Goal: Task Accomplishment & Management: Manage account settings

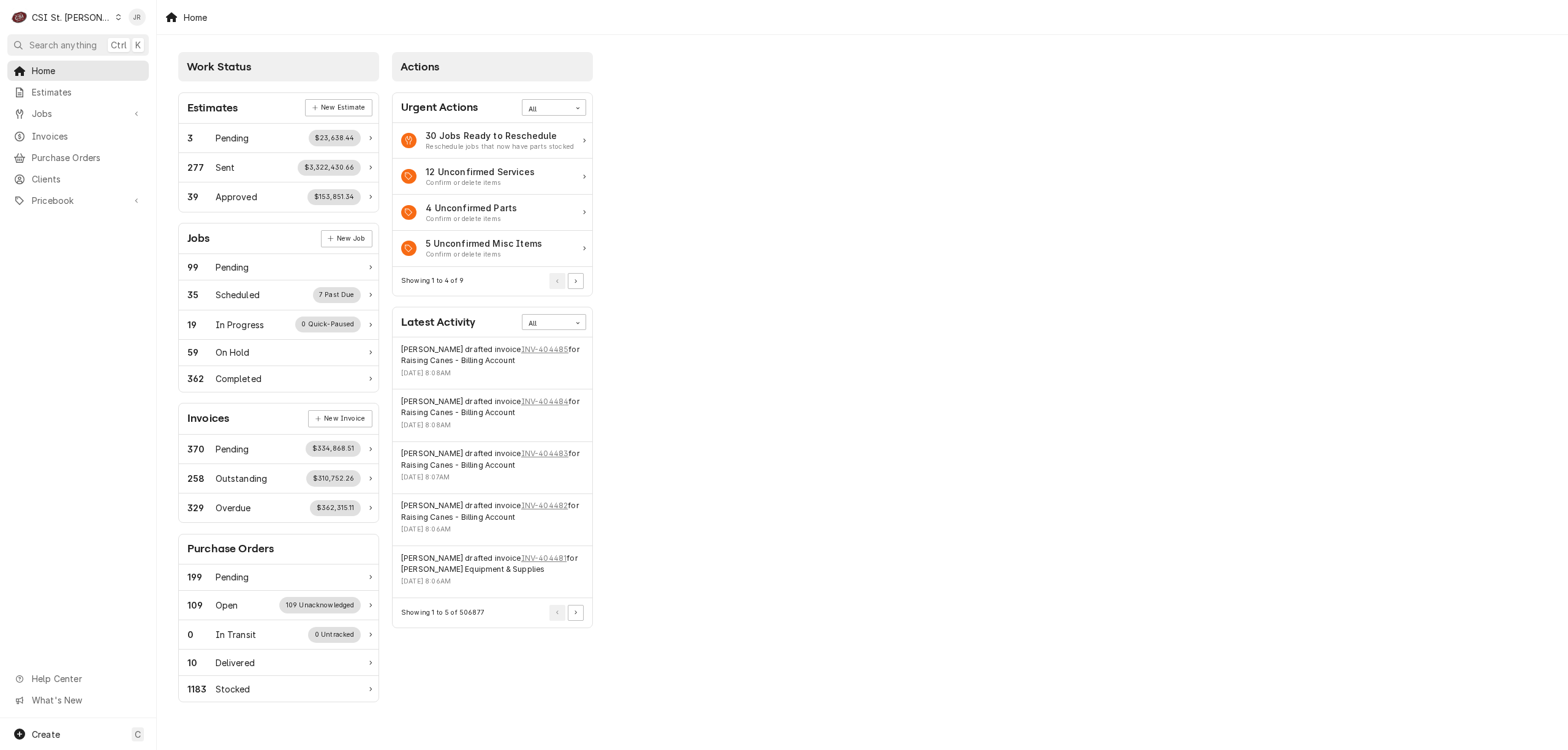
click at [70, 5] on div "C CSI St. [PERSON_NAME]" at bounding box center [67, 17] width 118 height 25
click at [113, 25] on div "CSI [US_STATE][GEOGRAPHIC_DATA]" at bounding box center [188, 25] width 162 height 13
click at [28, 138] on div "Invoices" at bounding box center [77, 136] width 129 height 13
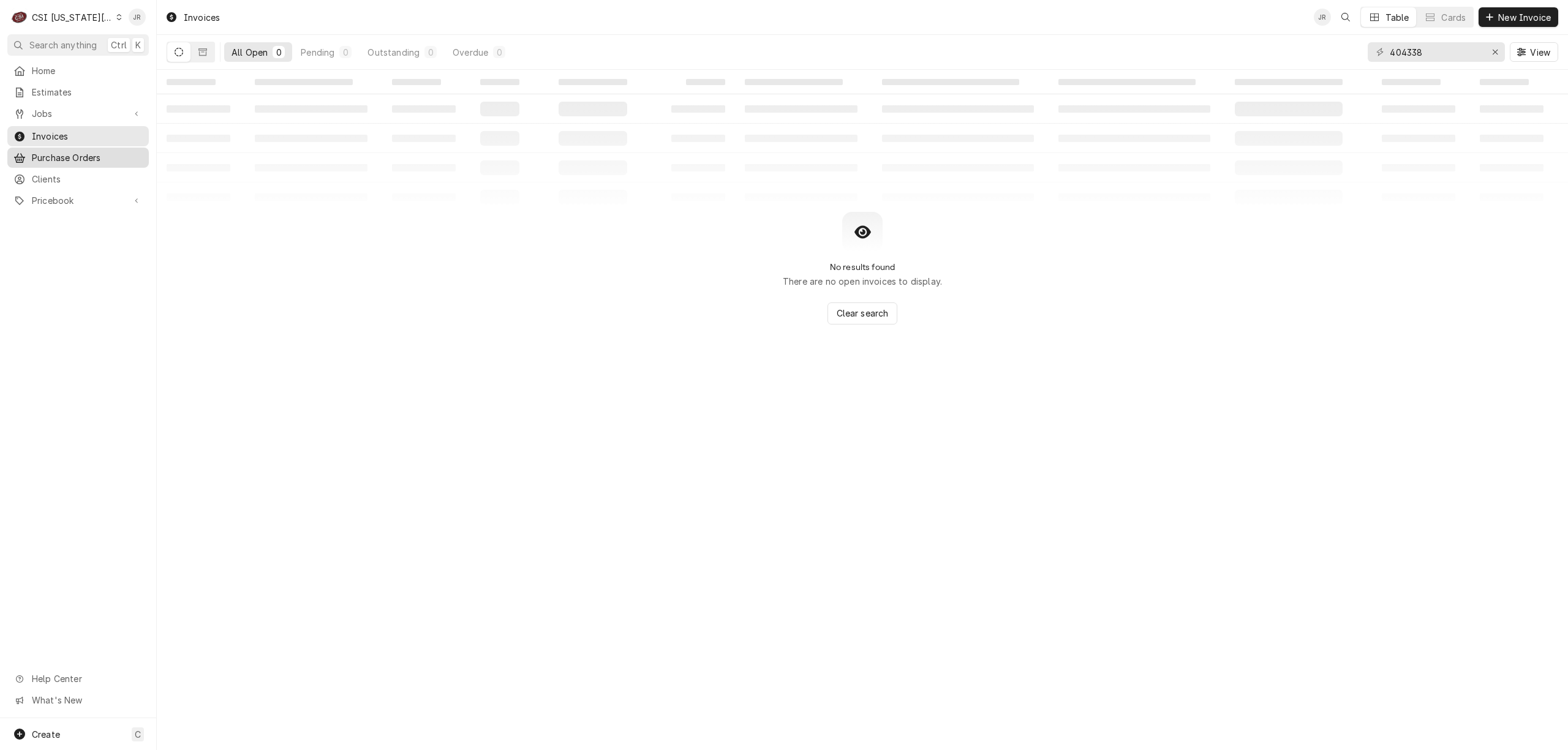
drag, startPoint x: 635, startPoint y: 164, endPoint x: 137, endPoint y: 150, distance: 498.2
click at [137, 151] on span "Purchase Orders" at bounding box center [87, 158] width 111 height 13
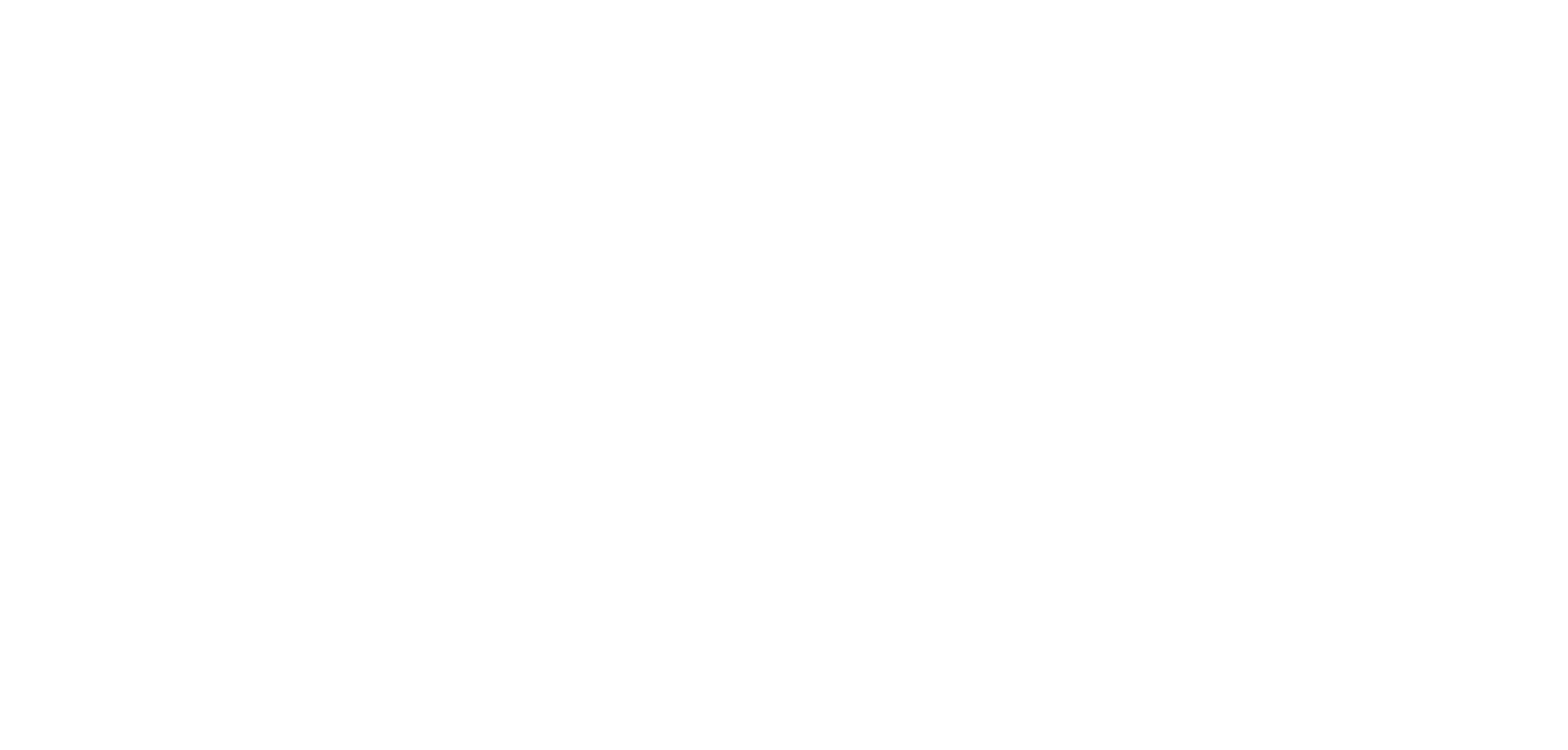
click at [77, 131] on div "Dynamic Content Wrapper" at bounding box center [784, 375] width 1568 height 750
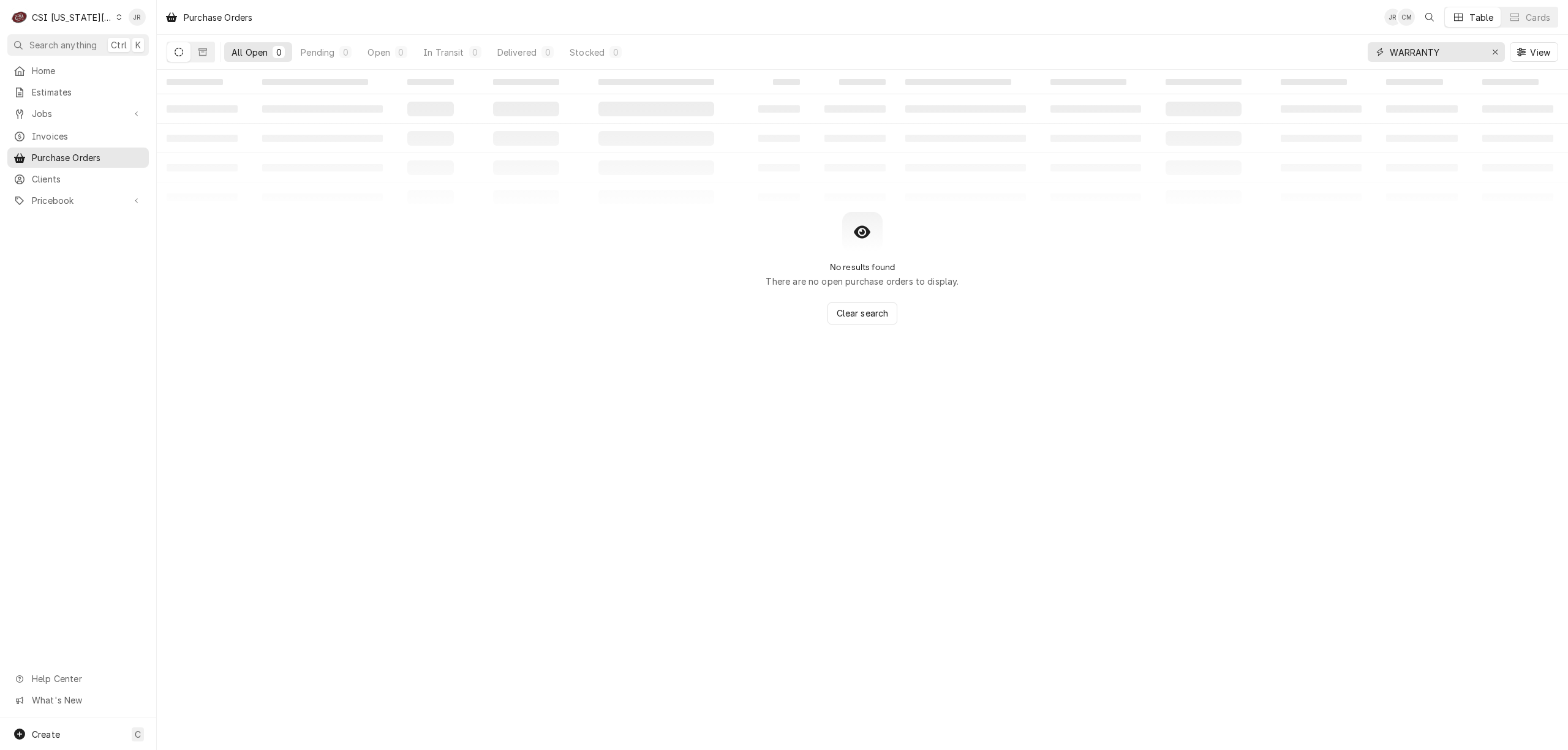
click at [1414, 52] on input "WARRANTY" at bounding box center [1436, 52] width 92 height 20
click at [177, 52] on icon "Dynamic Content Wrapper" at bounding box center [178, 52] width 8 height 8
click at [1454, 49] on input "303674" at bounding box center [1436, 52] width 92 height 20
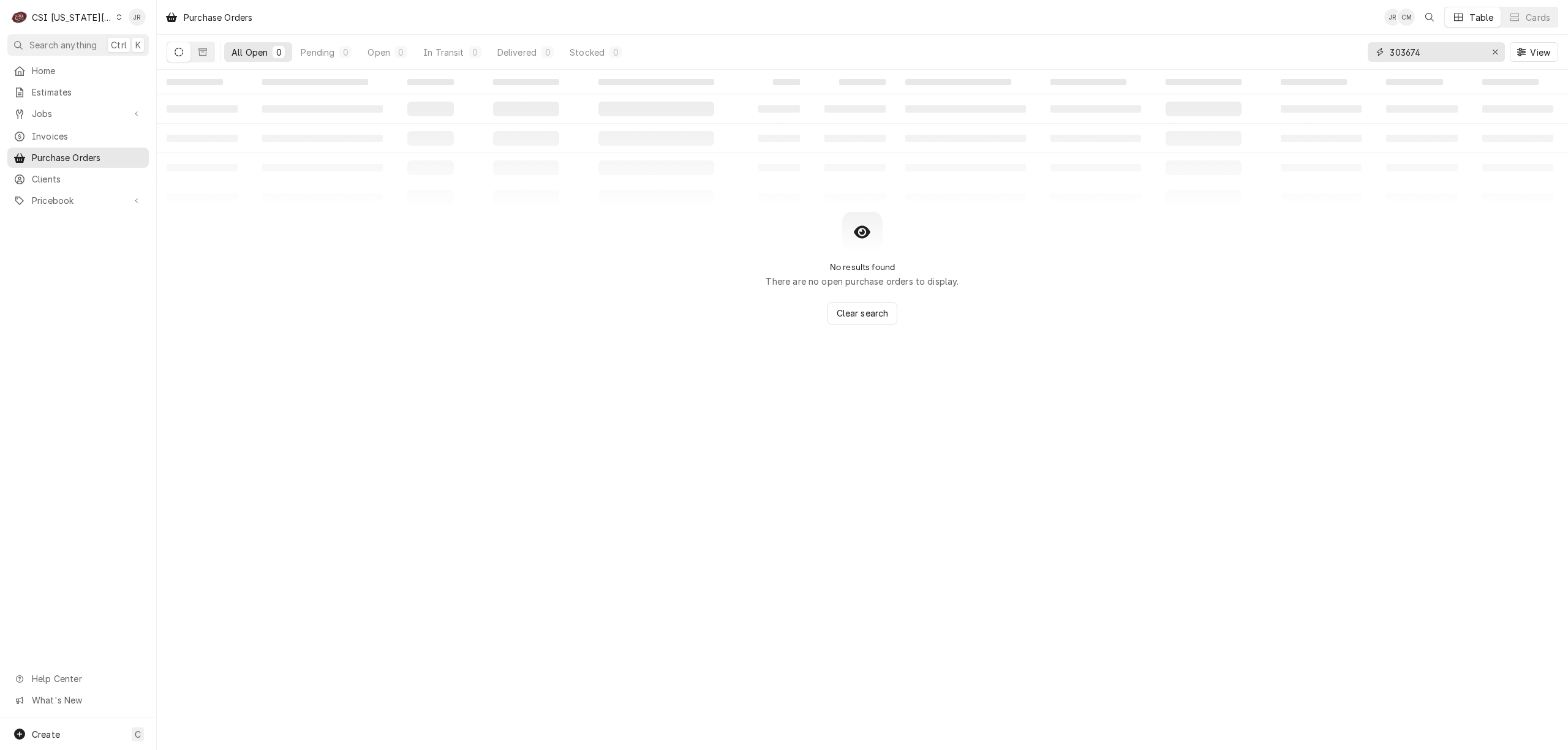
click at [1454, 49] on input "303674" at bounding box center [1436, 52] width 92 height 20
type input "303674"
click at [169, 52] on button "Dynamic Content Wrapper" at bounding box center [178, 52] width 23 height 20
click at [179, 54] on icon "Dynamic Content Wrapper" at bounding box center [178, 52] width 8 height 8
click at [201, 57] on button "Dynamic Content Wrapper" at bounding box center [202, 52] width 23 height 20
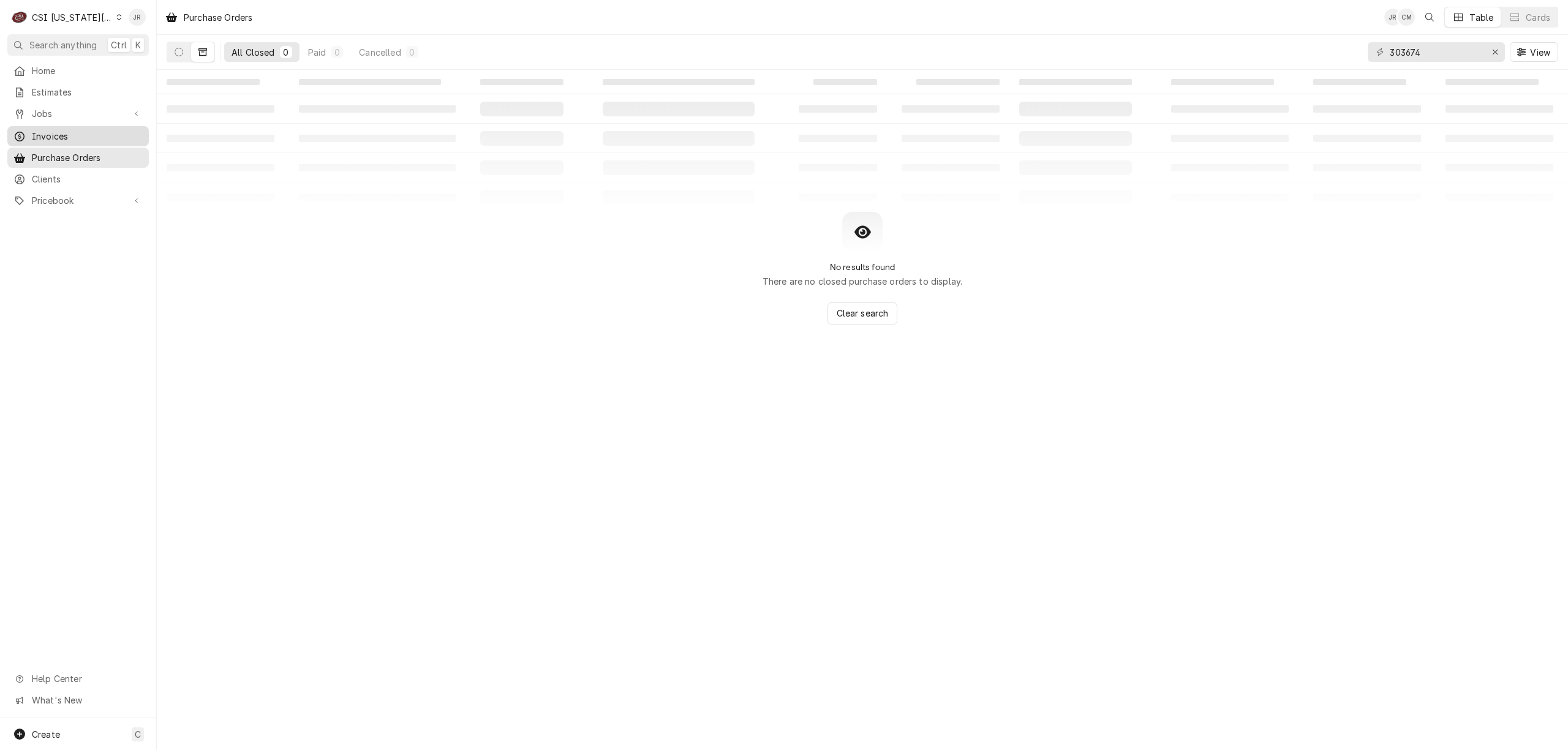
click at [62, 130] on span "Invoices" at bounding box center [87, 136] width 111 height 13
click at [1429, 53] on input "404338" at bounding box center [1436, 52] width 92 height 20
type input "303674"
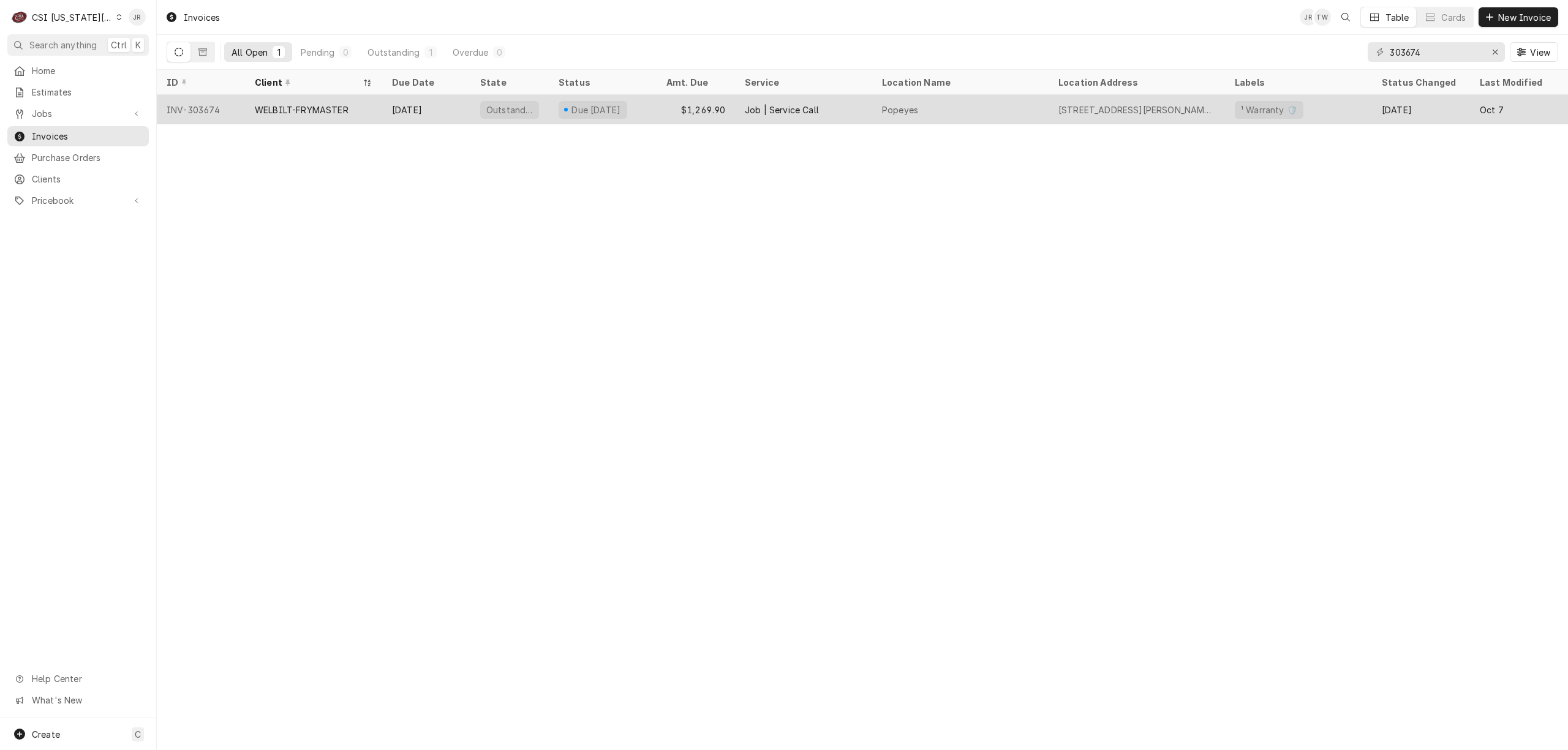
click at [344, 121] on div "WELBILT-FRYMASTER" at bounding box center [313, 109] width 137 height 30
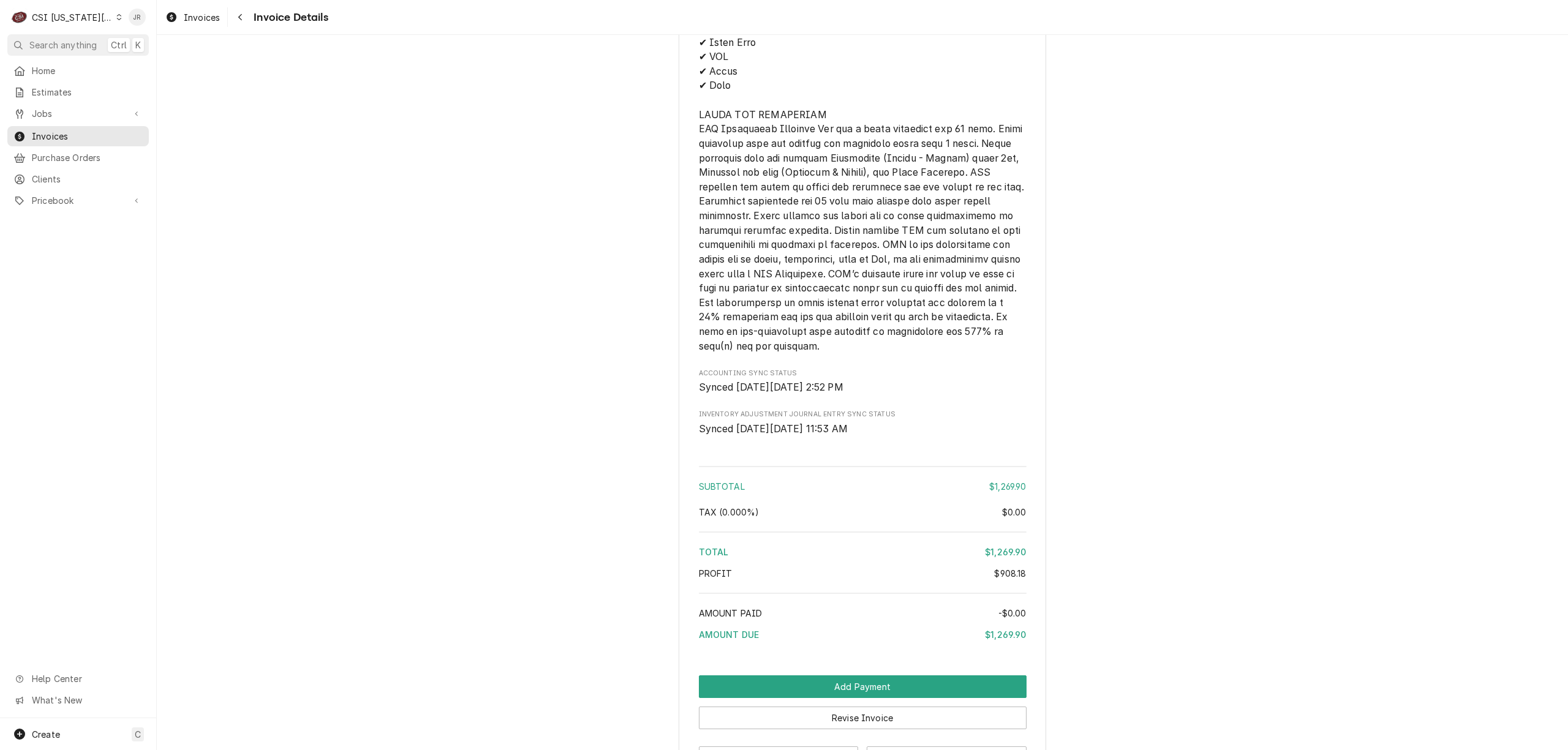
scroll to position [2463, 0]
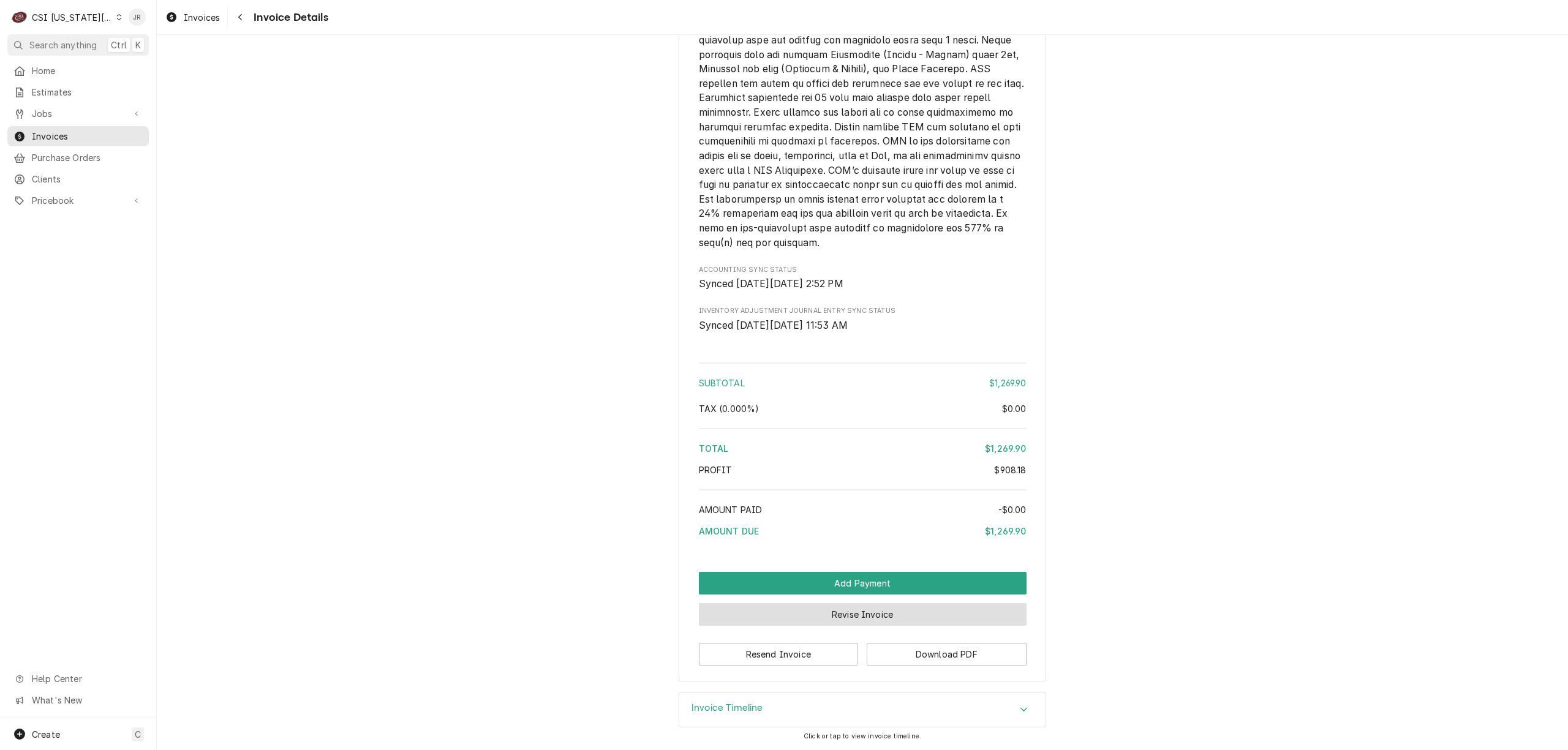
click at [947, 605] on button "Revise Invoice" at bounding box center [862, 614] width 328 height 23
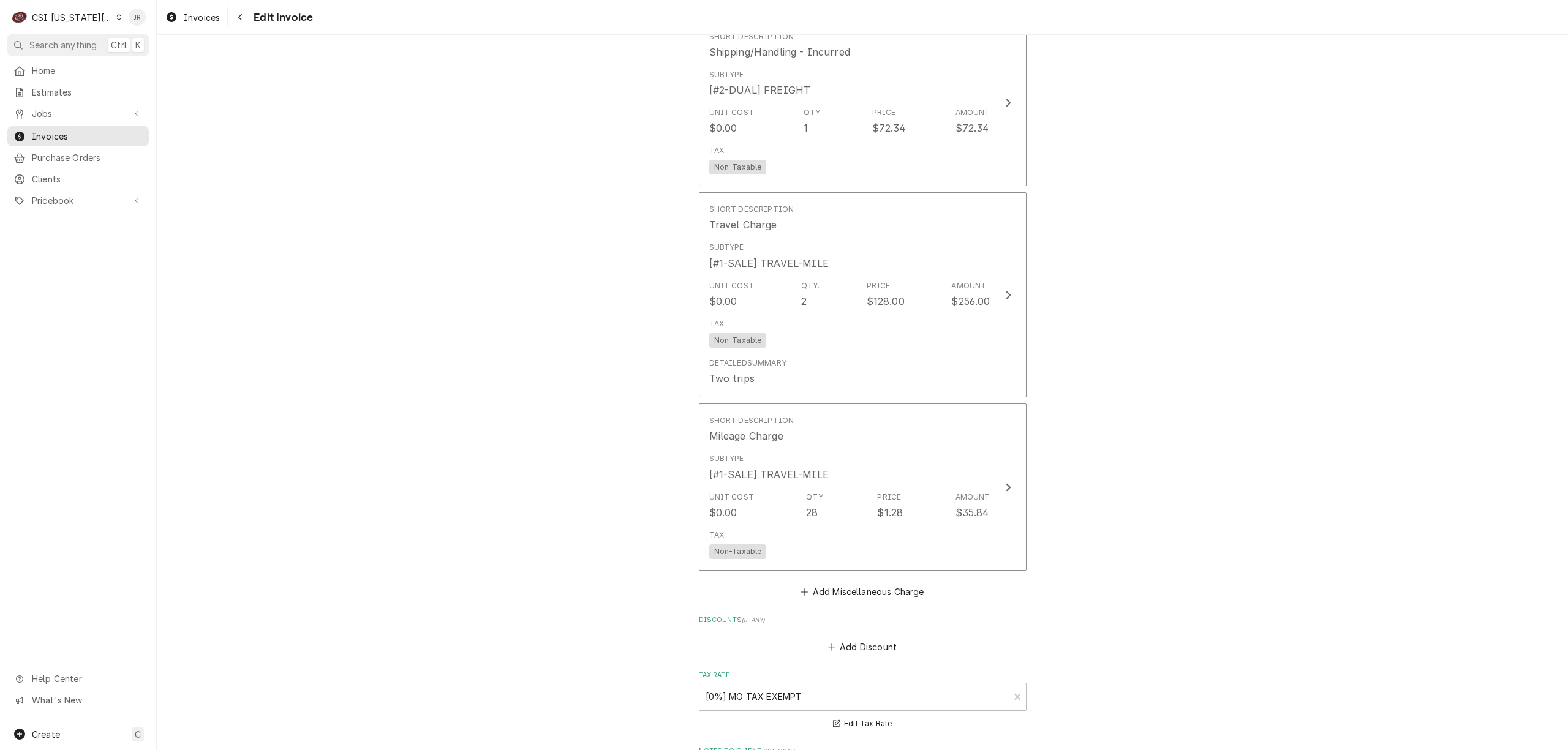
scroll to position [2867, 0]
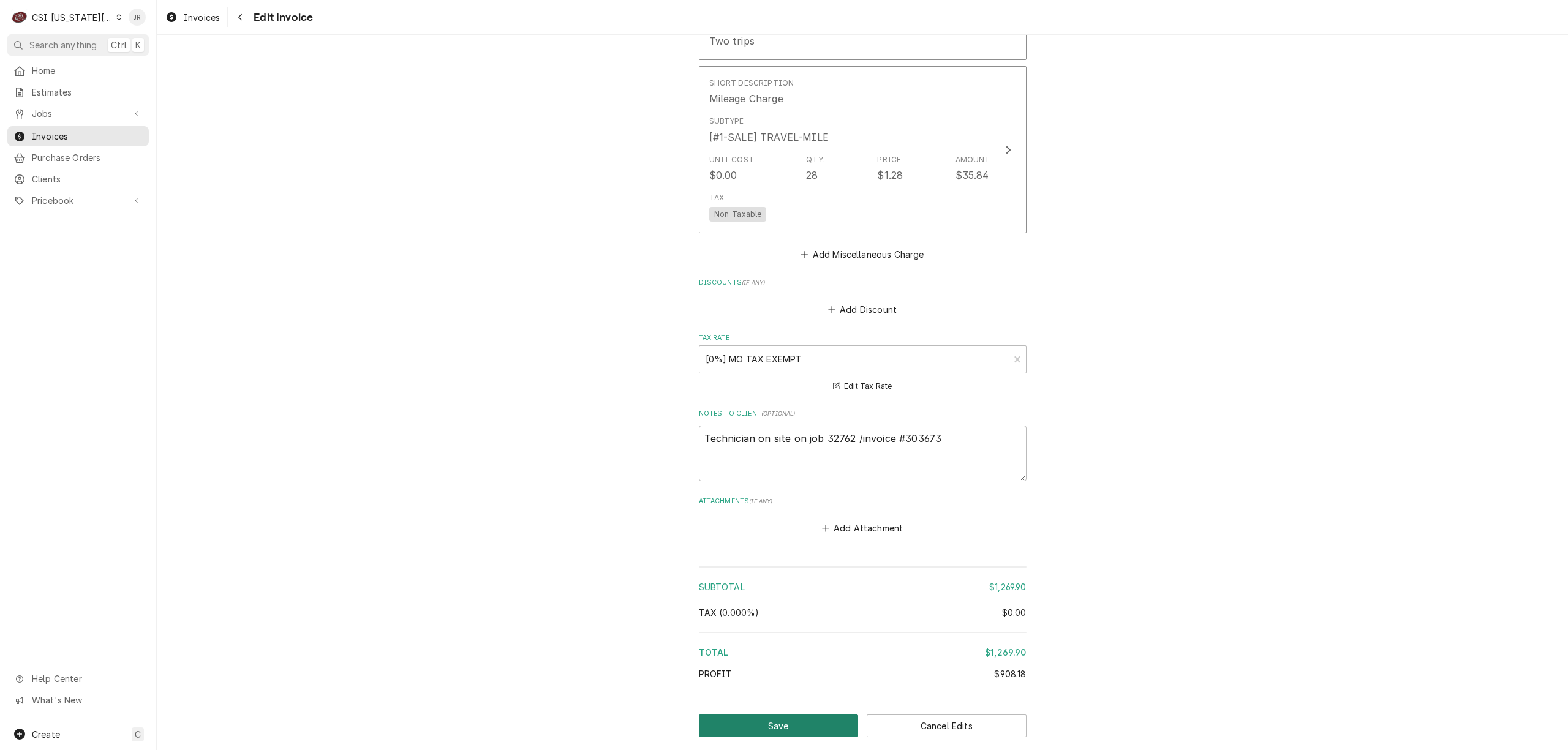
click at [755, 715] on button "Save" at bounding box center [778, 726] width 159 height 23
type textarea "x"
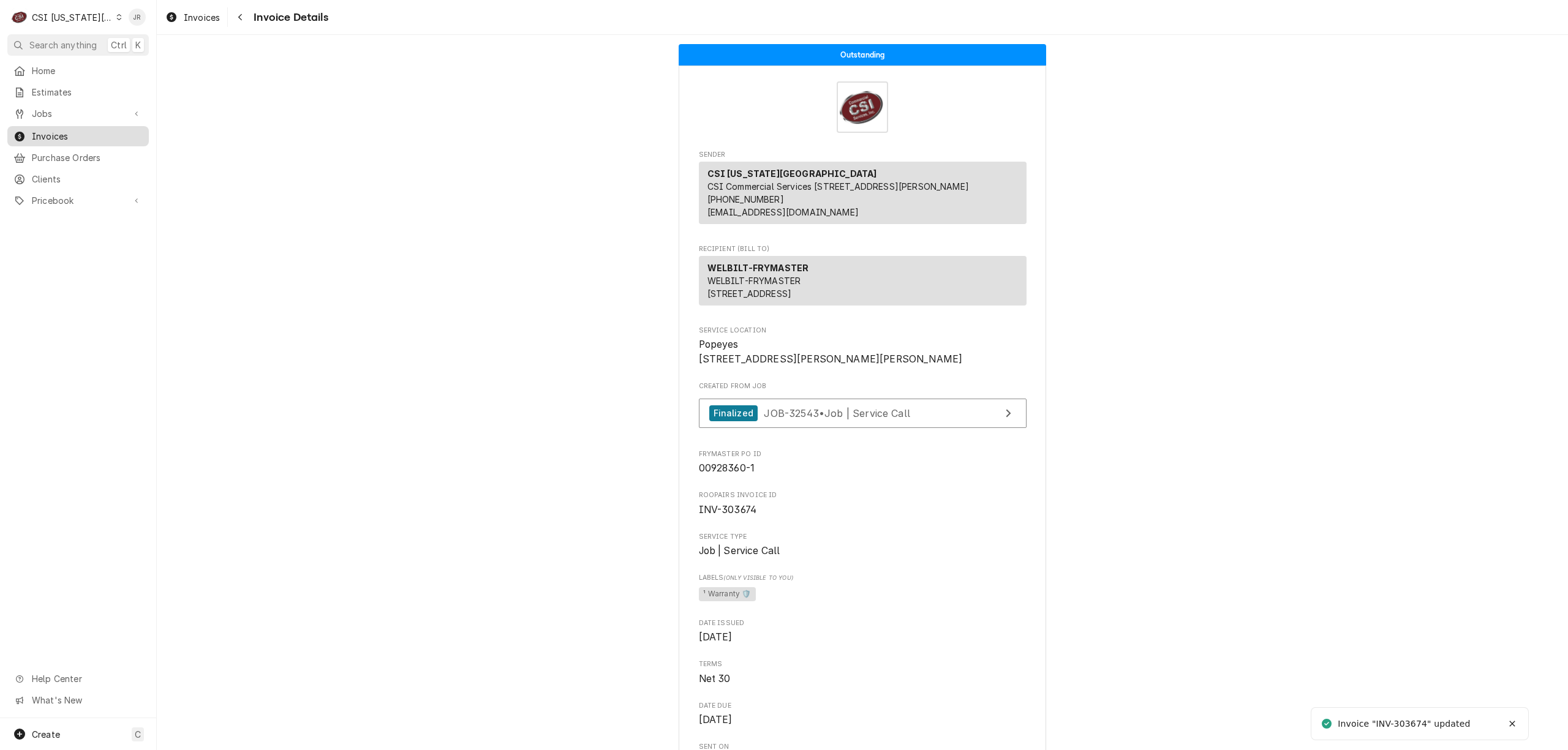
click at [33, 133] on span "Invoices" at bounding box center [87, 136] width 111 height 13
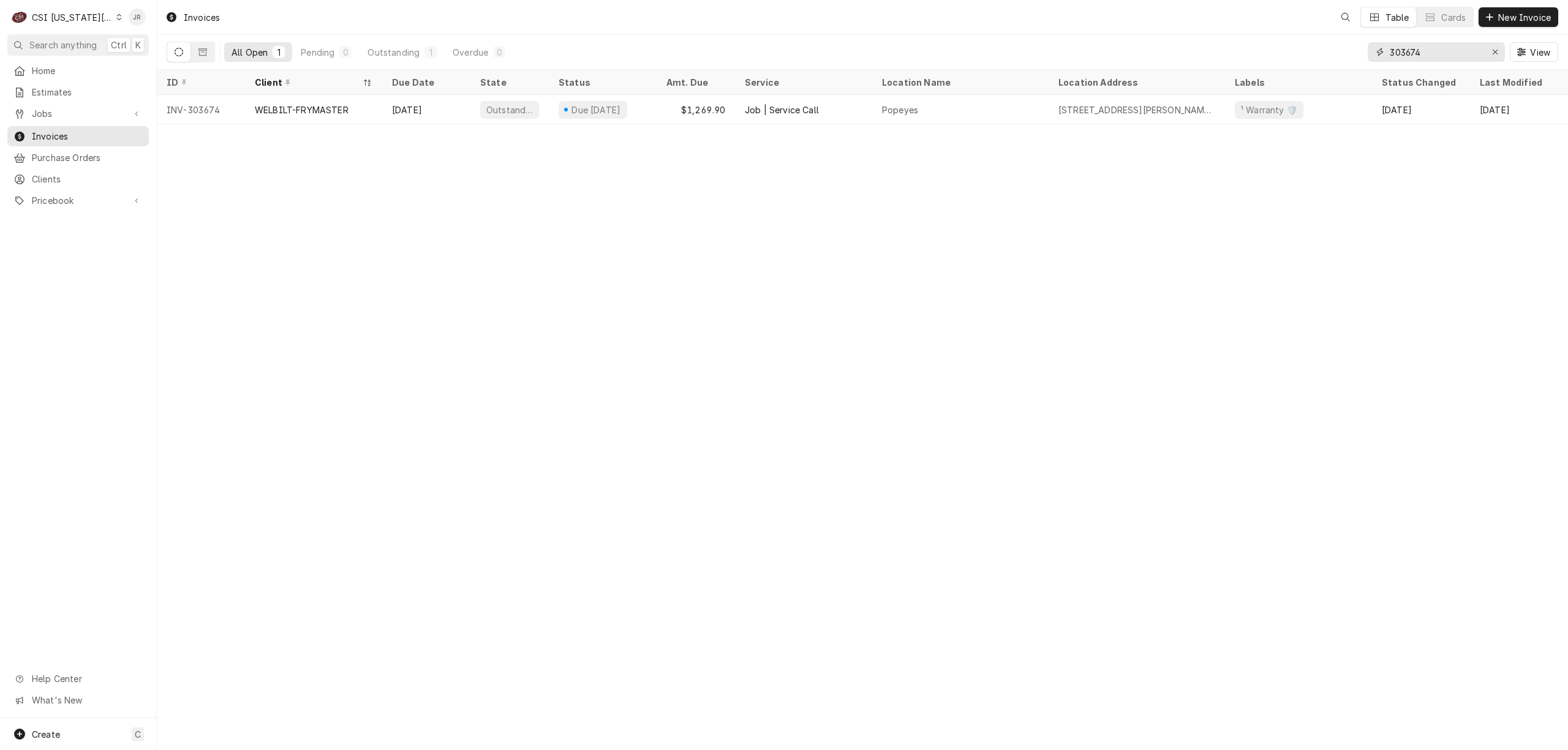
click at [1432, 49] on input "303674" at bounding box center [1436, 52] width 92 height 20
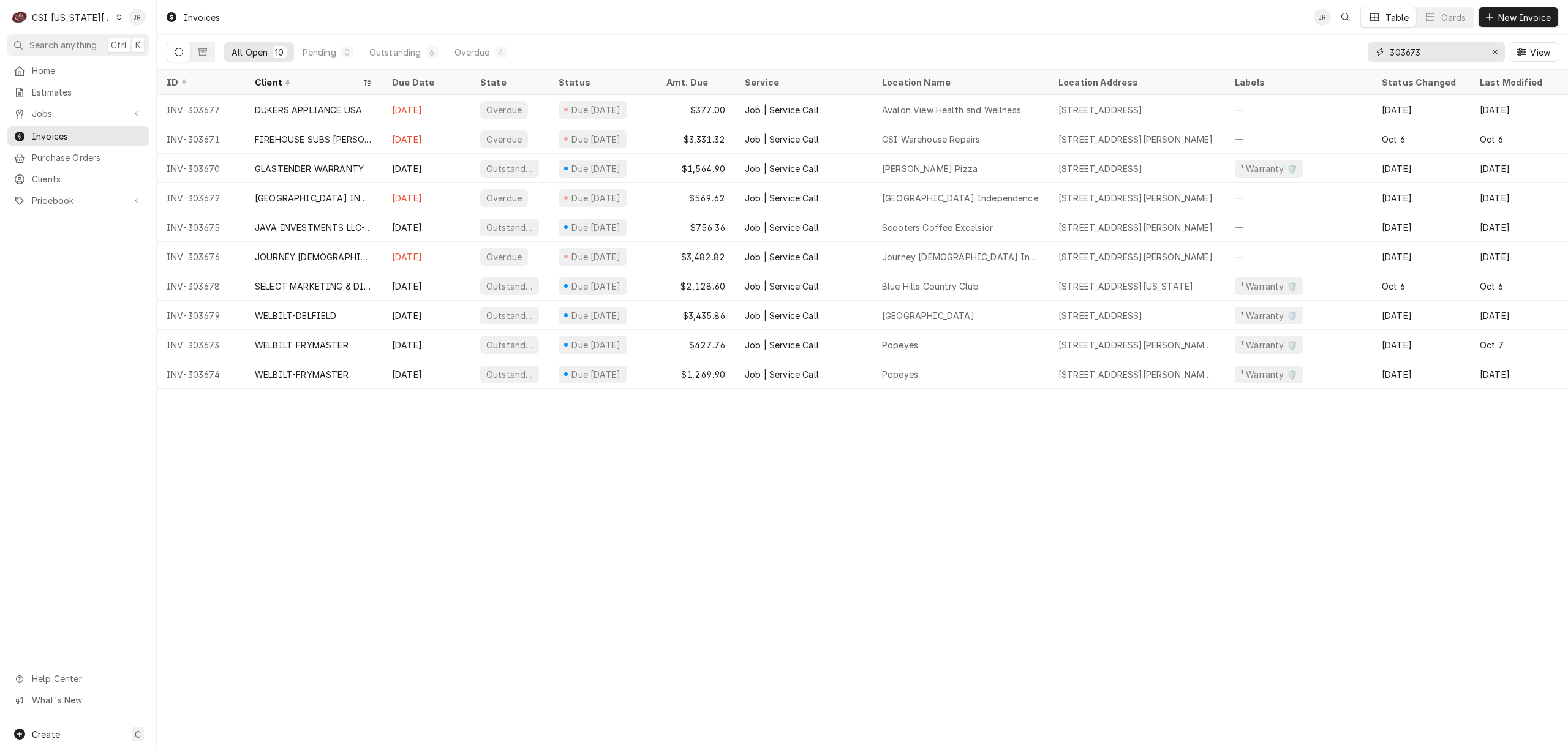
type input "303673"
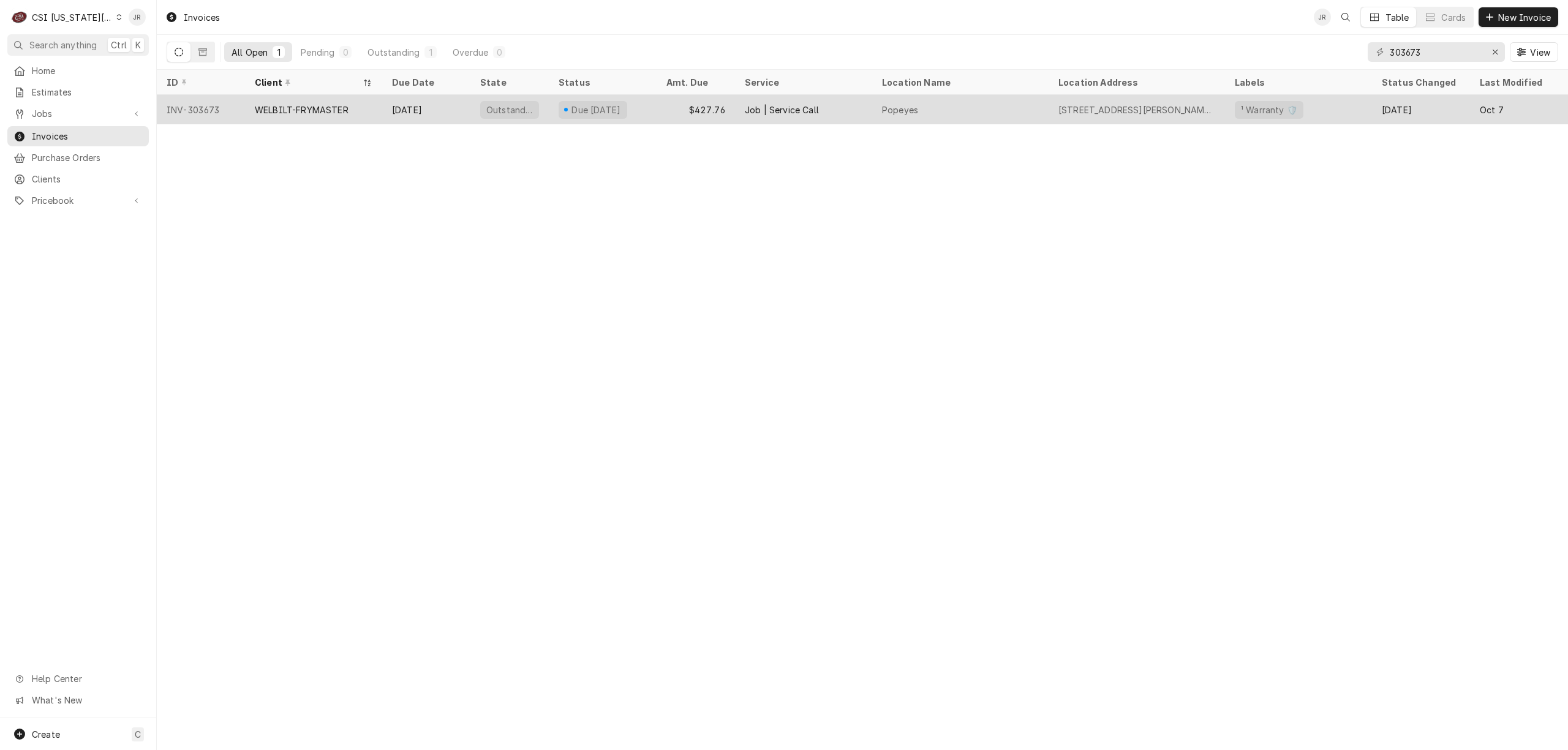
click at [422, 108] on div "[DATE]" at bounding box center [426, 109] width 88 height 30
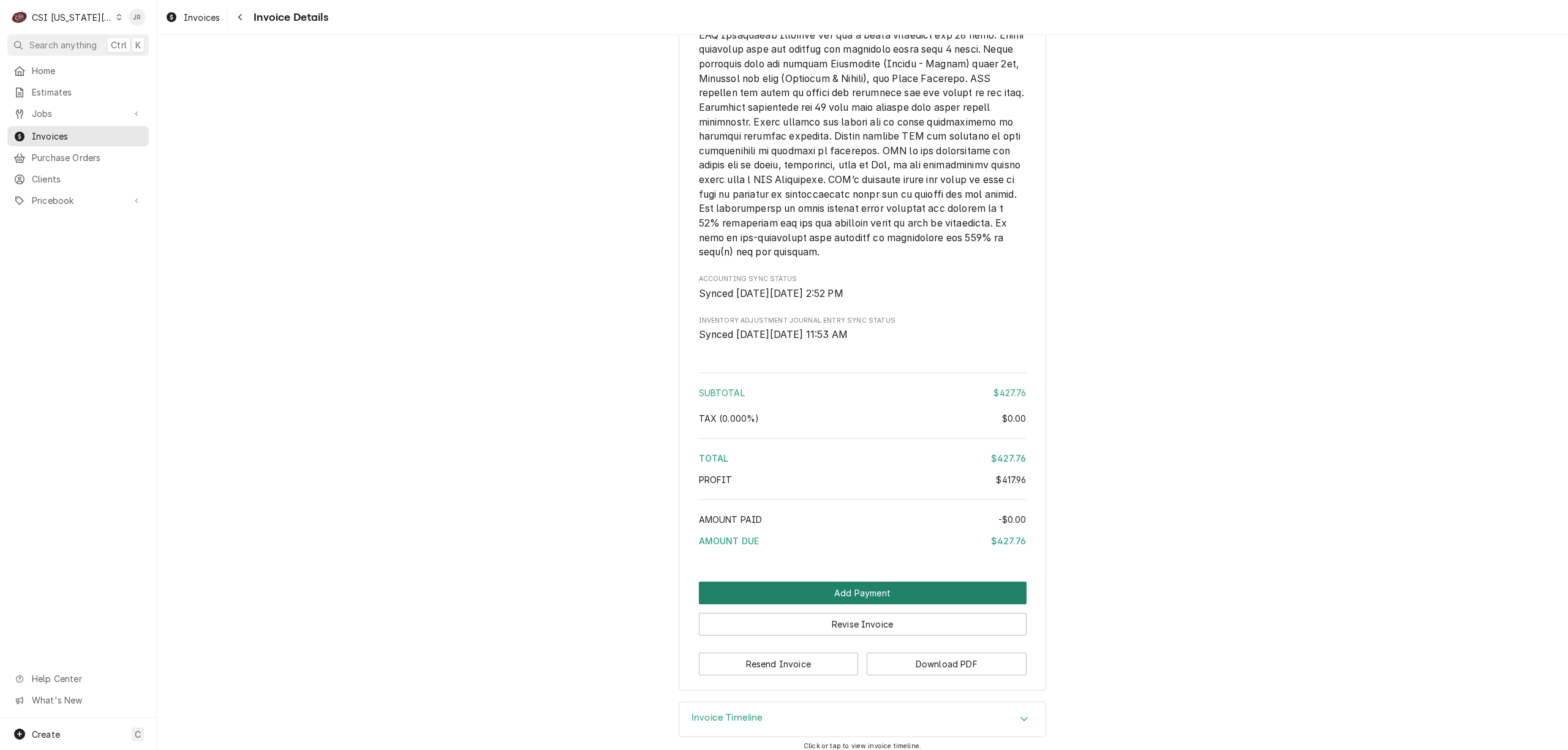
scroll to position [2120, 0]
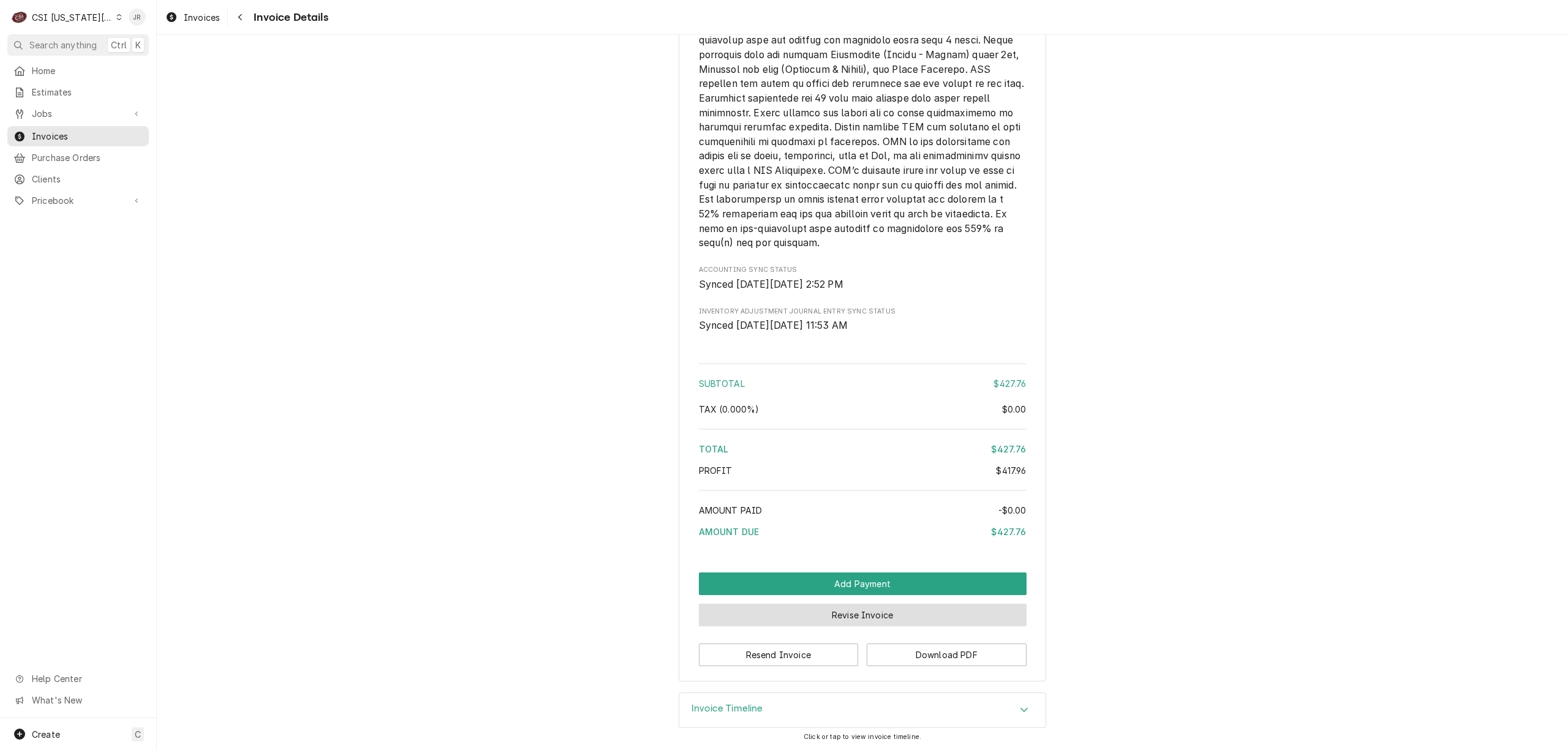
click at [962, 612] on button "Revise Invoice" at bounding box center [862, 615] width 328 height 23
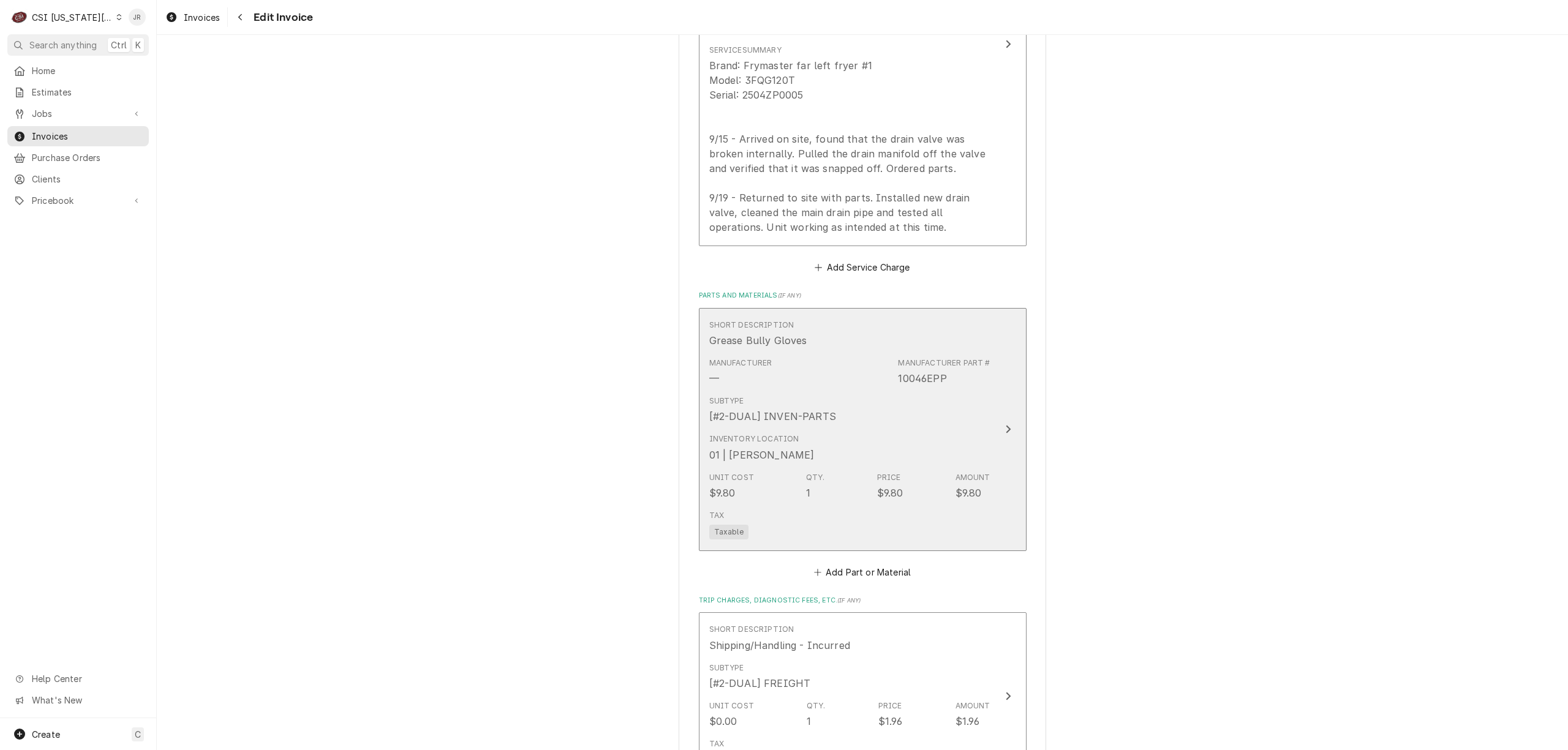
scroll to position [1958, 0]
click at [959, 427] on div "Inventory Location 01 | CHARLES PENDERGRASS" at bounding box center [850, 446] width 281 height 38
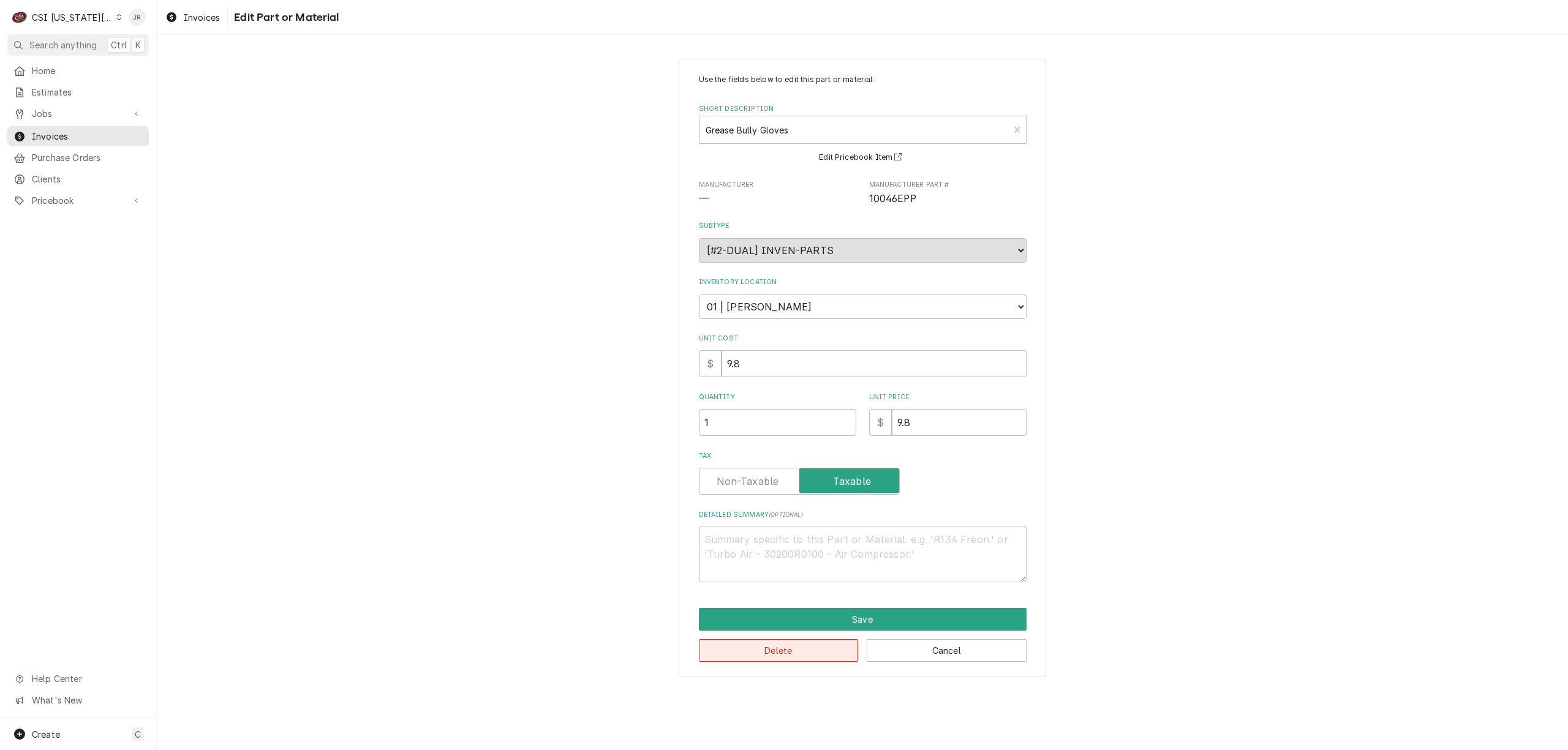
click at [825, 647] on button "Delete" at bounding box center [778, 651] width 159 height 23
type textarea "x"
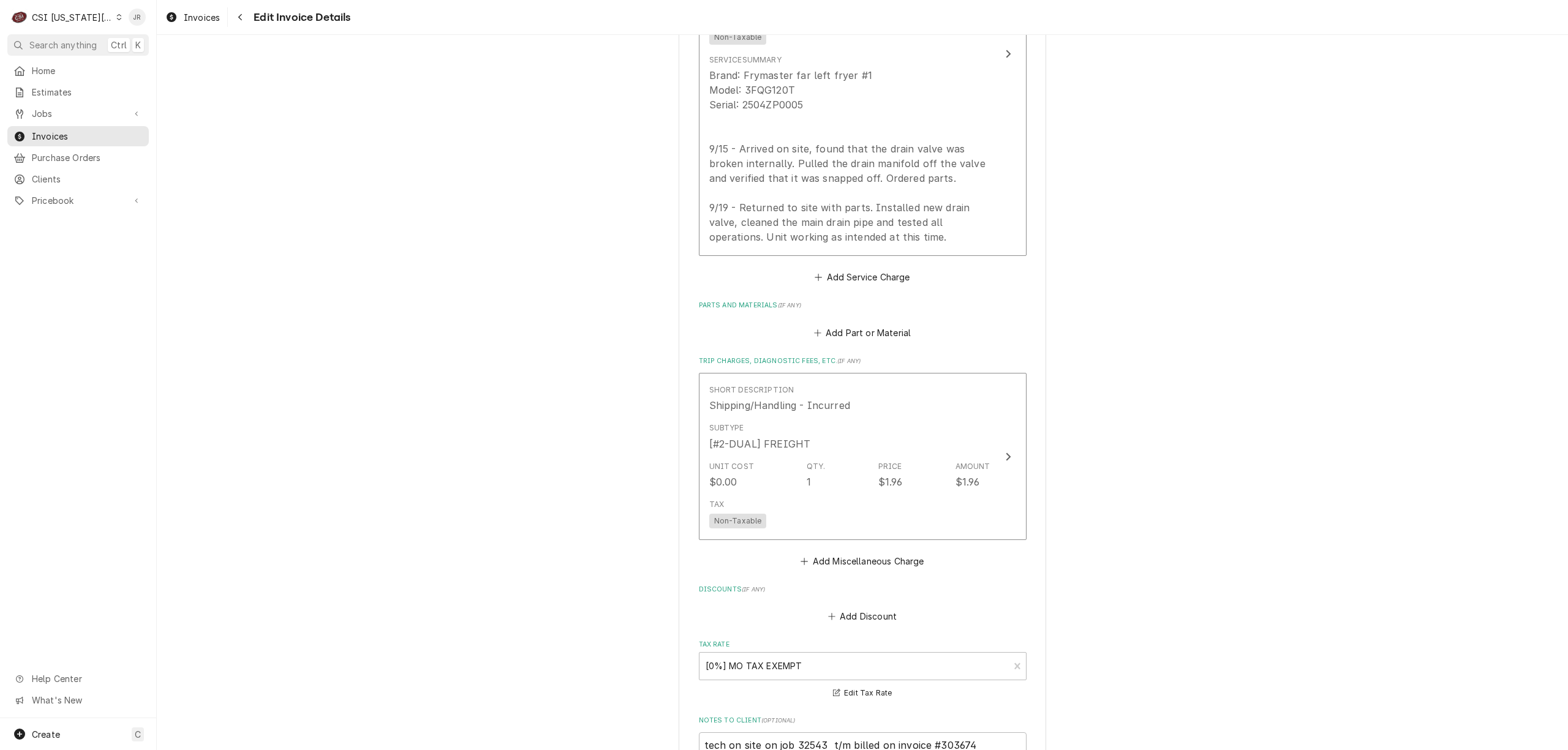
scroll to position [1983, 0]
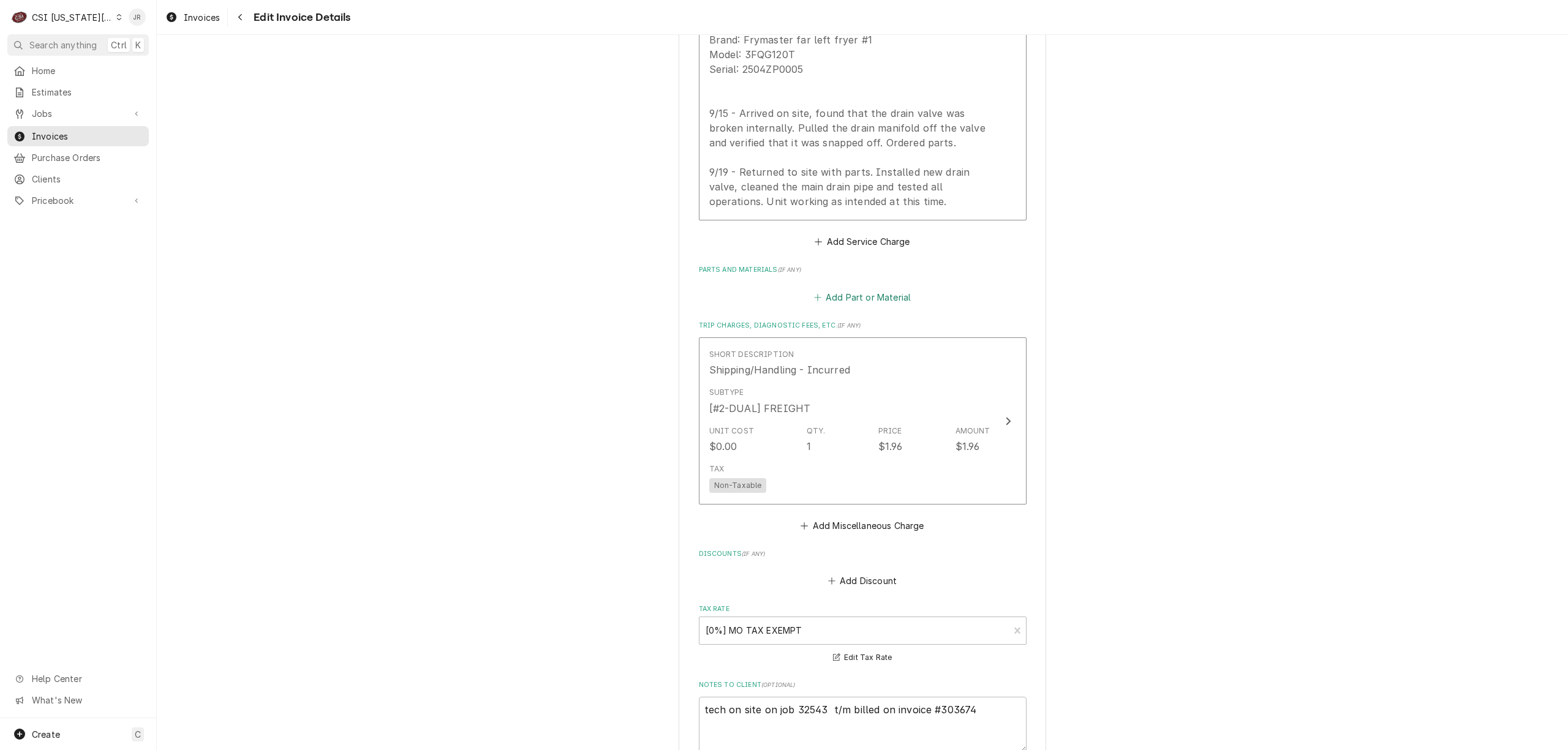
click at [902, 288] on button "Add Part or Material" at bounding box center [861, 297] width 101 height 17
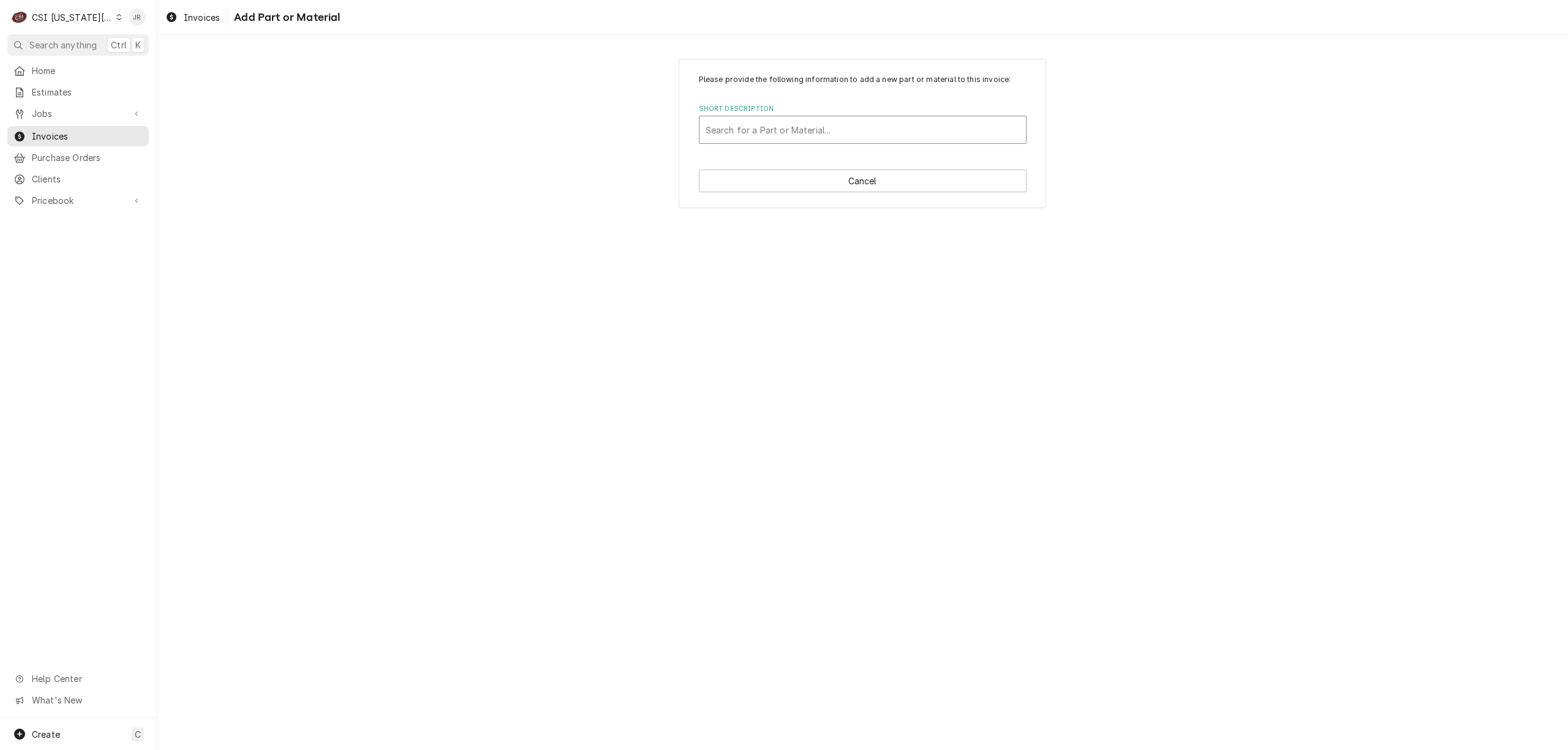
click at [832, 127] on div "Short Description" at bounding box center [862, 130] width 314 height 22
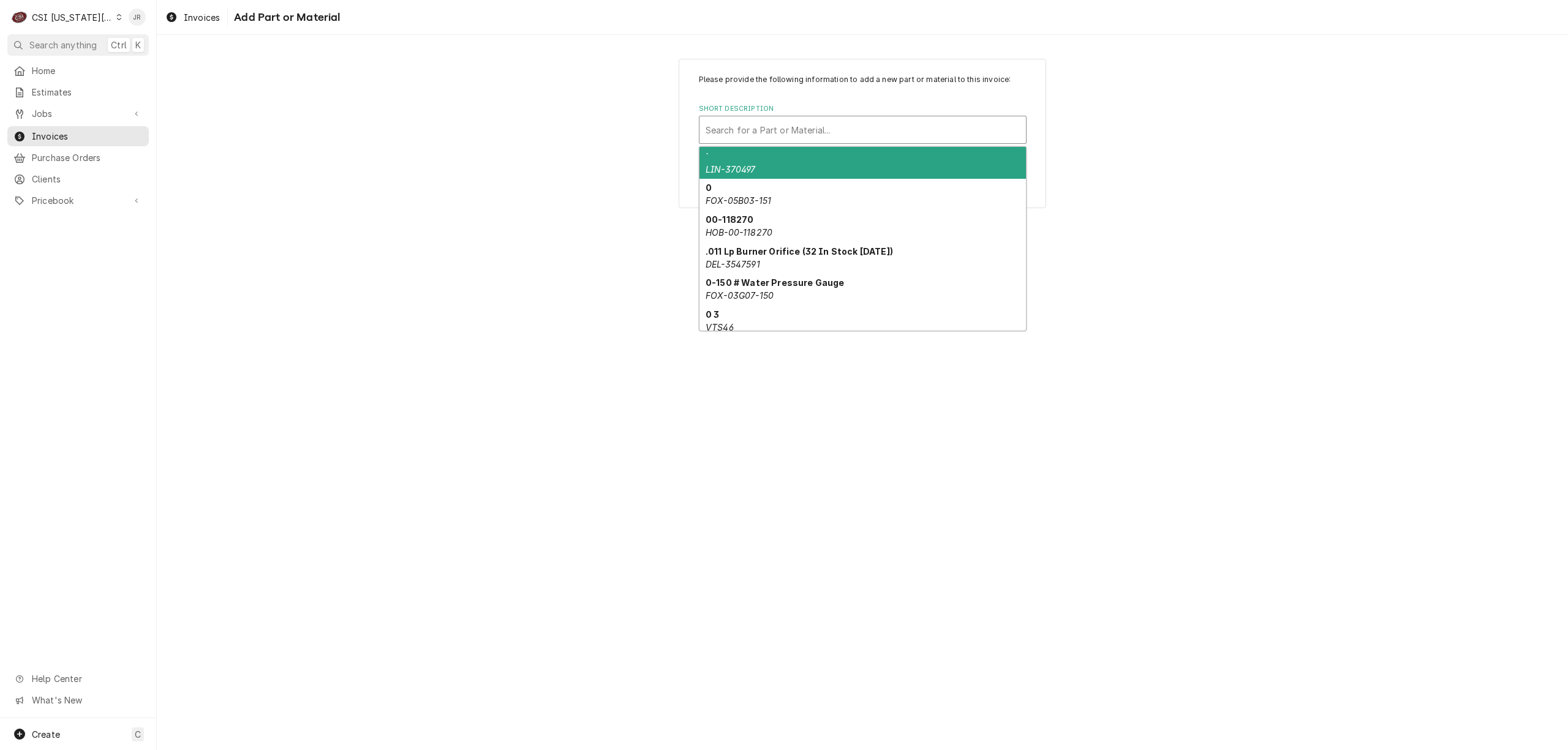
paste input "8263817"
type input "8263817"
click at [828, 162] on strong "Ball Valve with O-Ring, 1-1/2"" at bounding box center [769, 156] width 128 height 11
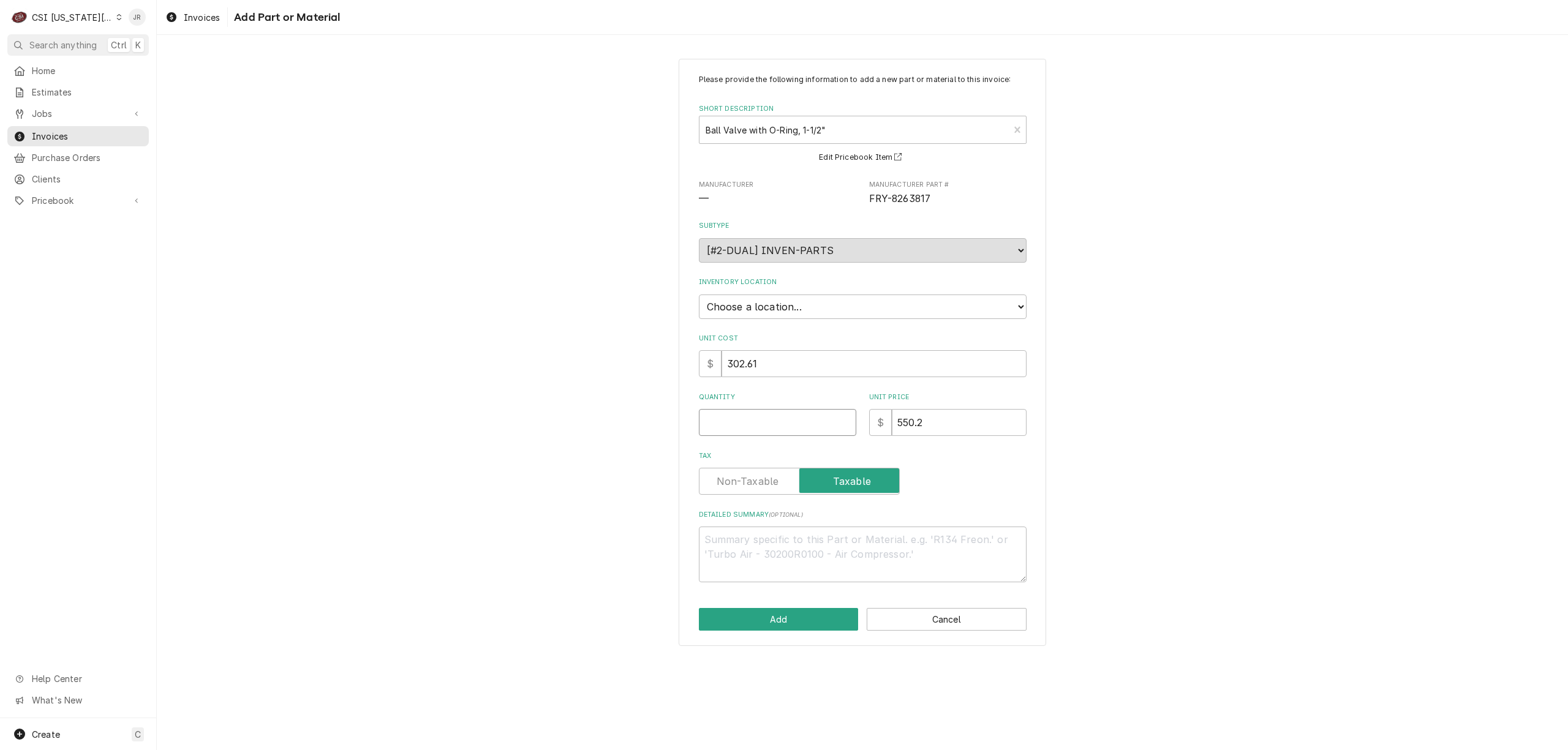
click at [765, 425] on input "Quantity" at bounding box center [777, 422] width 157 height 27
type textarea "x"
type input "1"
type textarea "x"
type input "3"
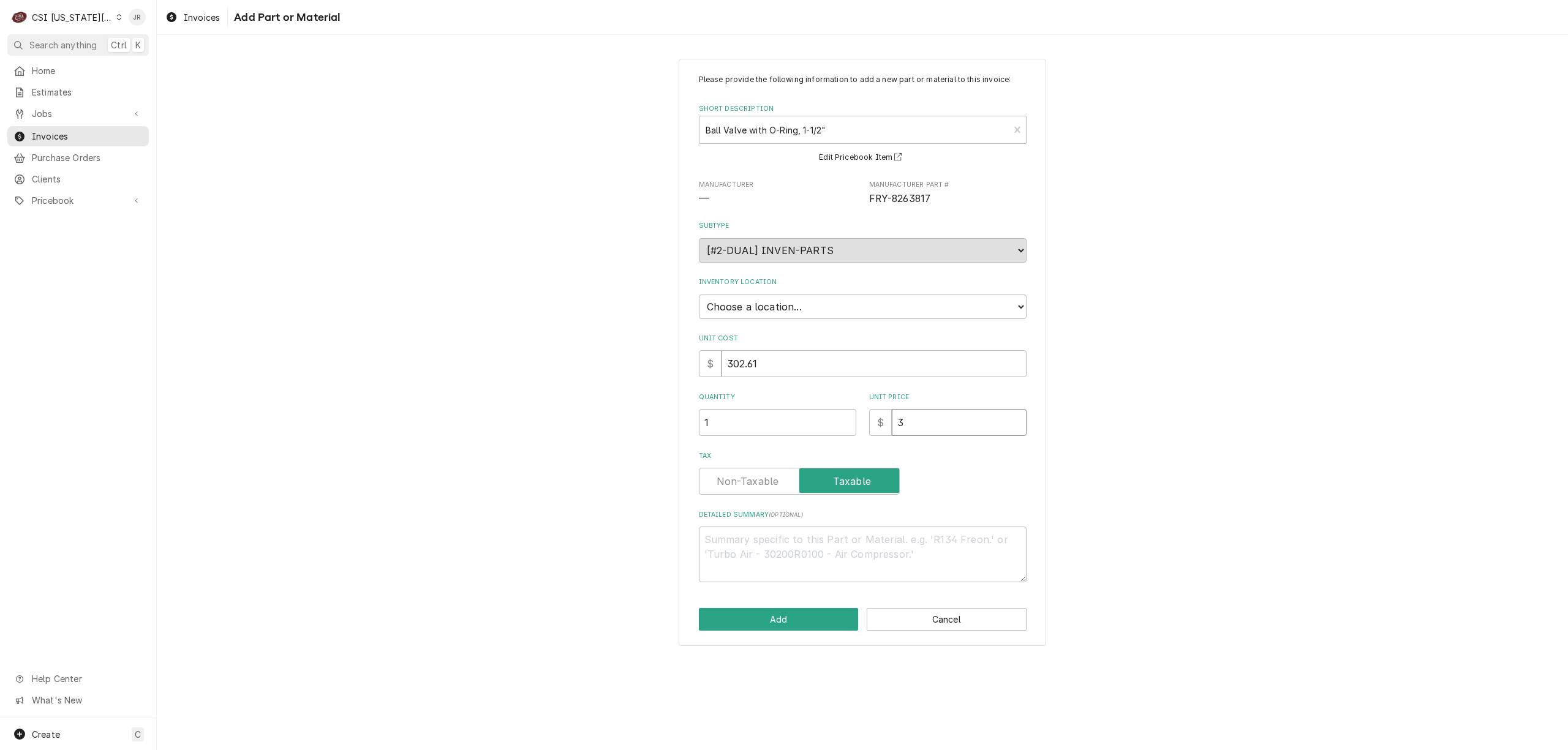
type textarea "x"
type input "30"
type textarea "x"
type input "302"
type textarea "x"
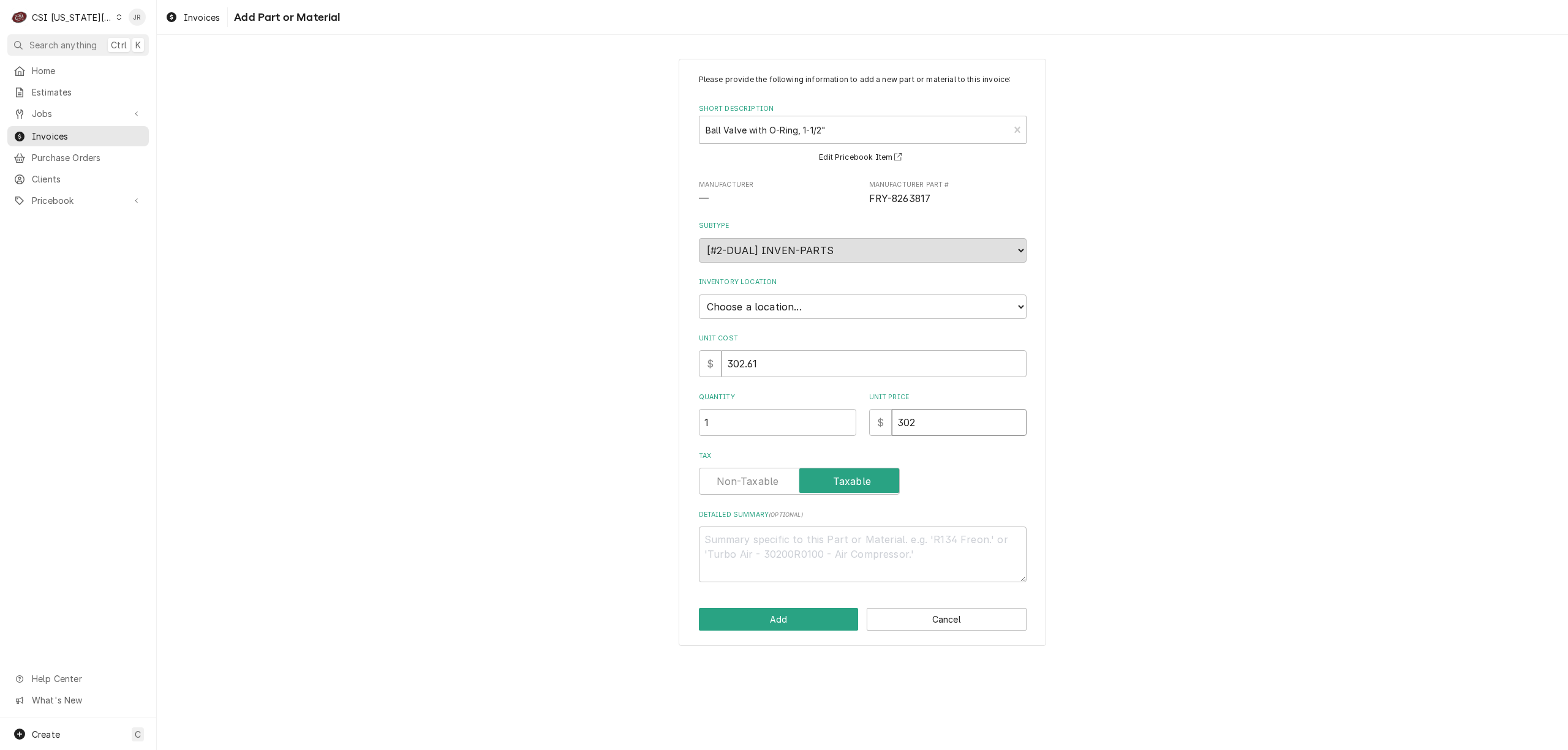
type input "302.6"
type textarea "x"
type input "302.61"
click at [749, 467] on input "Tax" at bounding box center [799, 481] width 190 height 27
checkbox input "false"
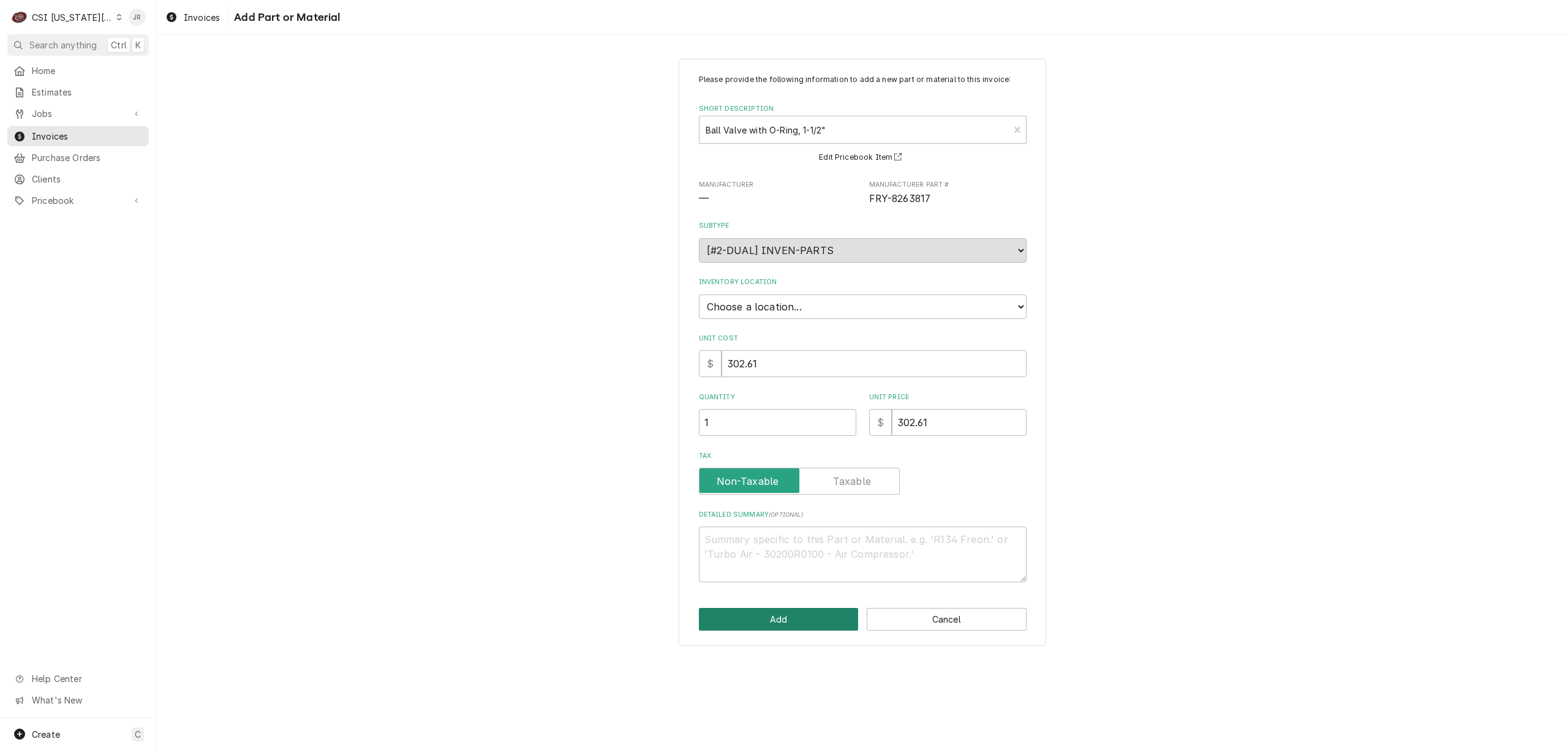
click at [754, 623] on button "Add" at bounding box center [778, 619] width 159 height 23
type textarea "x"
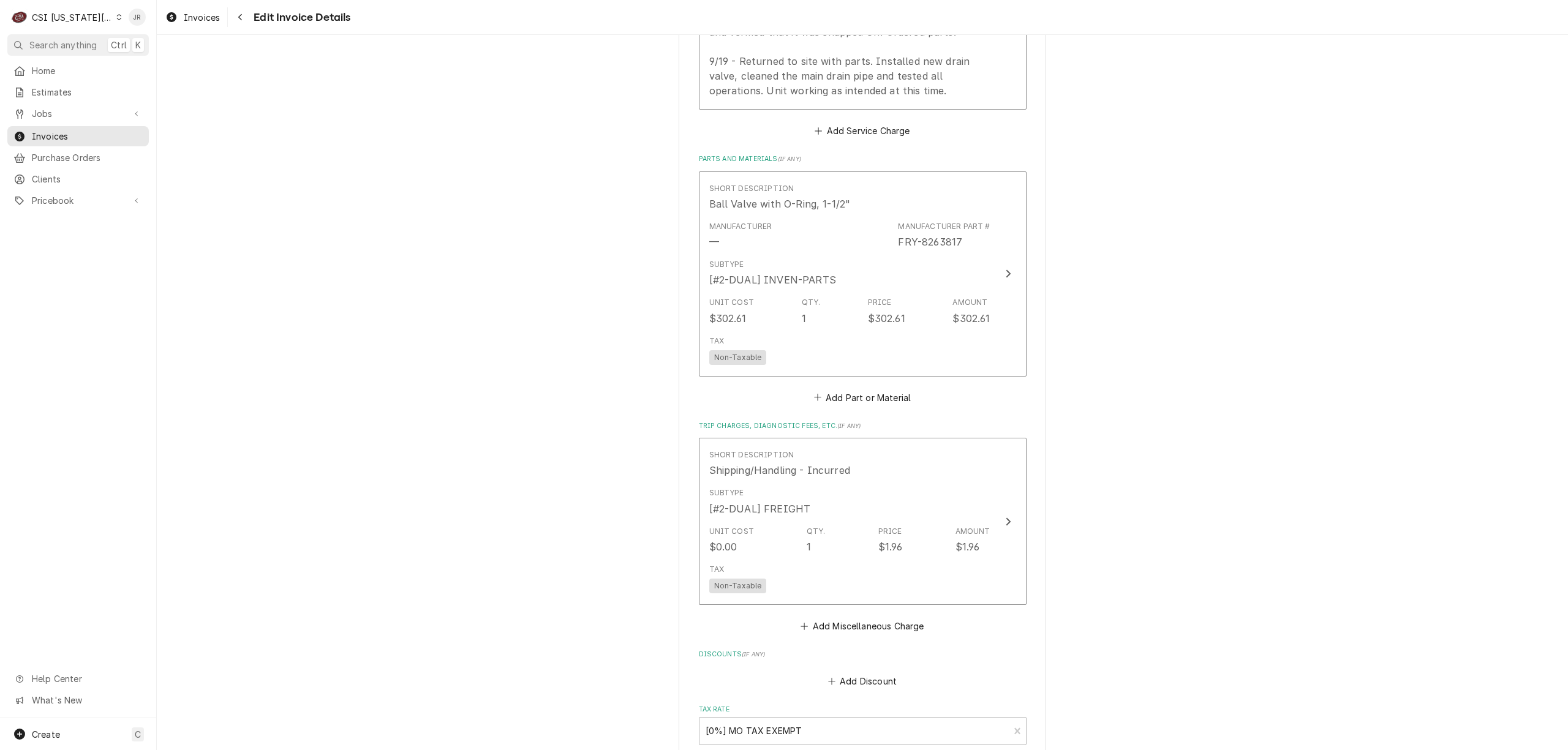
scroll to position [2415, 0]
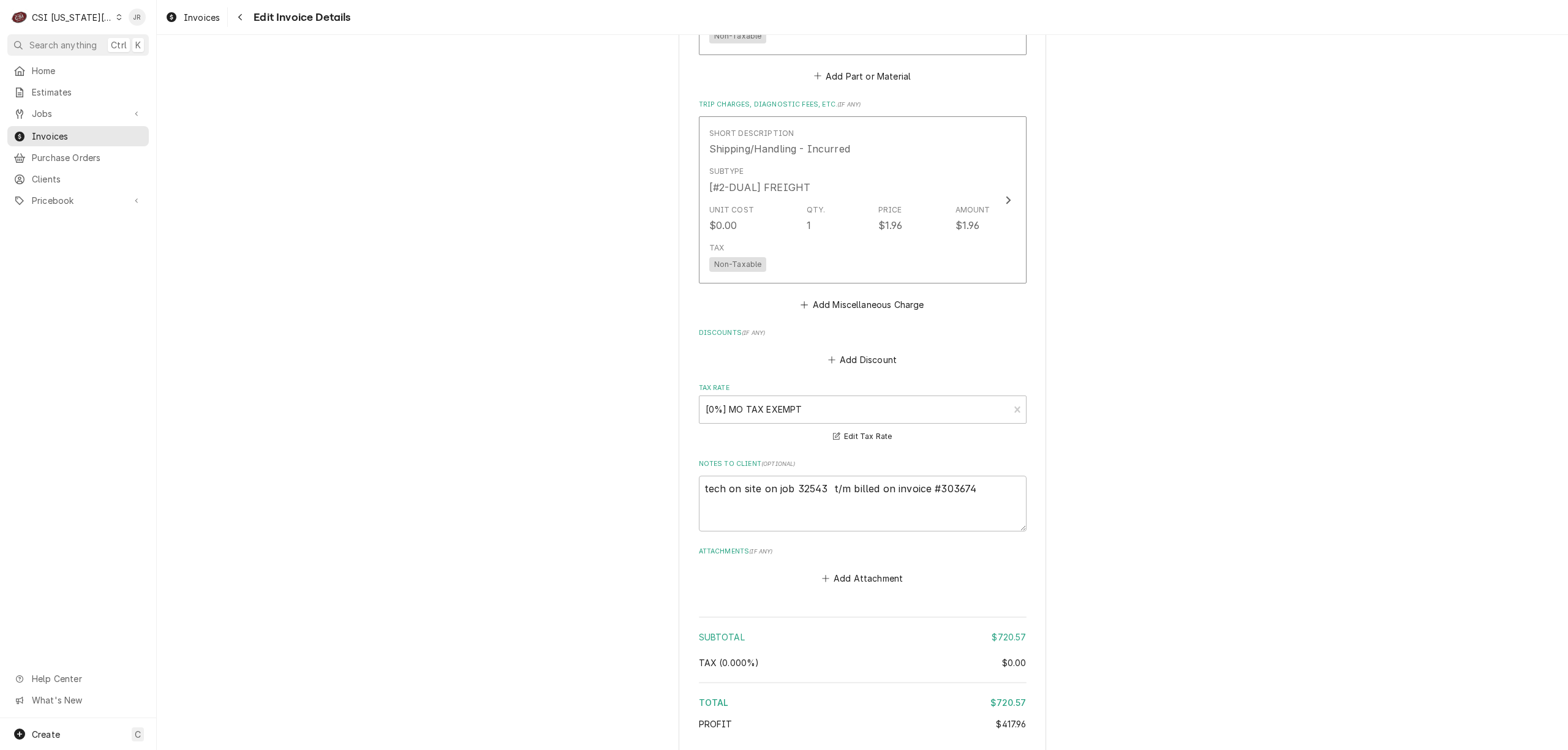
click at [842, 296] on button "Add Miscellaneous Charge" at bounding box center [862, 304] width 127 height 17
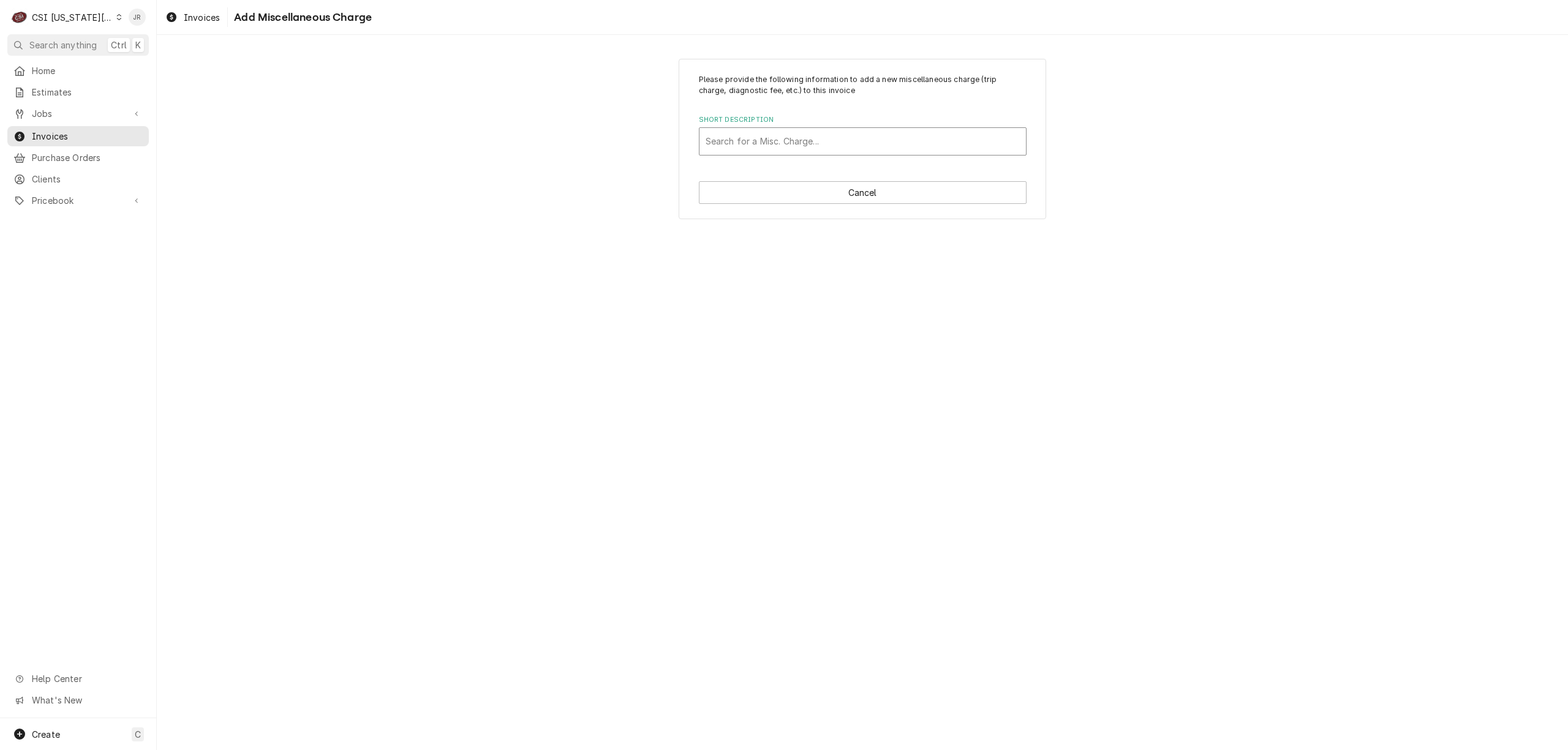
click at [852, 135] on div "Short Description" at bounding box center [862, 141] width 314 height 22
type input "ship"
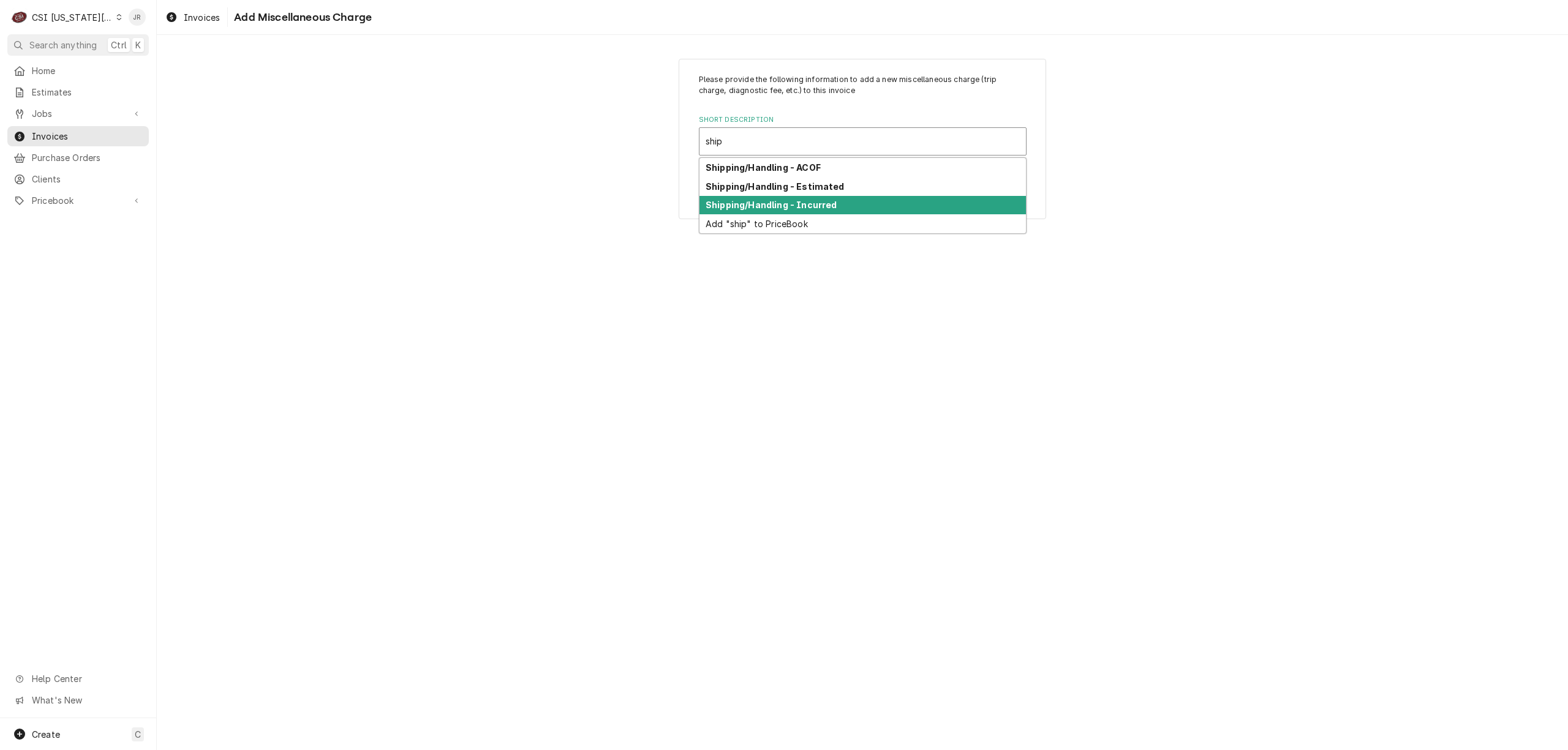
click at [850, 198] on div "Shipping/Handling - Incurred" at bounding box center [862, 205] width 326 height 19
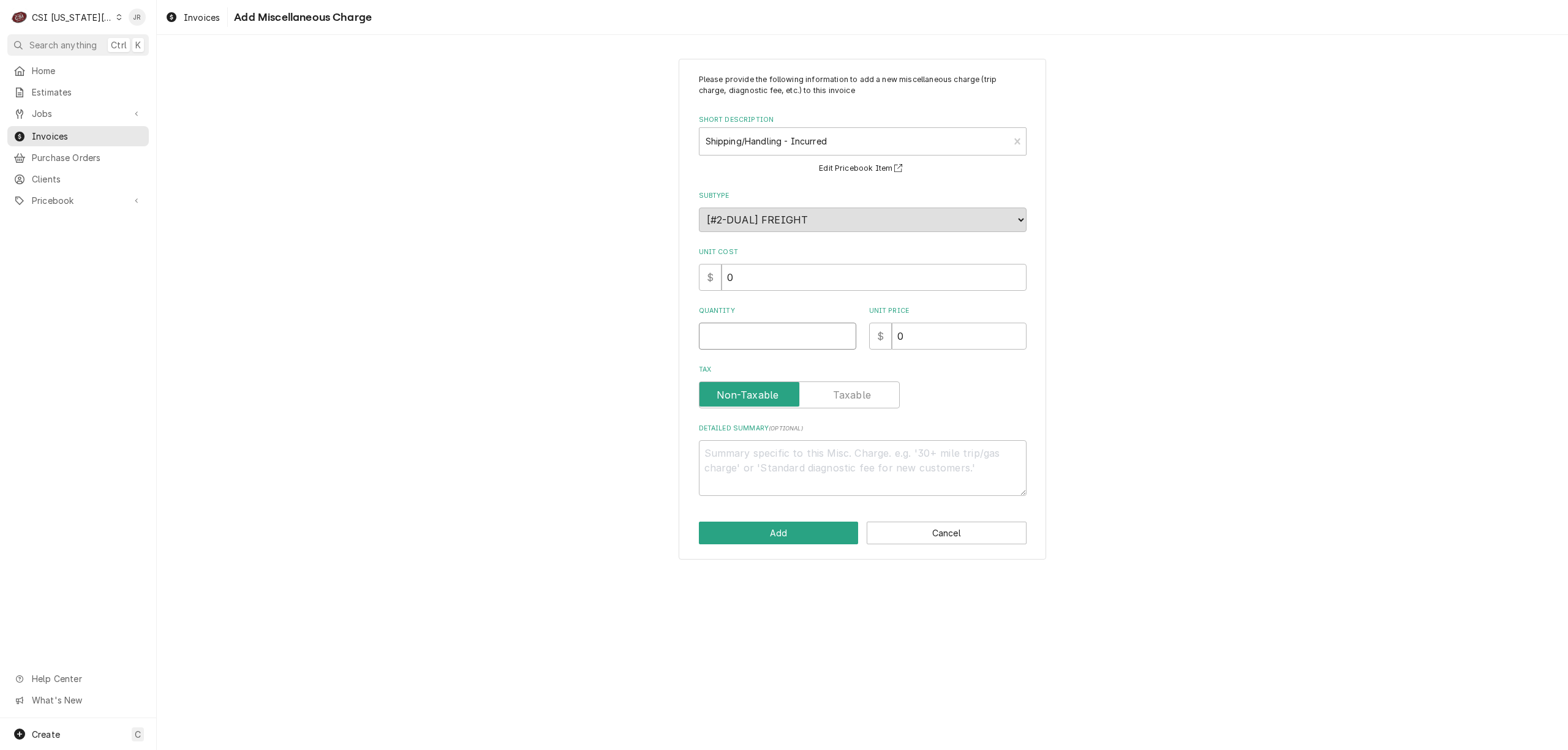
click at [794, 334] on input "Quantity" at bounding box center [777, 336] width 157 height 27
type textarea "x"
type input "1"
type textarea "x"
type input "6"
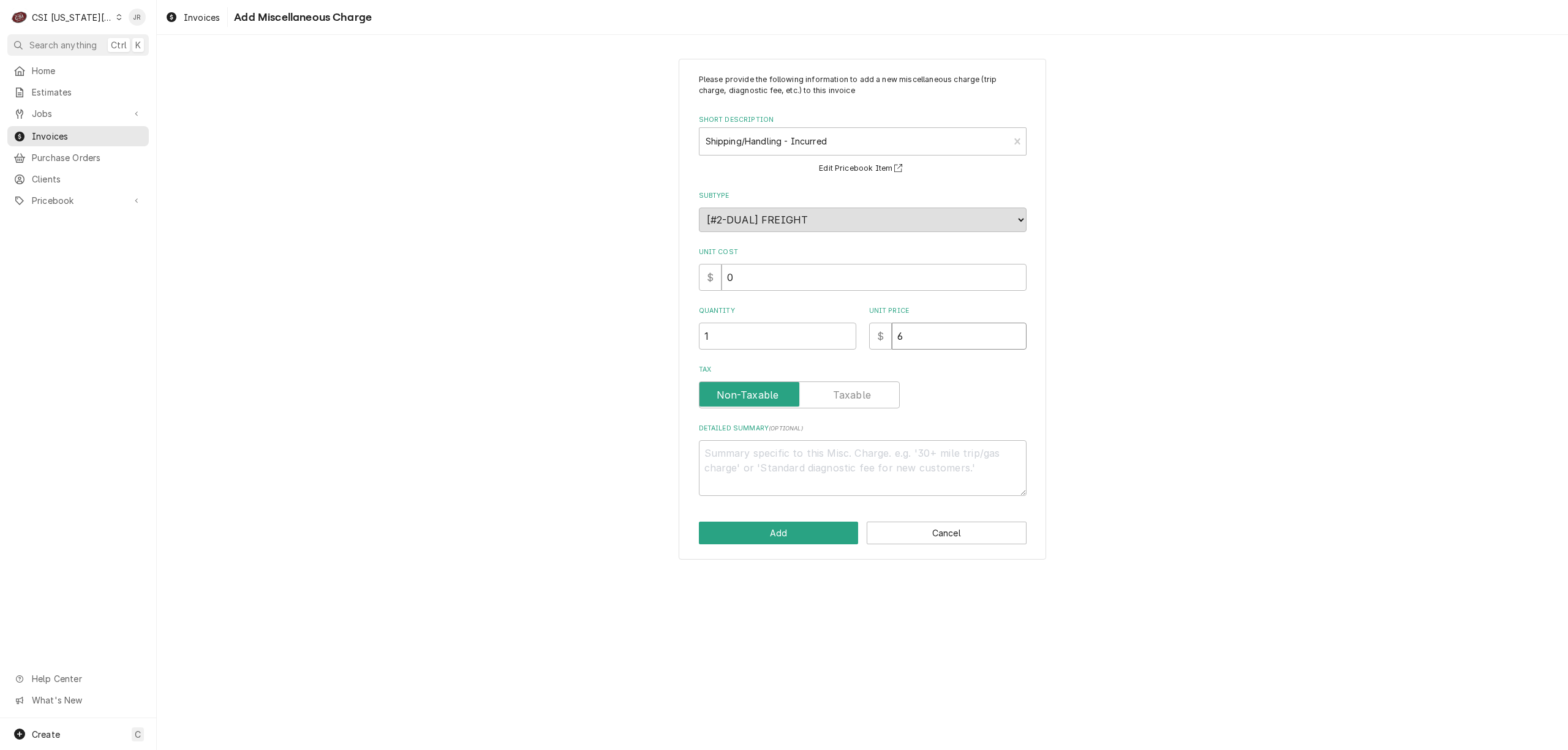
type textarea "x"
type input "60"
type textarea "x"
type input "60.5"
type textarea "x"
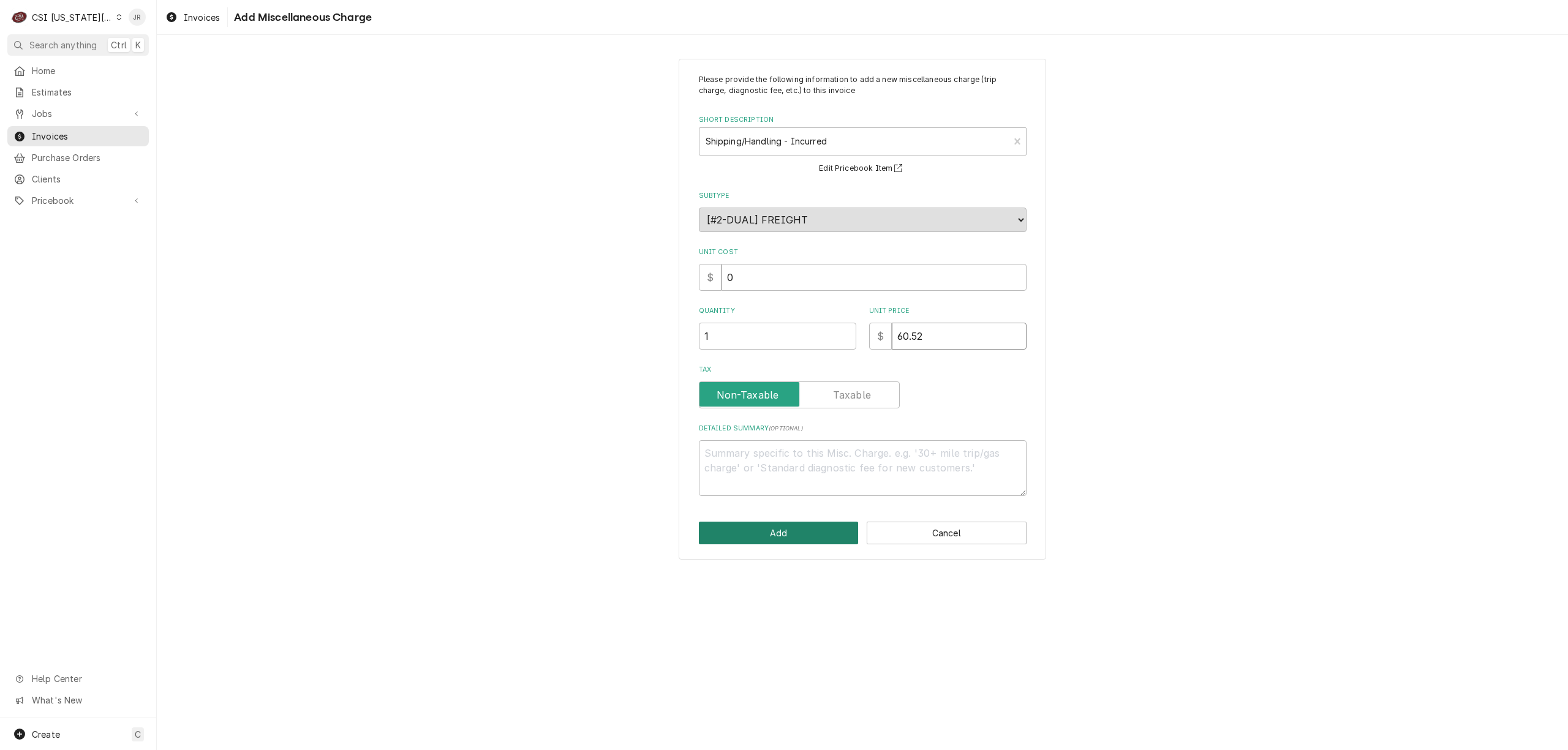
type input "60.52"
click at [812, 539] on button "Add" at bounding box center [778, 533] width 159 height 23
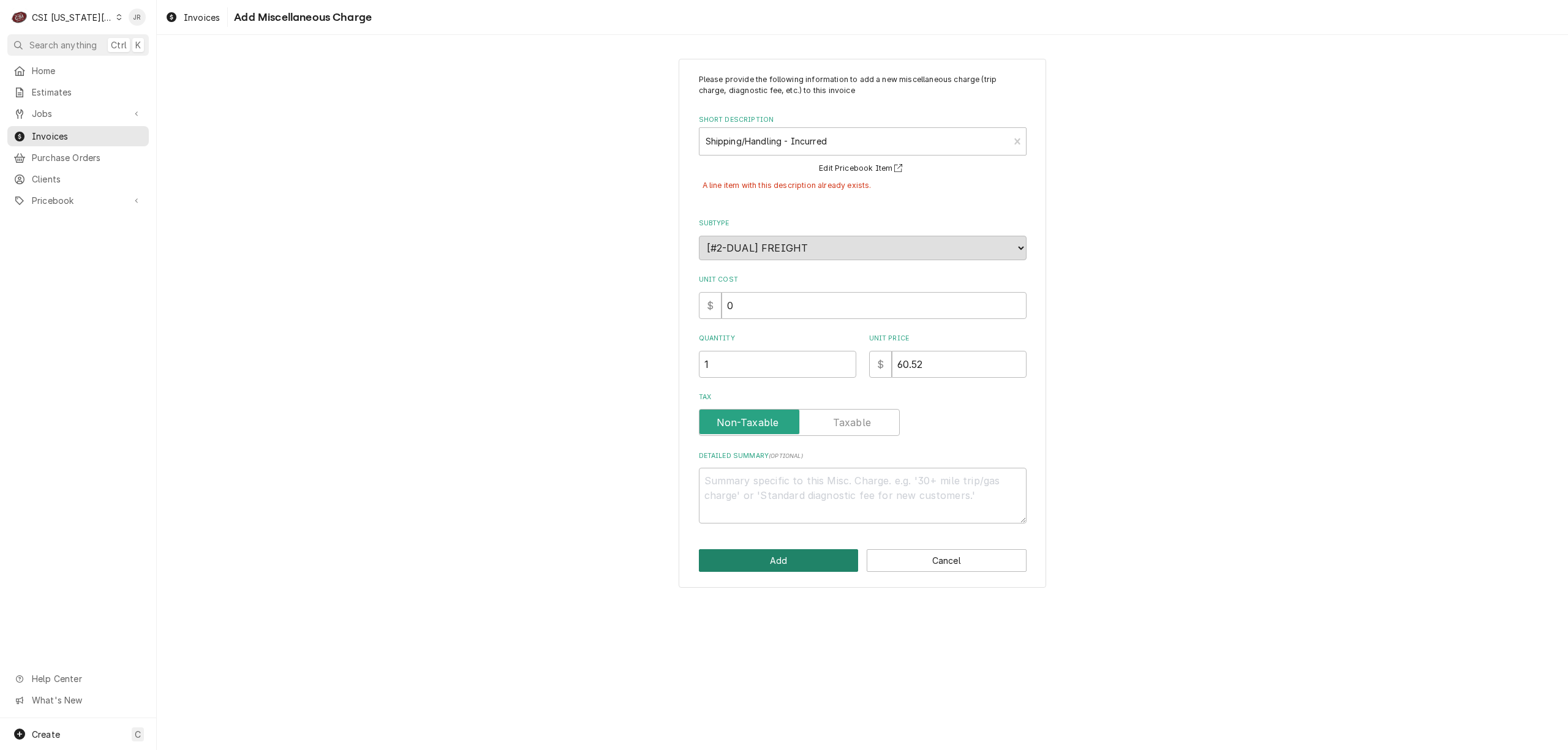
click at [768, 566] on button "Add" at bounding box center [778, 560] width 159 height 23
click at [966, 554] on button "Cancel" at bounding box center [946, 560] width 159 height 23
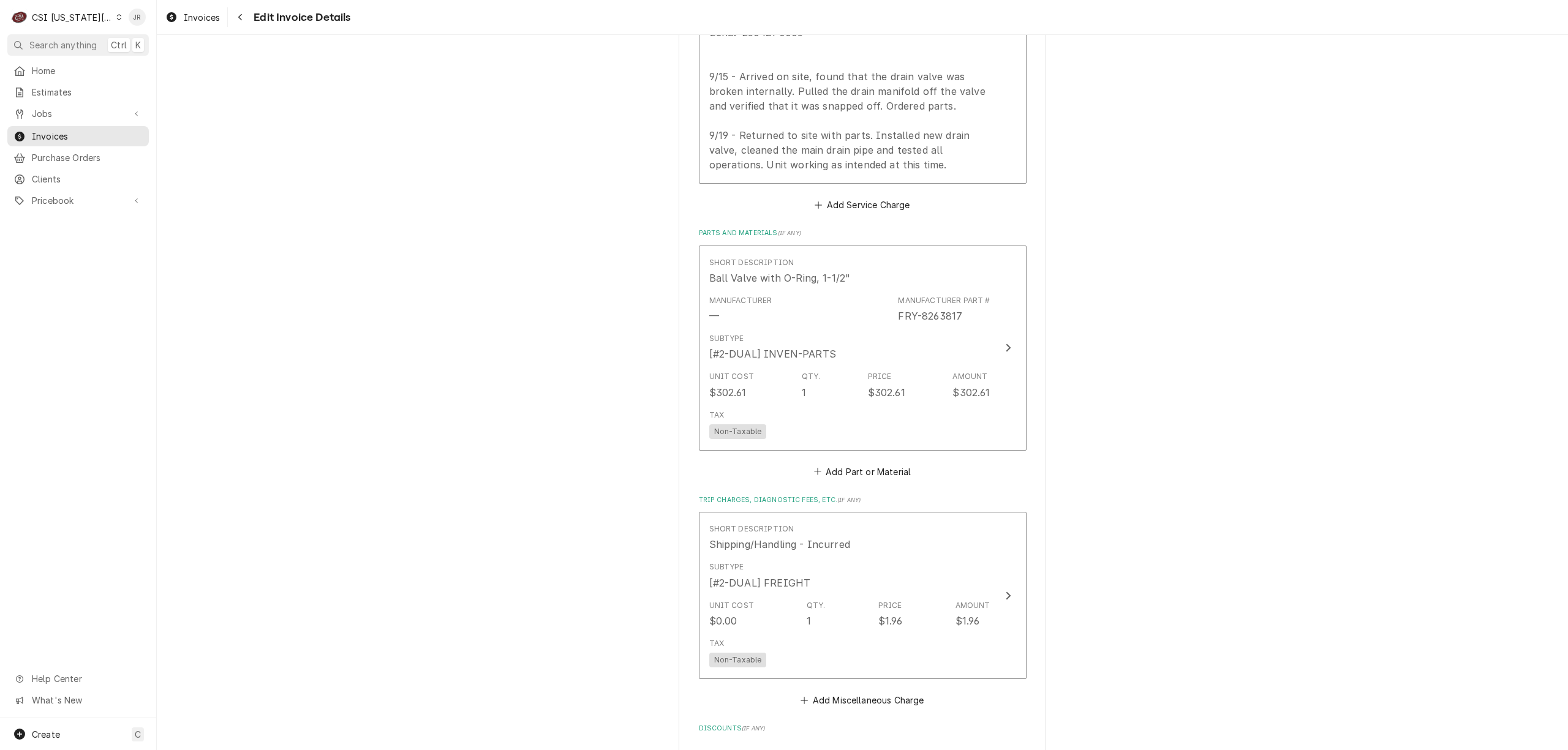
scroll to position [2016, 0]
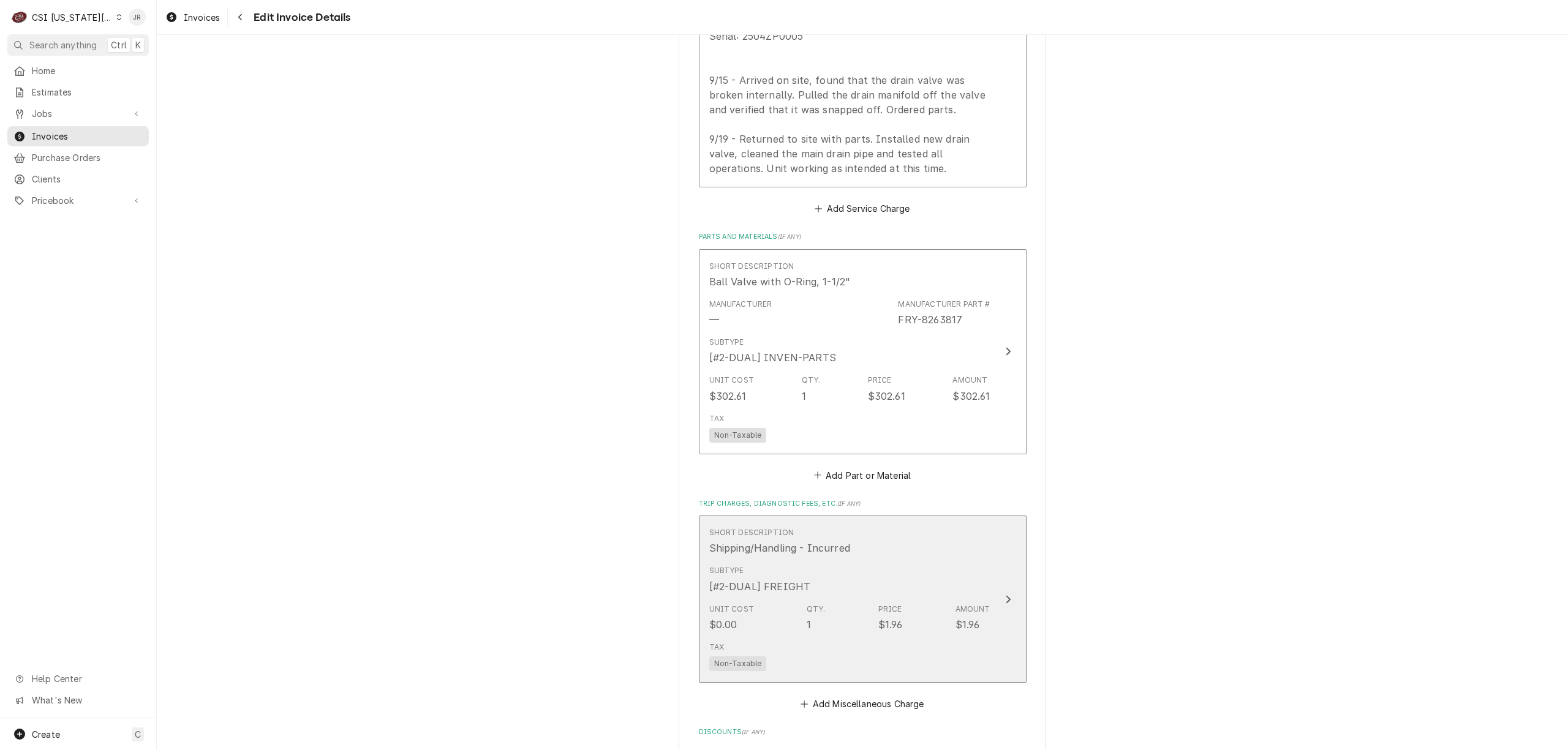
click at [981, 604] on div "Amount" at bounding box center [972, 609] width 35 height 11
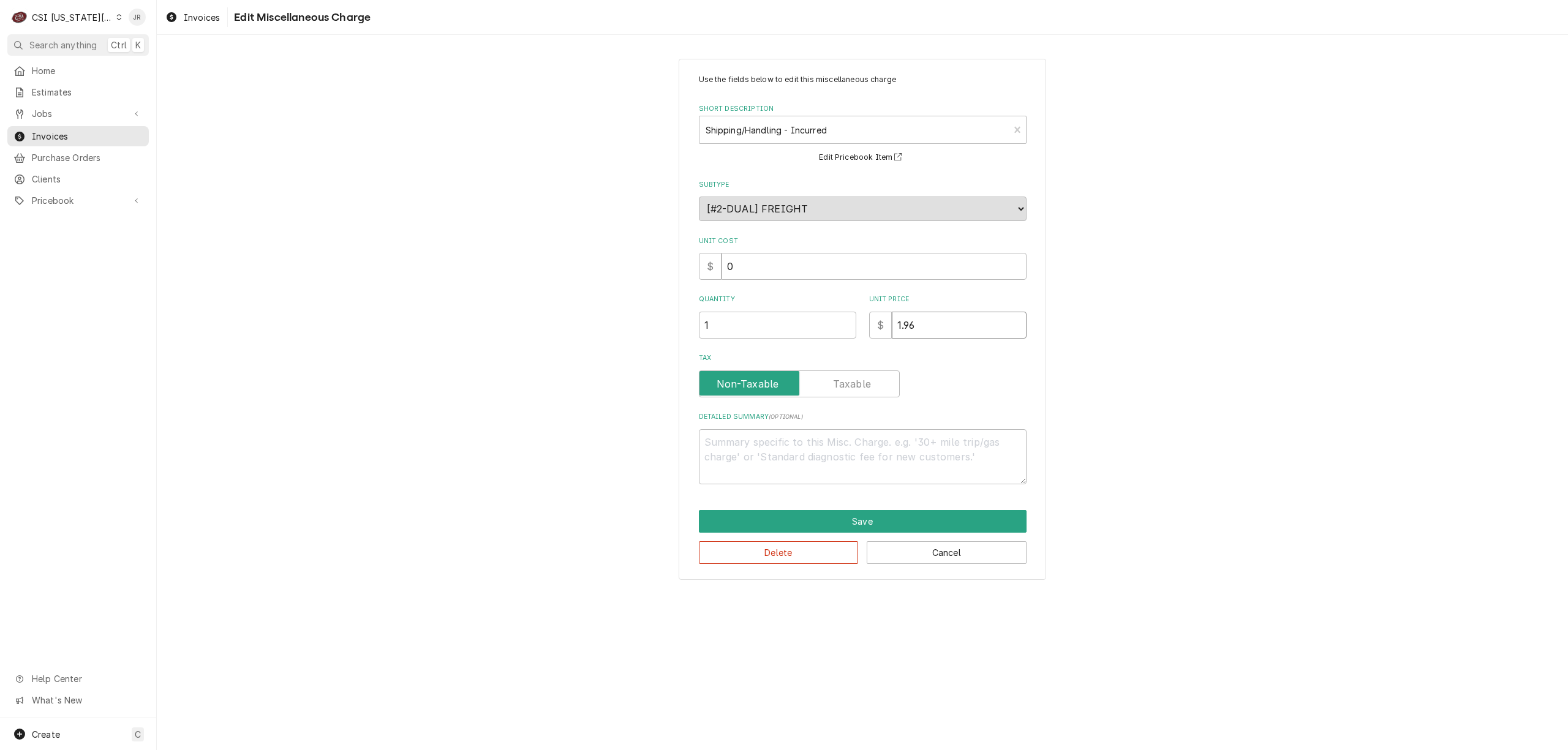
drag, startPoint x: 934, startPoint y: 334, endPoint x: 576, endPoint y: 182, distance: 388.9
click at [576, 182] on div "Use the fields below to edit this miscellaneous charge Short Description Shippi…" at bounding box center [862, 319] width 1411 height 542
type textarea "x"
type input "6"
type textarea "x"
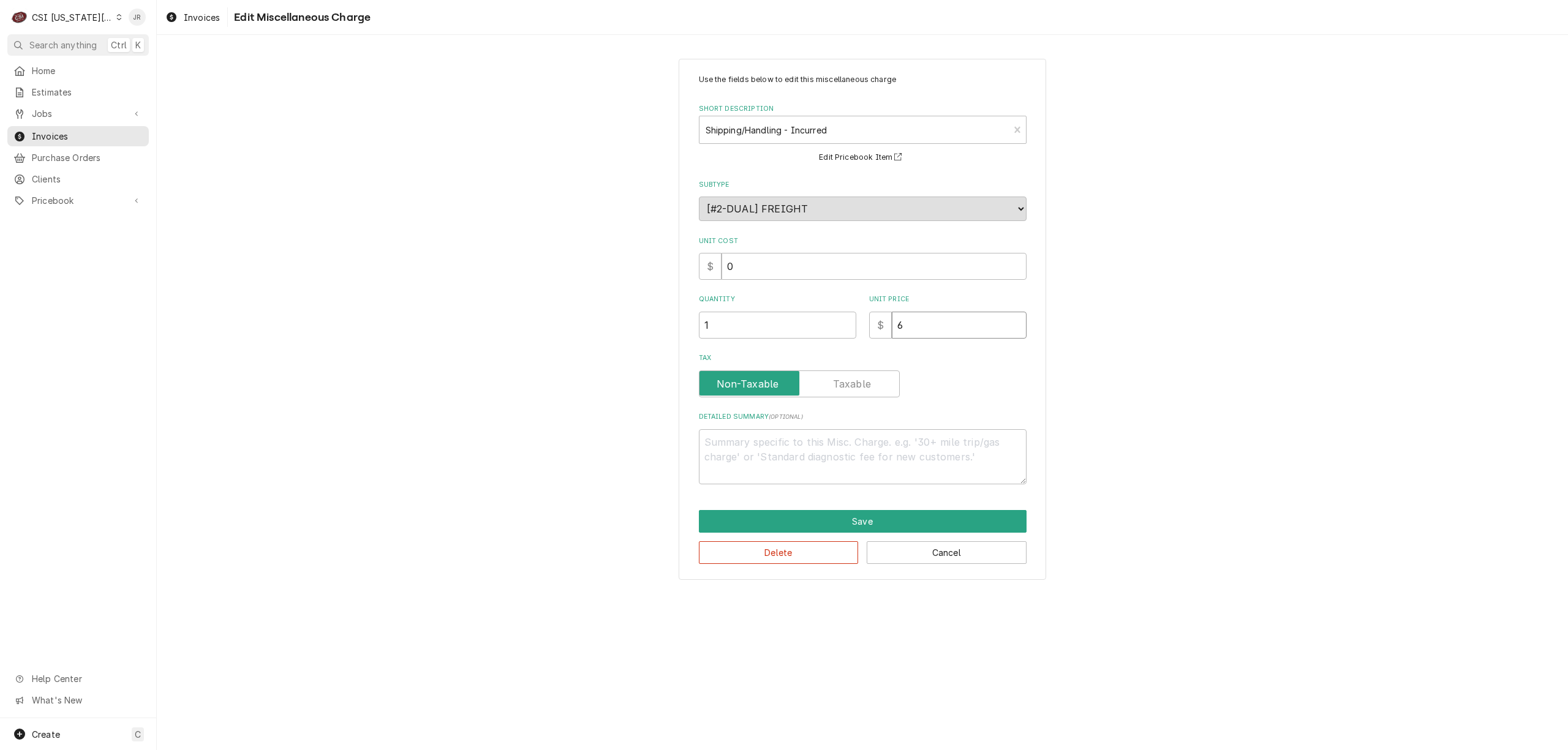
type input "60"
type textarea "x"
type input "60.8"
type textarea "x"
type input "60"
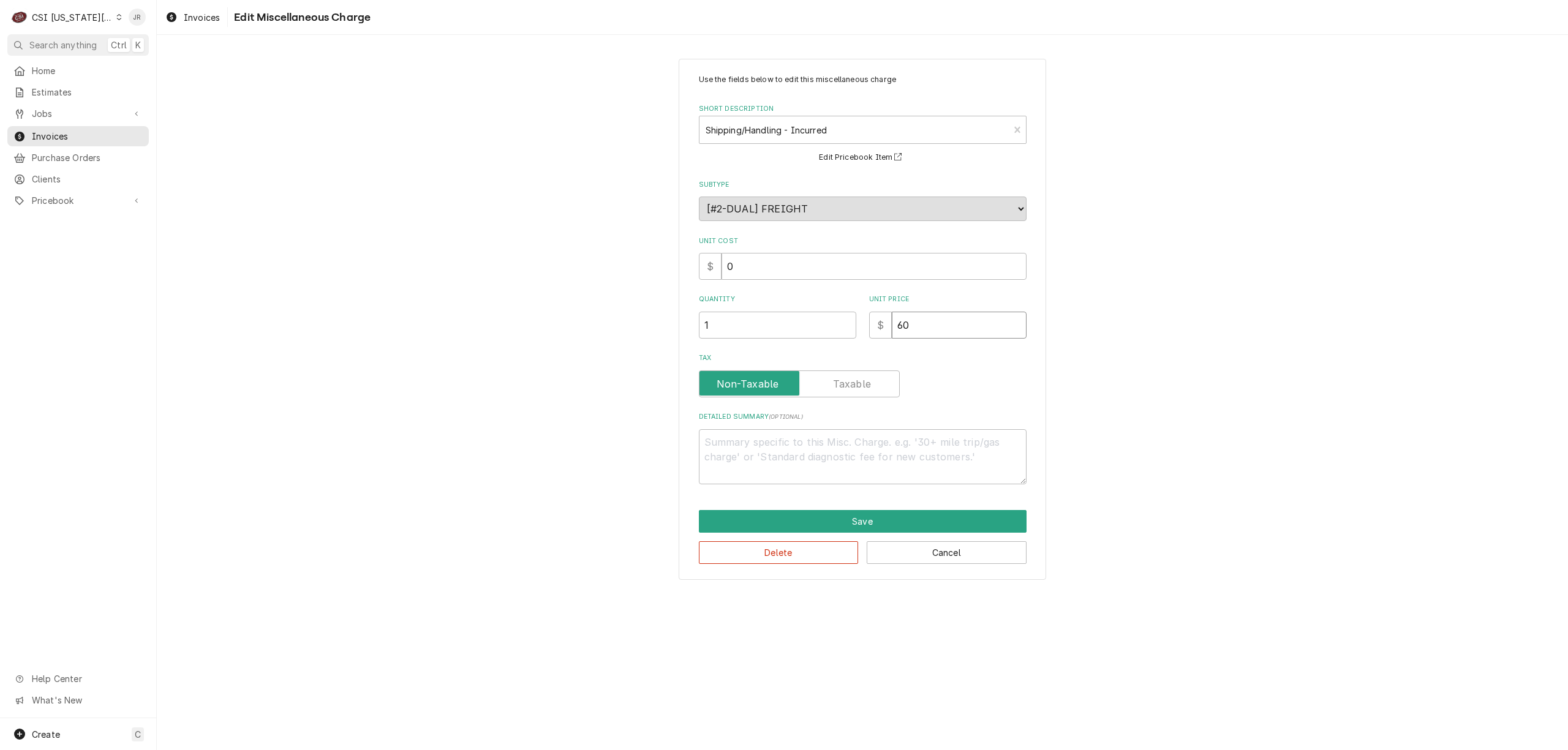
type textarea "x"
type input "60.5"
type textarea "x"
type input "60.52"
click at [846, 520] on button "Save" at bounding box center [862, 522] width 328 height 23
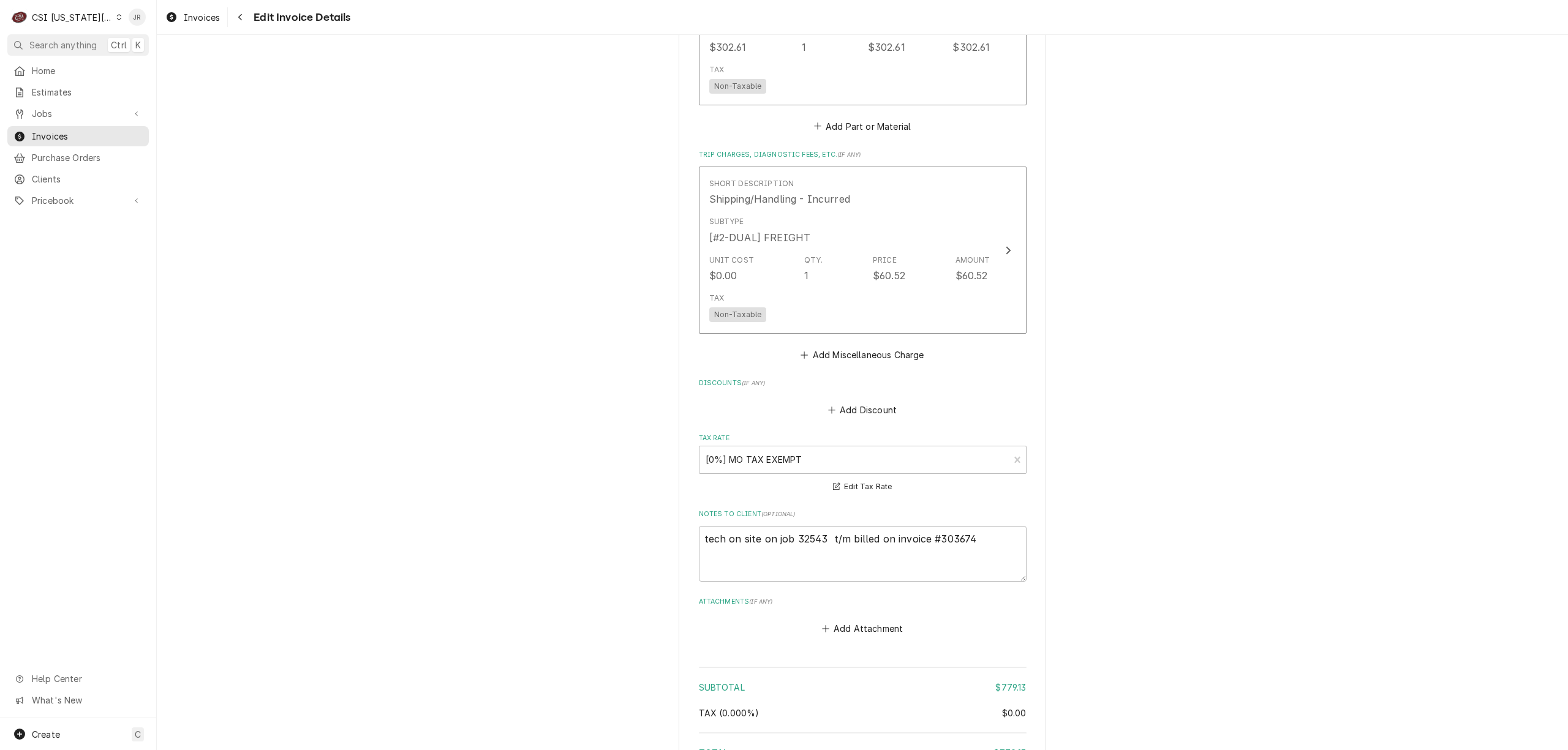
scroll to position [2465, 0]
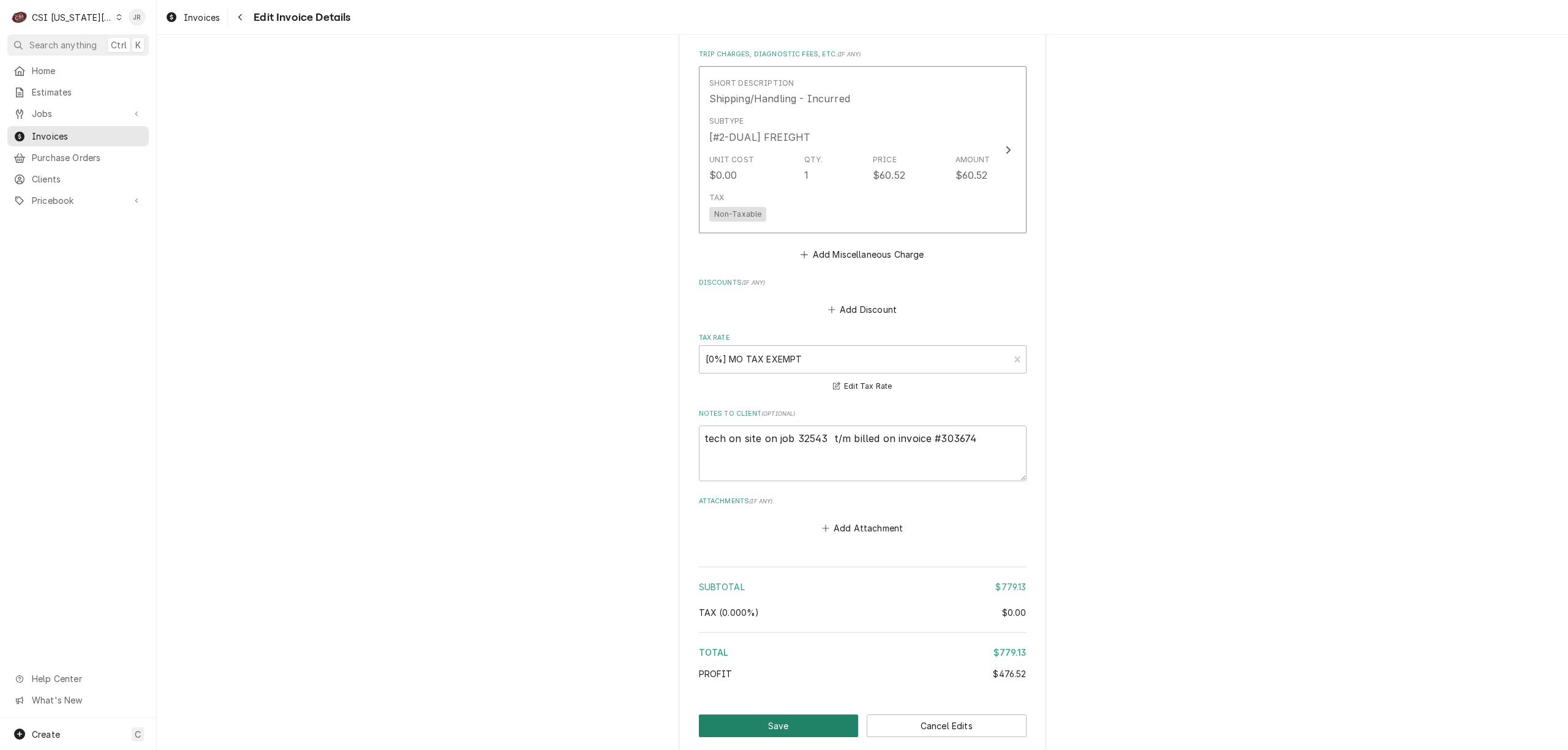
drag, startPoint x: 762, startPoint y: 642, endPoint x: 1221, endPoint y: 402, distance: 518.0
click at [762, 715] on button "Save" at bounding box center [778, 726] width 159 height 23
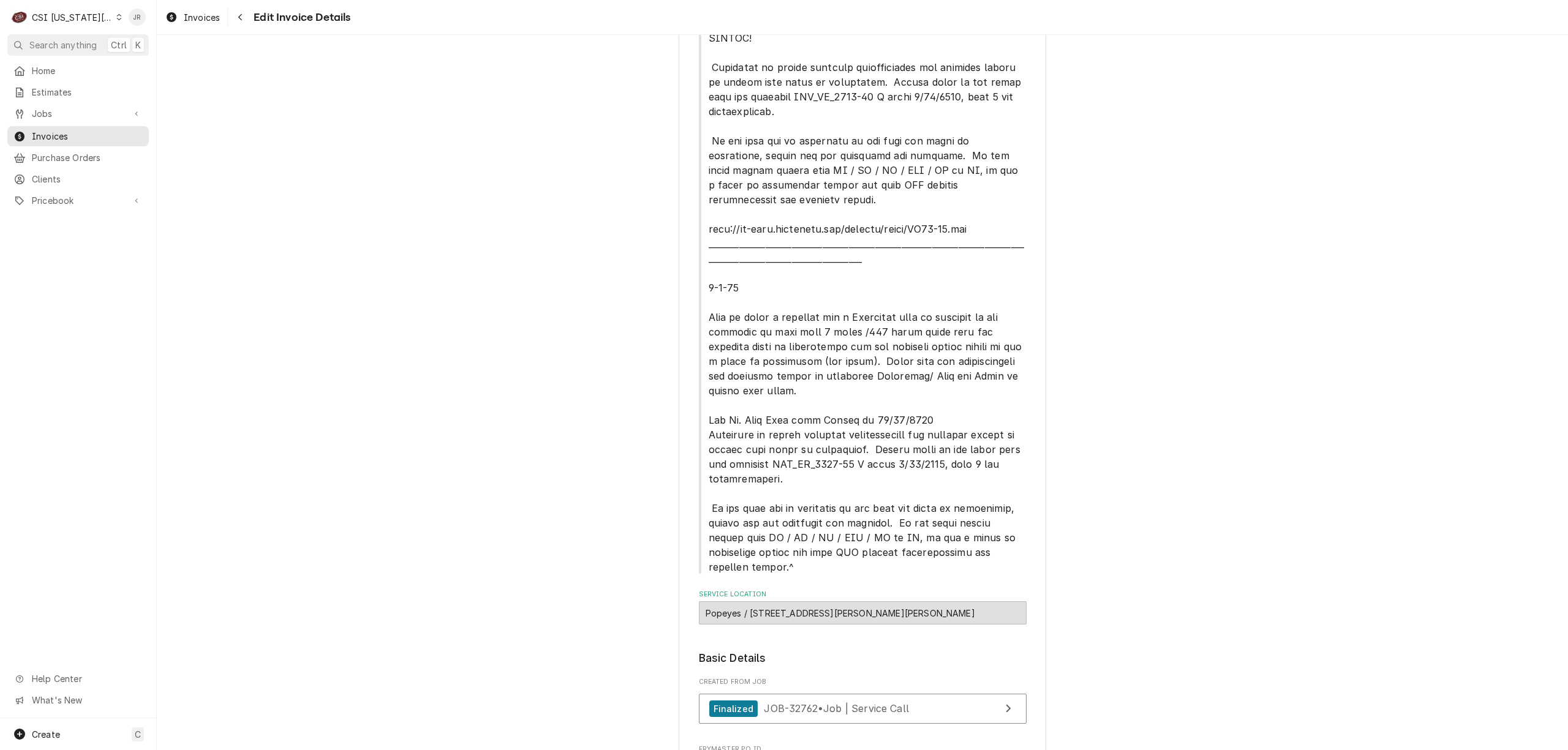
scroll to position [262, 0]
click at [949, 697] on link "Finalized JOB-32762 • Job | Service Call" at bounding box center [862, 711] width 328 height 30
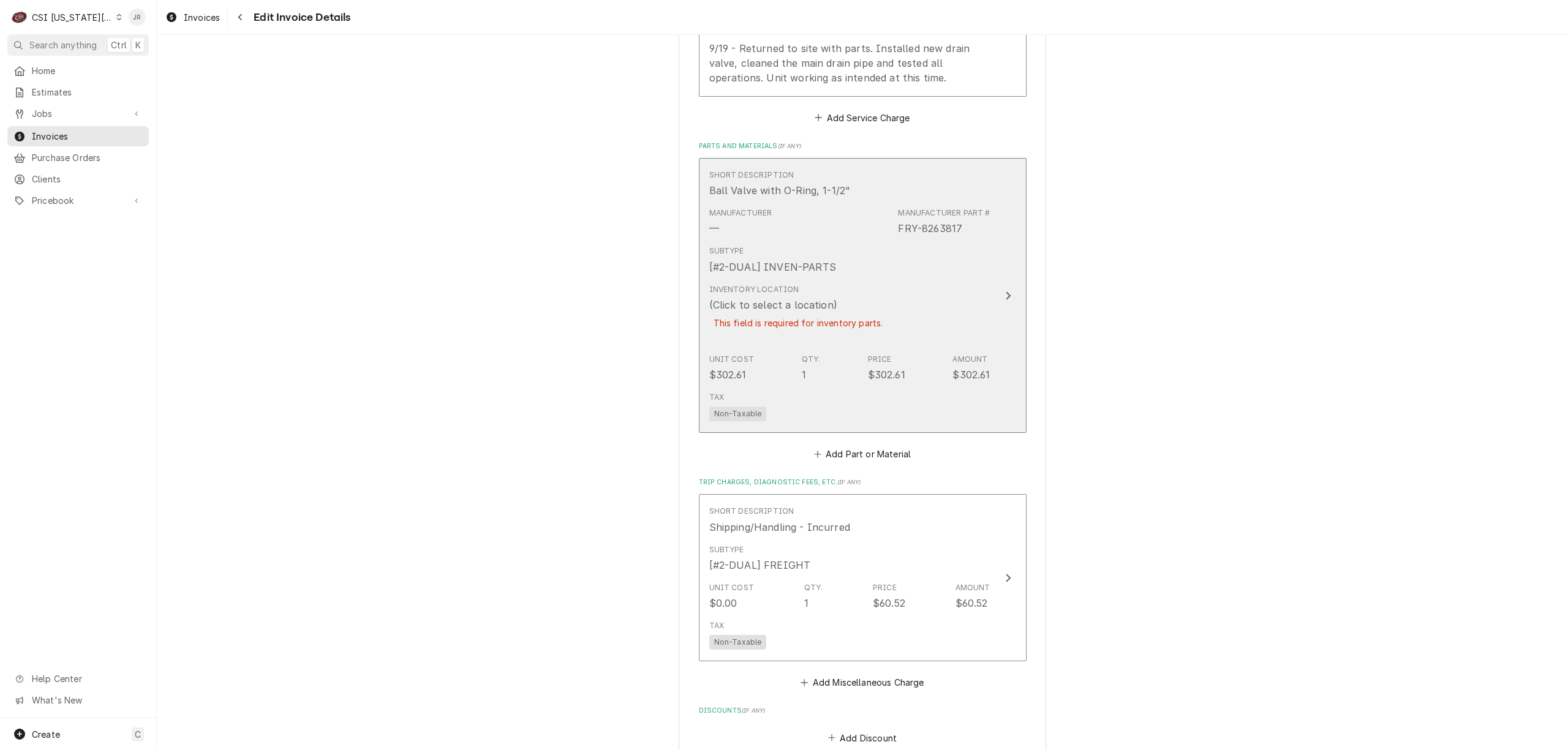
scroll to position [1992, 0]
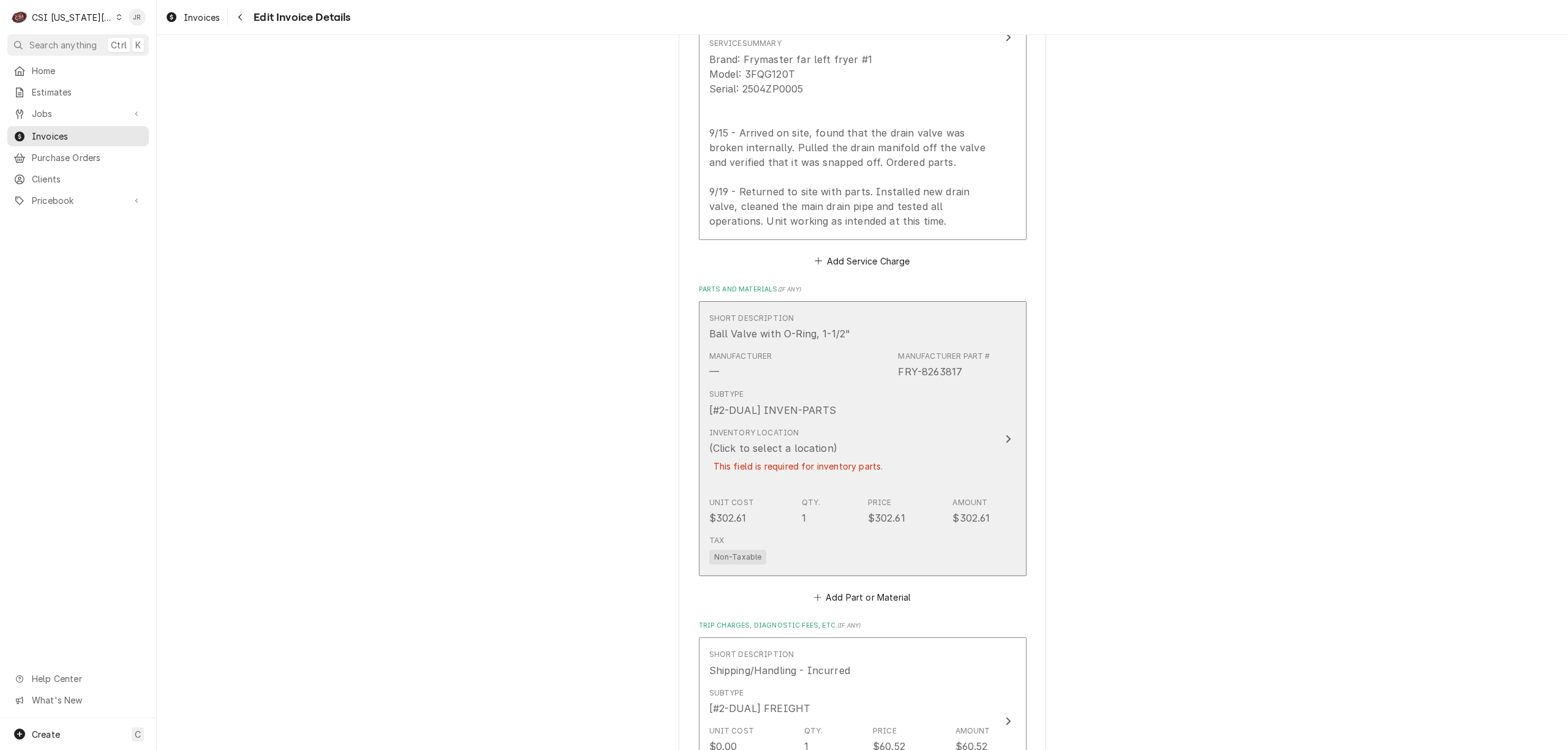
click at [1005, 434] on icon "Update Line Item" at bounding box center [1008, 439] width 6 height 10
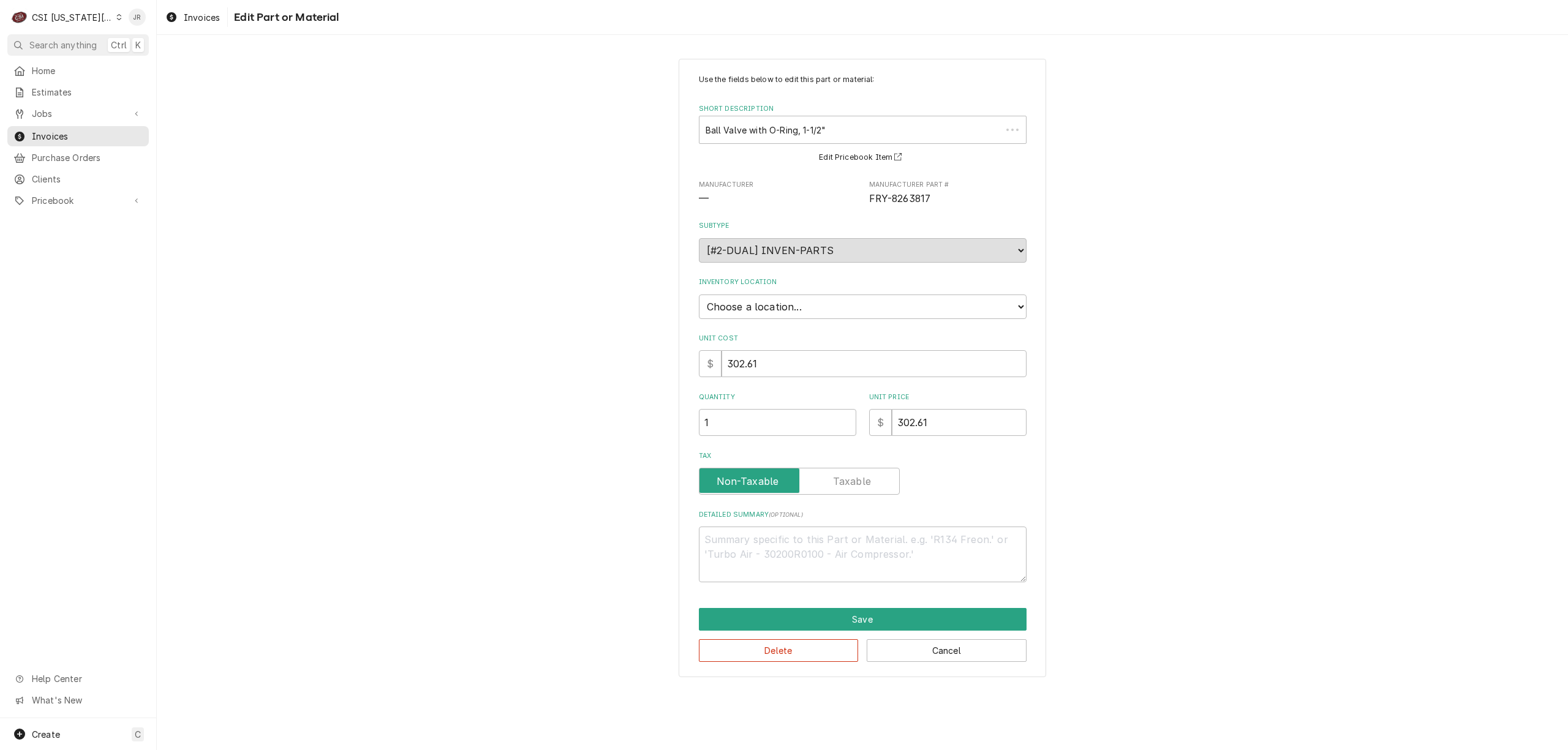
type textarea "x"
click at [819, 309] on select "Choose a location... 00 | KC WAREHOUSE 00 | MAIN WAREHOUSE 01 | BRIAN BREAZIER …" at bounding box center [862, 306] width 328 height 25
select select "2778"
click at [699, 294] on select "Choose a location... 00 | KC WAREHOUSE 00 | MAIN WAREHOUSE 01 | BRIAN BREAZIER …" at bounding box center [862, 306] width 328 height 25
click at [796, 621] on button "Save" at bounding box center [862, 619] width 328 height 23
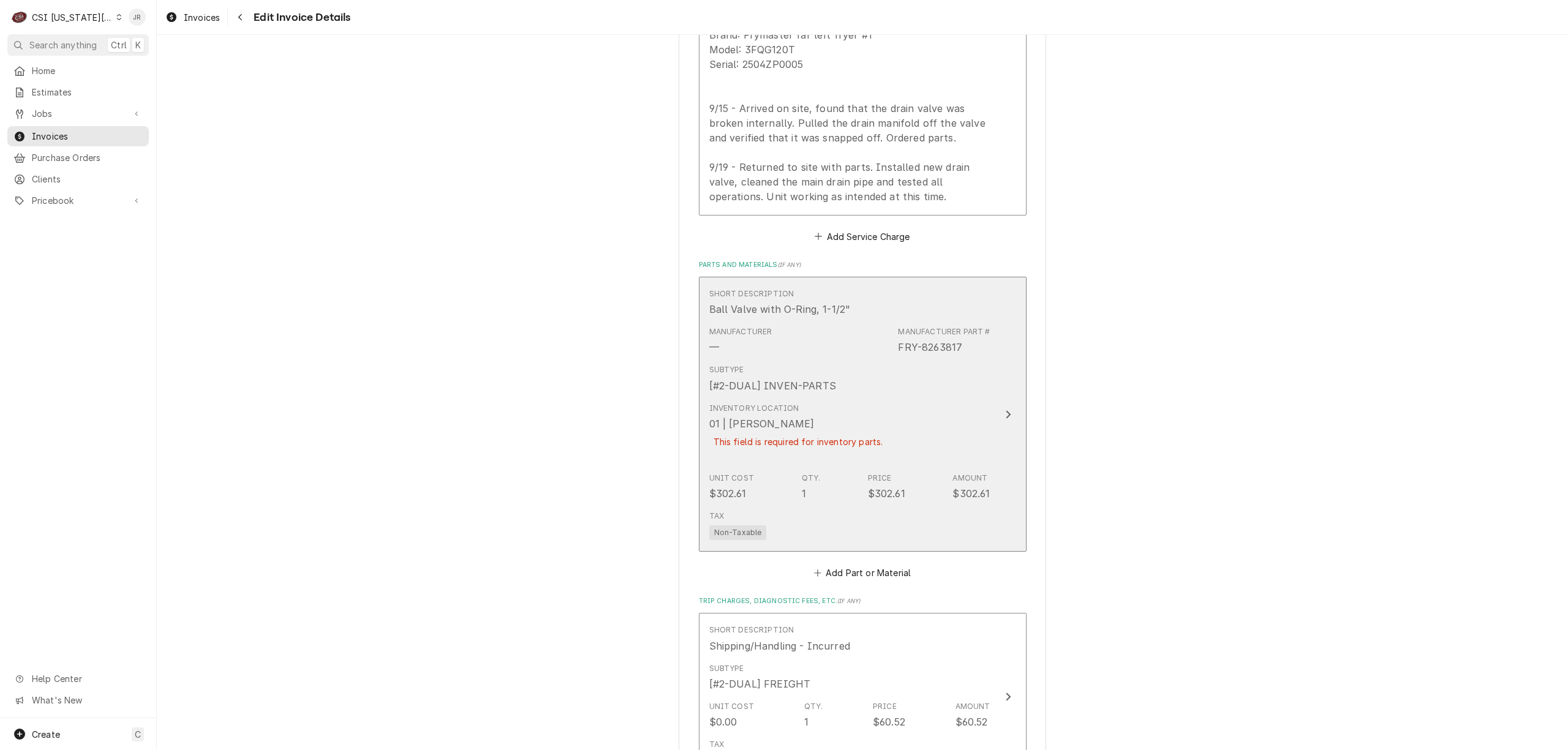
scroll to position [2506, 0]
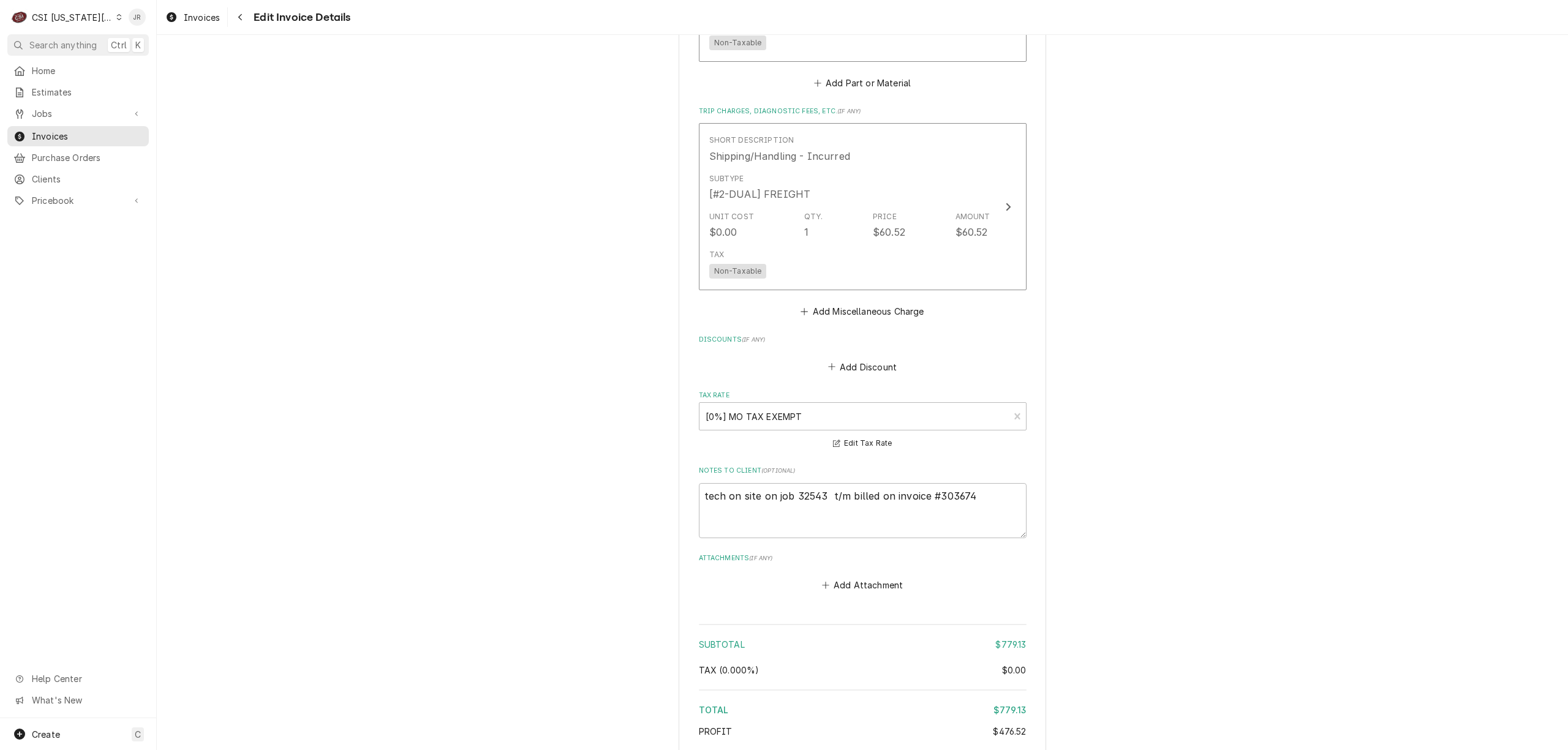
drag, startPoint x: 777, startPoint y: 698, endPoint x: 782, endPoint y: 705, distance: 8.6
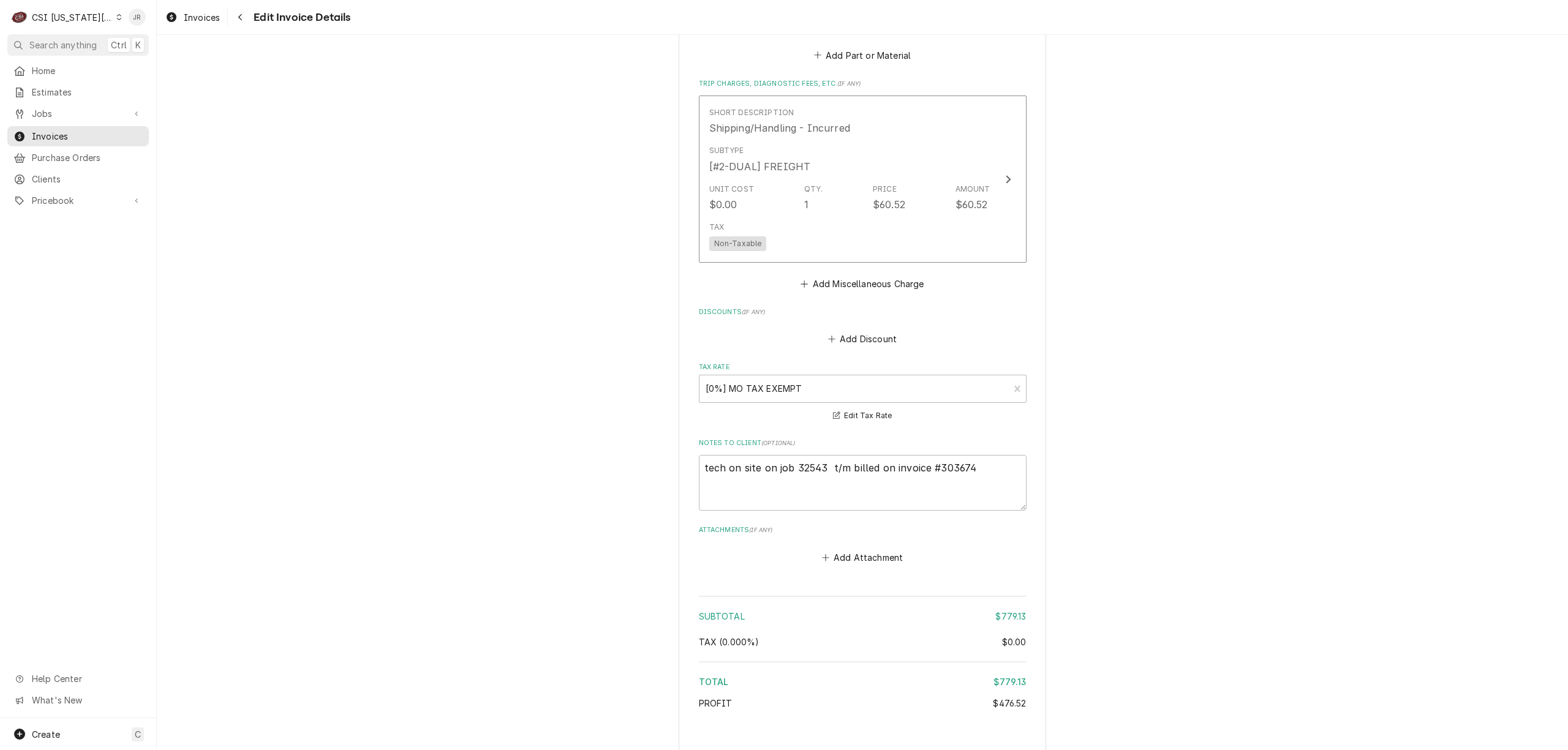
type textarea "x"
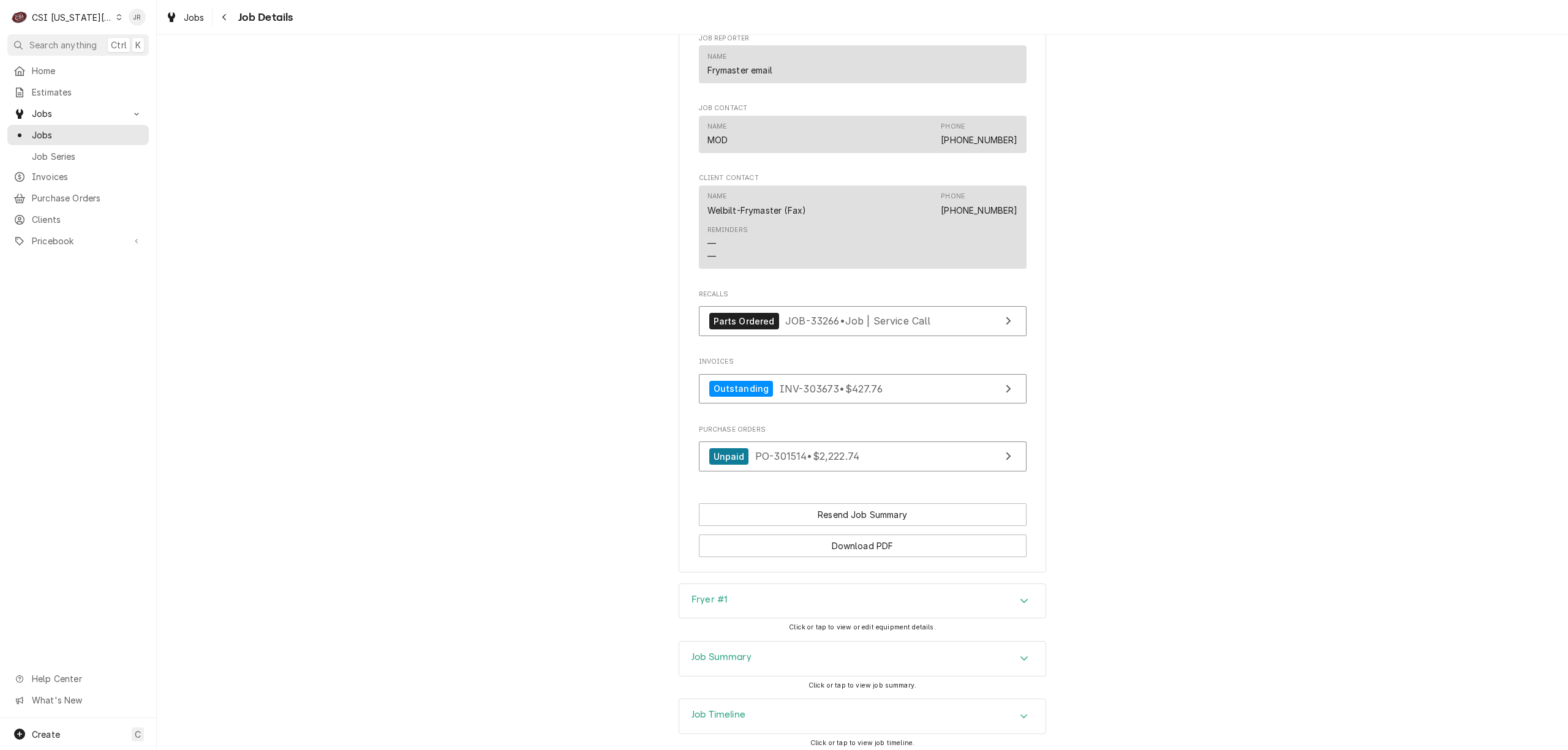
scroll to position [2077, 0]
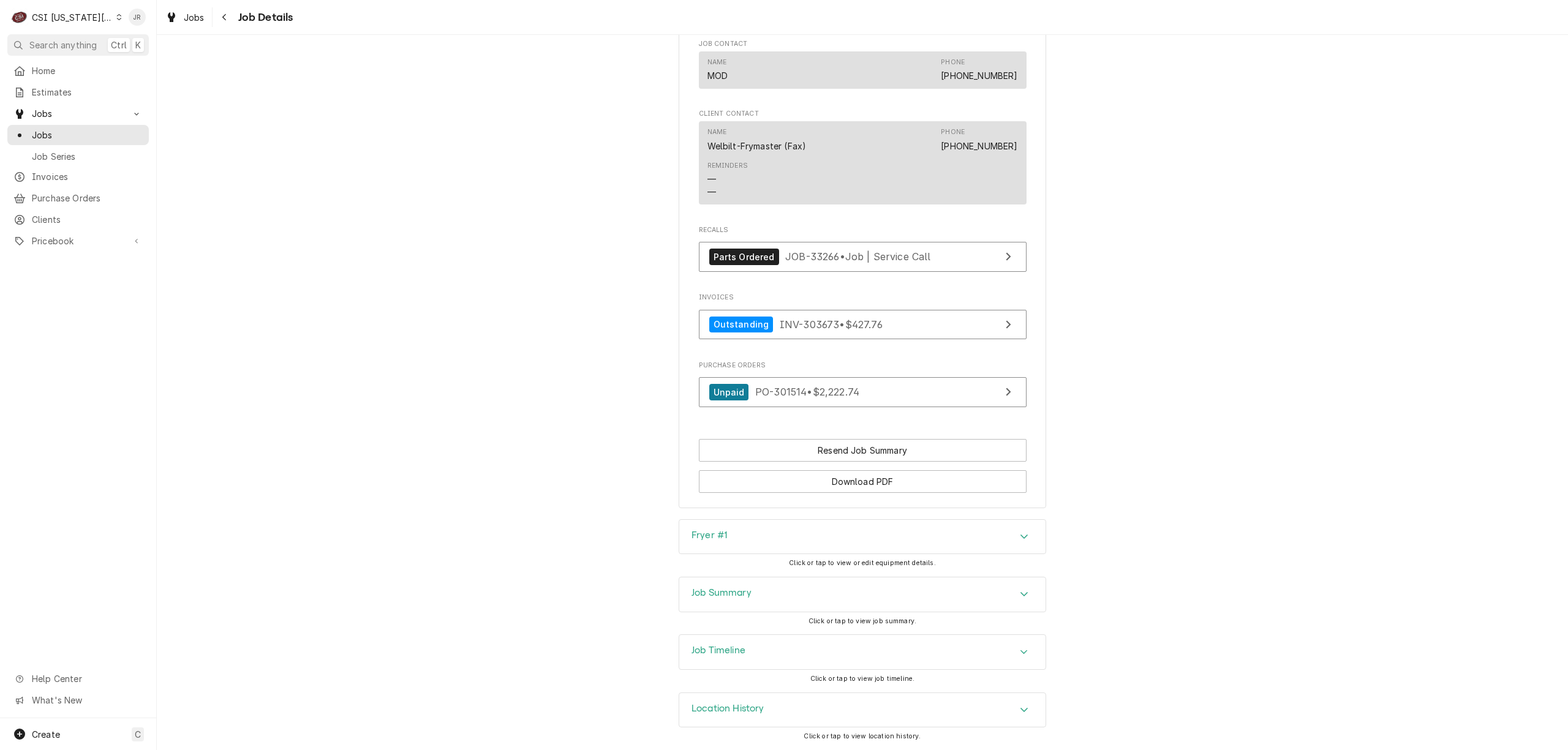
click at [723, 599] on div "Job Summary" at bounding box center [721, 595] width 60 height 15
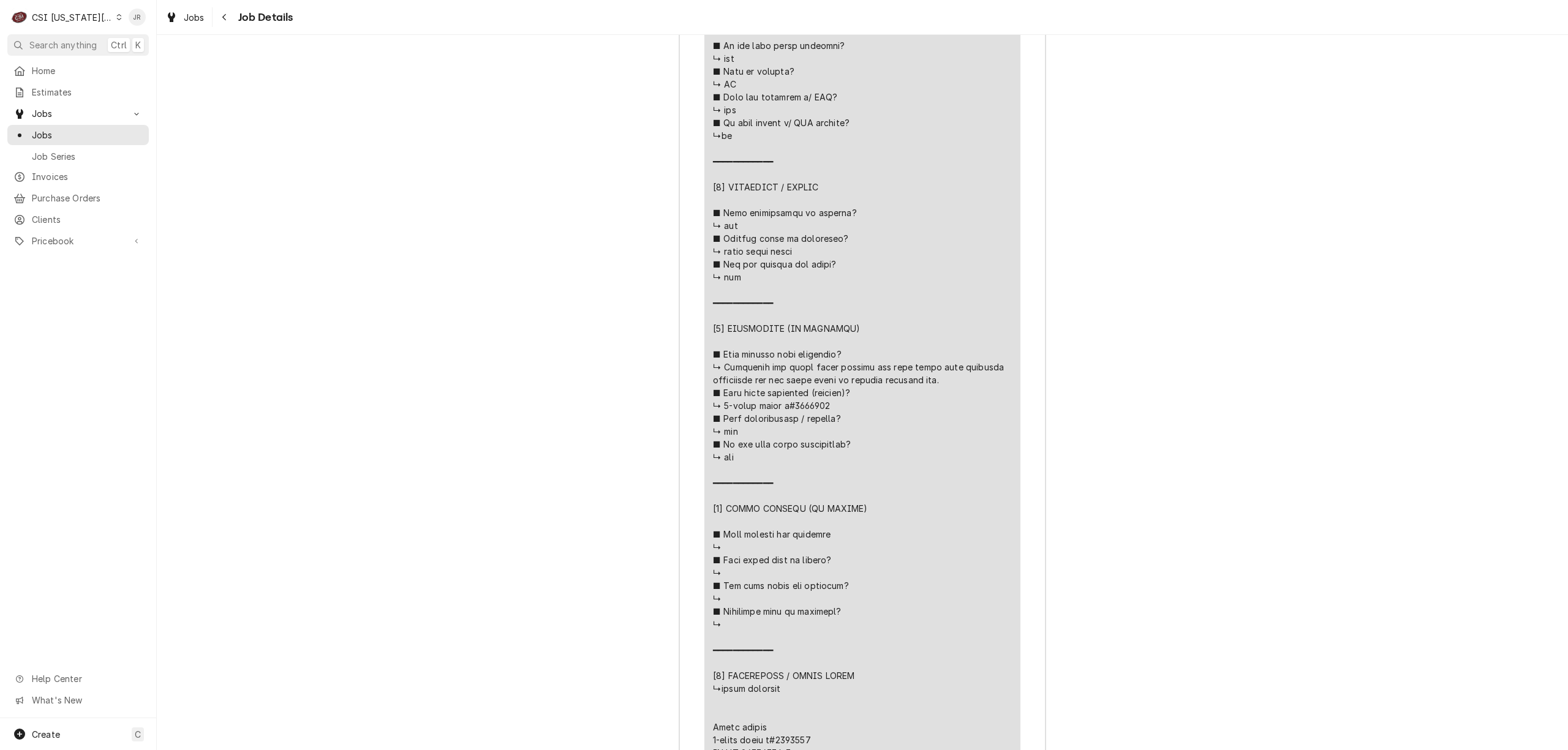
scroll to position [3546, 0]
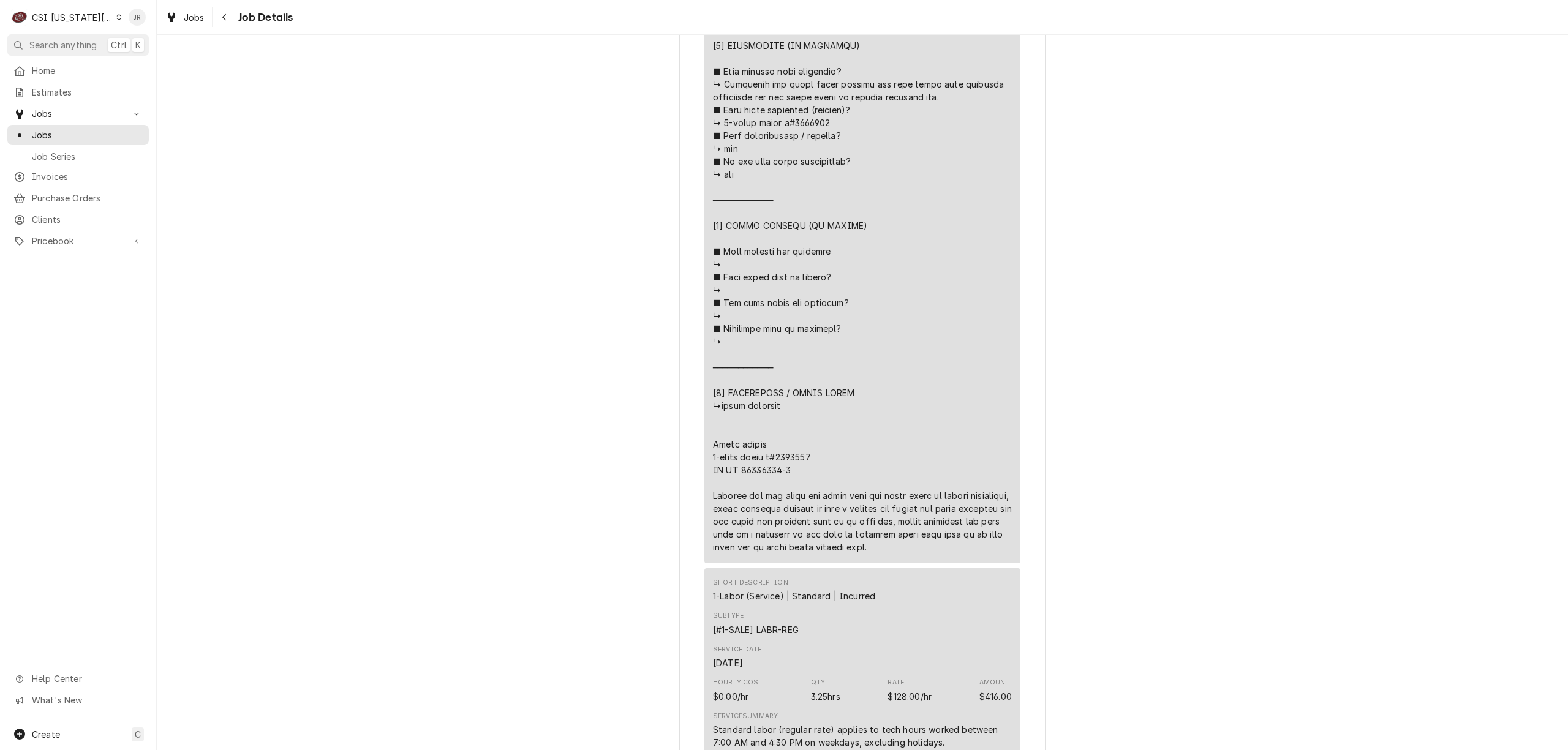
click at [1188, 414] on div "Job Summary Roopairs Job ID JOB-32762 Frymaster PO ID 00931921-1 Service Type J…" at bounding box center [862, 408] width 1411 height 2611
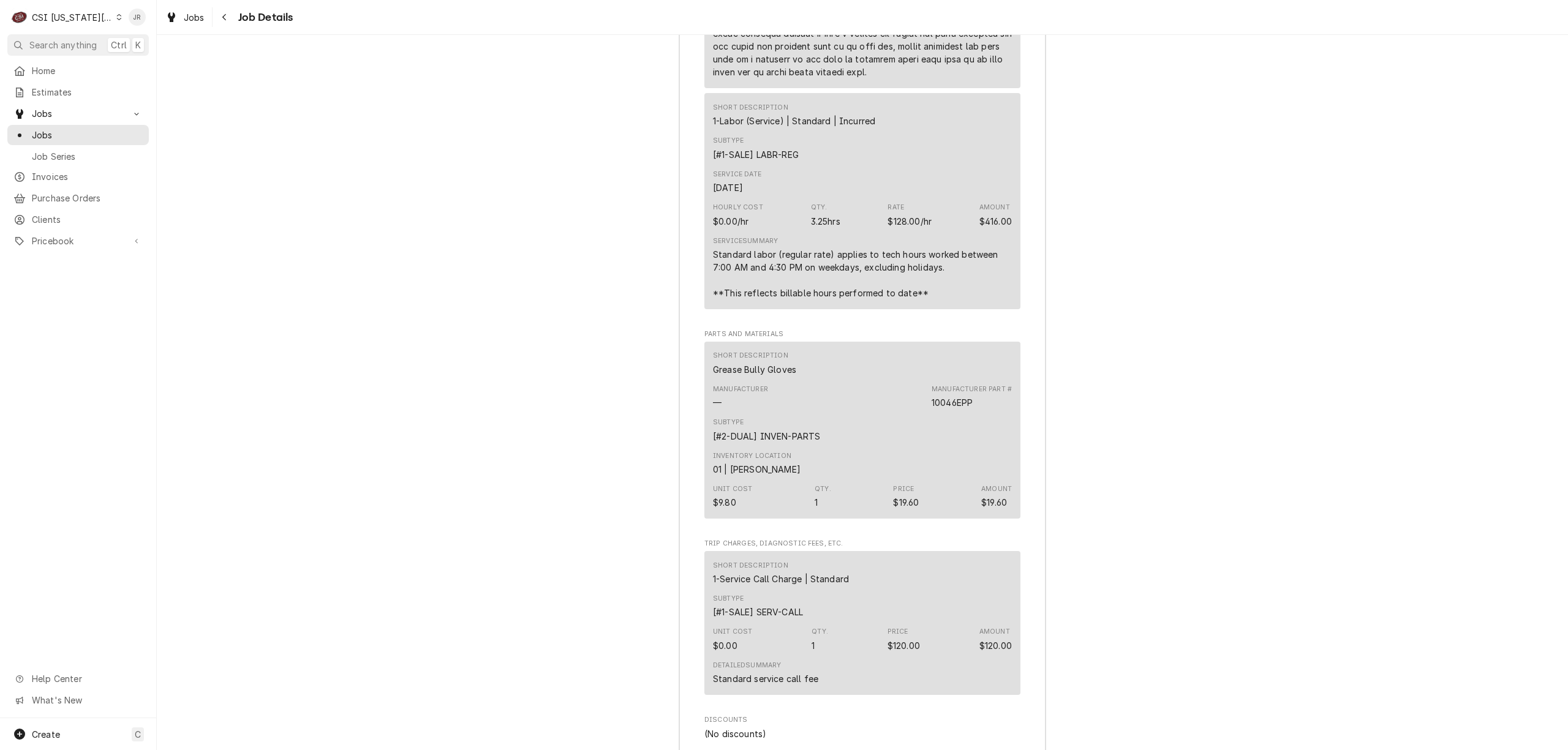
scroll to position [4199, 0]
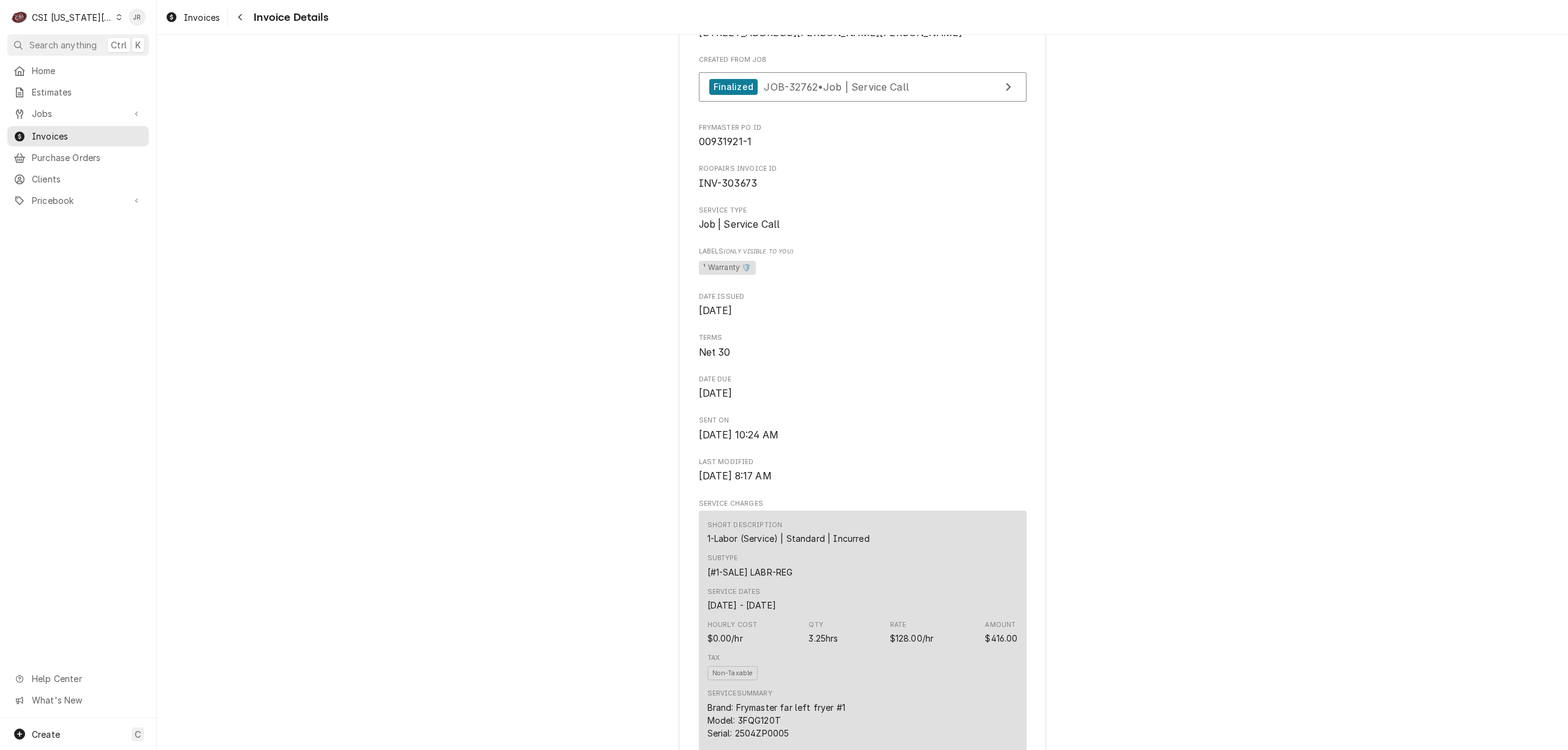
scroll to position [81, 0]
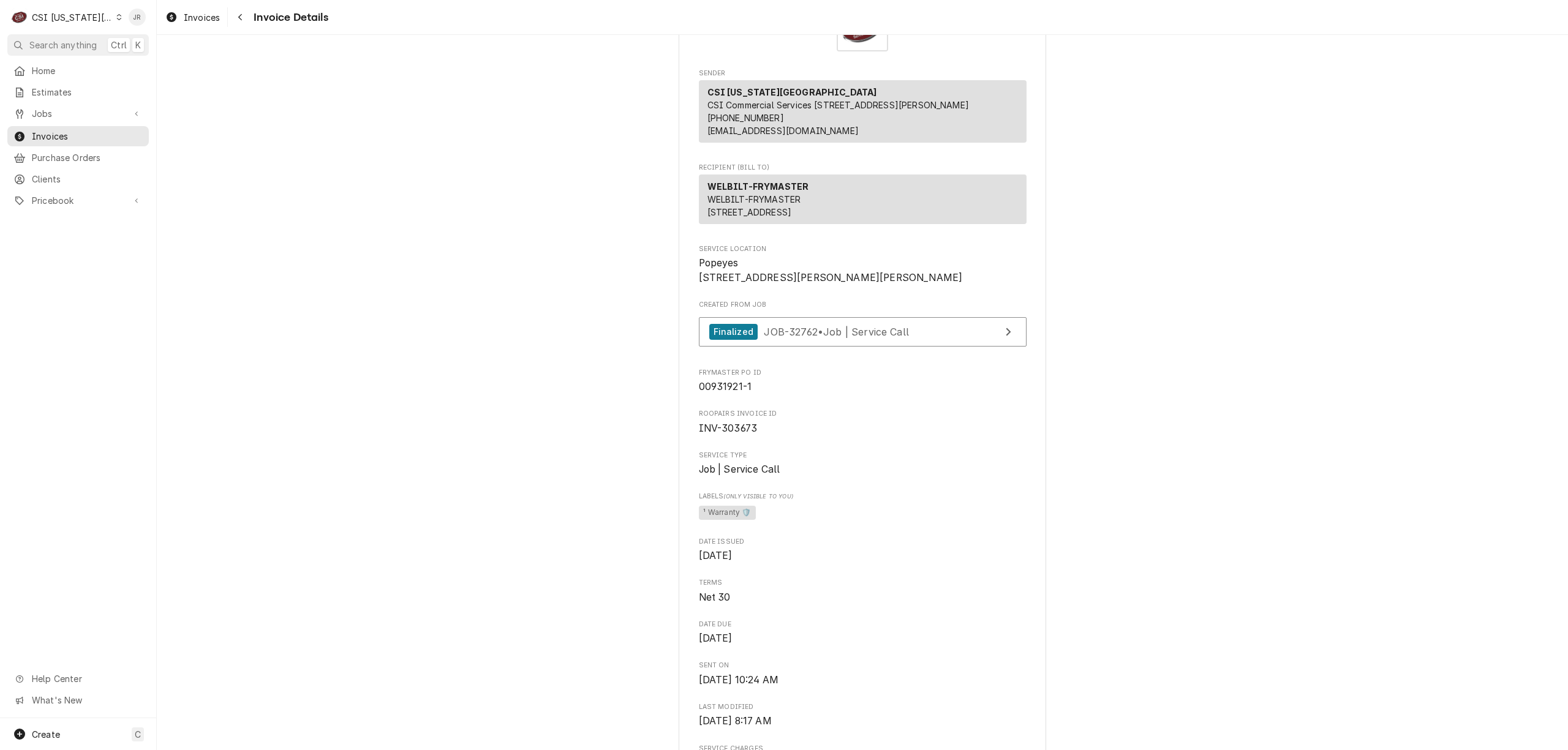
click at [731, 434] on span "INV-303673" at bounding box center [728, 428] width 59 height 12
copy span "303673"
click at [38, 130] on span "Invoices" at bounding box center [87, 136] width 111 height 13
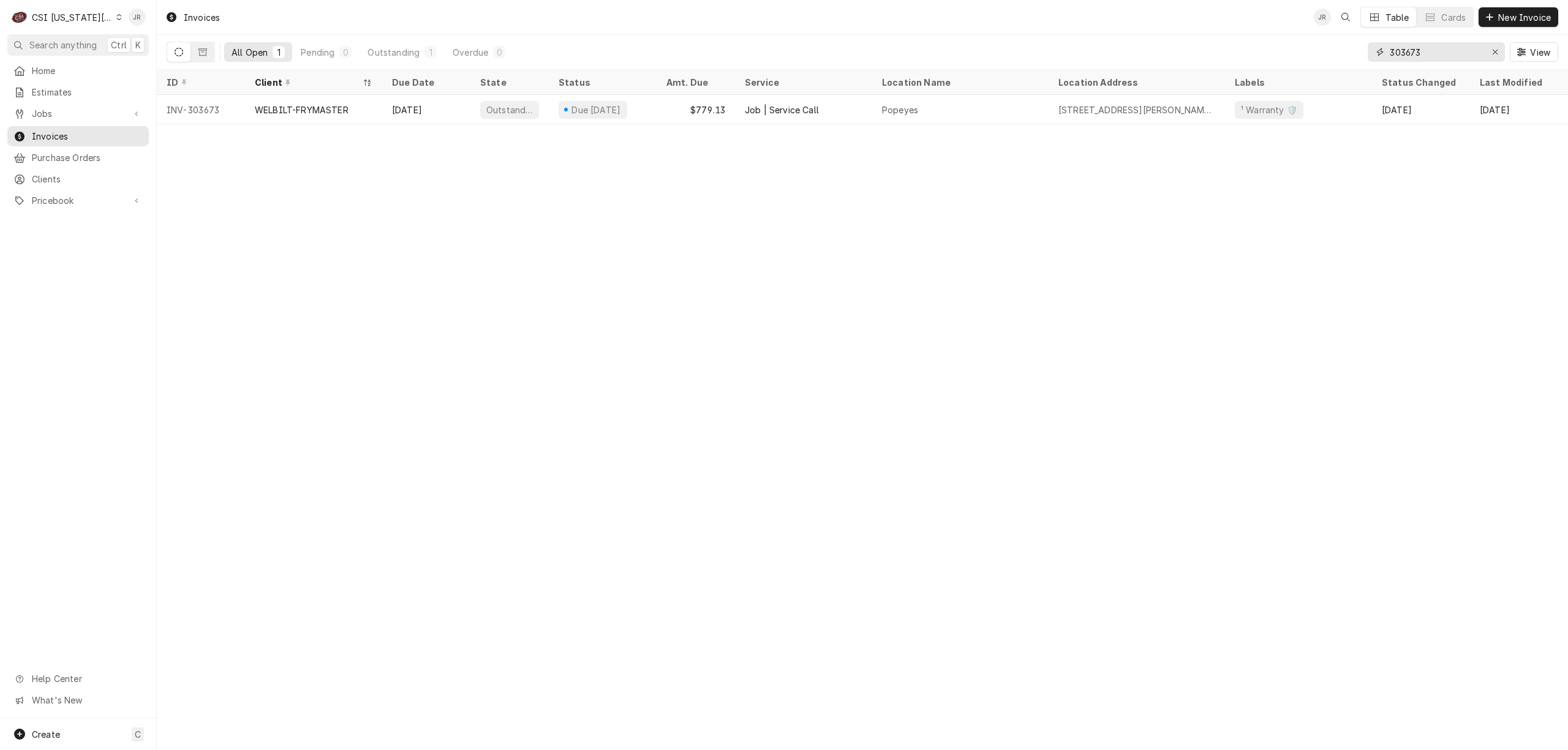
click at [1434, 53] on input "303673" at bounding box center [1436, 52] width 92 height 20
paste input "4"
type input "303674"
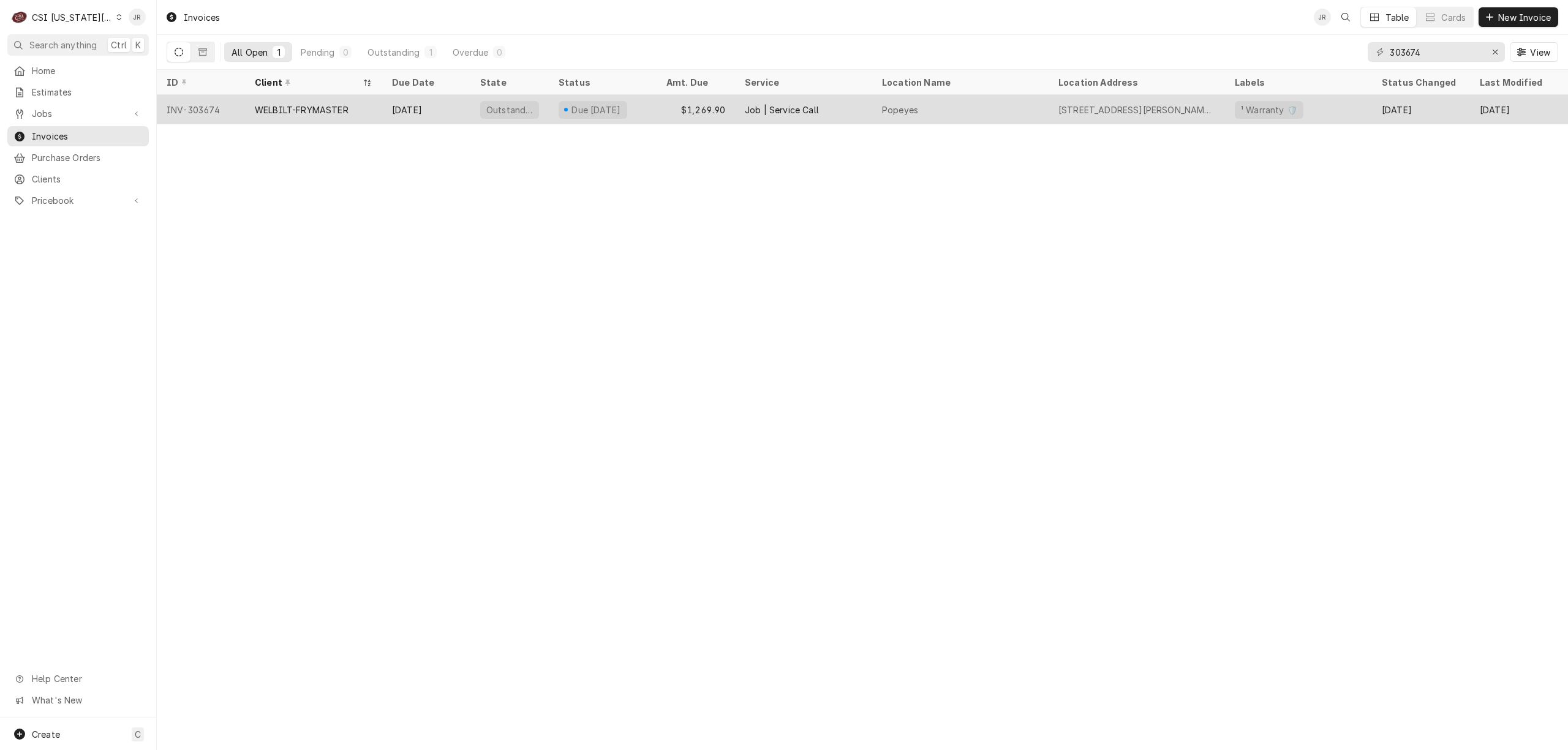
click at [376, 95] on div "WELBILT-FRYMASTER" at bounding box center [313, 109] width 137 height 30
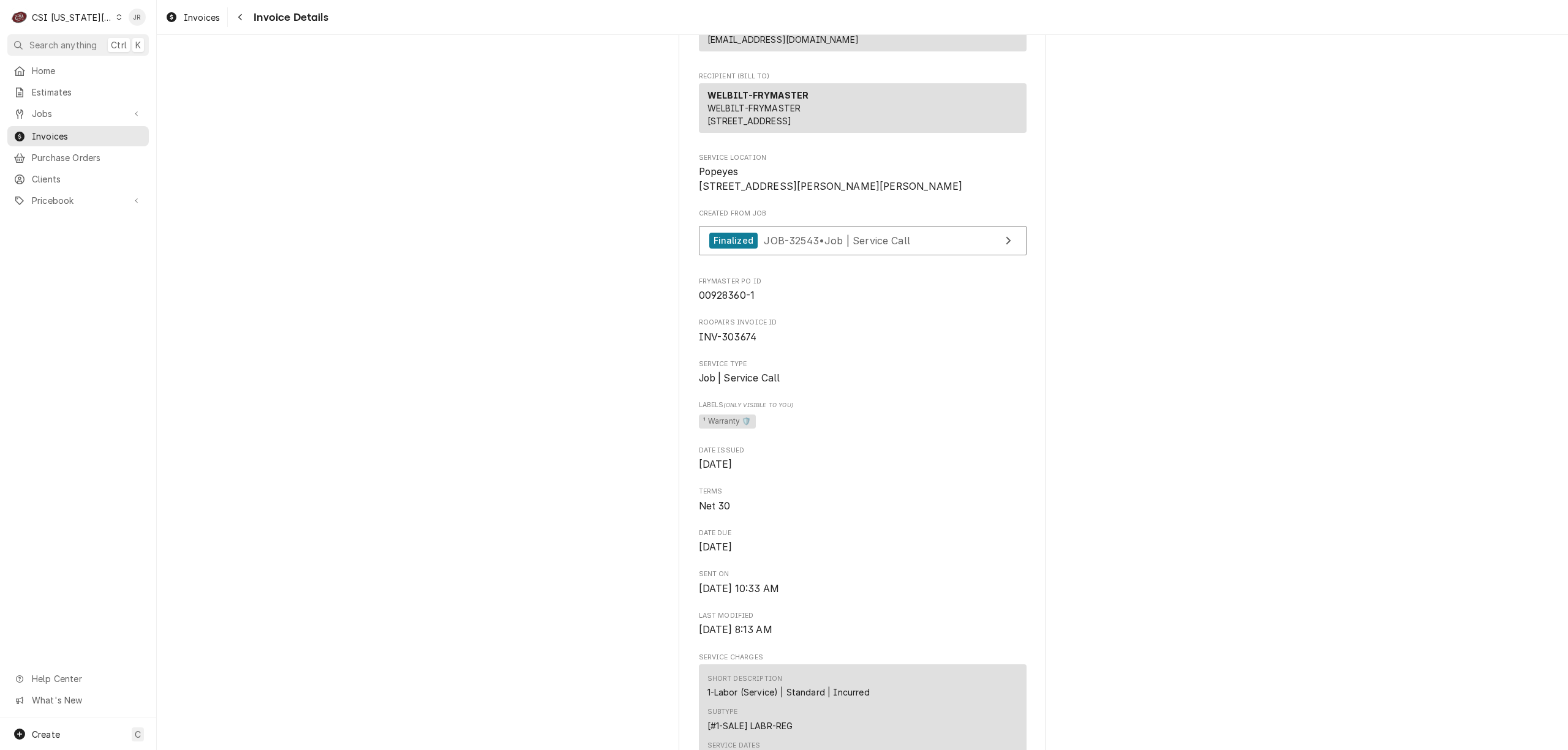
scroll to position [15, 0]
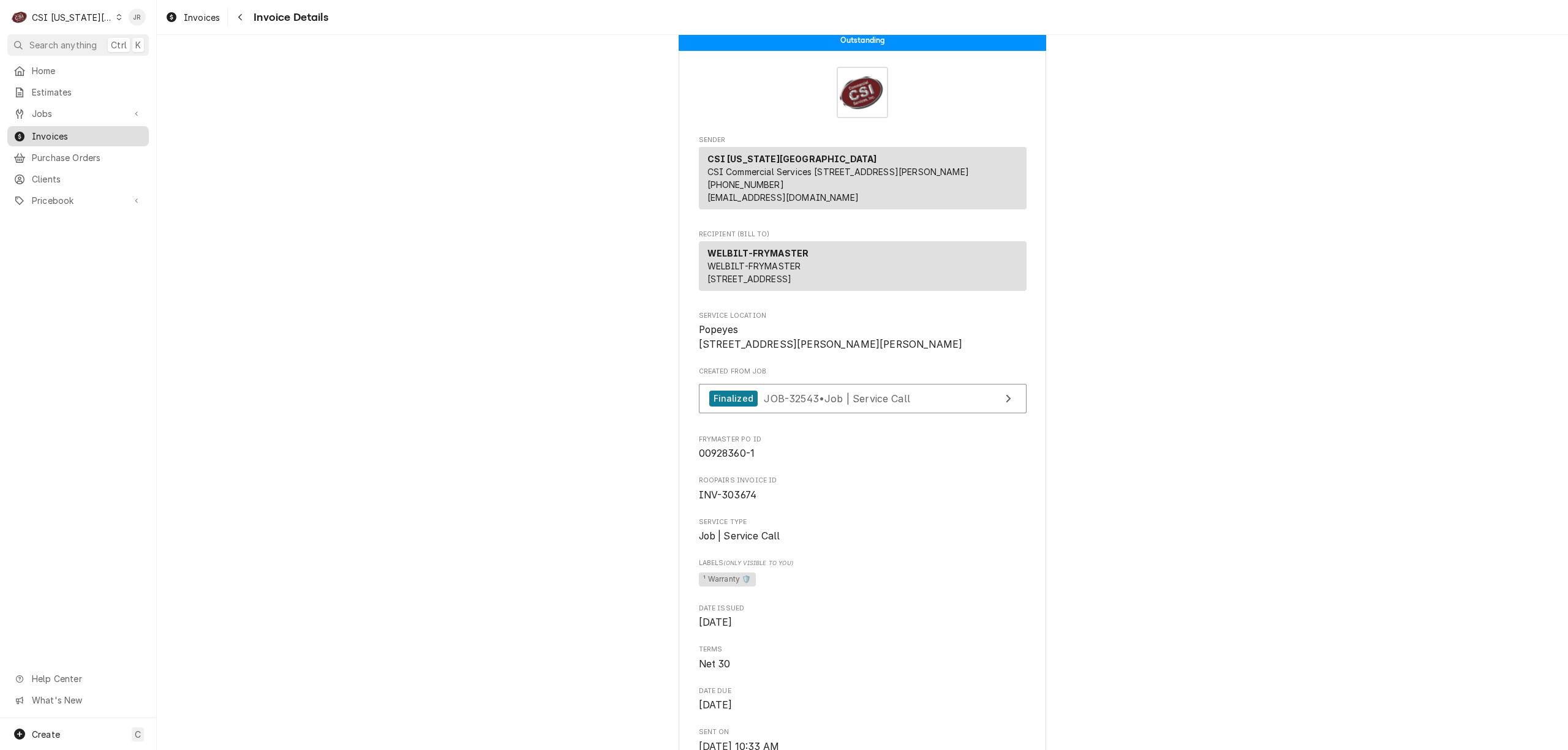
click at [49, 132] on span "Invoices" at bounding box center [87, 136] width 111 height 13
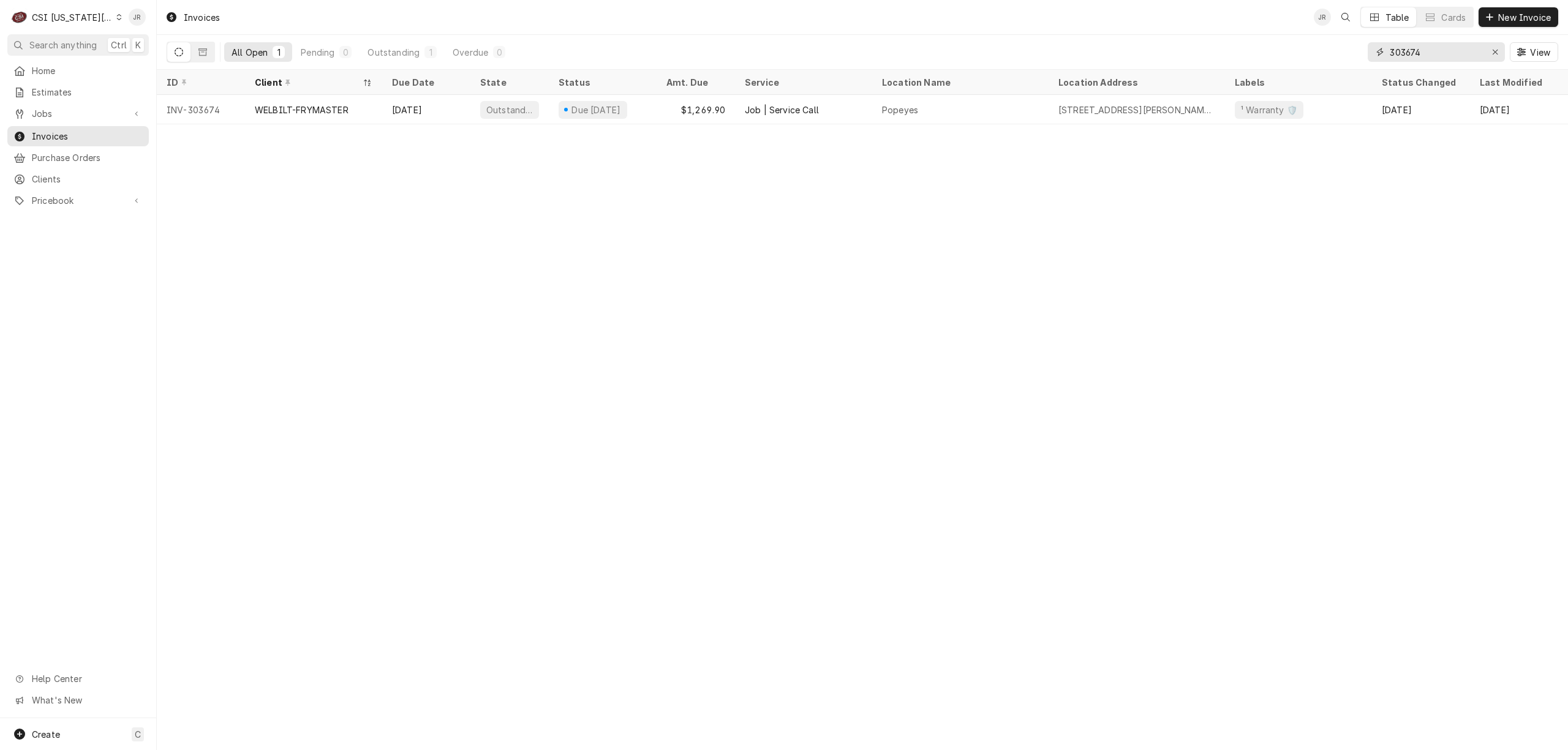
click at [1412, 52] on input "303674" at bounding box center [1436, 52] width 92 height 20
paste input "8"
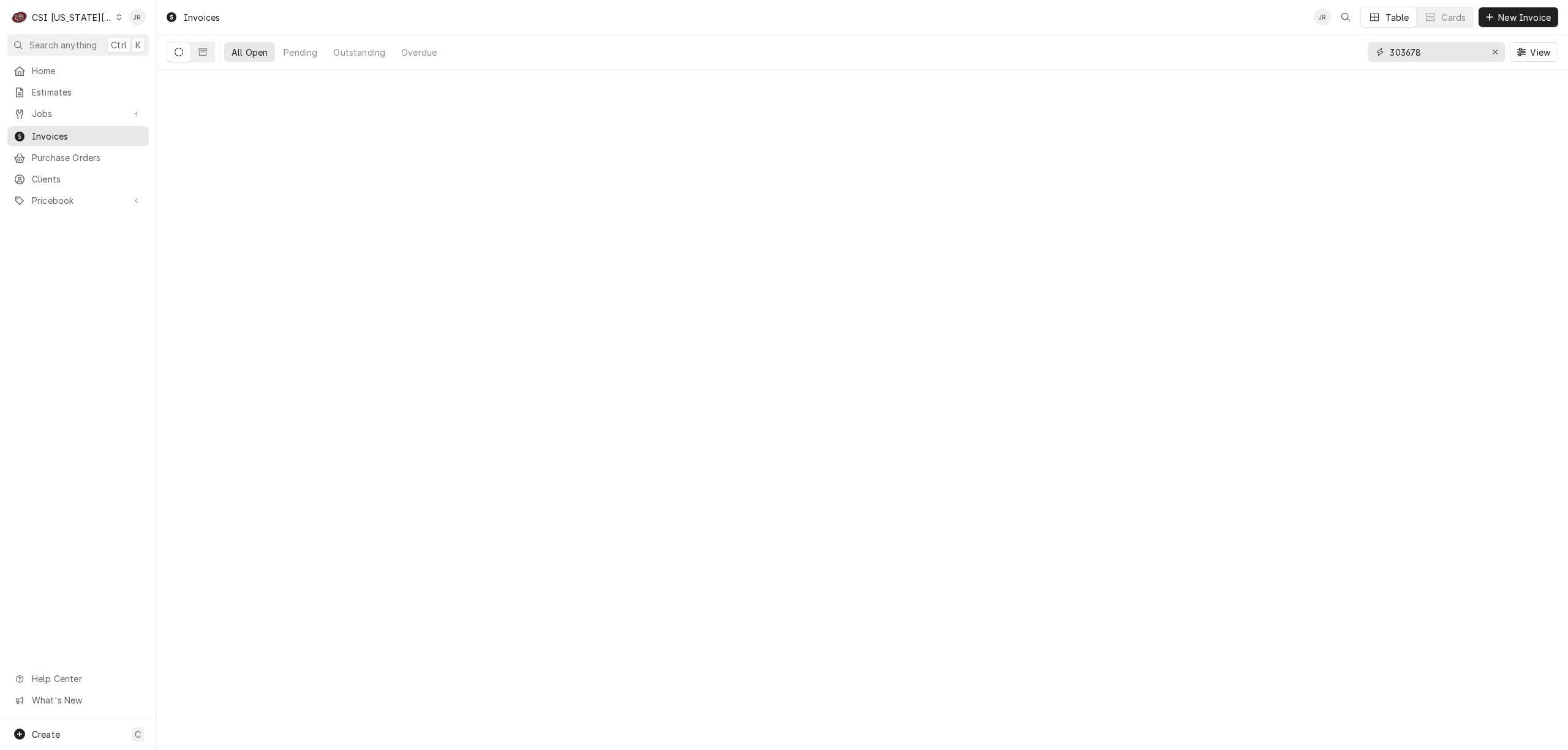
type input "303678"
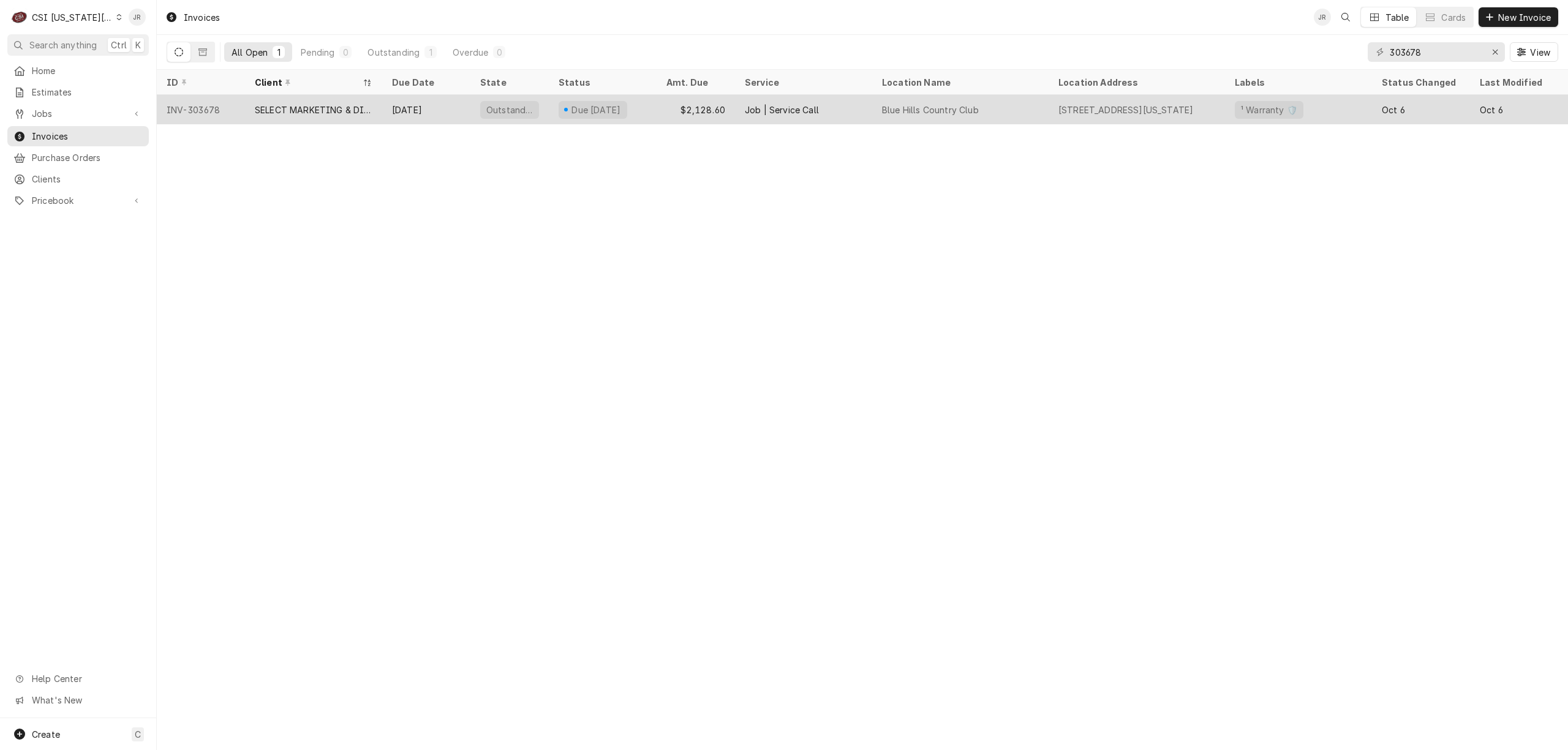
click at [377, 102] on div "SELECT MARKETING & DISTRIBUTING" at bounding box center [313, 109] width 137 height 30
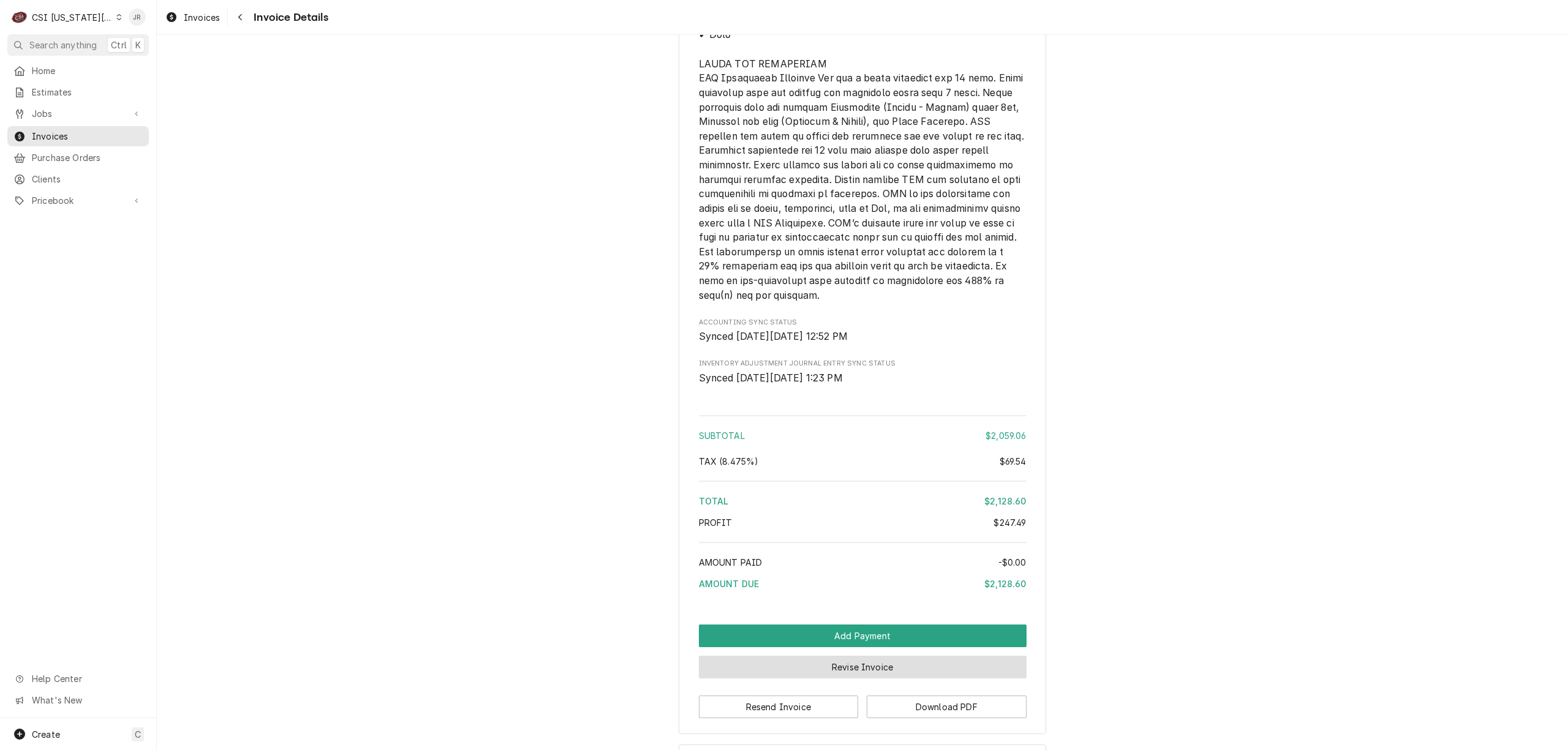
scroll to position [2736, 0]
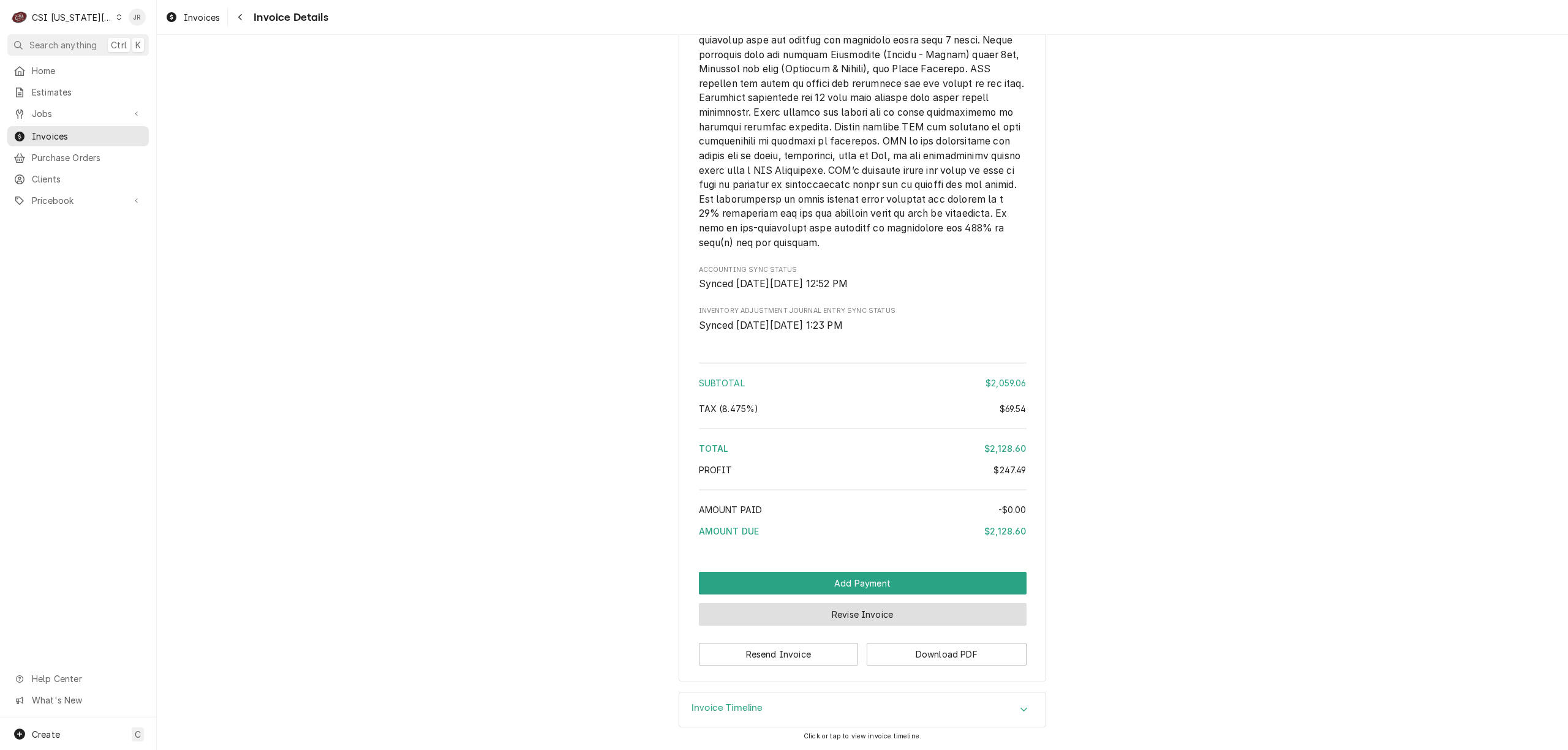
click at [791, 621] on button "Revise Invoice" at bounding box center [862, 614] width 328 height 23
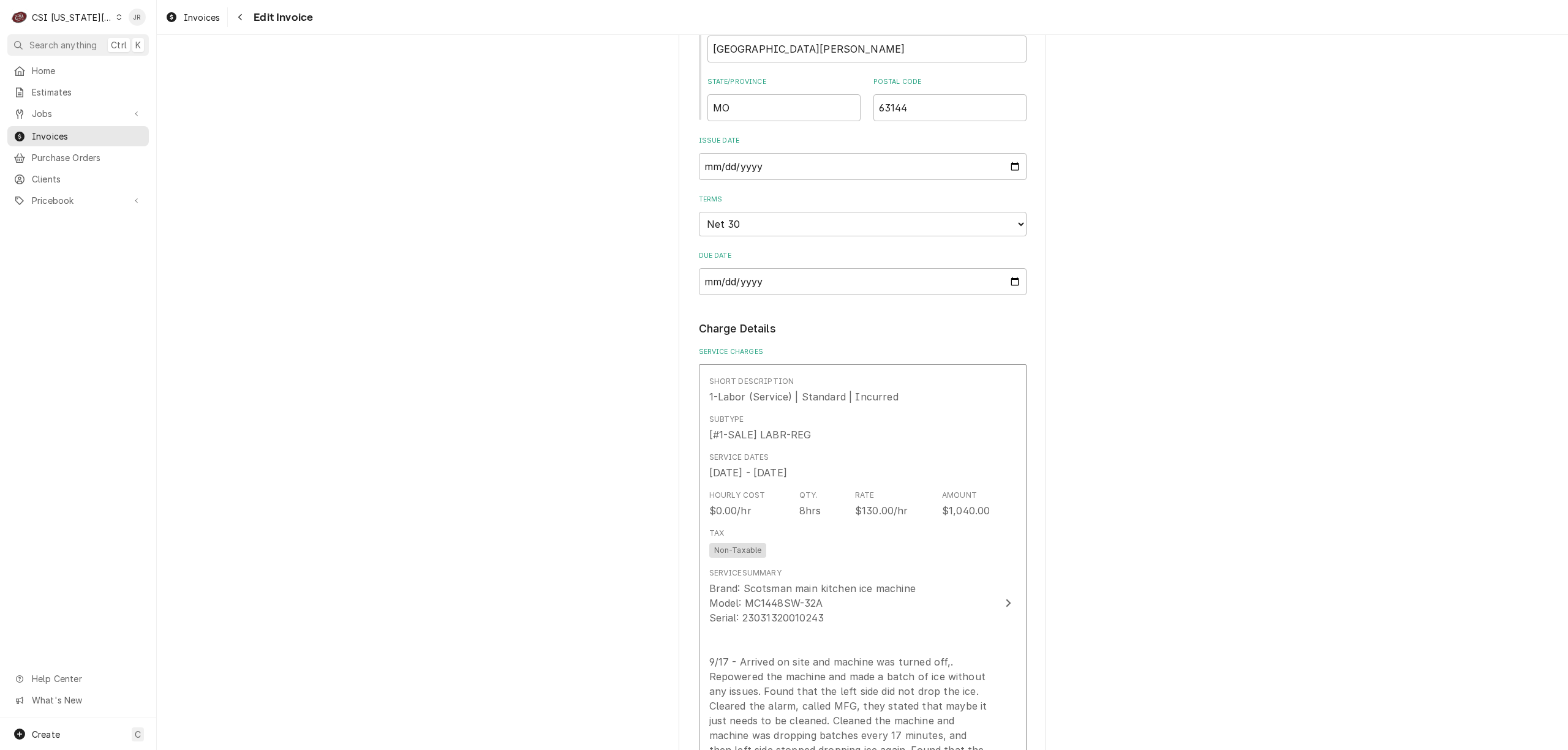
scroll to position [1142, 0]
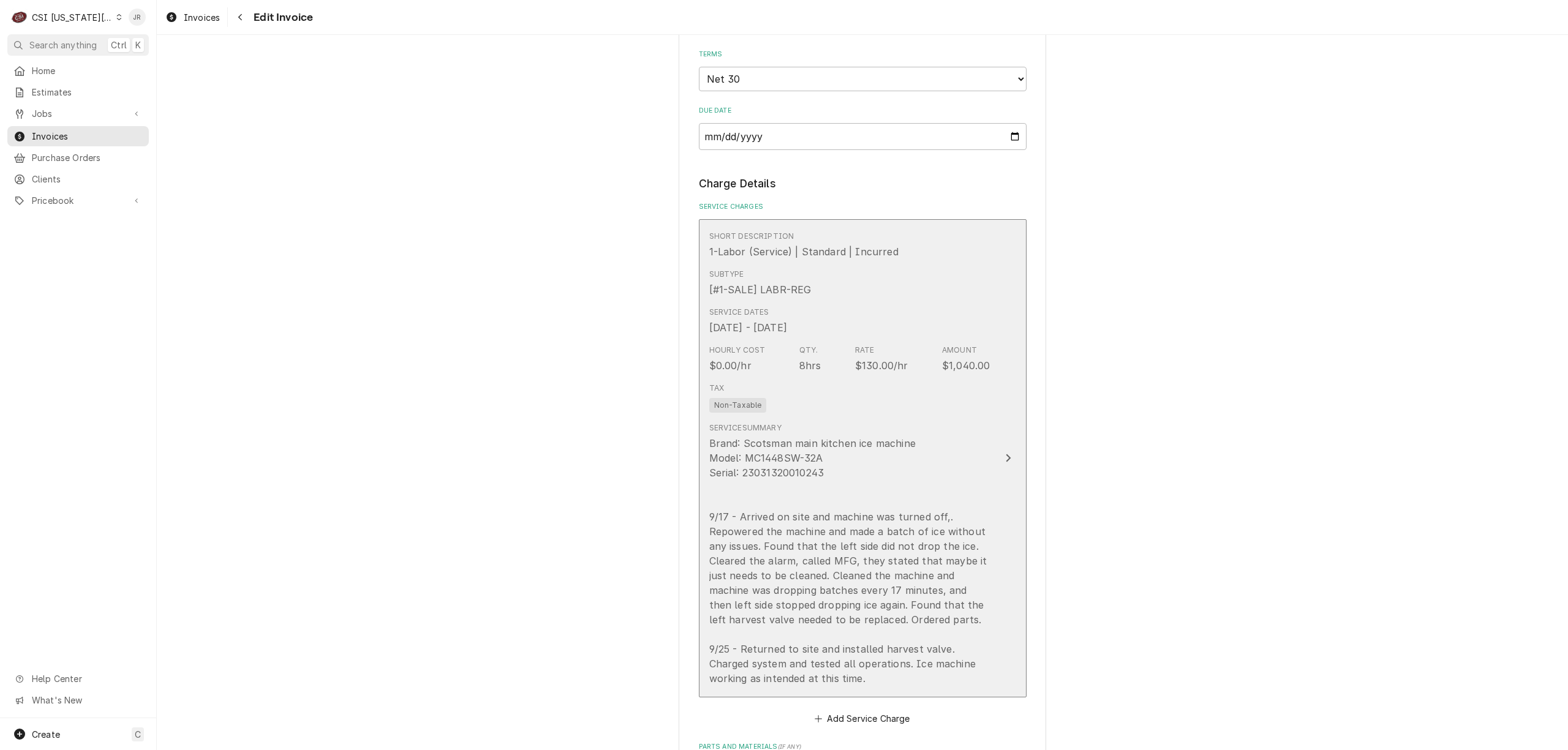
click at [820, 463] on div "Brand: Scotsman main kitchen ice machine Model: MC1448SW-32A Serial: 2303132001…" at bounding box center [850, 561] width 281 height 250
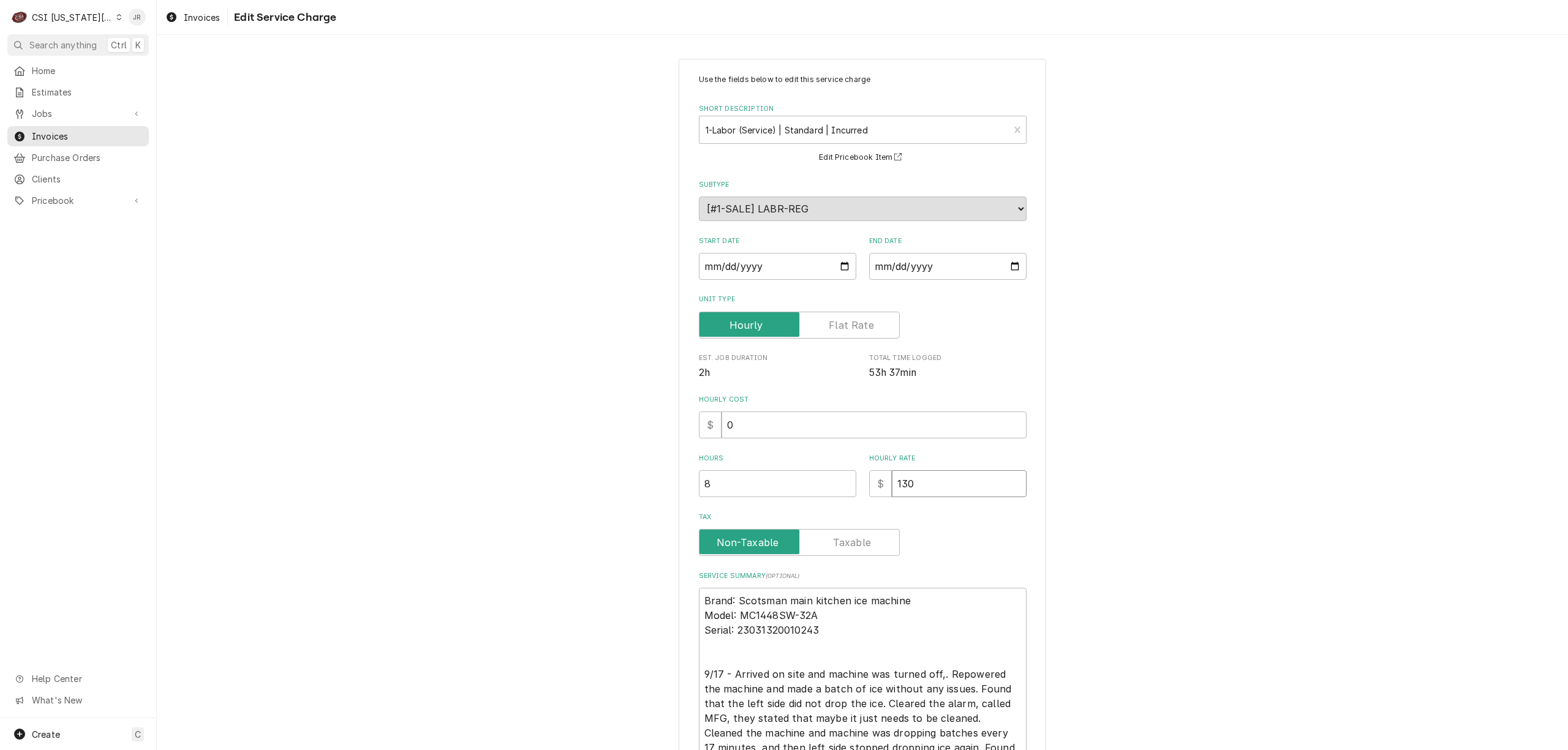
drag, startPoint x: 932, startPoint y: 502, endPoint x: 884, endPoint y: 486, distance: 50.6
click at [884, 486] on div "Use the fields below to edit this service charge Short Description 1-Labor (Ser…" at bounding box center [862, 453] width 328 height 760
type textarea "x"
type input "1"
type textarea "x"
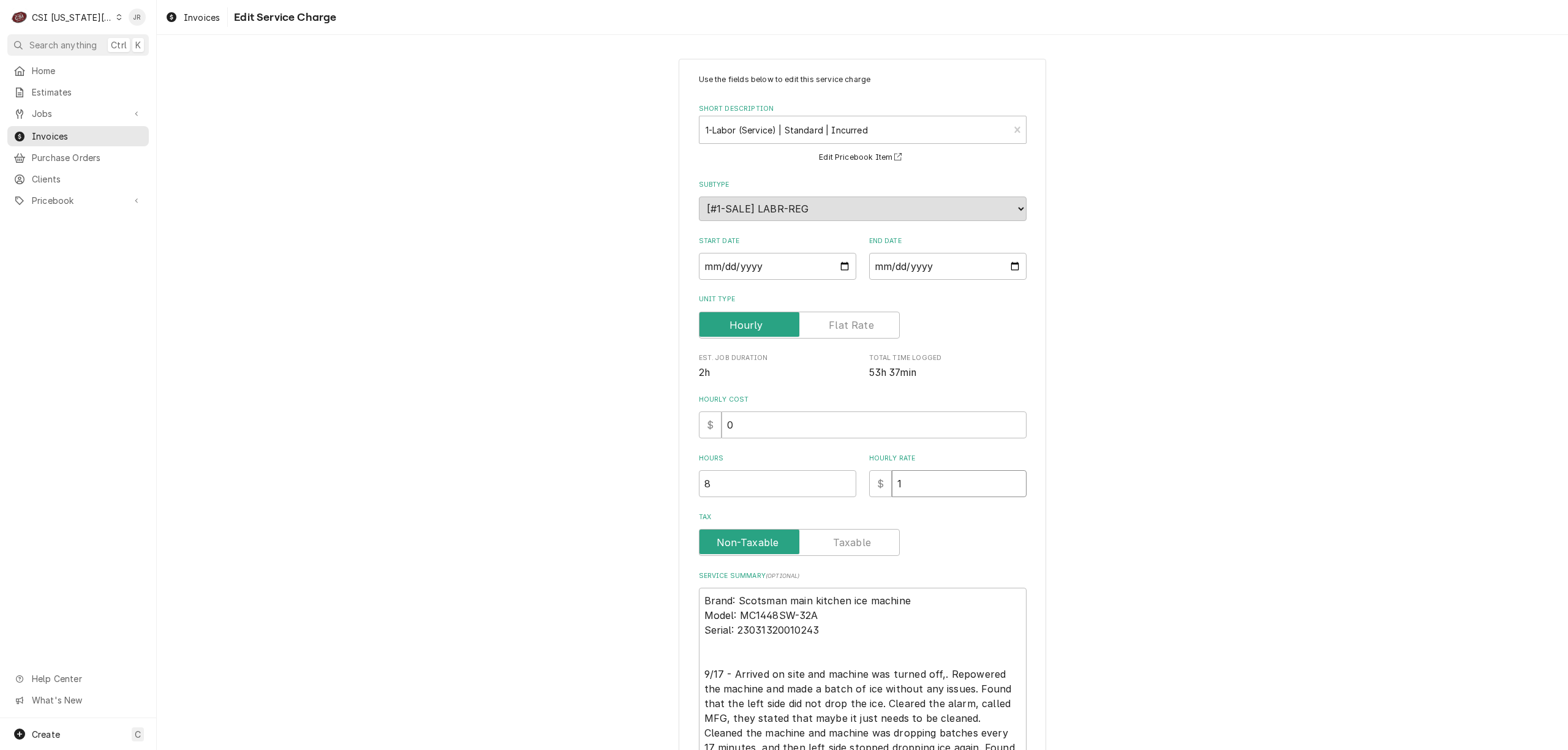
type input "12"
type textarea "x"
type input "120"
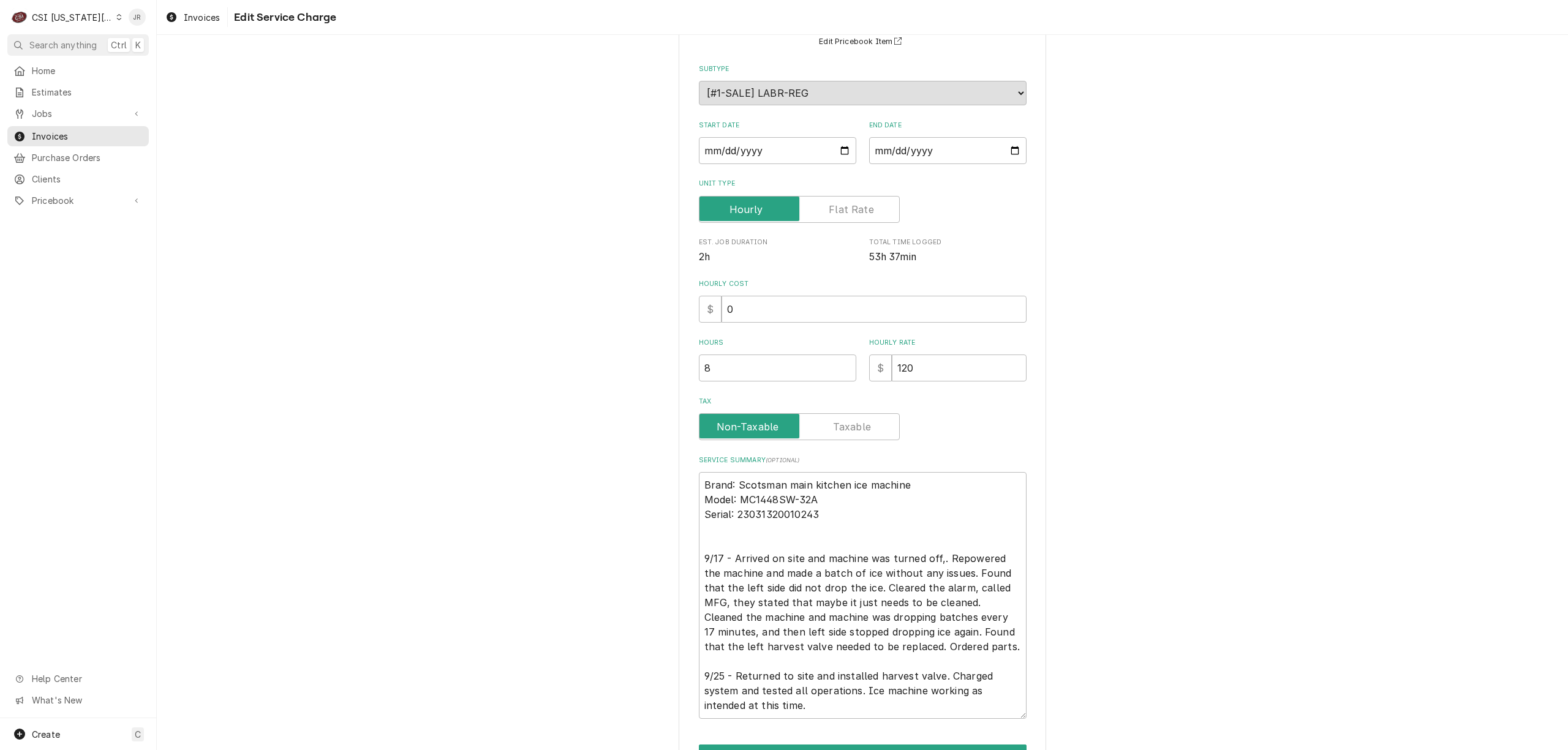
scroll to position [191, 0]
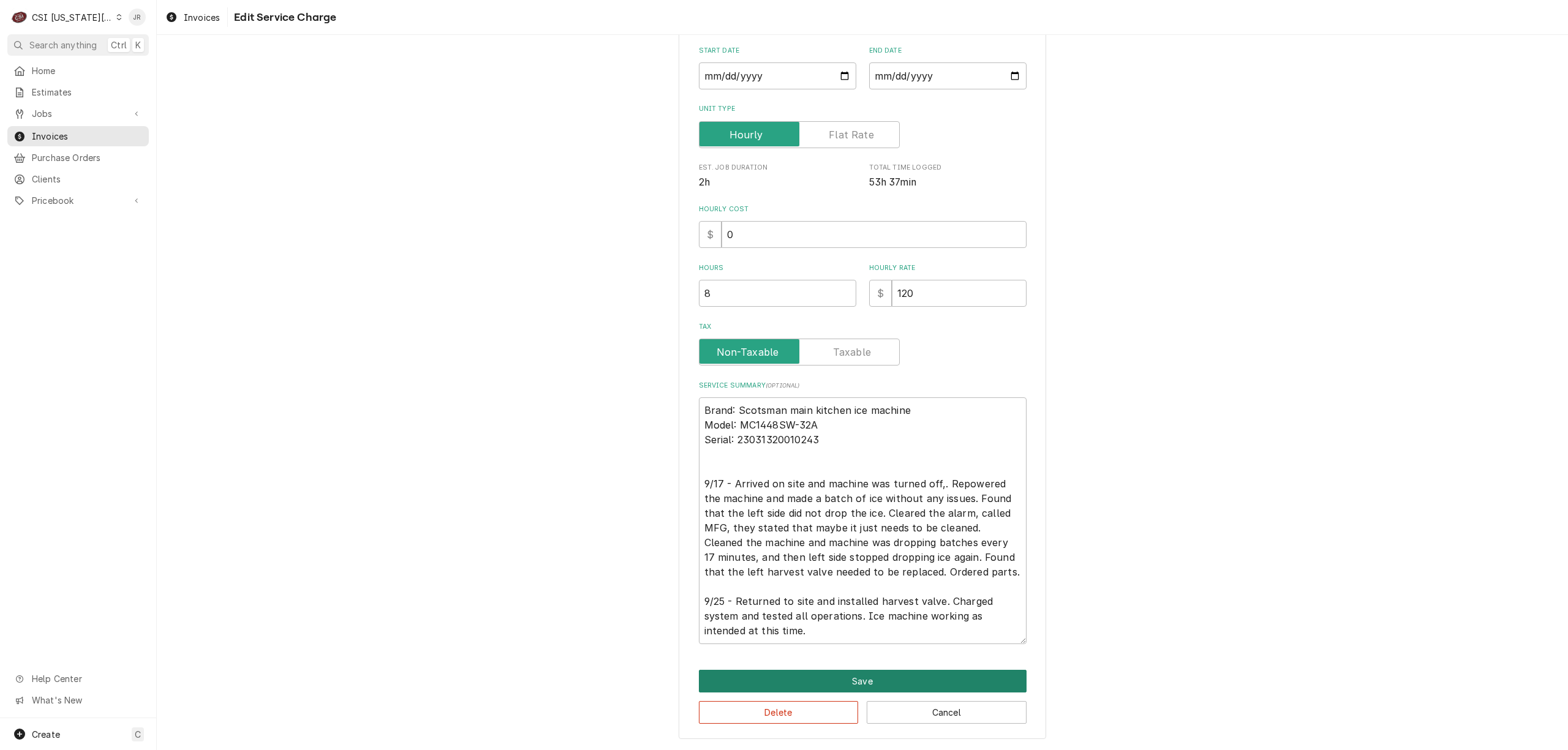
drag, startPoint x: 846, startPoint y: 691, endPoint x: 850, endPoint y: 674, distance: 17.5
click at [846, 684] on div "Save Delete Cancel" at bounding box center [862, 697] width 328 height 54
click at [850, 674] on button "Save" at bounding box center [862, 681] width 328 height 23
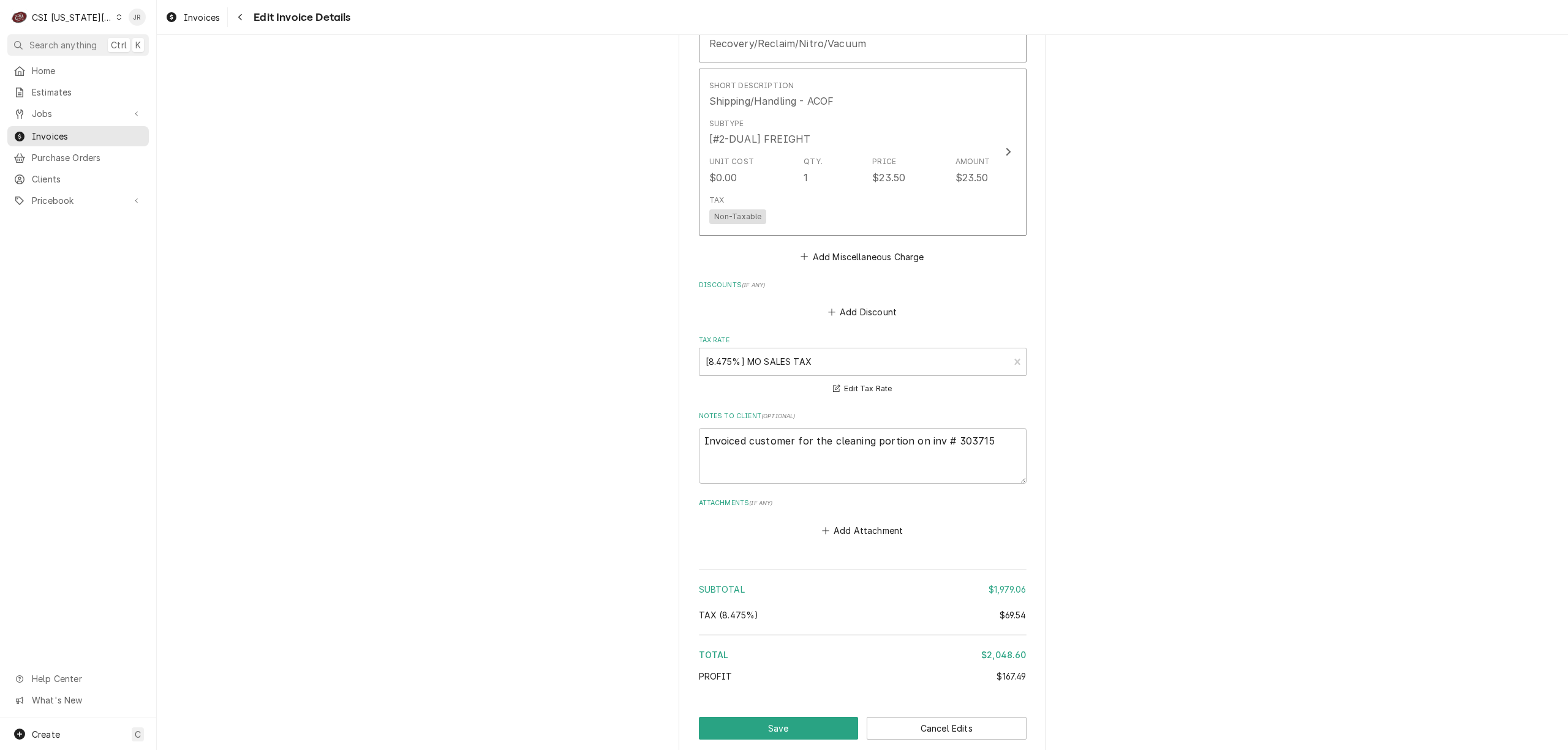
scroll to position [2907, 0]
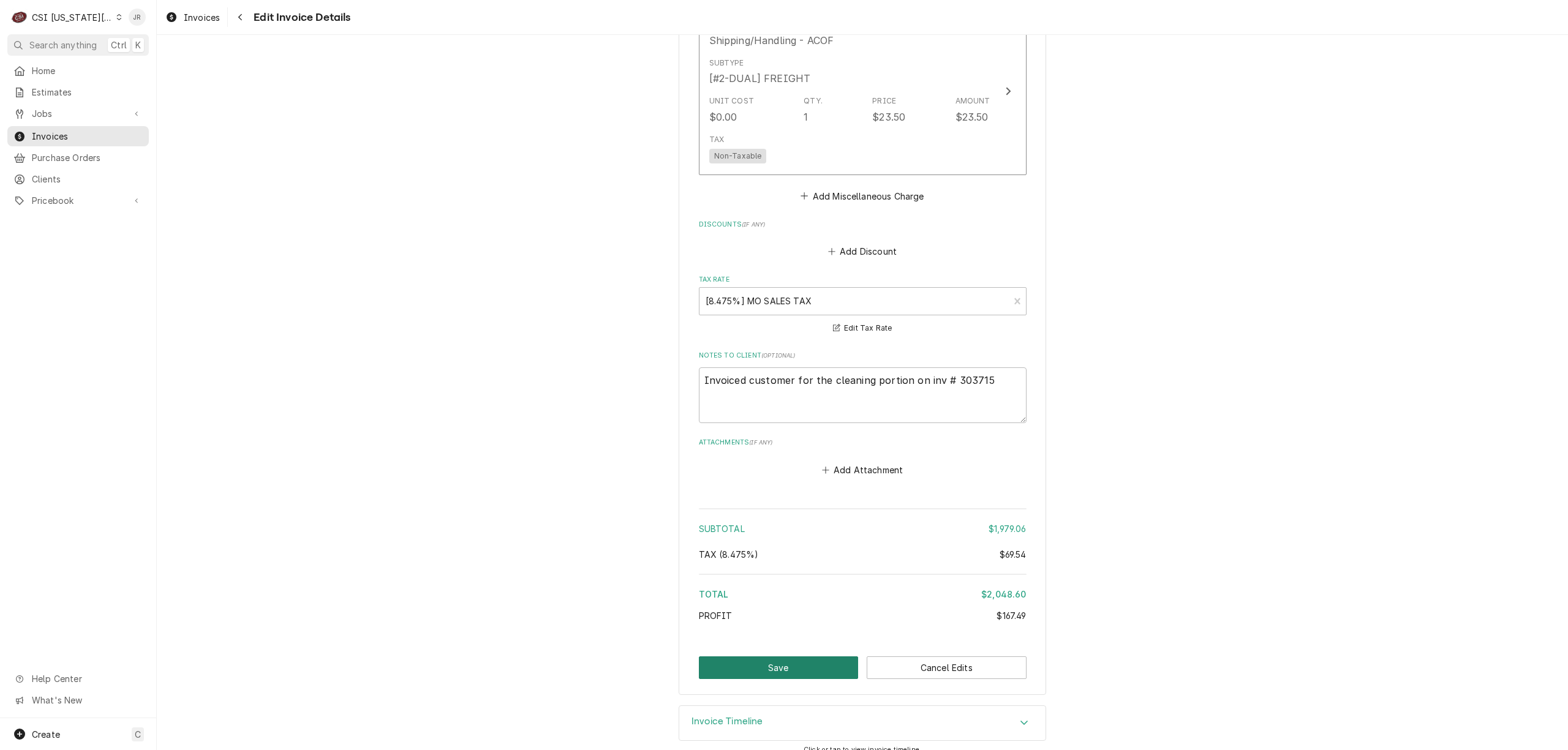
drag, startPoint x: 794, startPoint y: 642, endPoint x: 794, endPoint y: 650, distance: 8.0
click at [794, 656] on button "Save" at bounding box center [778, 668] width 159 height 23
type textarea "x"
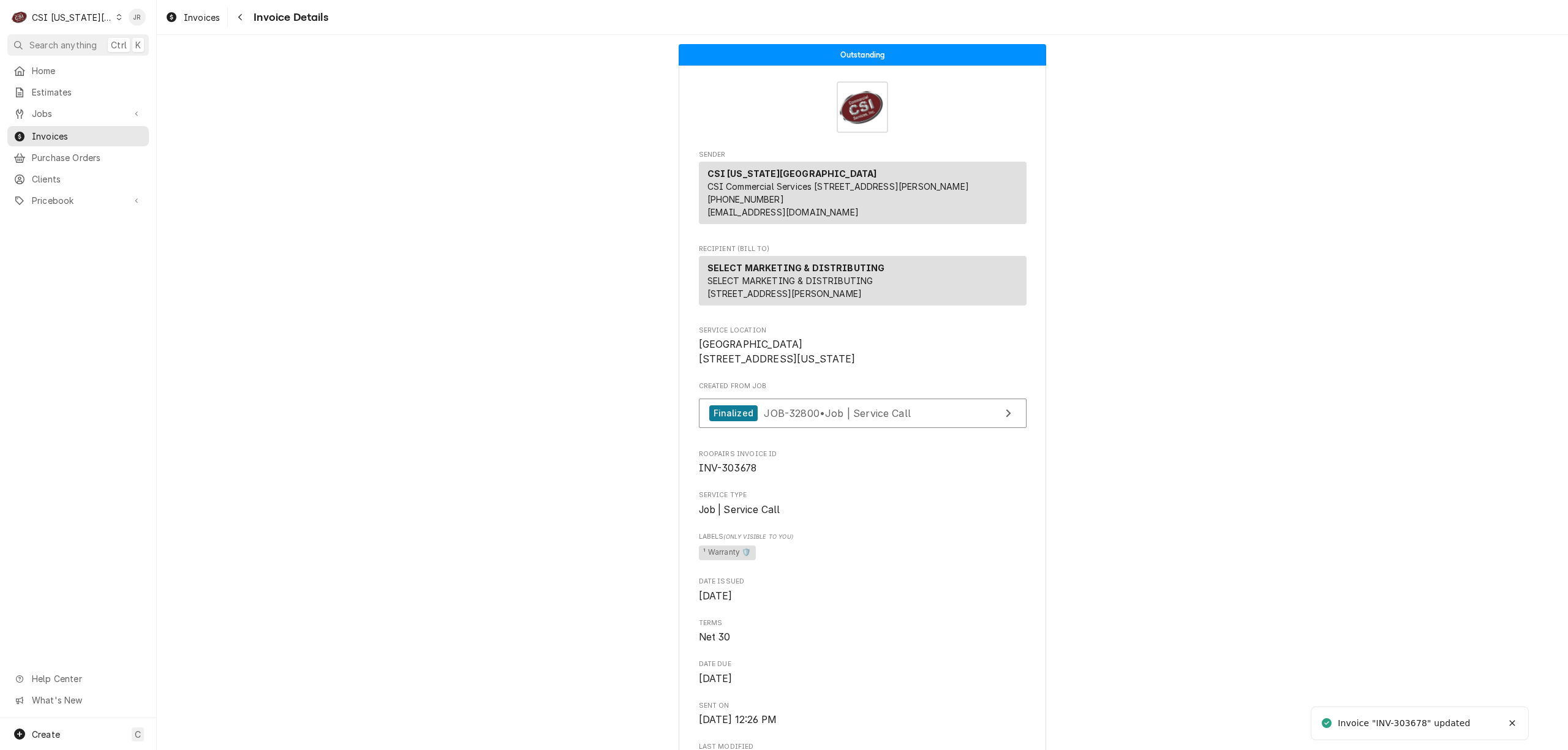
click at [1404, 715] on div "Invoice "INV-303678" updated" at bounding box center [1395, 723] width 152 height 20
copy div "303678"
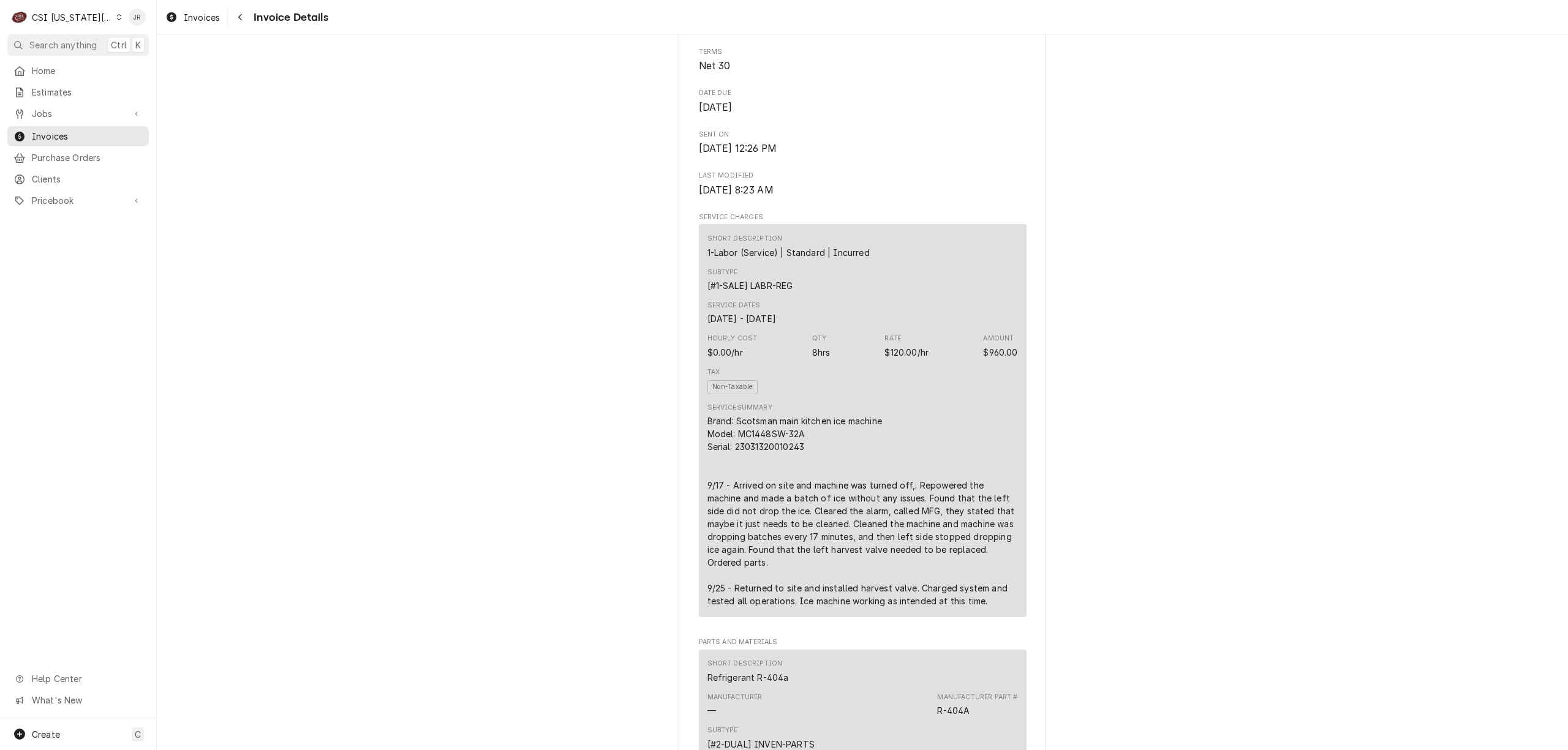
scroll to position [81, 0]
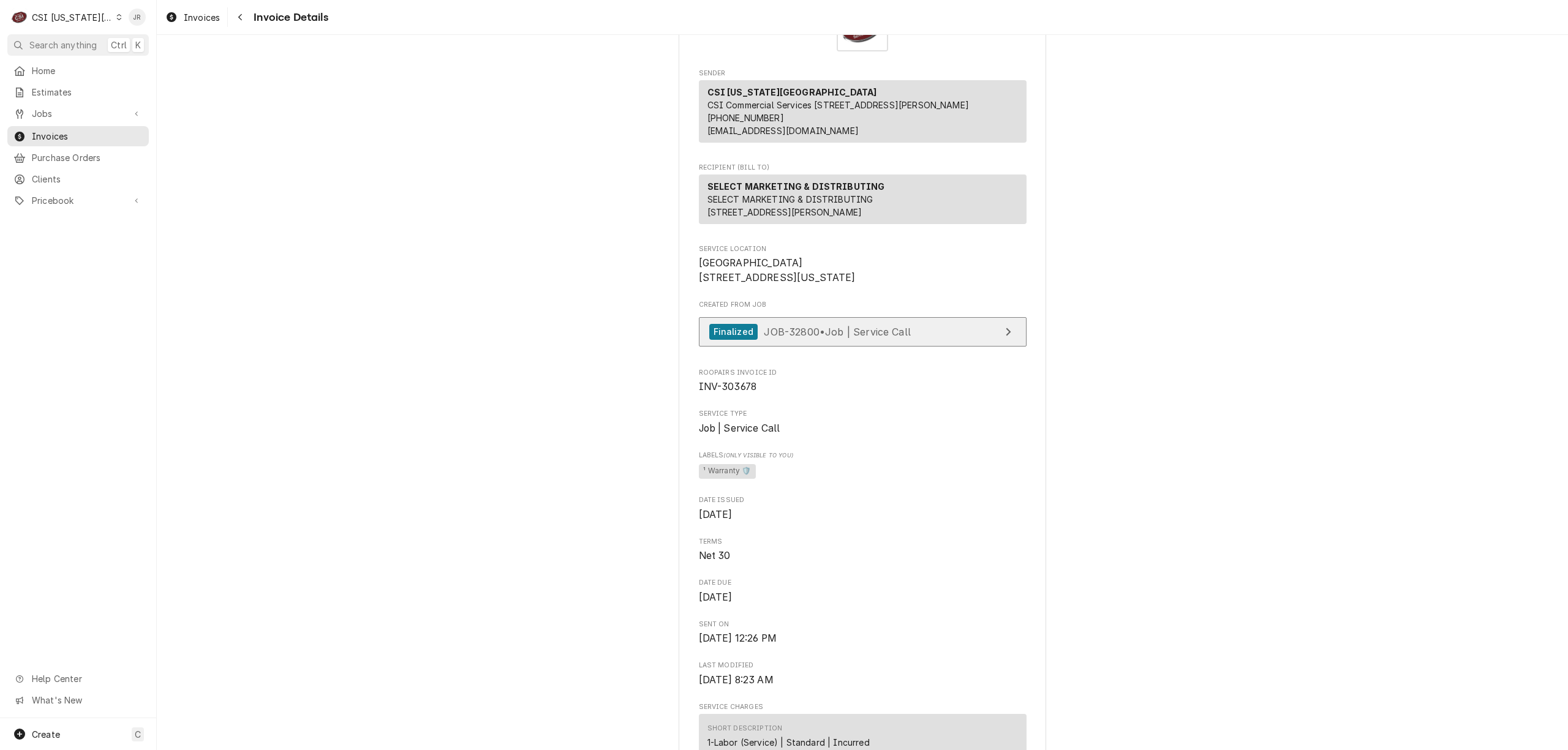
click at [875, 338] on span "JOB-32800 • Job | Service Call" at bounding box center [837, 331] width 147 height 12
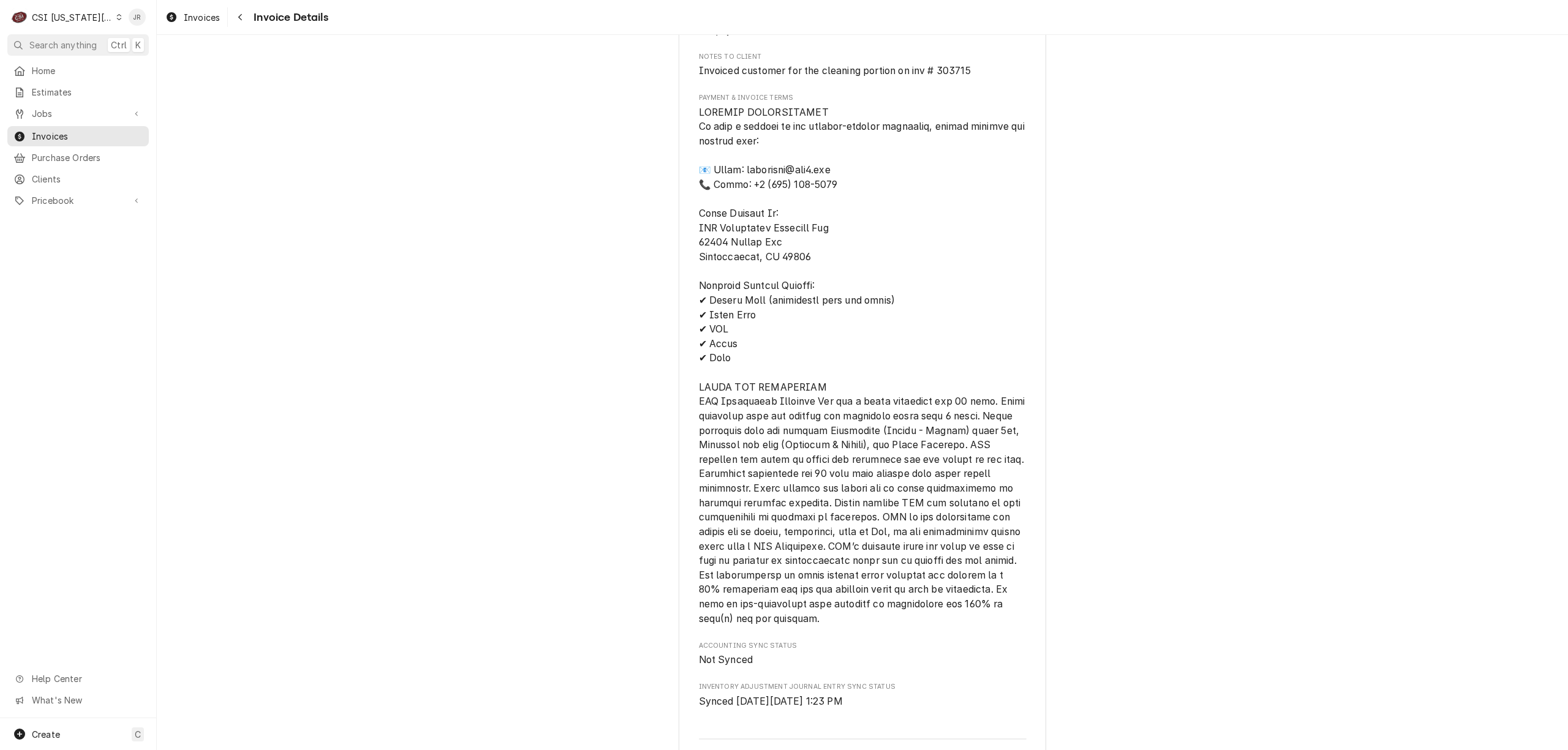
scroll to position [2041, 0]
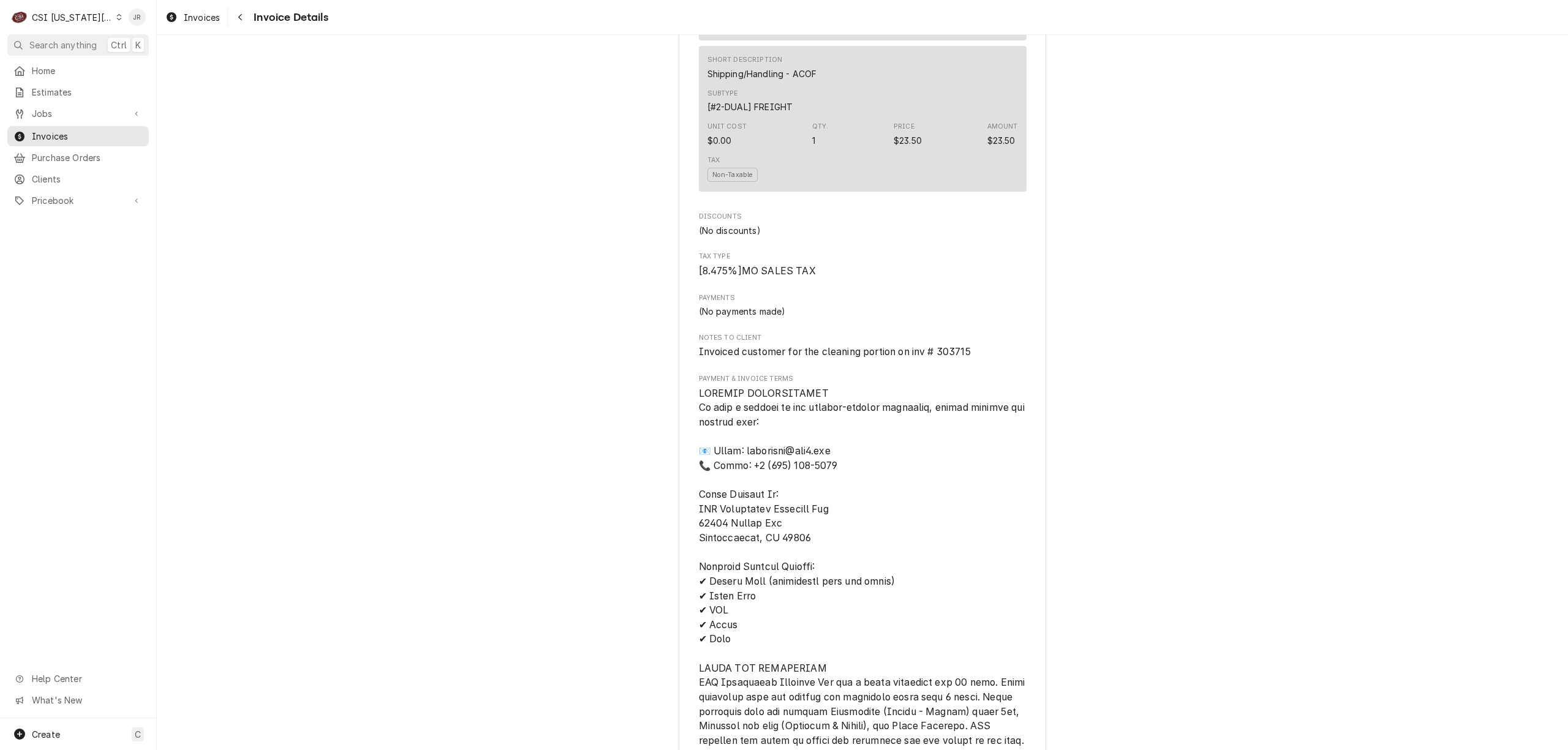
click at [955, 357] on span "Invoiced customer for the cleaning portion on inv # 303715" at bounding box center [834, 352] width 272 height 12
copy span "303715"
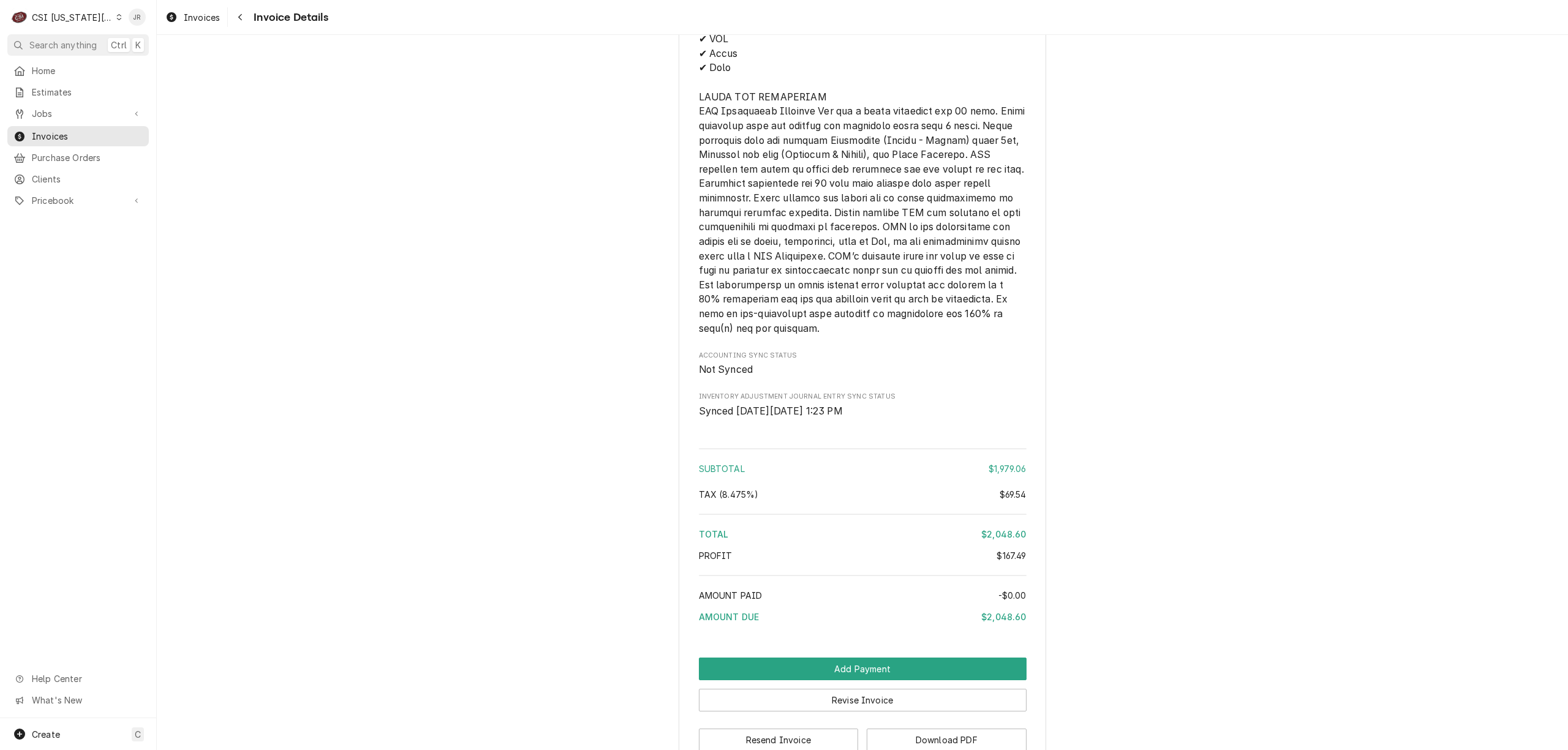
scroll to position [2736, 0]
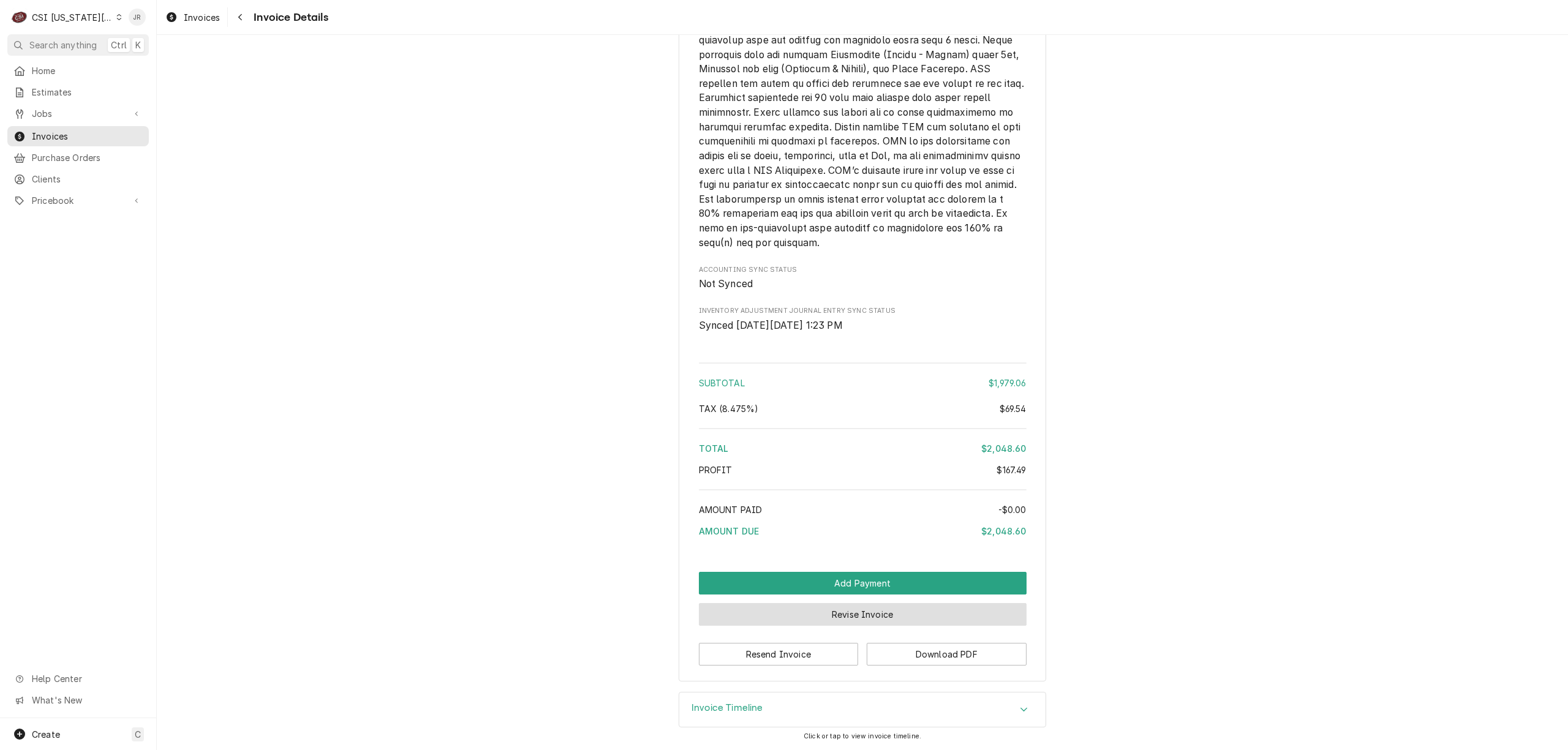
click at [820, 617] on button "Revise Invoice" at bounding box center [862, 614] width 328 height 23
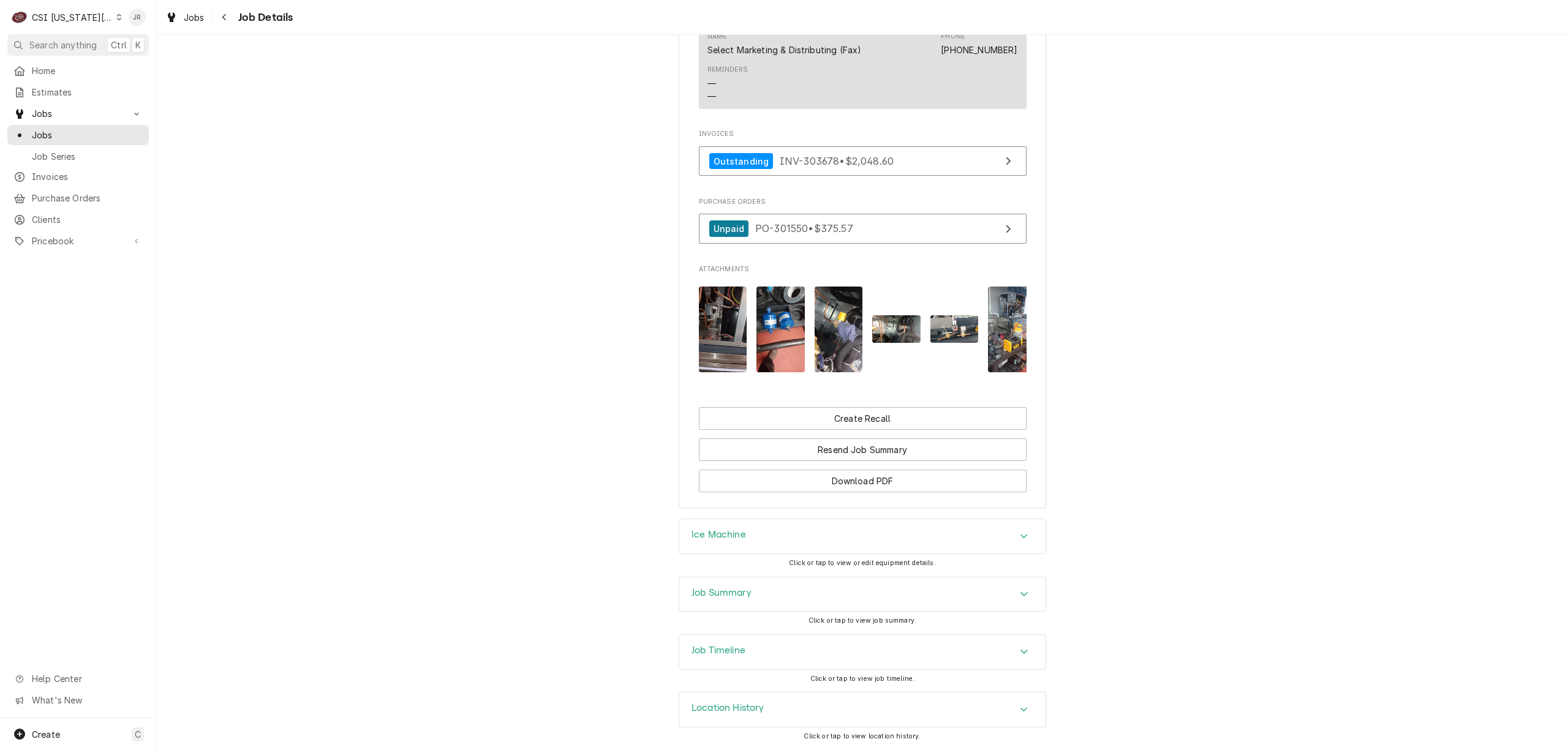
scroll to position [1653, 0]
click at [887, 214] on link "Unpaid PO-301550 • $375.57" at bounding box center [862, 228] width 328 height 30
click at [58, 170] on span "Invoices" at bounding box center [87, 177] width 111 height 13
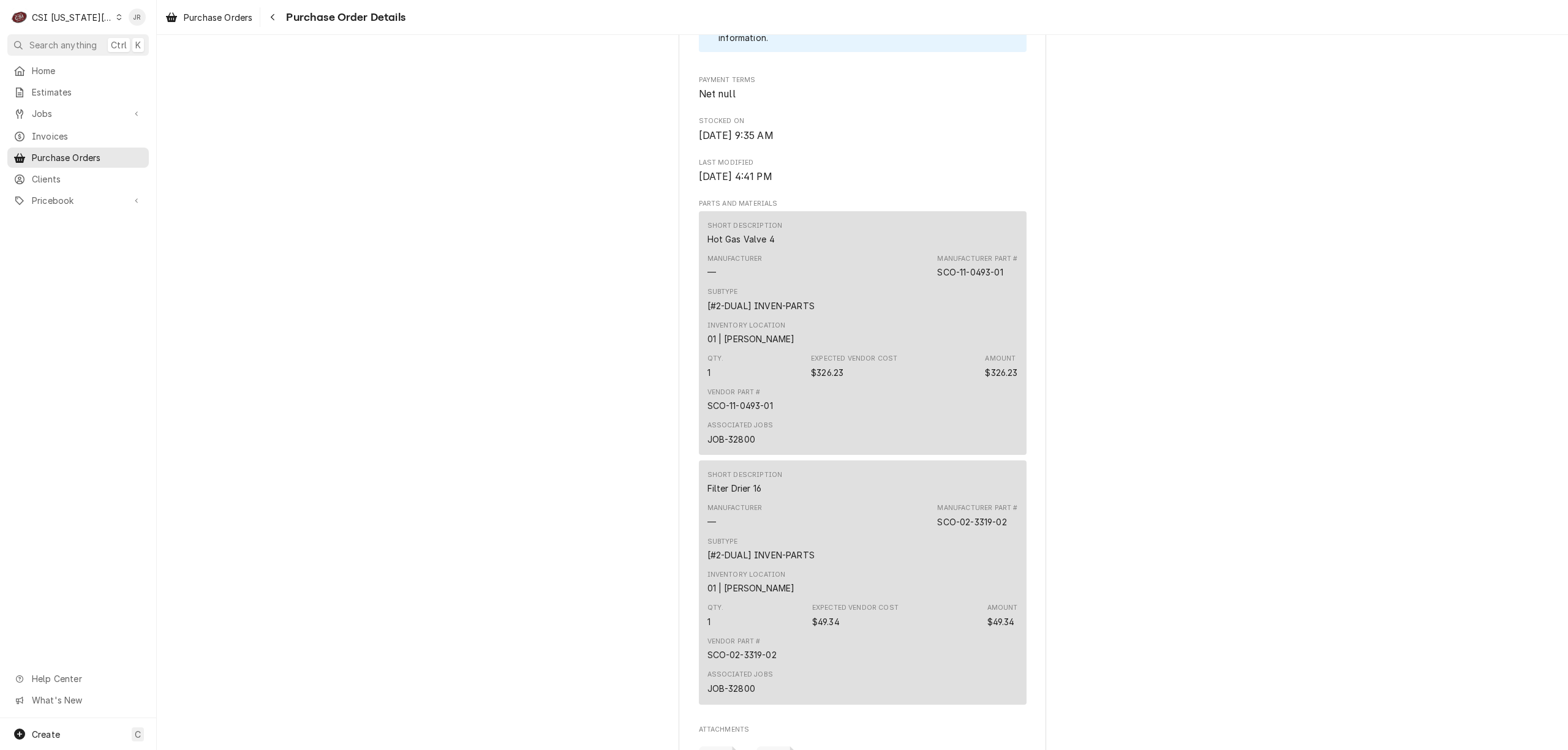
scroll to position [1022, 0]
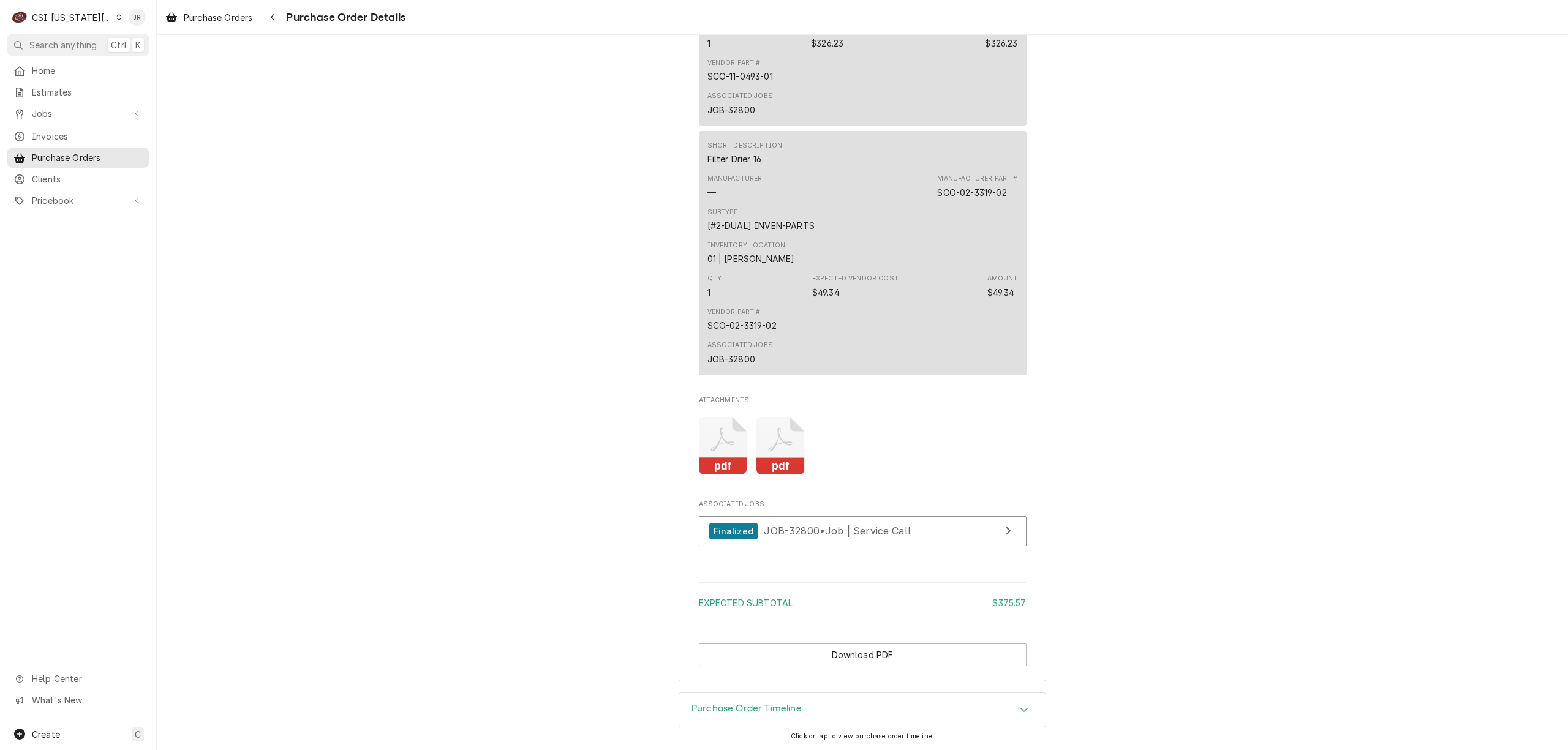
click at [777, 449] on icon "Attachments" at bounding box center [780, 445] width 48 height 58
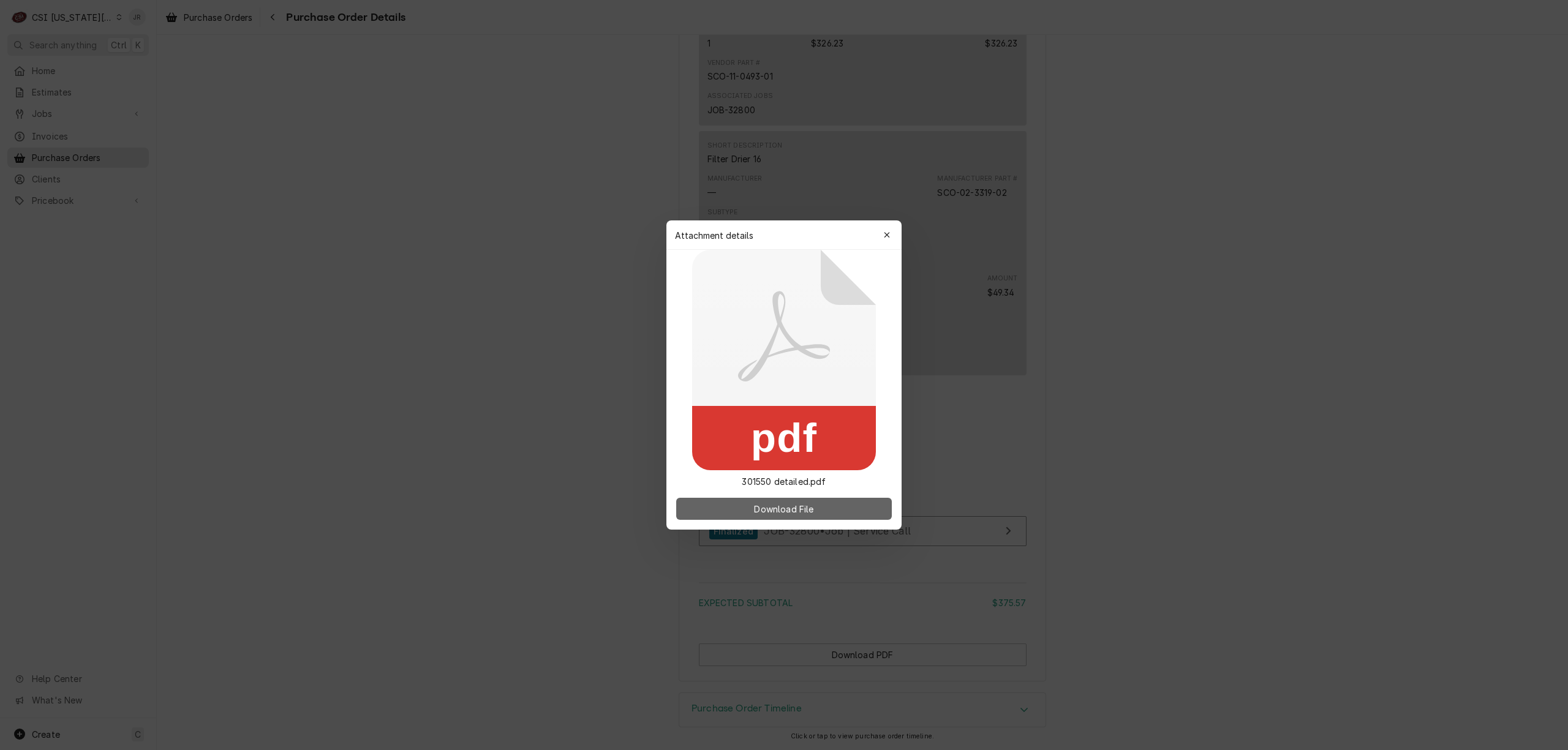
click at [800, 505] on span "Download File" at bounding box center [783, 509] width 64 height 13
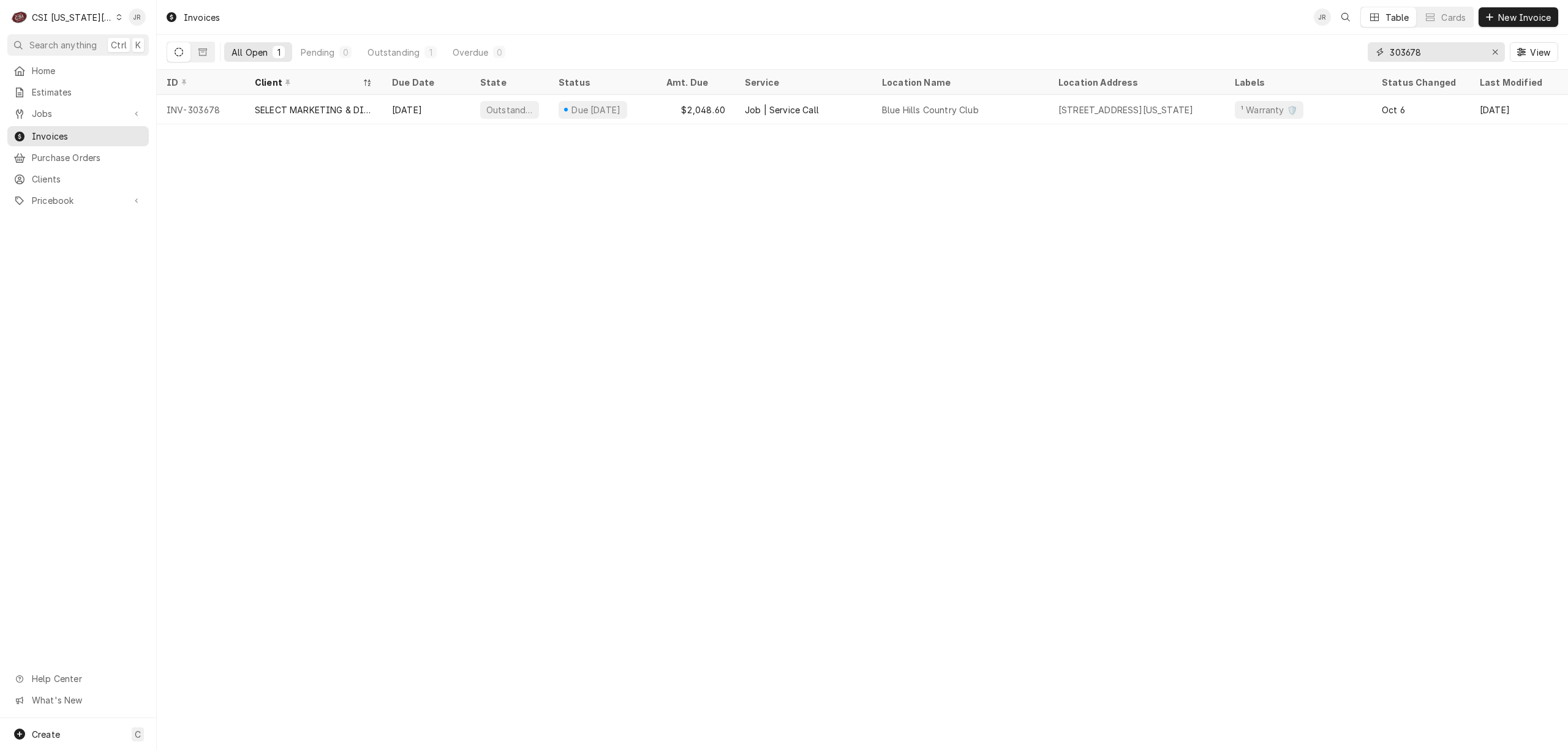
click at [1439, 52] on input "303678" at bounding box center [1436, 52] width 92 height 20
paste input "715"
type input "303715"
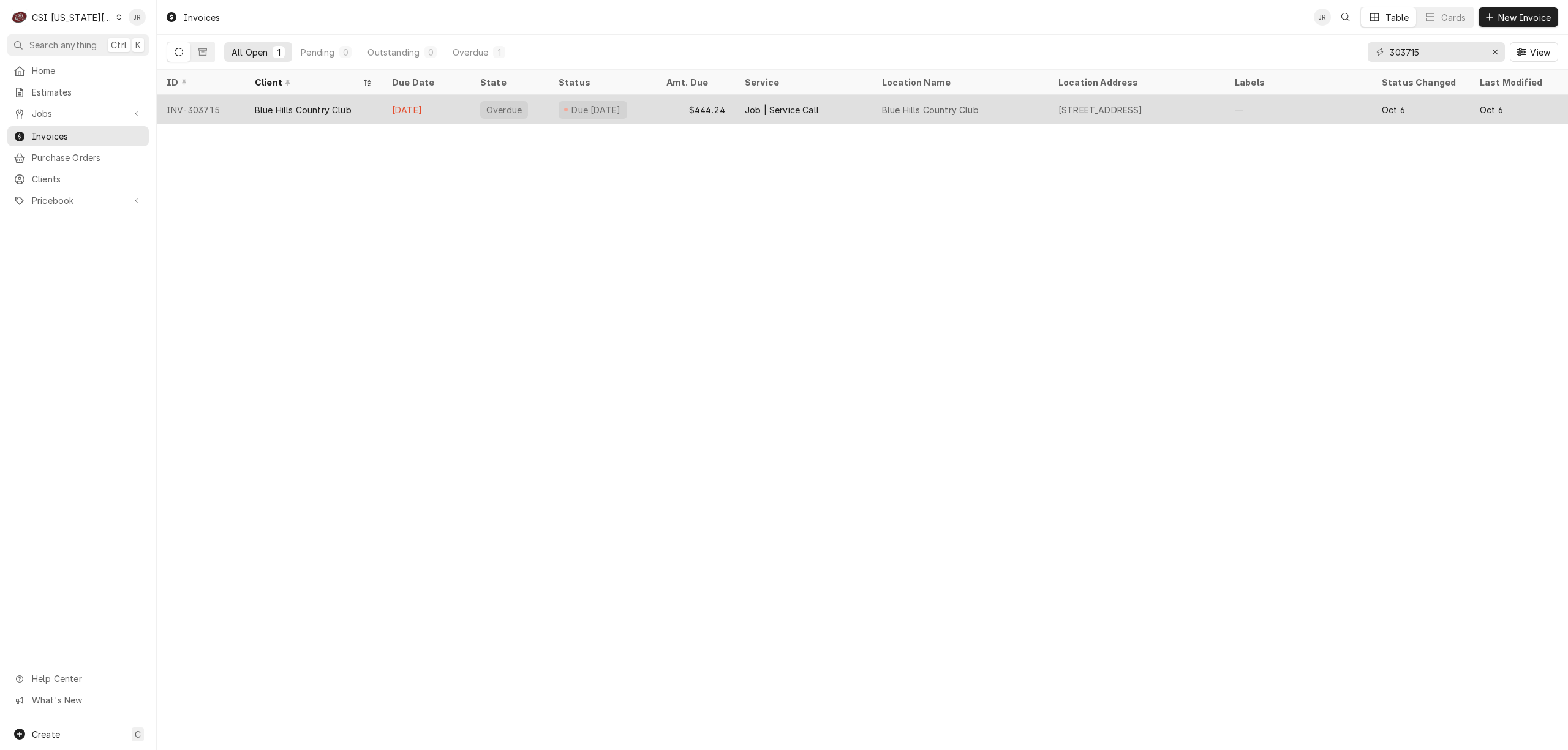
click at [710, 99] on div "$444.24" at bounding box center [695, 109] width 78 height 30
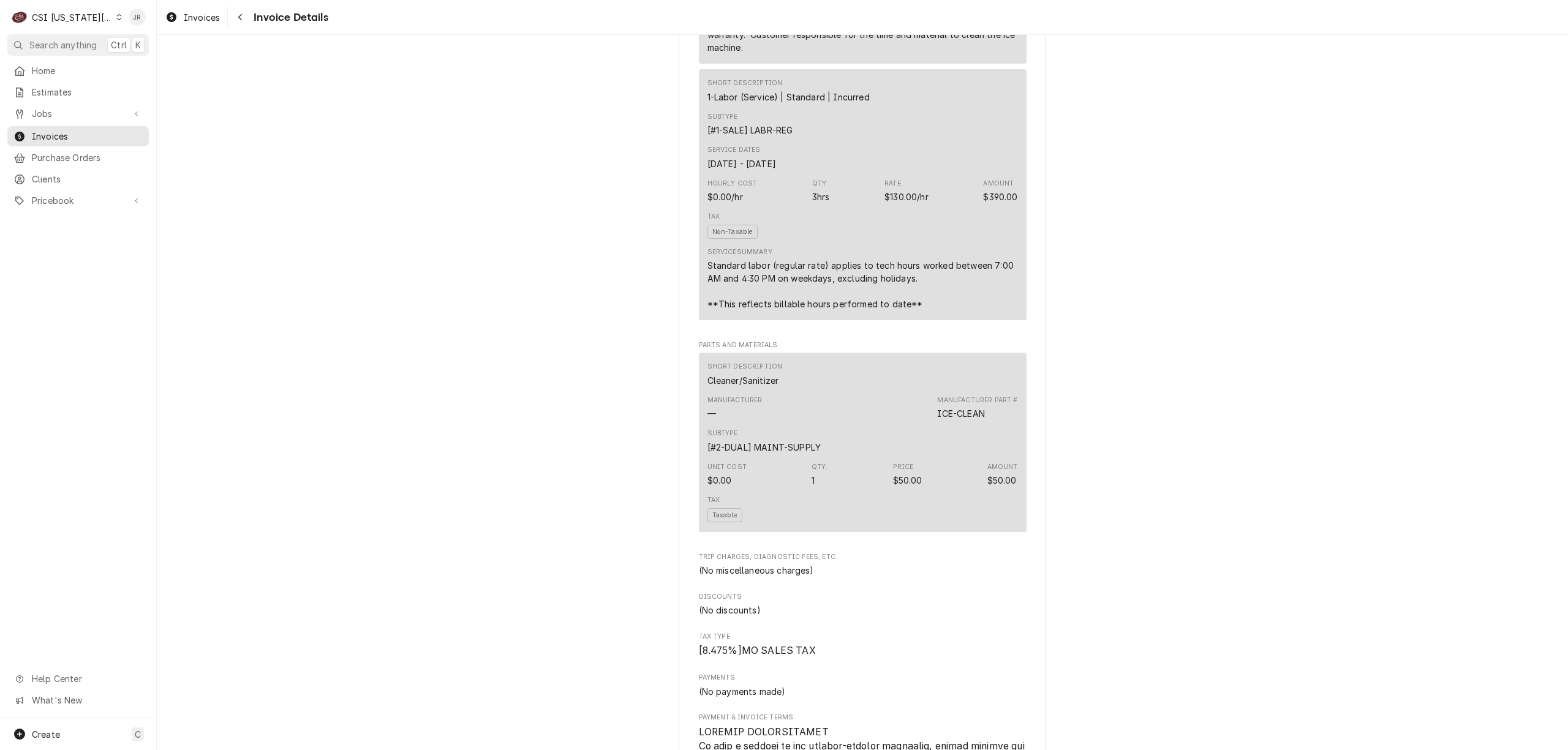
scroll to position [897, 0]
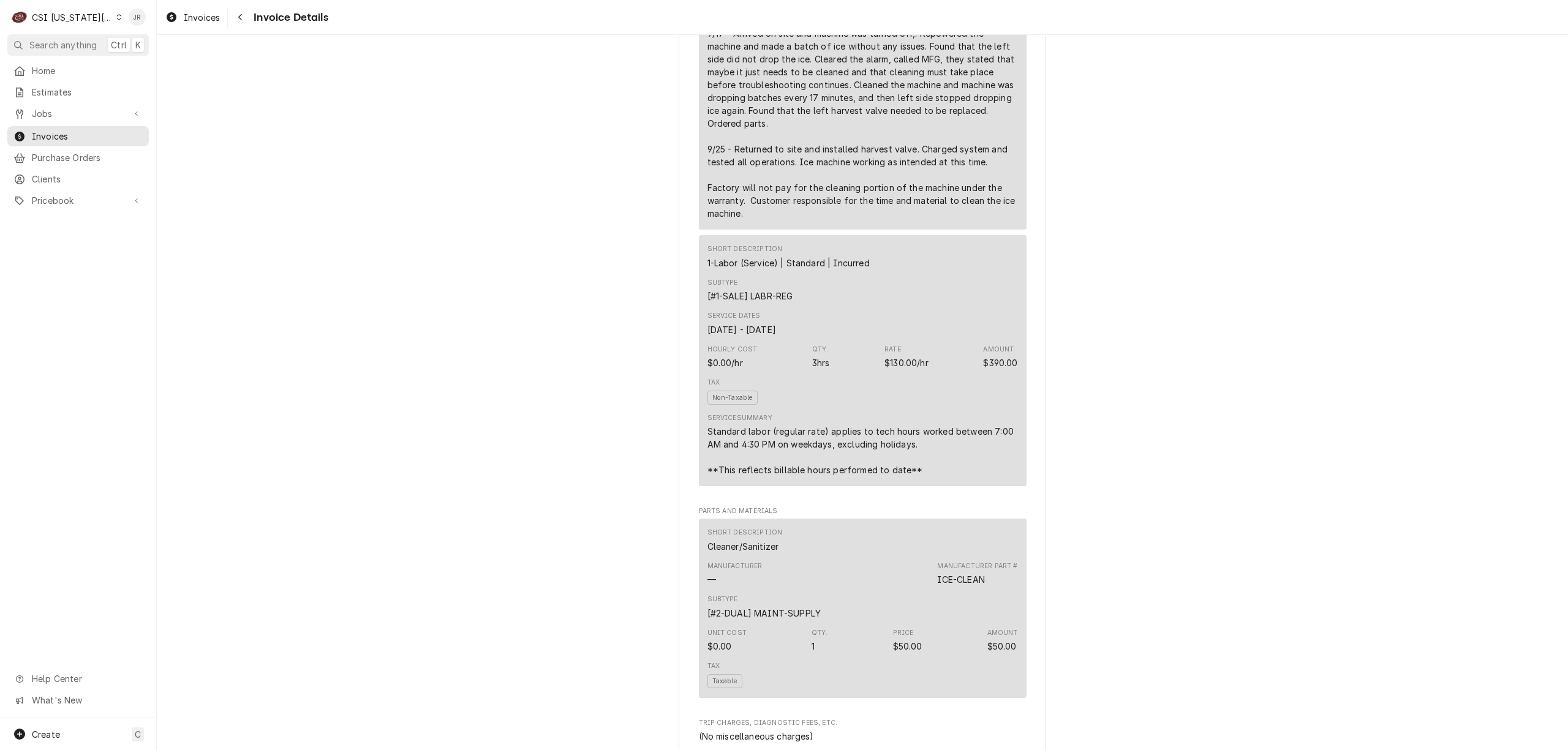
drag, startPoint x: 1237, startPoint y: 98, endPoint x: 1233, endPoint y: 53, distance: 45.2
click at [1238, 73] on div "Overdue Sender CSI [US_STATE] City CSI Commercial Services [STREET_ADDRESS][PER…" at bounding box center [862, 495] width 1411 height 2715
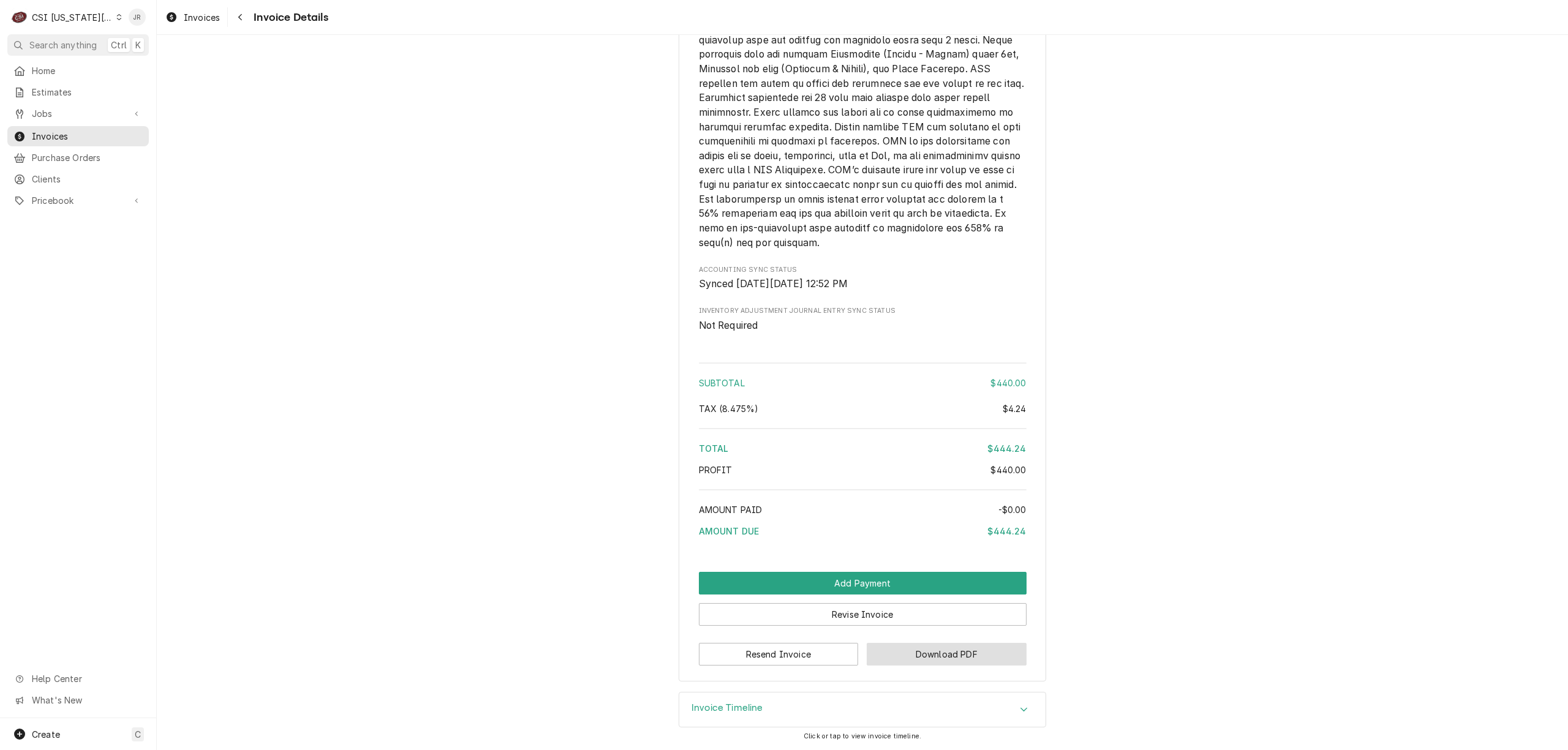
scroll to position [2099, 0]
click at [731, 706] on h3 "Invoice Timeline" at bounding box center [726, 708] width 71 height 12
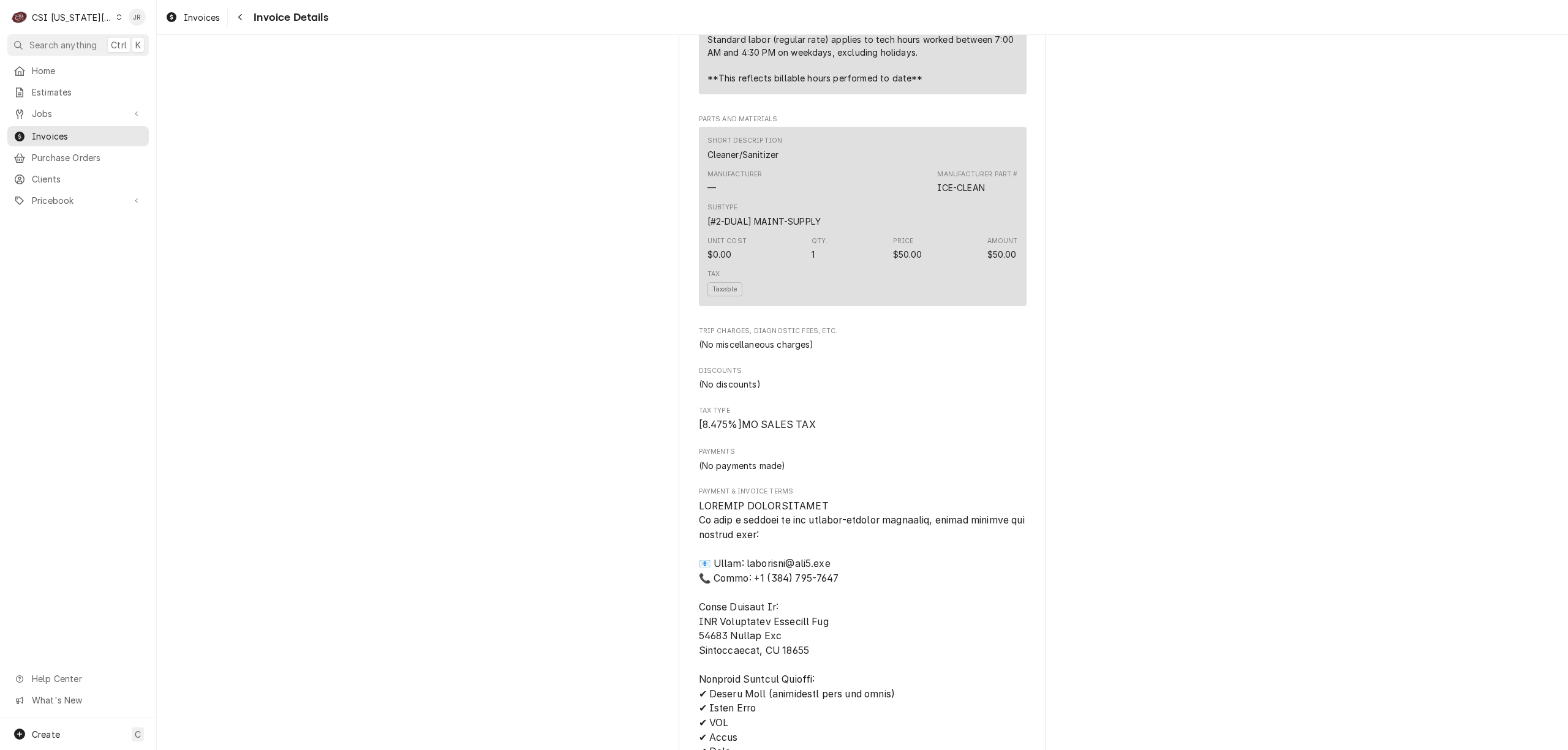
scroll to position [1046, 0]
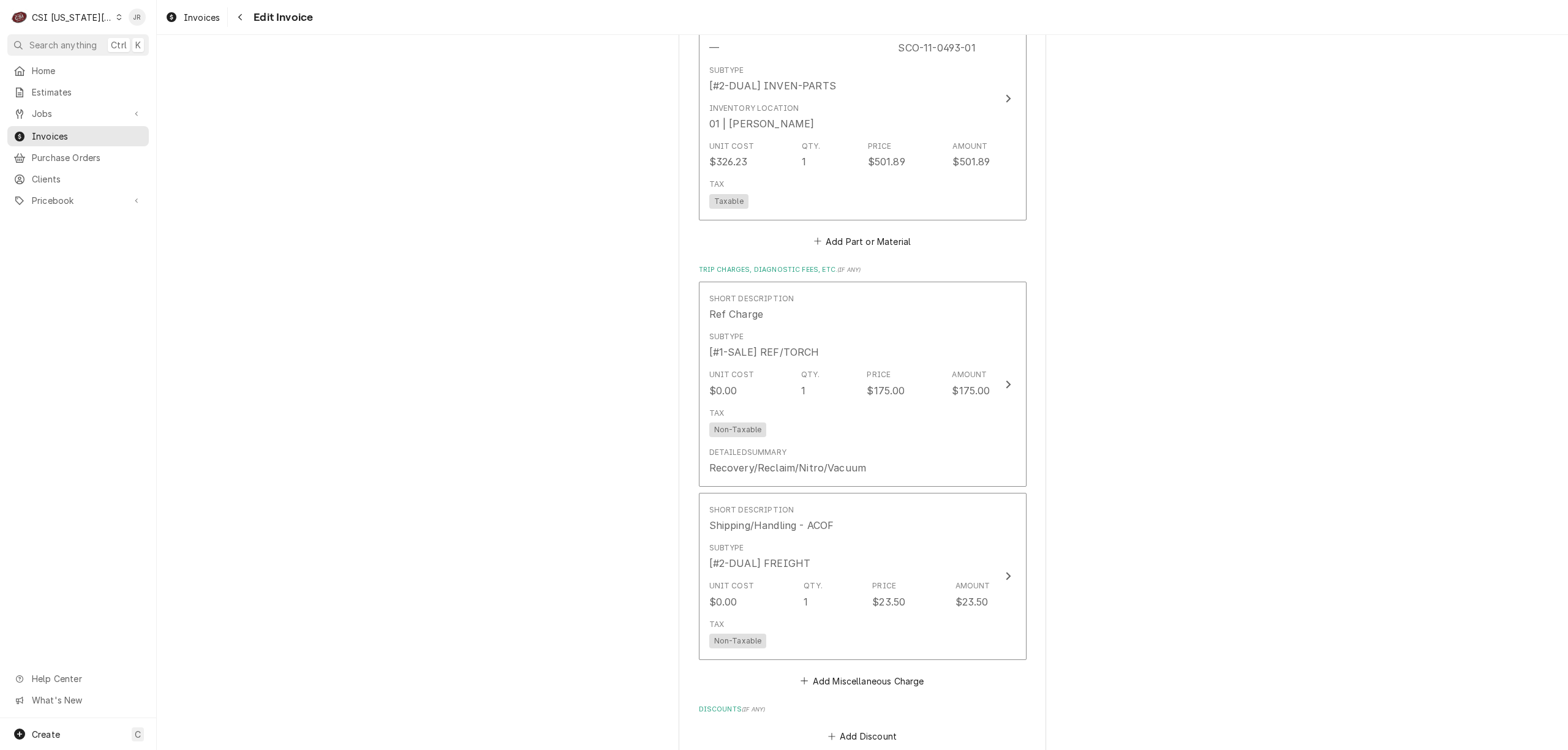
scroll to position [2448, 0]
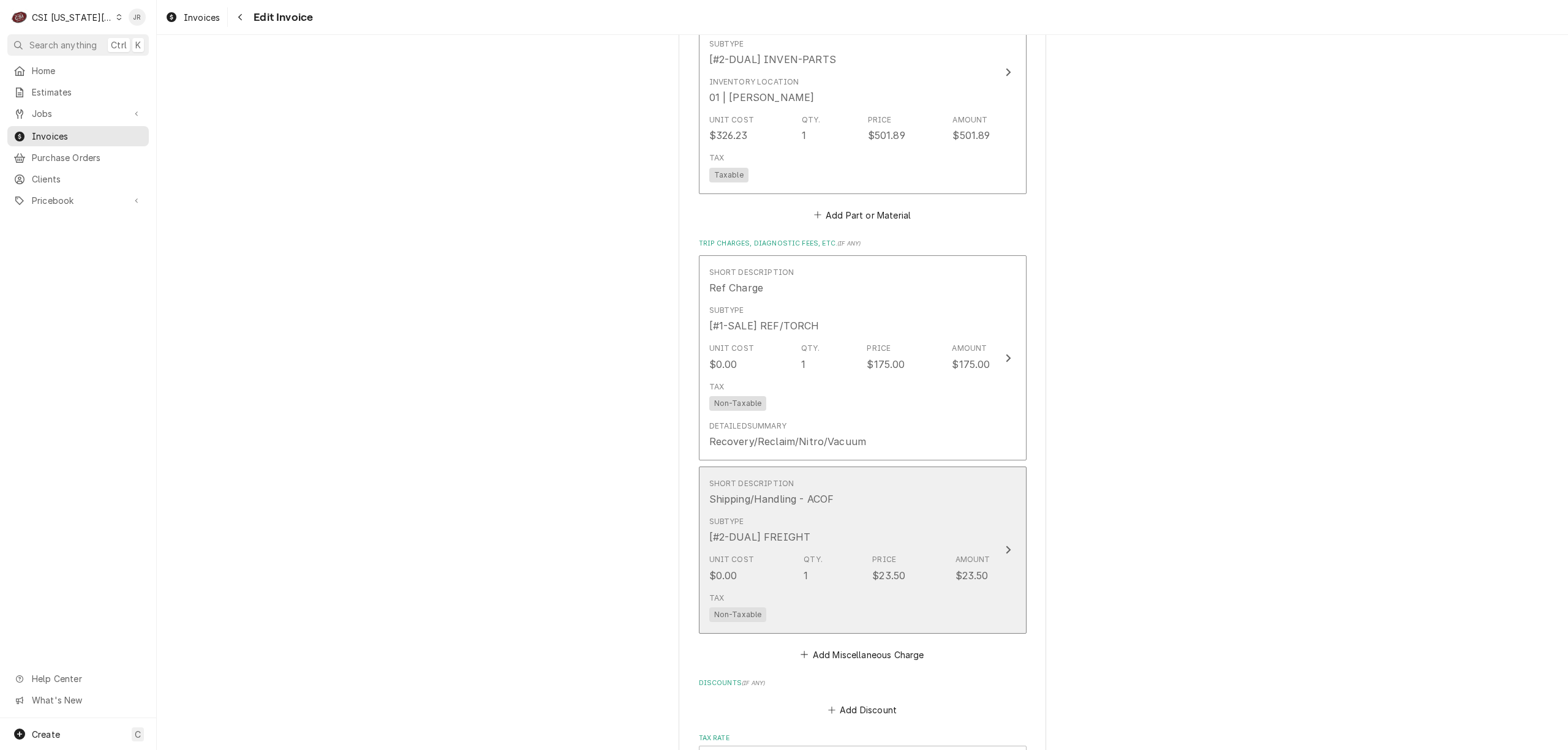
click at [780, 491] on div "Shipping/Handling - ACOF" at bounding box center [772, 499] width 125 height 15
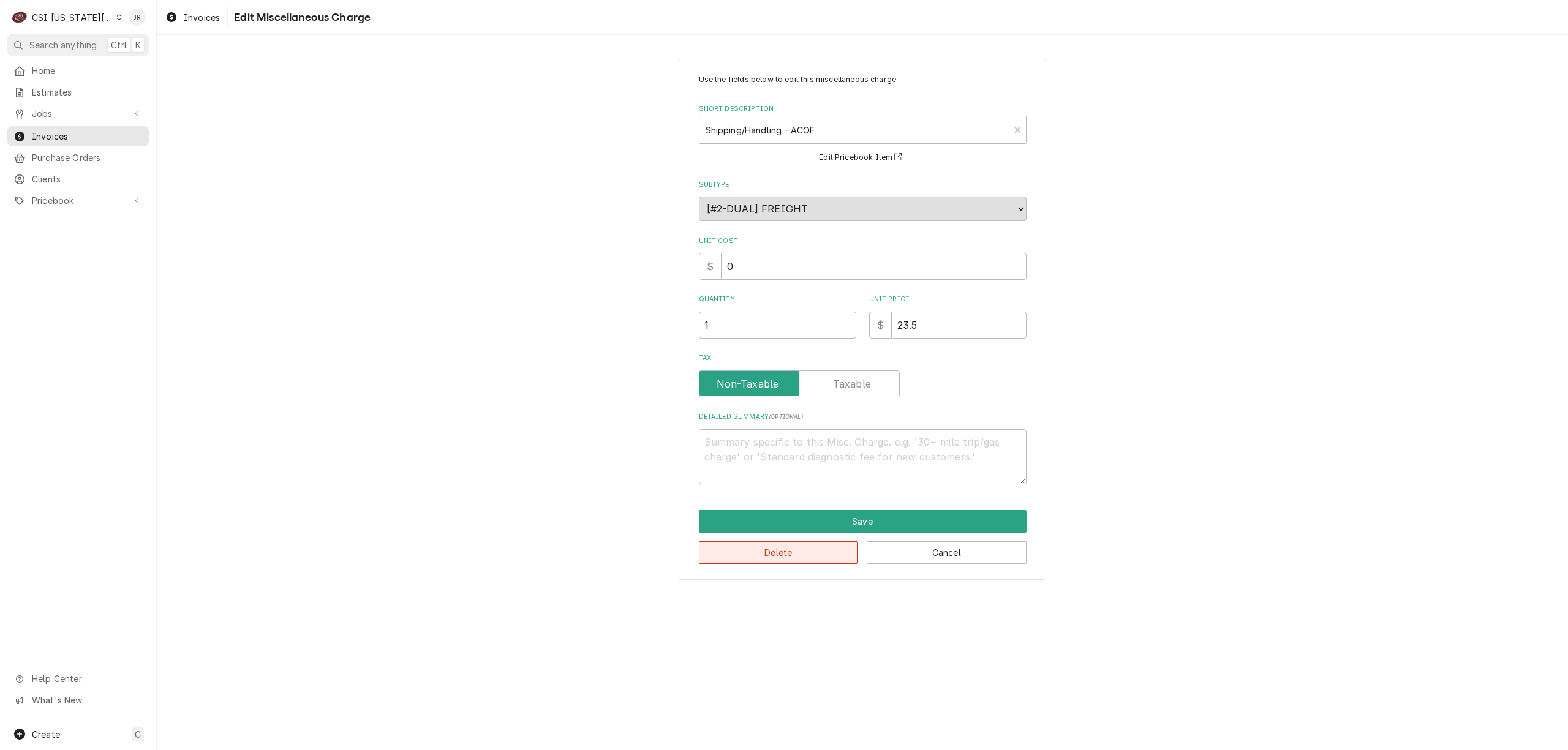
click at [791, 550] on button "Delete" at bounding box center [778, 553] width 159 height 23
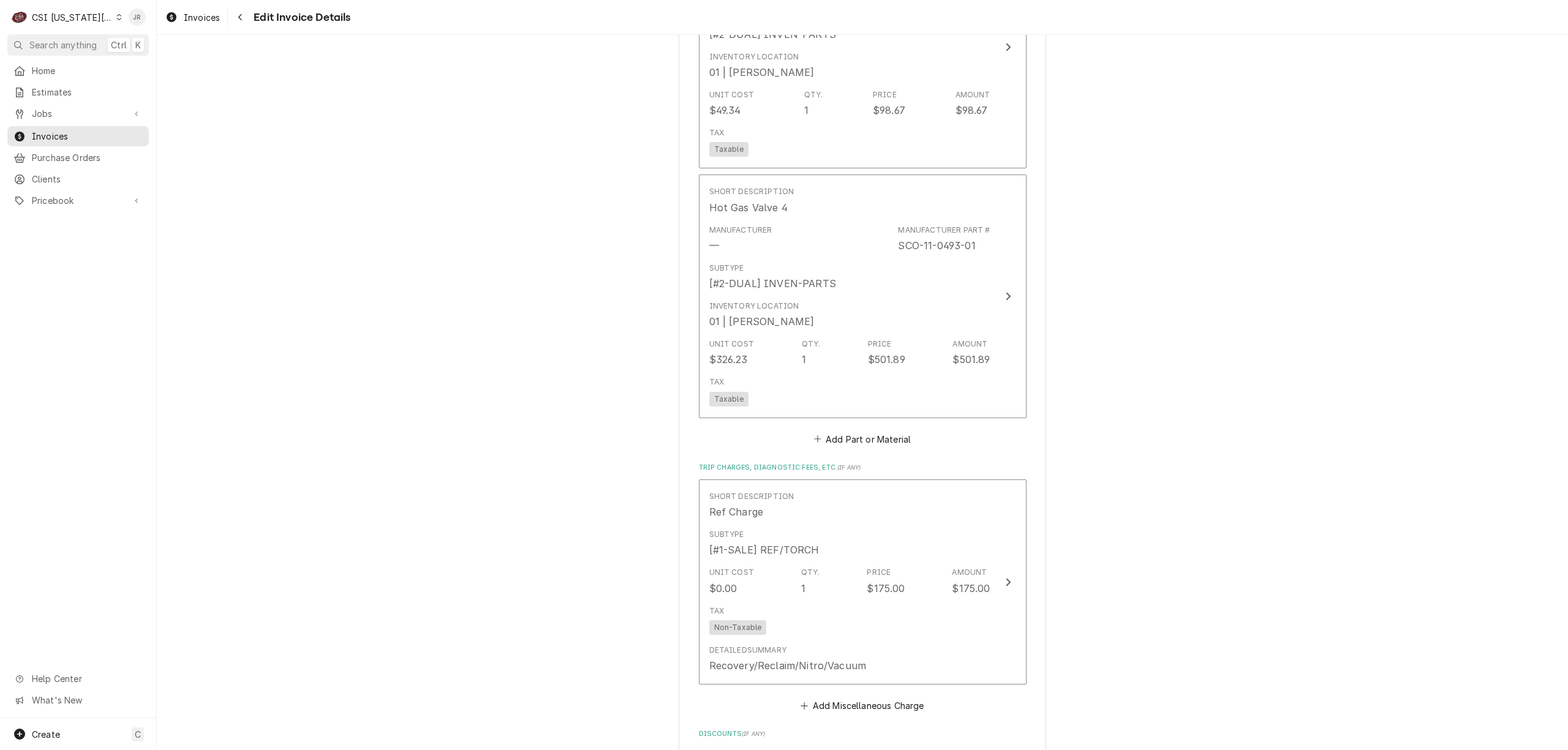
scroll to position [2141, 0]
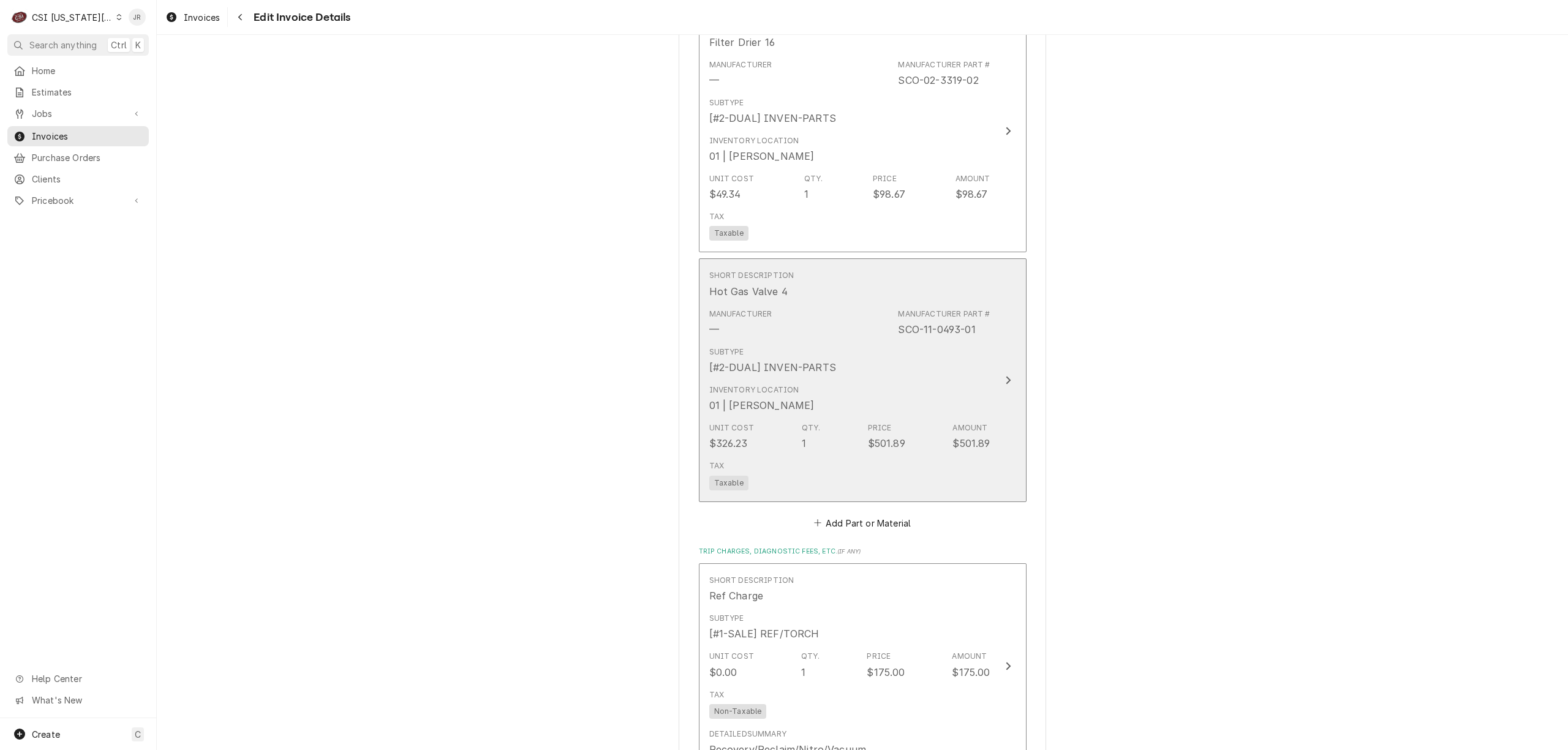
click at [868, 436] on div "$501.89" at bounding box center [886, 444] width 37 height 15
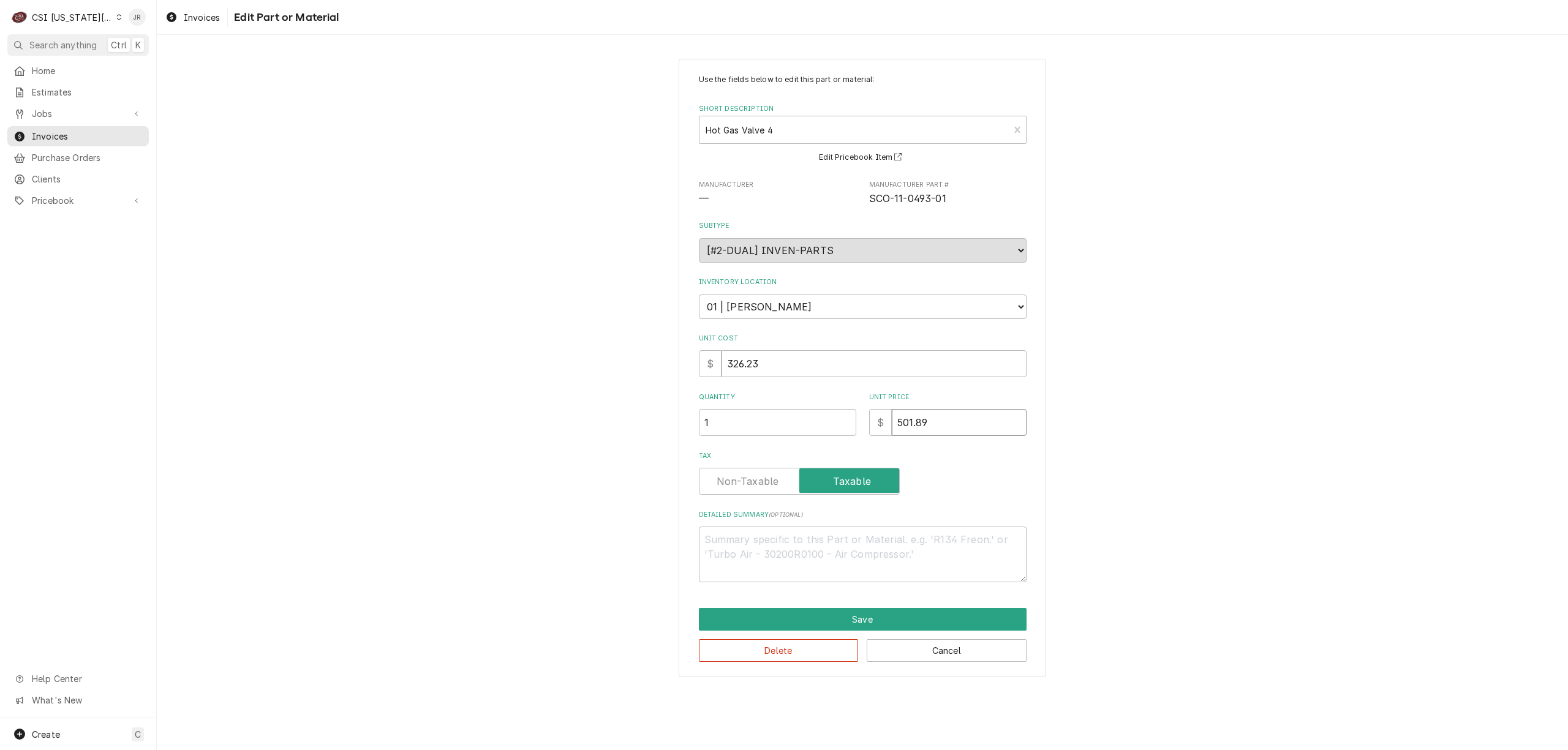
drag, startPoint x: 927, startPoint y: 416, endPoint x: 753, endPoint y: 397, distance: 175.0
click at [745, 397] on div "Quantity 1 Unit Price $ 501.89" at bounding box center [862, 414] width 328 height 44
type textarea "x"
type input "3"
type textarea "x"
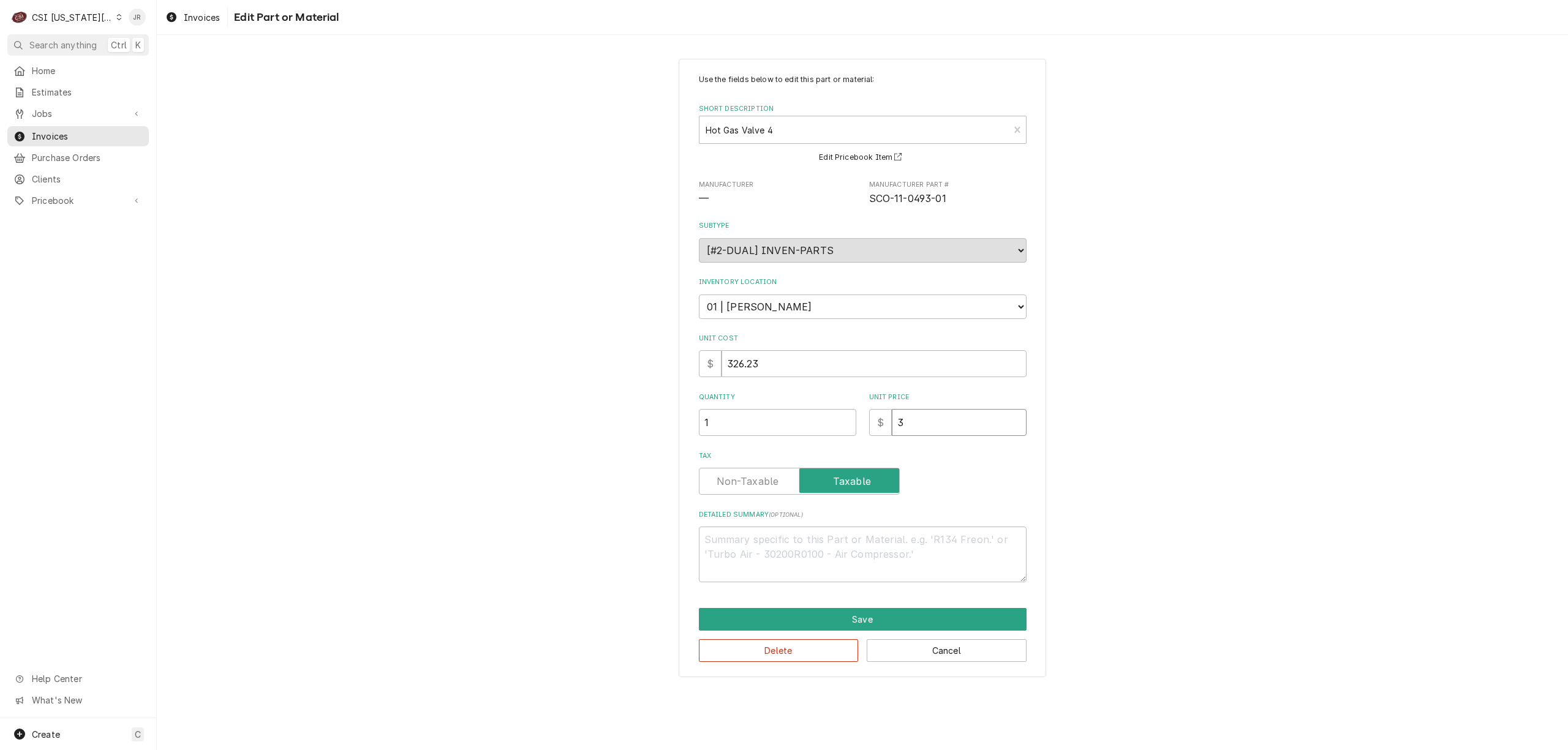
type input "32"
type textarea "x"
type input "326"
type textarea "x"
type input "326.2"
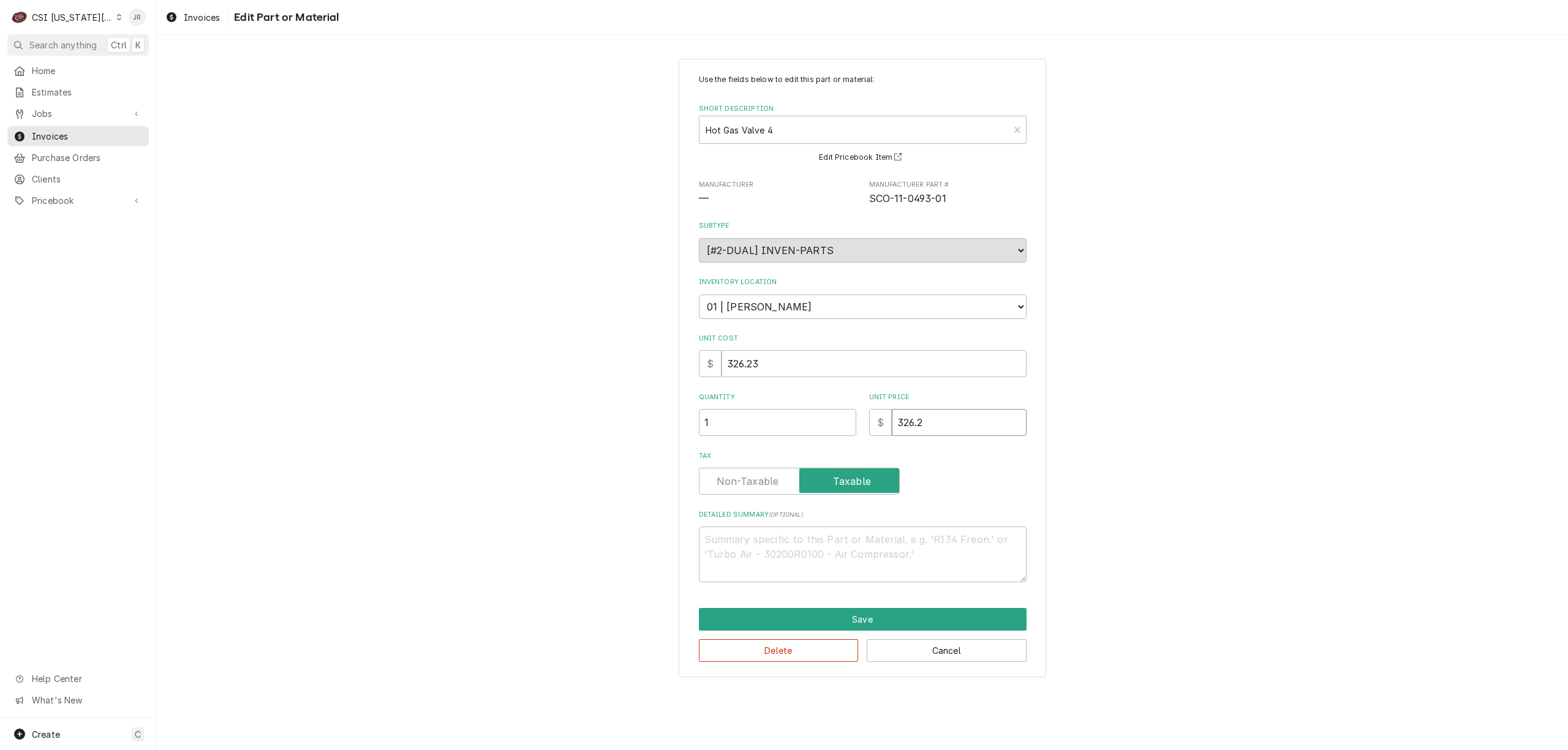
type textarea "x"
type input "326.23"
click at [902, 616] on button "Save" at bounding box center [862, 619] width 328 height 23
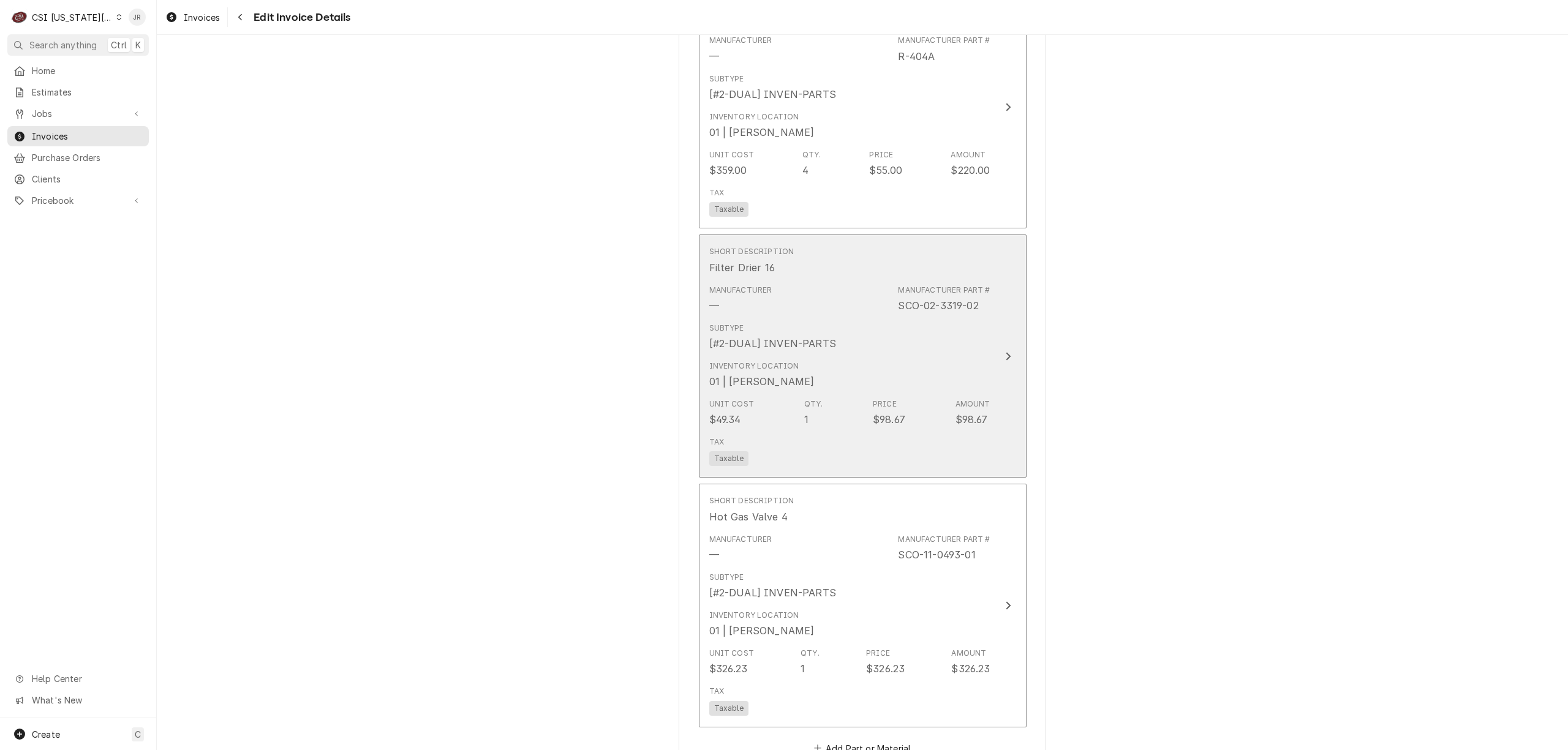
scroll to position [1915, 0]
click at [869, 357] on div "Inventory Location 01 | CHARLES PENDERGRASS" at bounding box center [850, 375] width 281 height 38
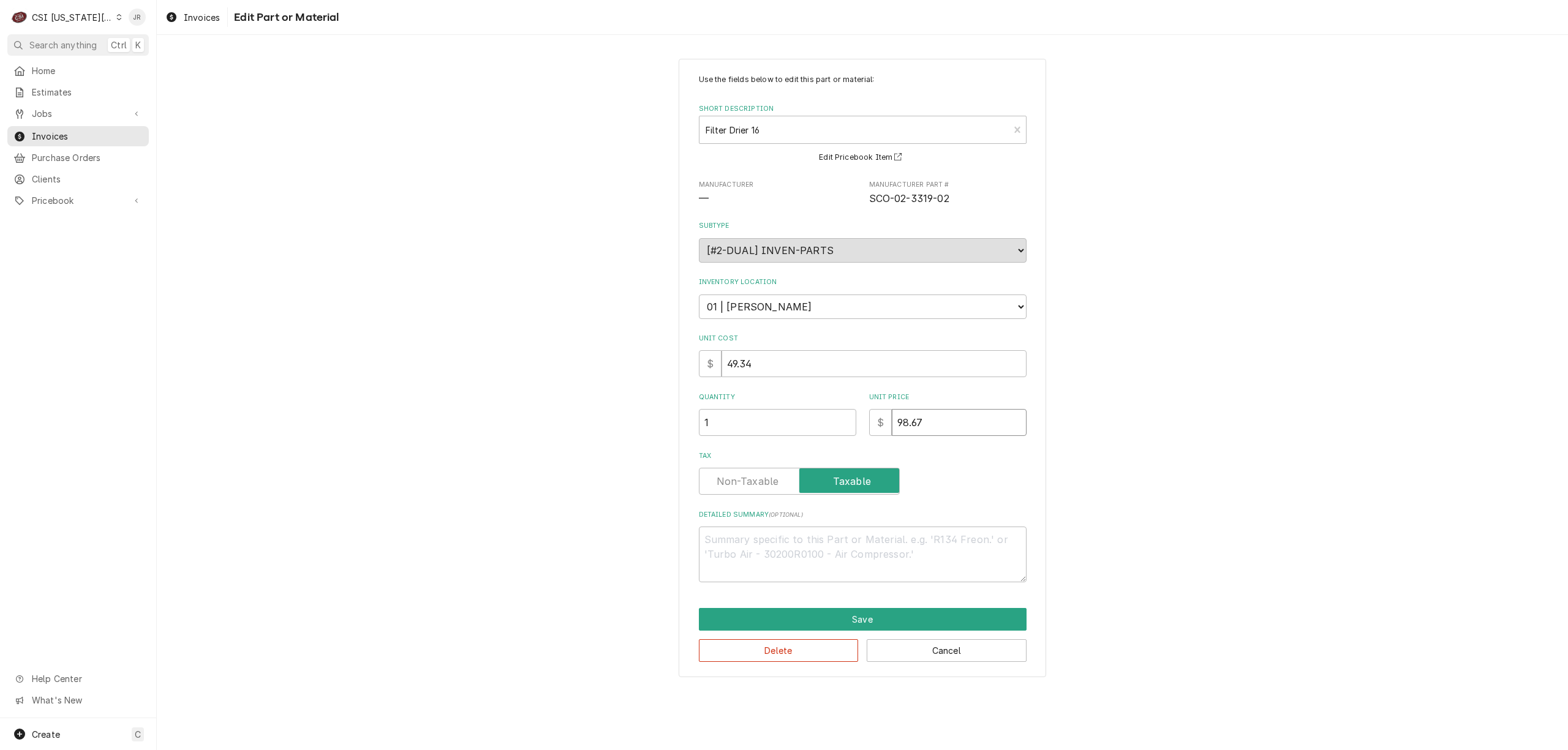
drag, startPoint x: 865, startPoint y: 409, endPoint x: 824, endPoint y: 412, distance: 41.1
click at [824, 412] on div "Quantity 1 Unit Price $ 98.67" at bounding box center [862, 414] width 328 height 44
type textarea "x"
type input "4"
type textarea "x"
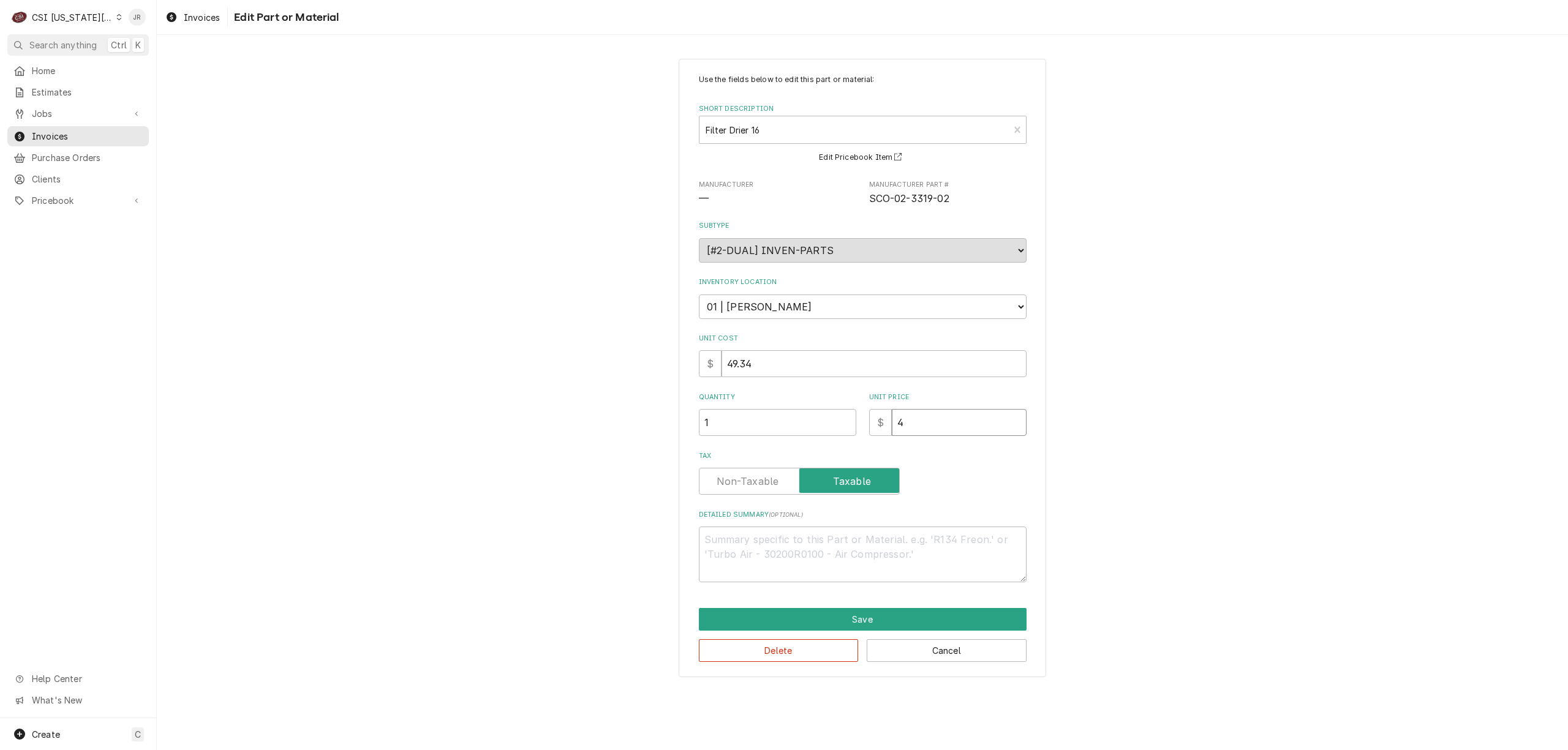
type input "49"
type textarea "x"
type input "49.4"
type textarea "x"
type input "49"
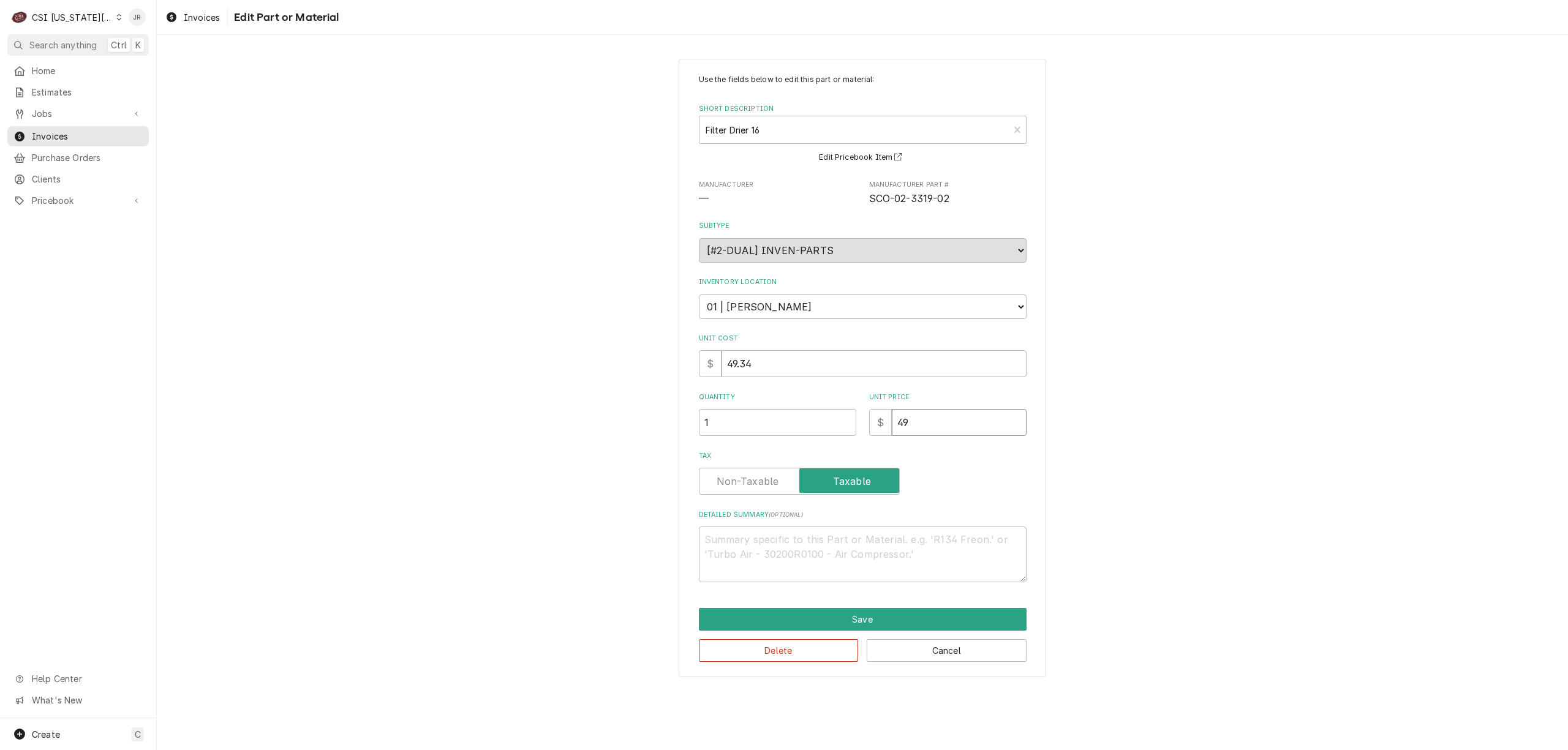
type textarea "x"
type input "49.3"
type textarea "x"
type input "49.34"
click at [880, 624] on button "Save" at bounding box center [862, 619] width 328 height 23
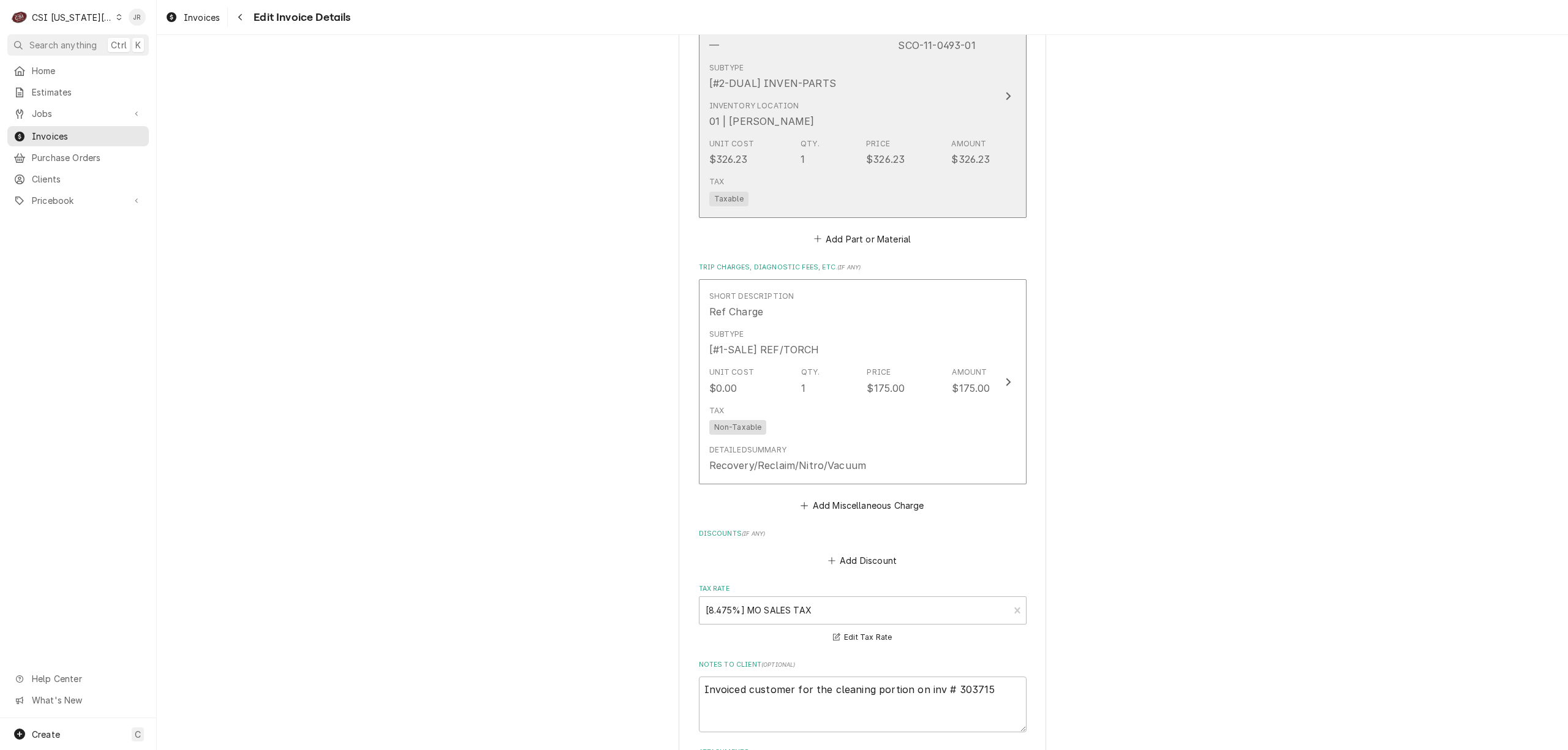
scroll to position [2221, 0]
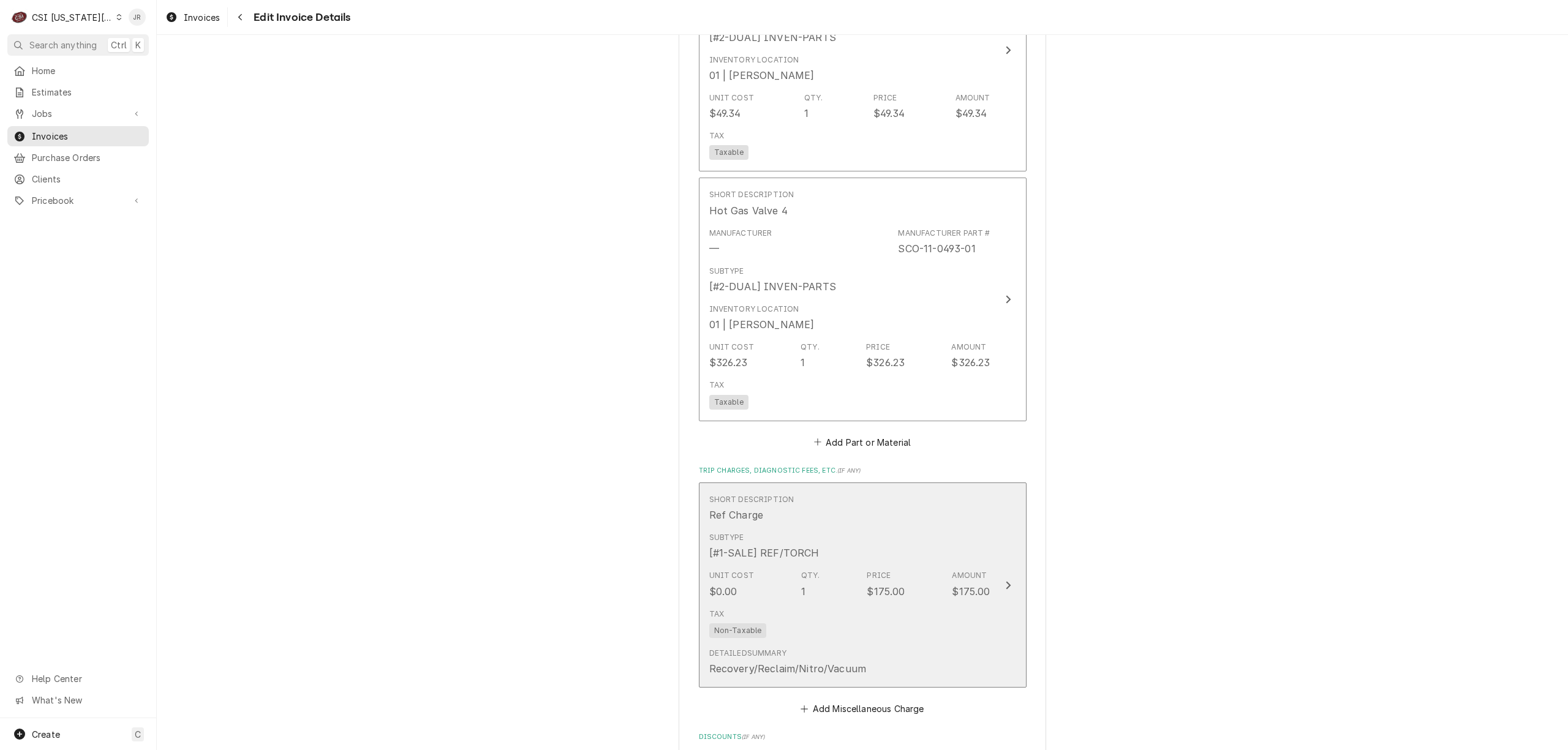
click at [955, 608] on div "Tax Non-Taxable" at bounding box center [850, 623] width 281 height 39
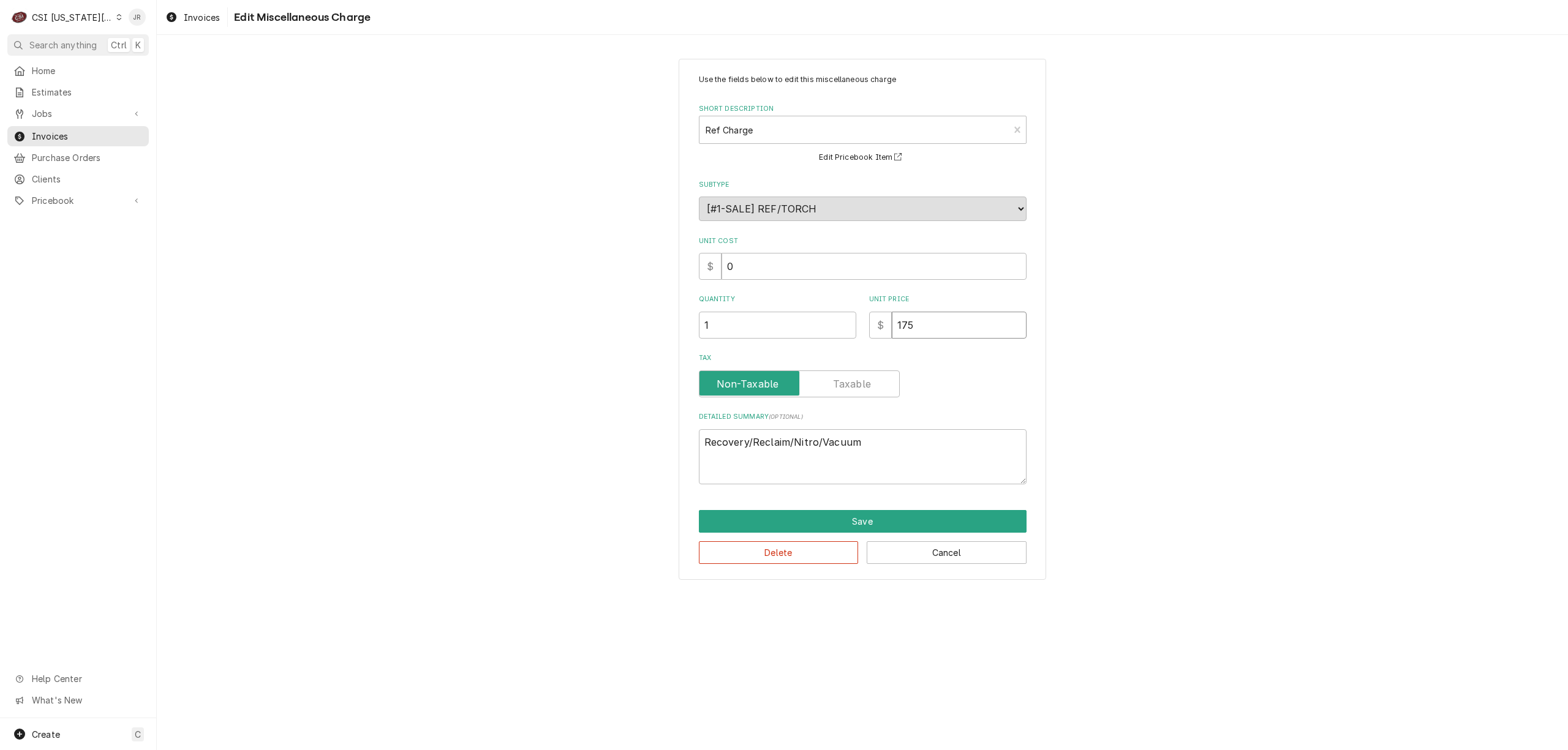
click at [922, 324] on input "175" at bounding box center [959, 324] width 135 height 27
type textarea "x"
type input "17"
type textarea "x"
type input "1"
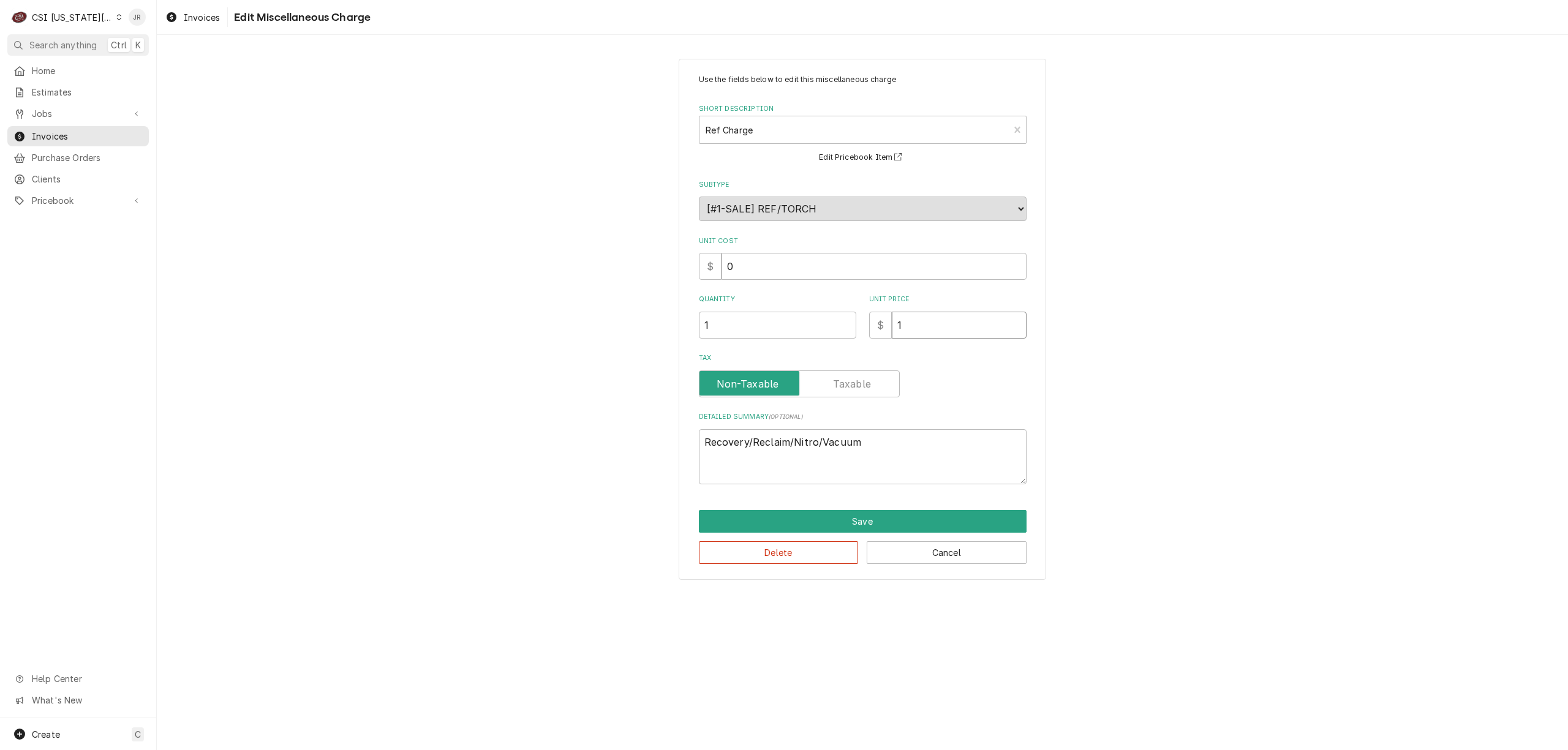
type textarea "x"
type input "3"
type textarea "x"
type input "35"
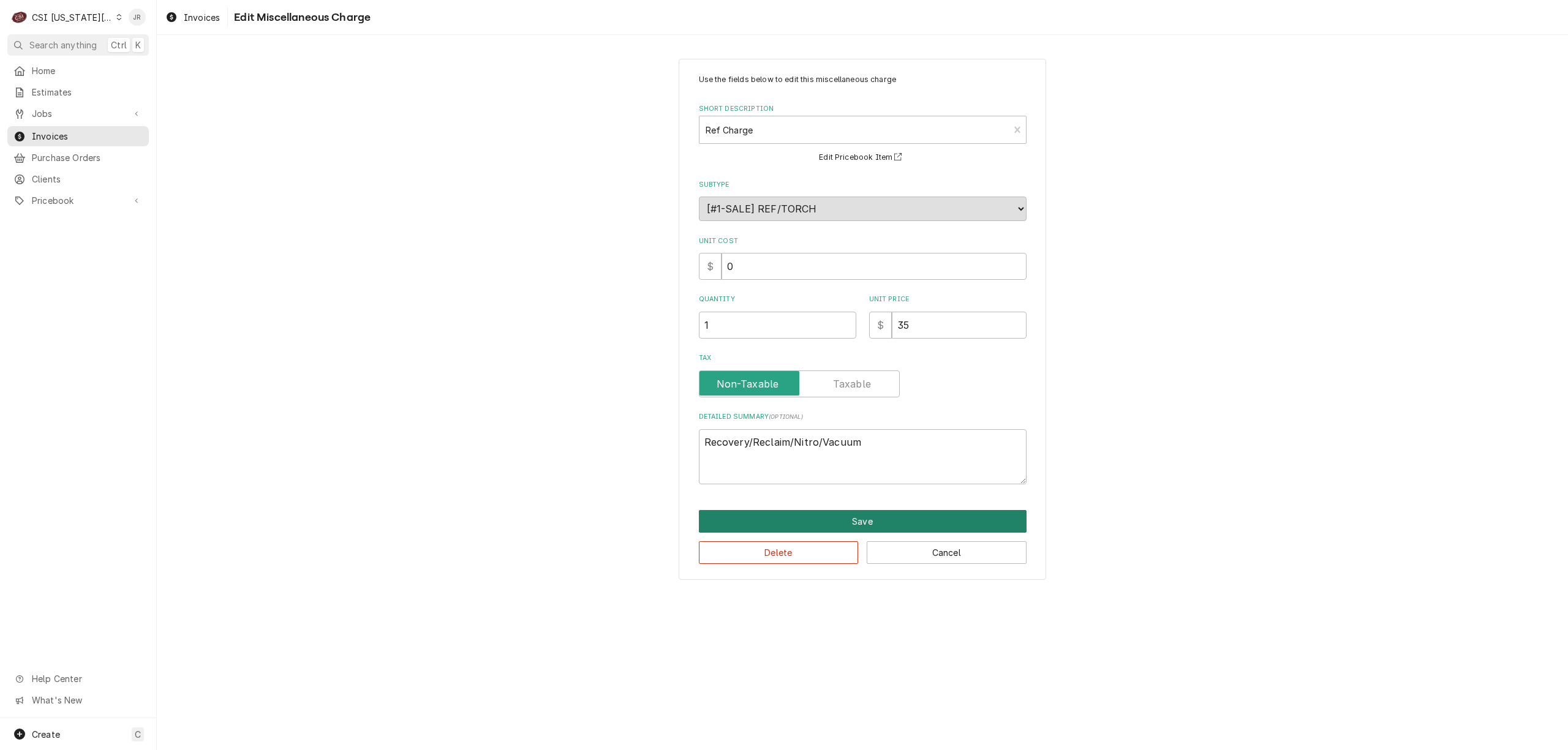
click at [929, 520] on button "Save" at bounding box center [862, 522] width 328 height 23
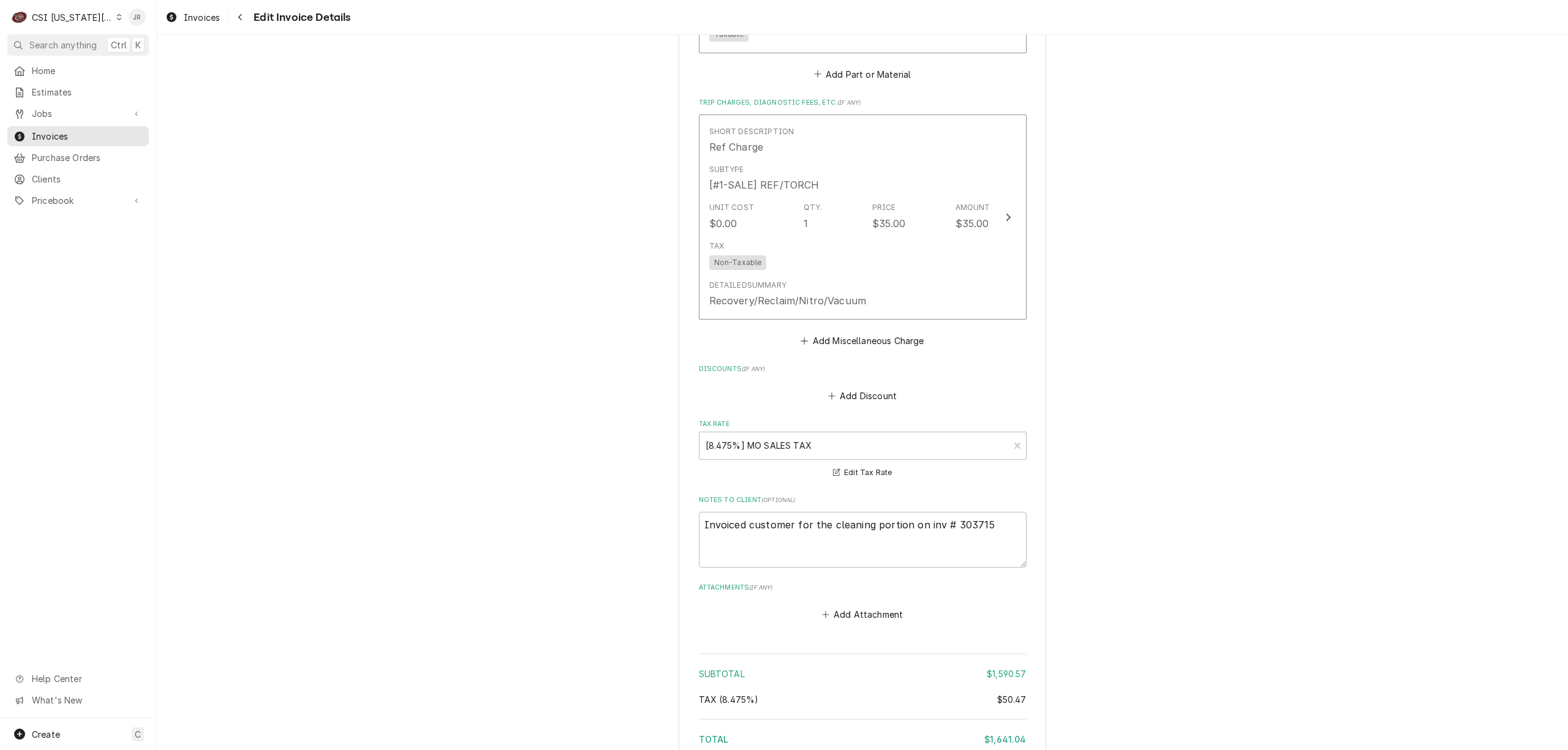
scroll to position [2734, 0]
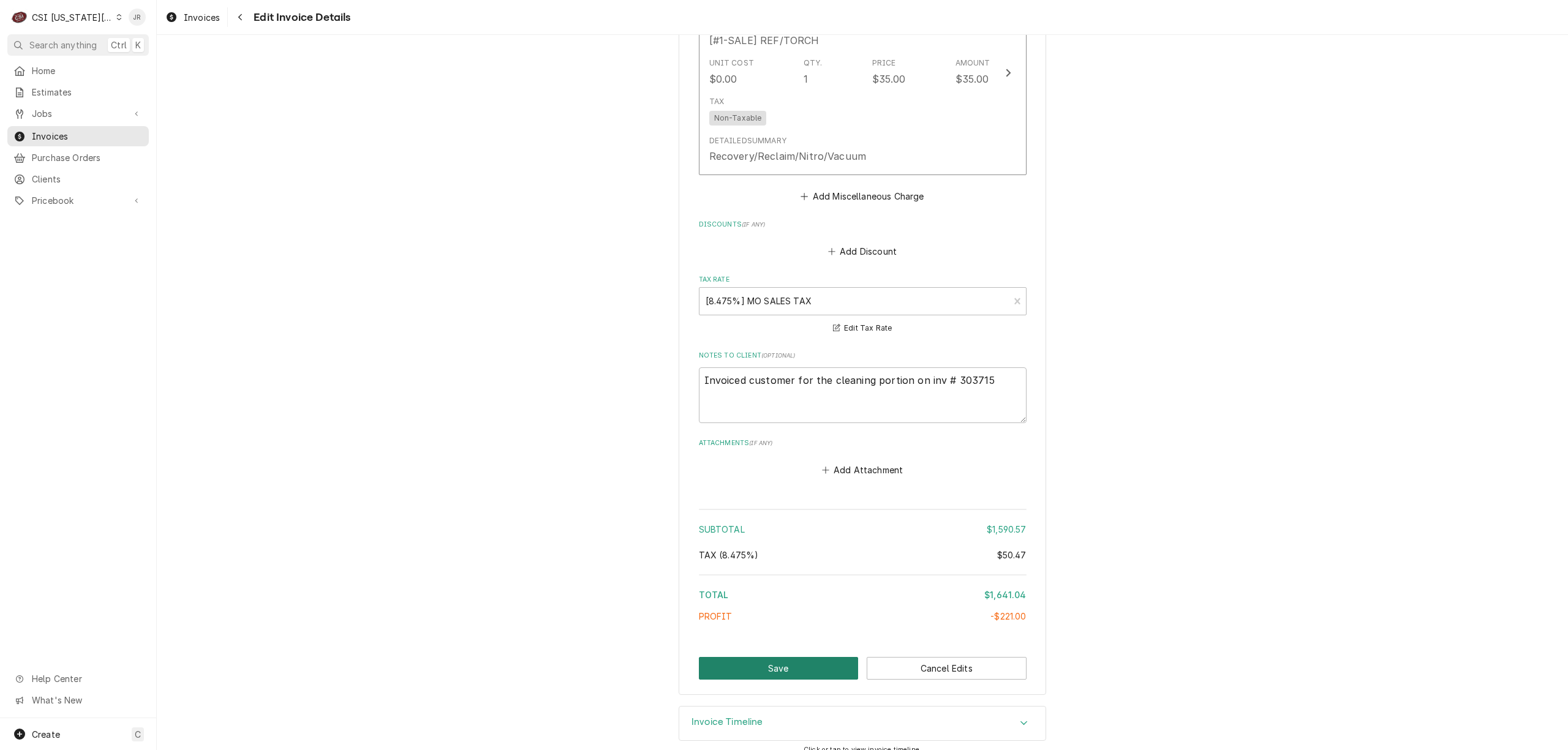
click at [789, 657] on button "Save" at bounding box center [778, 669] width 159 height 23
type textarea "x"
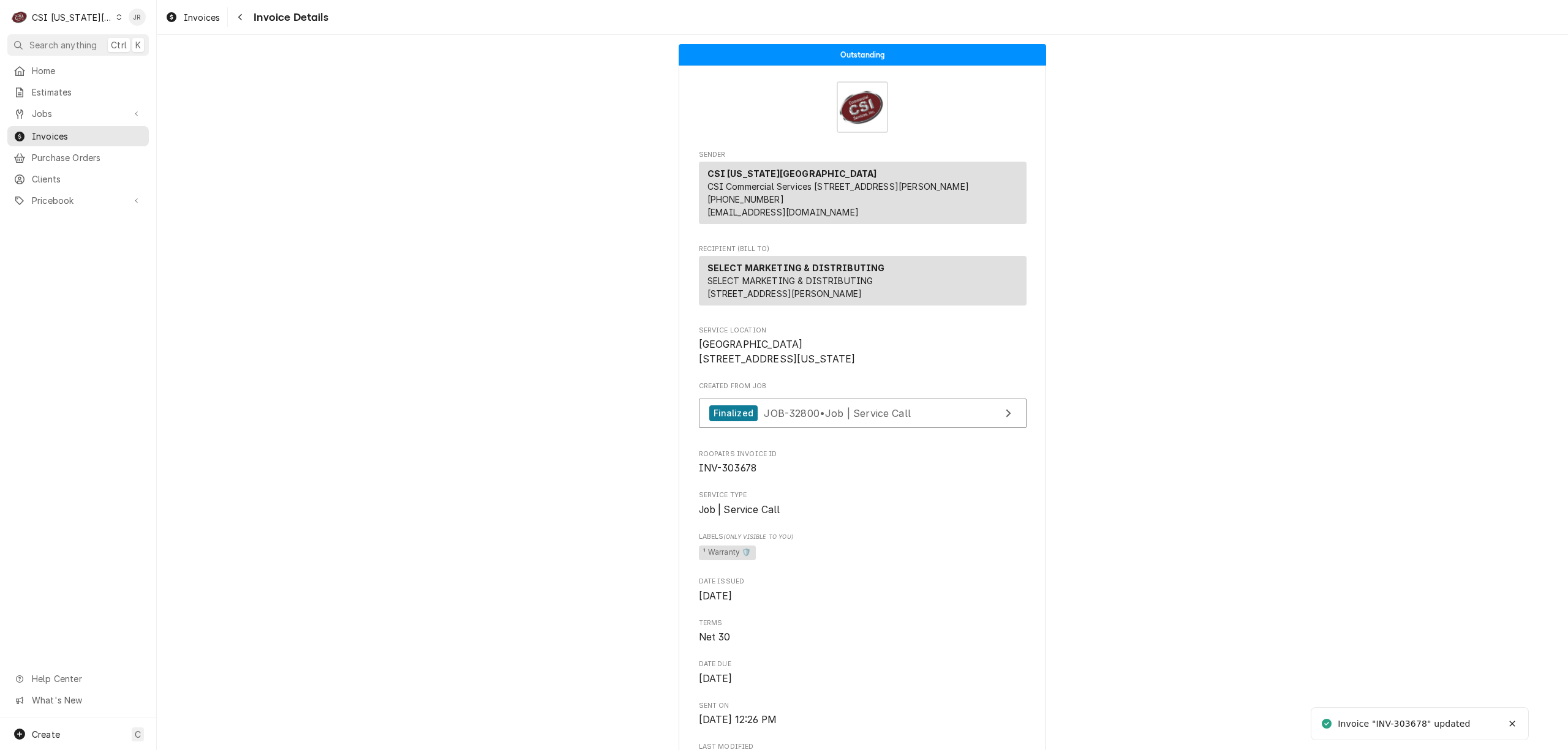
click at [729, 474] on span "INV-303678" at bounding box center [727, 468] width 58 height 12
copy span "303678"
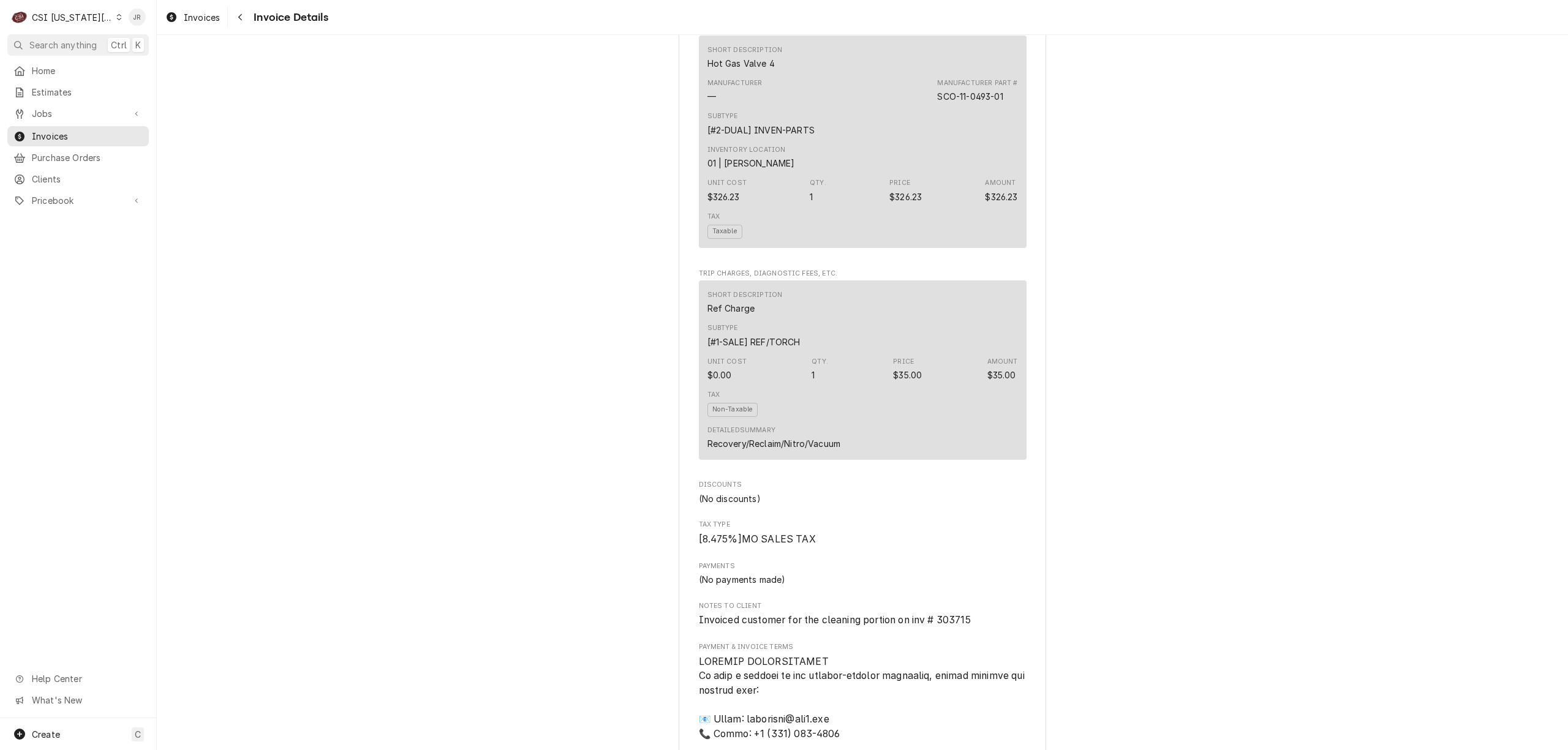
scroll to position [1714, 0]
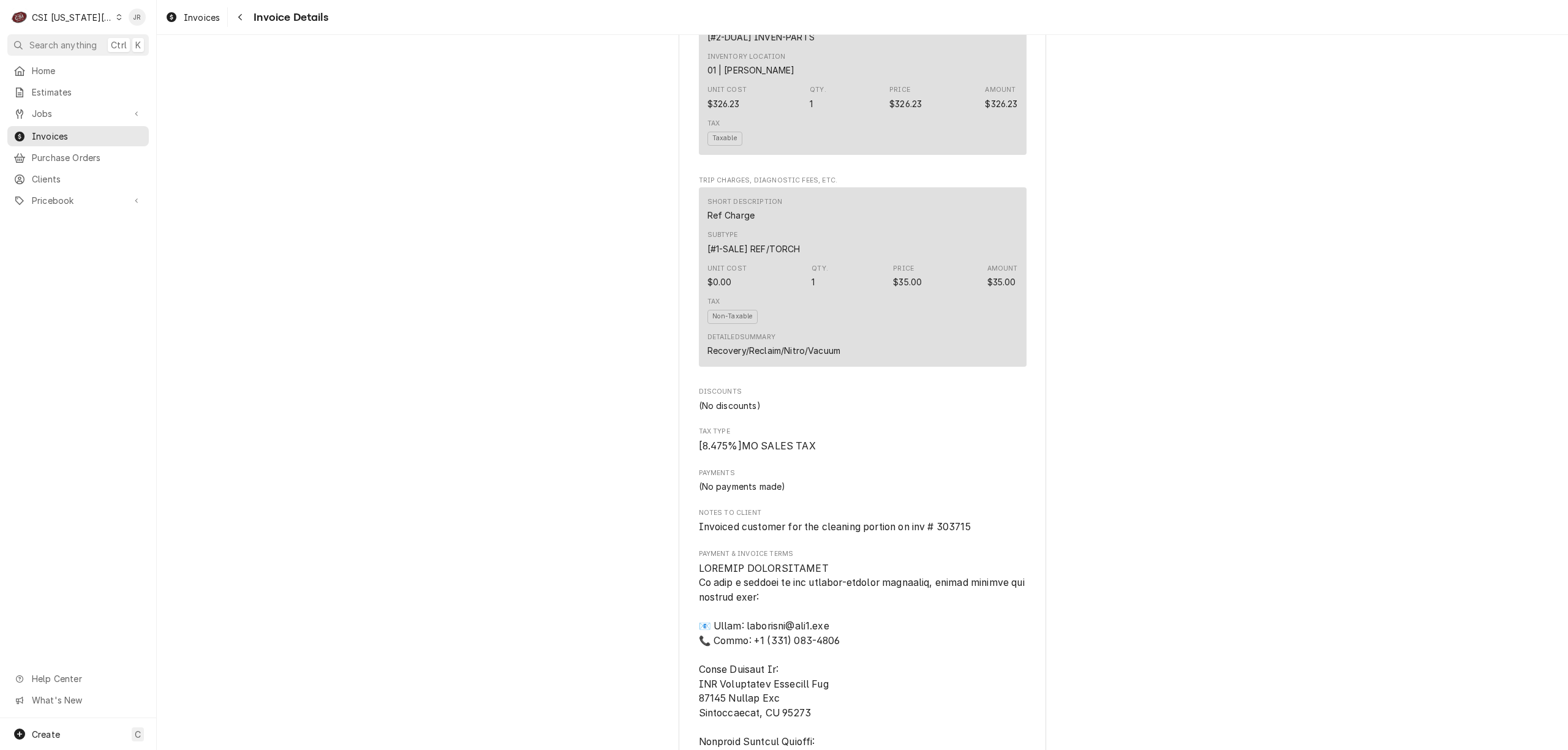
click at [84, 15] on div "CSI Kansas City" at bounding box center [72, 17] width 81 height 13
click at [159, 62] on div "CSI St. [PERSON_NAME]" at bounding box center [210, 67] width 179 height 13
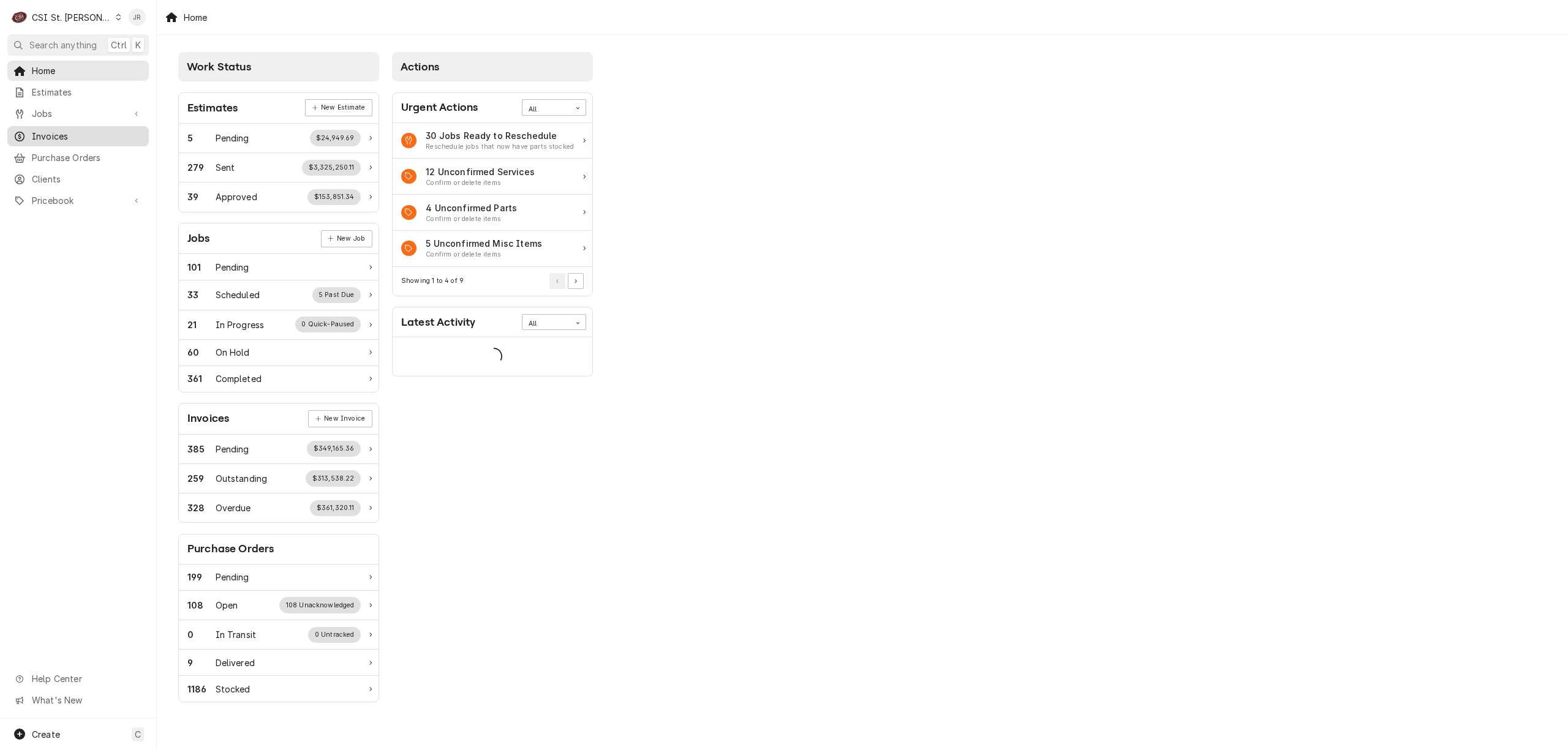
click at [44, 133] on span "Invoices" at bounding box center [87, 136] width 111 height 13
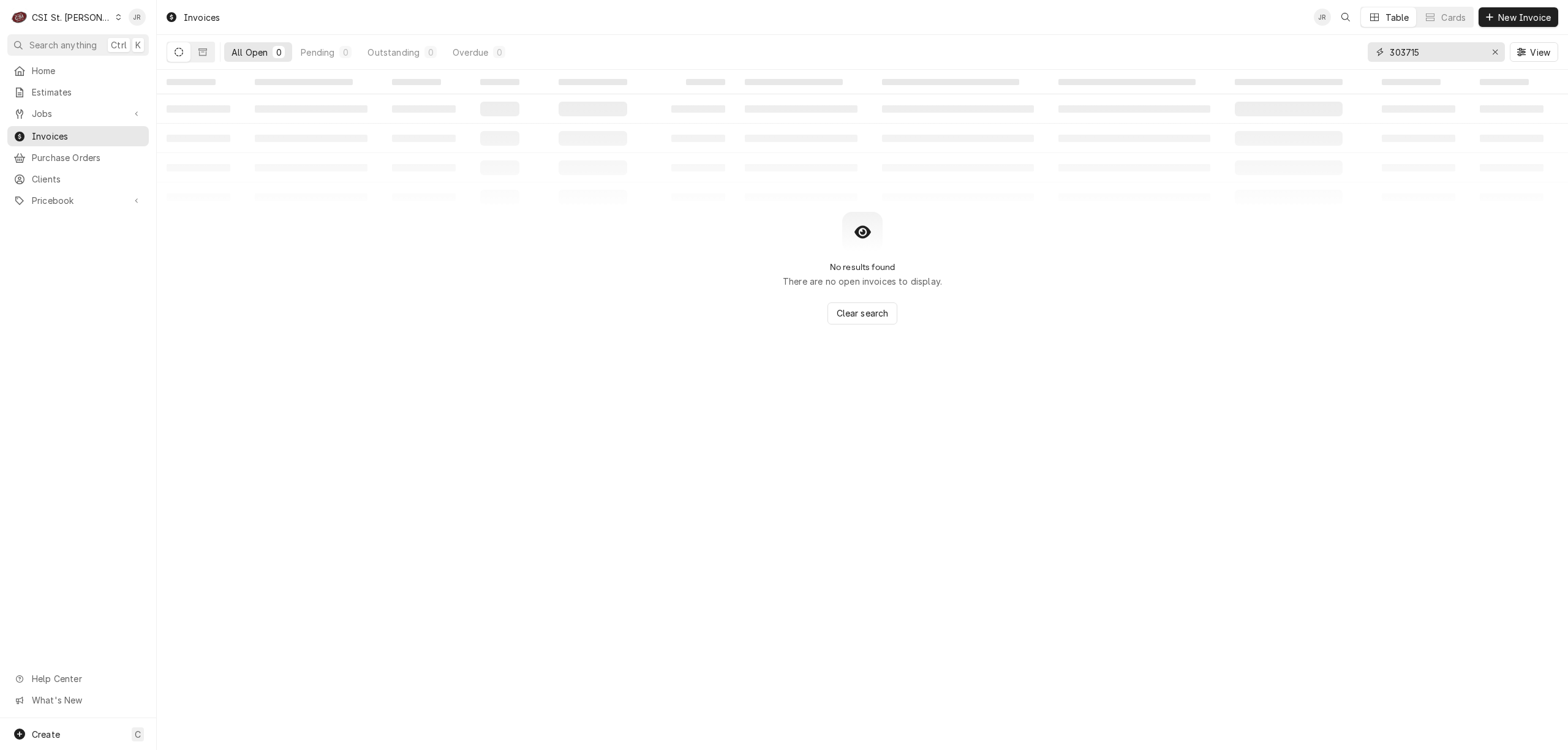
click at [1414, 52] on input "303715" at bounding box center [1436, 52] width 92 height 20
paste input "403848"
type input "403848"
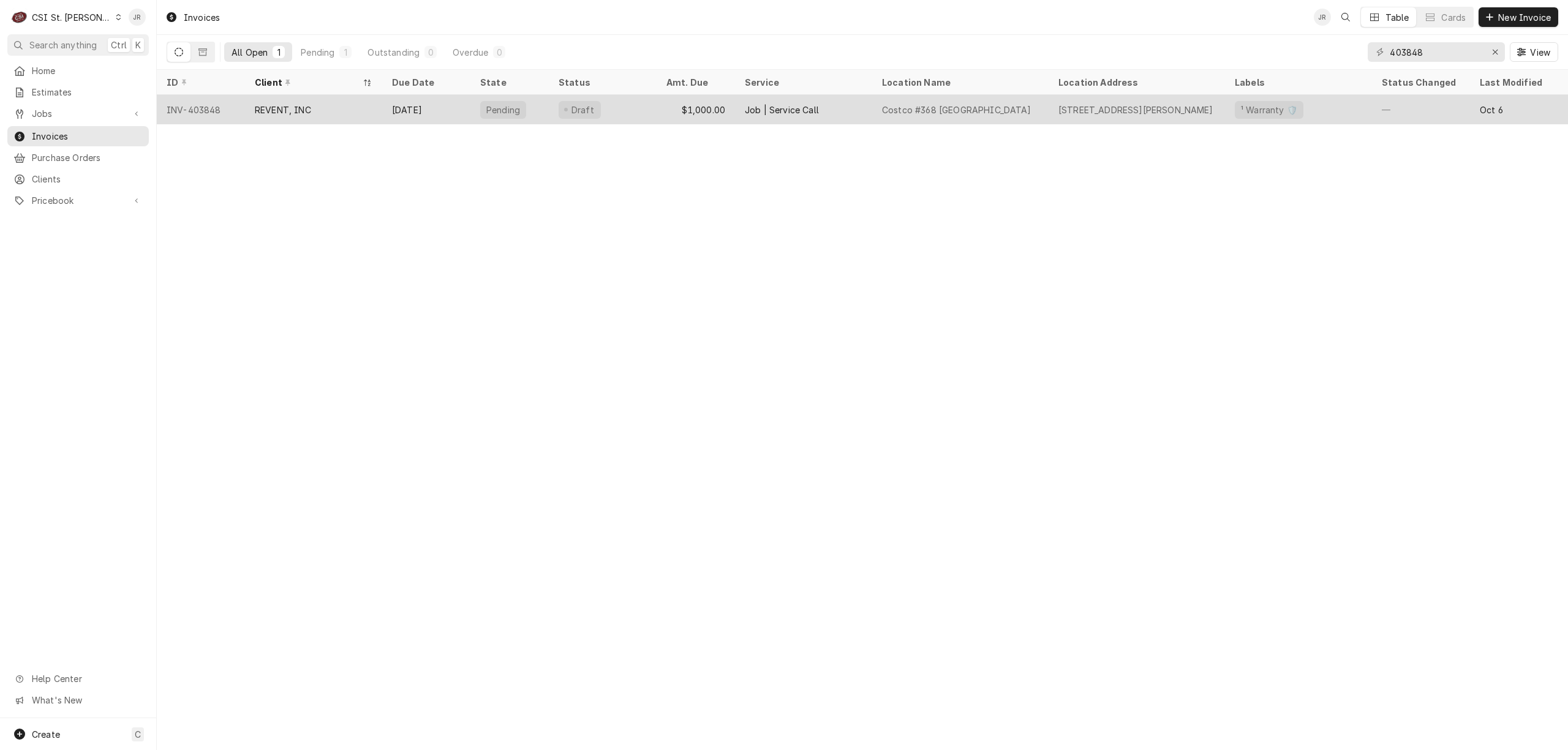
click at [669, 104] on div "$1,000.00" at bounding box center [695, 109] width 78 height 30
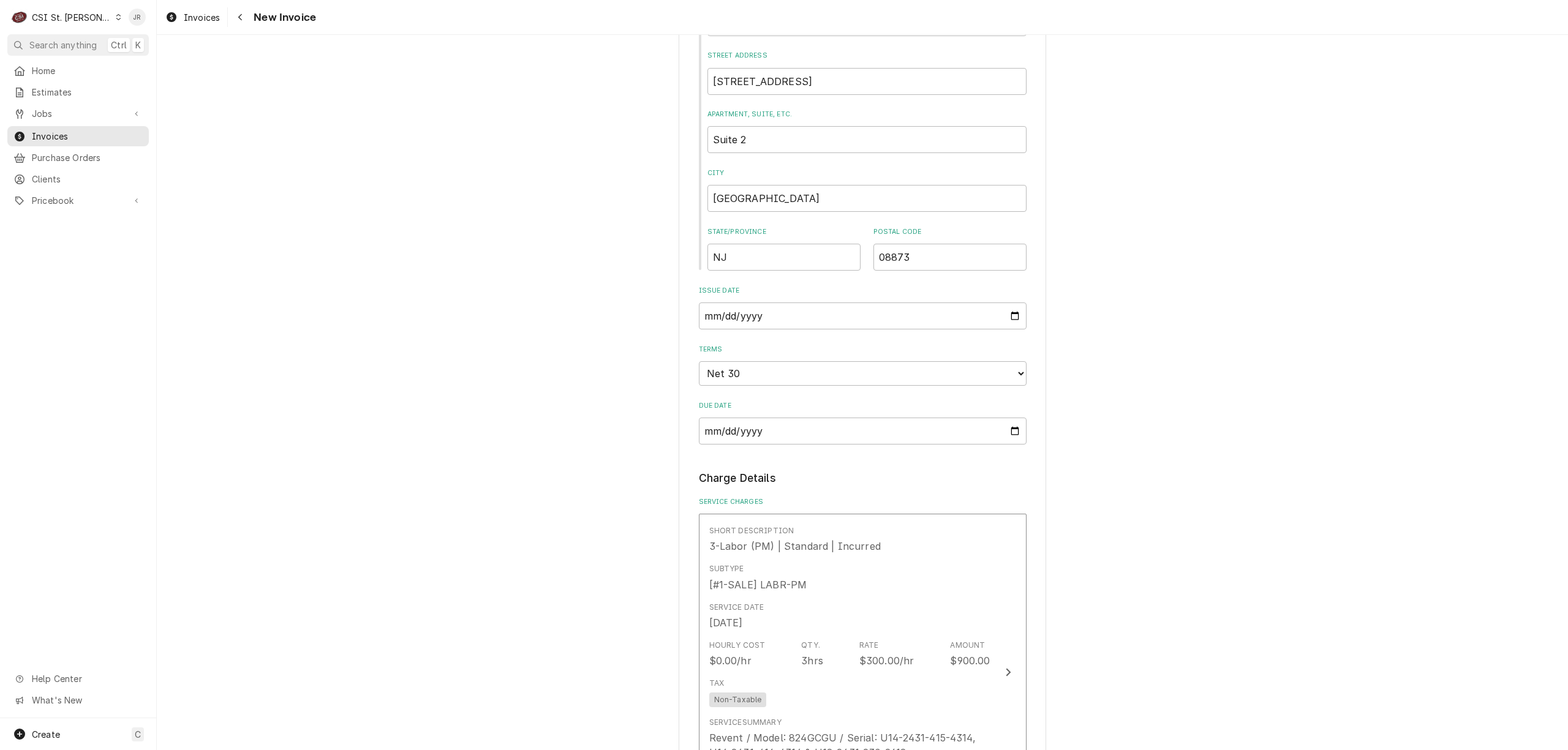
scroll to position [1061, 0]
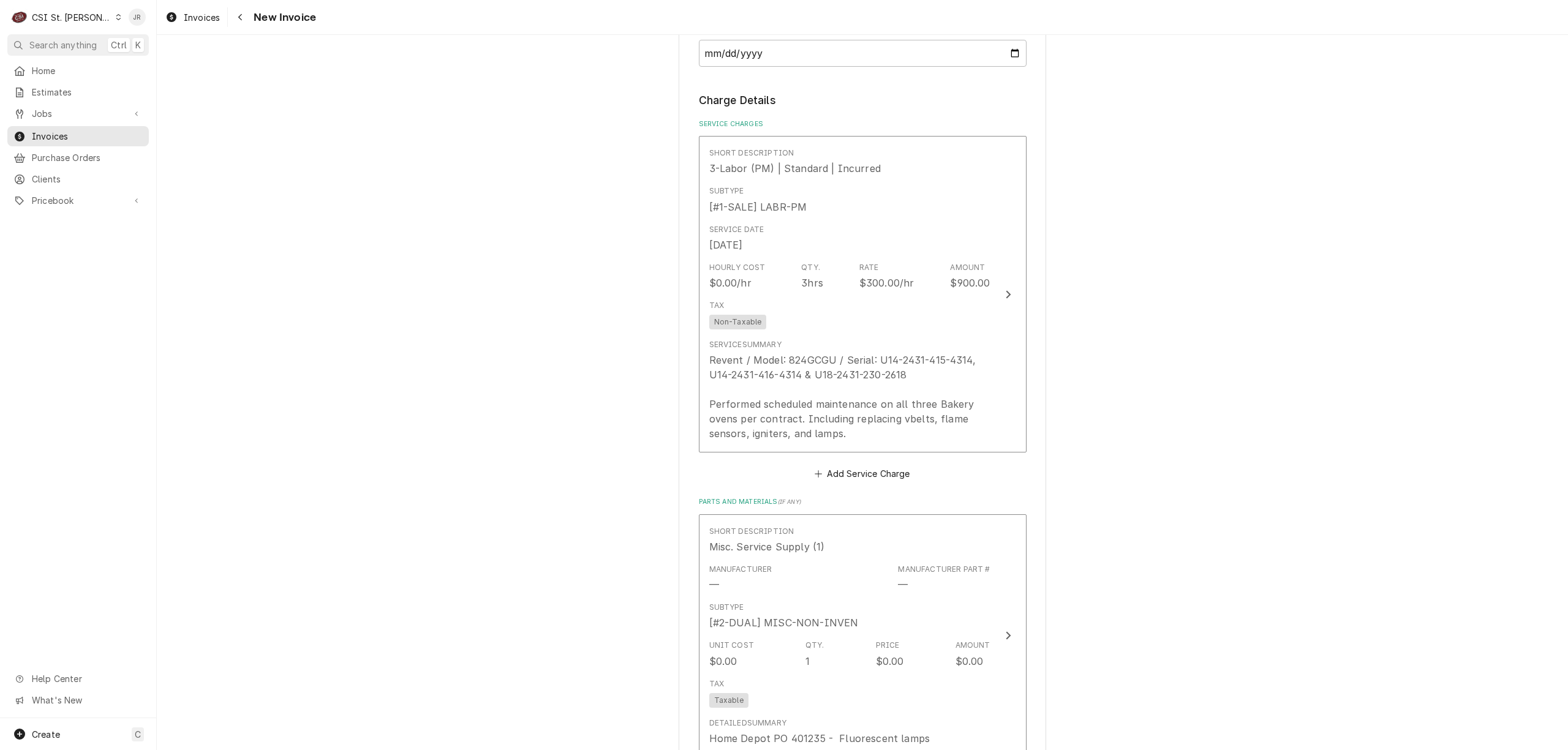
click at [550, 195] on div "Please provide the following information to create your invoice: Client Details…" at bounding box center [862, 301] width 1411 height 2630
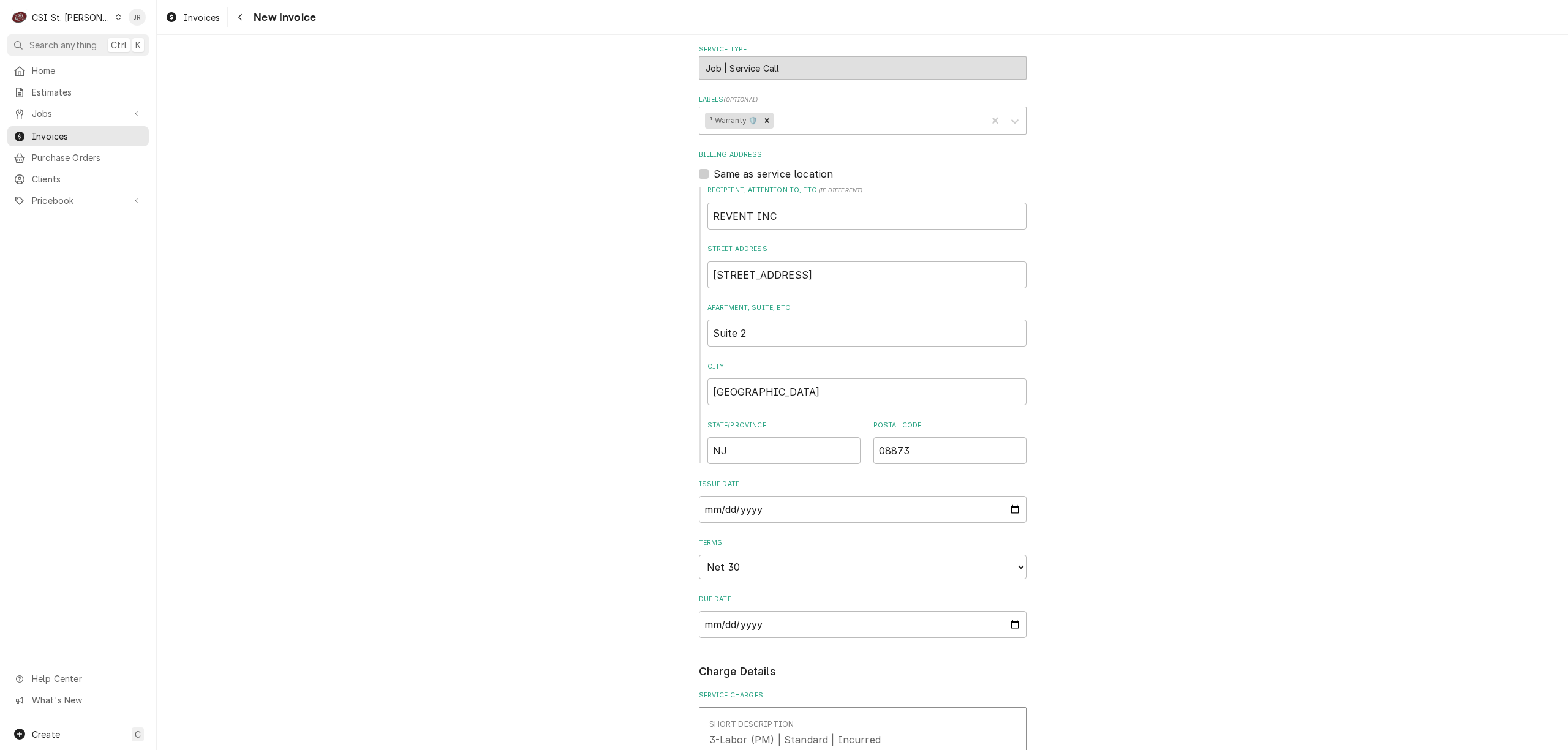
scroll to position [0, 0]
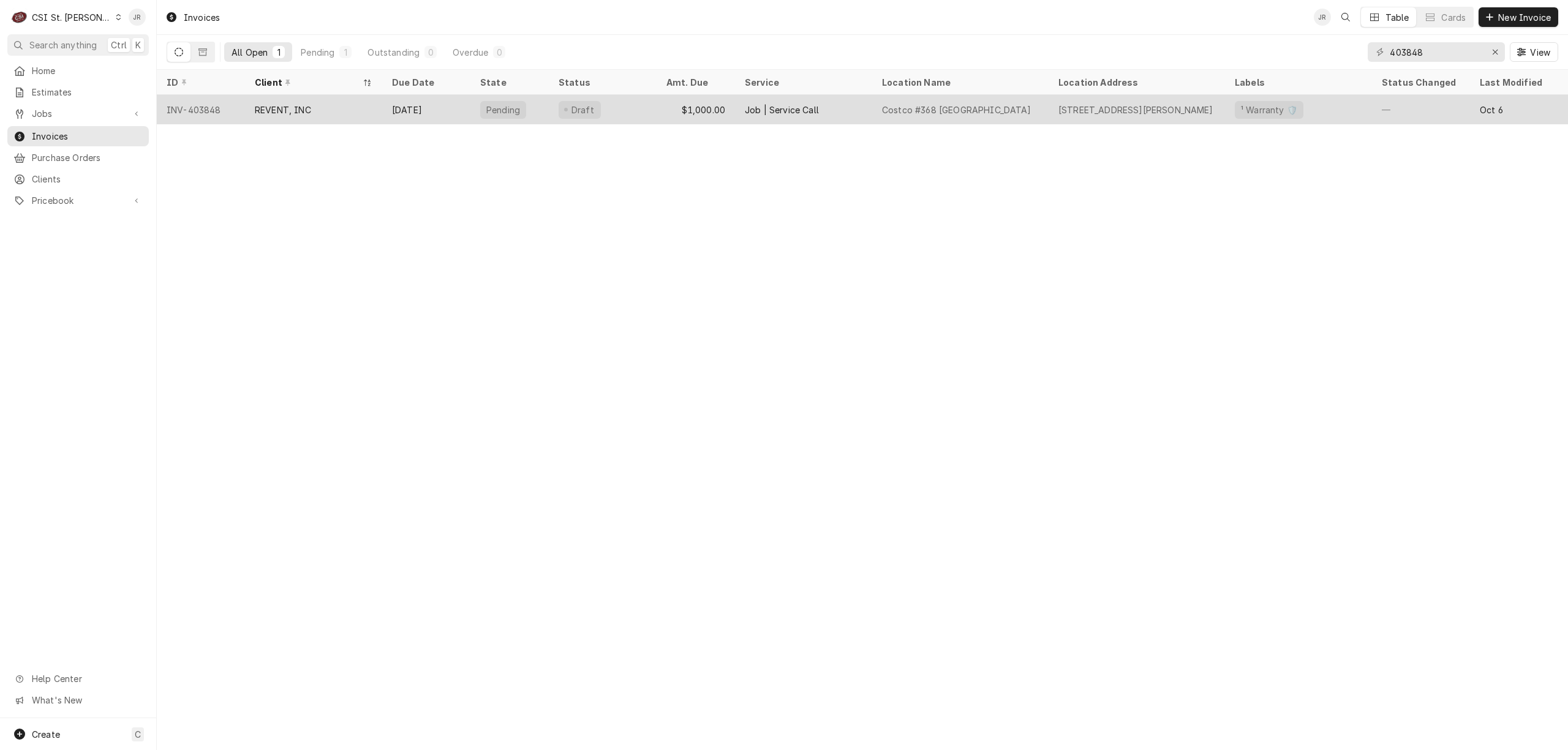
click at [672, 112] on div "$1,000.00" at bounding box center [695, 109] width 78 height 30
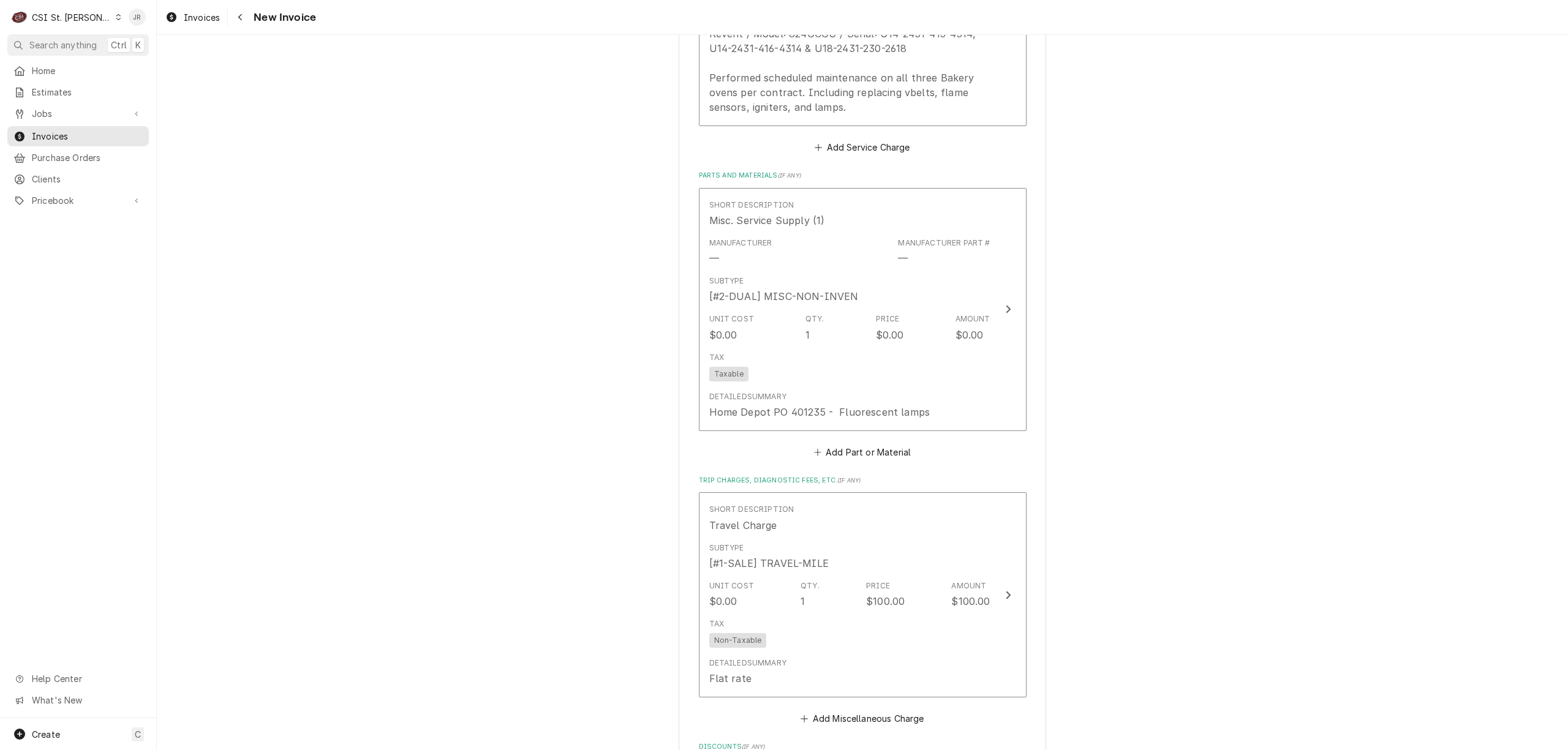
scroll to position [1988, 0]
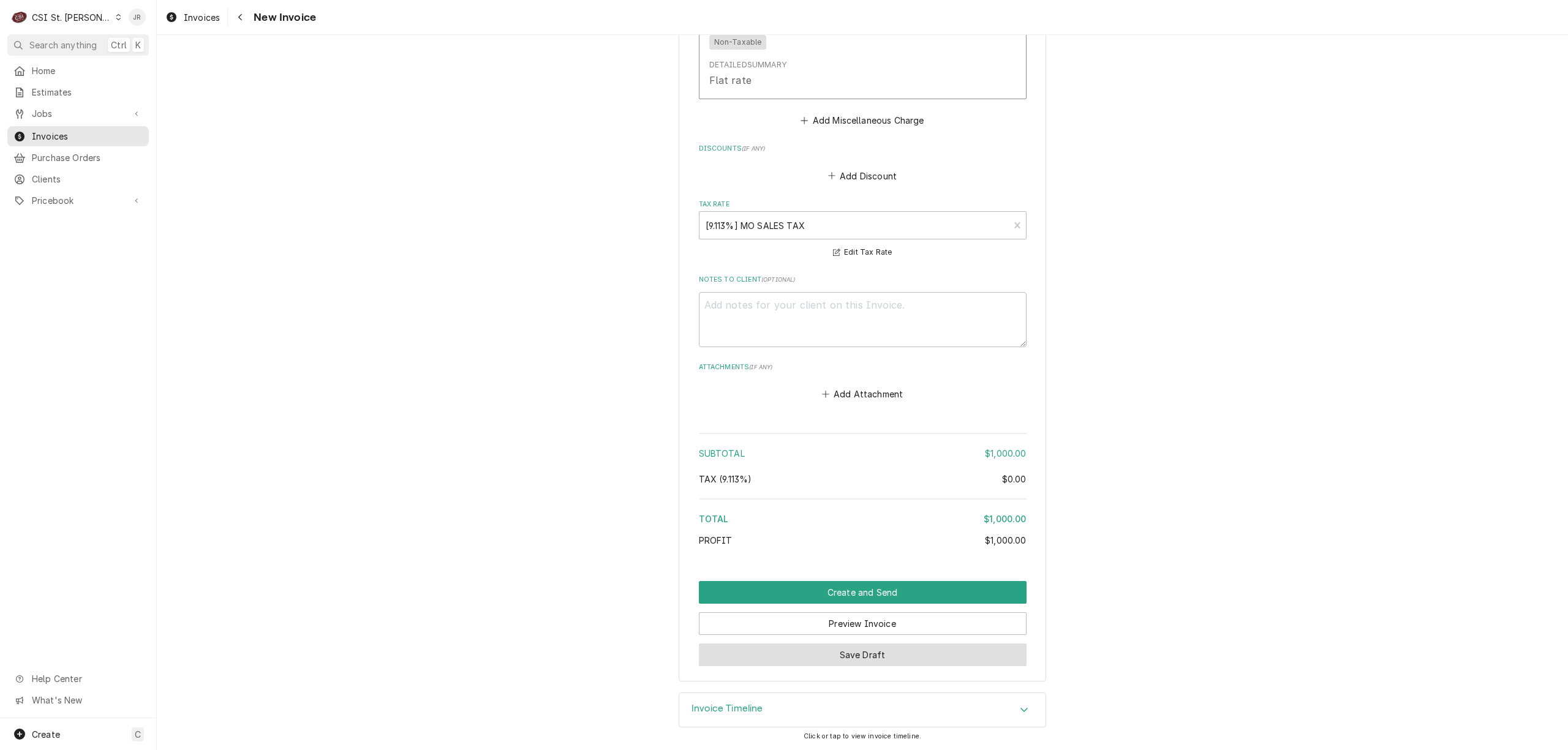
click at [892, 650] on button "Save Draft" at bounding box center [862, 655] width 328 height 23
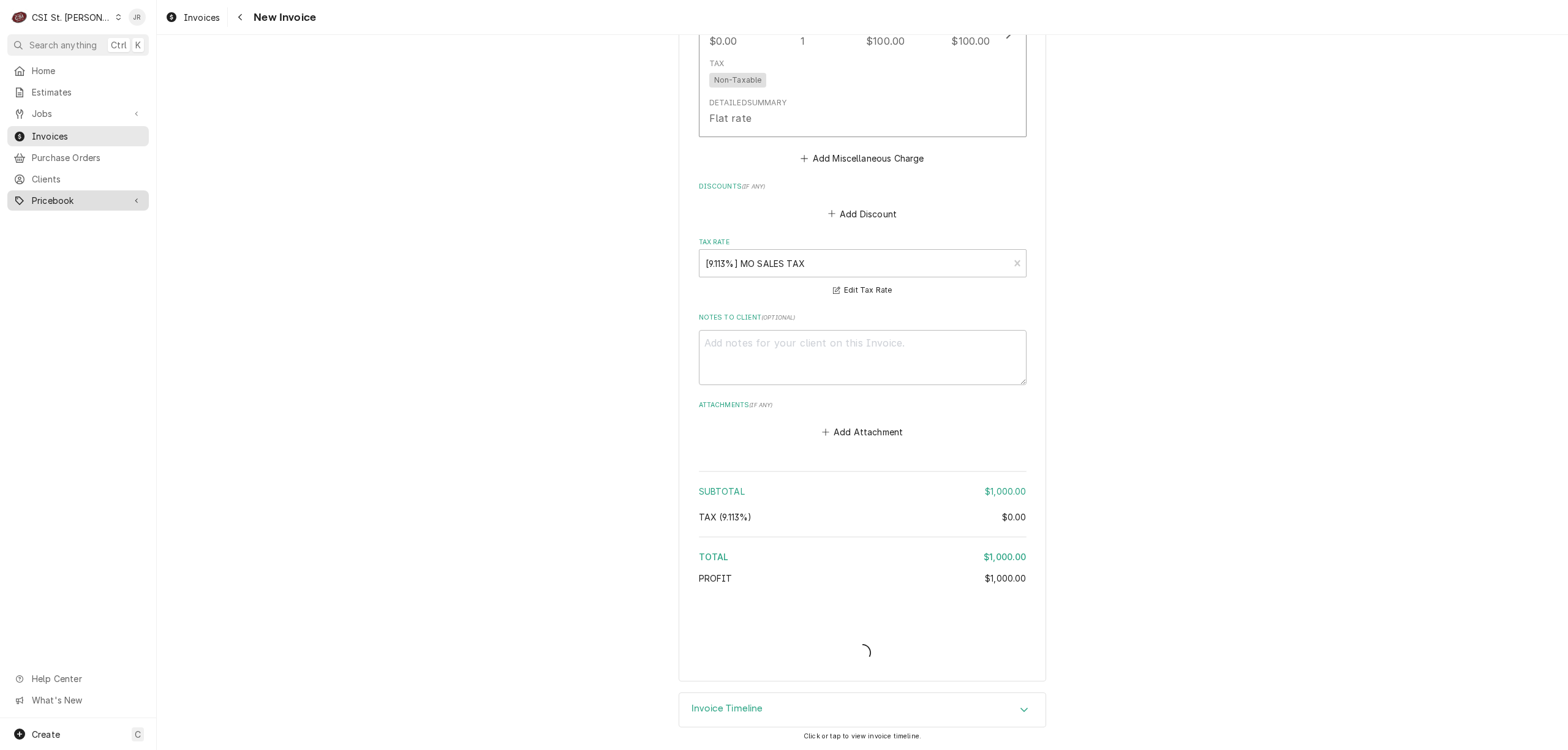
type textarea "x"
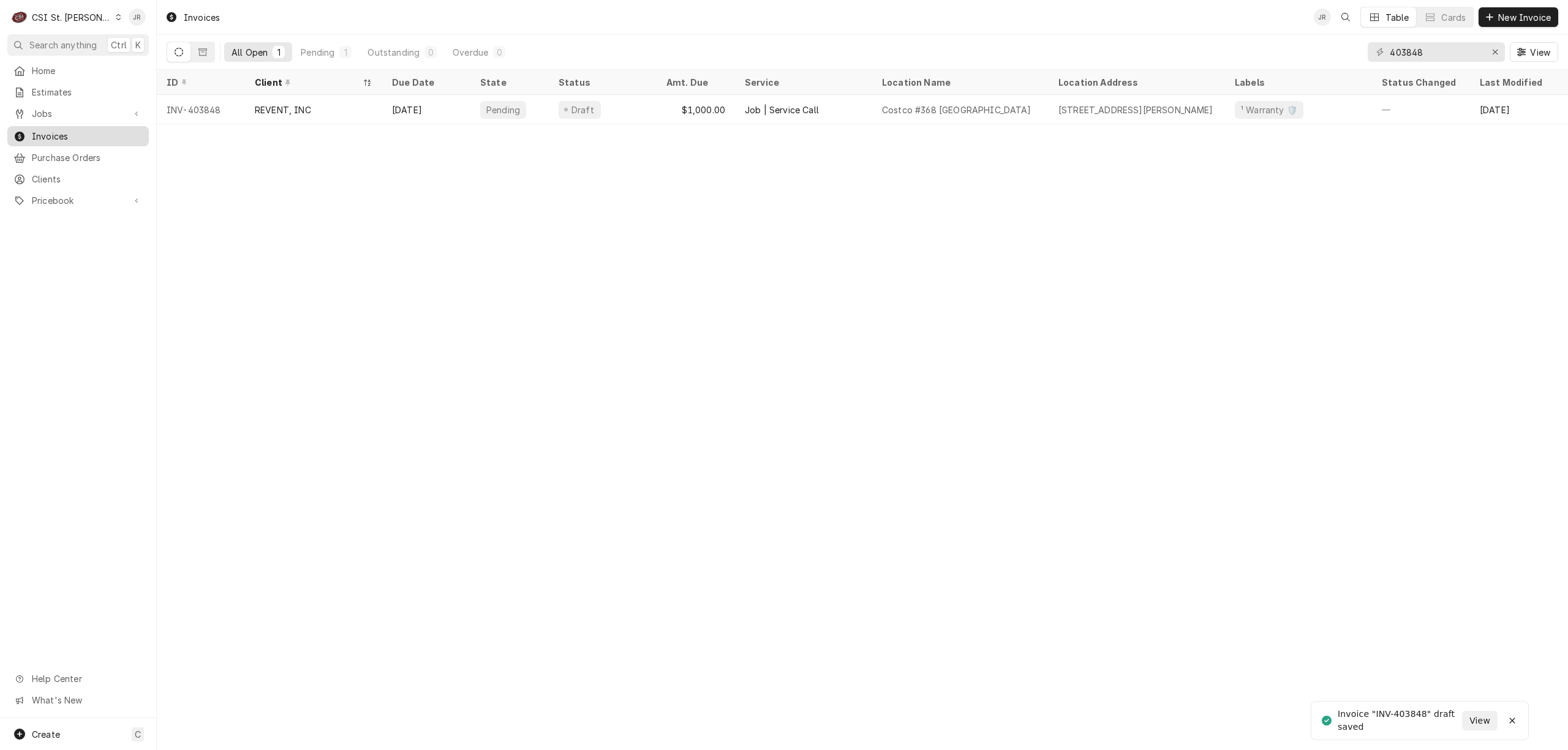
click at [44, 130] on span "Invoices" at bounding box center [87, 136] width 111 height 13
click at [1426, 52] on input "403848" at bounding box center [1436, 52] width 92 height 20
type input "R"
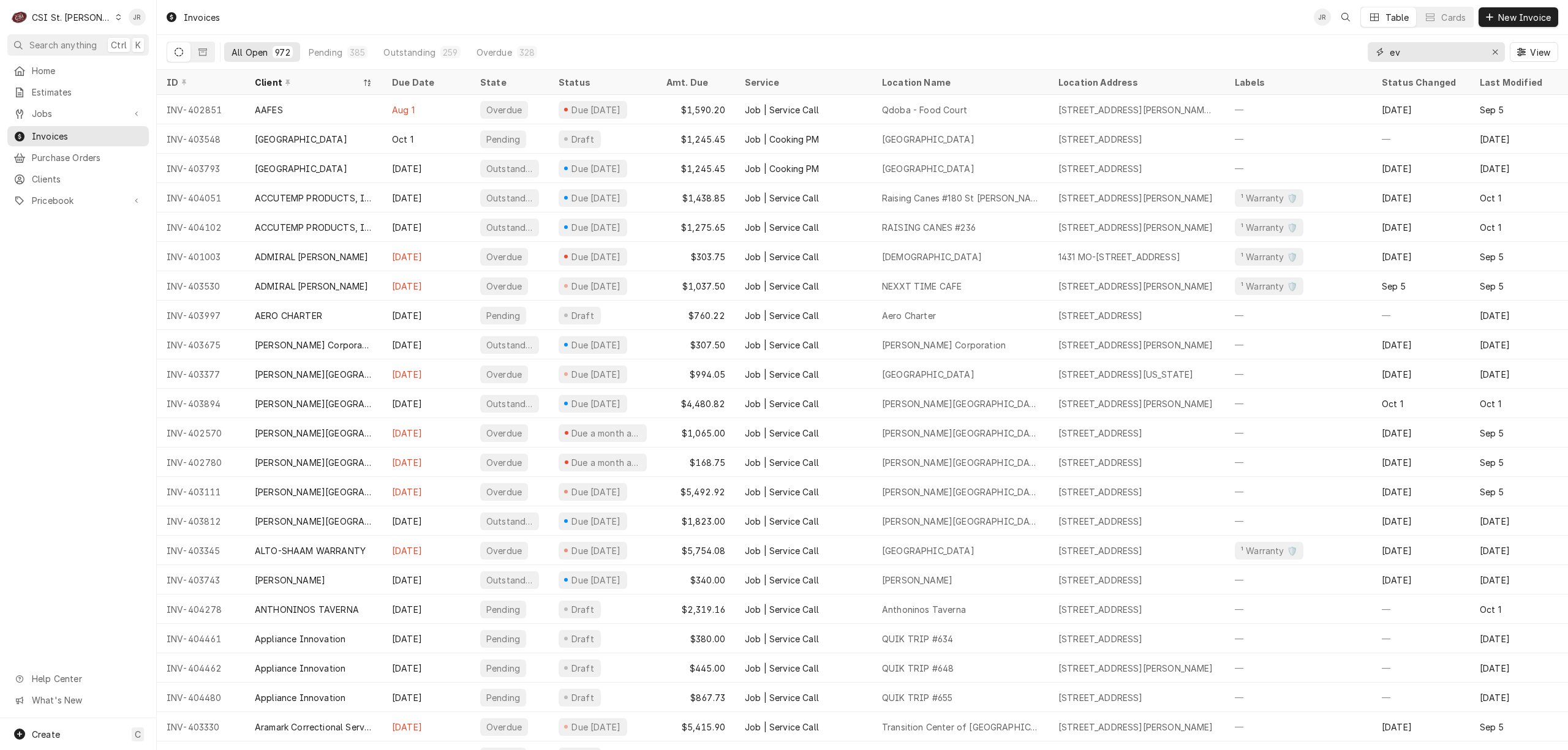
type input "e"
type input "Revent"
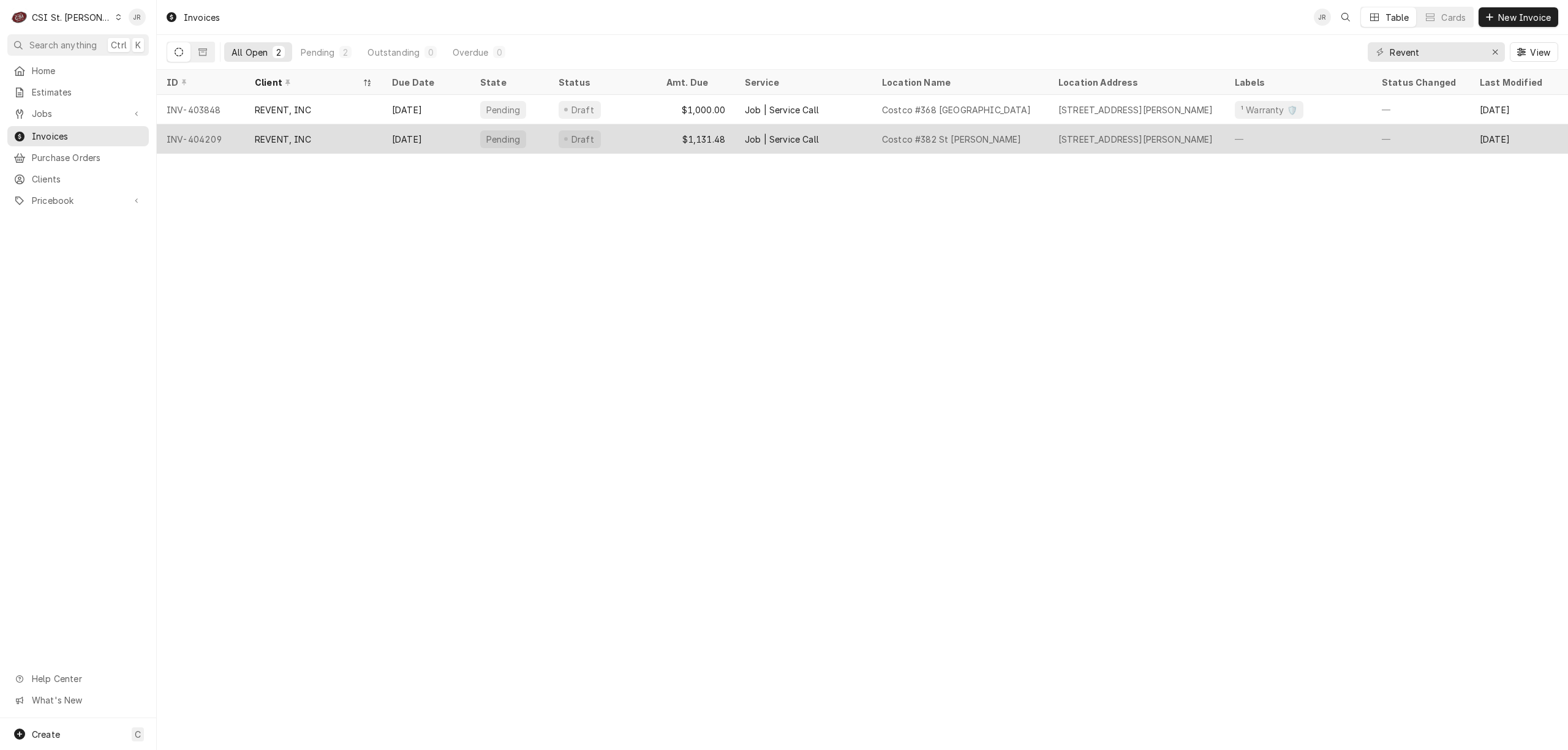
click at [525, 137] on div "Pending" at bounding box center [509, 139] width 78 height 30
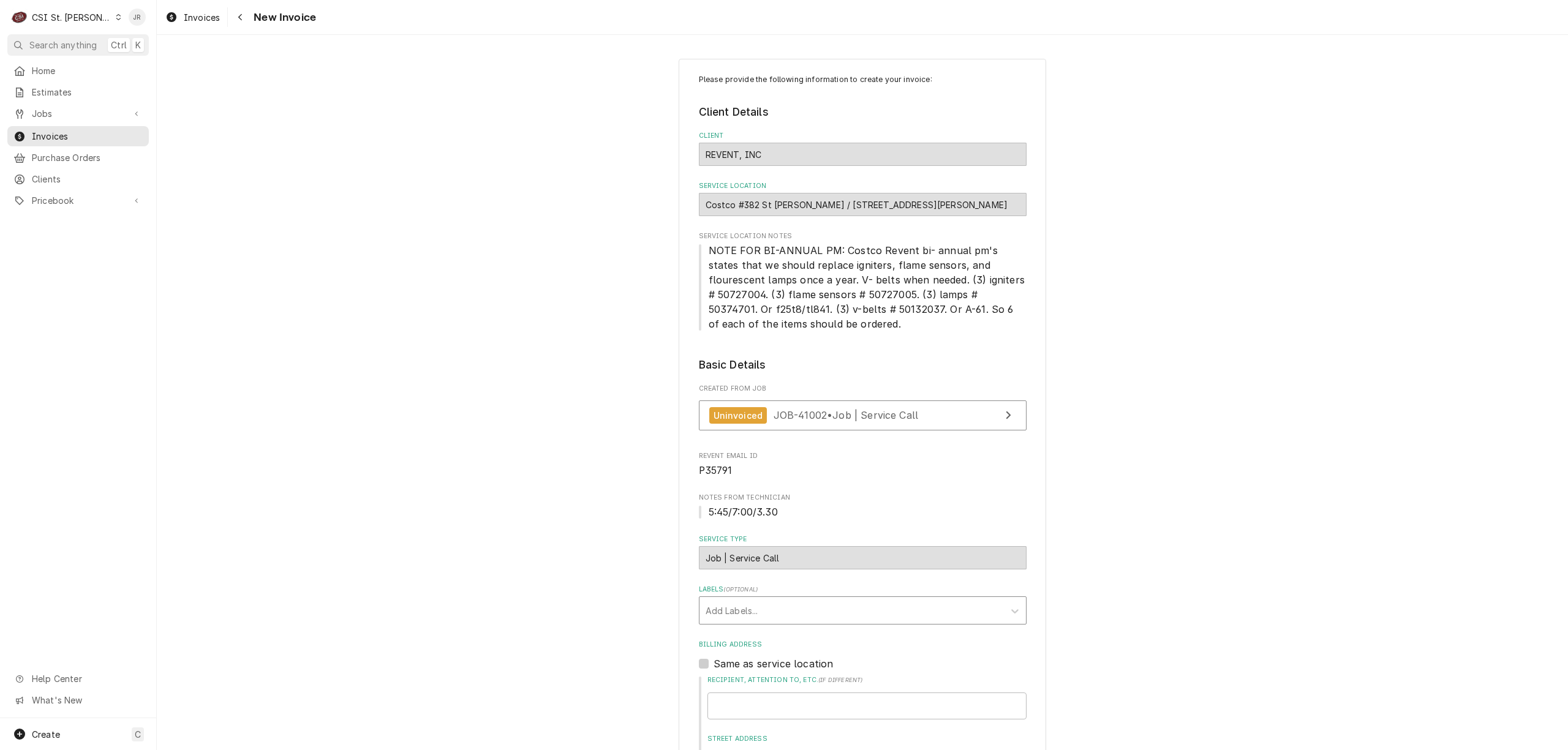
click at [826, 621] on div "Labels" at bounding box center [851, 610] width 292 height 22
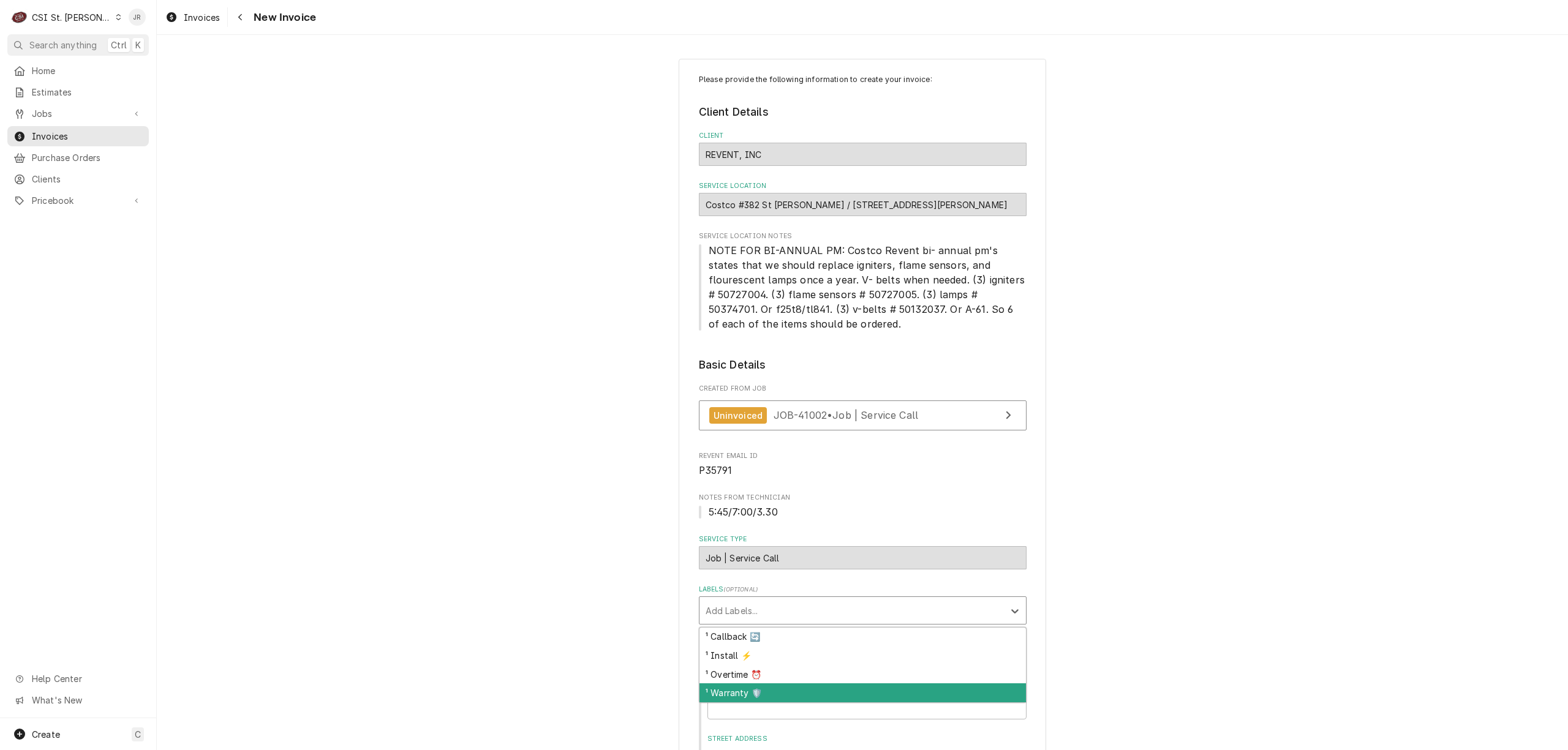
click at [811, 688] on div "¹ Warranty 🛡️" at bounding box center [862, 692] width 326 height 19
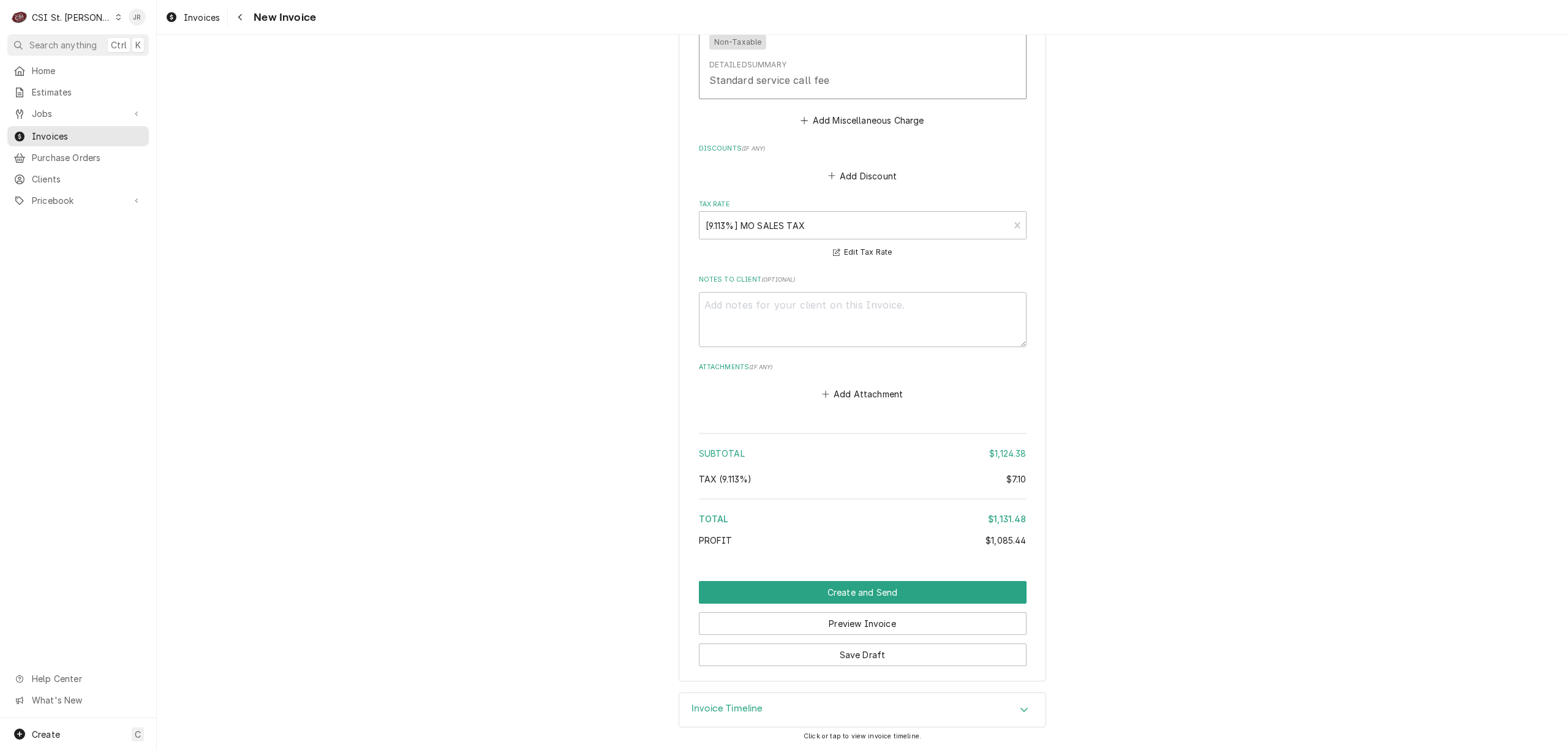
scroll to position [2047, 0]
click at [763, 707] on div "Invoice Timeline" at bounding box center [862, 710] width 367 height 35
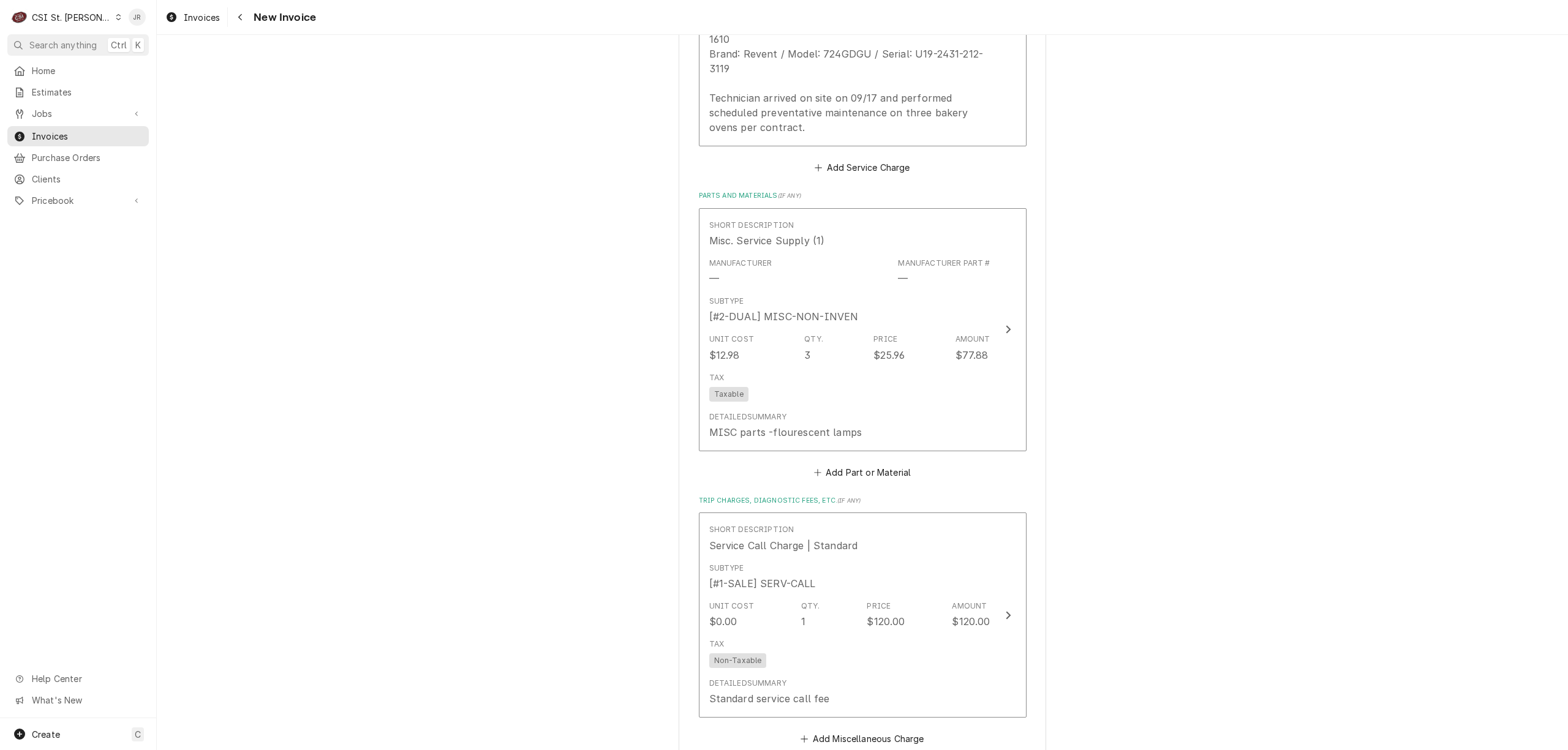
scroll to position [1017, 0]
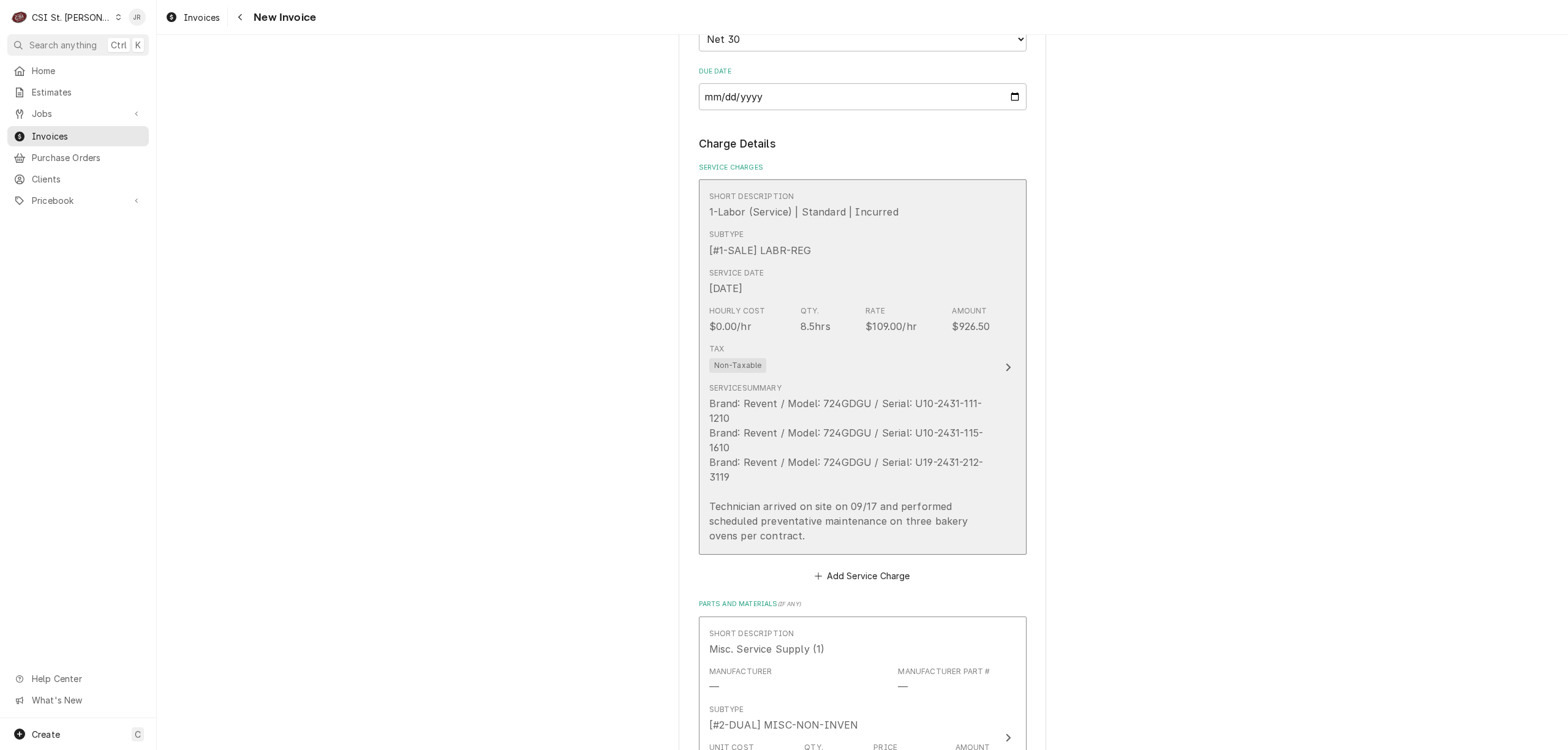
click at [971, 400] on div "Brand: Revent / Model: 724GDGU / Serial: U10-2431-111-1210 Brand: Revent / Mode…" at bounding box center [850, 469] width 281 height 147
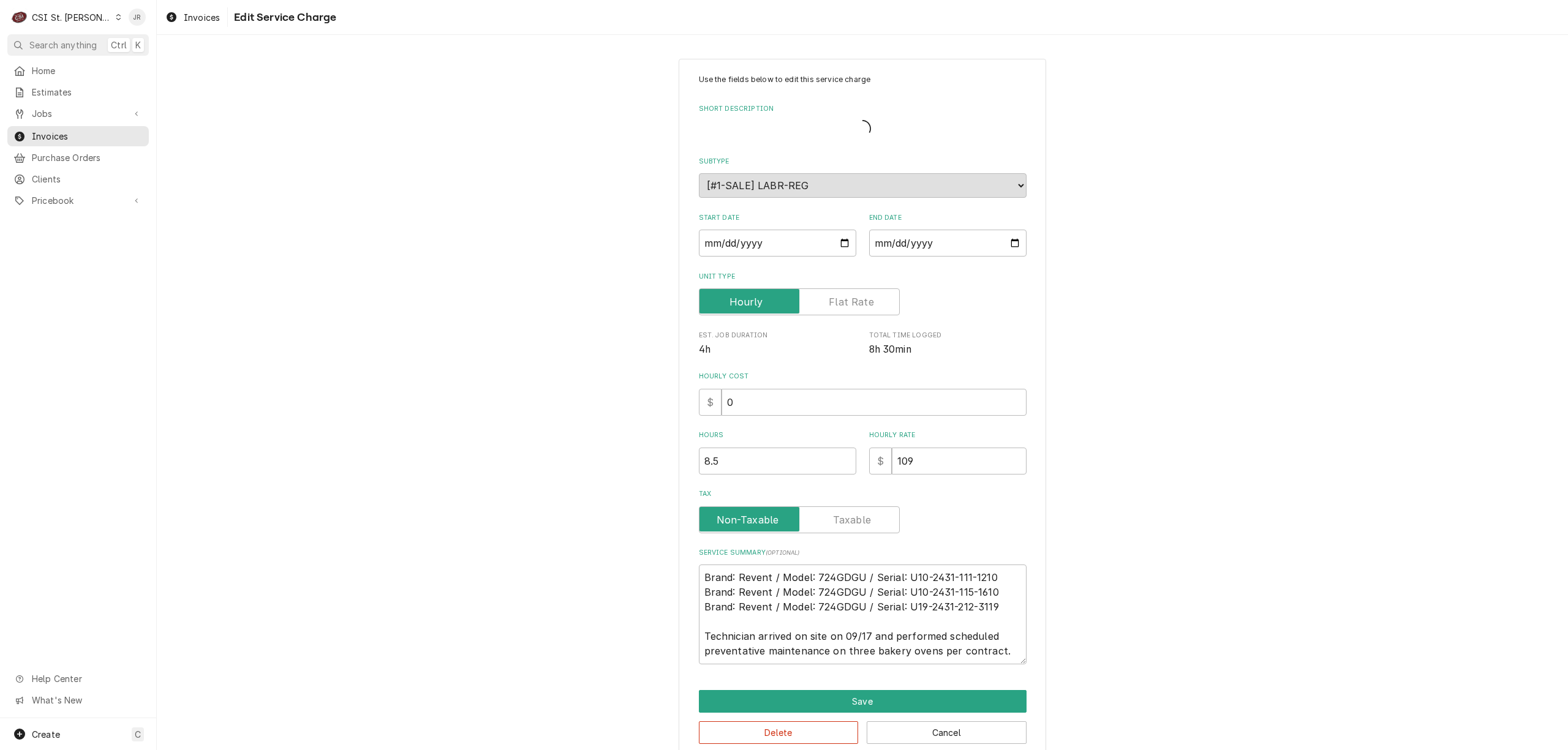
type textarea "x"
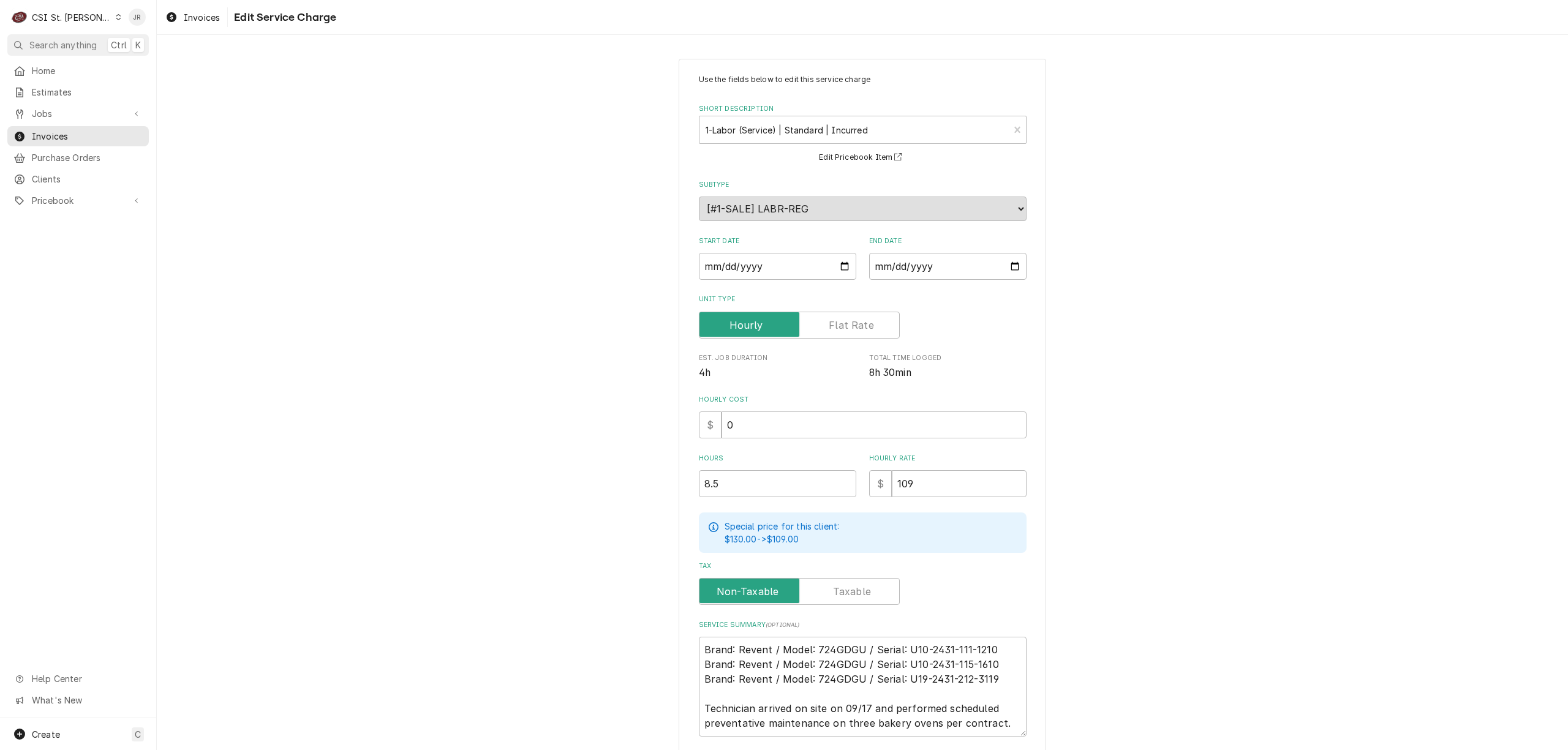
click at [760, 252] on div "Start Date 2025-09-17" at bounding box center [777, 258] width 157 height 44
click at [722, 258] on input "2025-09-17" at bounding box center [777, 266] width 157 height 27
type textarea "x"
type input "2025-08-17"
type textarea "x"
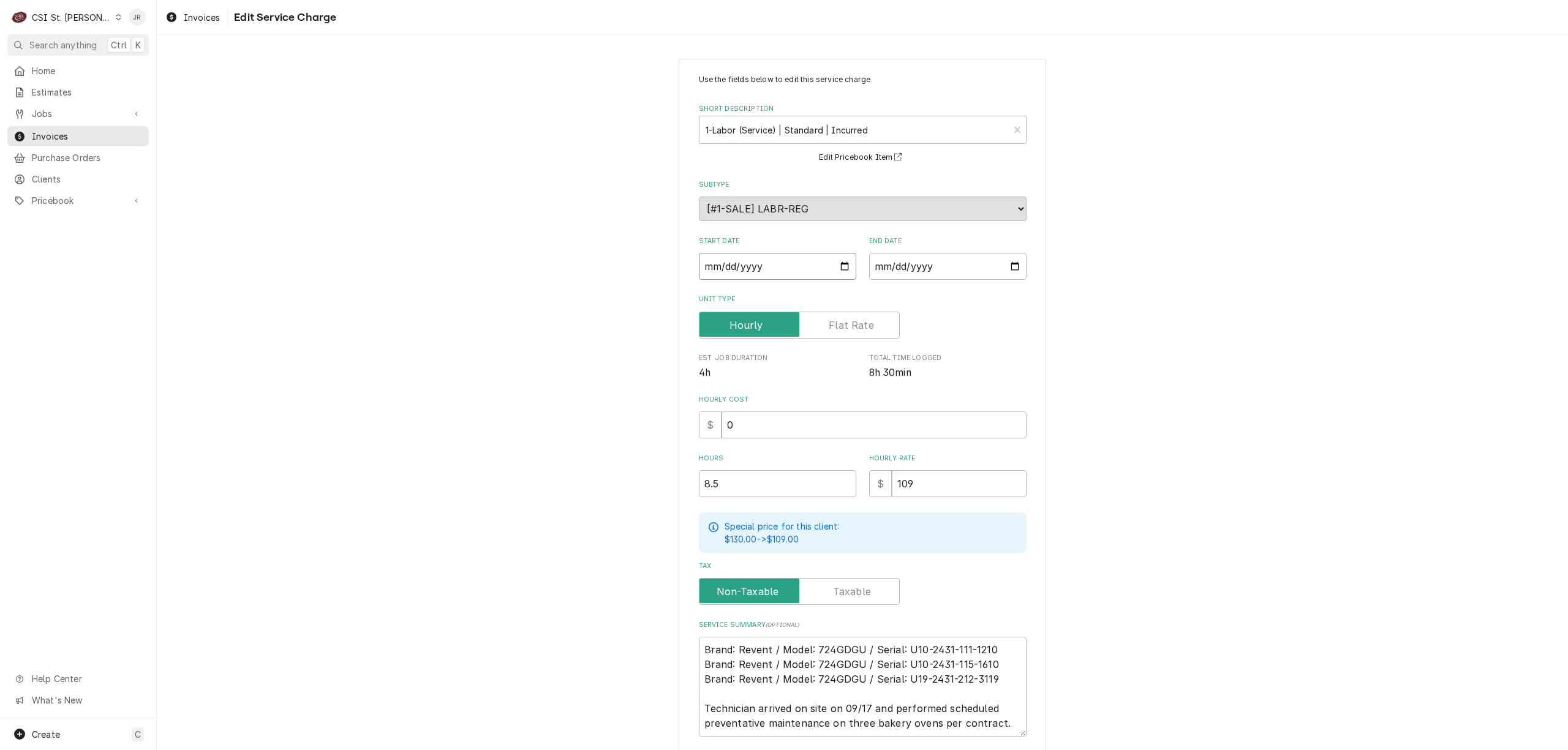
type input "2025-08-01"
type textarea "x"
type input "2025-08-19"
type textarea "x"
type input "0002-08-19"
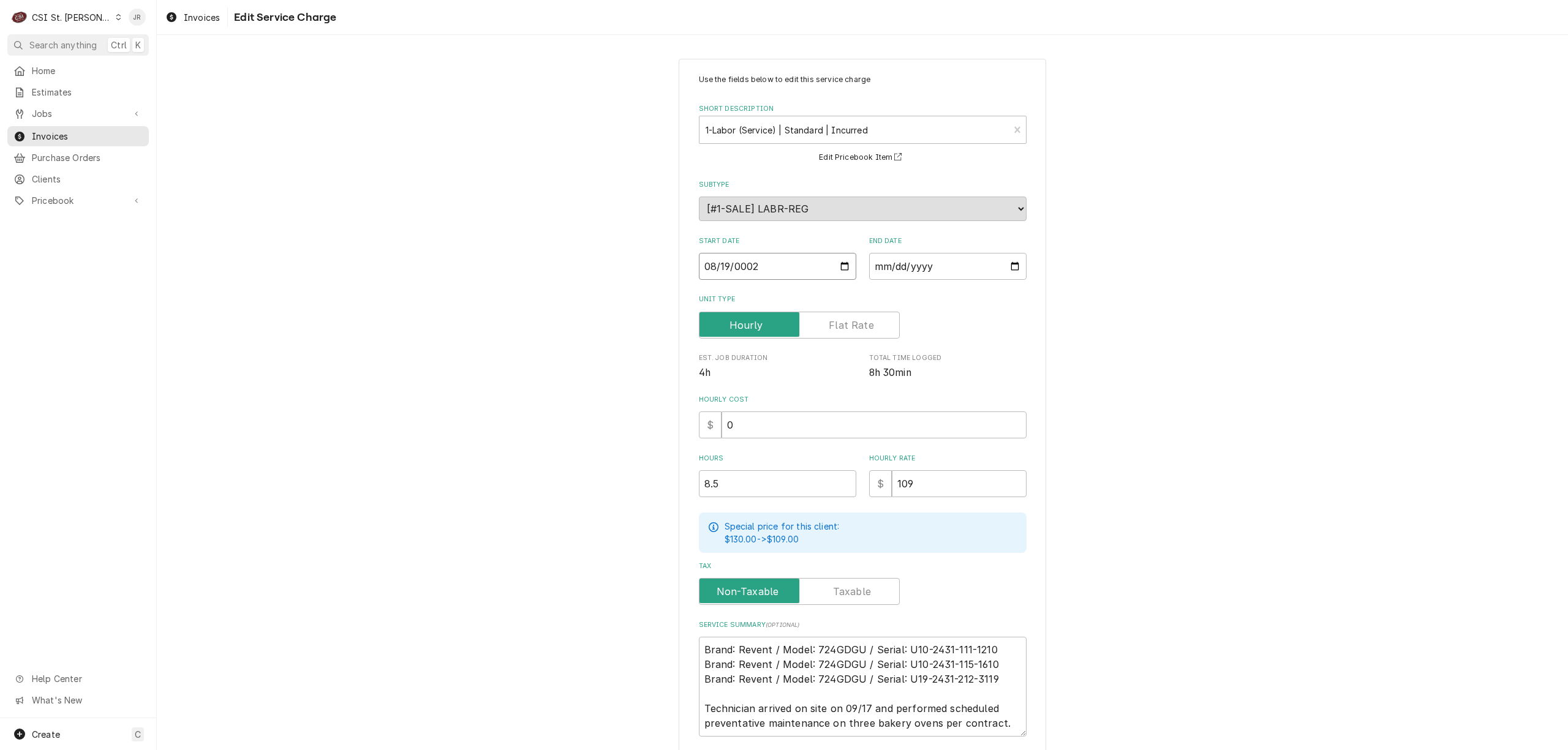
type textarea "x"
type input "0020-08-19"
type textarea "x"
type input "0202-08-19"
type textarea "x"
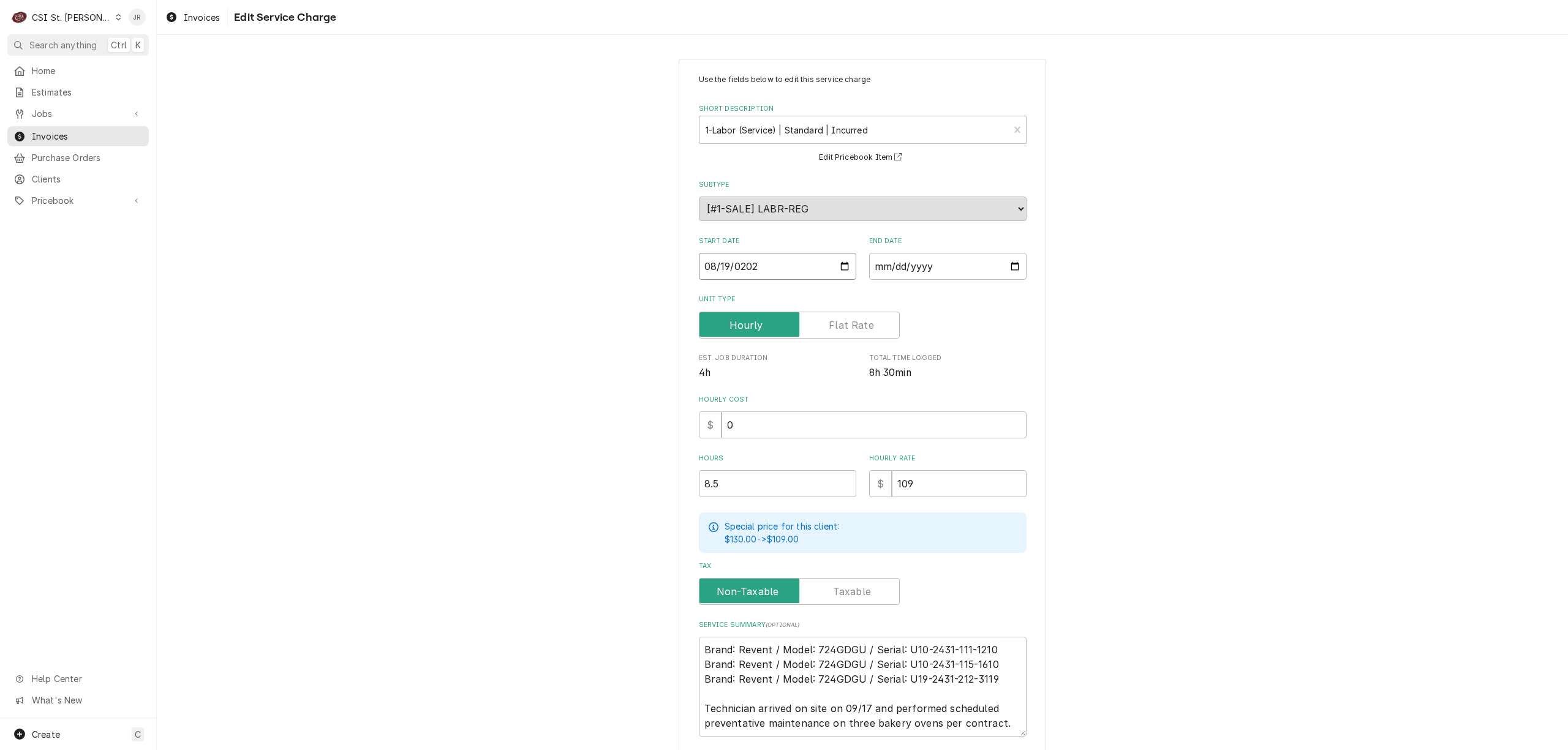
type input "2025-08-19"
type textarea "x"
click at [872, 268] on input "2025-09-17" at bounding box center [947, 266] width 157 height 27
type textarea "x"
type input "2025-08-17"
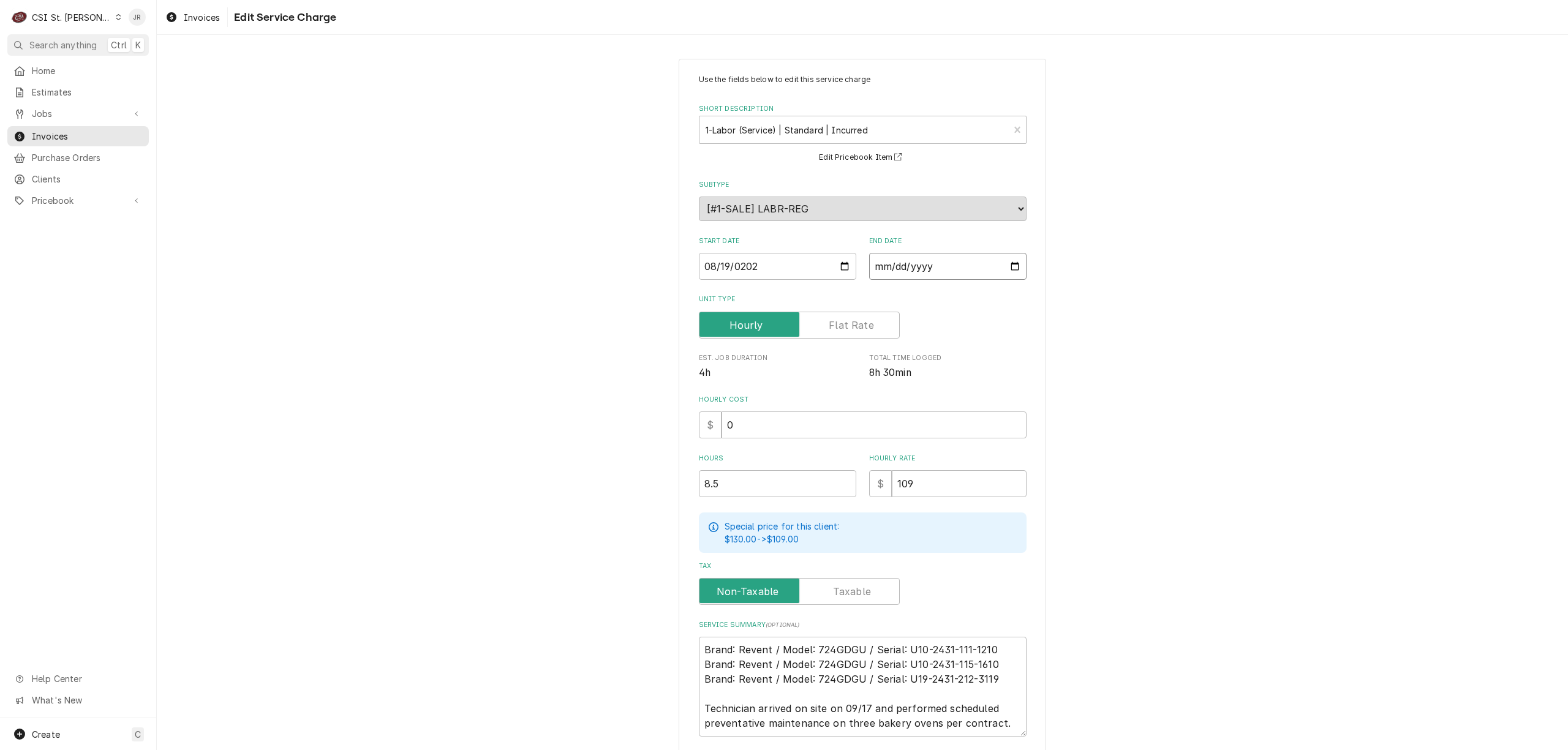
type textarea "x"
type input "2025-08-01"
type textarea "x"
type input "2025-08-18"
type textarea "x"
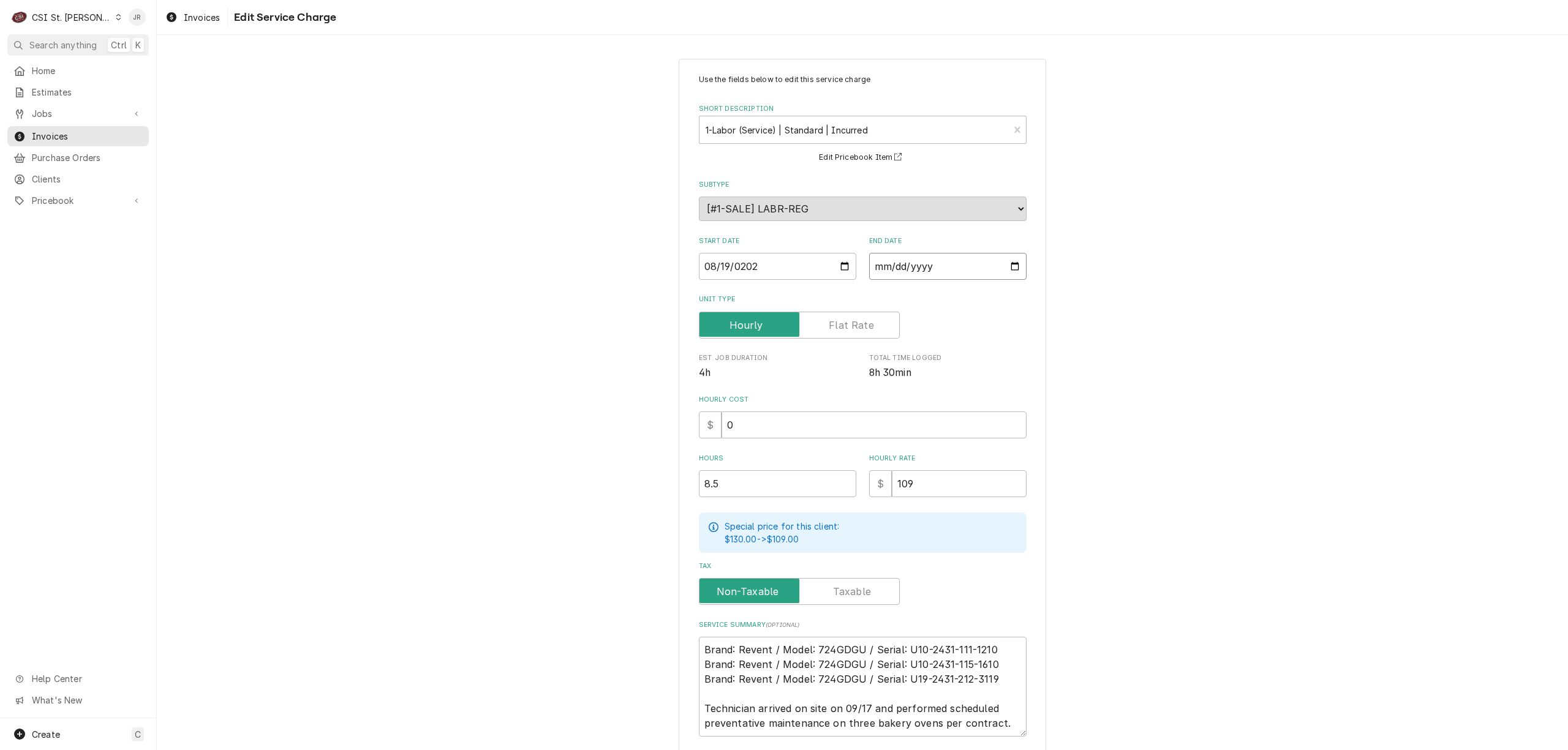
type textarea "x"
type input "0002-08-19"
type textarea "x"
type input "0020-08-19"
type textarea "x"
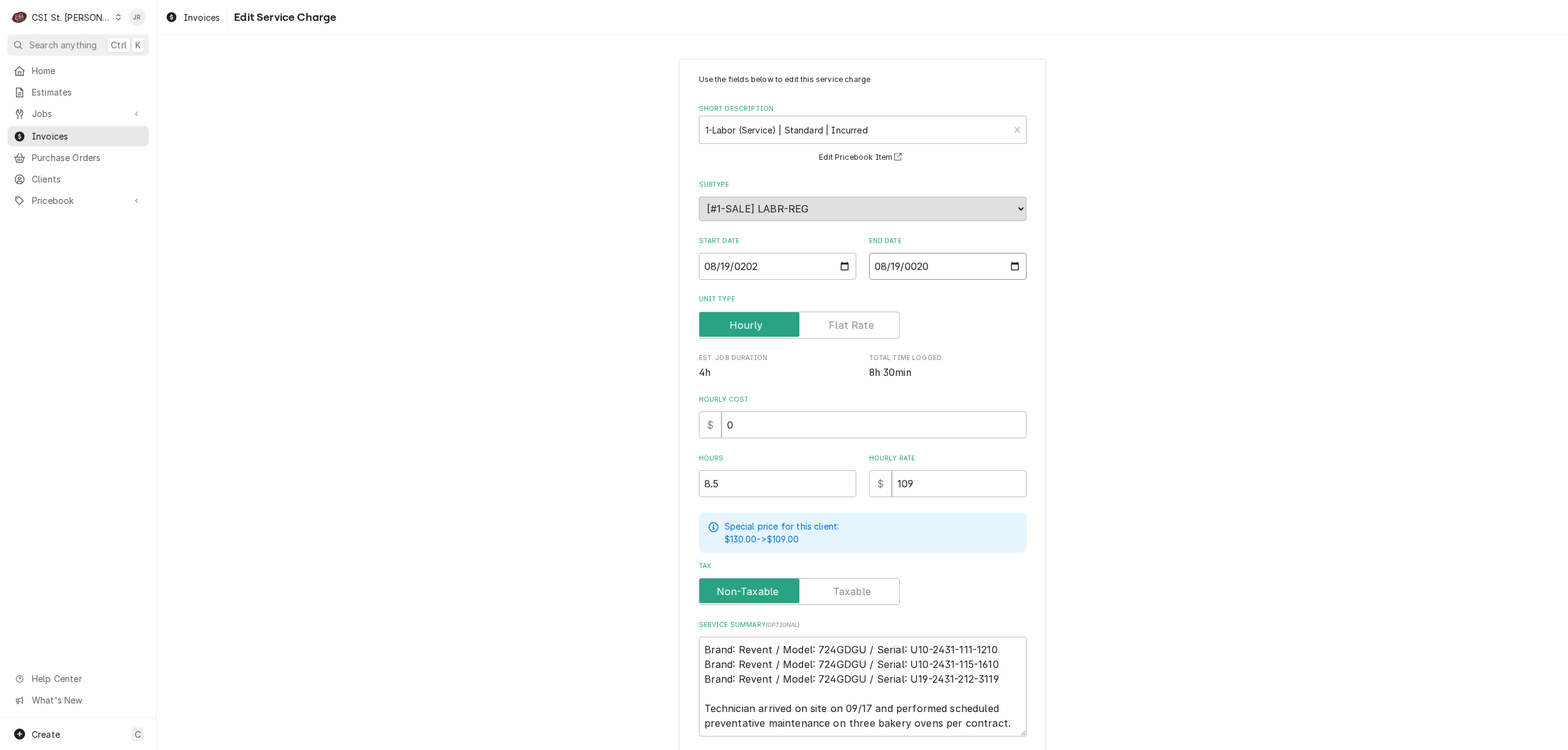
type input "0202-08-19"
type textarea "x"
type input "2025-08-19"
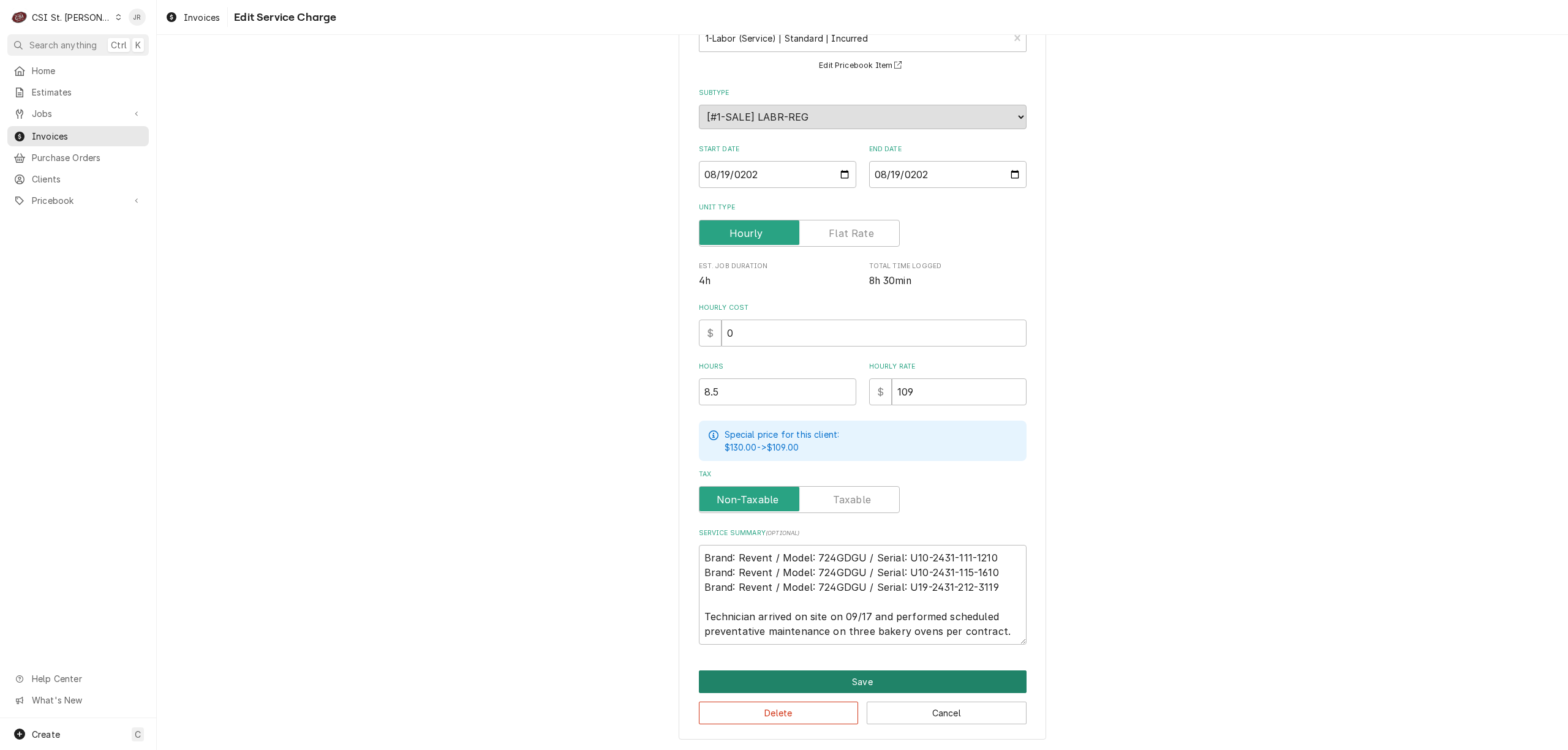
drag, startPoint x: 844, startPoint y: 679, endPoint x: 842, endPoint y: 660, distance: 19.1
click at [845, 664] on div "Use the fields below to edit this service charge Short Description 1-Labor (Ser…" at bounding box center [862, 353] width 367 height 773
click at [842, 613] on textarea "Brand: Revent / Model: 724GDGU / Serial: U10-2431-111-1210 Brand: Revent / Mode…" at bounding box center [862, 594] width 328 height 99
type textarea "x"
type textarea "Brand: Revent / Model: 724GDGU / Serial: U10-2431-111-1210 Brand: Revent / Mode…"
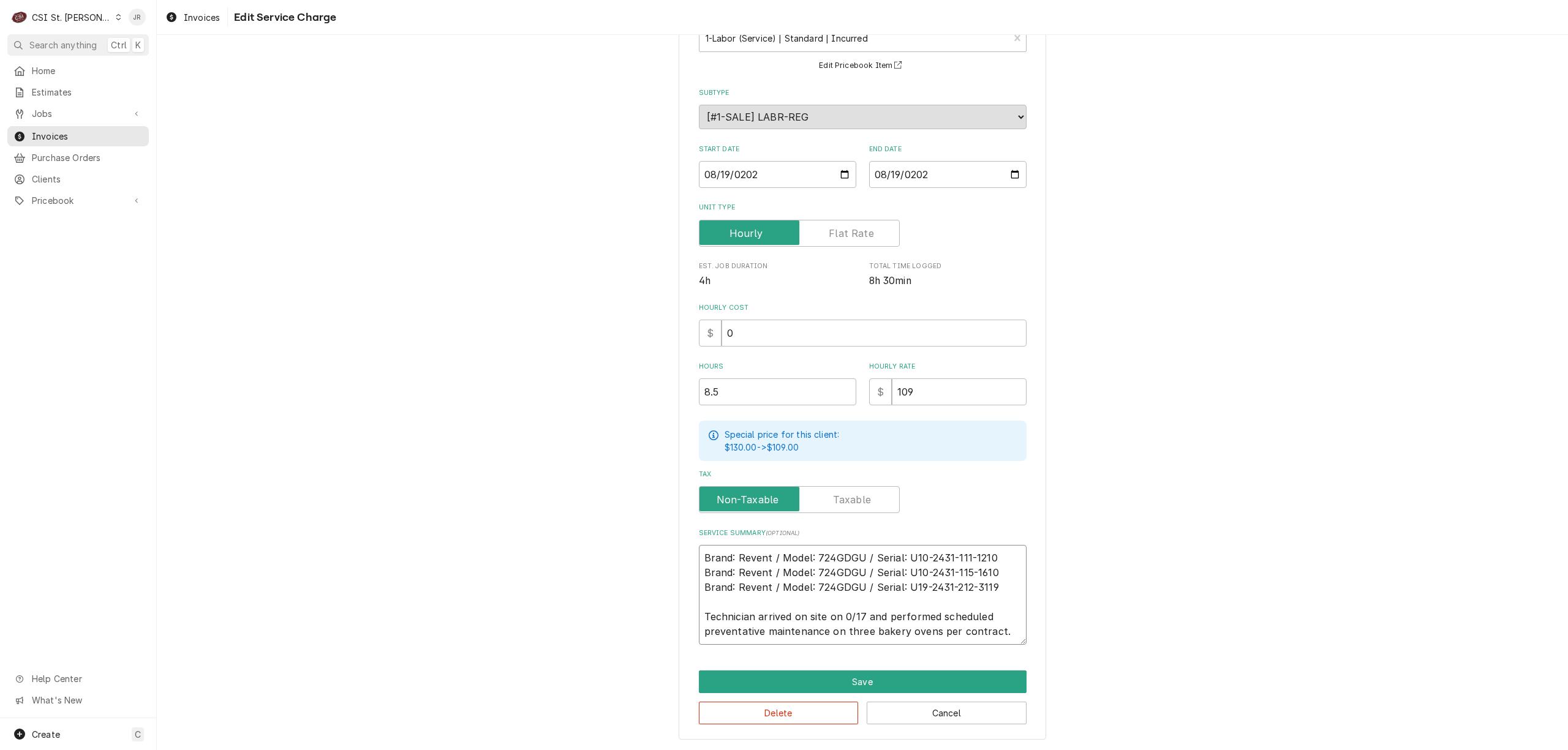
type textarea "x"
type textarea "Brand: Revent / Model: 724GDGU / Serial: U10-2431-111-1210 Brand: Revent / Mode…"
type textarea "x"
type textarea "Brand: Revent / Model: 724GDGU / Serial: U10-2431-111-1210 Brand: Revent / Mode…"
type textarea "x"
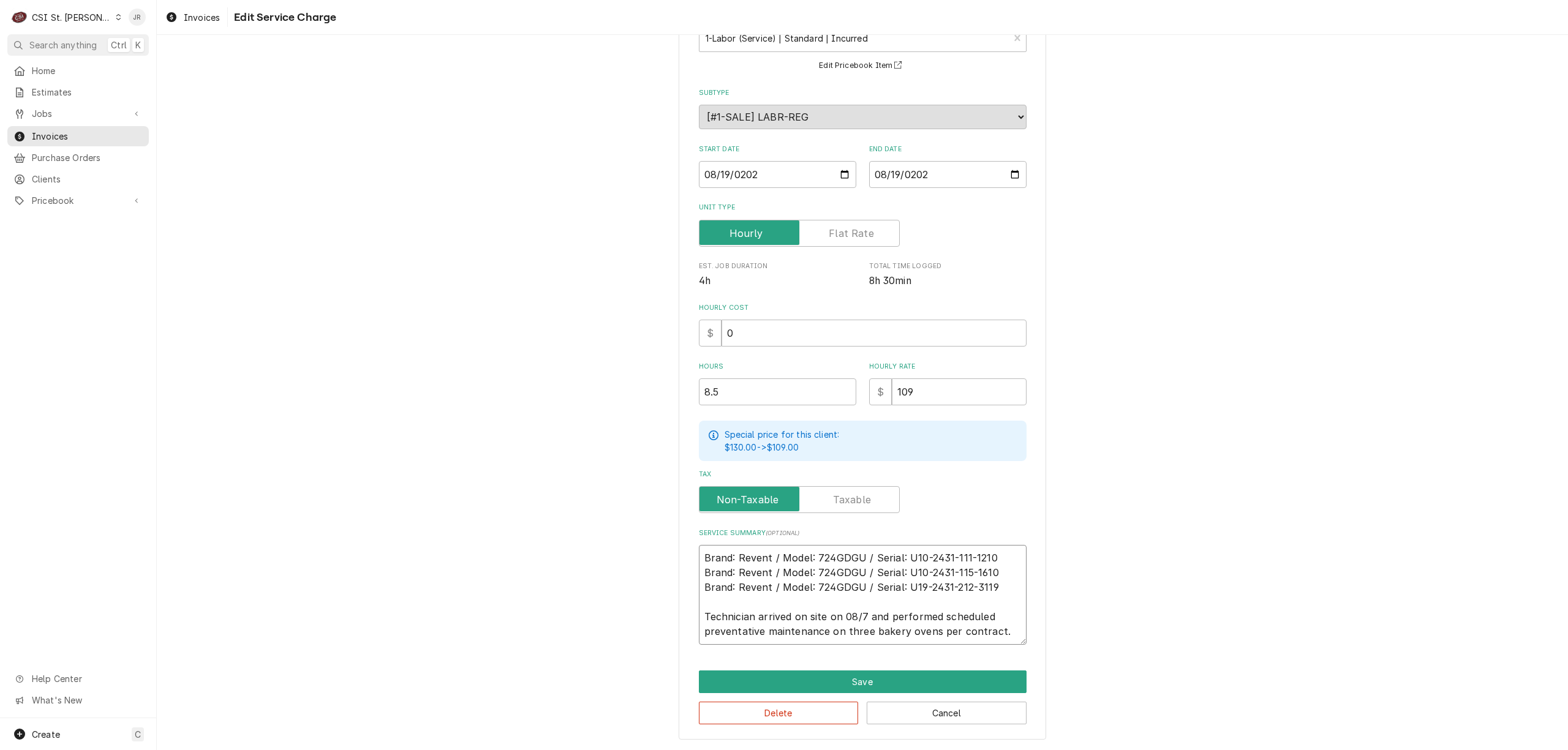
type textarea "Brand: Revent / Model: 724GDGU / Serial: U10-2431-111-1210 Brand: Revent / Mode…"
type textarea "x"
type textarea "Brand: Revent / Model: 724GDGU / Serial: U10-2431-111-1210 Brand: Revent / Mode…"
type textarea "x"
type textarea "Brand: Revent / Model: 724GDGU / Serial: U10-2431-111-1210 Brand: Revent / Mode…"
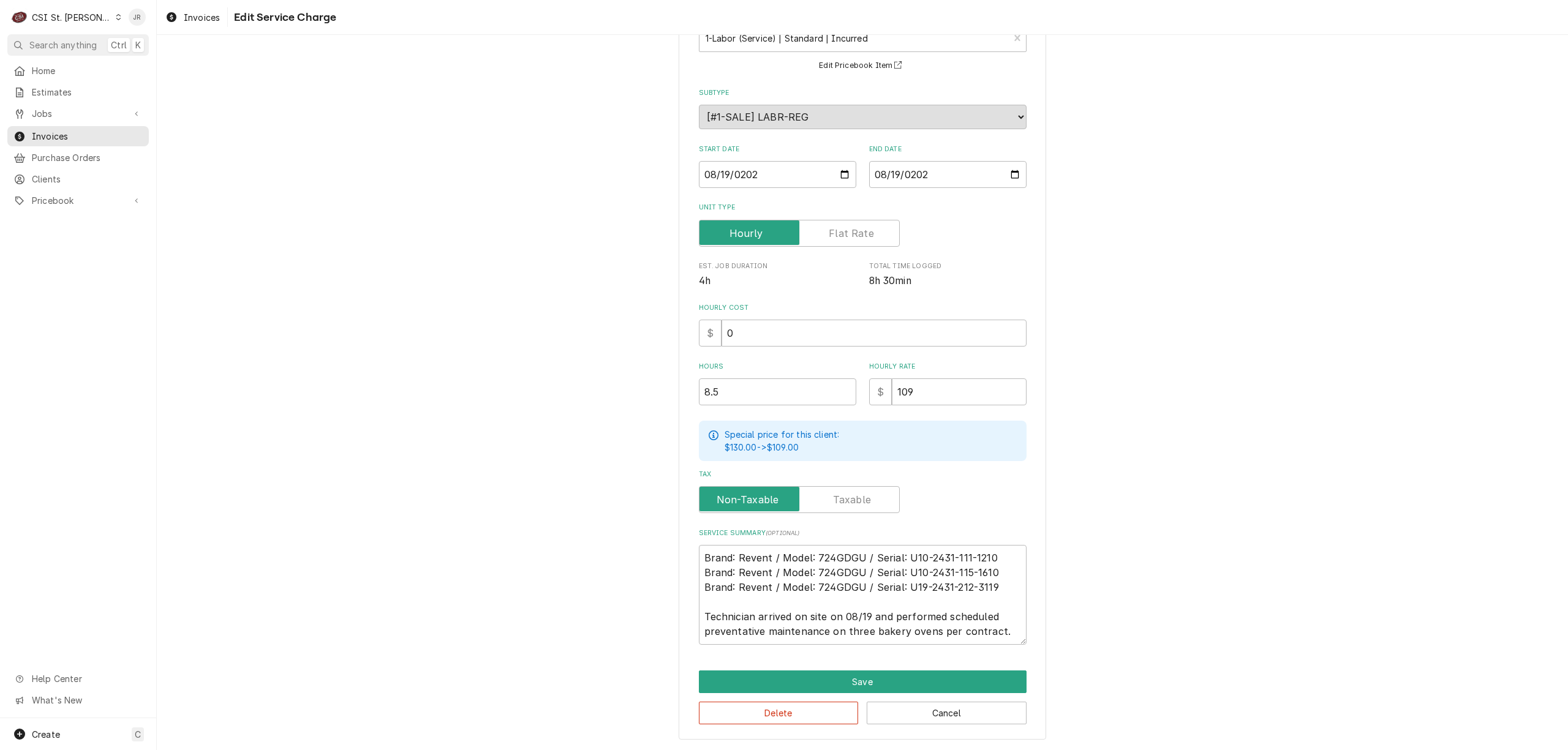
click at [941, 694] on div "Delete Cancel" at bounding box center [862, 708] width 328 height 31
click at [938, 691] on button "Save" at bounding box center [862, 682] width 328 height 23
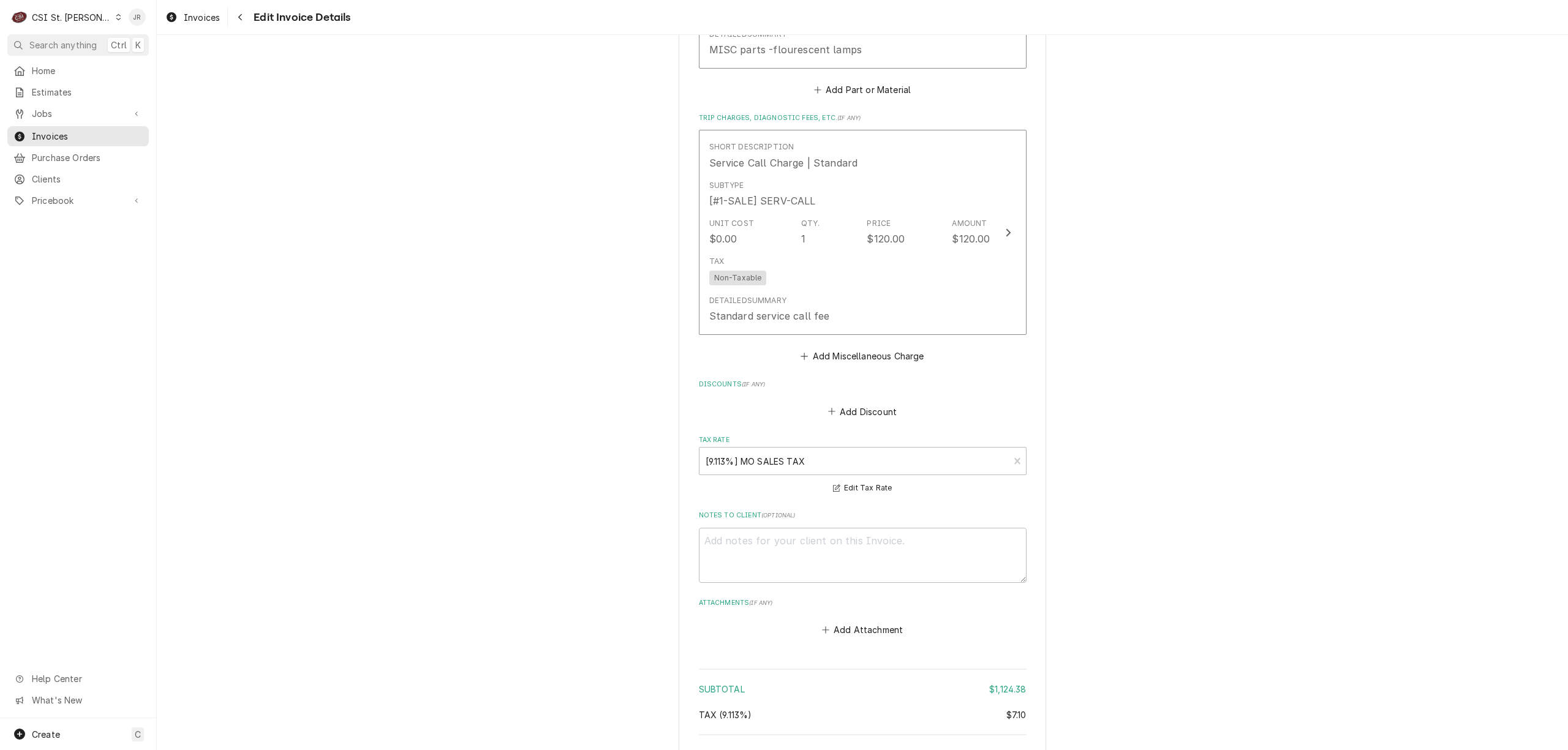
scroll to position [2047, 0]
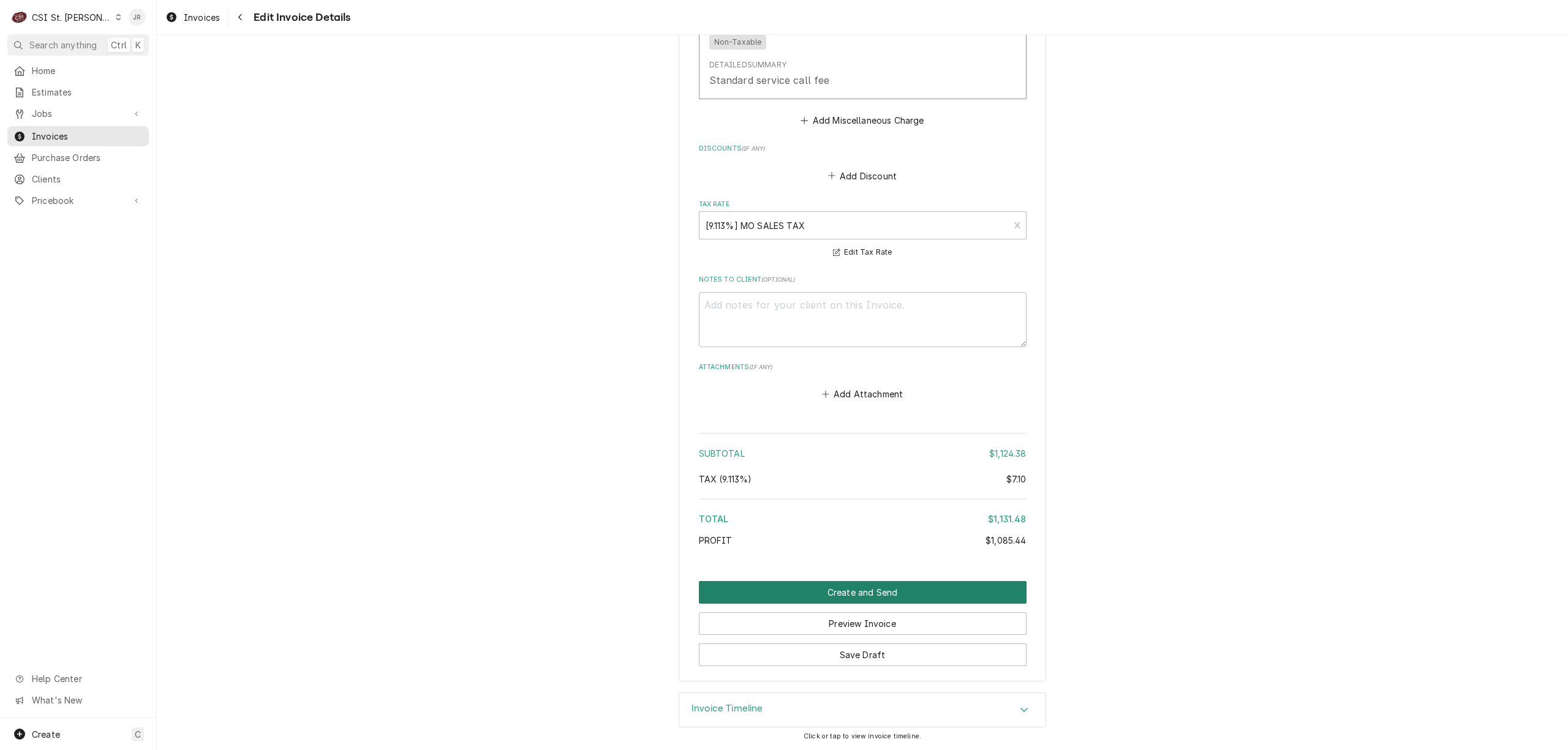
click at [878, 587] on button "Create and Send" at bounding box center [862, 592] width 328 height 23
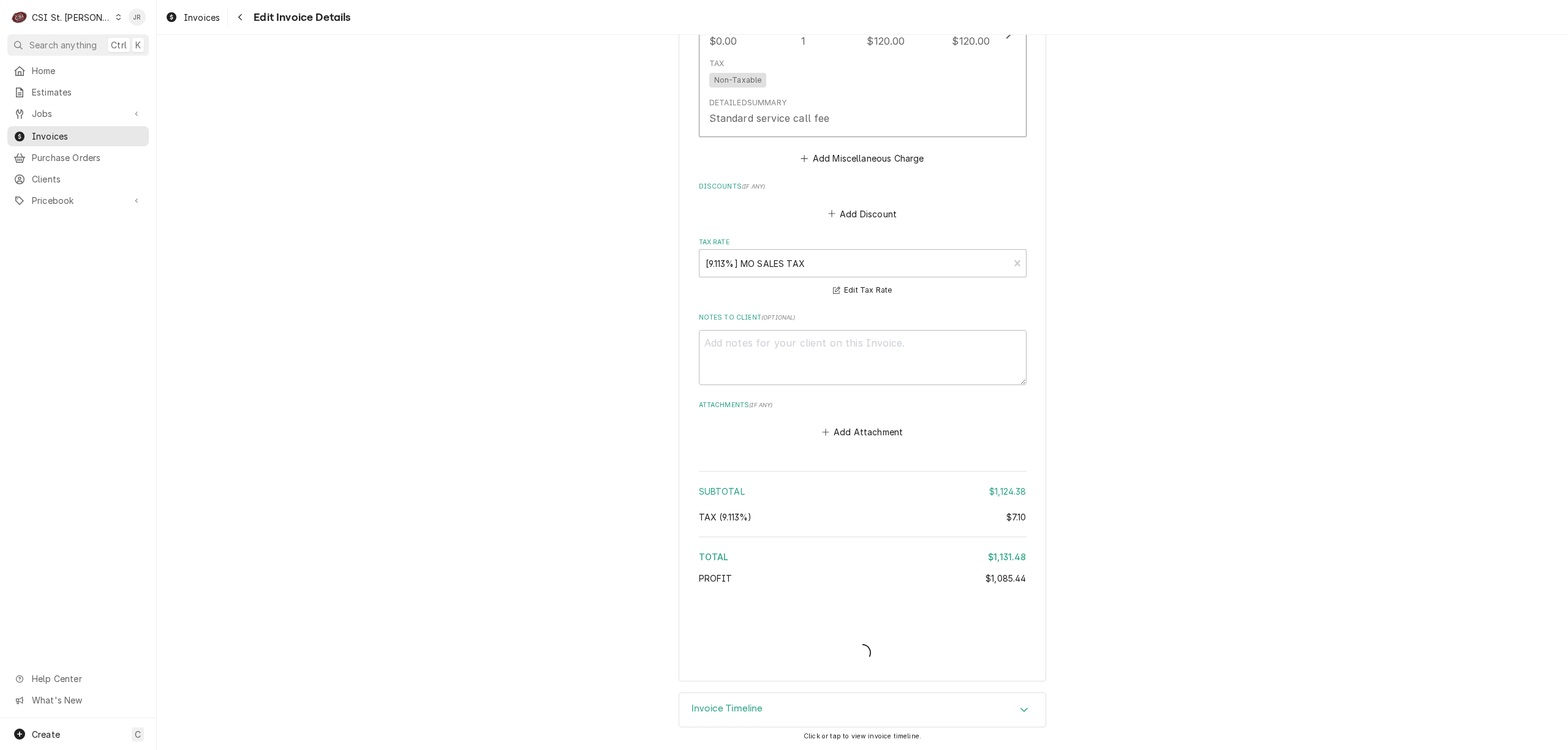
type textarea "x"
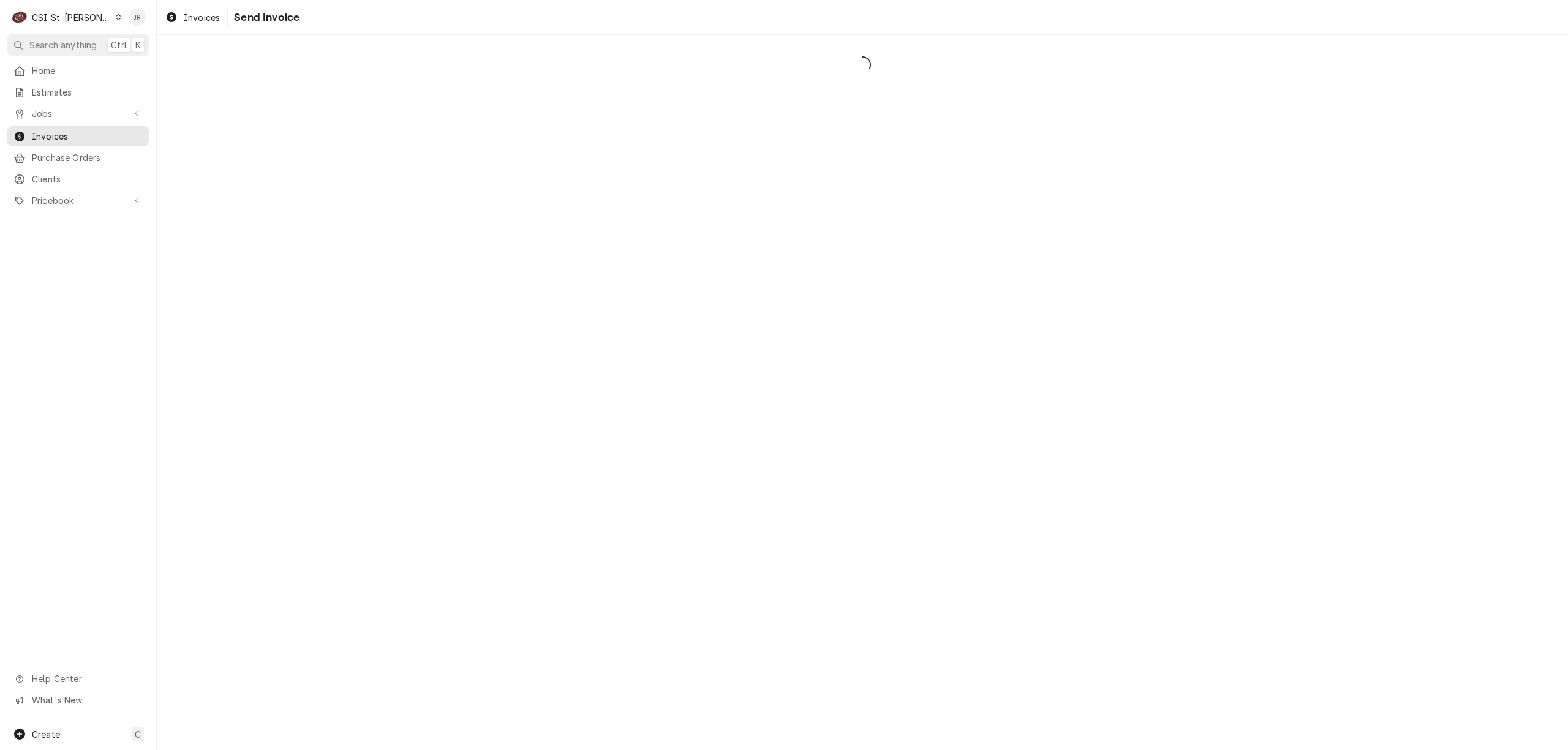
click at [796, 225] on div "Dynamic Content Wrapper" at bounding box center [862, 392] width 1411 height 715
click at [1041, 270] on div "Dynamic Content Wrapper" at bounding box center [862, 392] width 1411 height 715
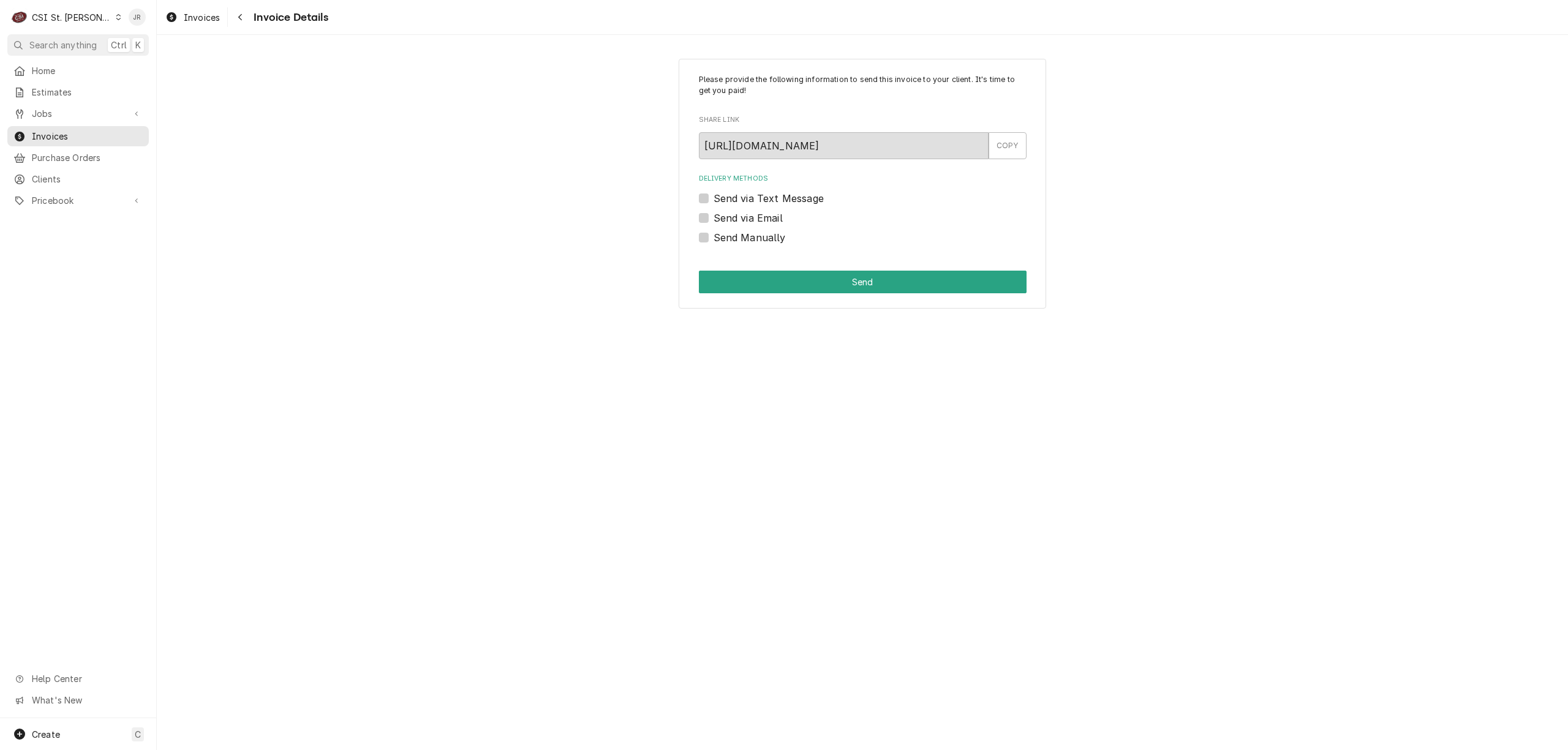
drag, startPoint x: 676, startPoint y: 222, endPoint x: 258, endPoint y: 167, distance: 421.6
click at [392, 170] on div "Please provide the following information to send this invoice to your client. I…" at bounding box center [862, 183] width 1411 height 272
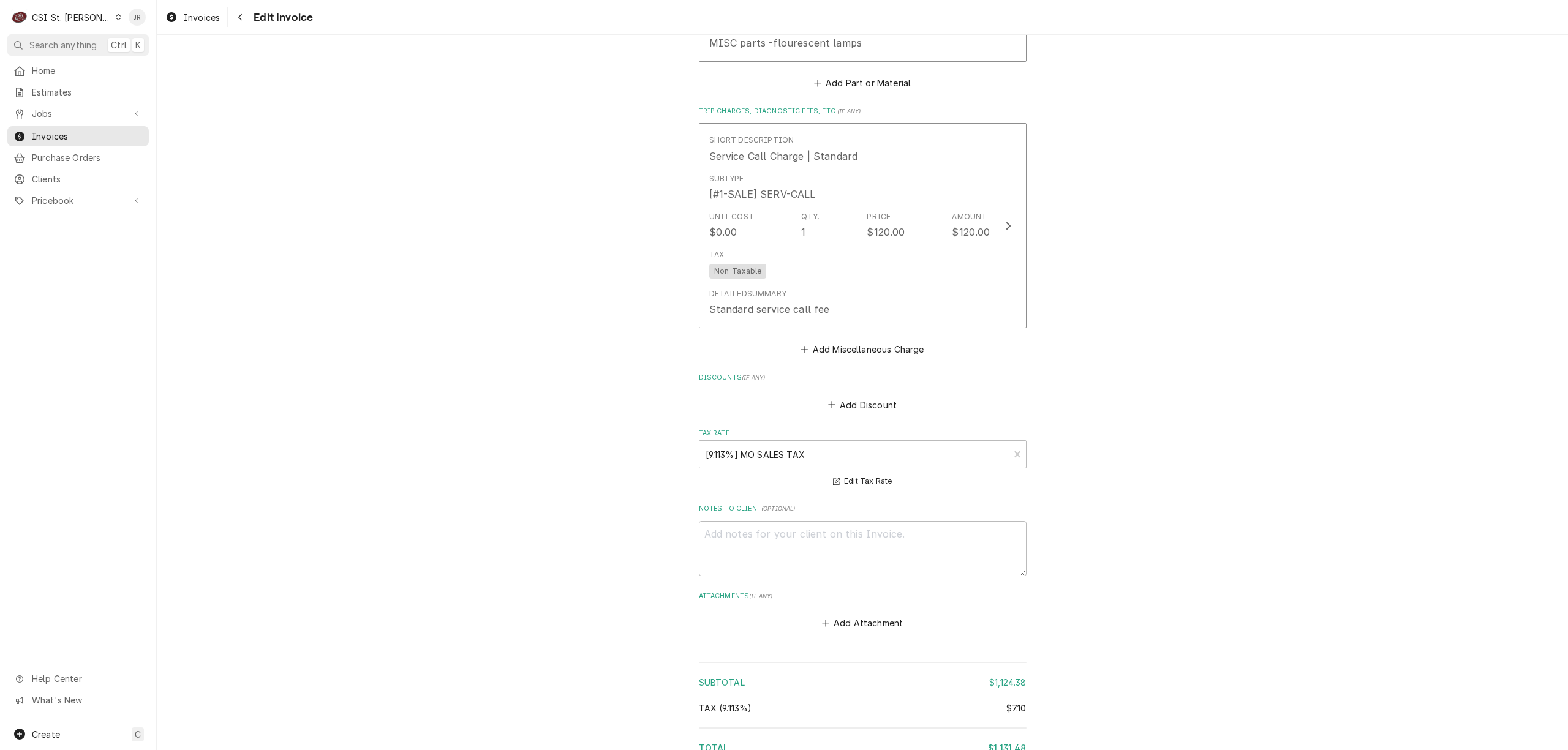
scroll to position [1984, 0]
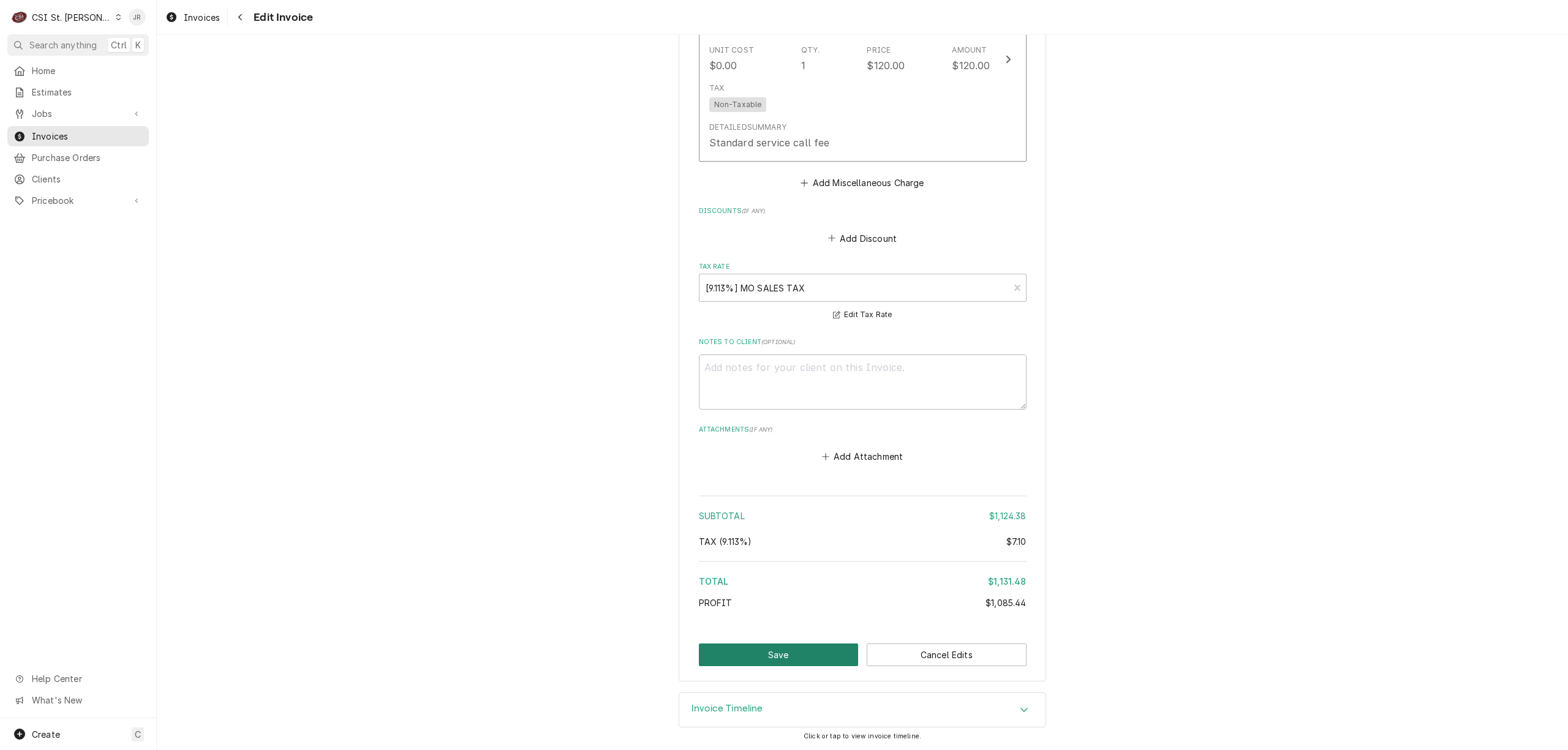
drag, startPoint x: 775, startPoint y: 654, endPoint x: 1308, endPoint y: 475, distance: 562.3
click at [777, 652] on button "Save" at bounding box center [778, 655] width 159 height 23
type textarea "x"
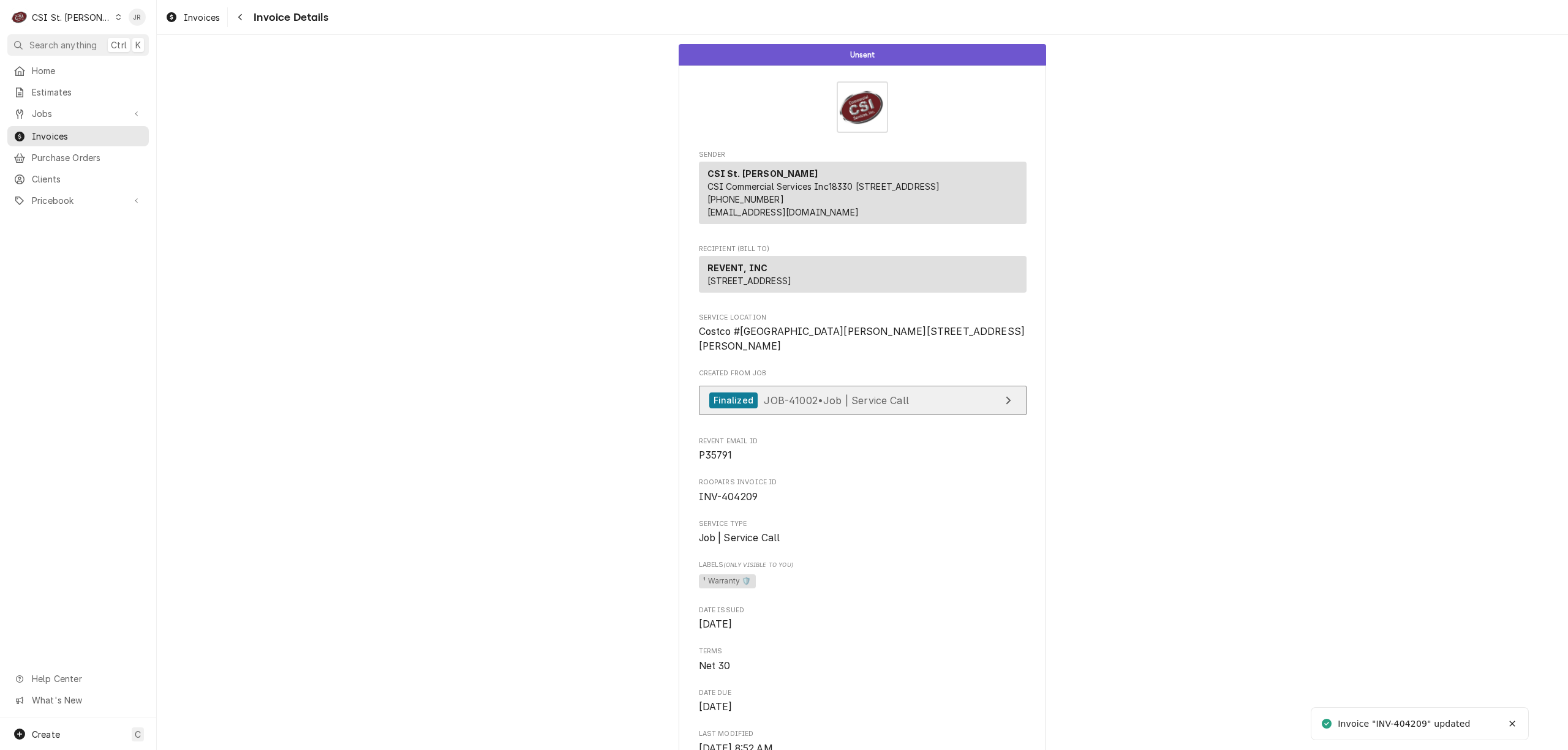
click at [941, 416] on link "Finalized JOB-41002 • Job | Service Call" at bounding box center [862, 400] width 328 height 30
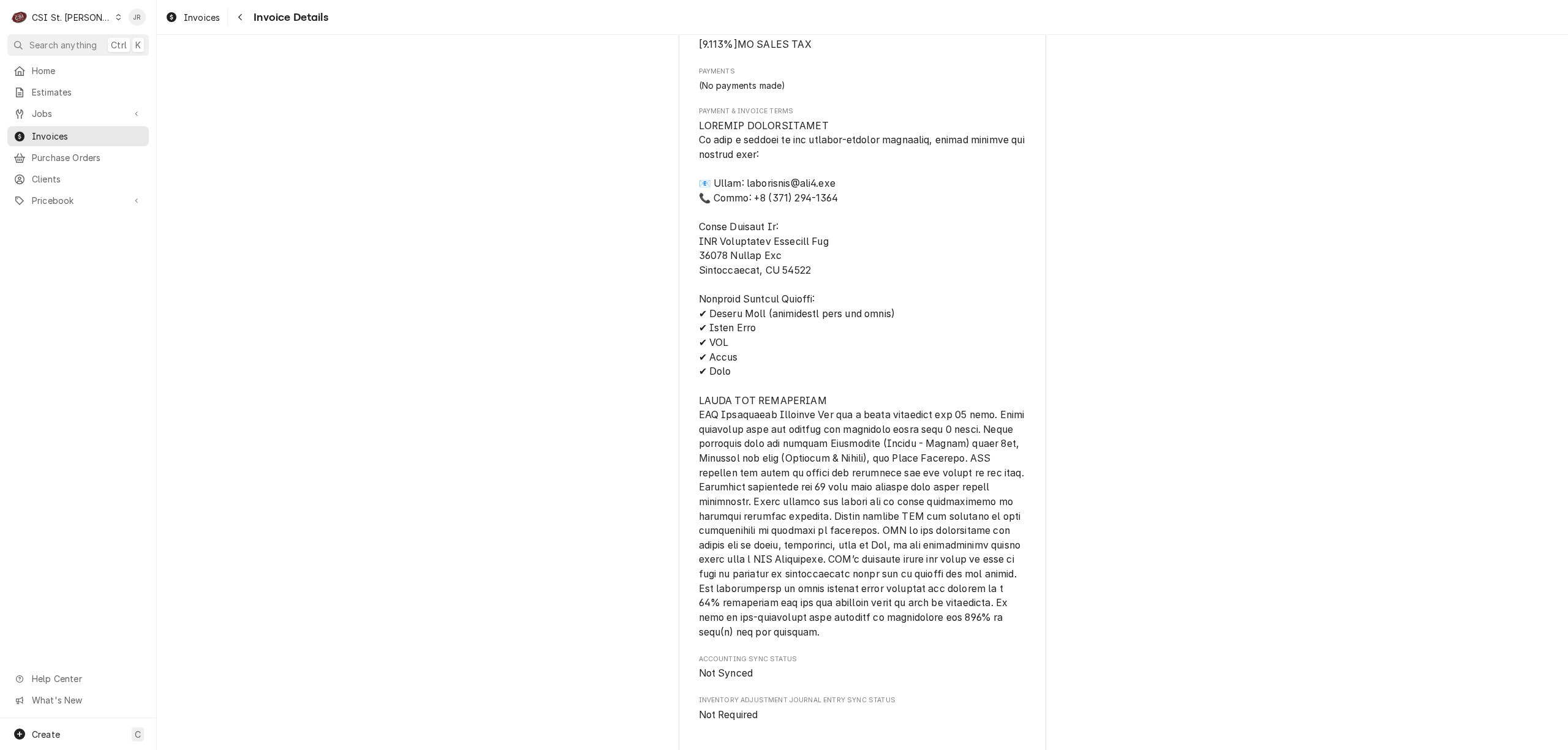
scroll to position [1972, 0]
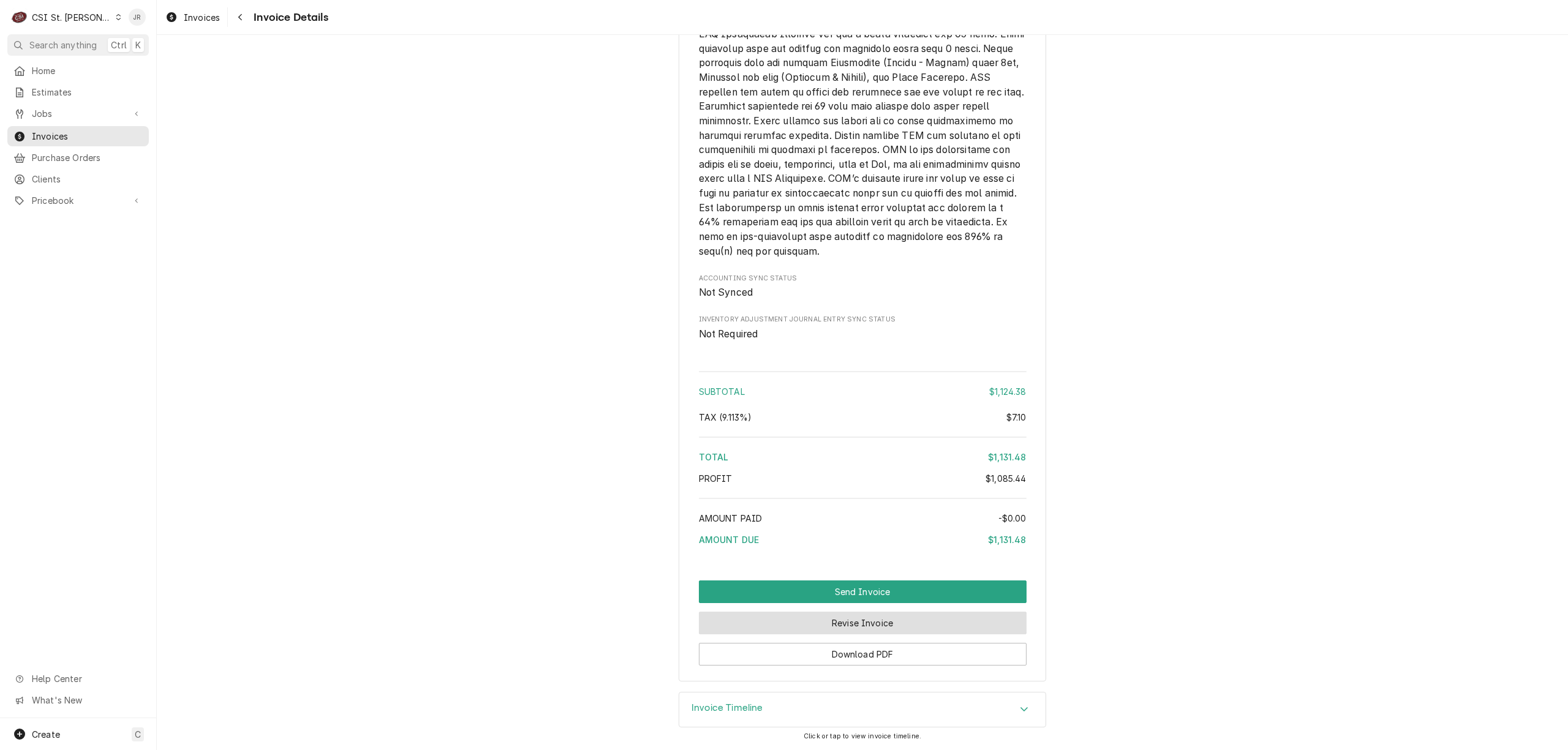
click at [867, 621] on button "Revise Invoice" at bounding box center [862, 623] width 328 height 23
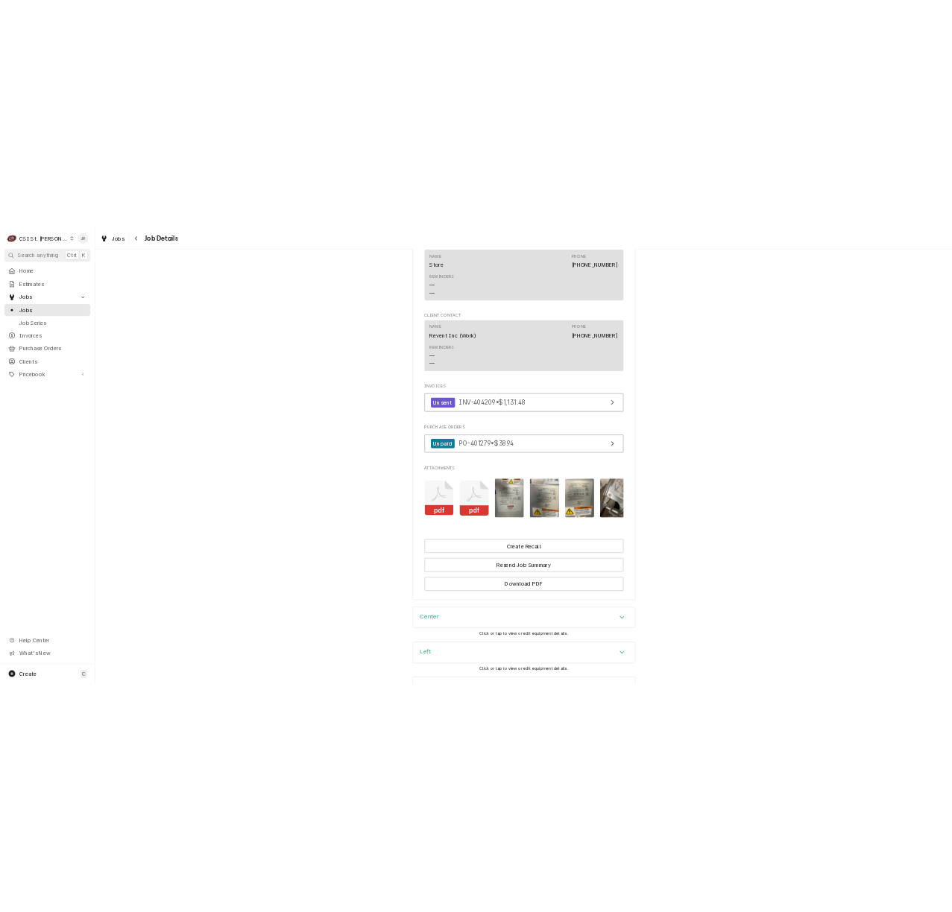
scroll to position [1602, 0]
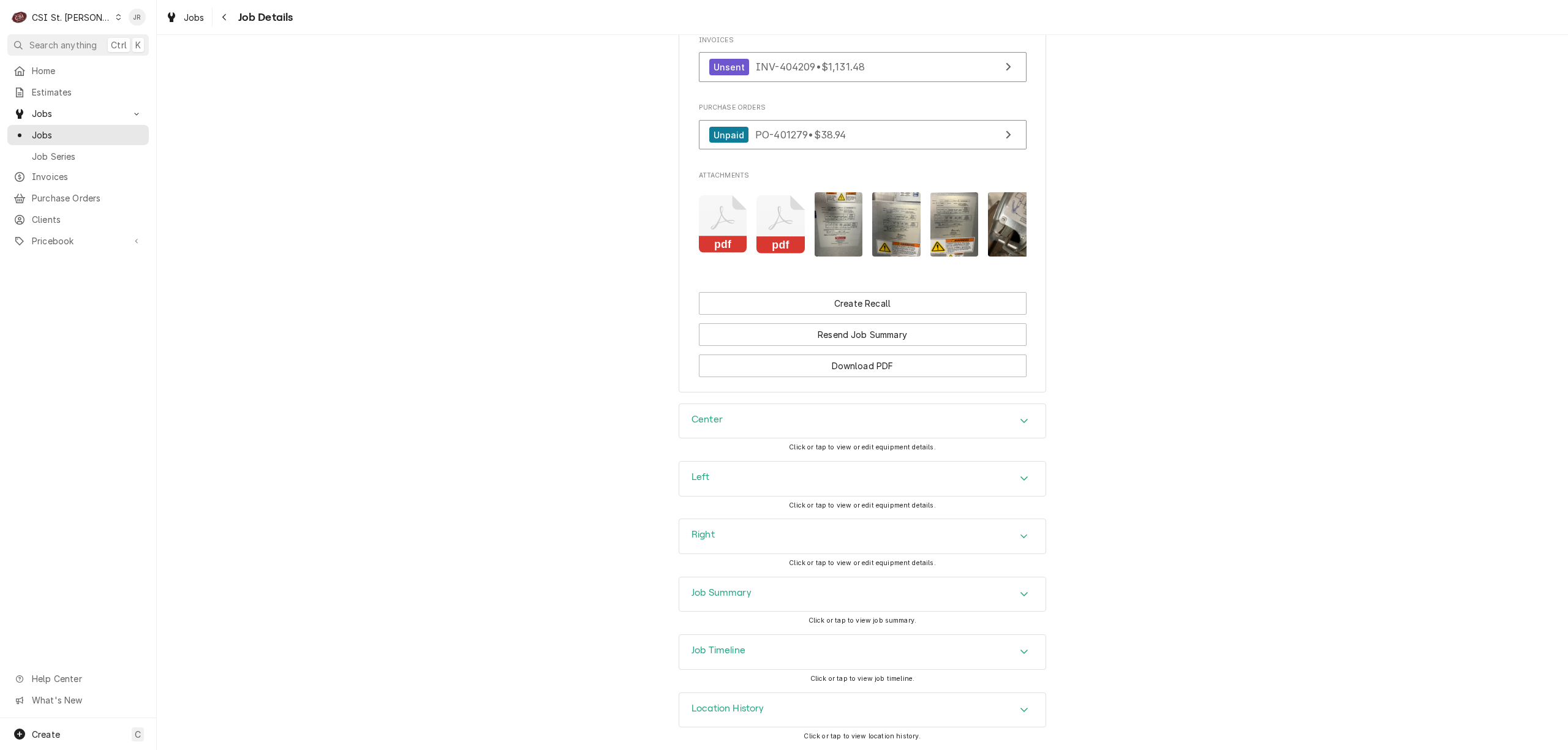
click at [712, 237] on rect "Attachments" at bounding box center [722, 245] width 48 height 17
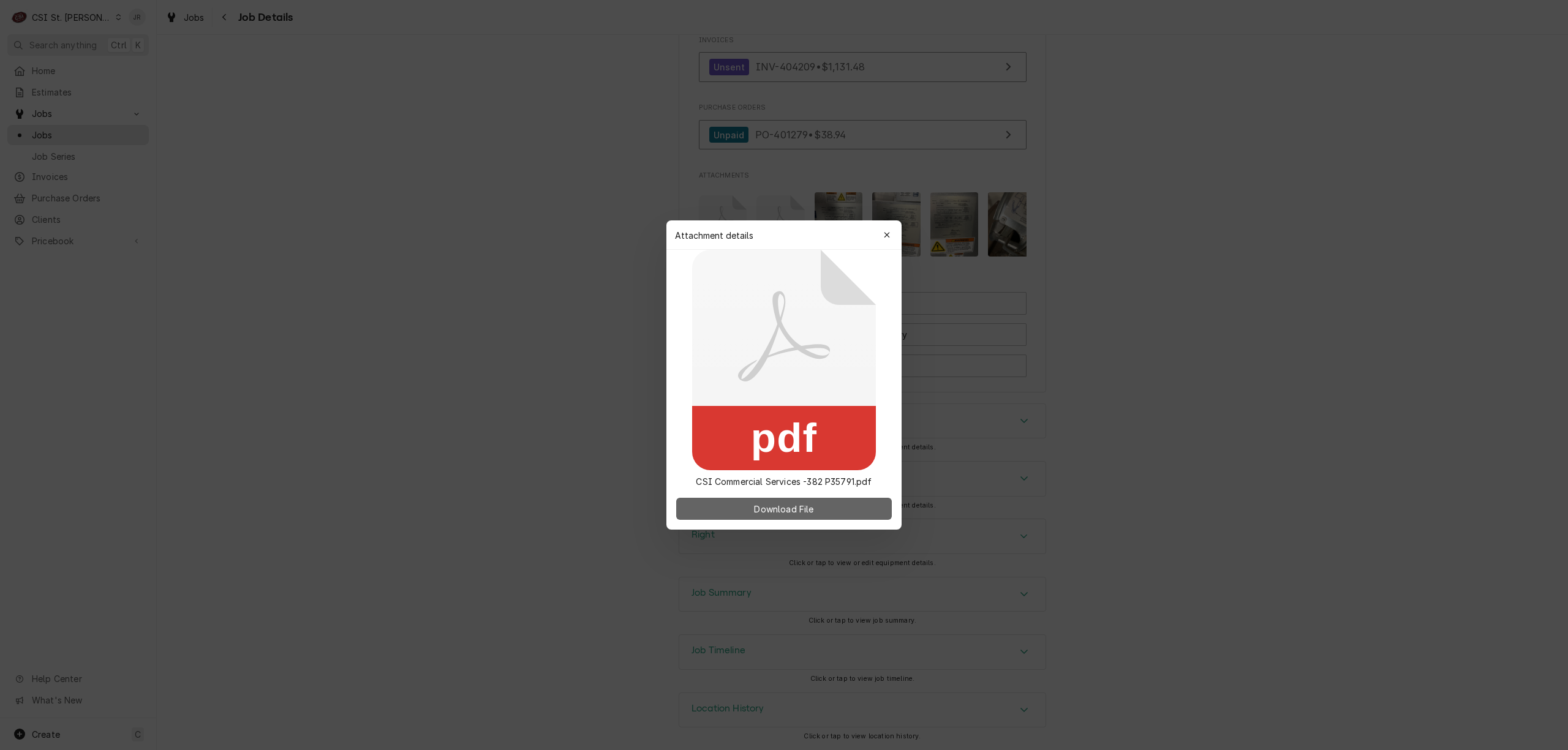
click at [824, 504] on button "Download File" at bounding box center [784, 508] width 215 height 22
click at [755, 503] on span "Download File" at bounding box center [783, 509] width 64 height 13
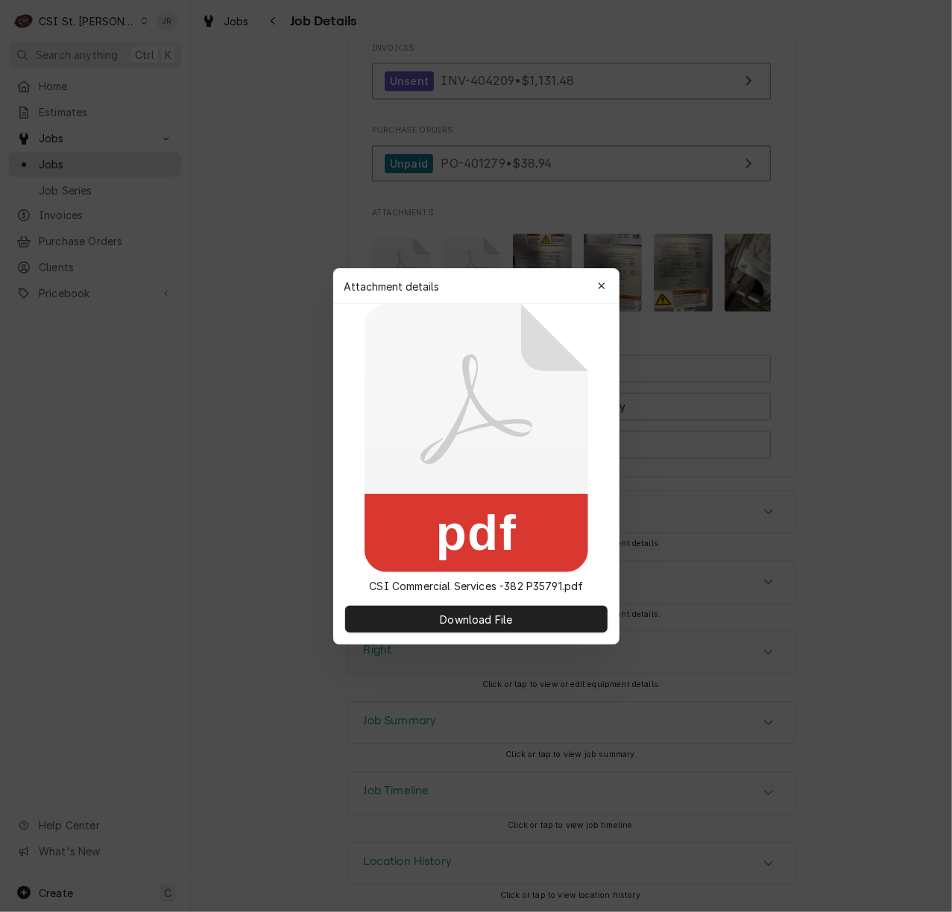
click at [605, 284] on div "button" at bounding box center [601, 286] width 15 height 15
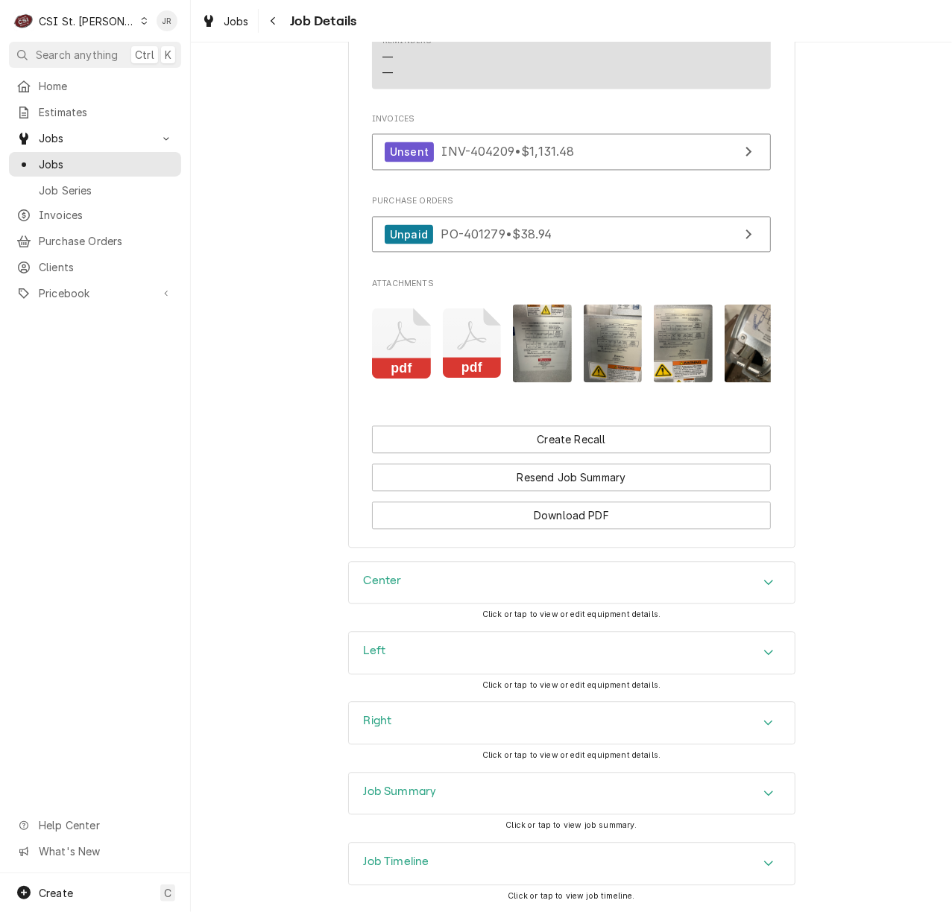
scroll to position [1304, 0]
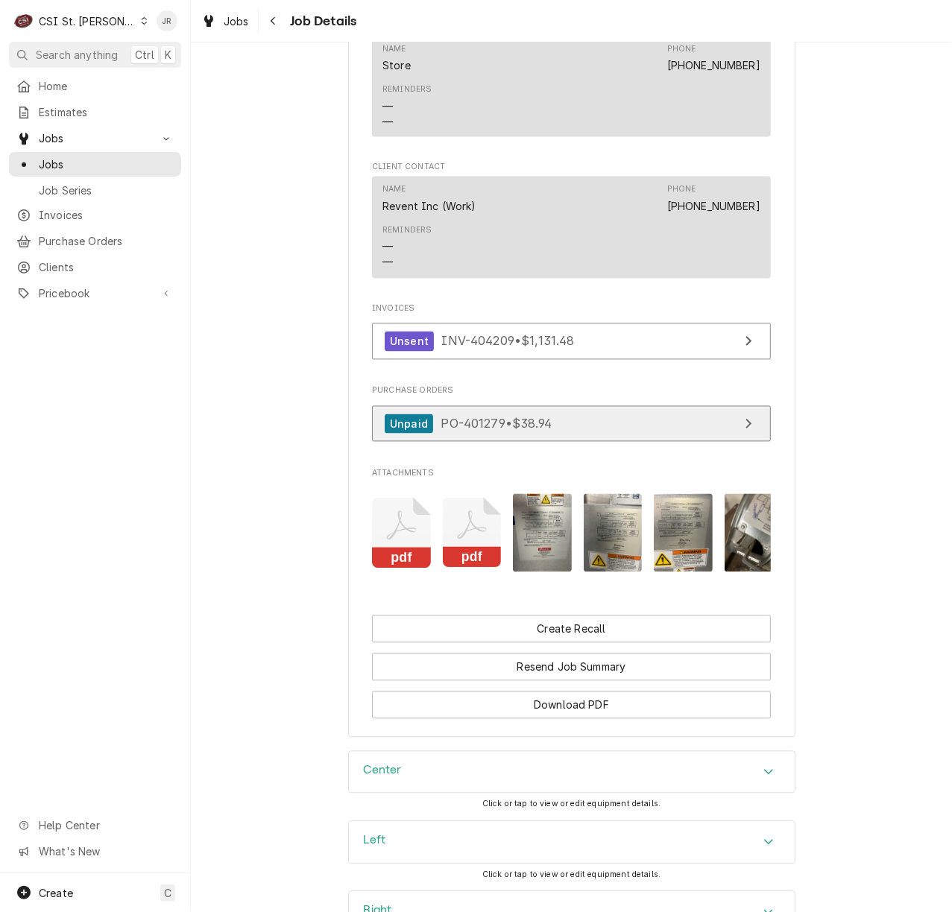
click at [601, 443] on link "Unpaid PO-401279 • $38.94" at bounding box center [571, 424] width 399 height 37
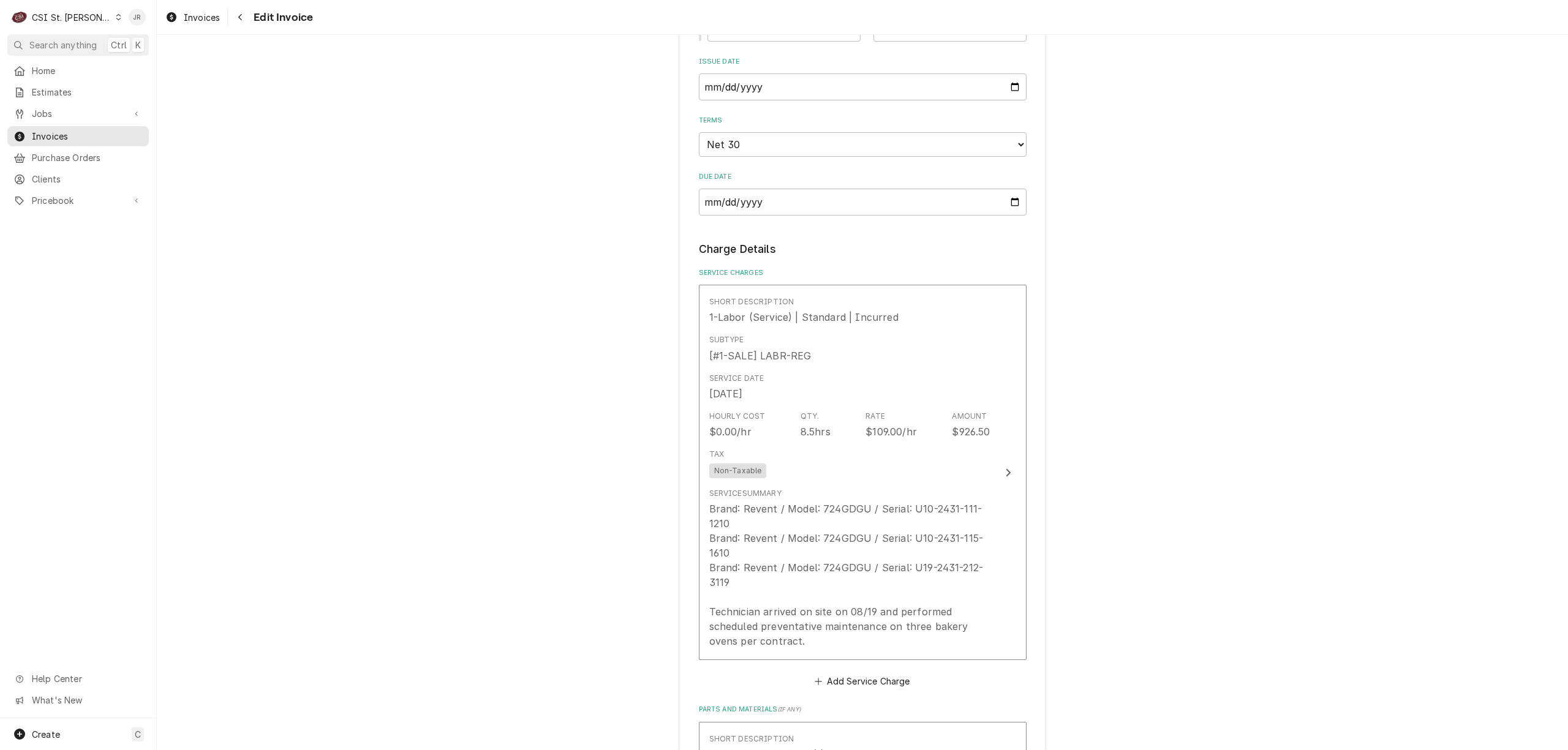
scroll to position [1061, 0]
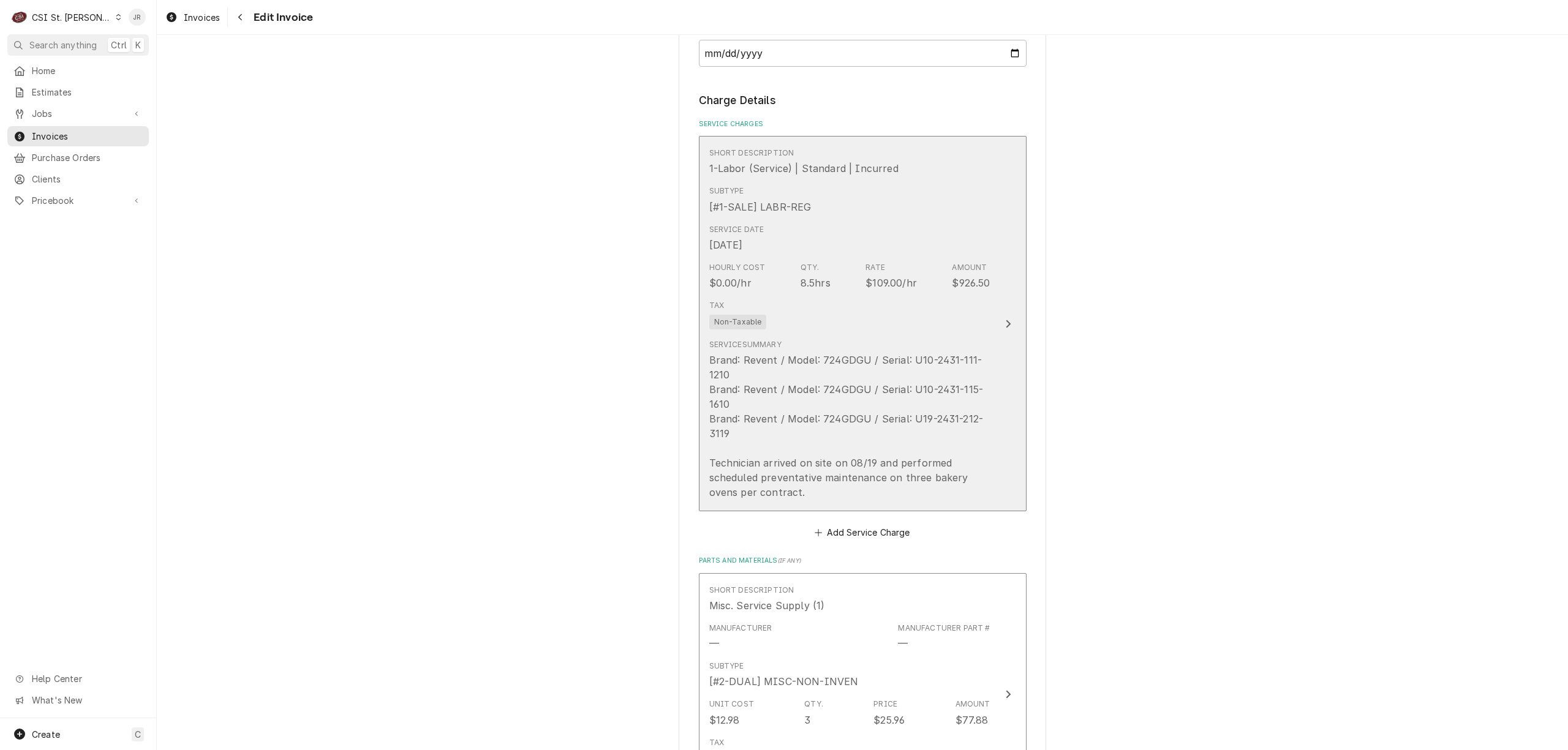
click at [910, 311] on div "Tax Non-Taxable" at bounding box center [850, 315] width 281 height 39
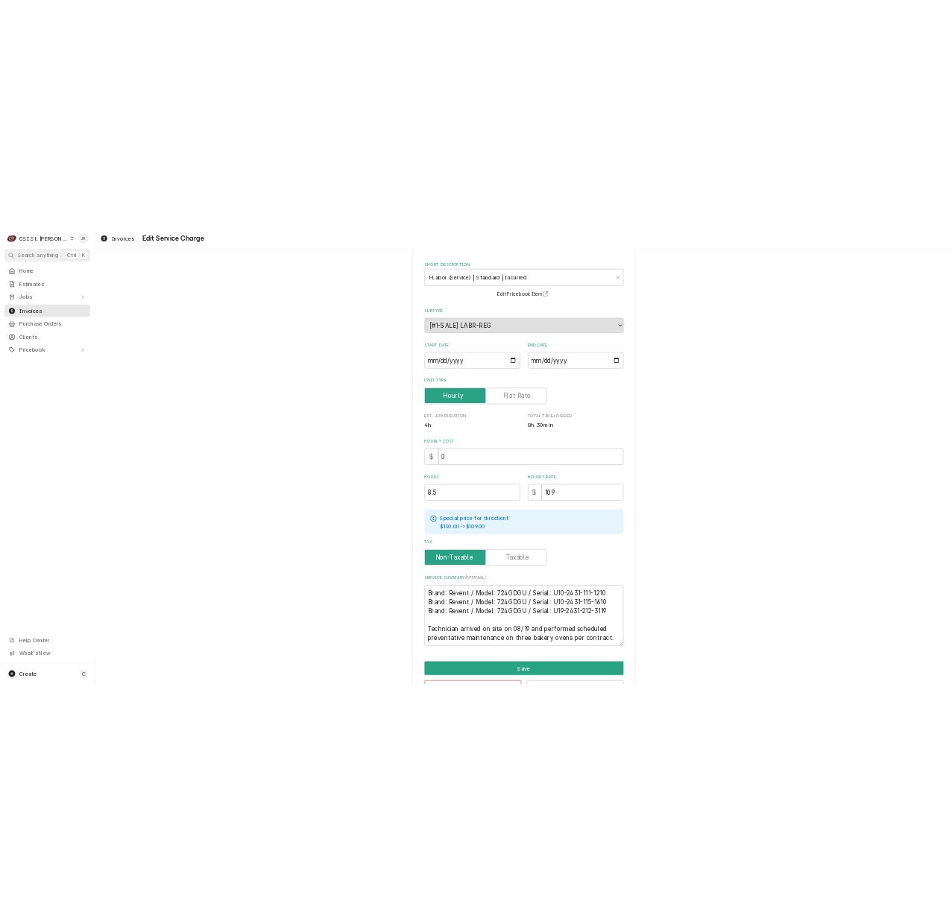
scroll to position [112, 0]
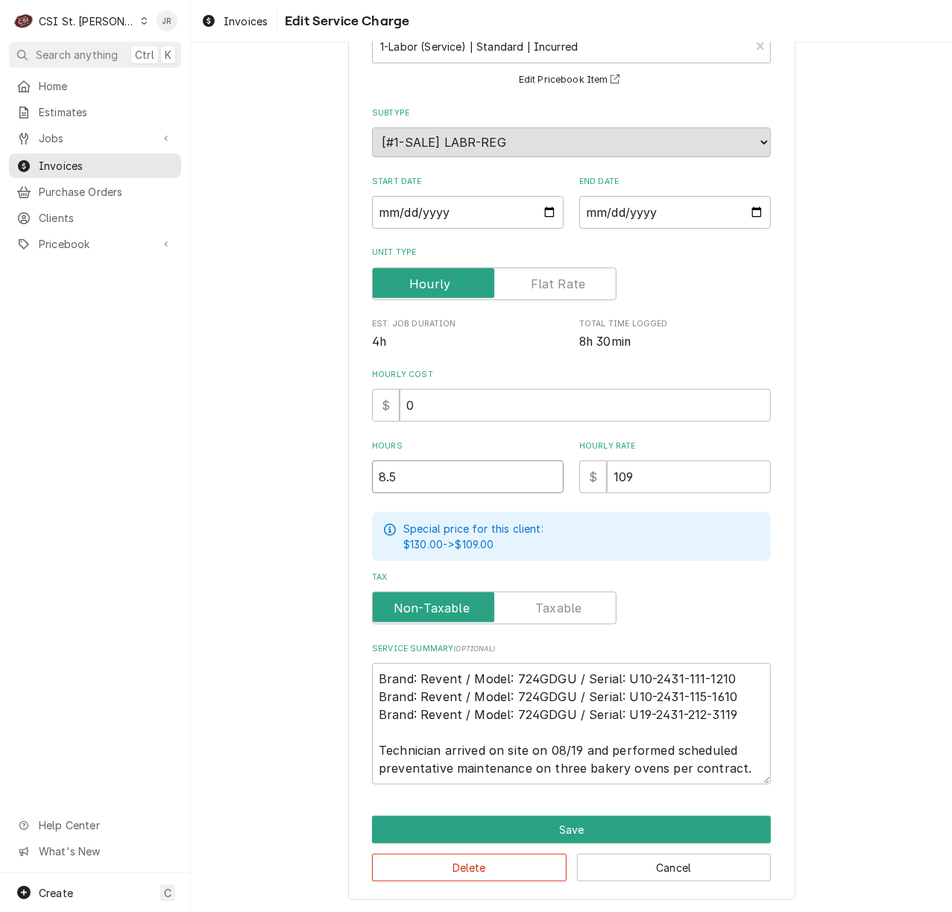
click at [453, 472] on input "8.5" at bounding box center [467, 476] width 191 height 33
drag, startPoint x: 391, startPoint y: 475, endPoint x: 232, endPoint y: 425, distance: 166.6
click at [234, 429] on div "Use the fields below to edit this service charge Short Description 1-Labor (Ser…" at bounding box center [571, 429] width 761 height 967
type textarea "x"
type input "3"
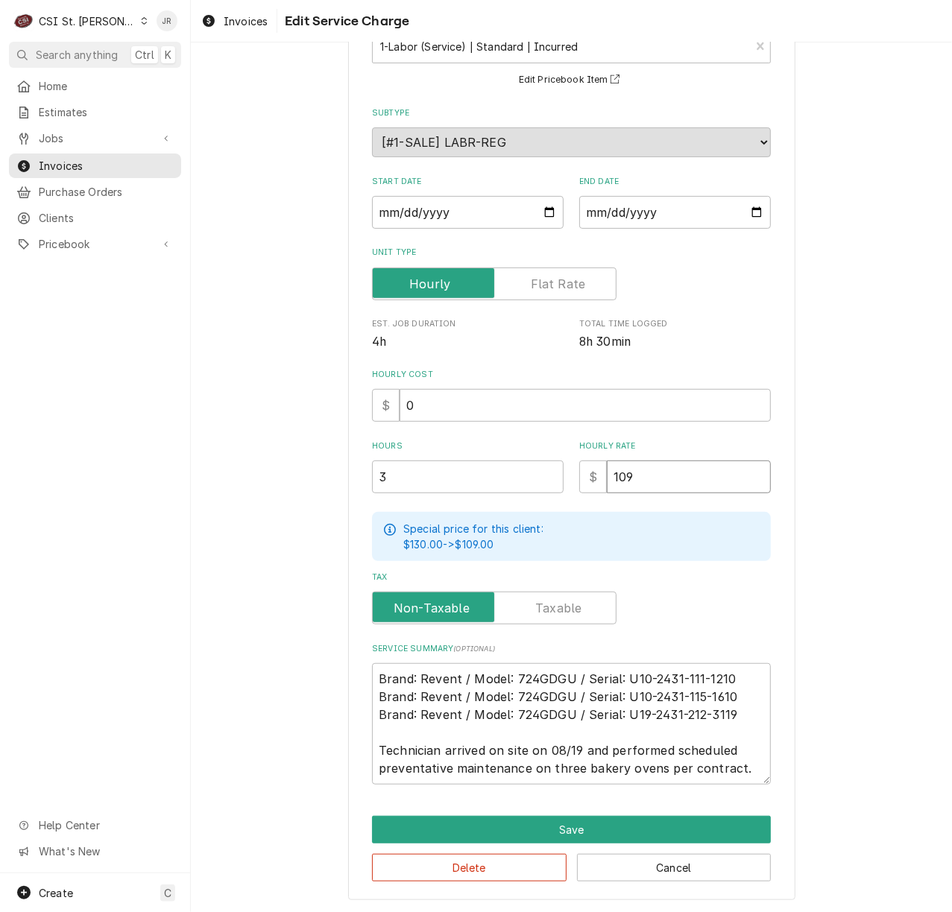
type textarea "x"
type input "3"
type textarea "x"
type input "30"
type textarea "x"
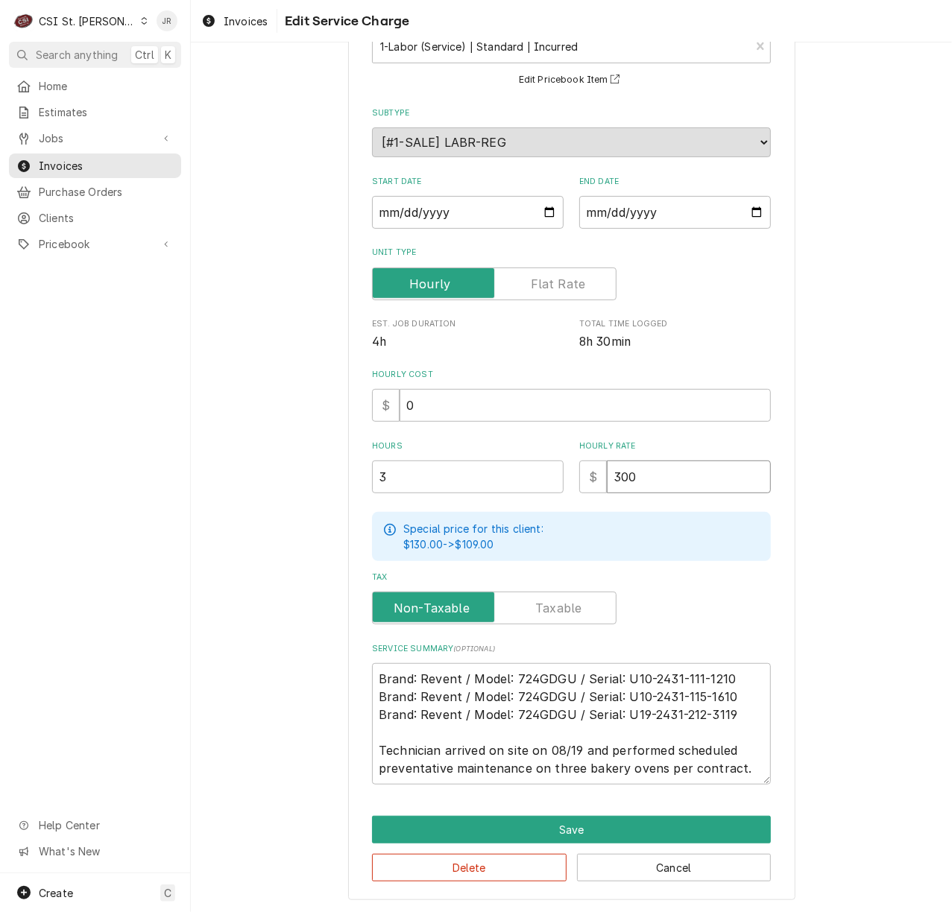
type input "300"
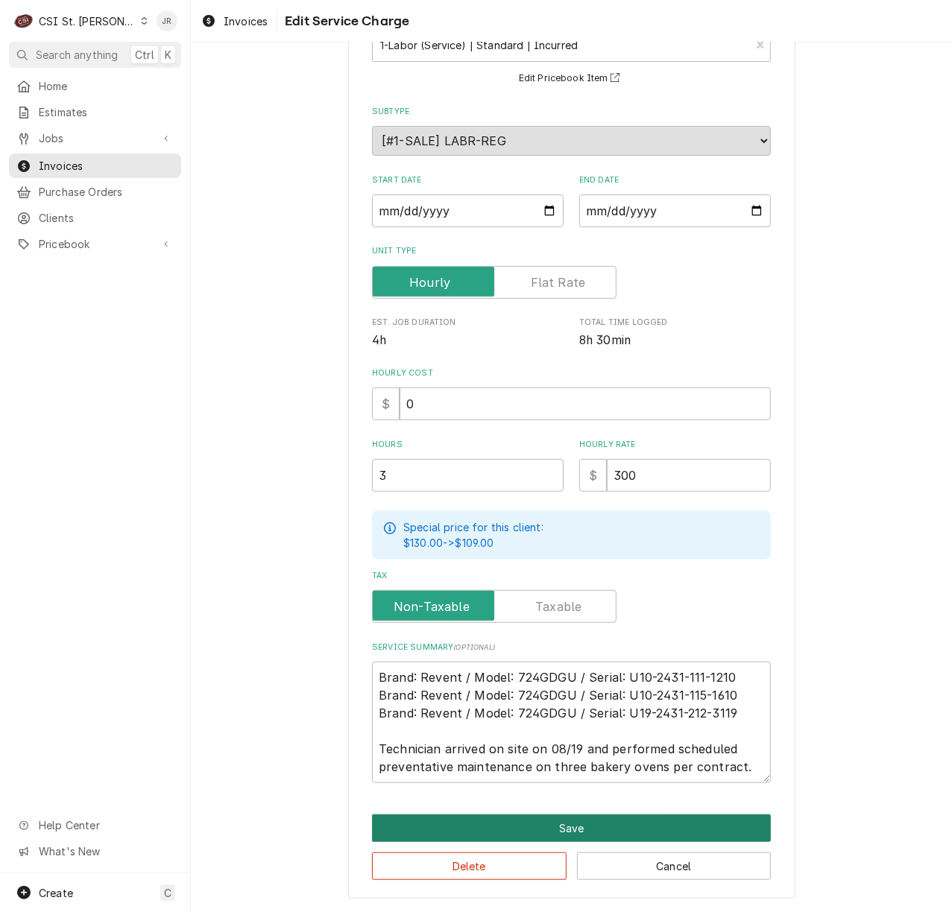
click at [590, 817] on button "Save" at bounding box center [571, 828] width 399 height 28
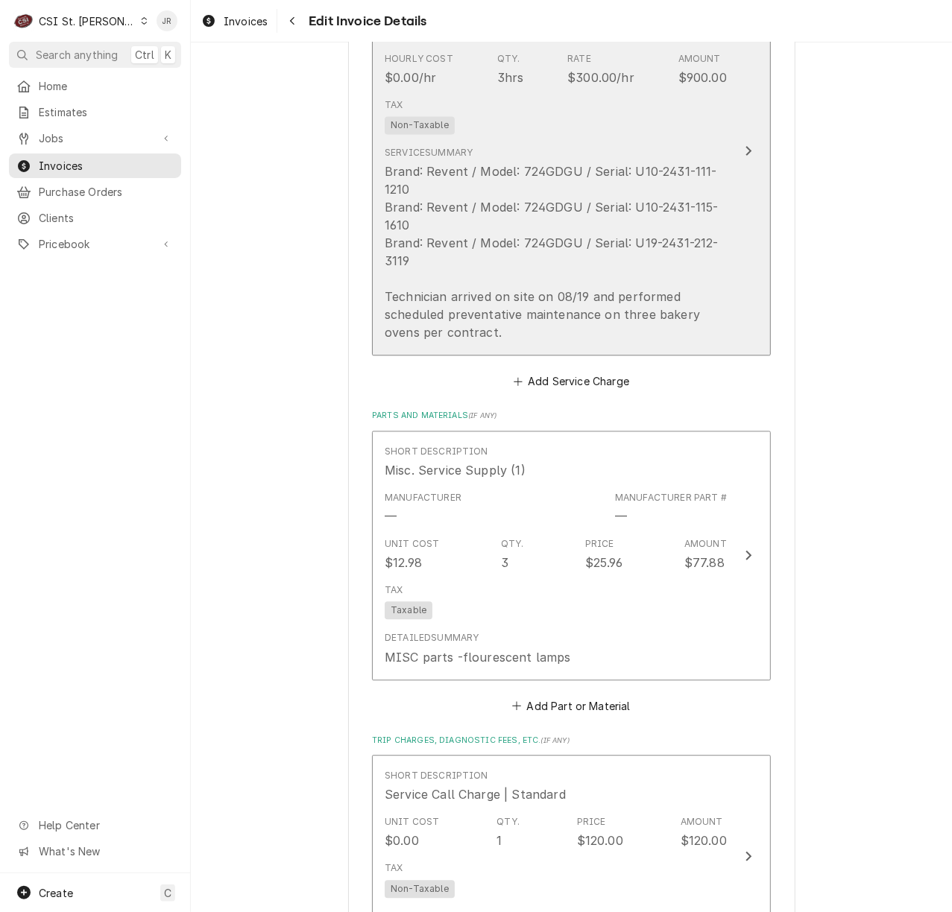
scroll to position [1771, 0]
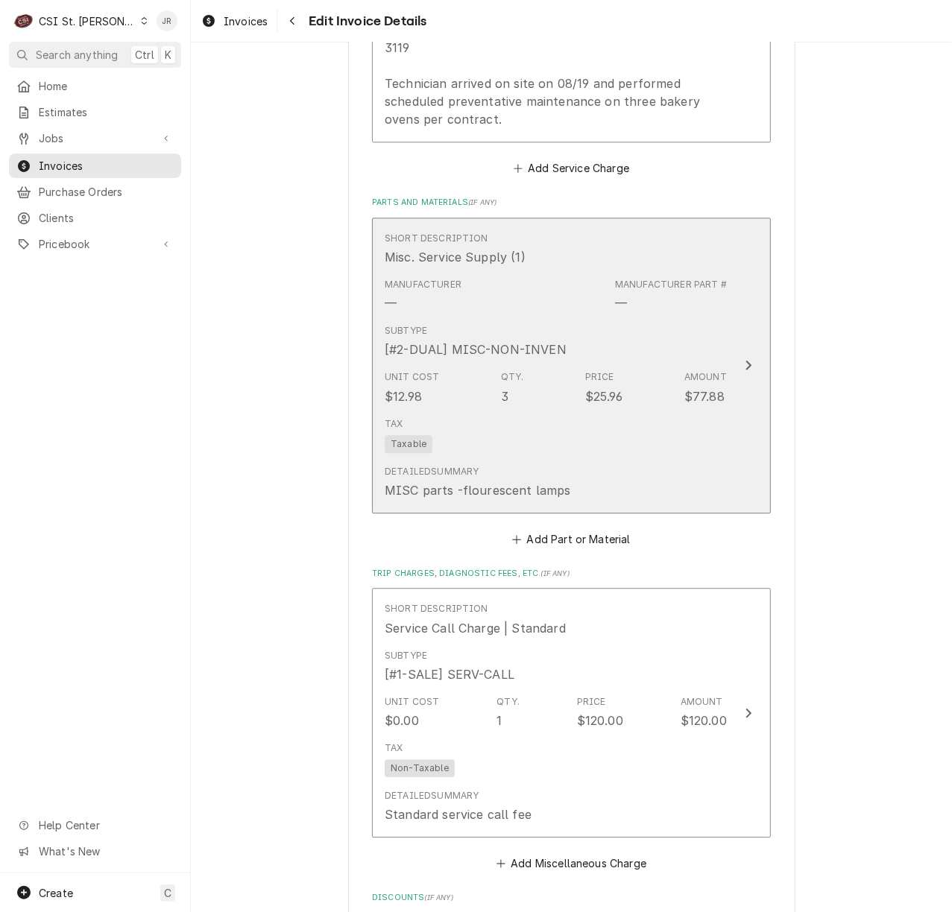
click at [605, 355] on div "Subtype [#2-DUAL] MISC-NON-INVEN" at bounding box center [555, 341] width 342 height 46
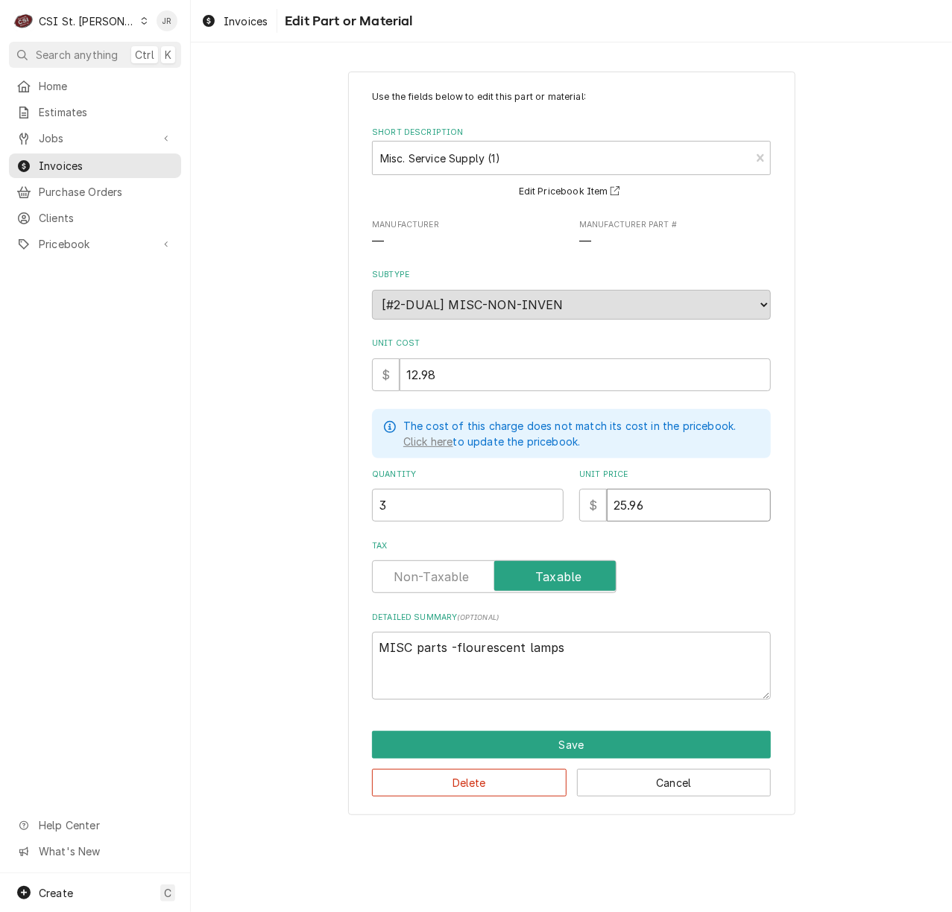
drag, startPoint x: 683, startPoint y: 513, endPoint x: 350, endPoint y: 481, distance: 334.6
click at [350, 481] on div "Use the fields below to edit this part or material: Short Description Misc. Ser…" at bounding box center [571, 444] width 447 height 744
type textarea "x"
type input "0"
type textarea "x"
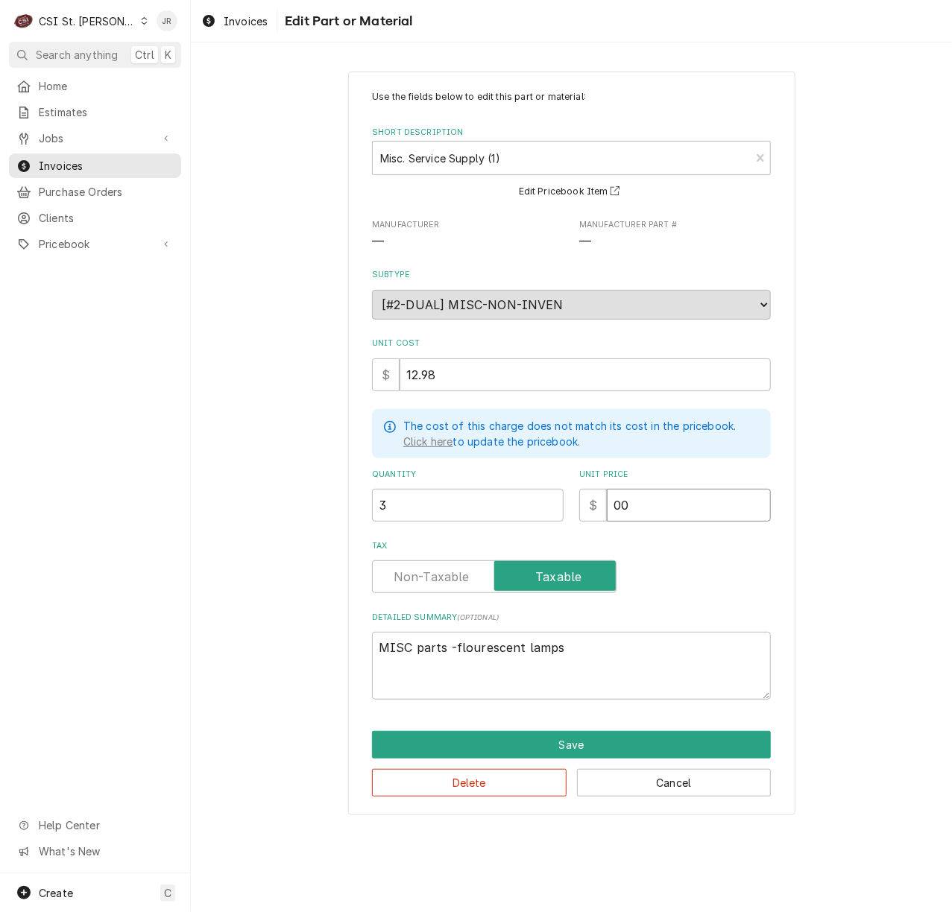
type input "00"
drag, startPoint x: 432, startPoint y: 517, endPoint x: 150, endPoint y: 507, distance: 282.6
click at [150, 507] on div "C CSI St. Louis JR Search anything Ctrl K Home Estimates Jobs Jobs Job Series I…" at bounding box center [476, 456] width 952 height 912
type textarea "x"
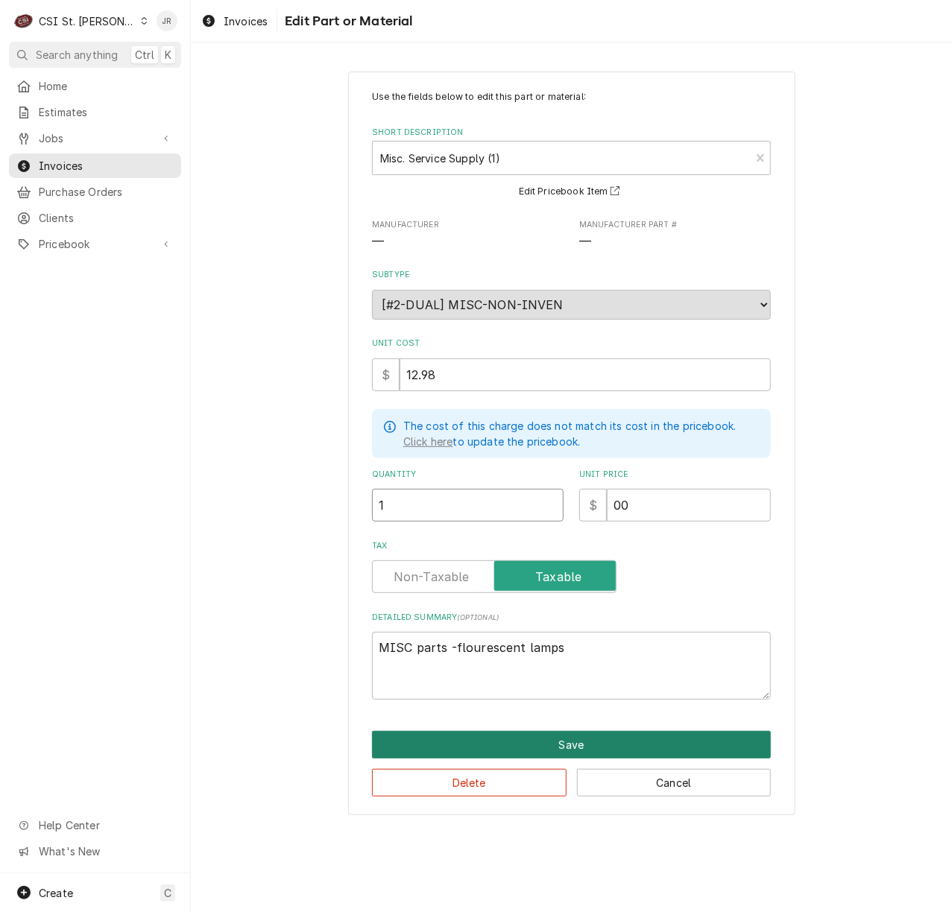
type input "1"
click at [487, 735] on button "Save" at bounding box center [571, 745] width 399 height 28
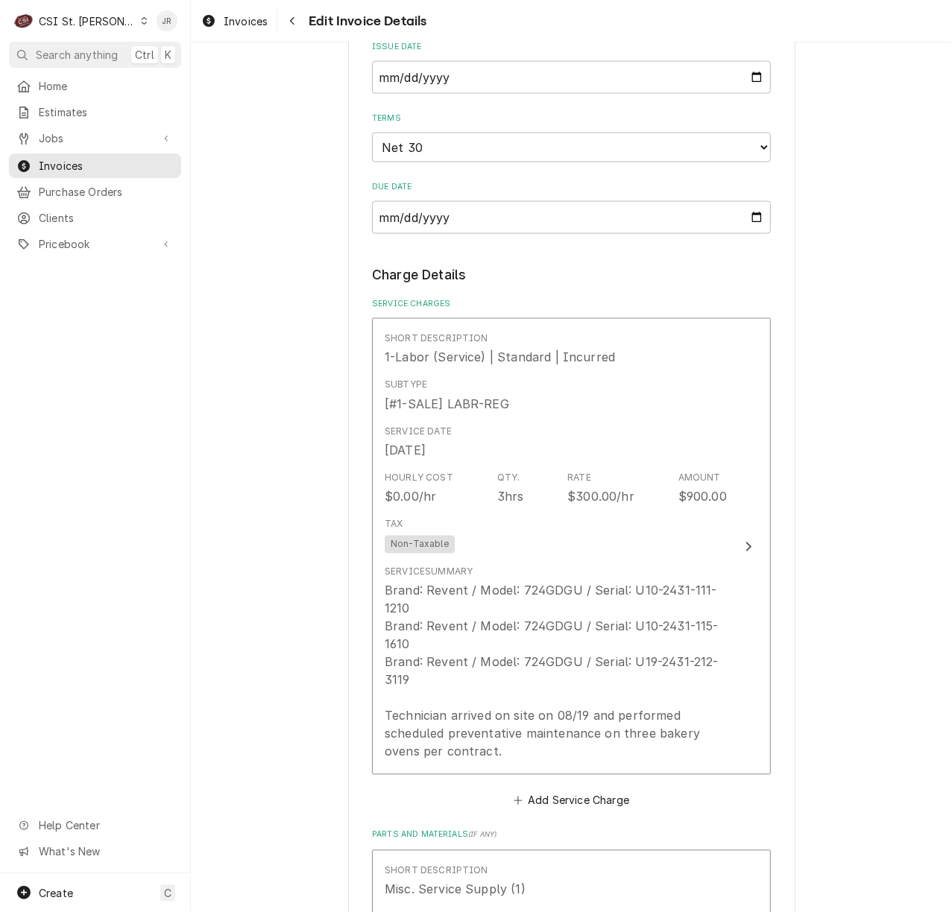
scroll to position [1106, 0]
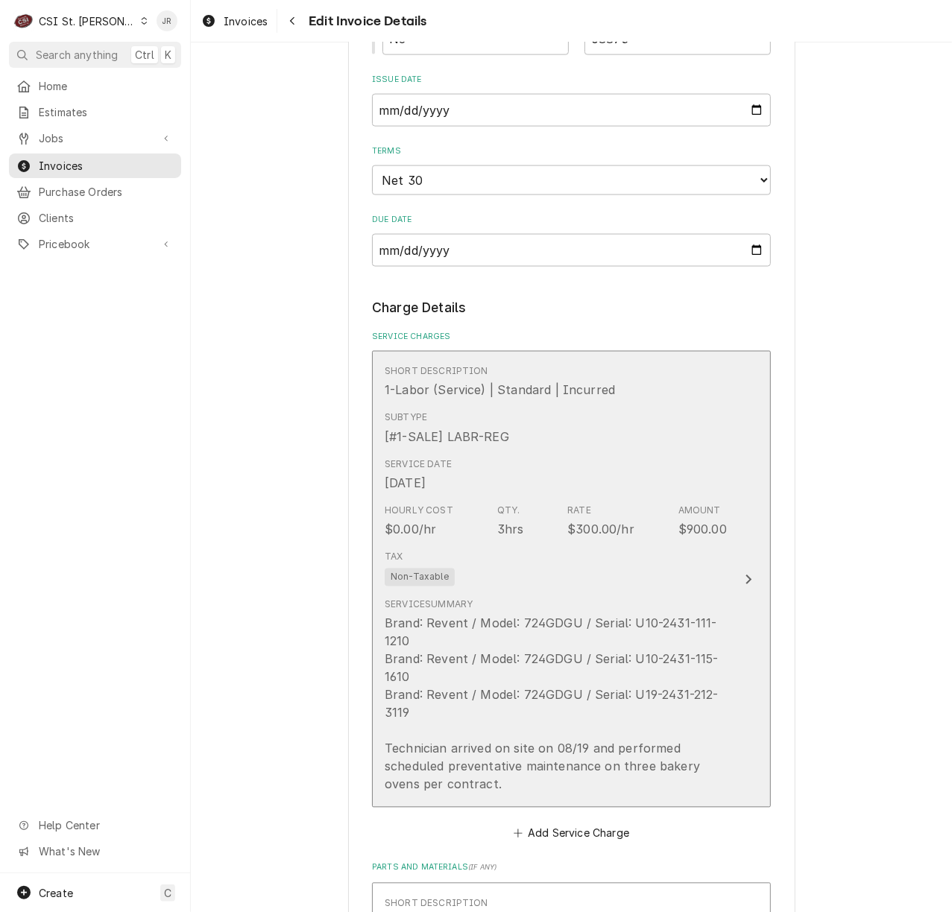
click at [567, 705] on div "Brand: Revent / Model: 724GDGU / Serial: U10-2431-111-1210 Brand: Revent / Mode…" at bounding box center [555, 704] width 342 height 179
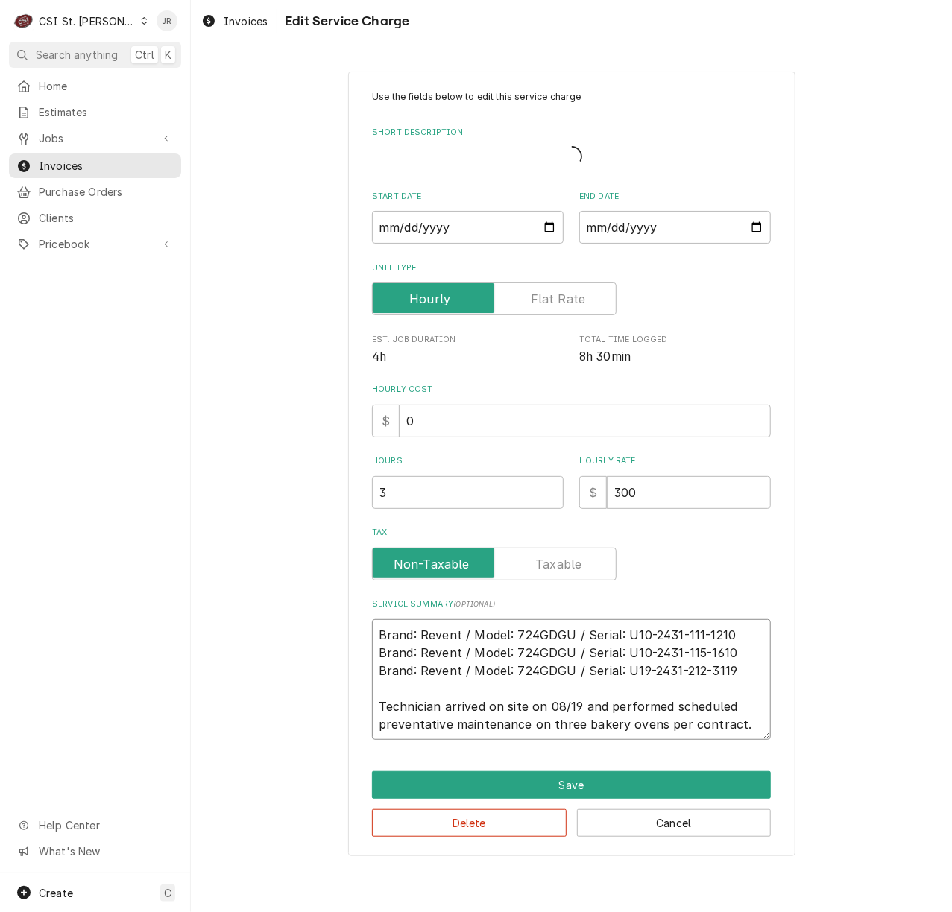
drag, startPoint x: 571, startPoint y: 702, endPoint x: 585, endPoint y: 697, distance: 14.8
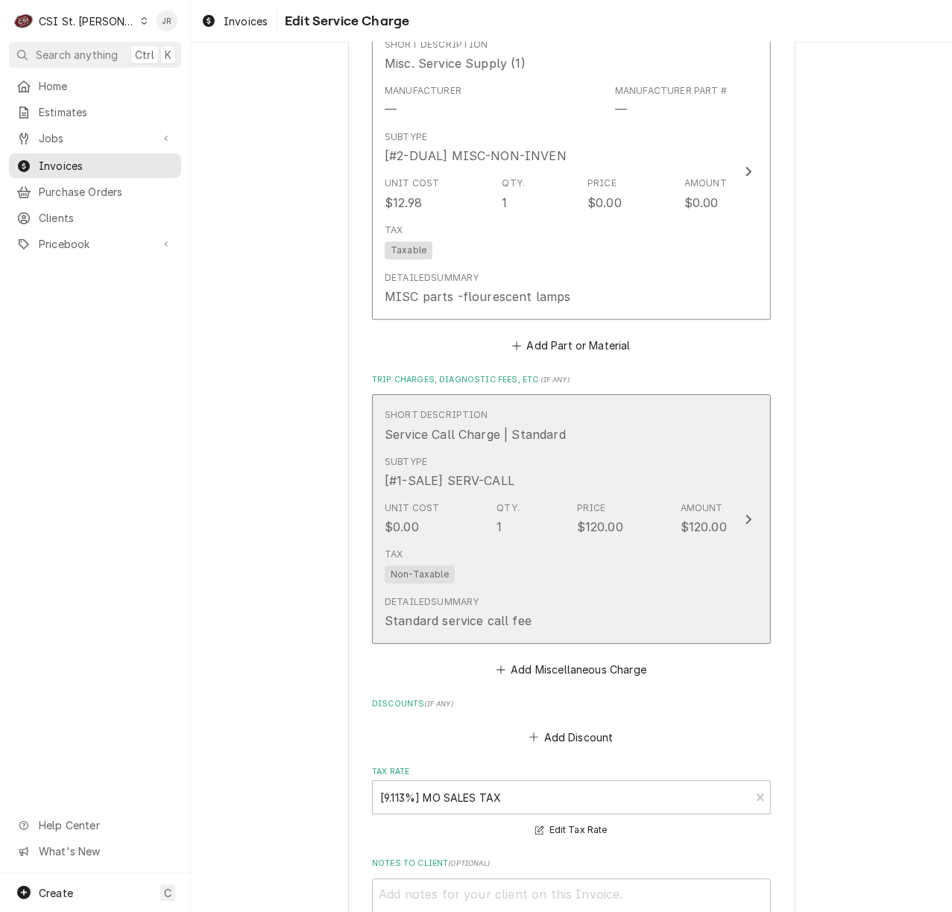
scroll to position [2198, 0]
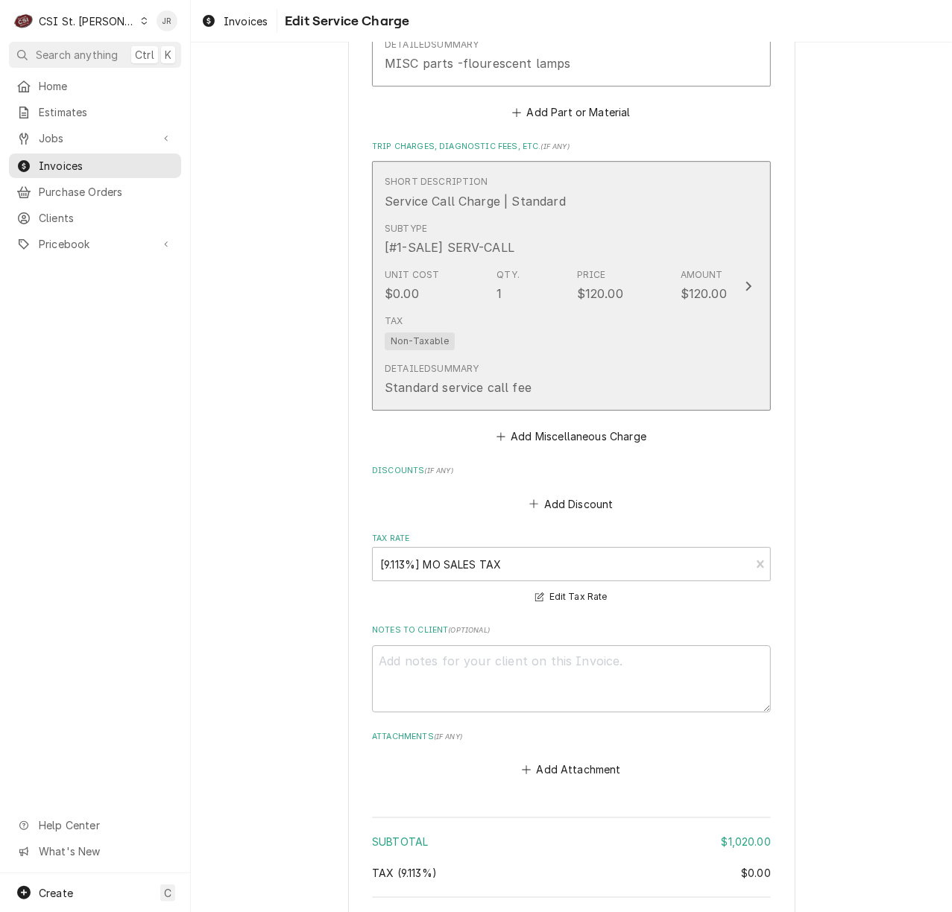
click at [674, 332] on div "Tax Non-Taxable" at bounding box center [555, 332] width 342 height 48
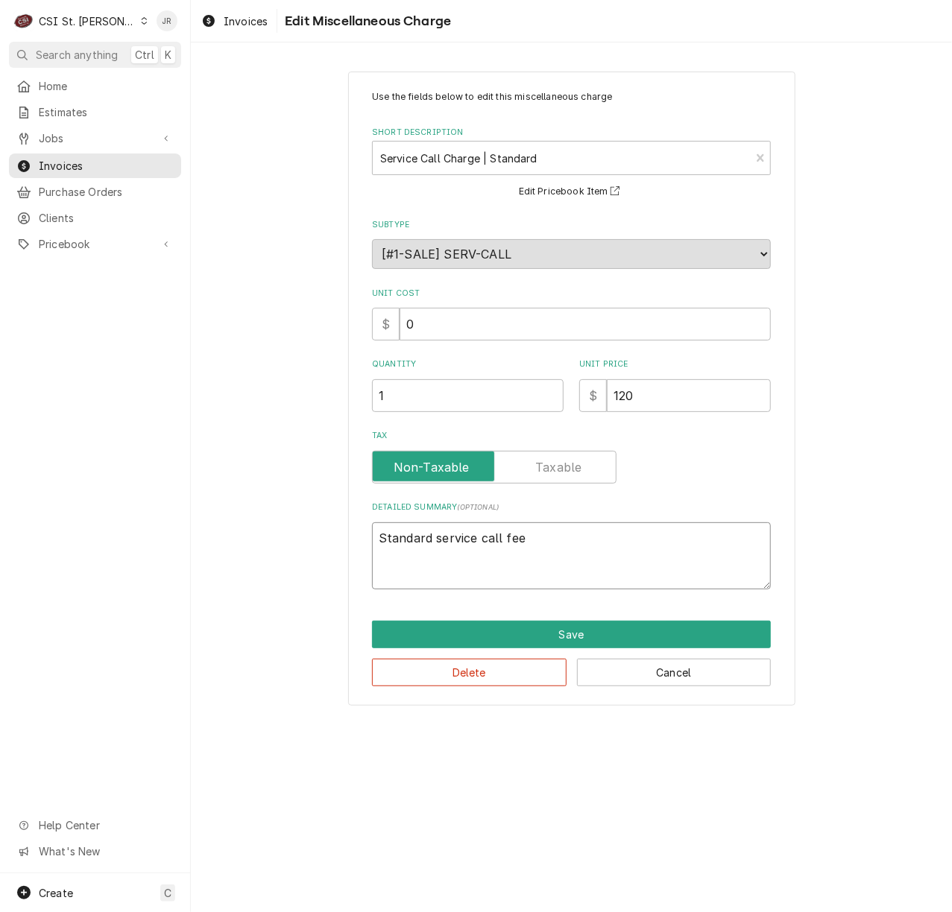
click at [611, 548] on textarea "Standard service call fee" at bounding box center [571, 556] width 399 height 68
click at [522, 659] on button "Delete" at bounding box center [469, 673] width 194 height 28
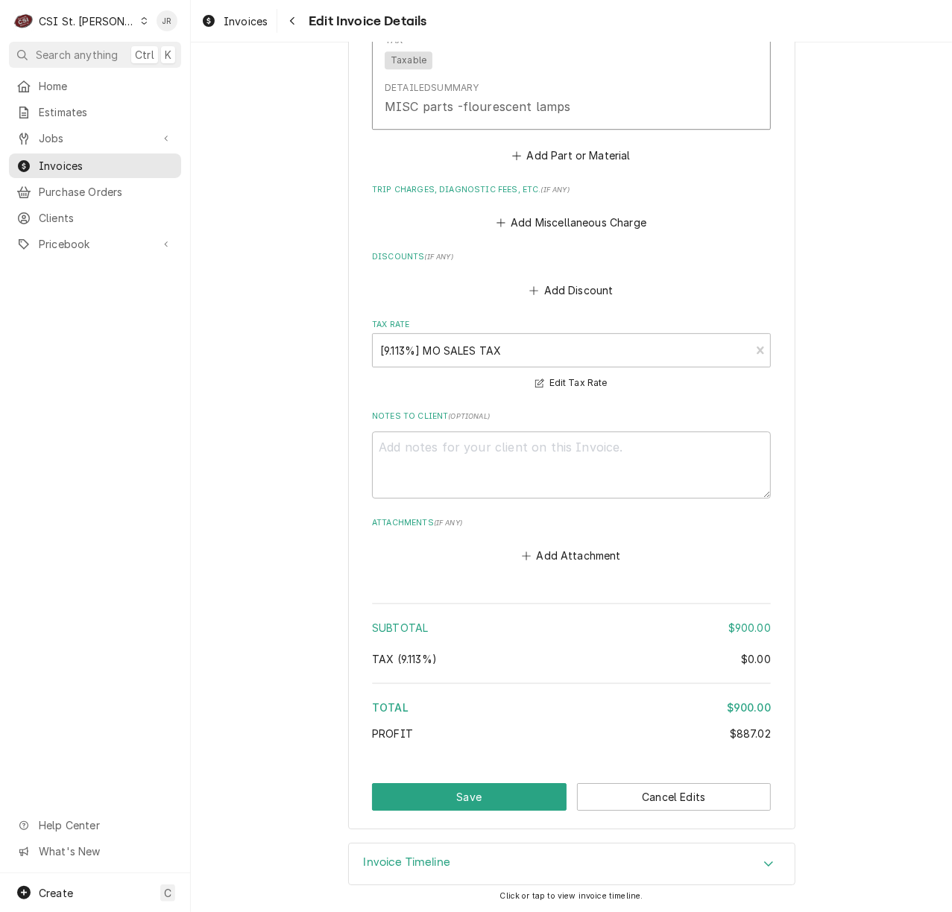
scroll to position [1757, 0]
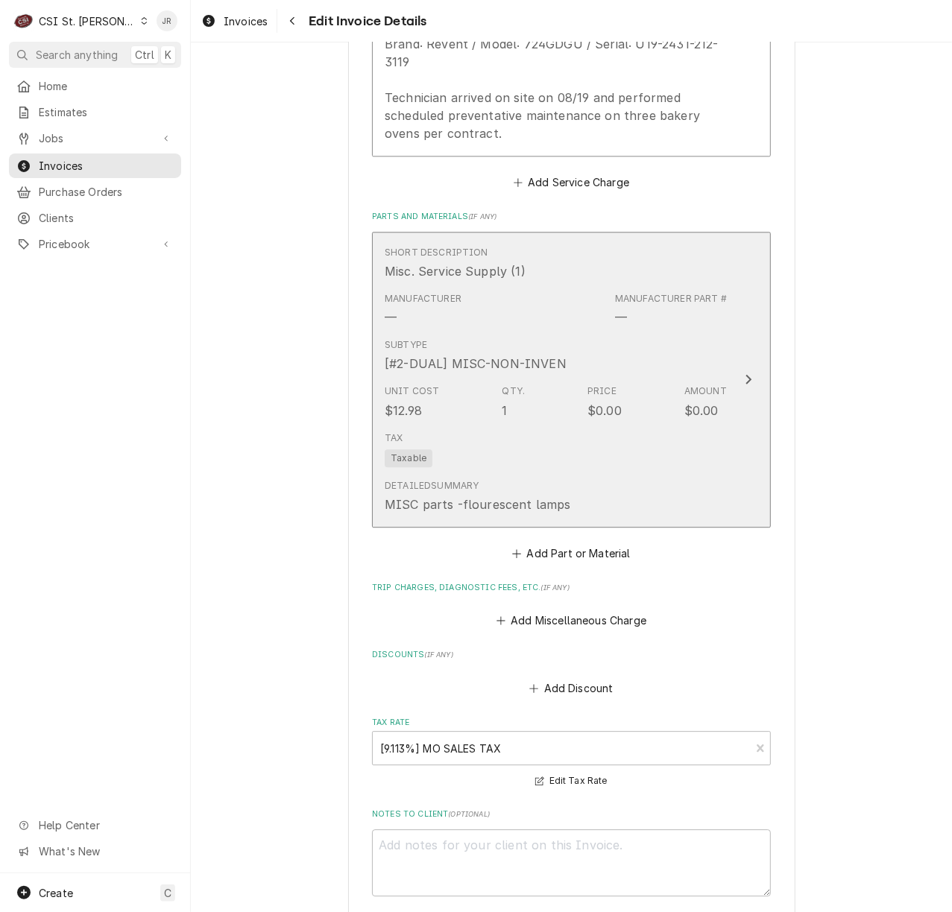
click at [669, 383] on div "Unit Cost $12.98 Qty. 1 Price $0.00 Amount $0.00" at bounding box center [555, 402] width 342 height 46
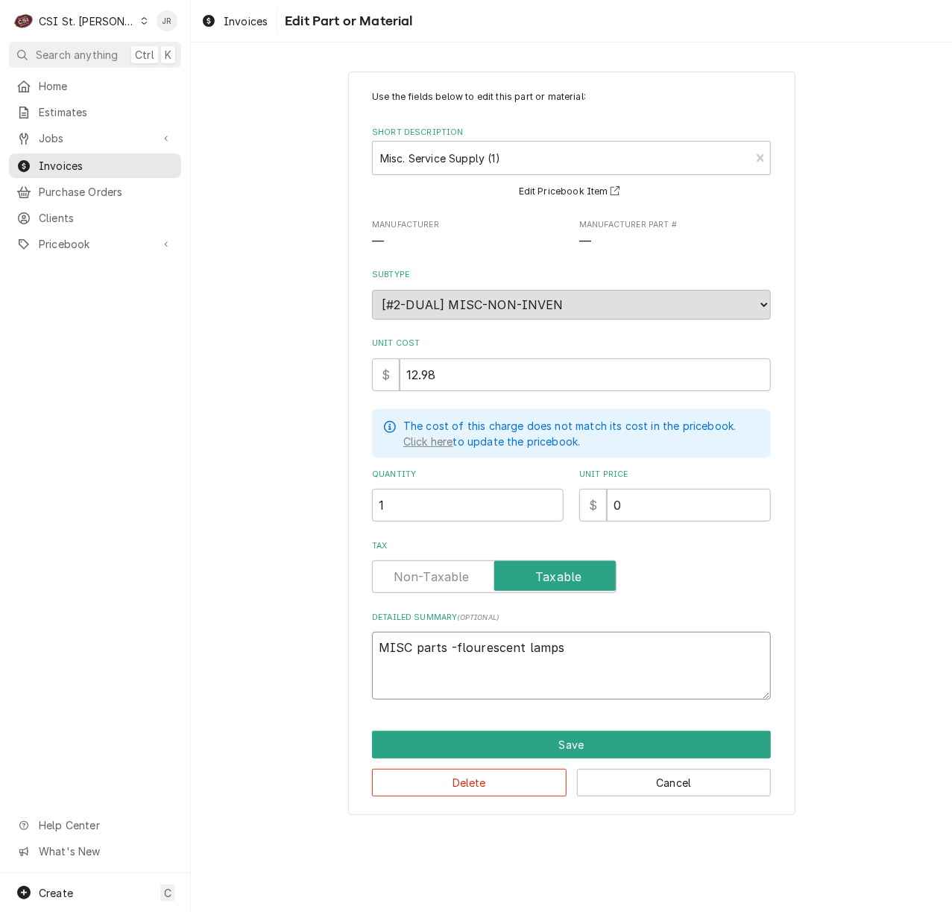
click at [623, 645] on textarea "MISC parts -flourescent lamps" at bounding box center [571, 666] width 399 height 68
click at [492, 642] on textarea "MISC parts -flourescent lamps" at bounding box center [571, 666] width 399 height 68
type textarea "x"
type textarea "MISC parts -lamps"
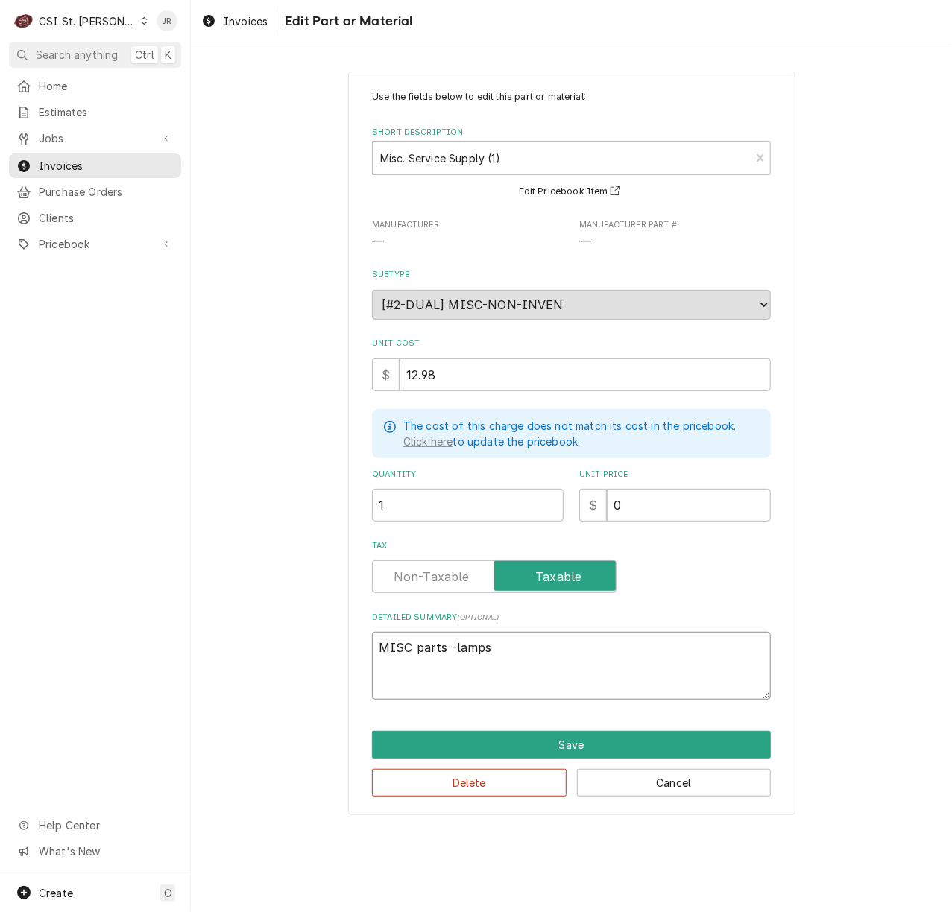
type textarea "x"
type textarea "MISC parts -Flamps"
type textarea "x"
type textarea "MISC parts -Fllamps"
type textarea "x"
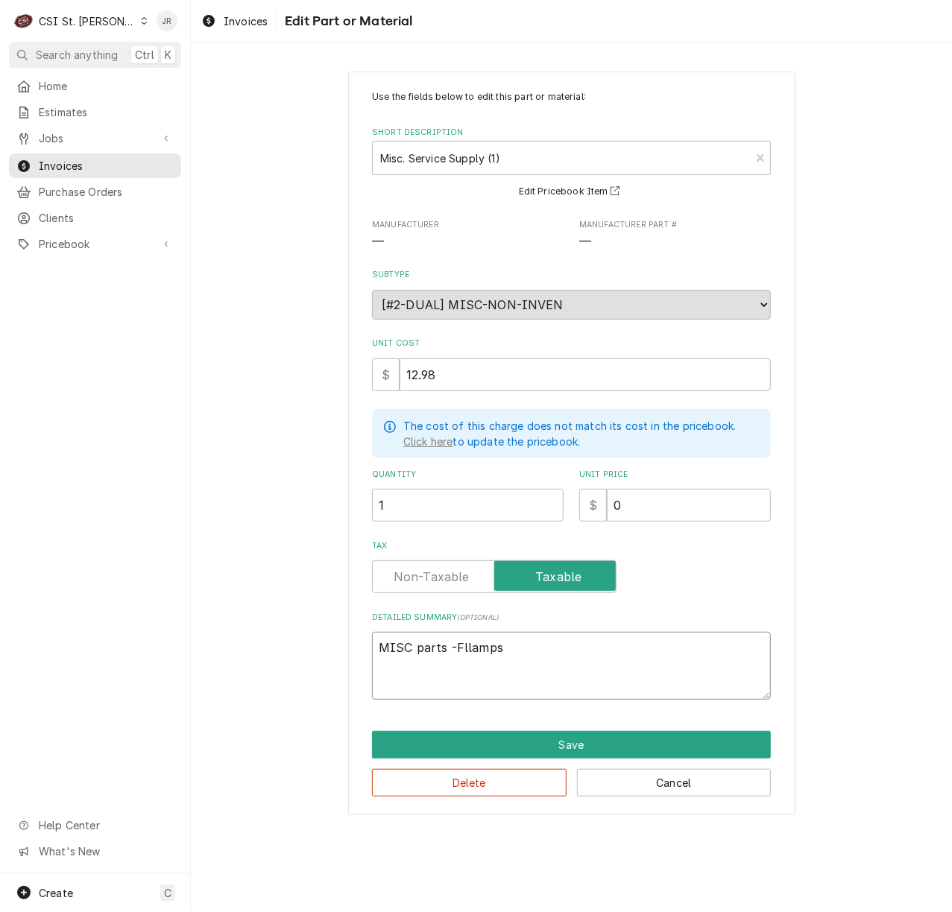
type textarea "MISC parts -Flolamps"
type textarea "x"
type textarea "MISC parts -Floulamps"
type textarea "x"
type textarea "MISC parts -Flourlamps"
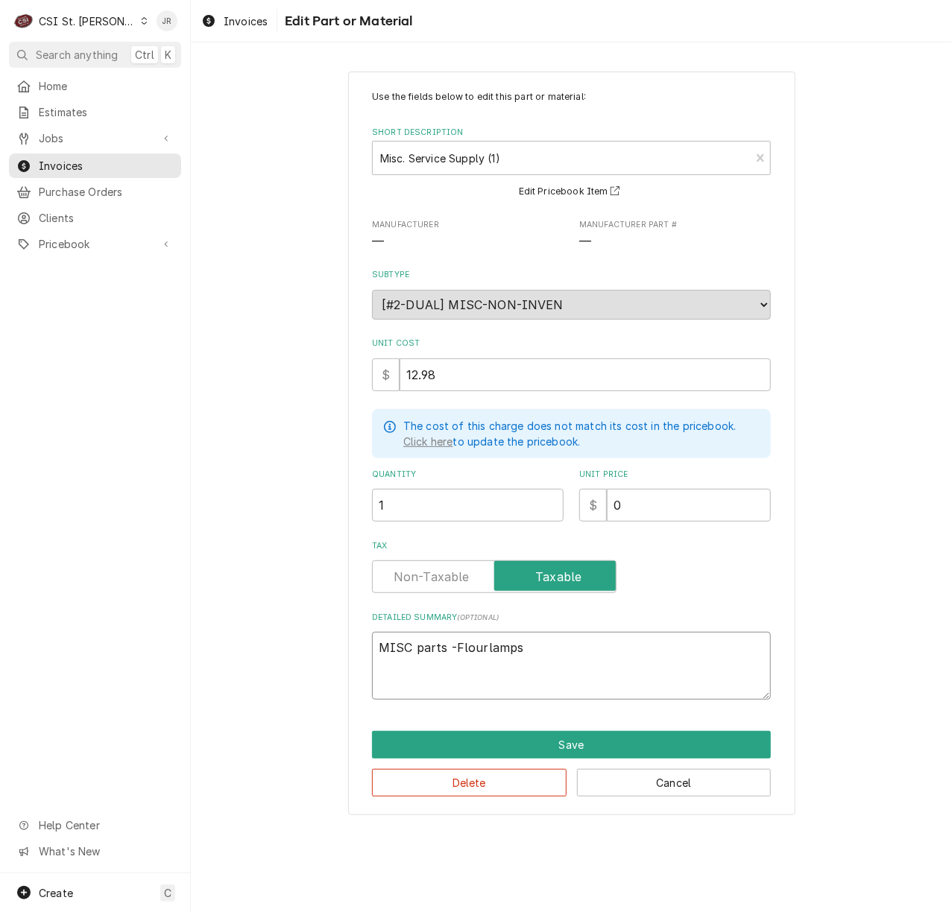
type textarea "x"
type textarea "MISC parts -Flourelamps"
type textarea "x"
type textarea "MISC parts -Floureslamps"
type textarea "x"
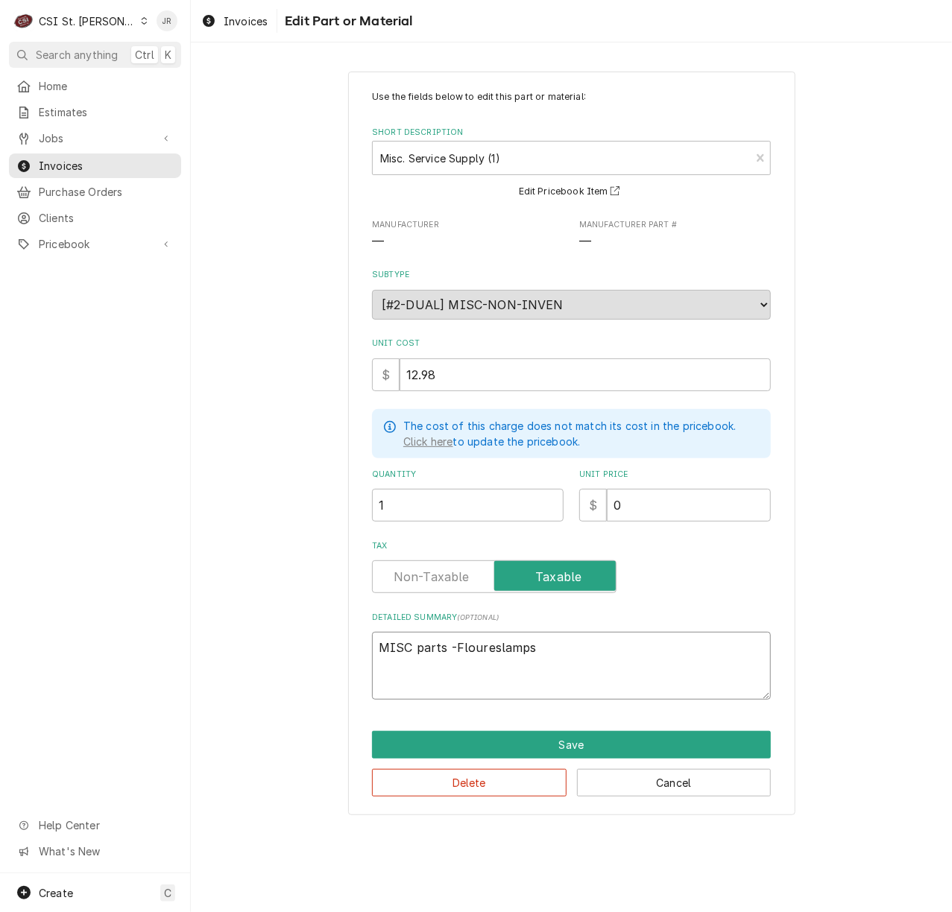
type textarea "MISC parts -Flouresclamps"
type textarea "x"
type textarea "MISC parts -Flourescelamps"
type textarea "x"
type textarea "MISC parts -Flourescenlamps"
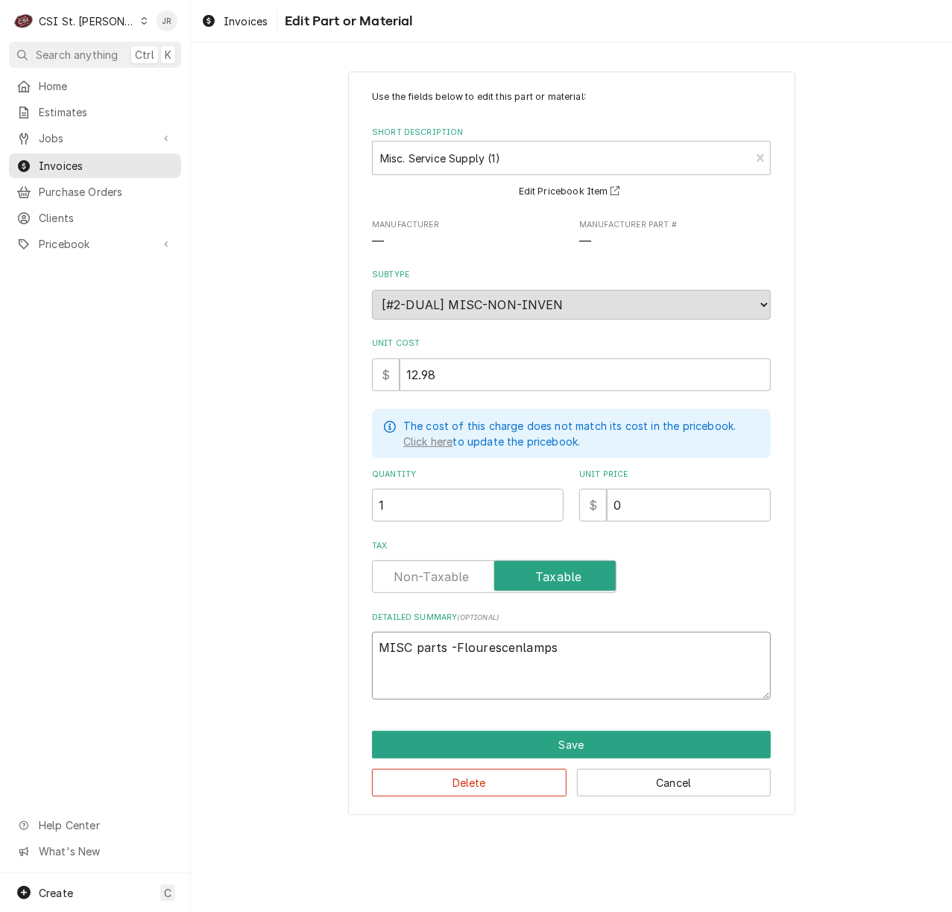
type textarea "x"
type textarea "MISC parts -Flourescentlamps"
type textarea "x"
type textarea "MISC parts -Flourescent lamps"
type textarea "x"
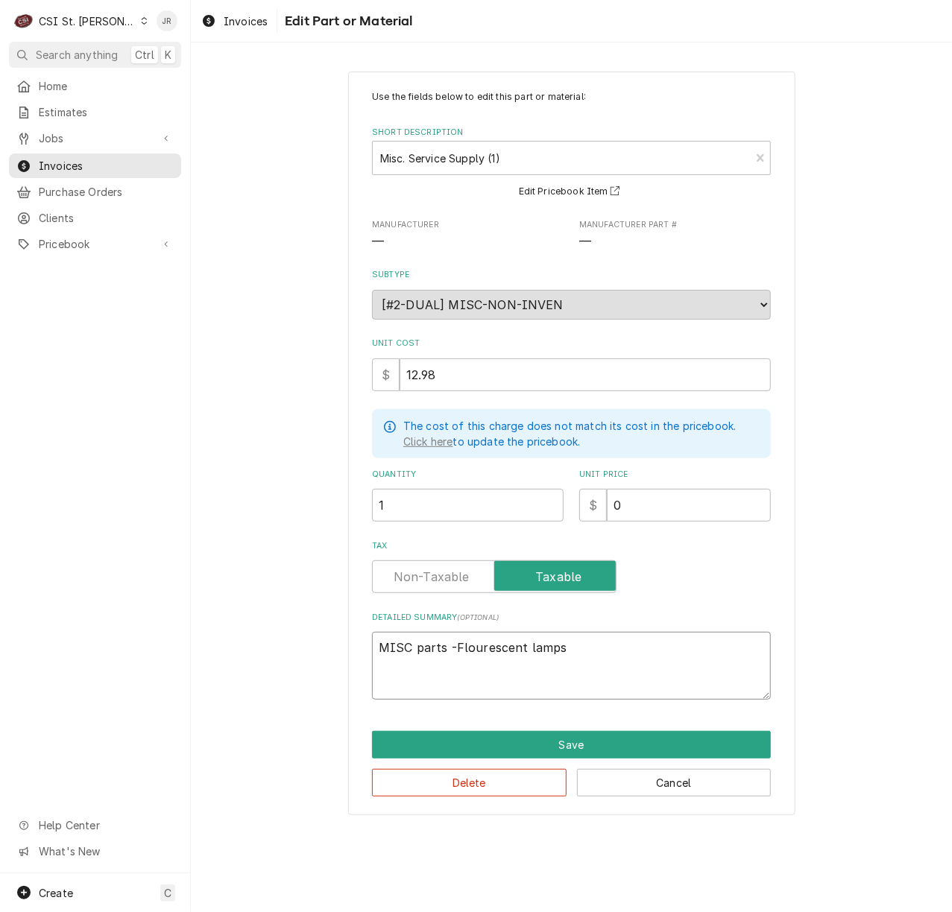
type textarea "-Flourescent lamps"
type textarea "x"
type textarea "H -Flourescent lamps"
type textarea "x"
type textarea "Ho -Flourescent lamps"
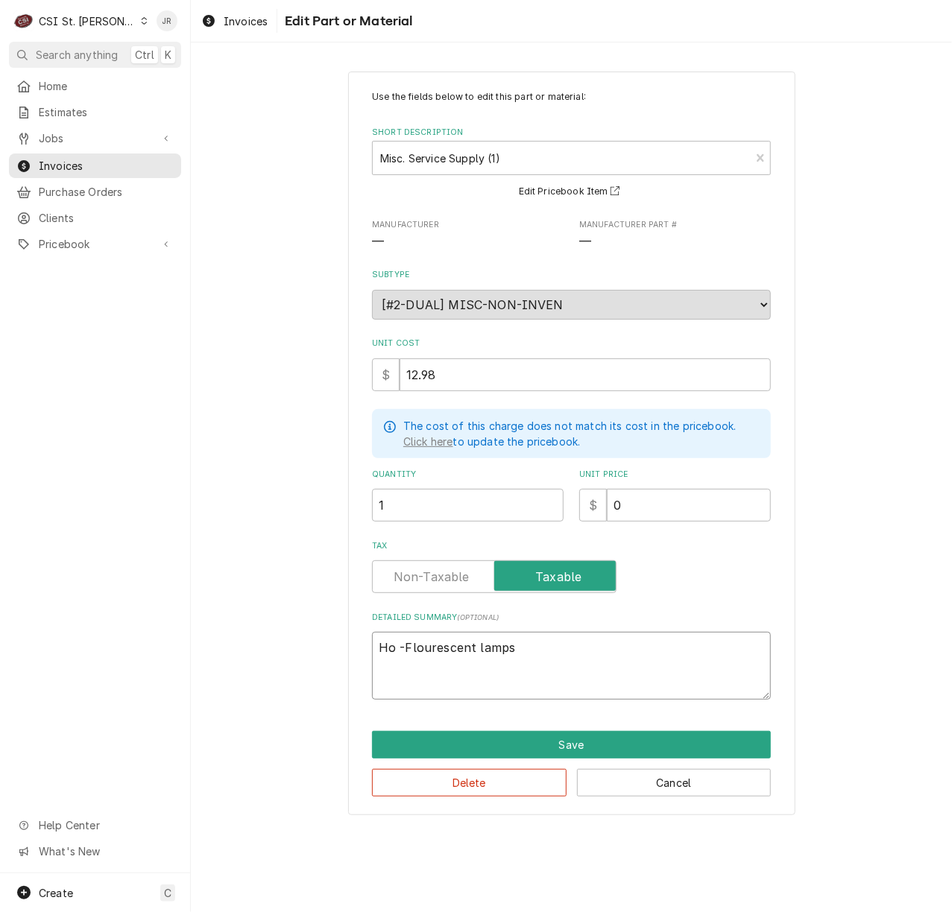
type textarea "x"
type textarea "Hom -Flourescent lamps"
type textarea "x"
type textarea "Home -Flourescent lamps"
type textarea "x"
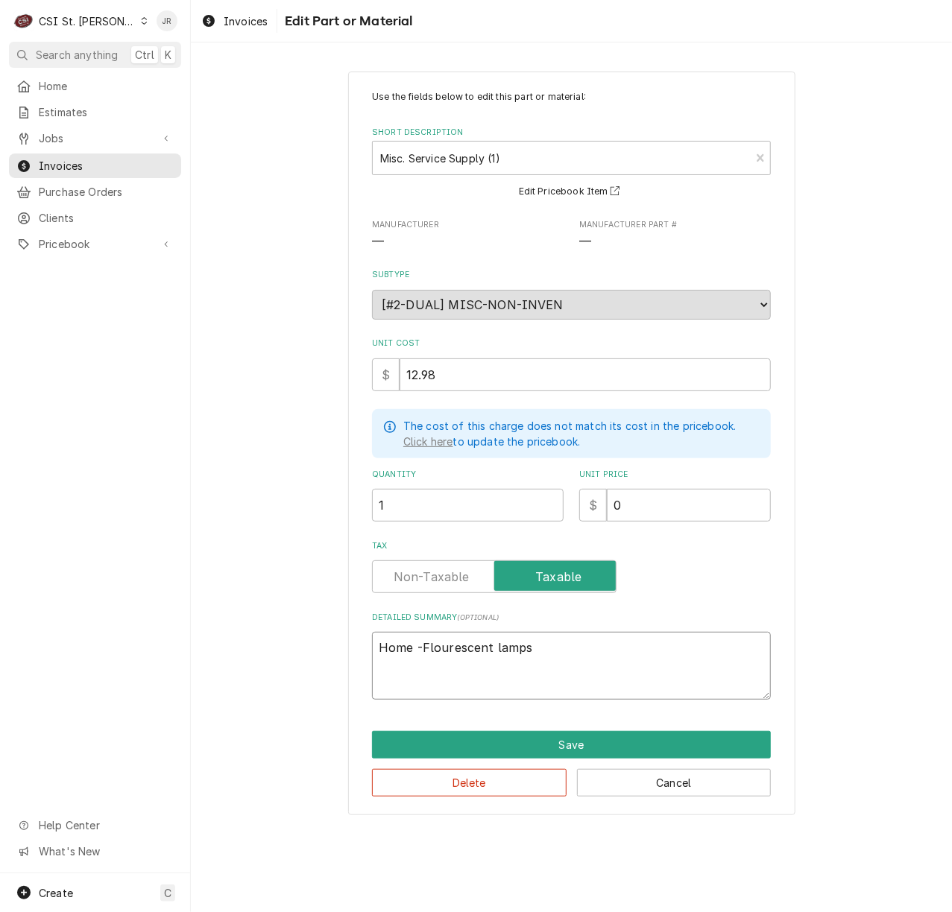
type textarea "Home -Flourescent lamps"
type textarea "x"
type textarea "Home D -Flourescent lamps"
type textarea "x"
type textarea "Home Dep -Flourescent lamps"
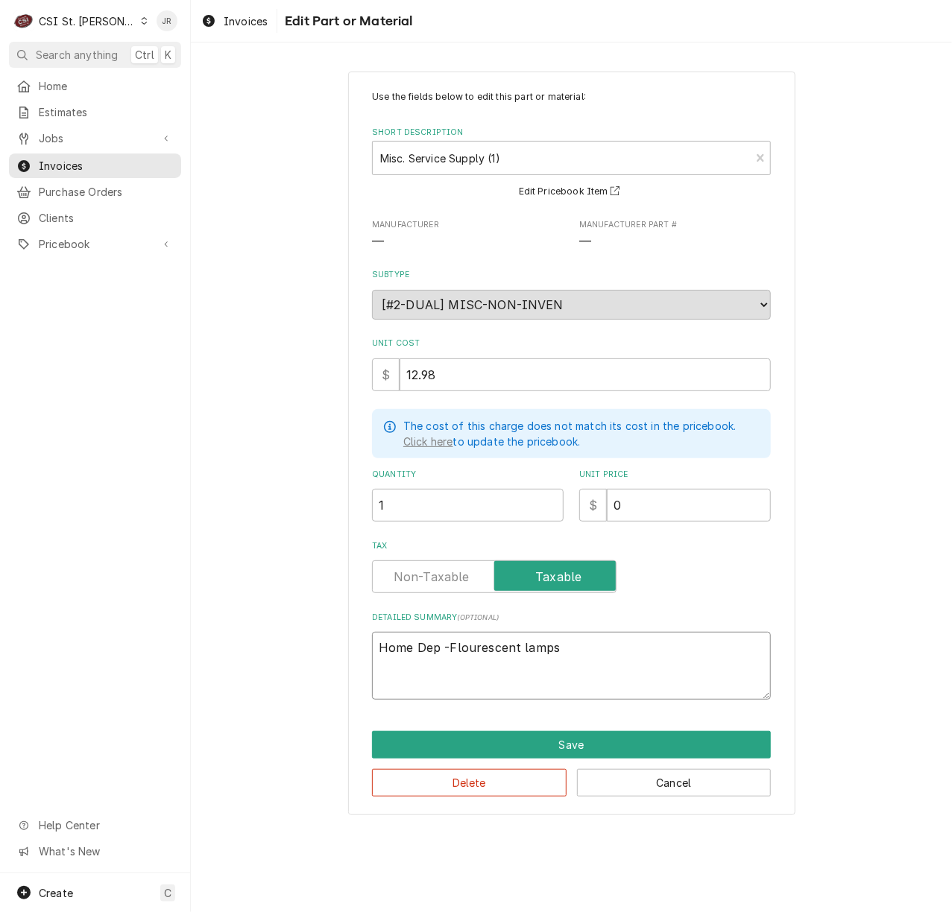
type textarea "x"
type textarea "Home Dep[ -Flourescent lamps"
type textarea "x"
type textarea "Home Dep[o -Flourescent lamps"
type textarea "x"
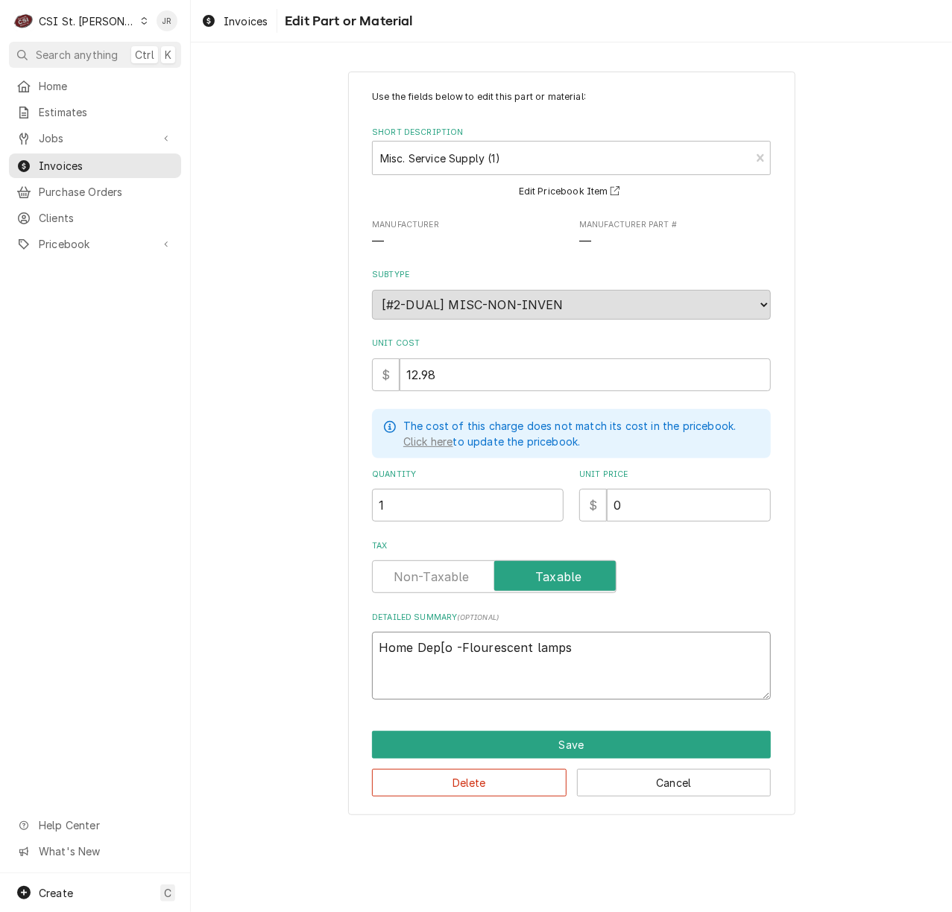
type textarea "Home Dep[ot -Flourescent lamps"
type textarea "x"
type textarea "Home Dep[o -Flourescent lamps"
type textarea "x"
type textarea "Home Dep[ -Flourescent lamps"
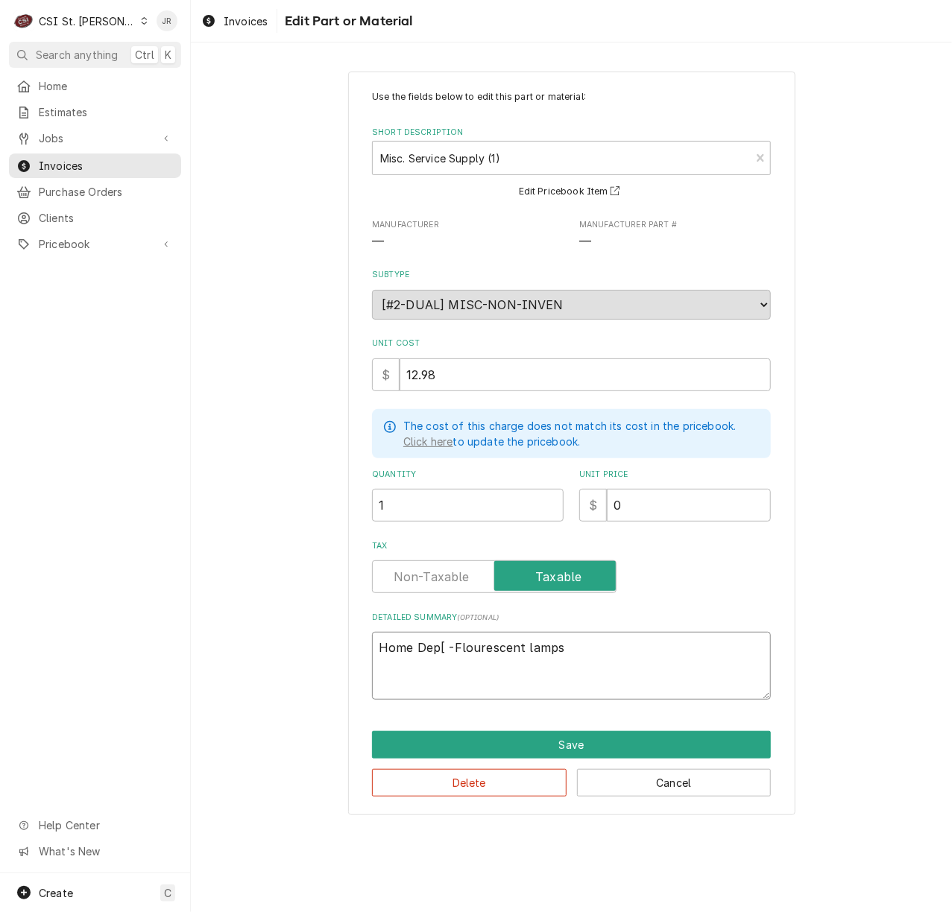
type textarea "x"
type textarea "Home Dep -Flourescent lamps"
type textarea "x"
type textarea "Home Depo -Flourescent lamps"
type textarea "x"
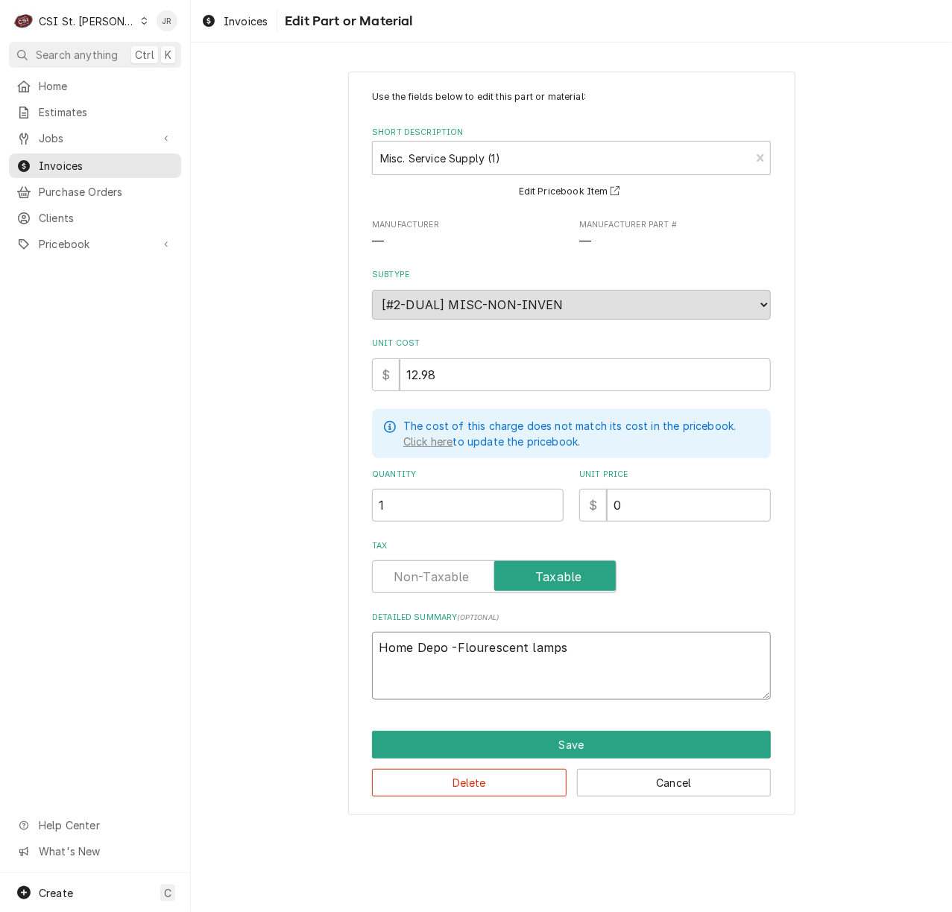
type textarea "Home Depot -Flourescent lamps"
type textarea "x"
type textarea "Home Depot -Flourescent lamps"
type textarea "x"
type textarea "Home Depot P -Flourescent lamps"
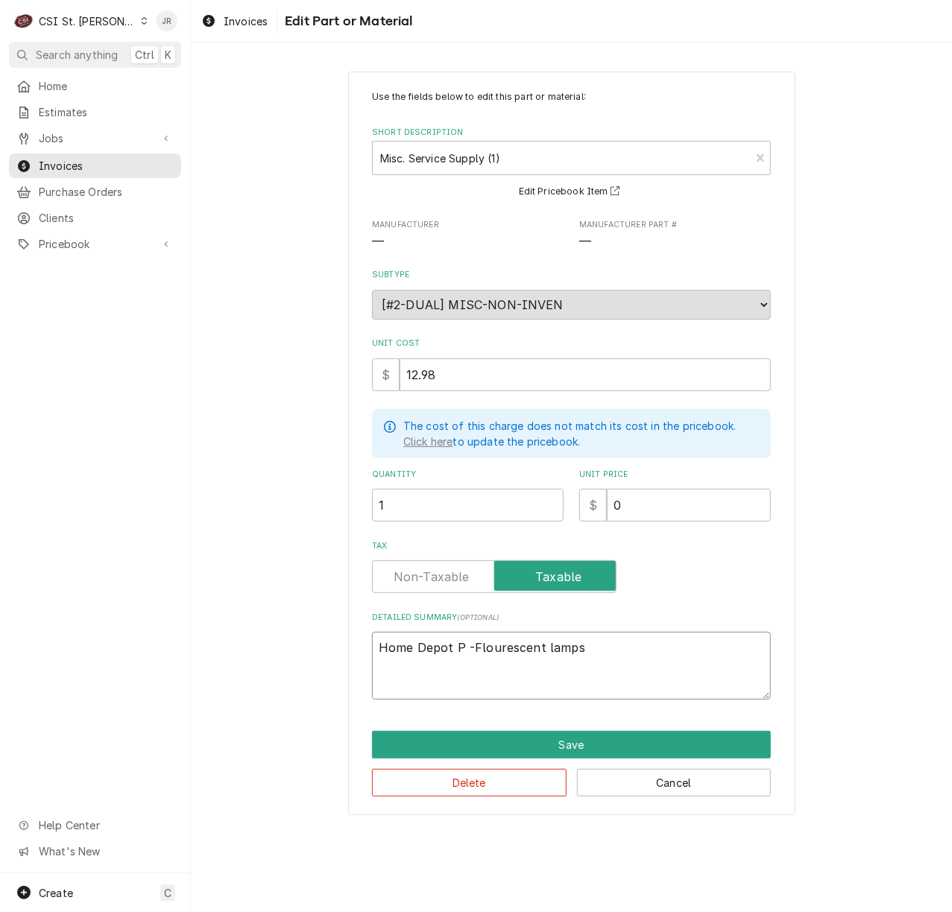
type textarea "x"
type textarea "Home Depot PO -Flourescent lamps"
type textarea "x"
type textarea "Home Depot PO -Flourescent lamps"
type textarea "x"
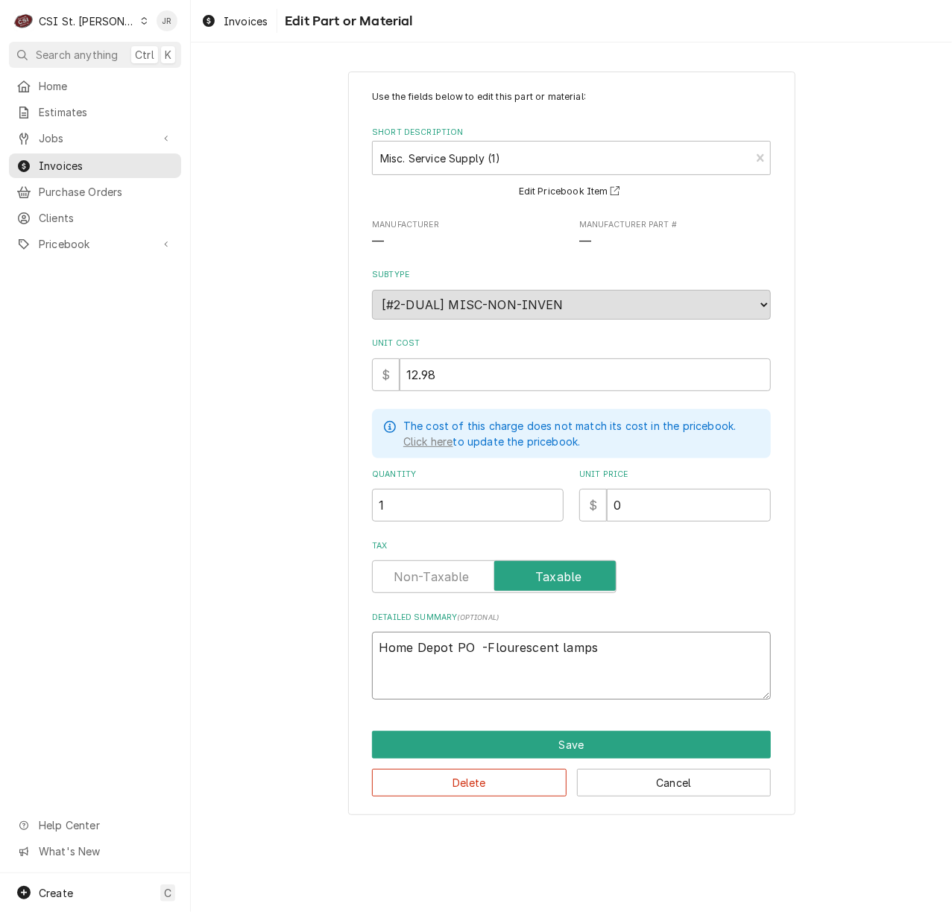
type textarea "Home Depot PO 4 -Flourescent lamps"
type textarea "x"
type textarea "Home Depot PO 40 -Flourescent lamps"
type textarea "x"
type textarea "Home Depot PO 401 -Flourescent lamps"
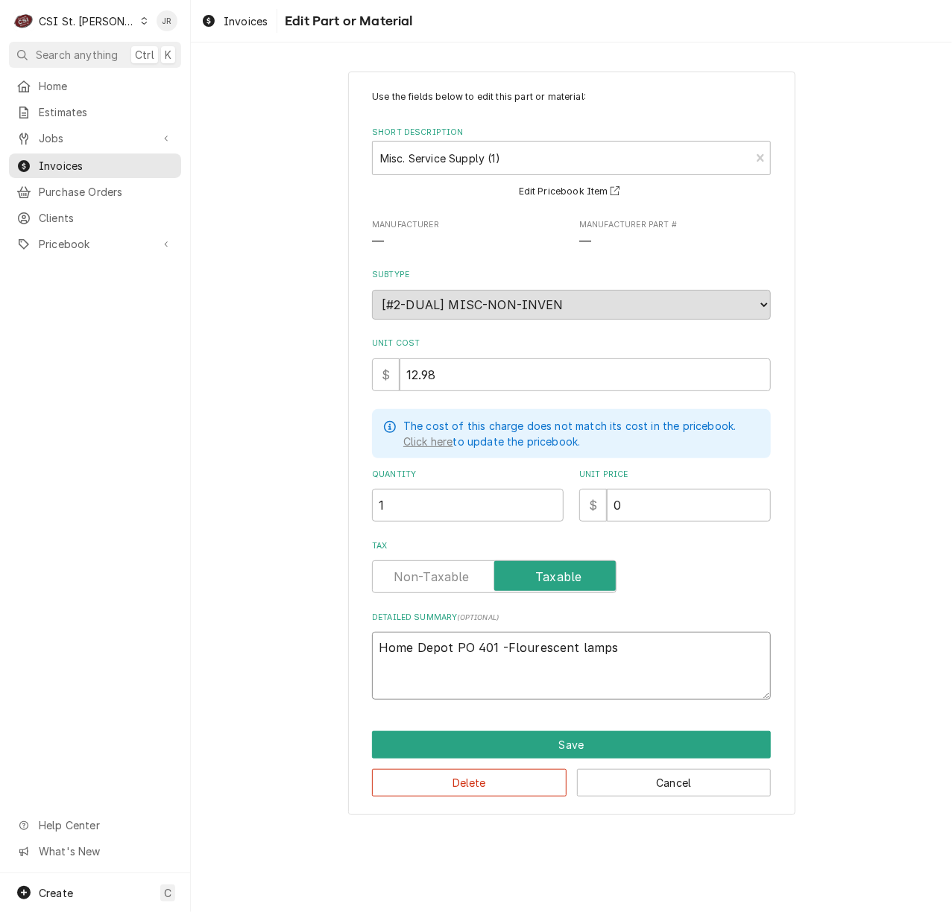
type textarea "x"
type textarea "Home Depot PO 4012 -Flourescent lamps"
type textarea "x"
type textarea "Home Depot PO 40127 -Flourescent lamps"
type textarea "x"
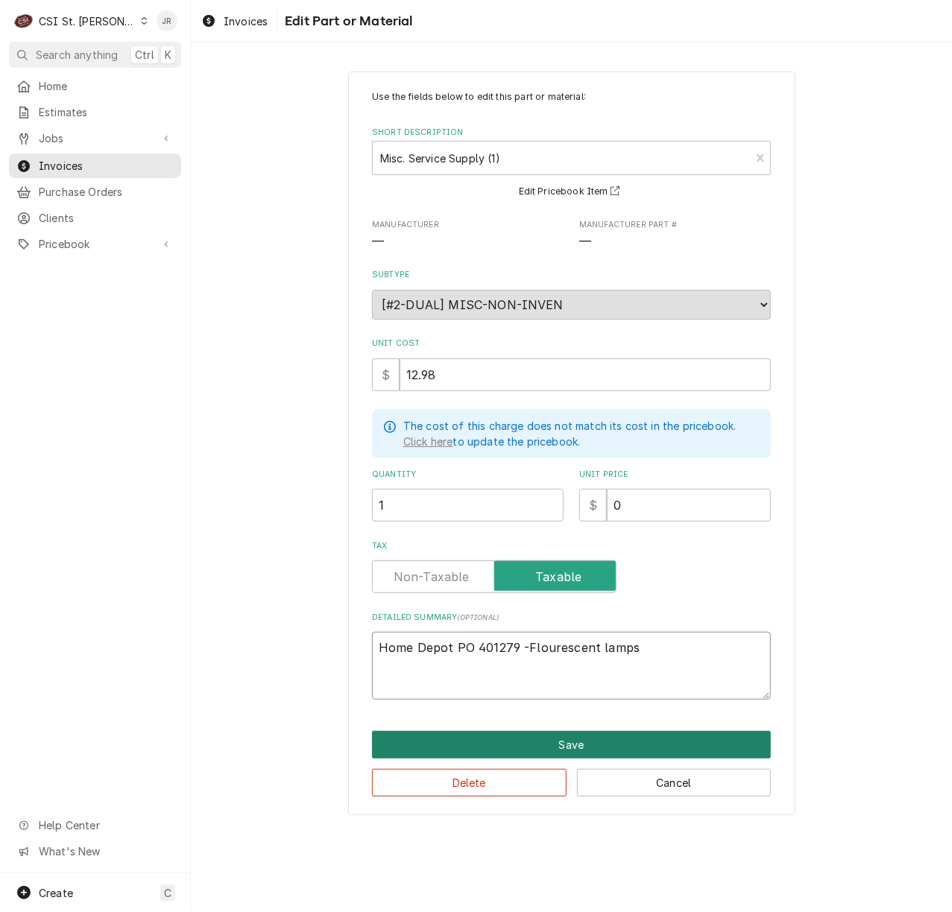
type textarea "Home Depot PO 401279 -Flourescent lamps"
drag, startPoint x: 589, startPoint y: 739, endPoint x: 546, endPoint y: 445, distance: 297.4
click at [546, 445] on div "Use the fields below to edit this part or material: Short Description Misc. Ser…" at bounding box center [571, 444] width 447 height 744
click at [543, 738] on button "Save" at bounding box center [571, 745] width 399 height 28
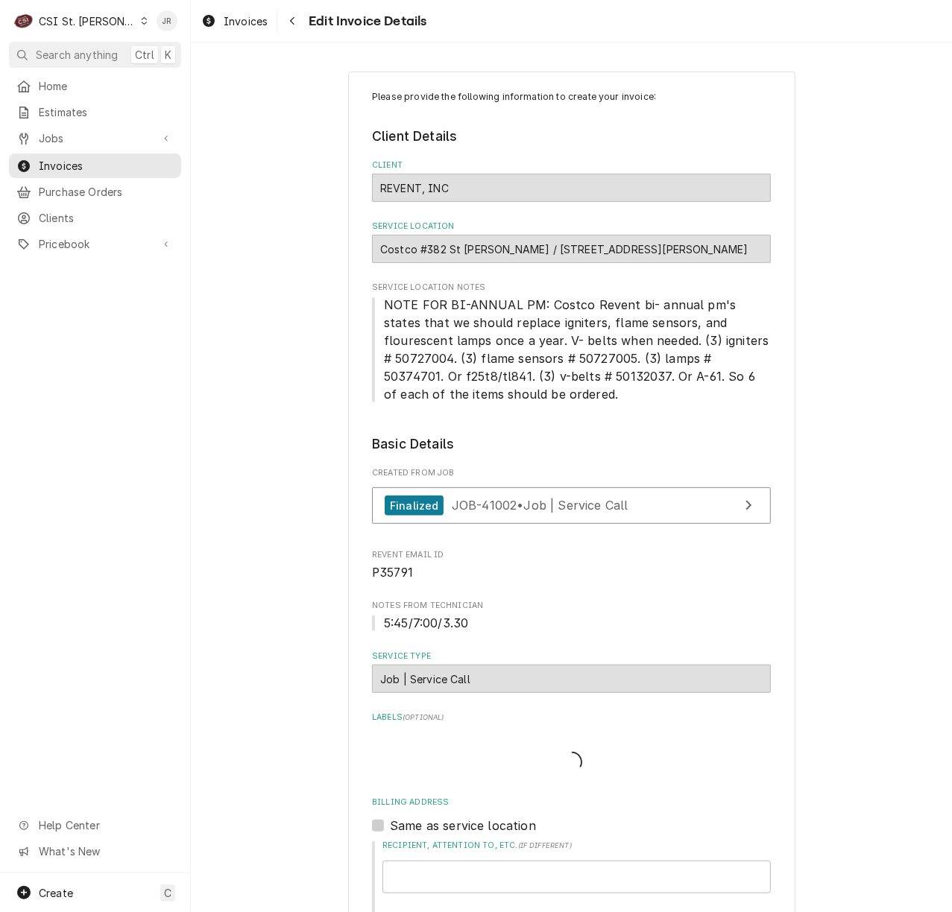
type textarea "x"
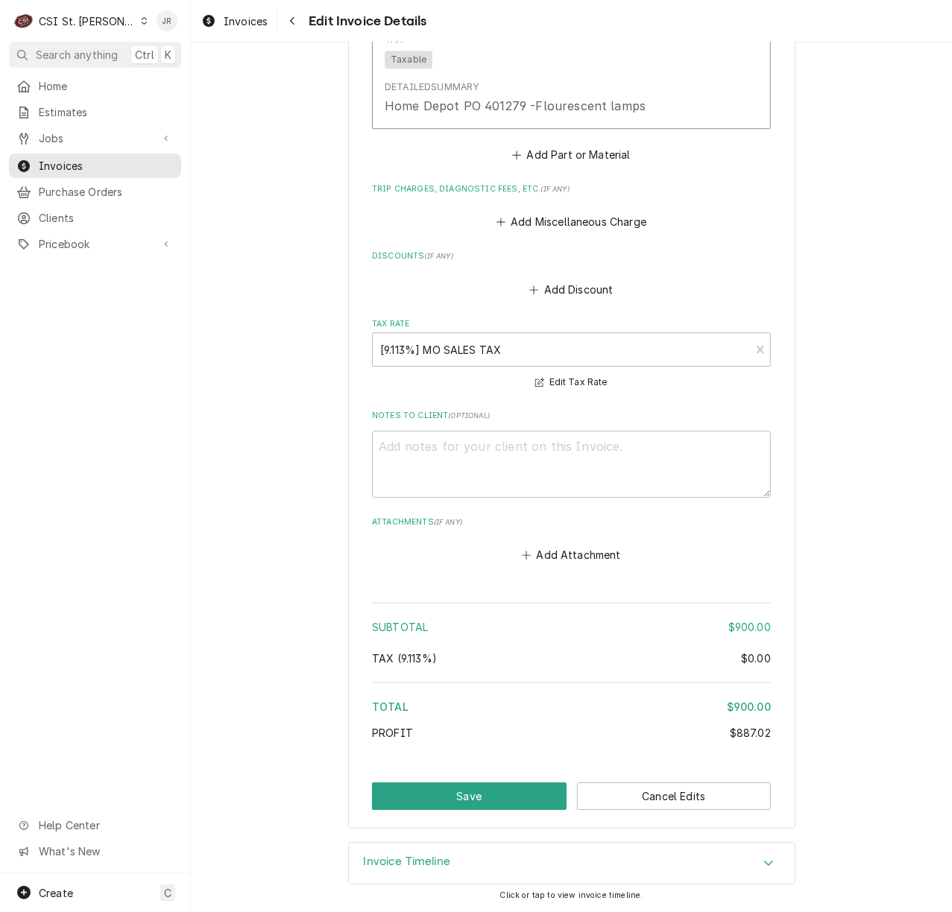
scroll to position [2159, 0]
click at [589, 203] on div "Add Miscellaneous Charge" at bounding box center [571, 217] width 399 height 29
click at [596, 212] on button "Add Miscellaneous Charge" at bounding box center [570, 222] width 155 height 21
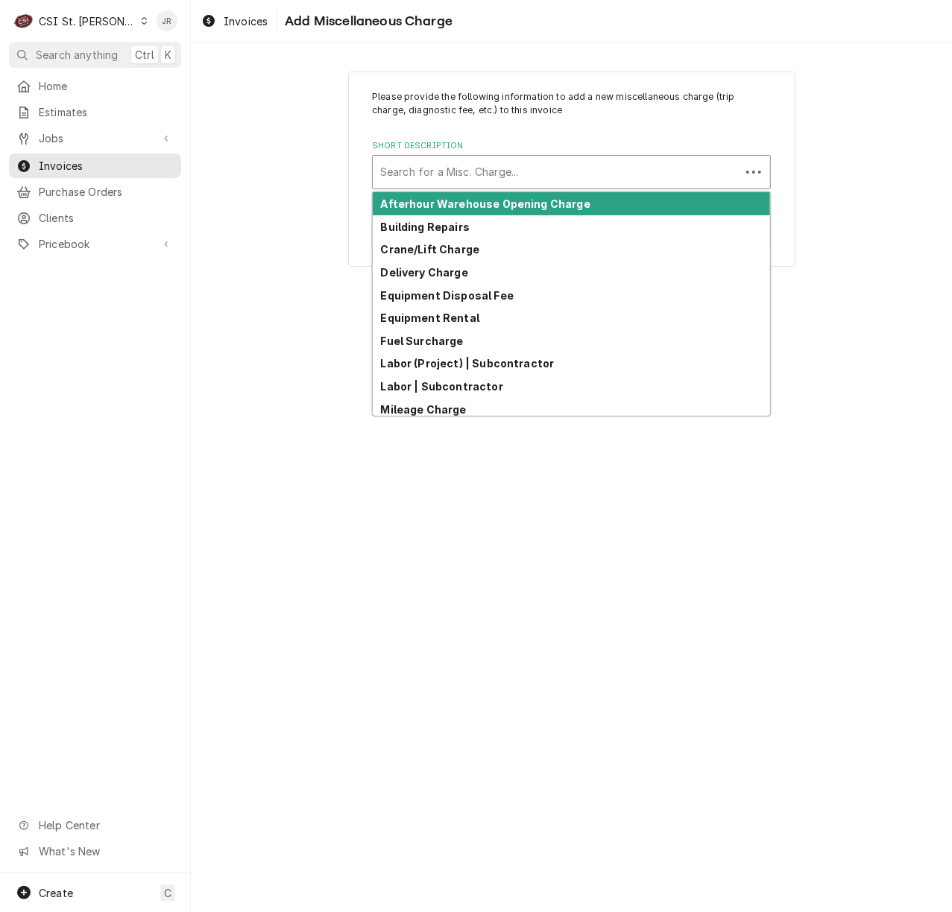
click at [553, 171] on div "Short Description" at bounding box center [556, 172] width 352 height 27
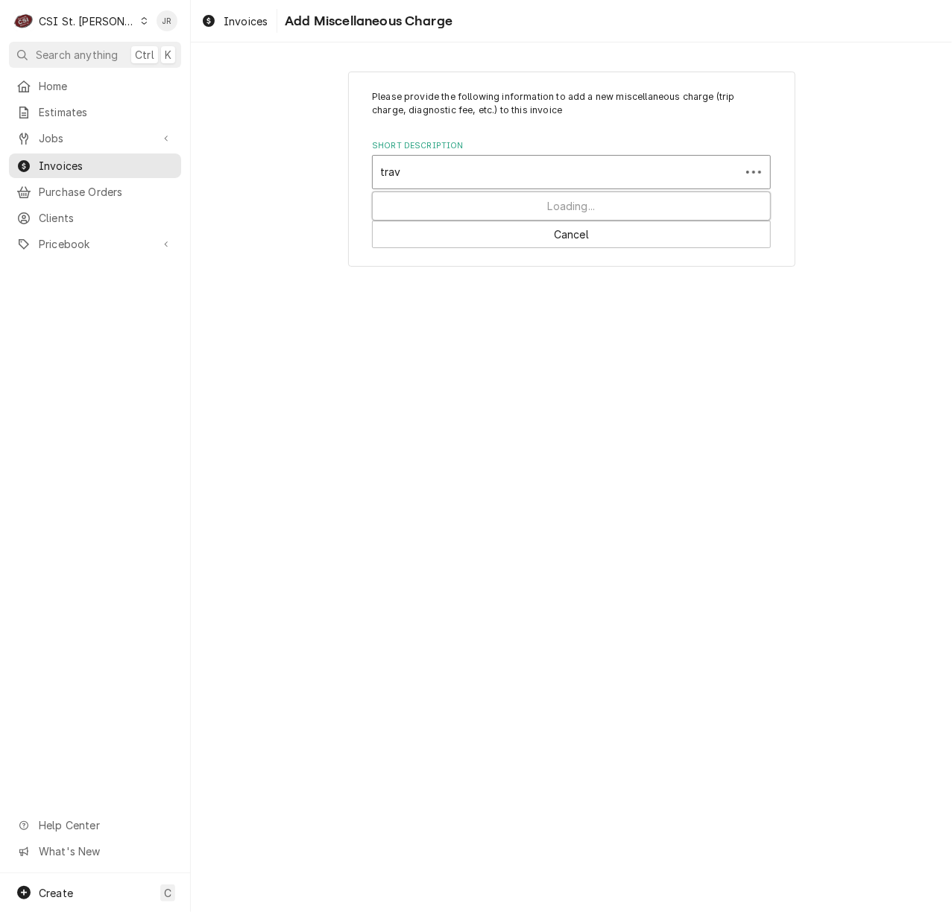
type input "trave"
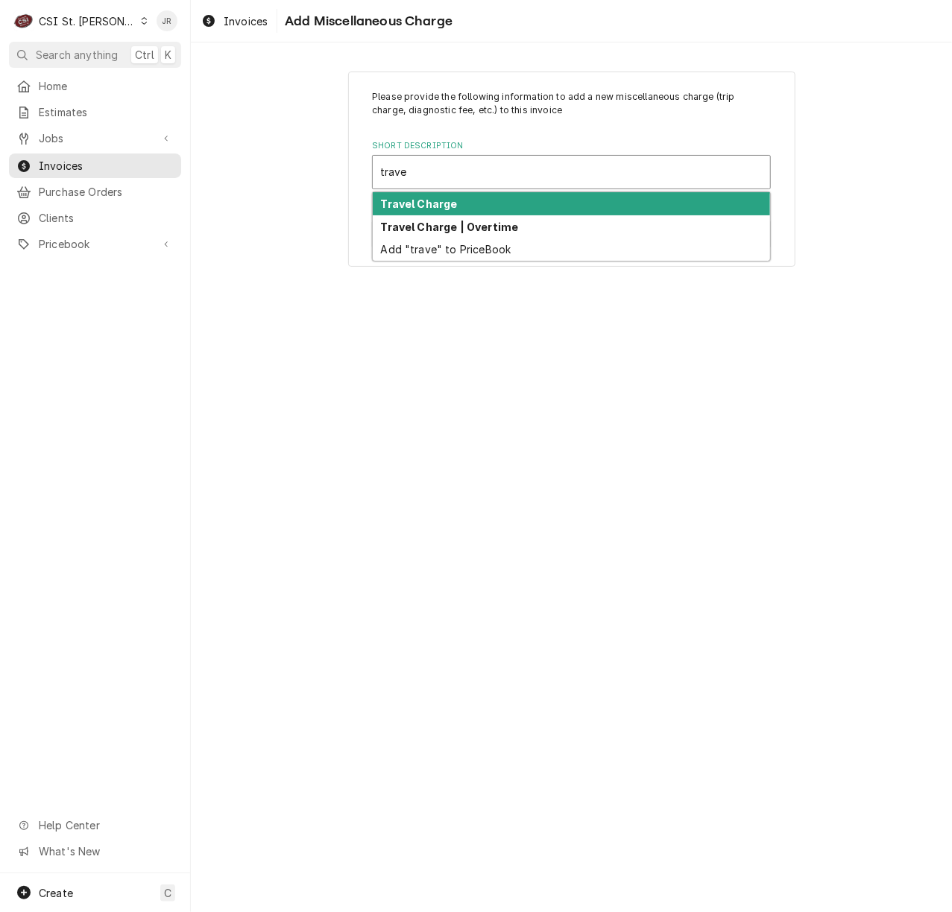
drag, startPoint x: 532, startPoint y: 228, endPoint x: 525, endPoint y: 215, distance: 15.3
click at [525, 215] on div "Travel Charge Travel Charge | Overtime Add "trave" to PriceBook" at bounding box center [571, 226] width 397 height 69
click at [525, 215] on div "Travel Charge" at bounding box center [571, 203] width 397 height 23
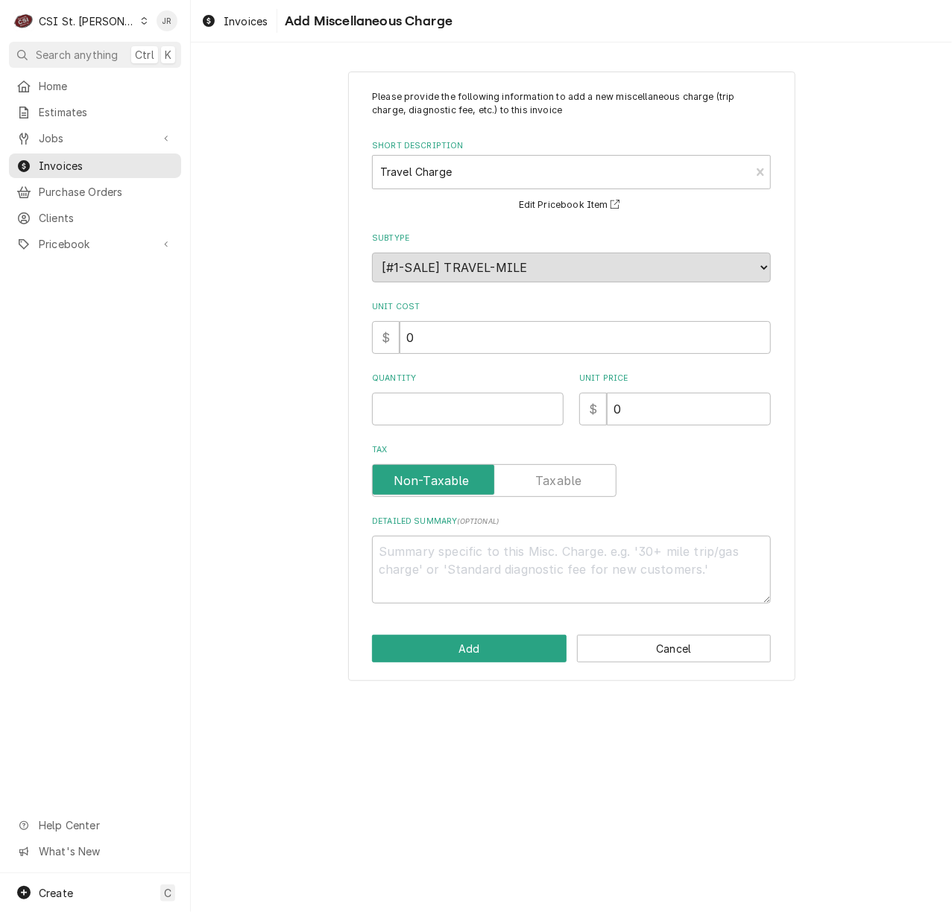
click at [510, 385] on div "Quantity" at bounding box center [467, 399] width 191 height 53
click at [499, 411] on input "Quantity" at bounding box center [467, 409] width 191 height 33
type textarea "x"
type input "1"
type textarea "x"
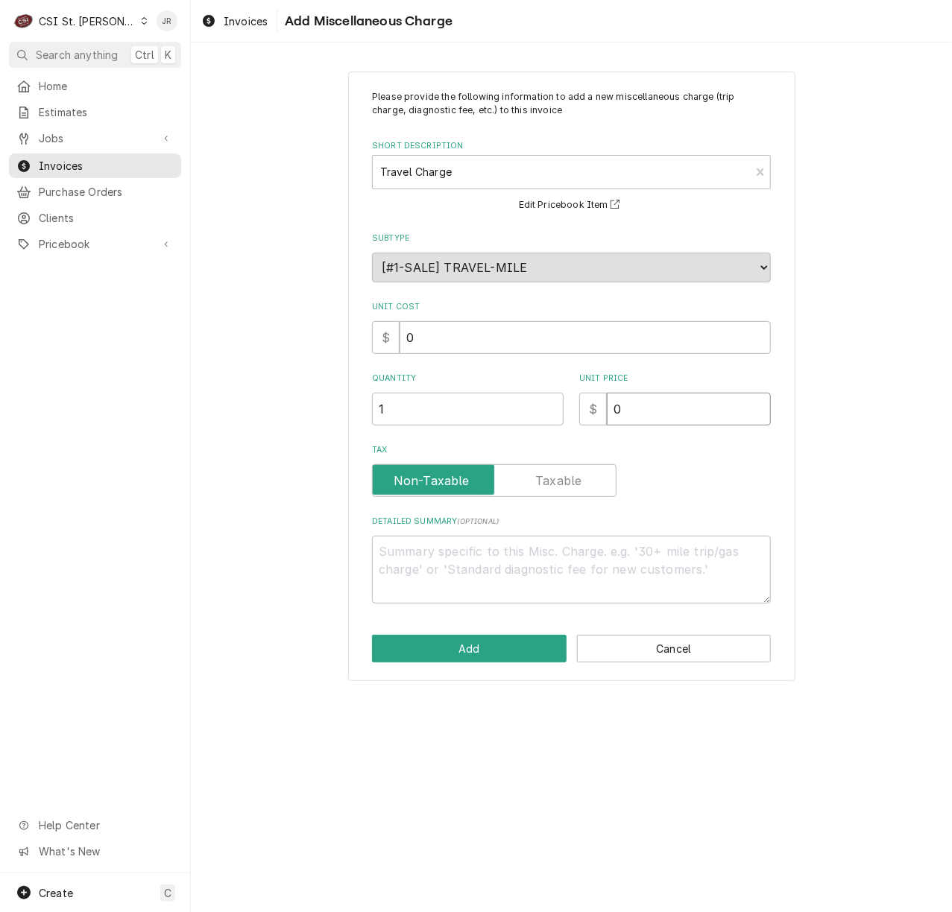
type input "1"
type textarea "x"
type input "10"
type textarea "x"
type input "100"
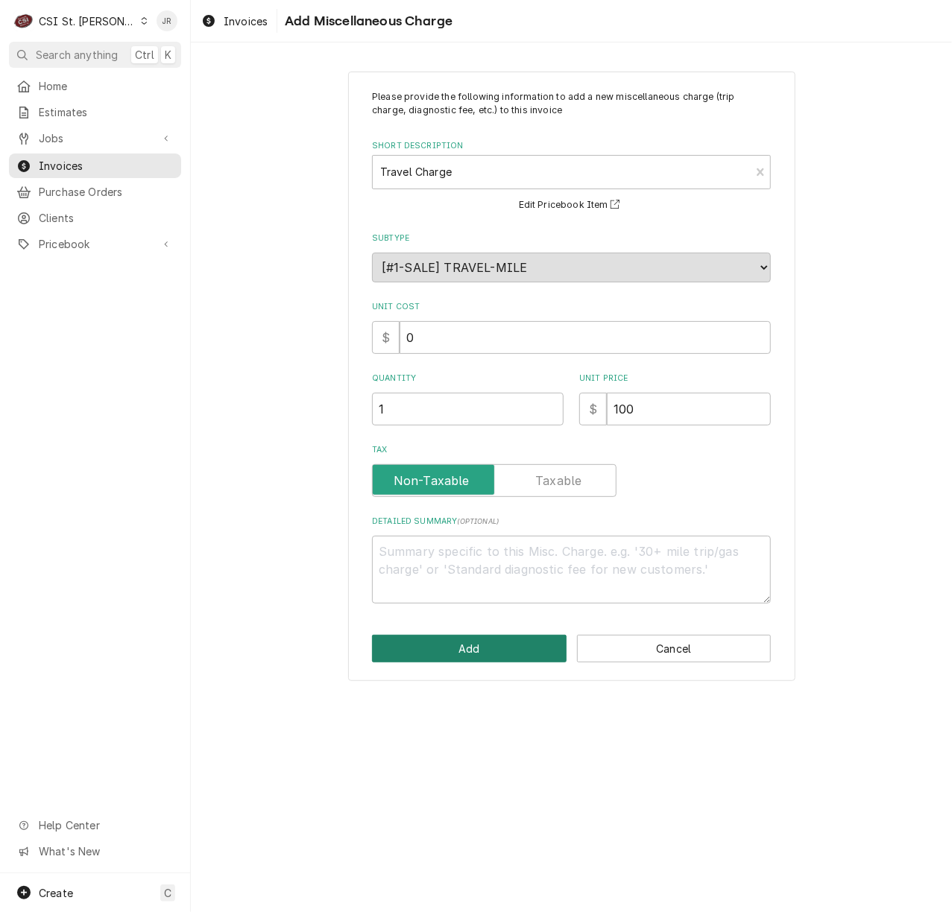
click at [469, 659] on div "Please provide the following information to add a new miscellaneous charge (tri…" at bounding box center [571, 377] width 447 height 610
click at [469, 656] on button "Add" at bounding box center [469, 649] width 194 height 28
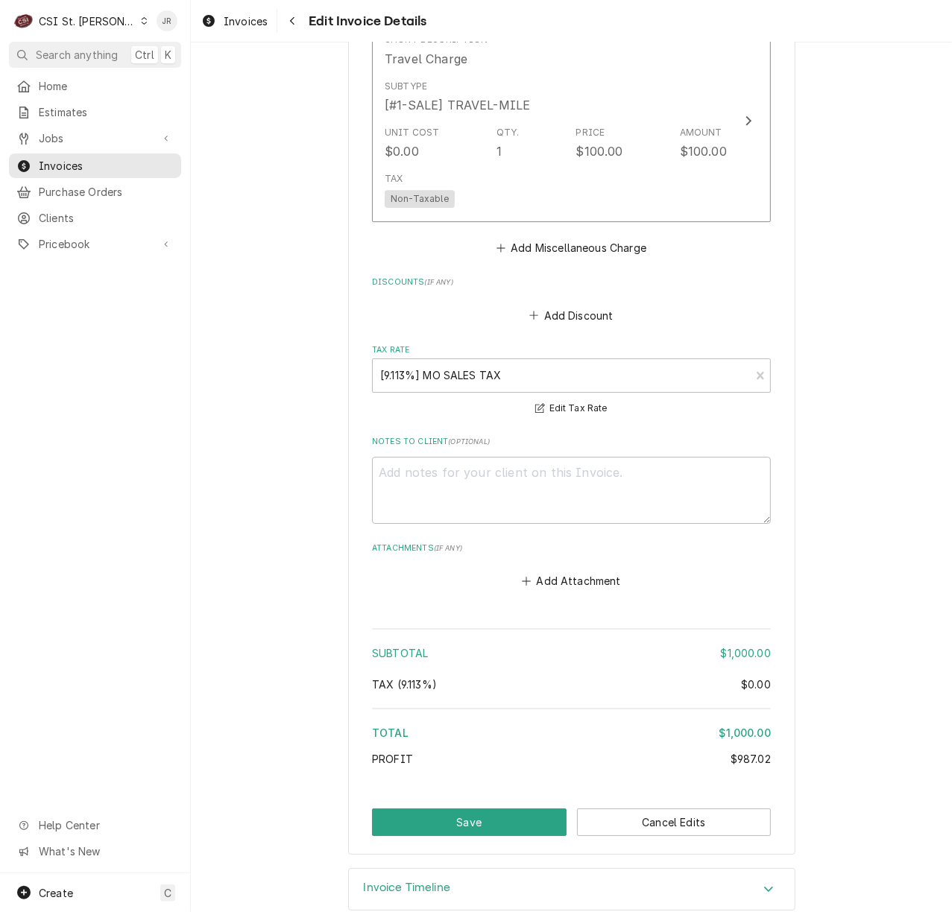
scroll to position [2369, 0]
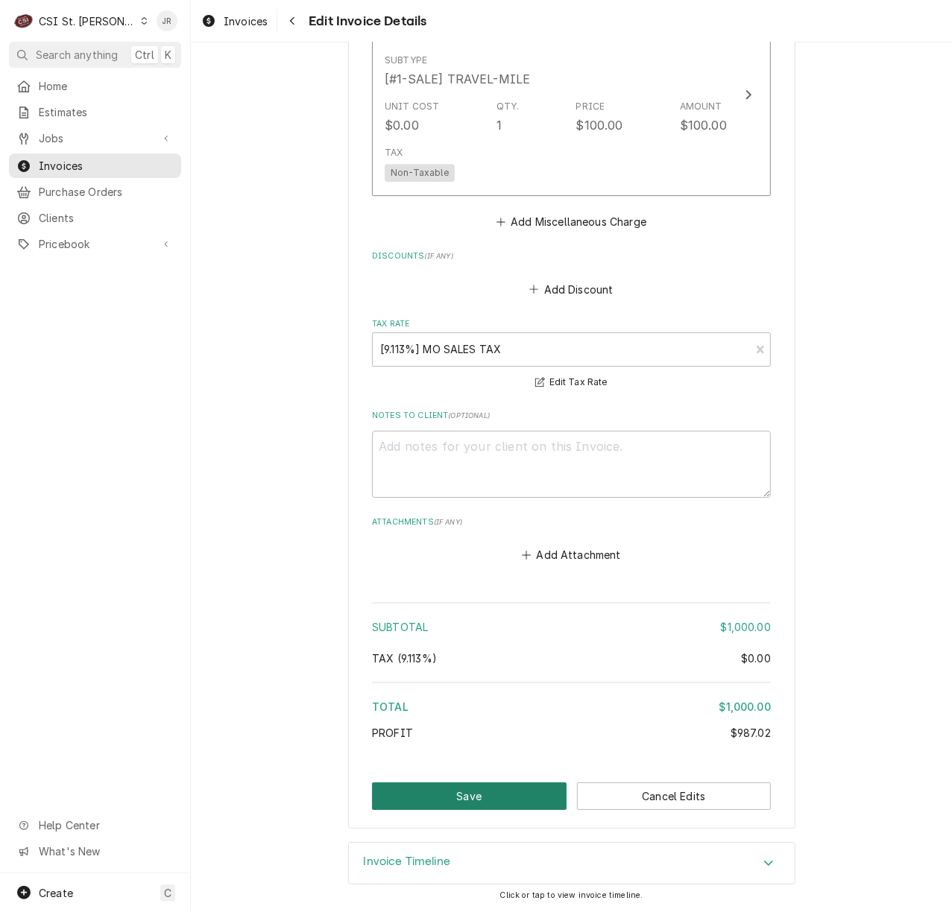
click at [448, 785] on button "Save" at bounding box center [469, 796] width 194 height 28
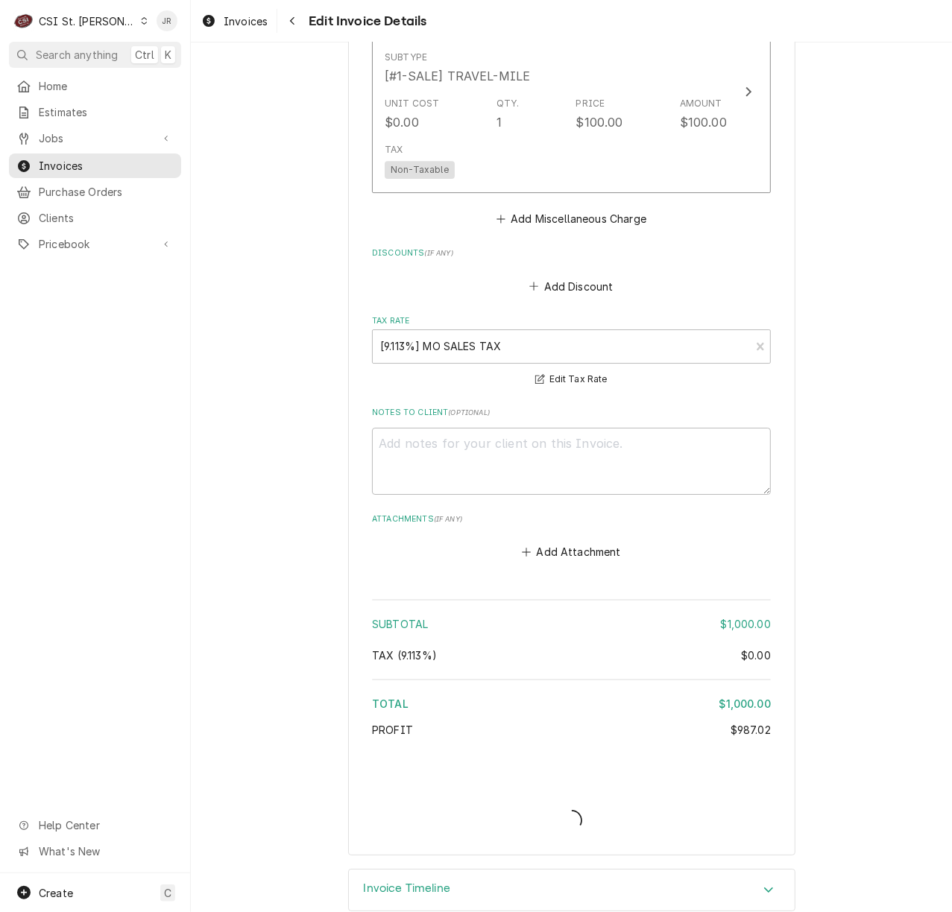
type textarea "x"
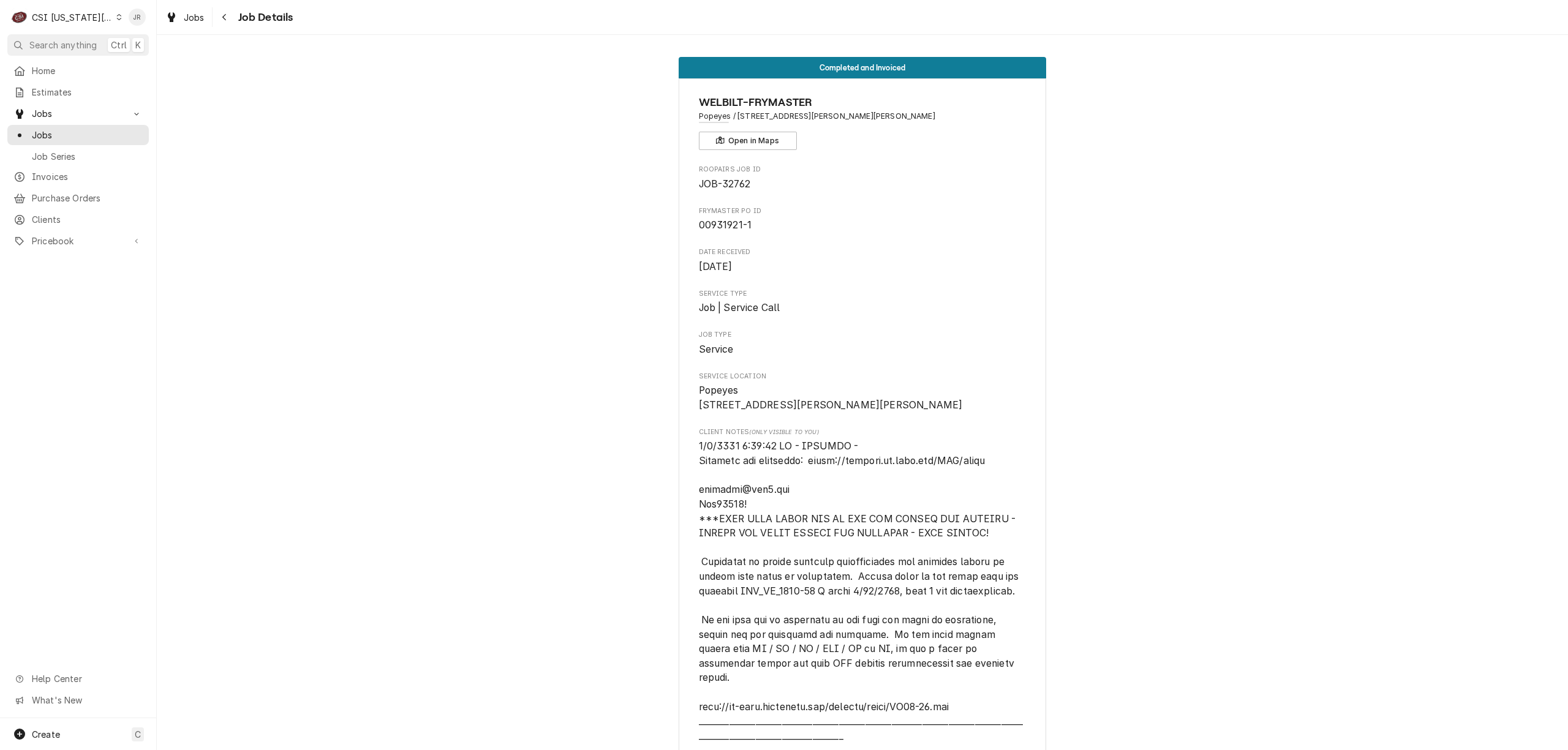
scroll to position [4327, 0]
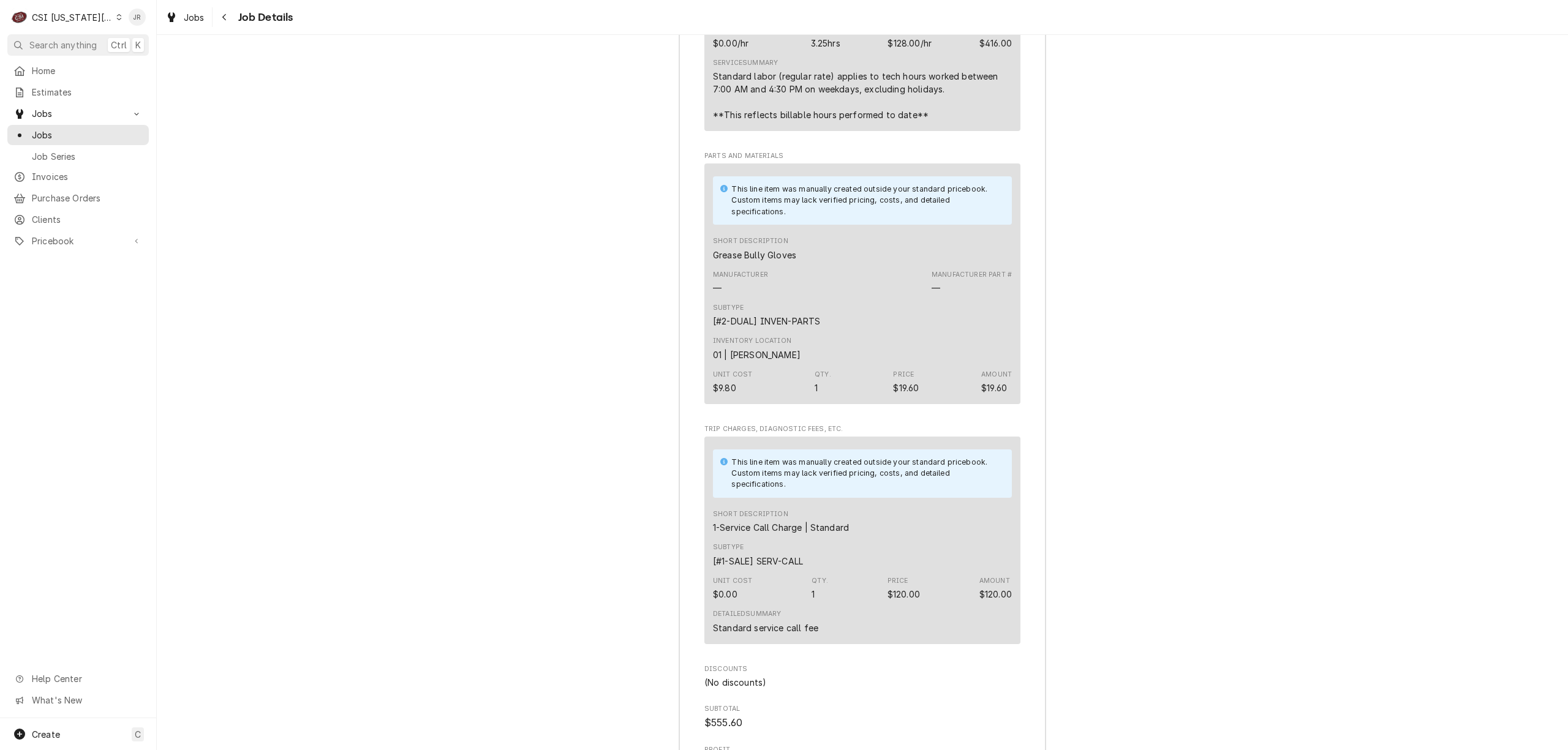
click at [72, 18] on div "CSI [US_STATE][GEOGRAPHIC_DATA]" at bounding box center [72, 17] width 81 height 13
click at [159, 67] on div "CSI St. [PERSON_NAME]" at bounding box center [210, 67] width 179 height 13
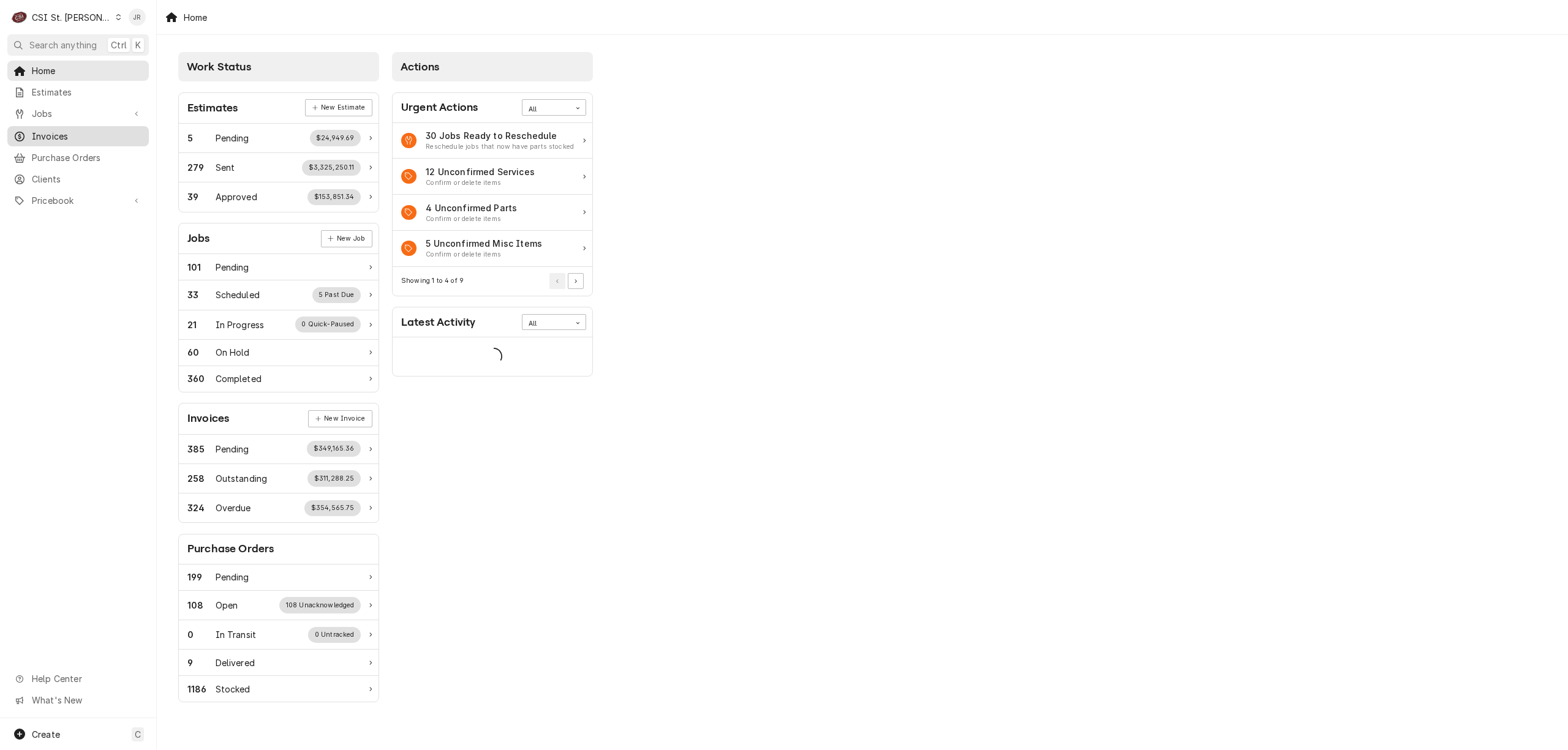
click at [47, 133] on span "Invoices" at bounding box center [87, 136] width 111 height 13
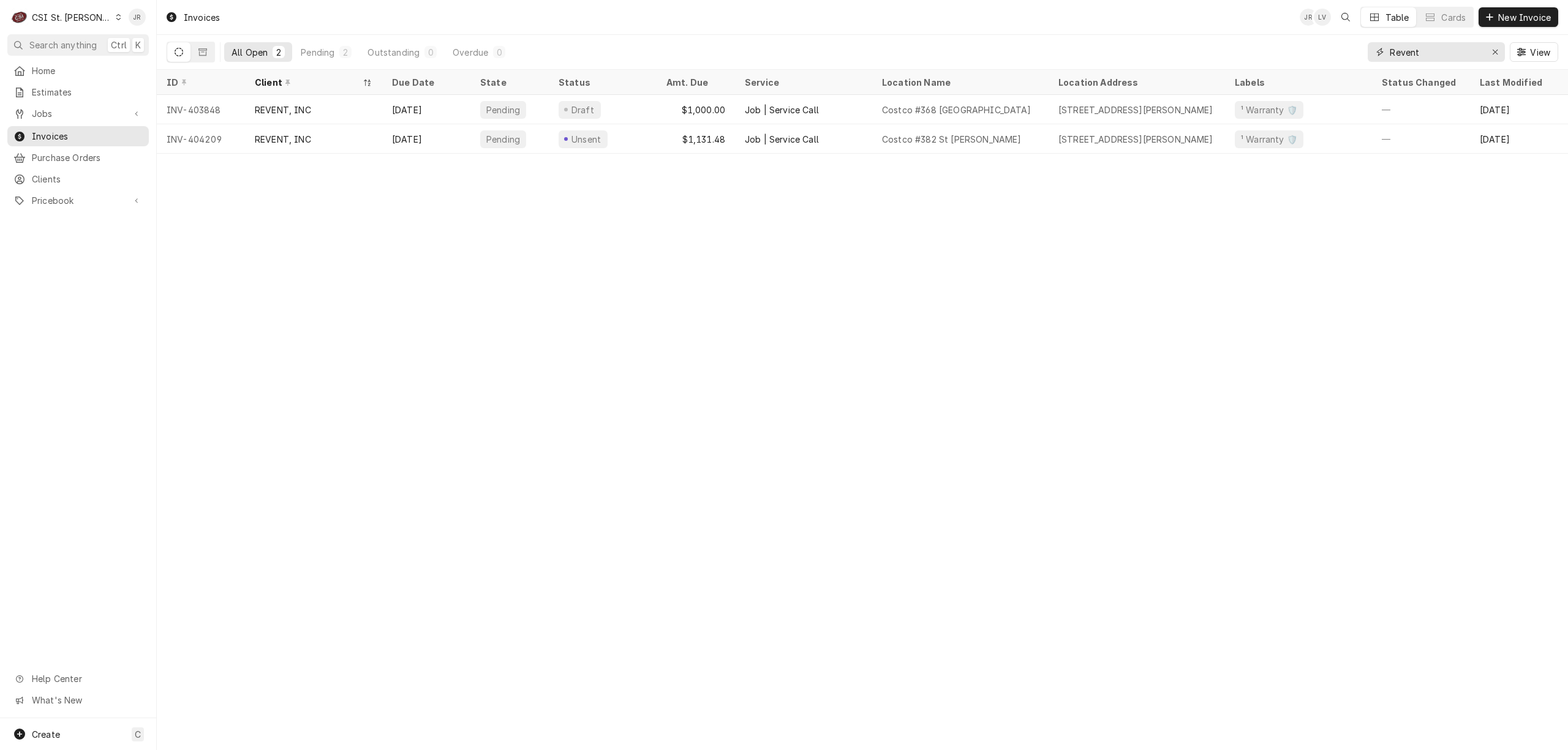
click at [1433, 54] on input "Revent" at bounding box center [1436, 52] width 92 height 20
paste input "403848"
type input "403848"
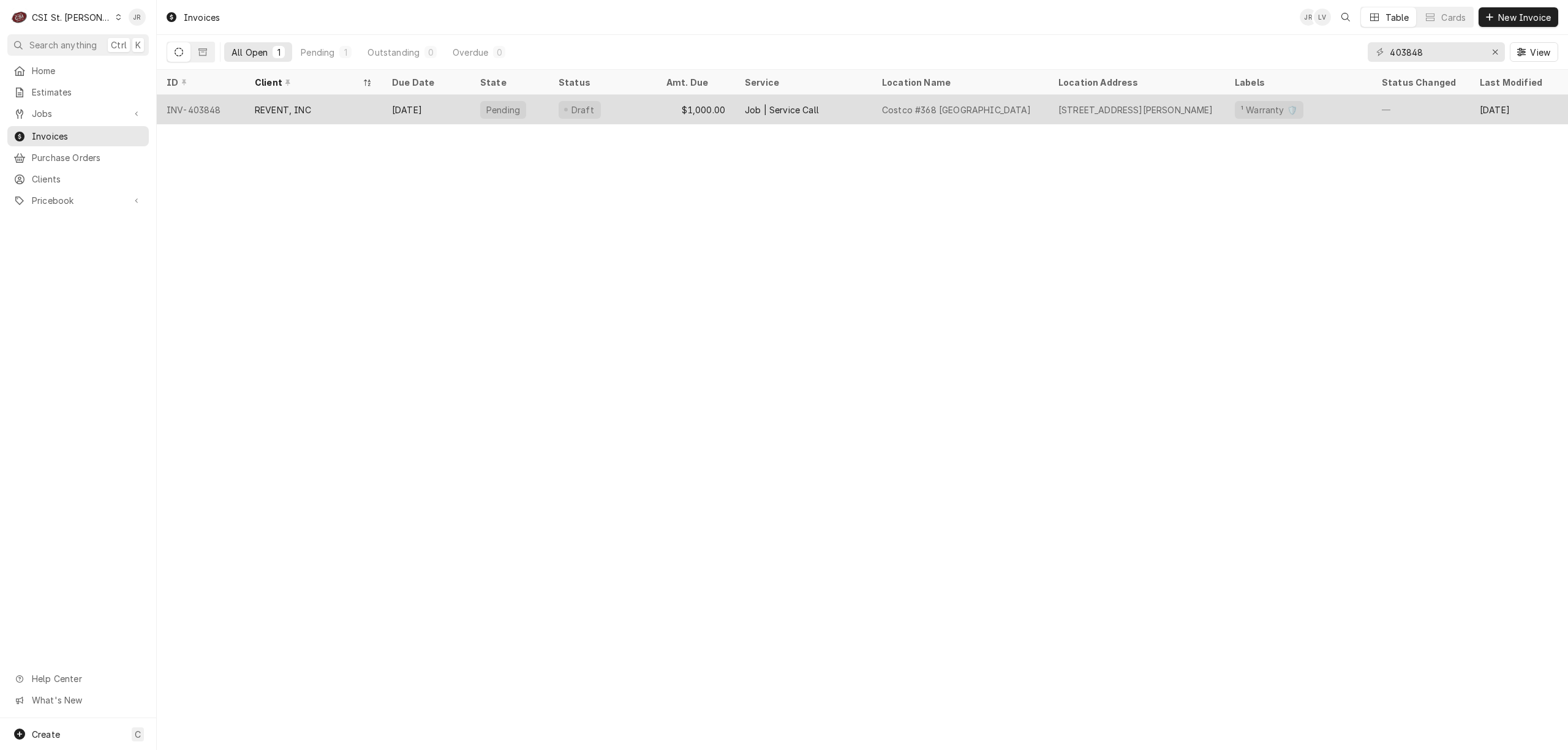
click at [320, 110] on div "REVENT, INC" at bounding box center [313, 109] width 137 height 30
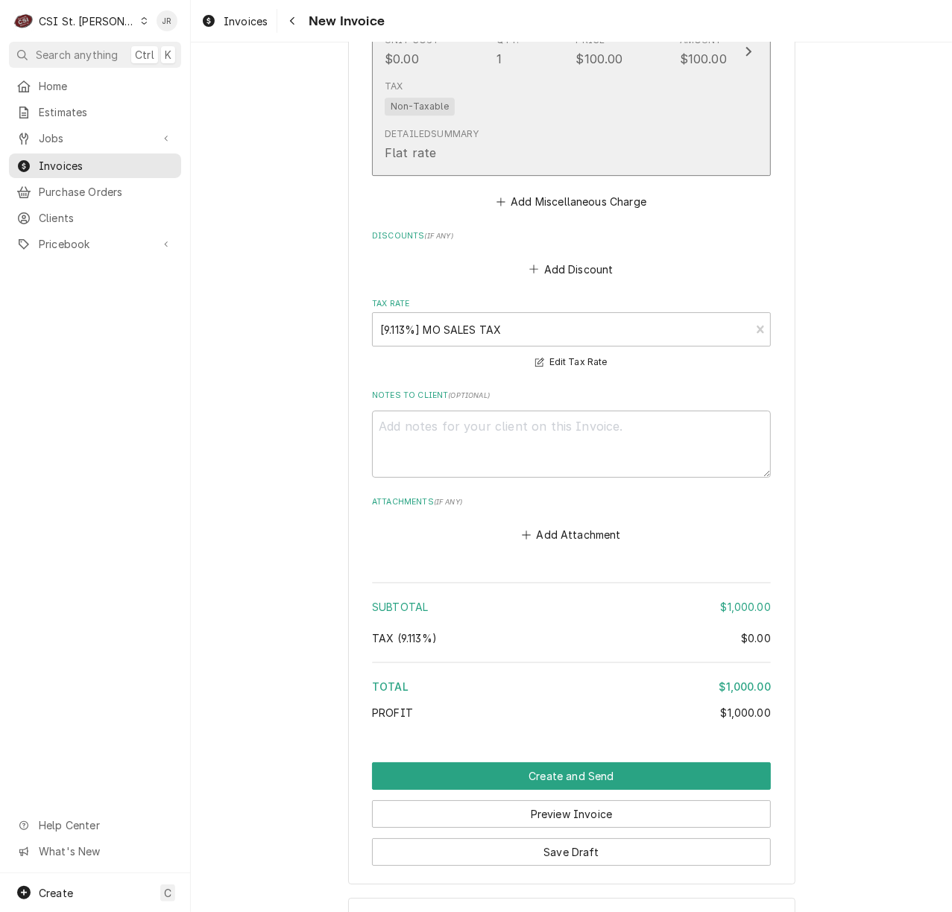
scroll to position [2384, 0]
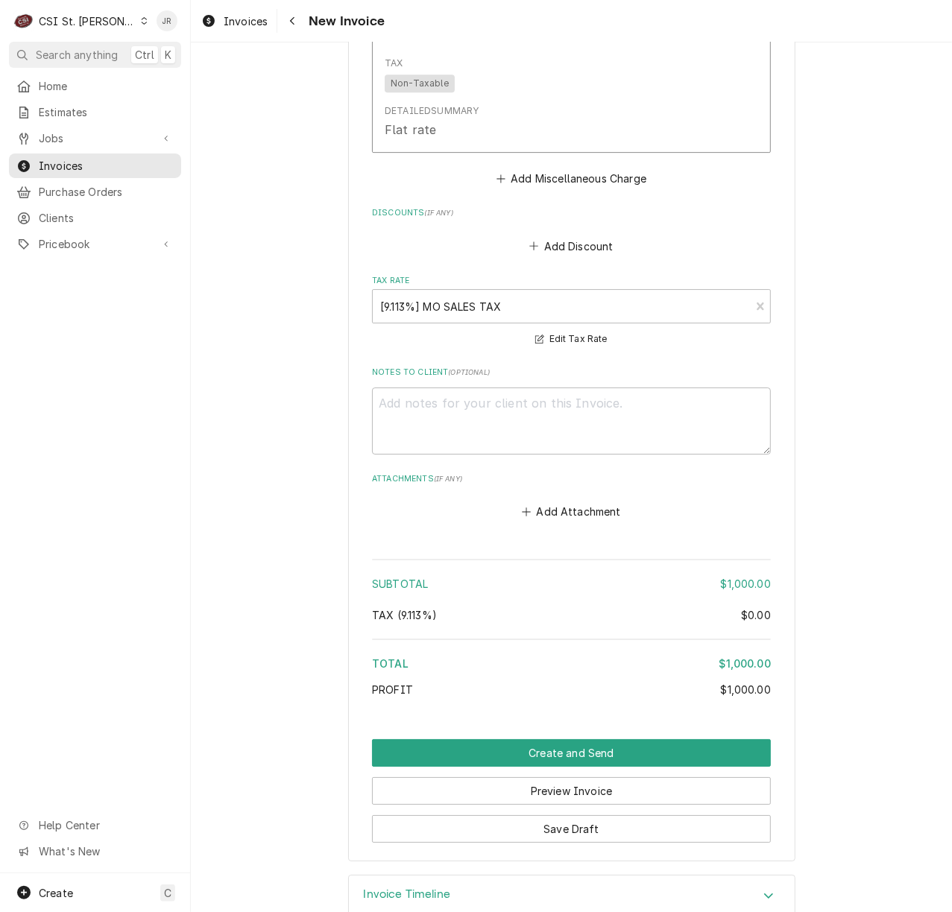
type textarea "x"
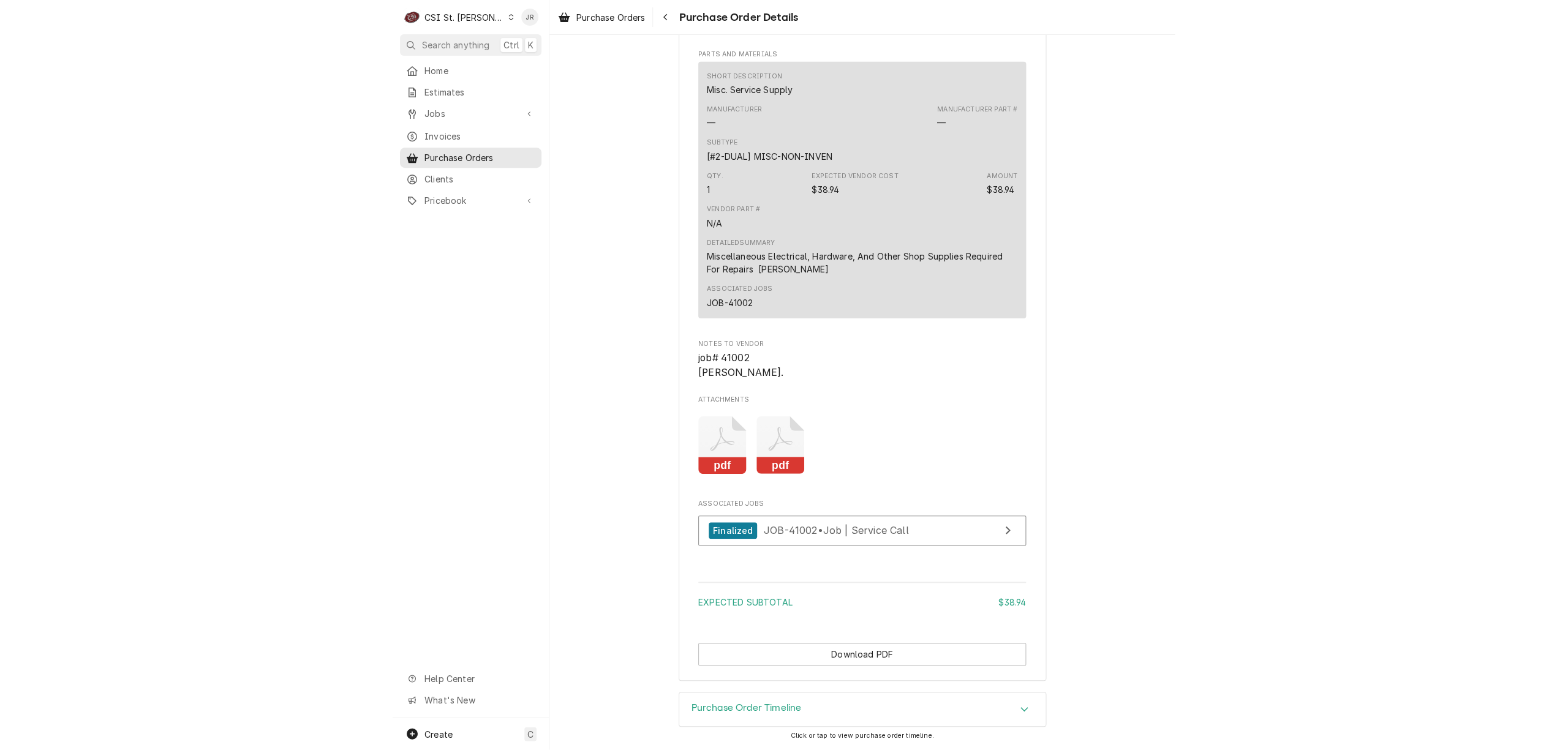
scroll to position [857, 0]
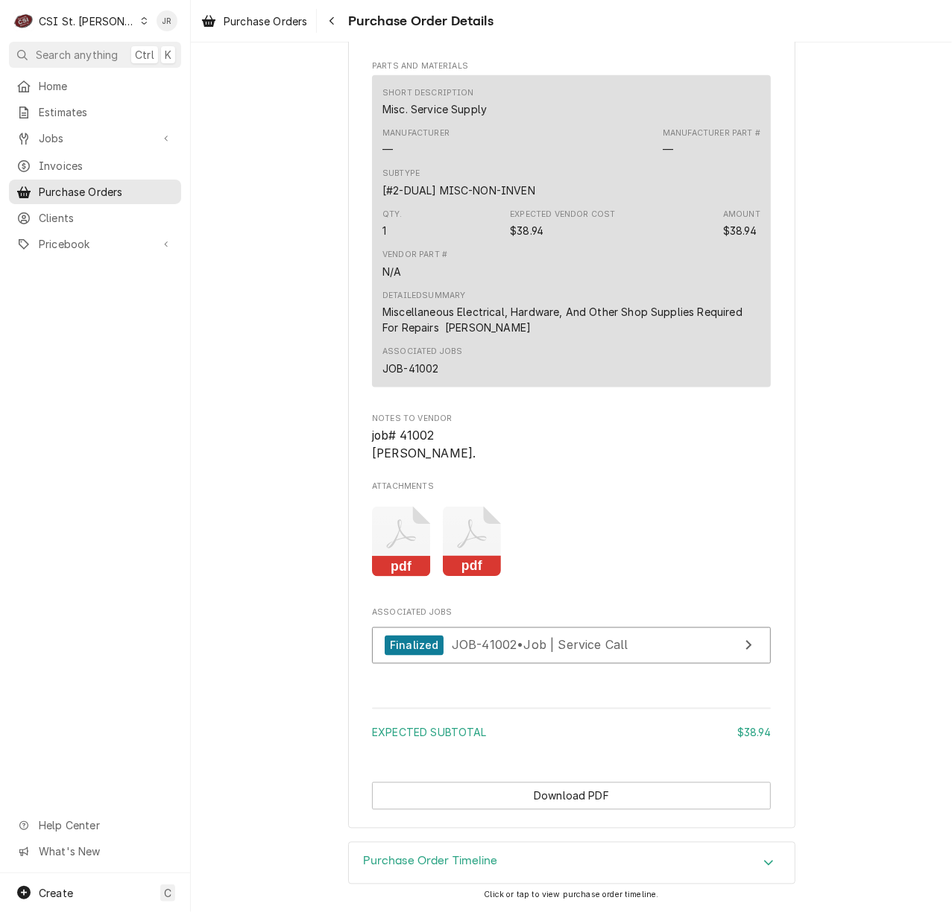
click at [458, 557] on rect "Attachments" at bounding box center [472, 567] width 59 height 21
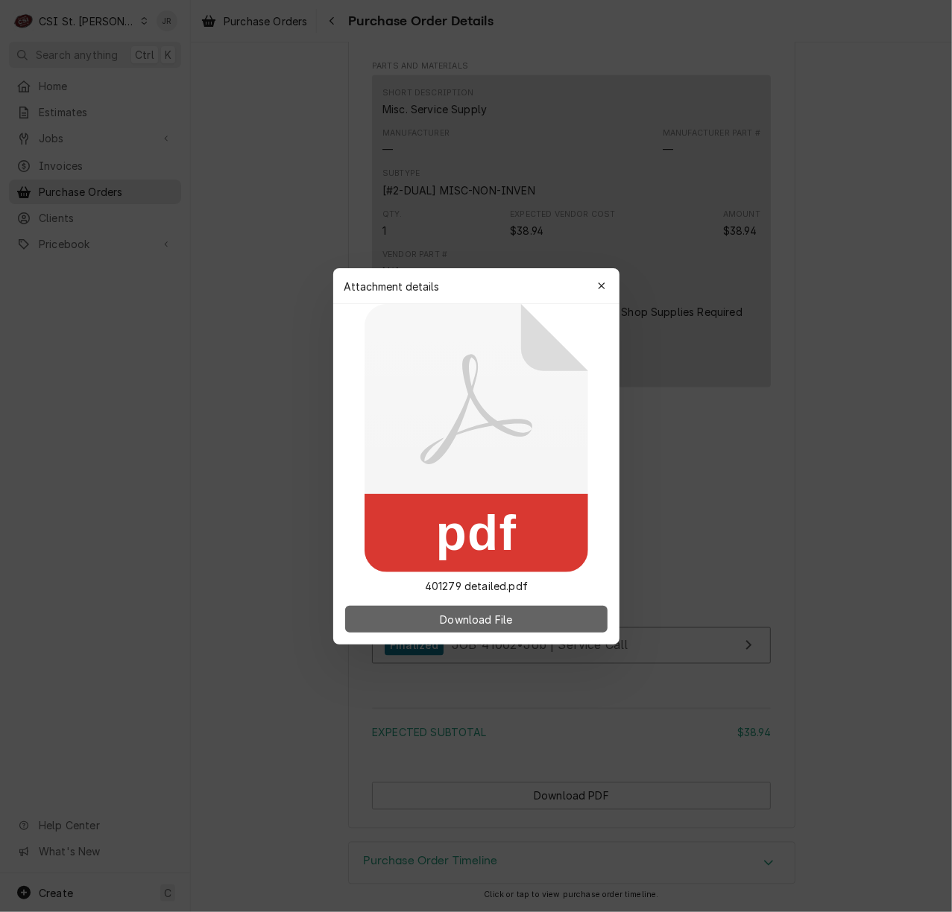
click at [474, 612] on span "Download File" at bounding box center [476, 619] width 78 height 16
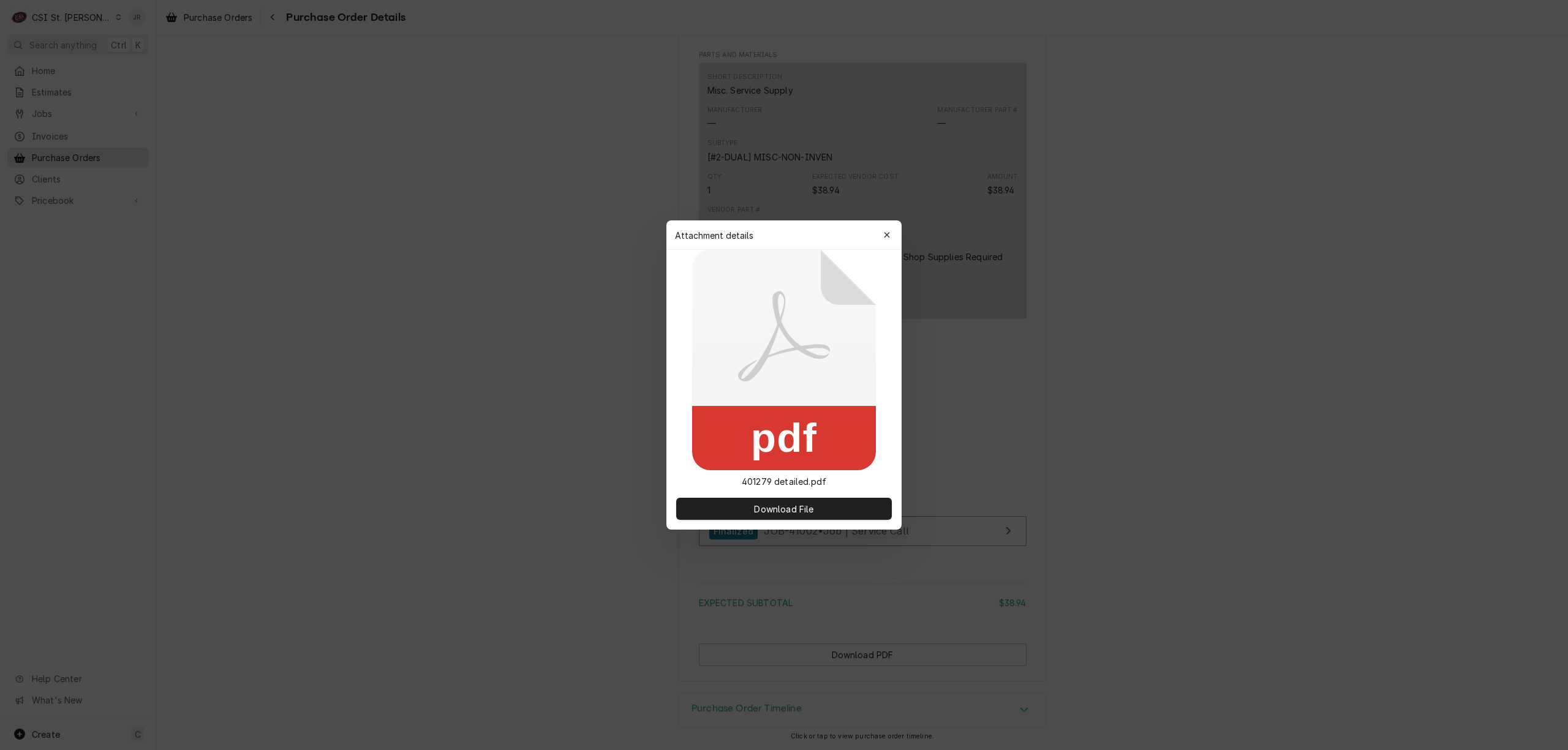
scroll to position [856, 0]
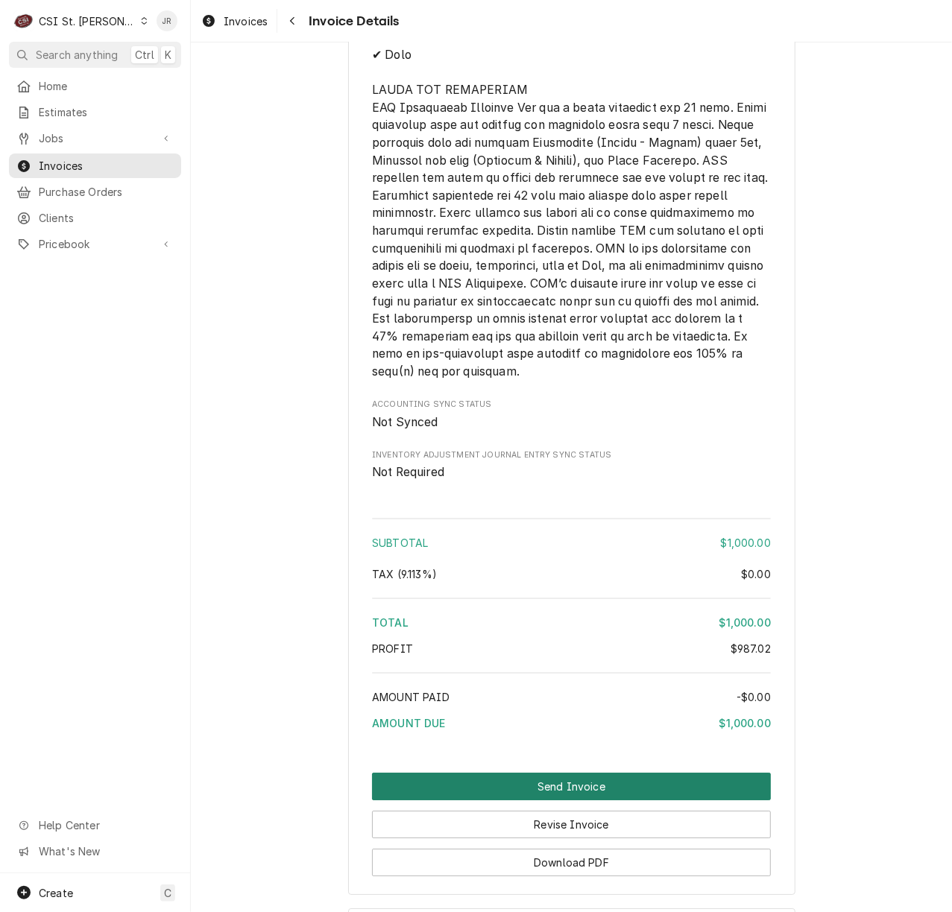
scroll to position [2361, 0]
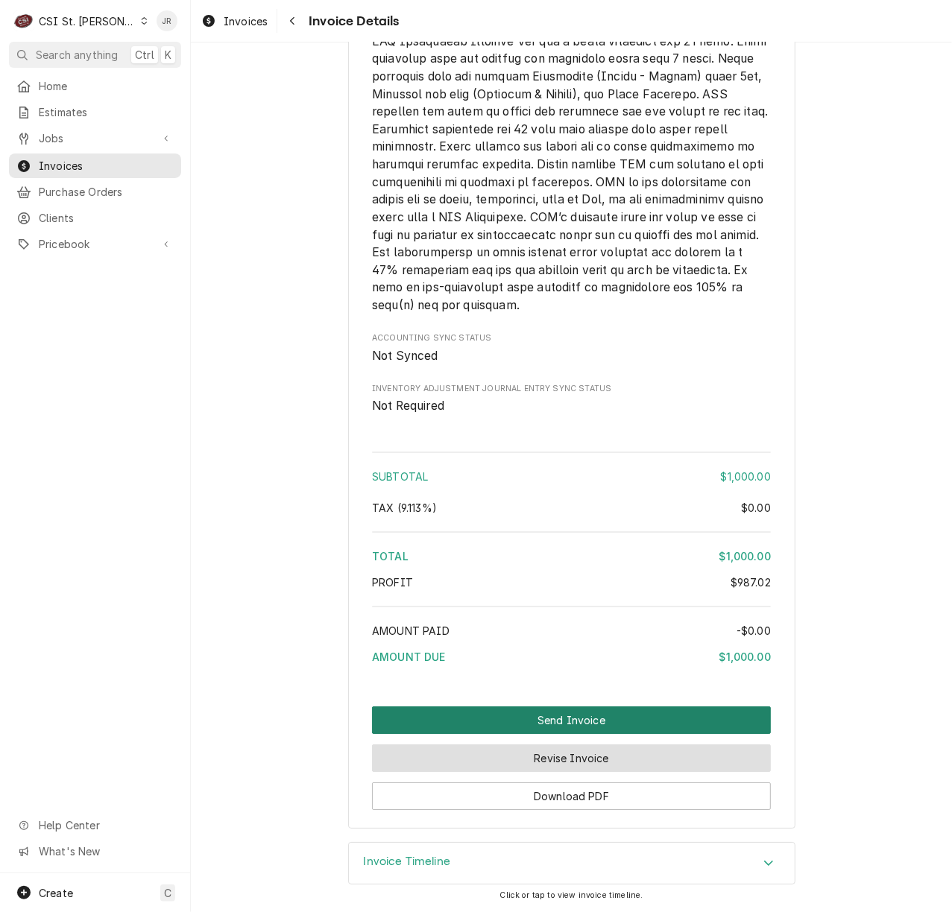
drag, startPoint x: 552, startPoint y: 719, endPoint x: 502, endPoint y: 746, distance: 56.7
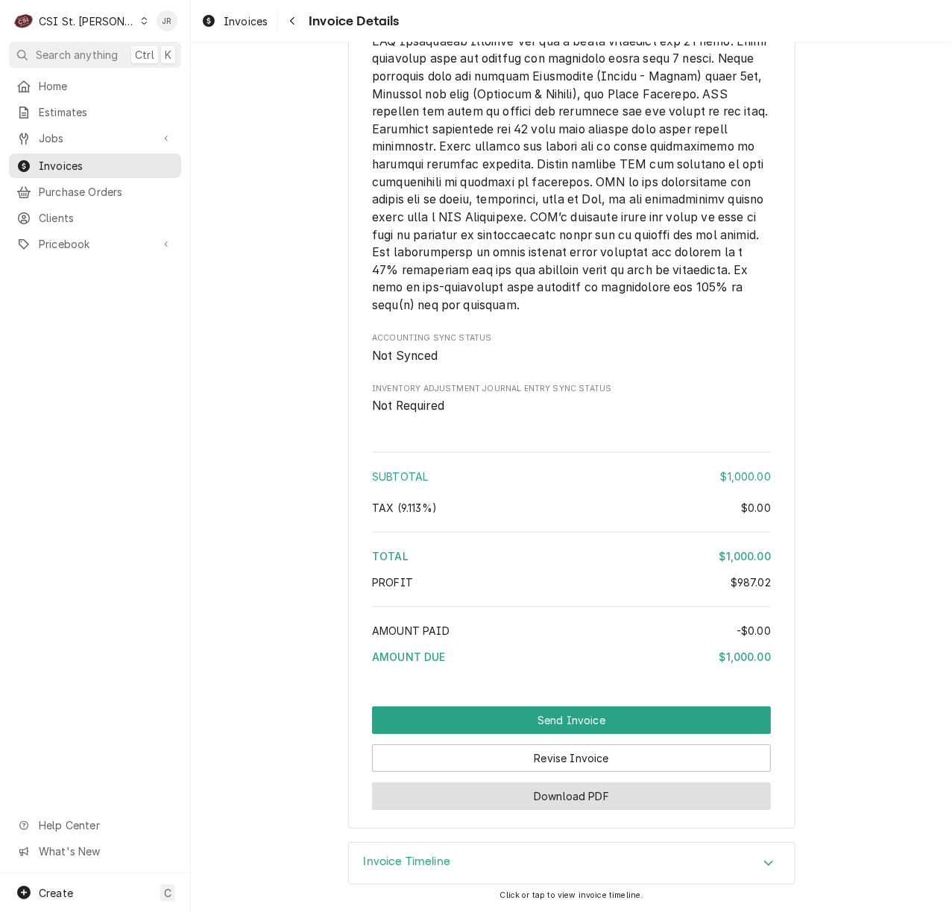
click at [544, 788] on button "Download PDF" at bounding box center [571, 796] width 399 height 28
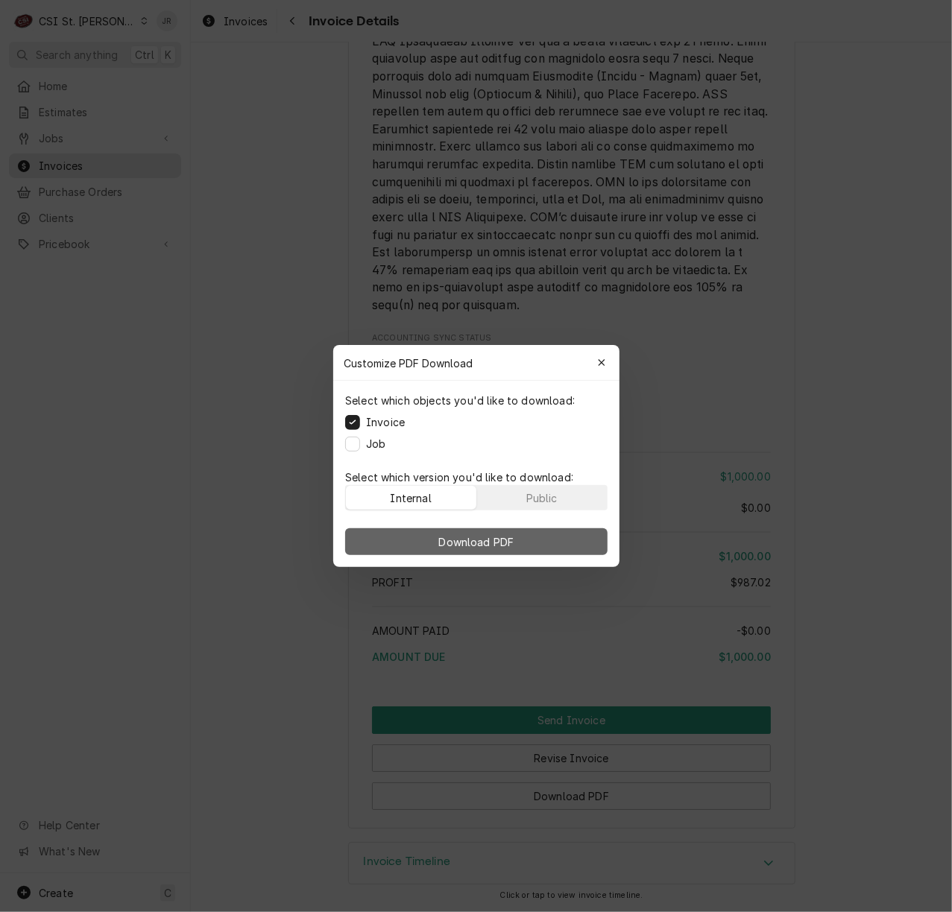
click at [493, 544] on span "Download PDF" at bounding box center [475, 542] width 81 height 16
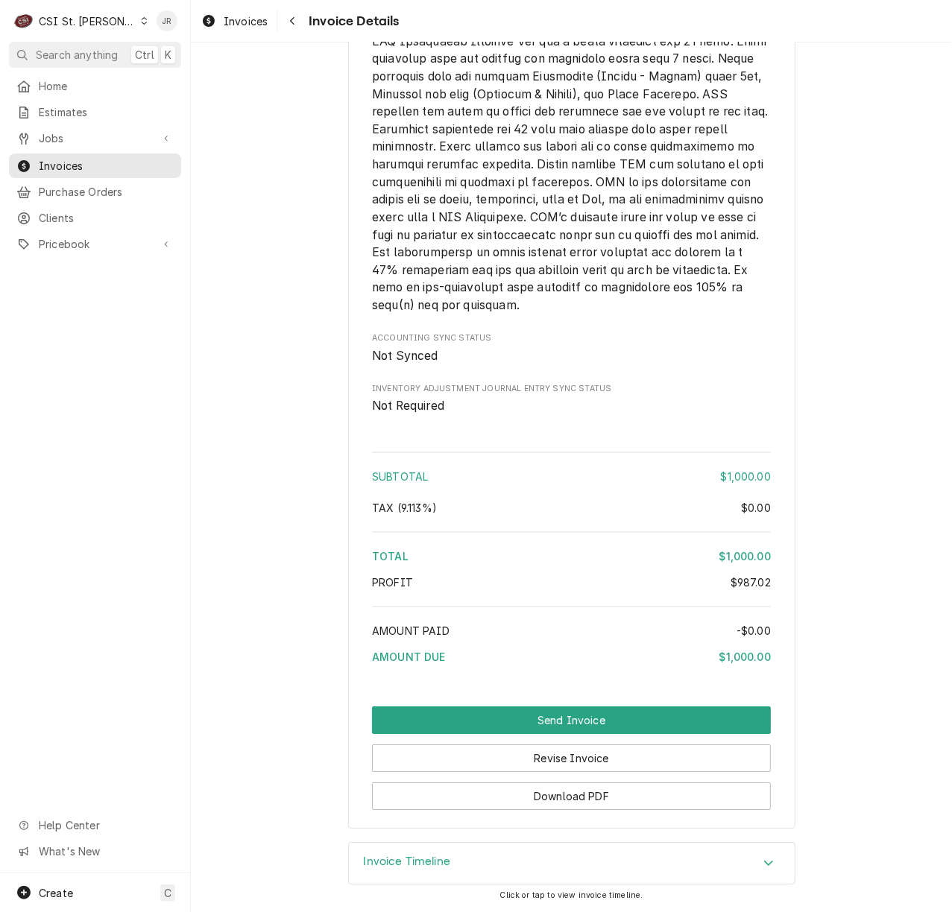
drag, startPoint x: 538, startPoint y: 426, endPoint x: 560, endPoint y: 445, distance: 29.1
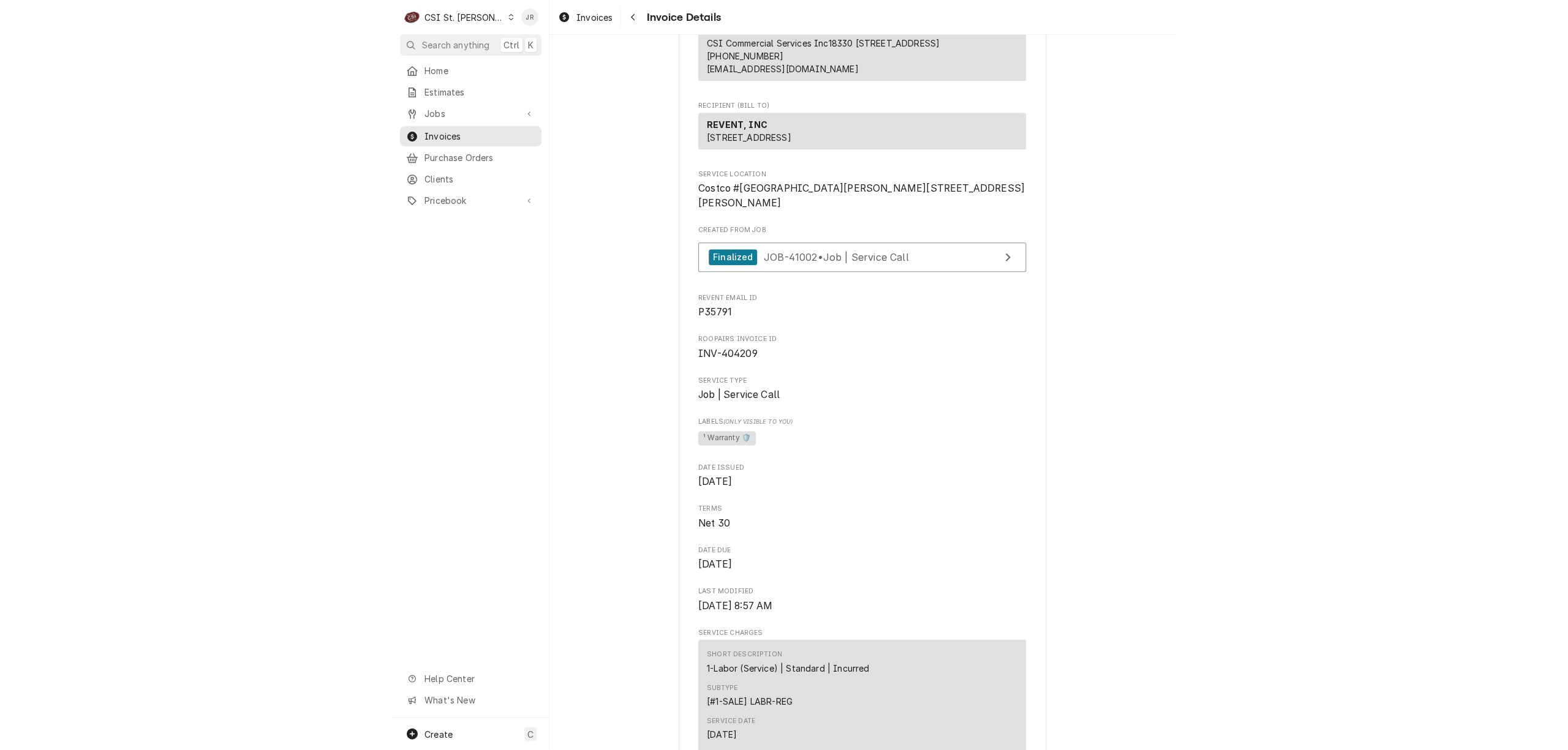
scroll to position [0, 0]
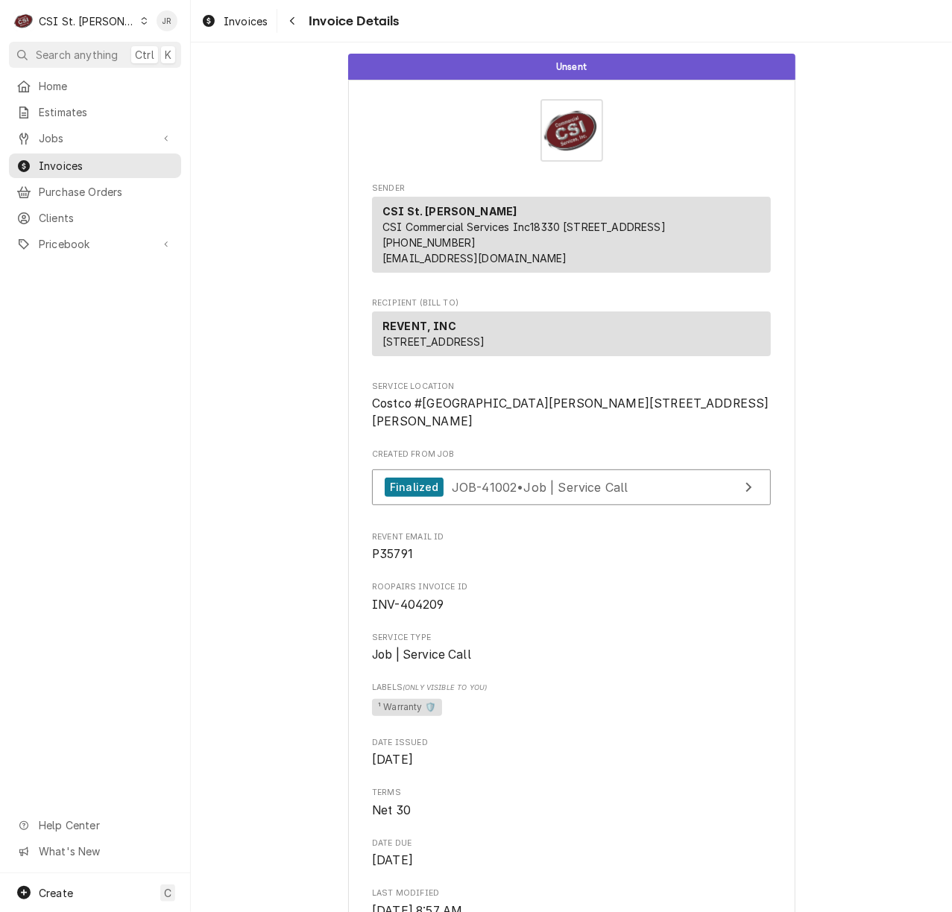
click at [421, 614] on span "INV-404209" at bounding box center [571, 605] width 399 height 18
drag, startPoint x: 421, startPoint y: 645, endPoint x: 418, endPoint y: 653, distance: 9.4
click at [419, 614] on span "INV-404209" at bounding box center [571, 605] width 399 height 18
click at [418, 612] on span "INV-404209" at bounding box center [408, 605] width 72 height 14
copy span "404209"
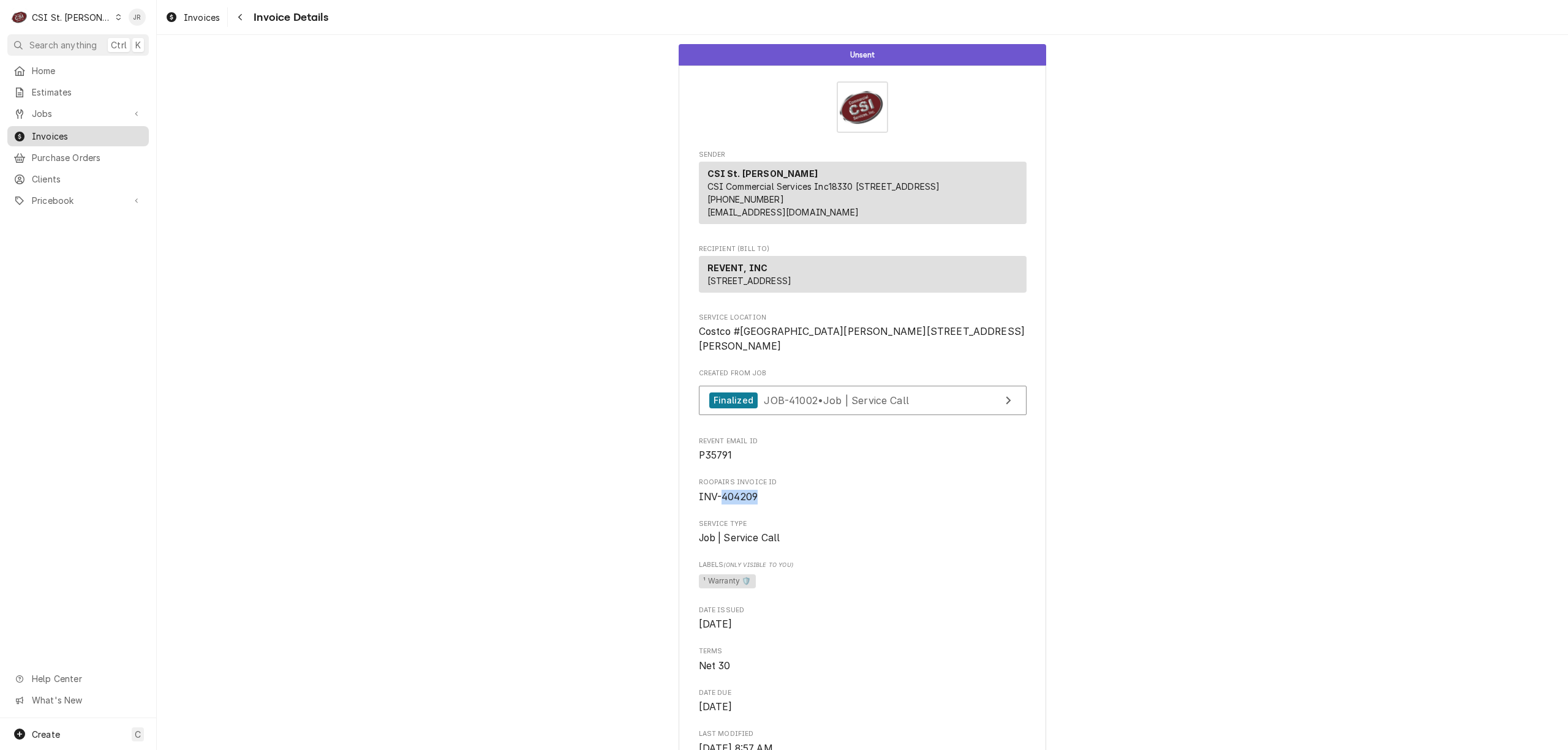
click at [32, 128] on div "Invoices" at bounding box center [78, 136] width 136 height 16
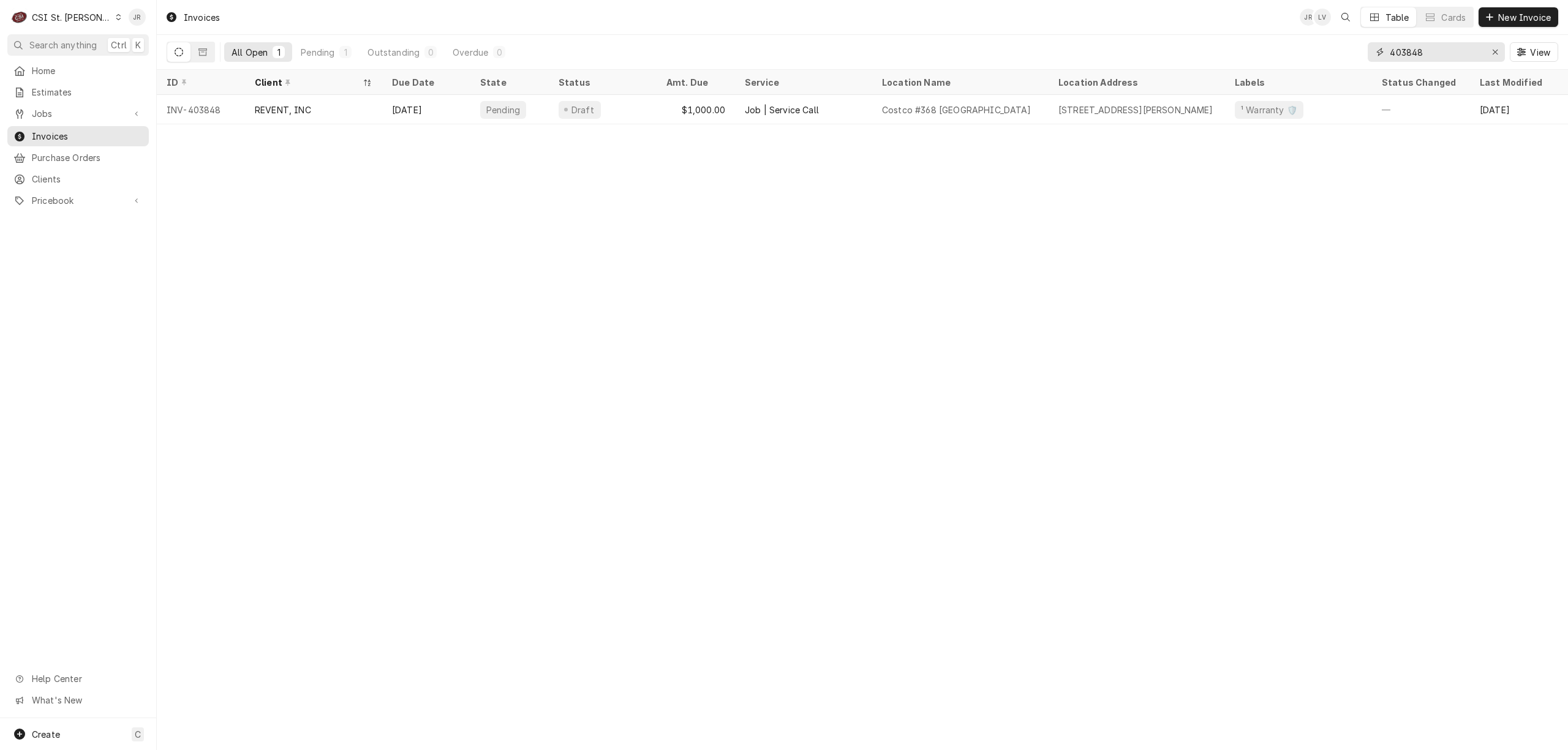
click at [1409, 44] on input "403848" at bounding box center [1436, 52] width 92 height 20
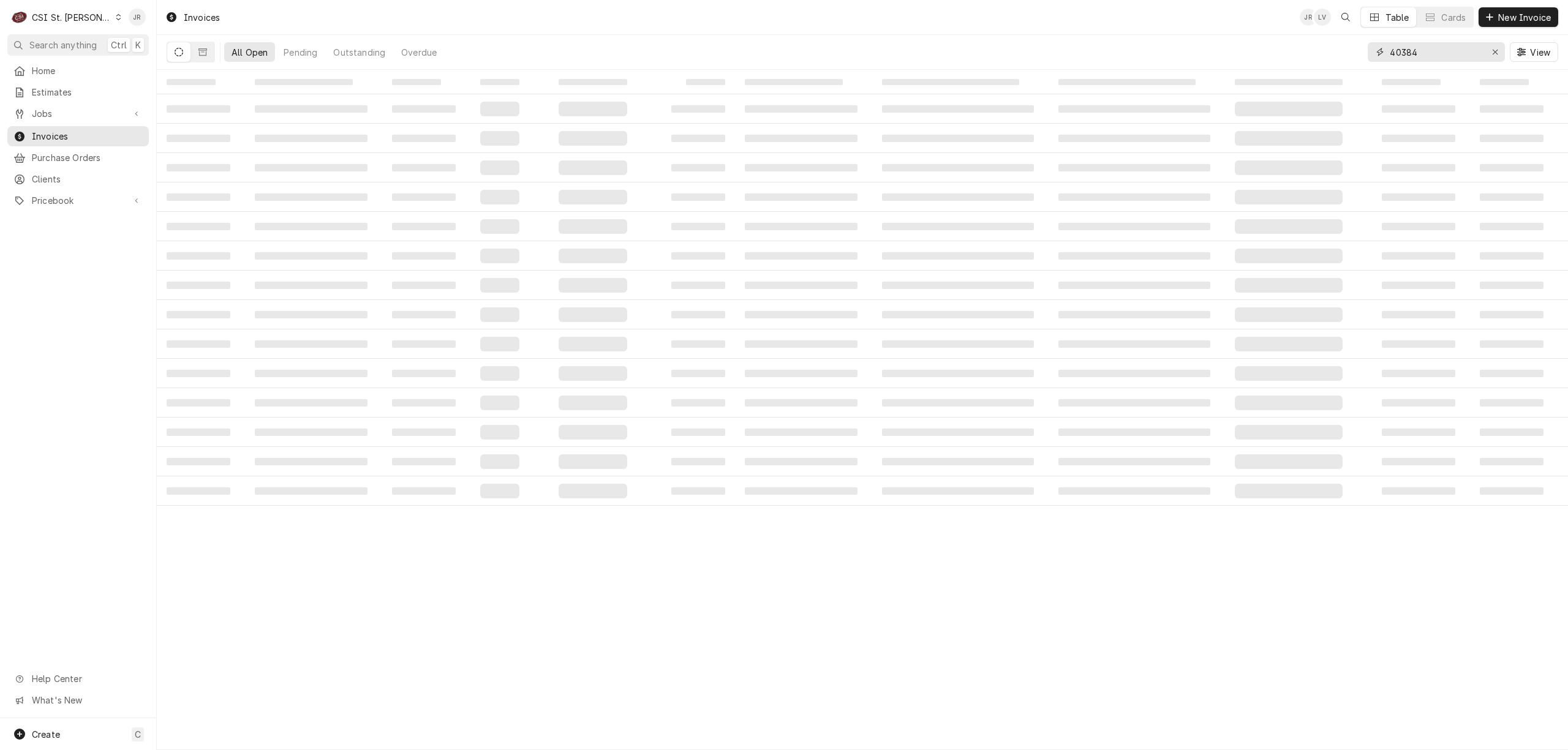
type input "403848"
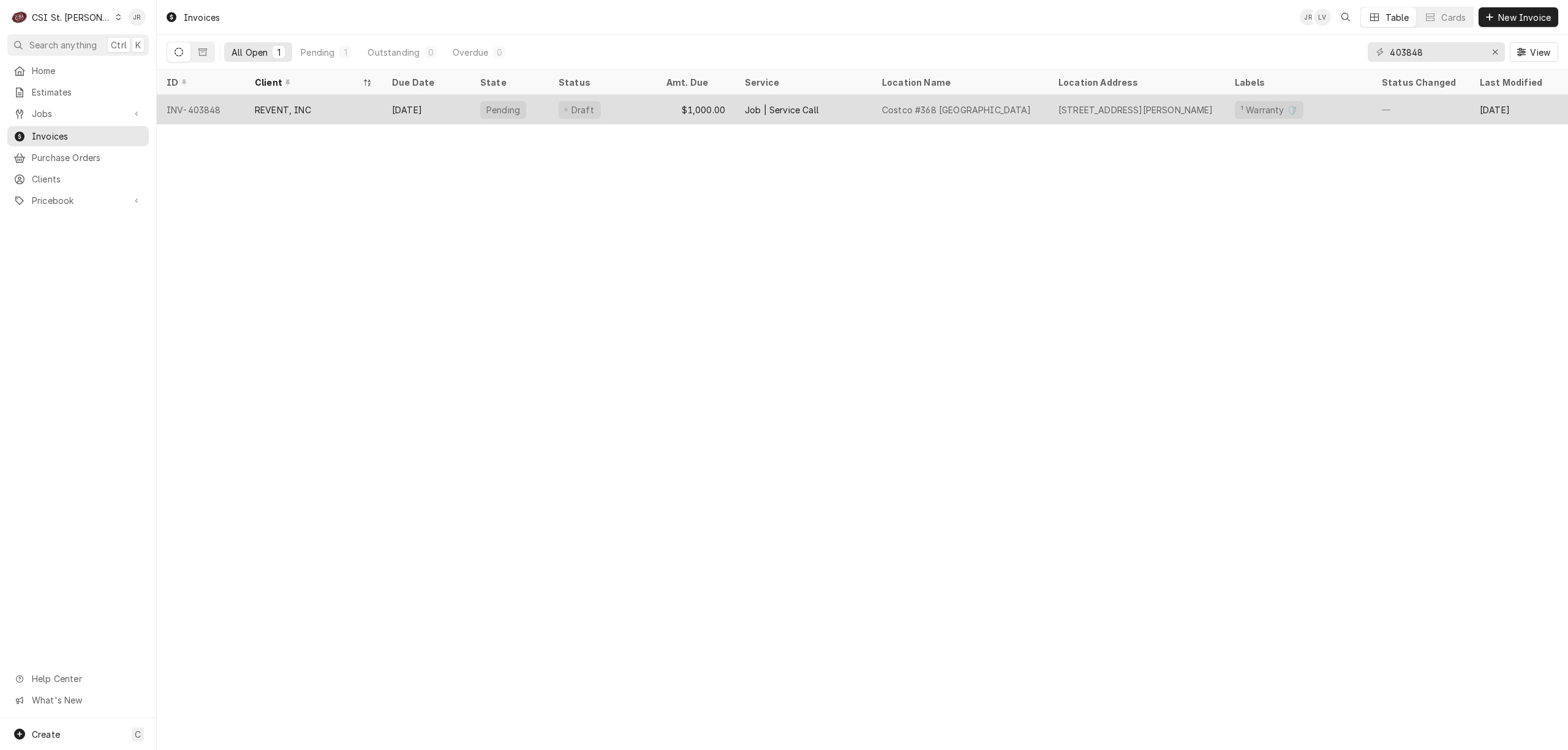
drag, startPoint x: 447, startPoint y: 108, endPoint x: 453, endPoint y: 111, distance: 6.7
click at [450, 110] on div "Oct 11" at bounding box center [426, 109] width 88 height 30
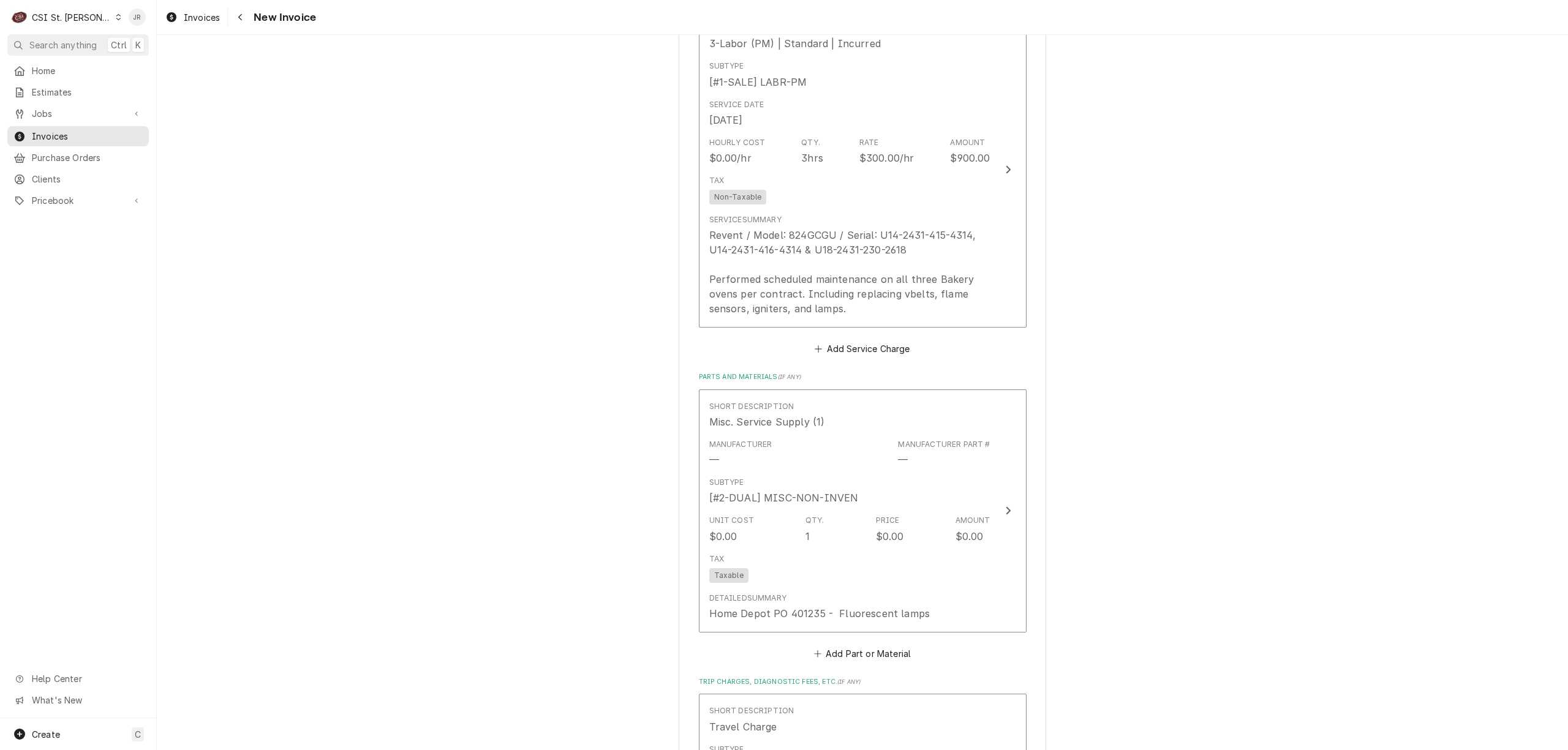
scroll to position [1142, 0]
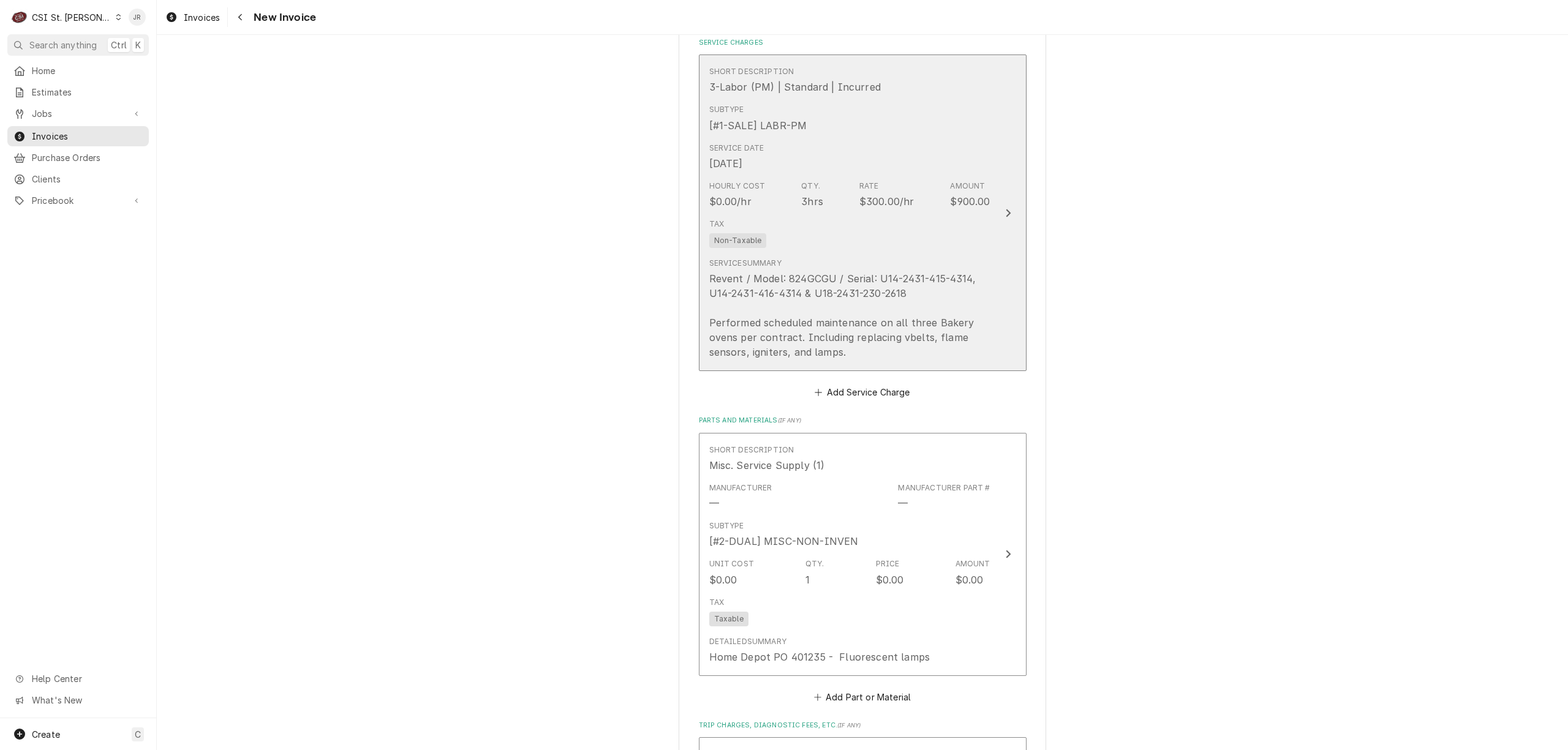
click at [961, 247] on div "Tax Non-Taxable" at bounding box center [850, 233] width 281 height 39
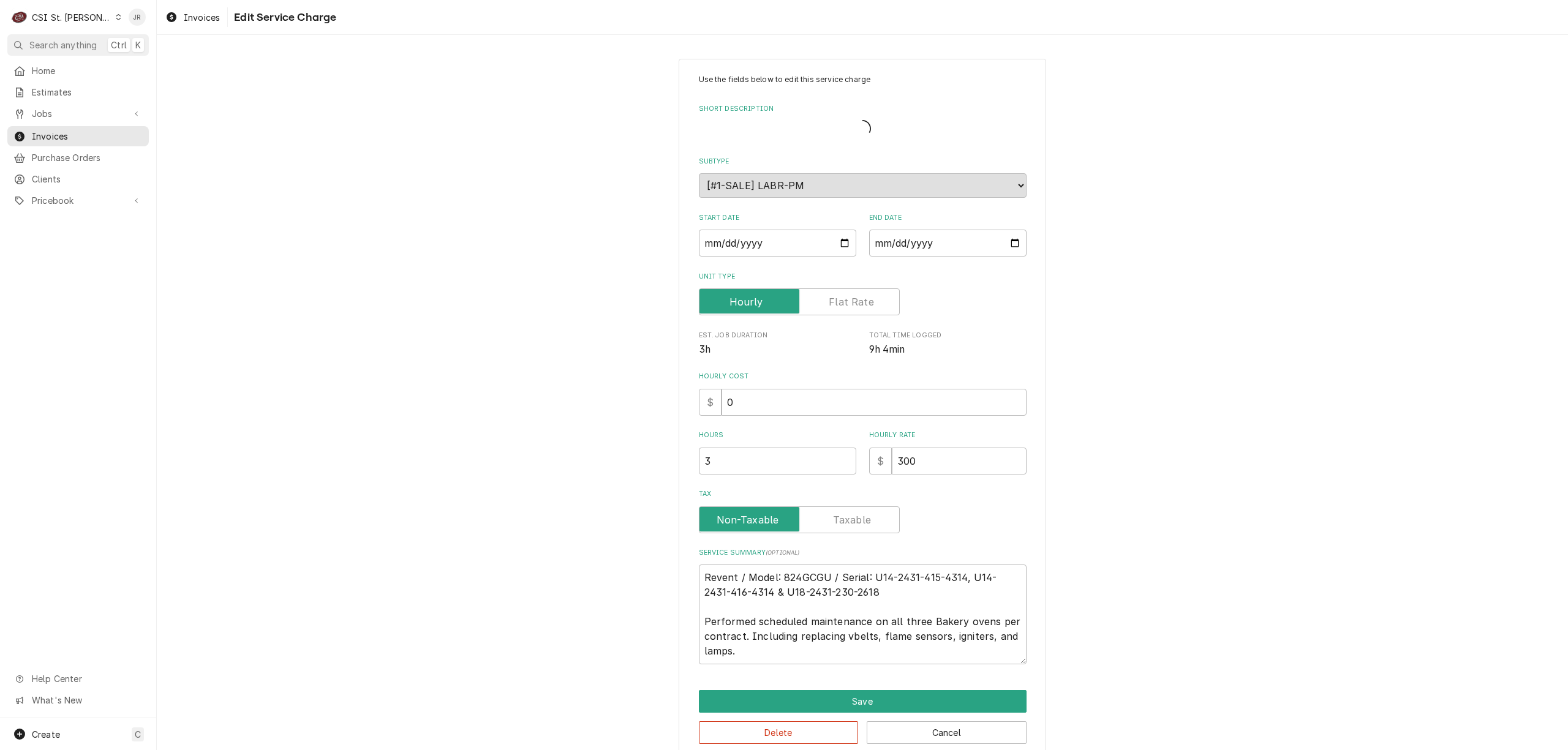
type textarea "x"
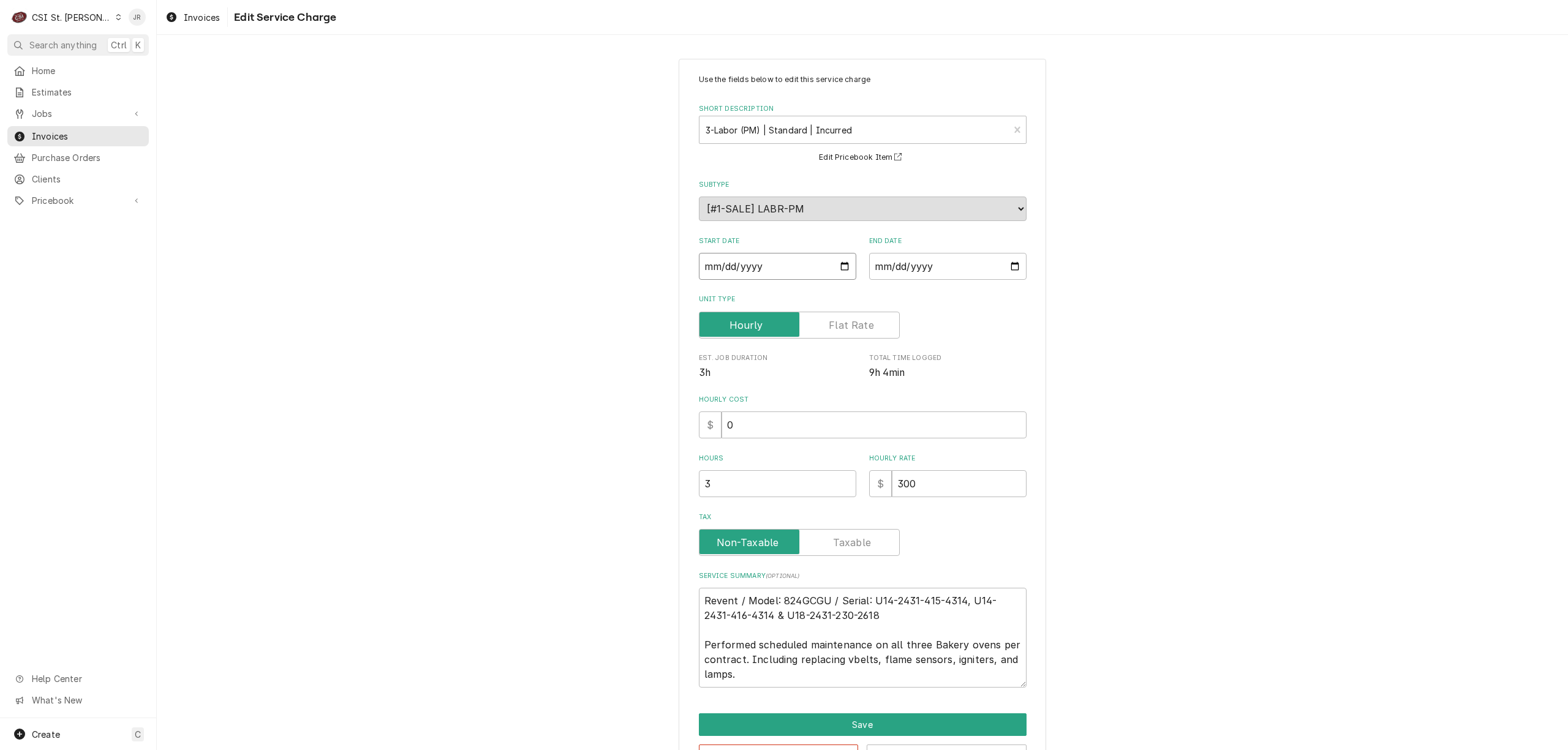
click at [699, 265] on input "2025-09-01" at bounding box center [777, 266] width 157 height 27
type textarea "x"
type input "2025-08-01"
type textarea "x"
type input "2025-08-02"
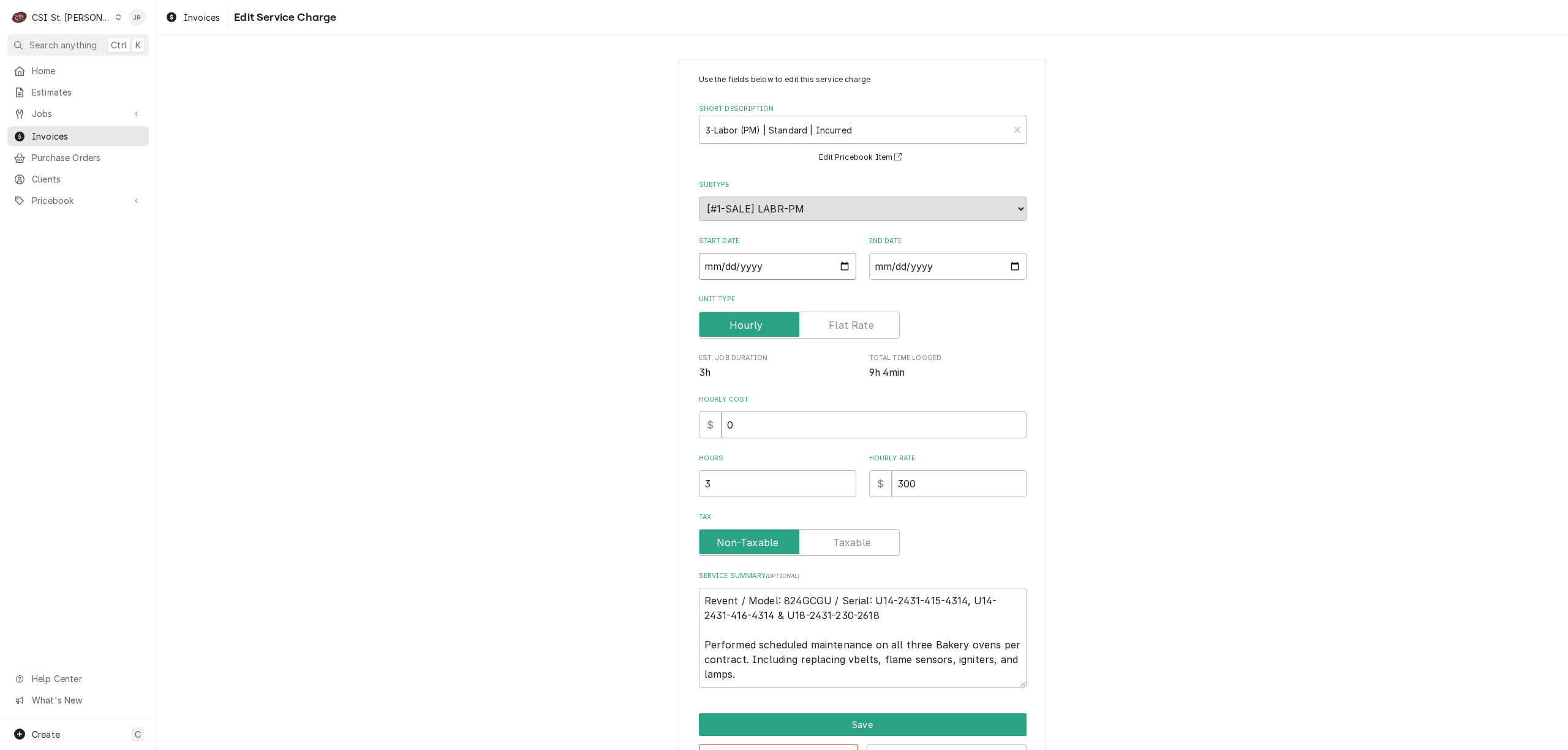
type textarea "x"
type input "2025-08-26"
type textarea "x"
type input "0002-08-26"
type textarea "x"
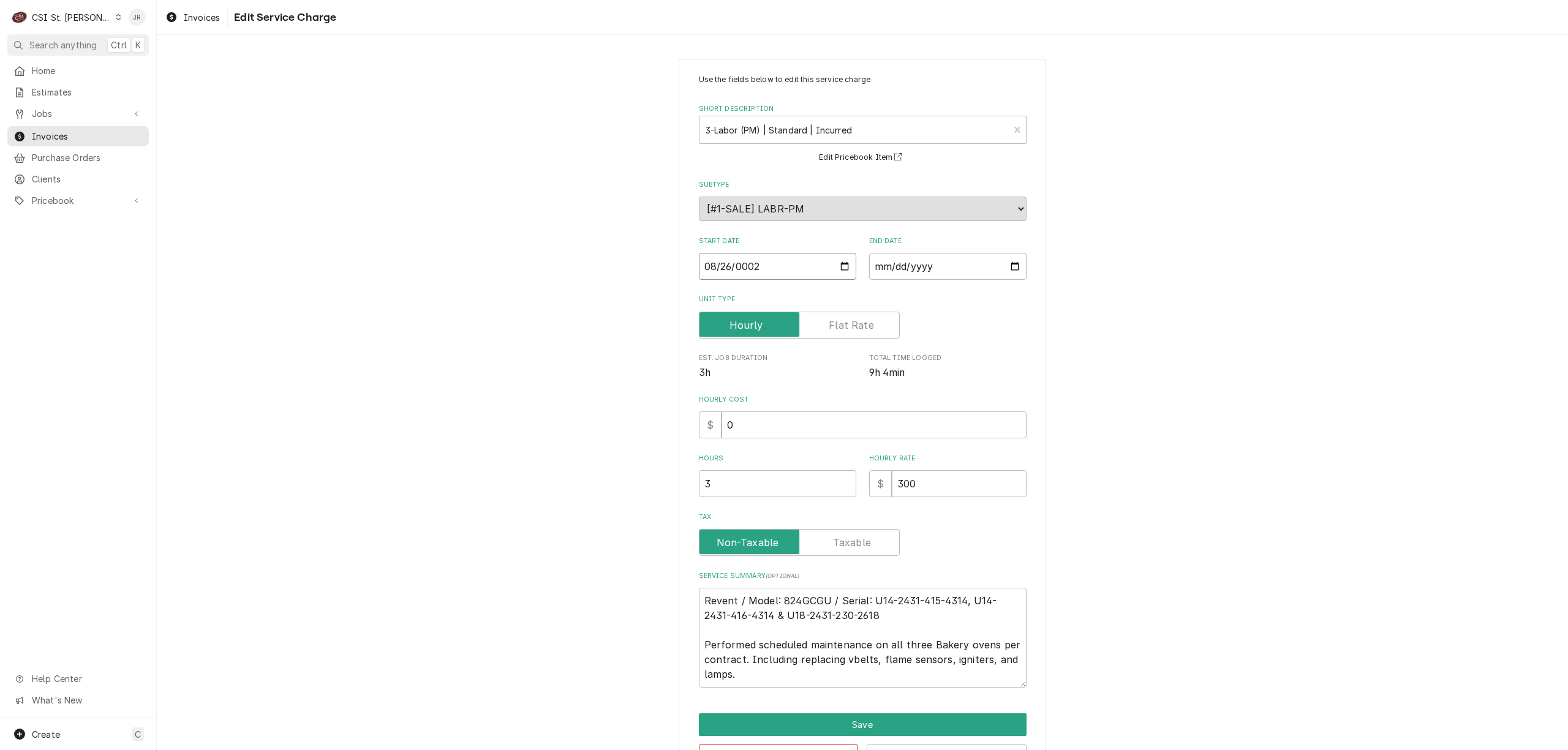
type input "0020-08-26"
type textarea "x"
type input "0202-08-26"
type textarea "x"
type input "2025-08-26"
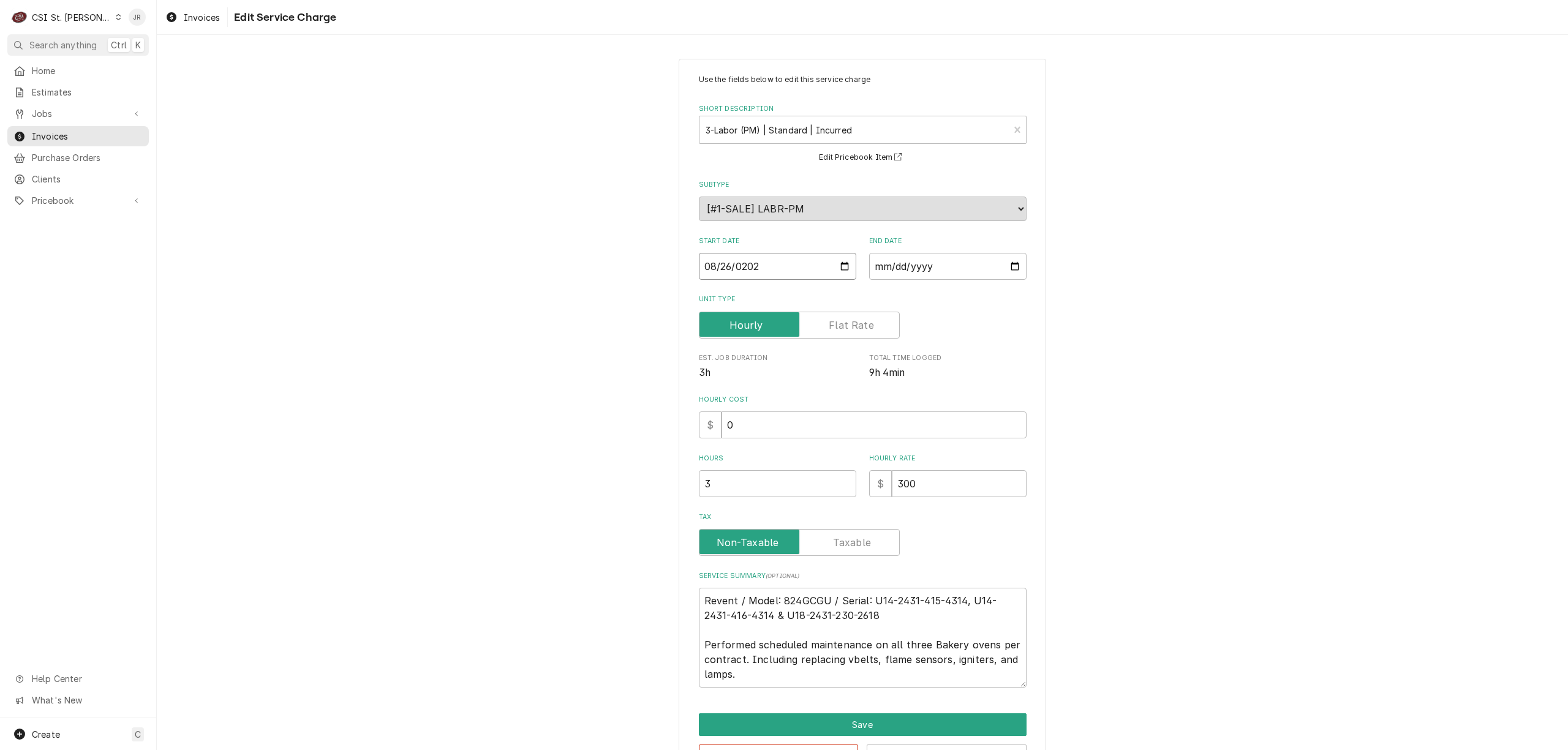
type textarea "x"
type input "2025-08-01"
type textarea "x"
type input "2025-08-02"
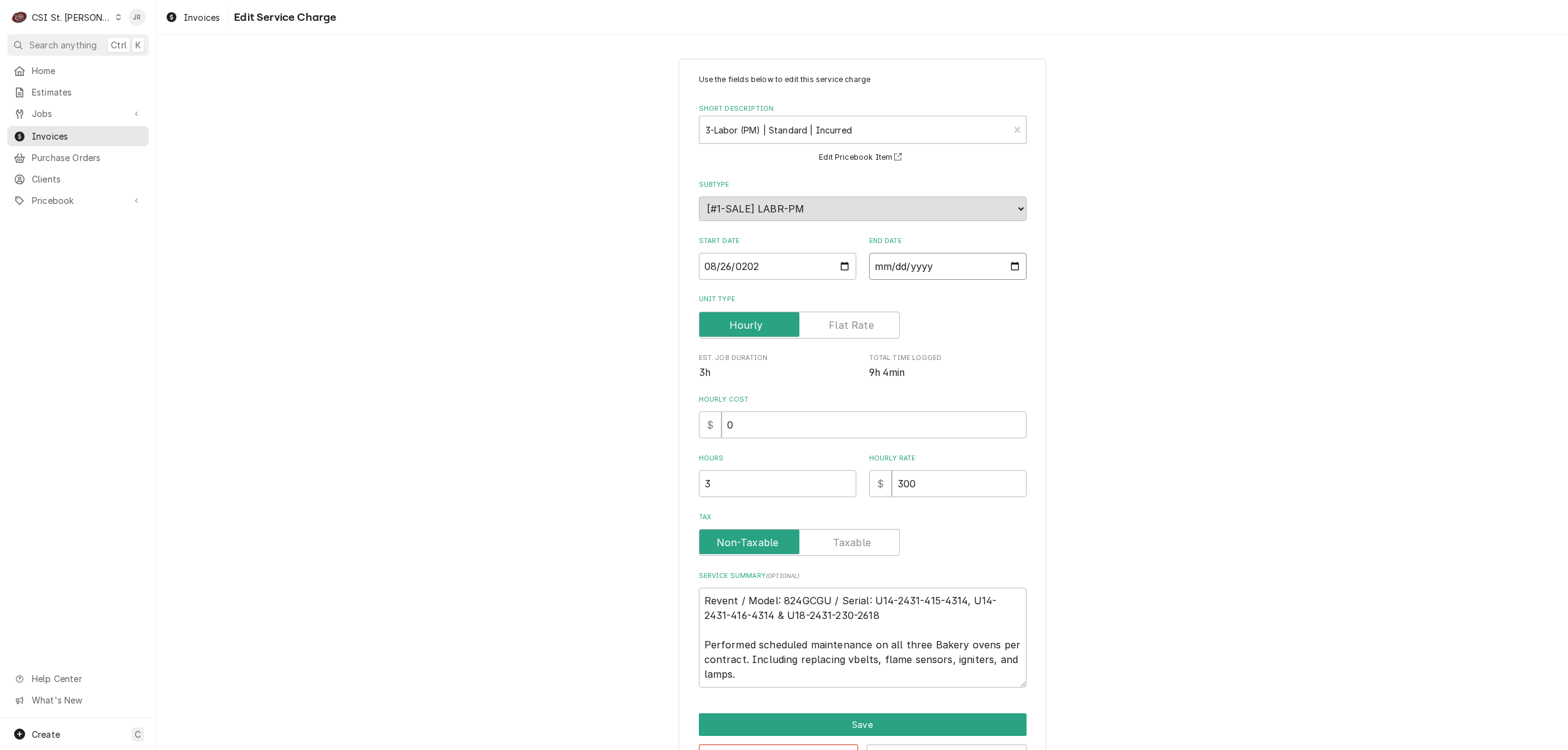
type textarea "x"
type input "2025-08-26"
type textarea "x"
type input "0002-08-26"
type textarea "x"
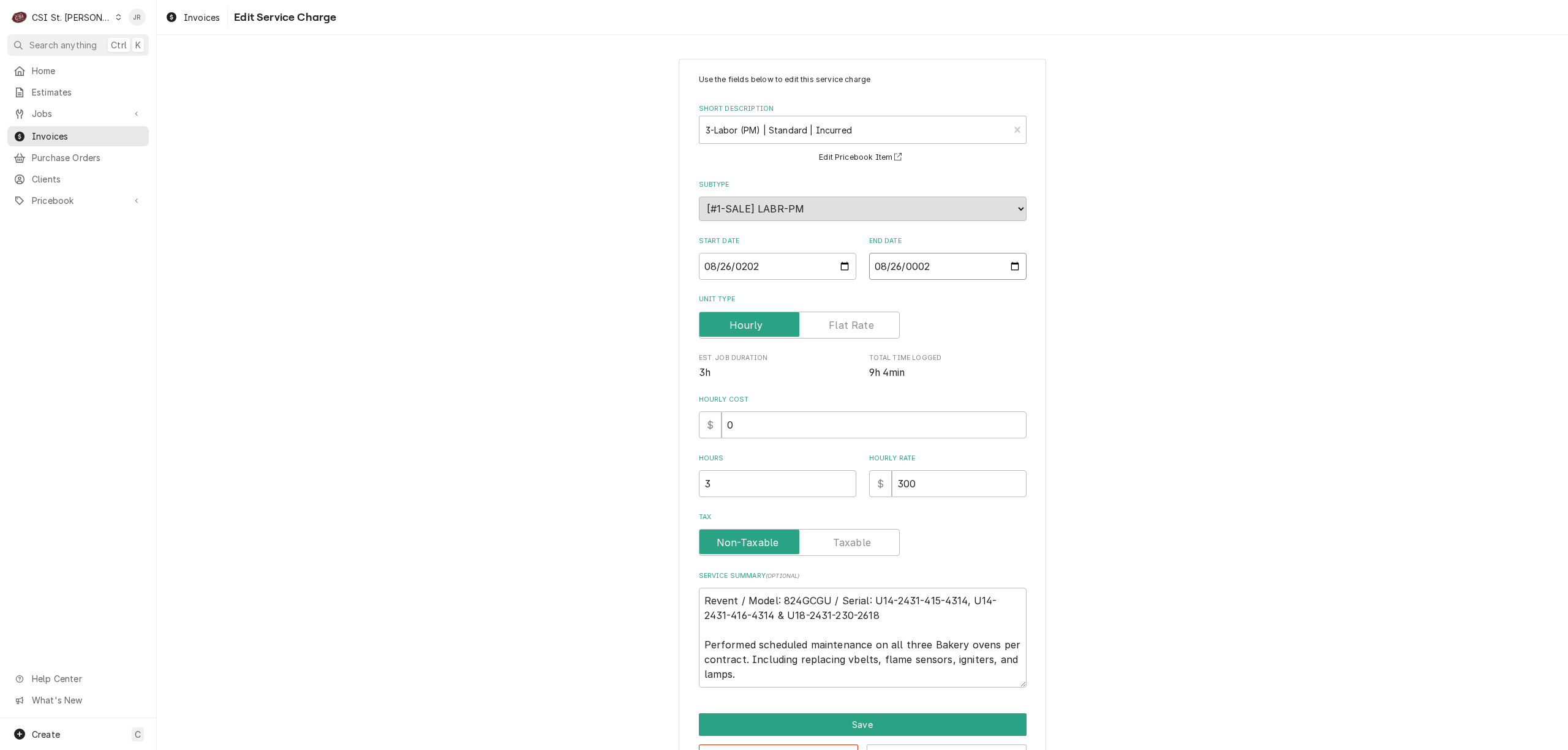
type input "0020-08-26"
type textarea "x"
type input "0202-08-26"
type textarea "x"
type input "2025-08-26"
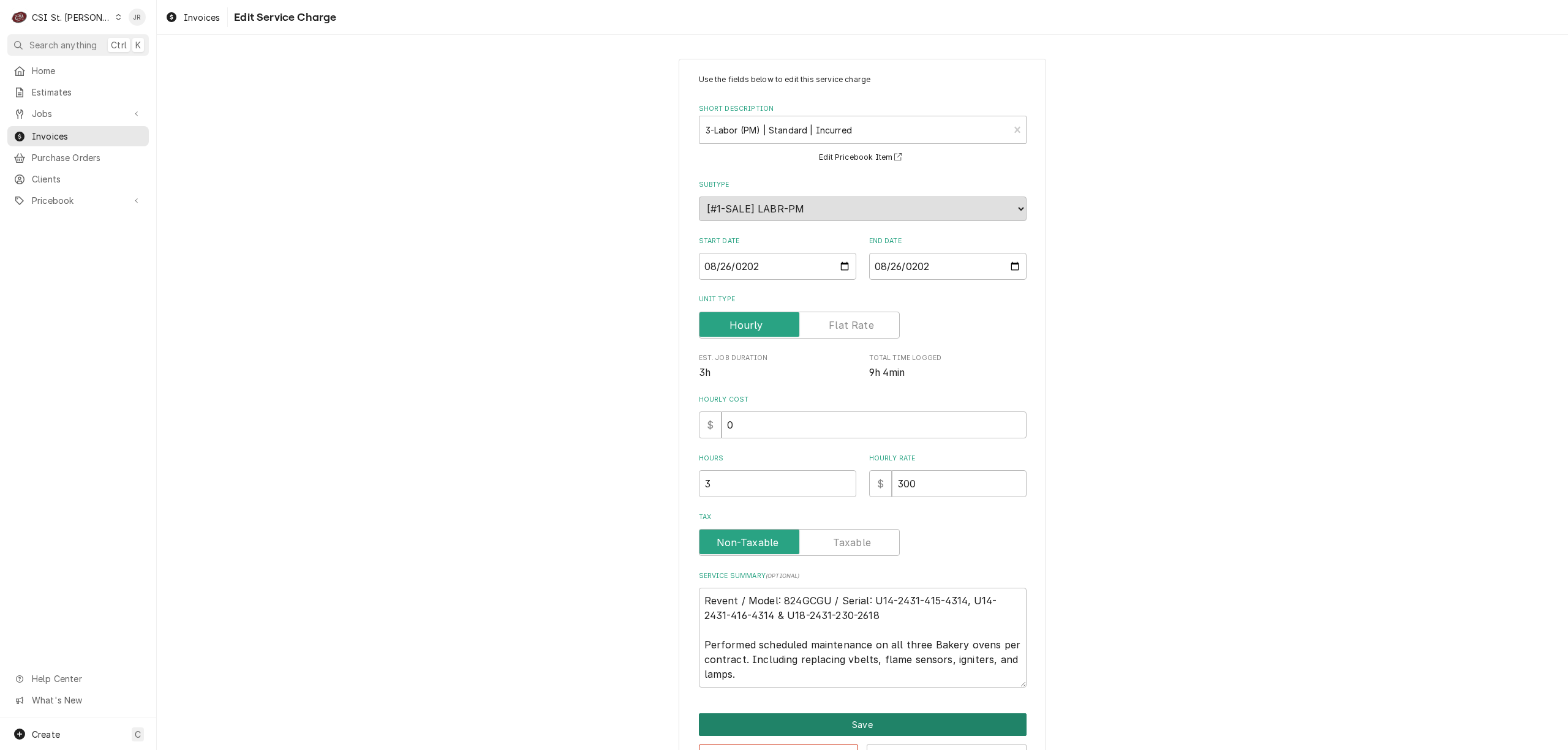
click at [887, 720] on button "Save" at bounding box center [862, 725] width 328 height 23
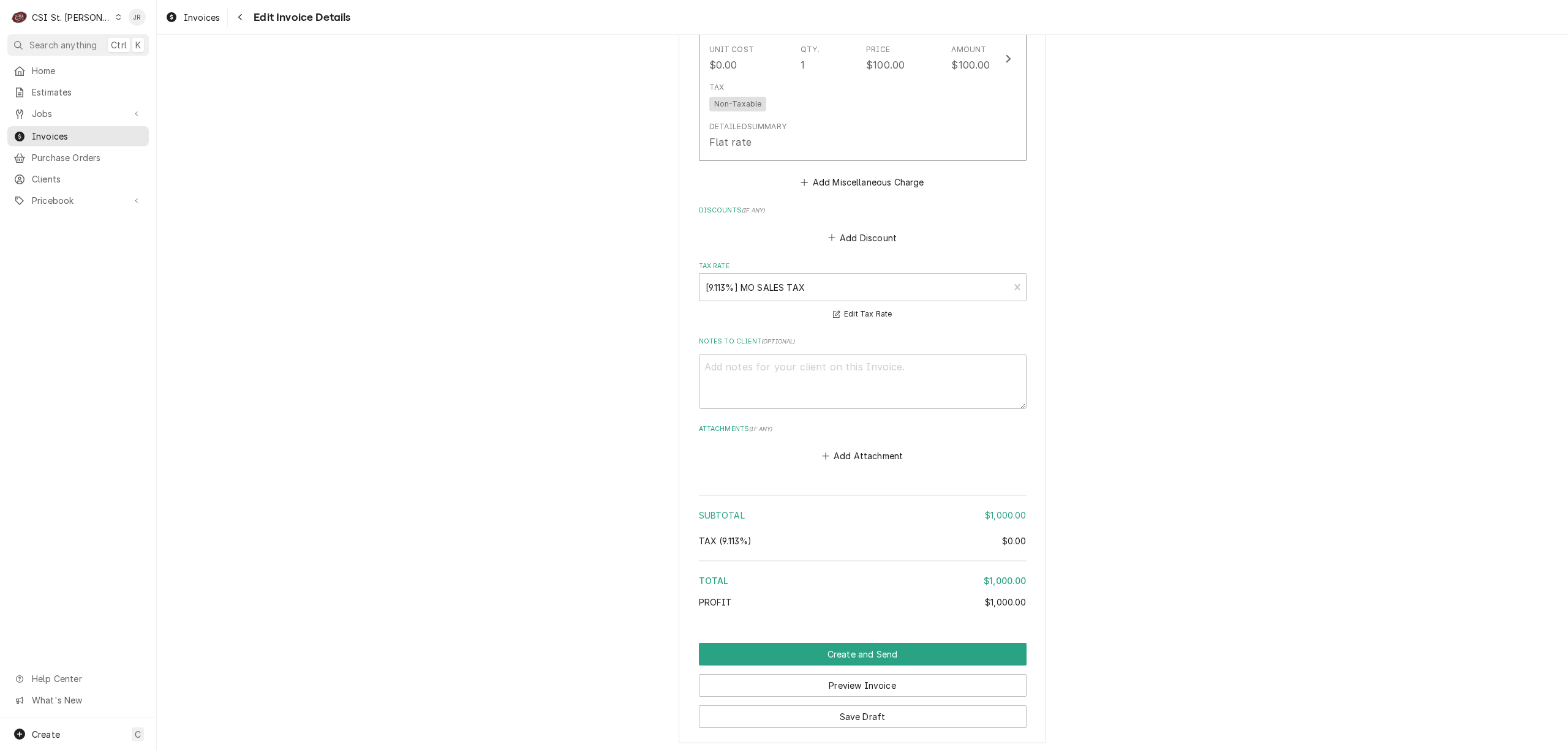
scroll to position [1988, 0]
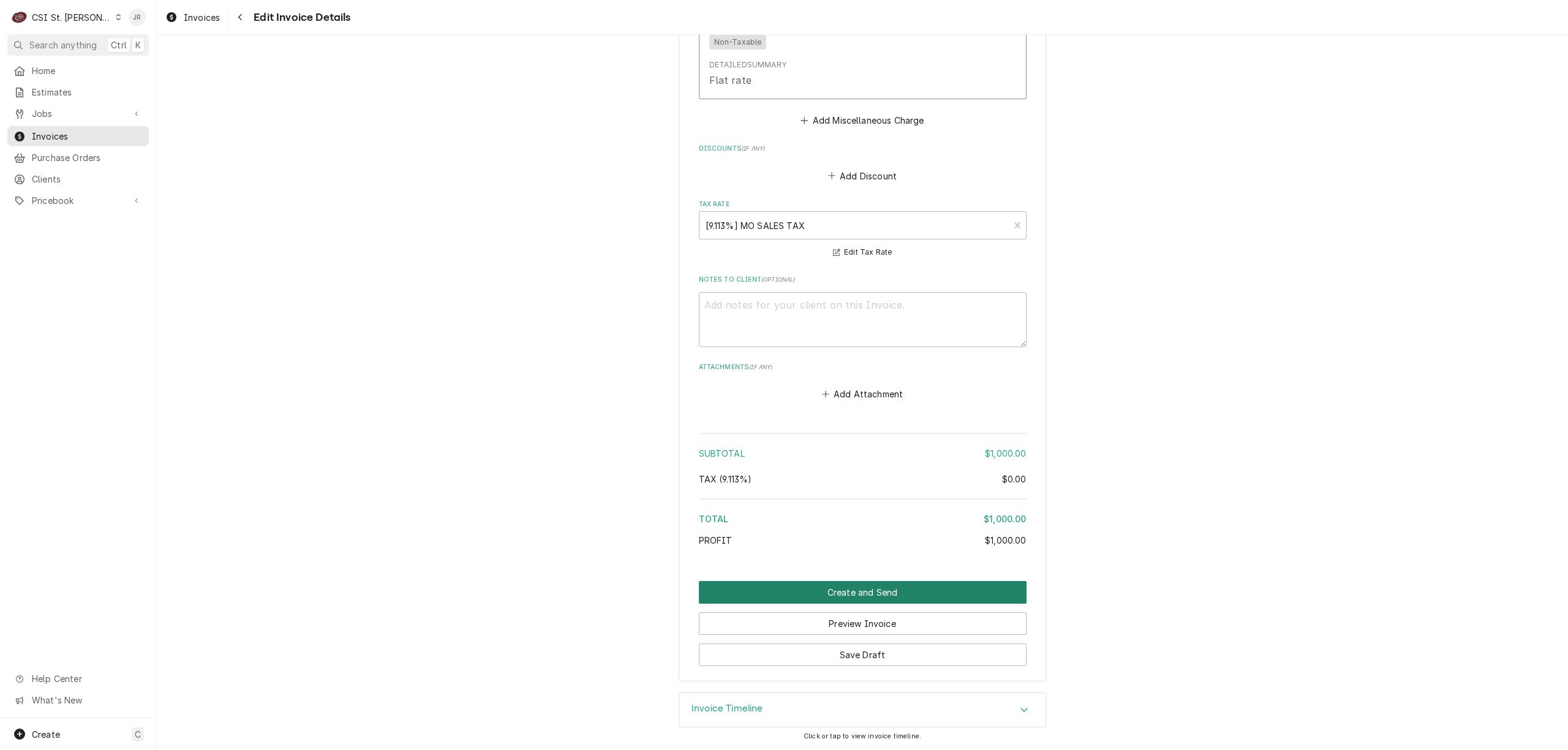
click at [902, 588] on button "Create and Send" at bounding box center [862, 592] width 328 height 23
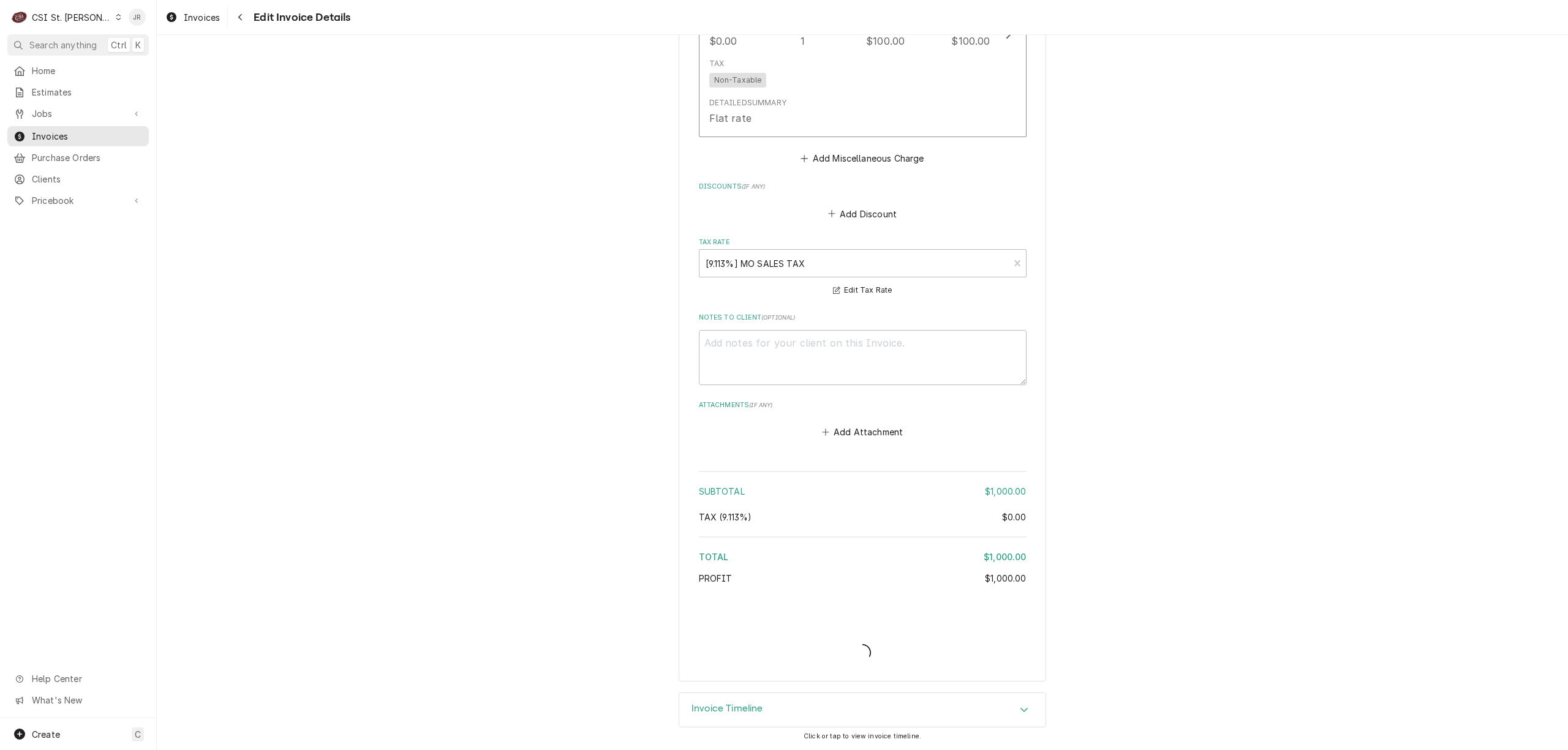
scroll to position [1949, 0]
type textarea "x"
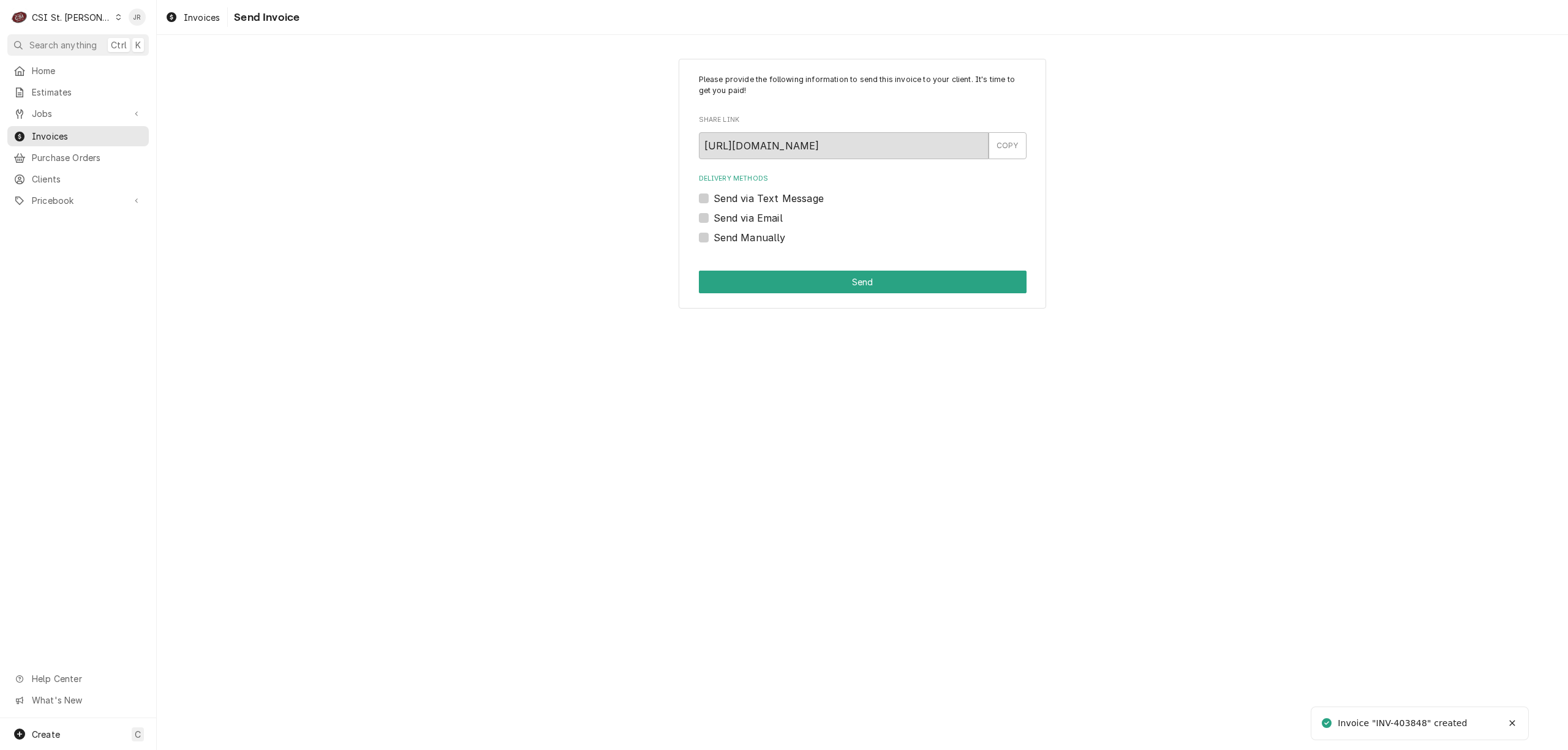
click at [1416, 725] on div "Invoice "INV-403848" created" at bounding box center [1402, 724] width 131 height 13
copy div "403848"
click at [713, 237] on label "Send Manually" at bounding box center [749, 237] width 72 height 15
click at [713, 237] on input "Send Manually" at bounding box center [877, 243] width 328 height 27
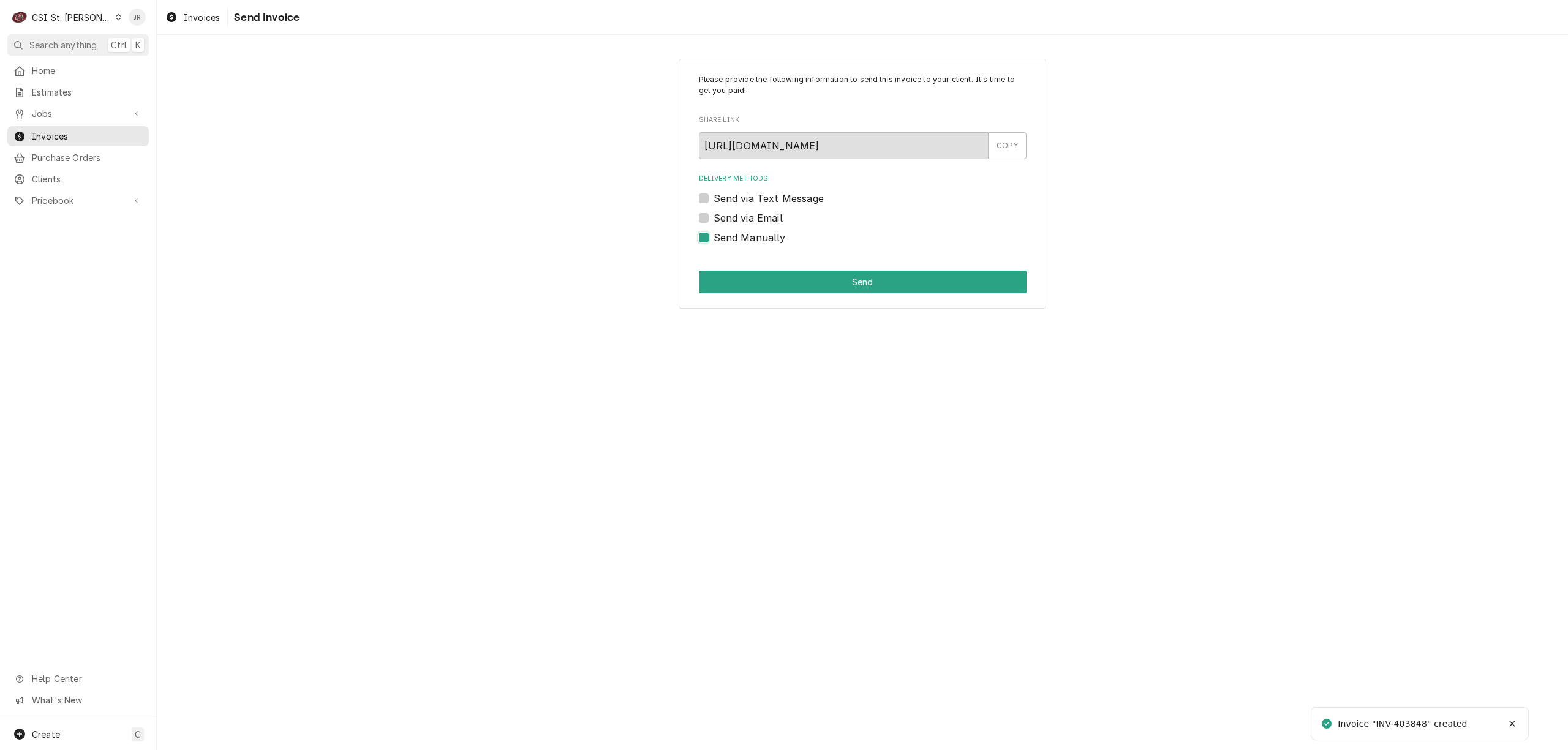
checkbox input "true"
click at [806, 275] on button "Send" at bounding box center [862, 282] width 328 height 23
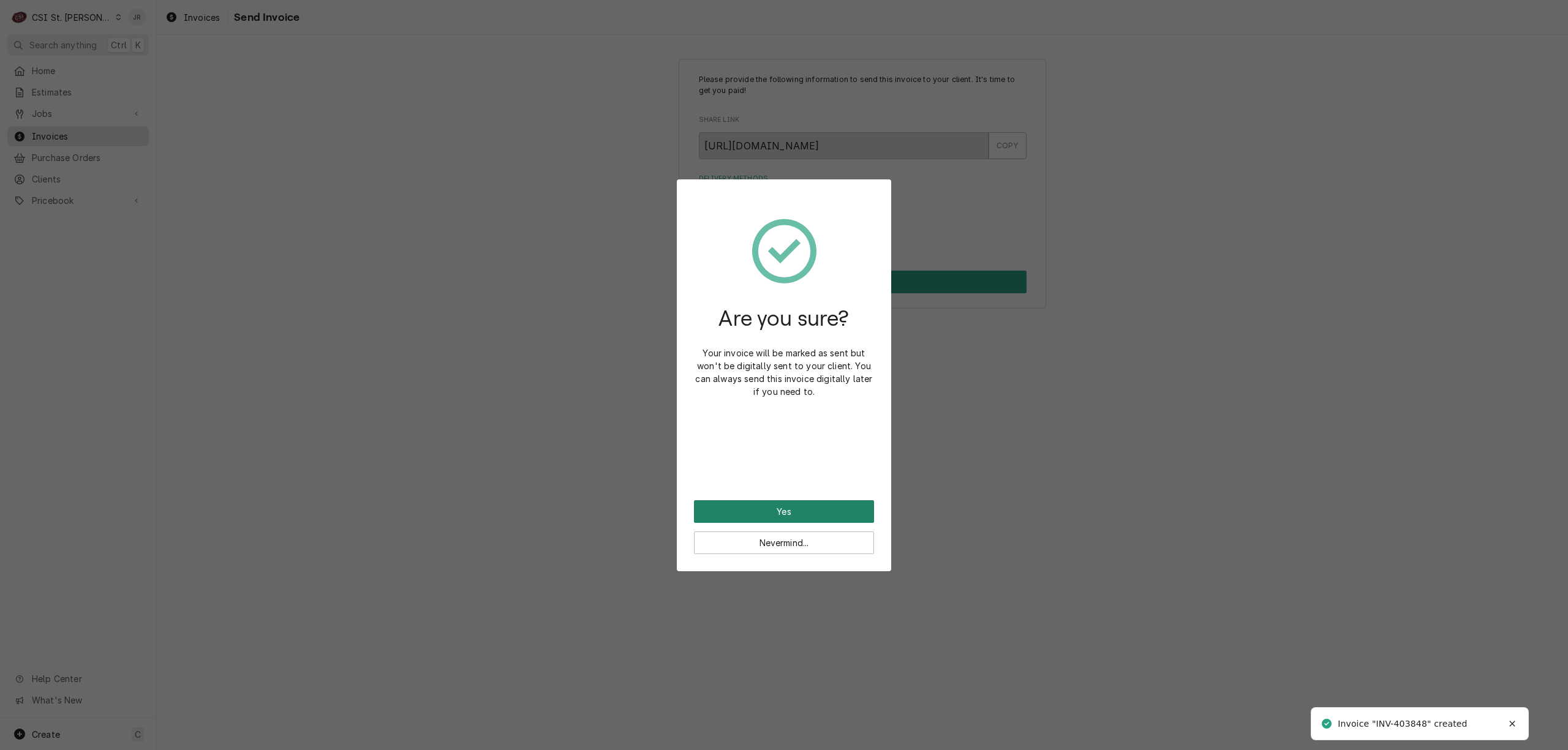
click at [837, 514] on button "Yes" at bounding box center [783, 512] width 180 height 23
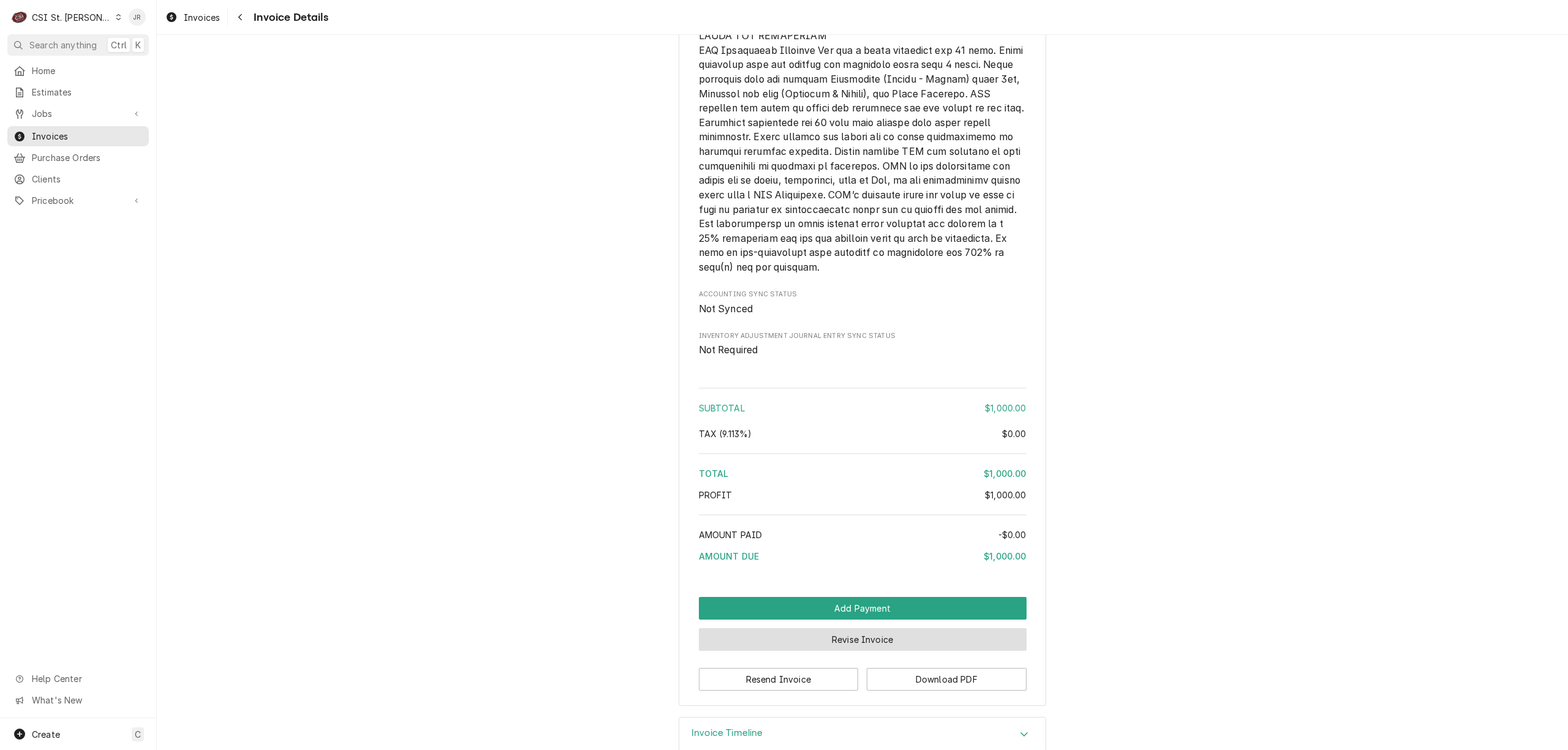
scroll to position [2022, 0]
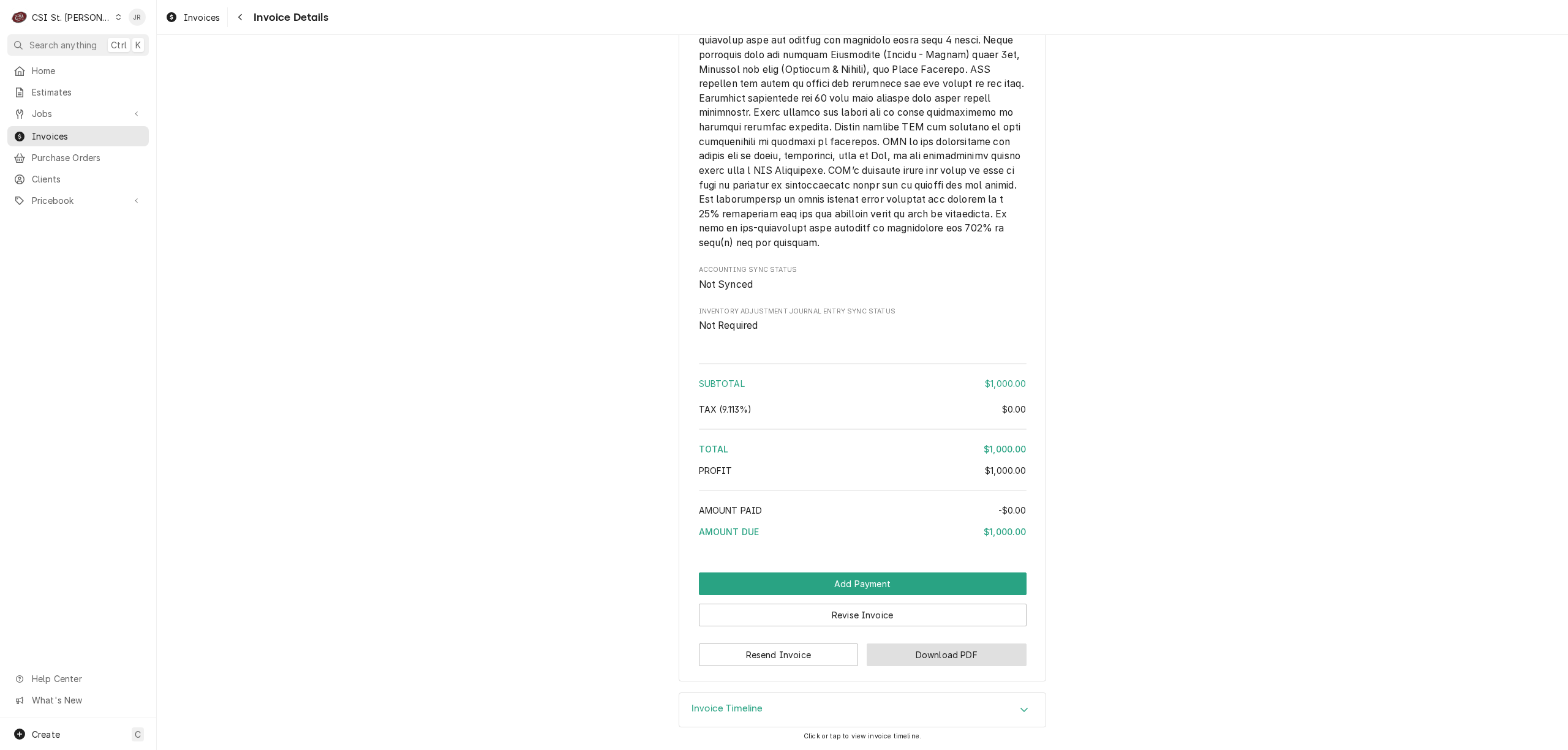
click at [966, 649] on button "Download PDF" at bounding box center [946, 655] width 159 height 23
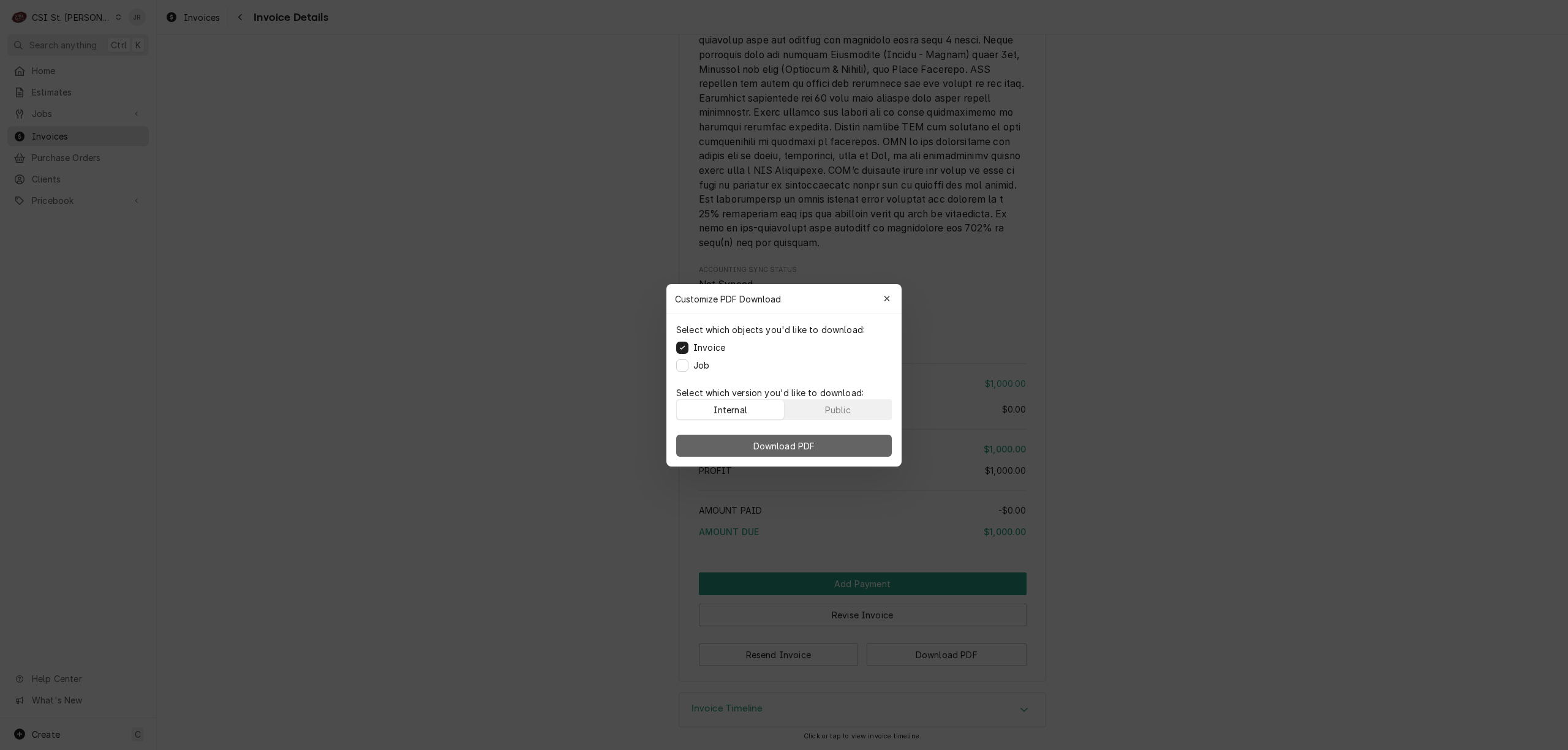
click at [807, 444] on span "Download PDF" at bounding box center [784, 445] width 67 height 13
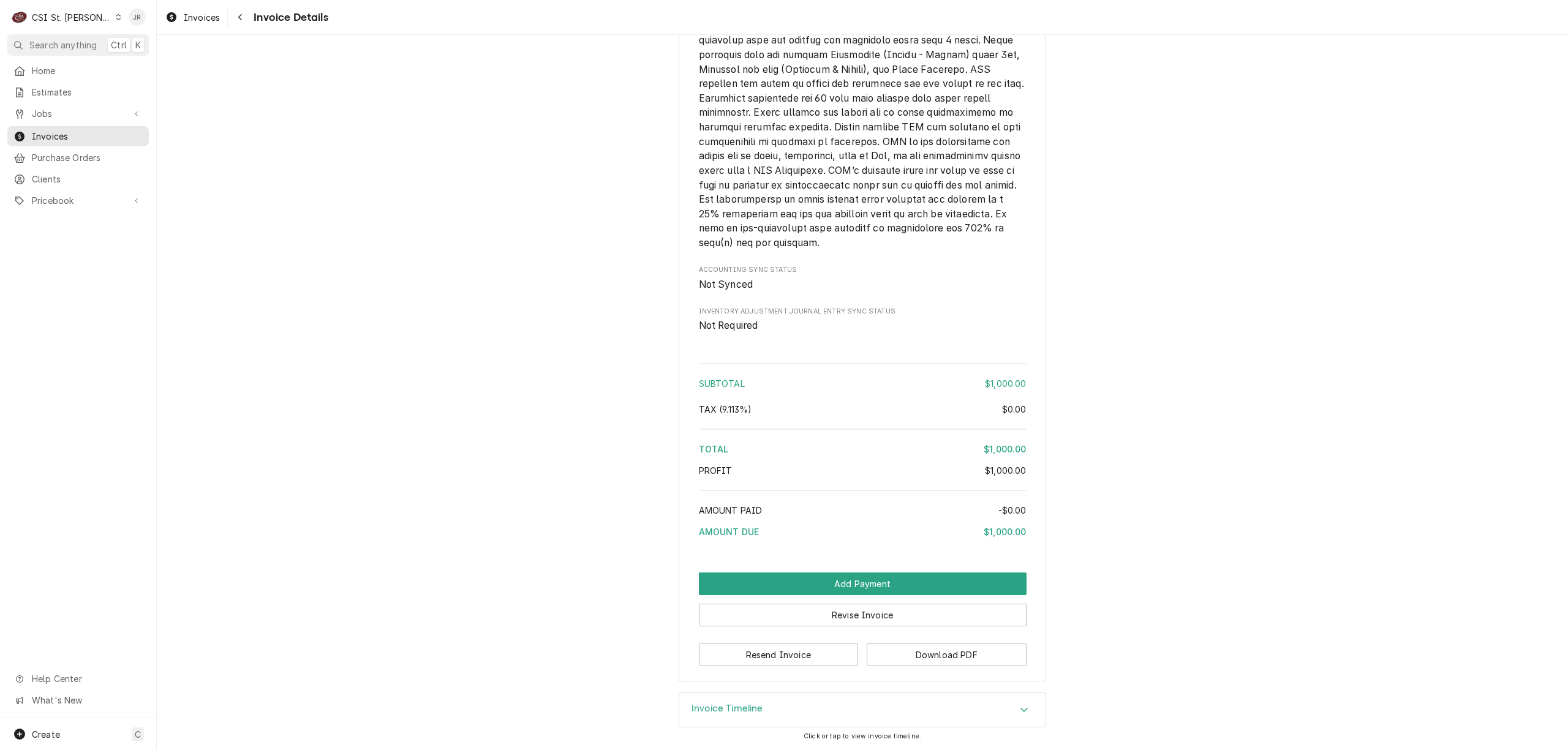
click at [69, 131] on span "Invoices" at bounding box center [87, 136] width 111 height 13
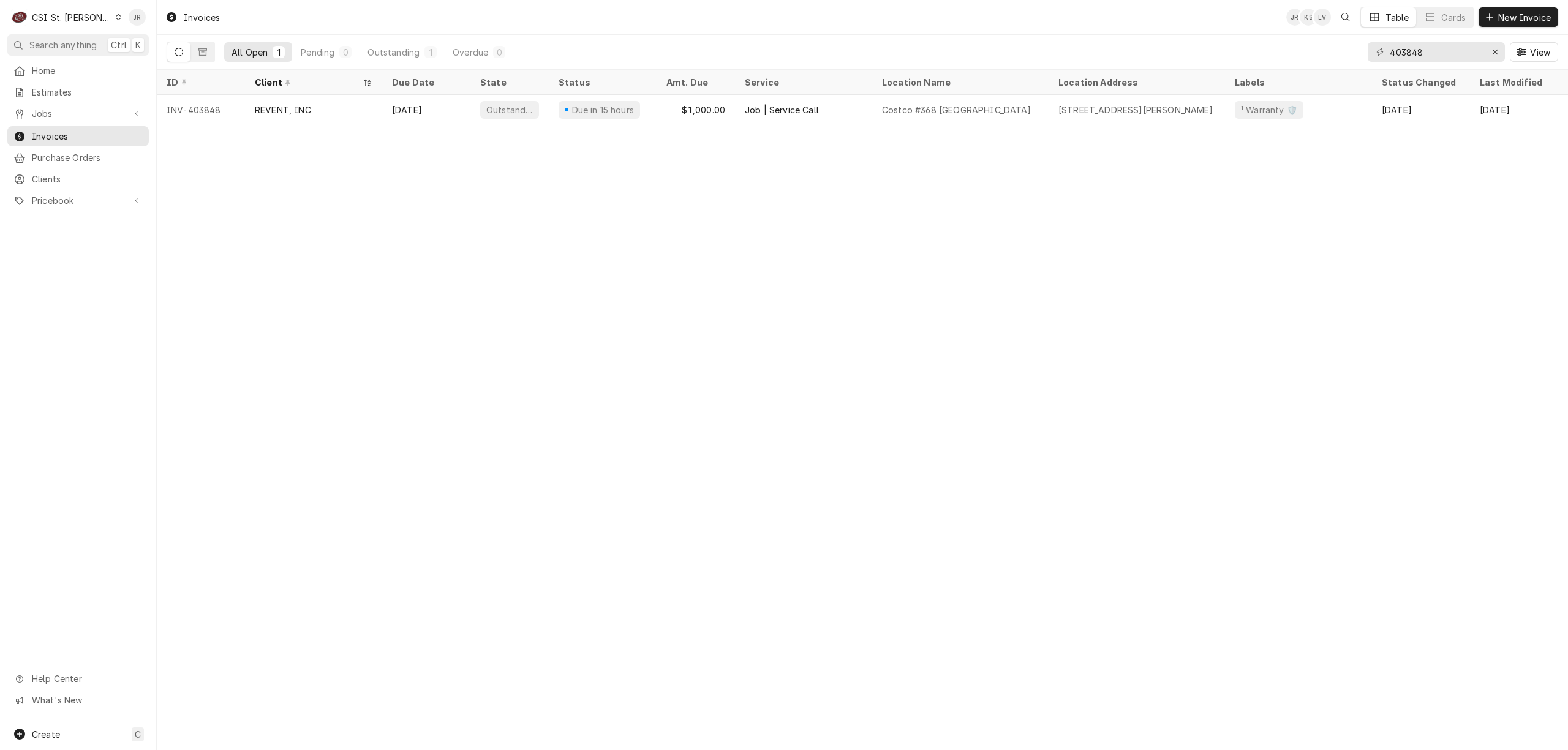
click at [59, 18] on div "CSI St. [PERSON_NAME]" at bounding box center [71, 17] width 80 height 13
click at [131, 18] on div "CSI [US_STATE][GEOGRAPHIC_DATA]" at bounding box center [188, 25] width 162 height 13
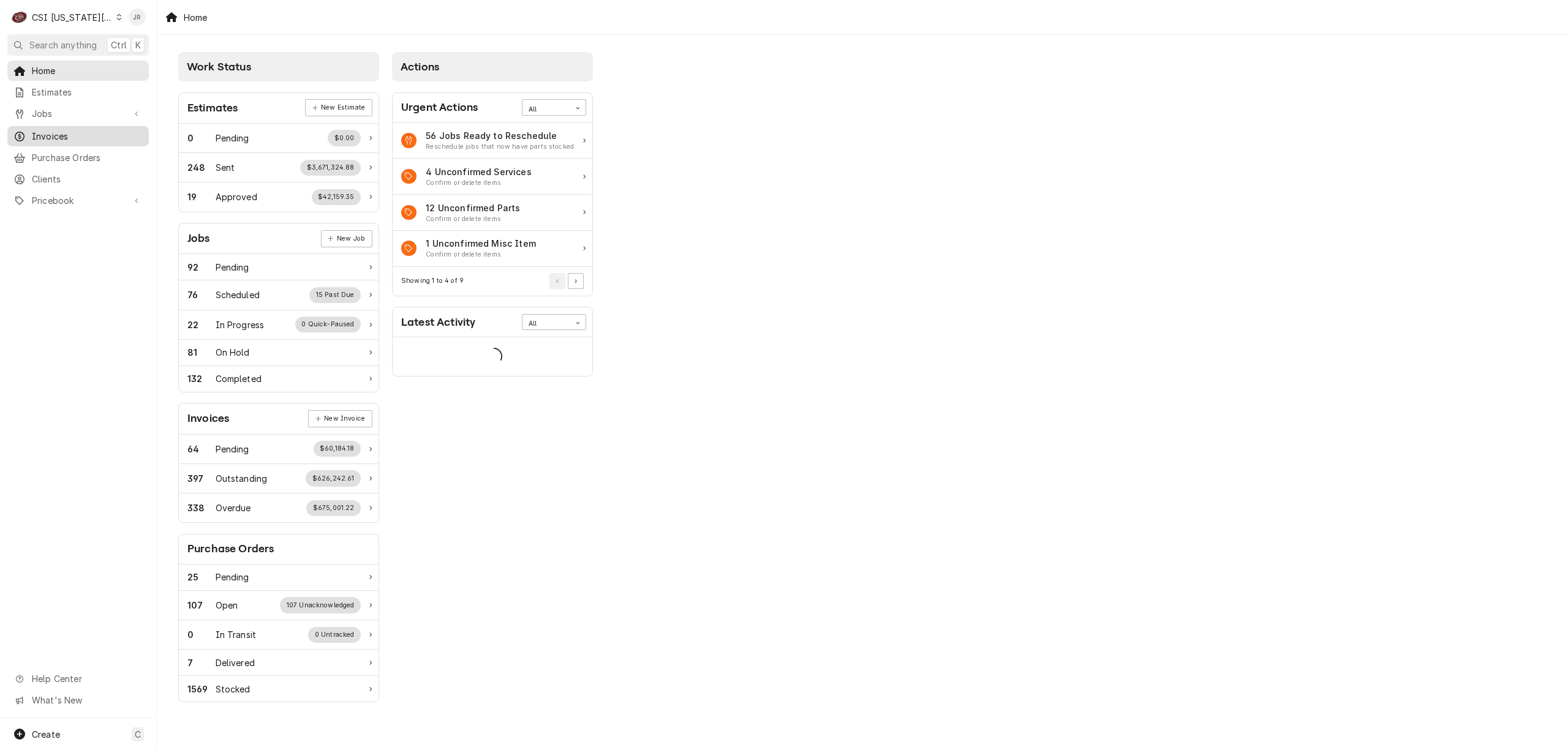
click at [81, 130] on span "Invoices" at bounding box center [87, 136] width 111 height 13
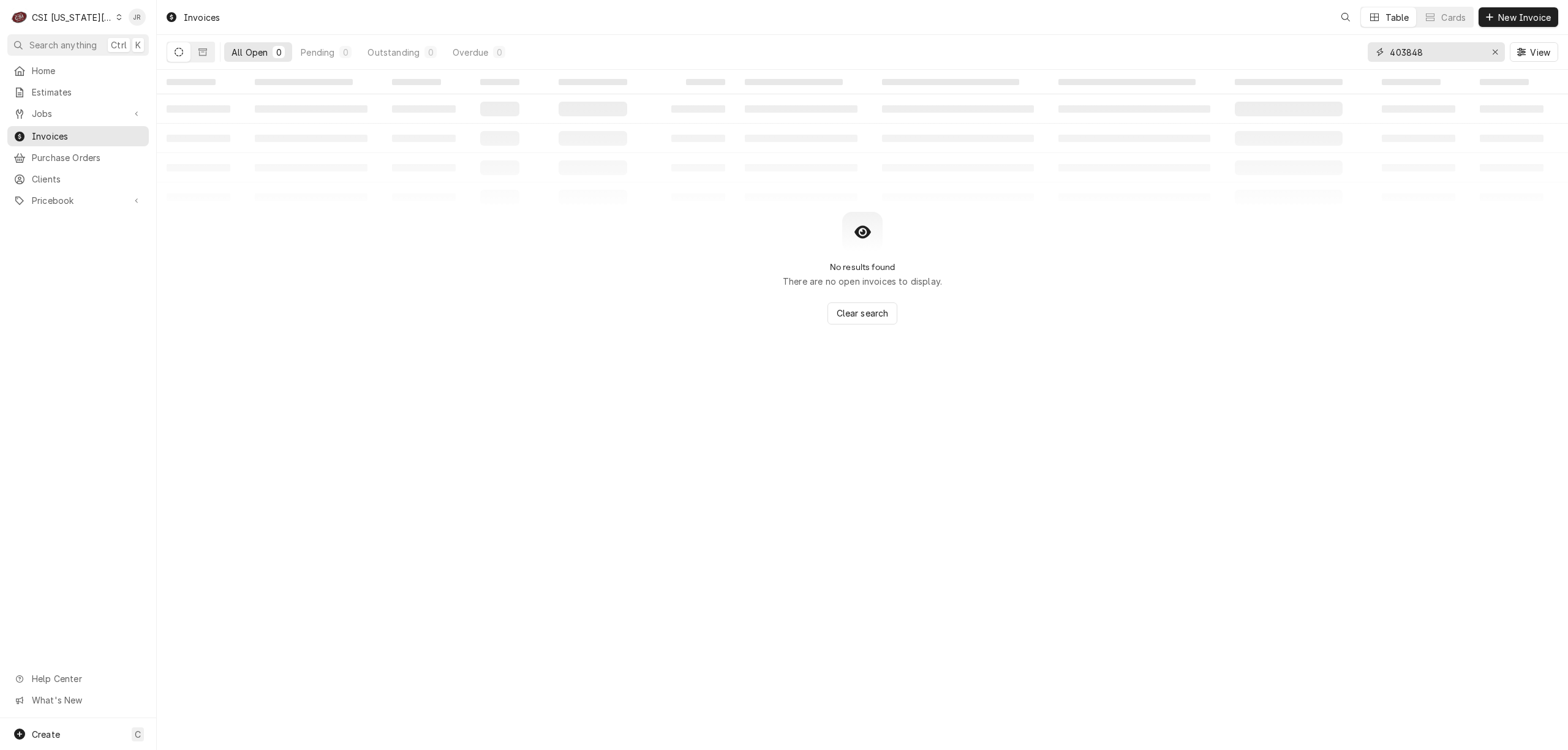
click at [1434, 55] on input "403848" at bounding box center [1436, 52] width 92 height 20
click at [1434, 54] on input "403848" at bounding box center [1436, 52] width 92 height 20
paste input "30076"
type input "300768"
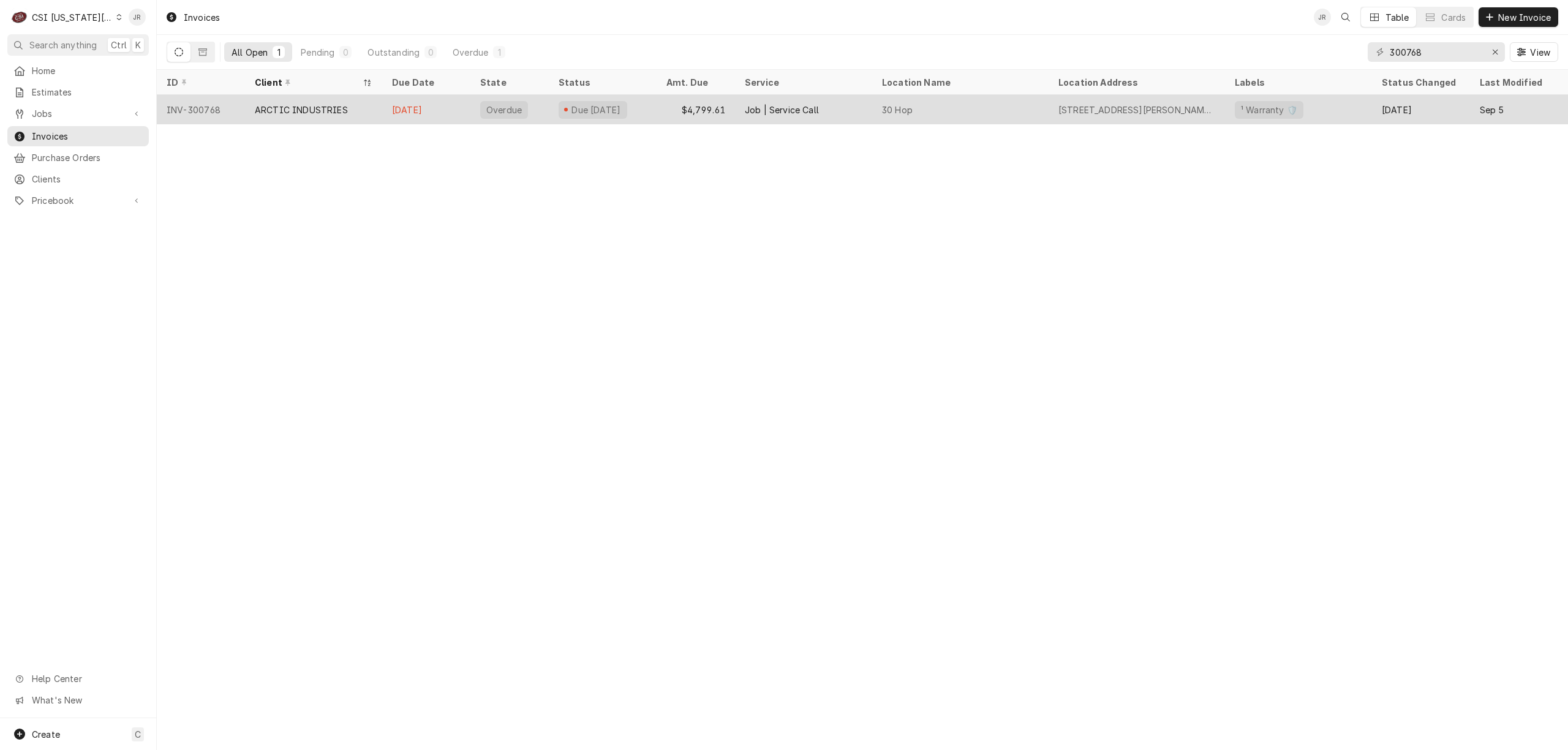
click at [322, 104] on div "ARCTIC INDUSTRIES" at bounding box center [301, 110] width 93 height 13
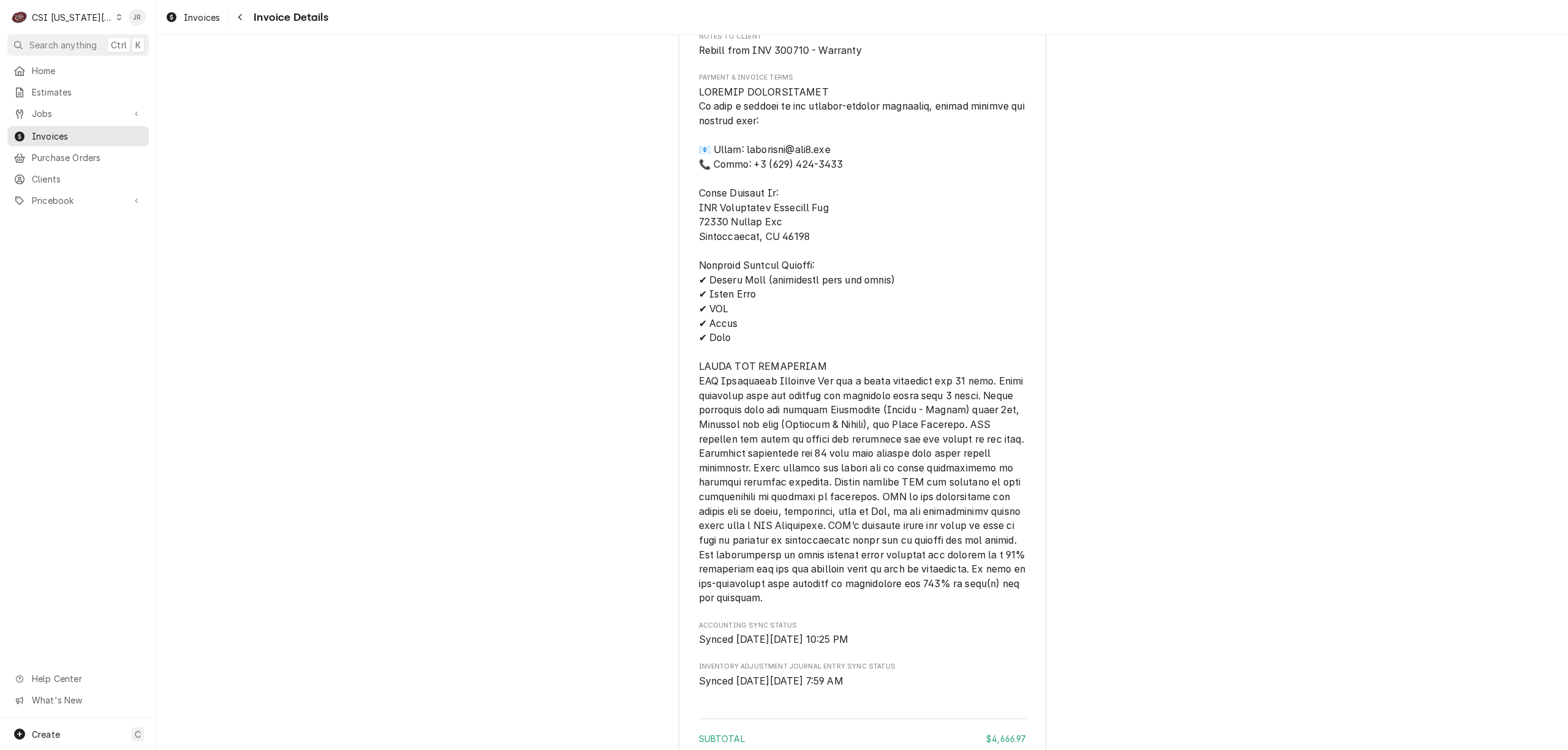
scroll to position [3265, 0]
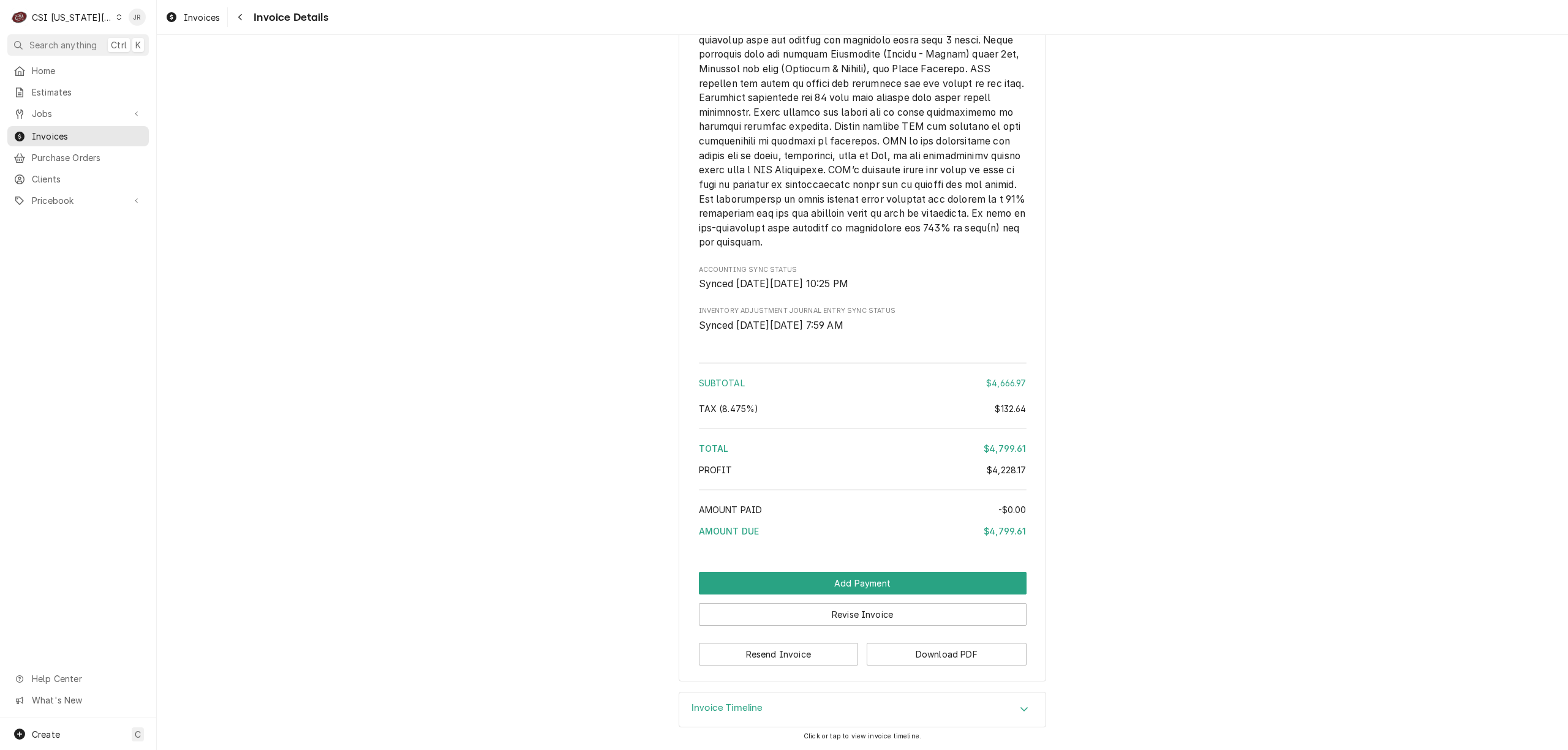
drag, startPoint x: 777, startPoint y: 708, endPoint x: 806, endPoint y: 701, distance: 29.8
click at [782, 707] on div "Invoice Timeline" at bounding box center [862, 710] width 367 height 35
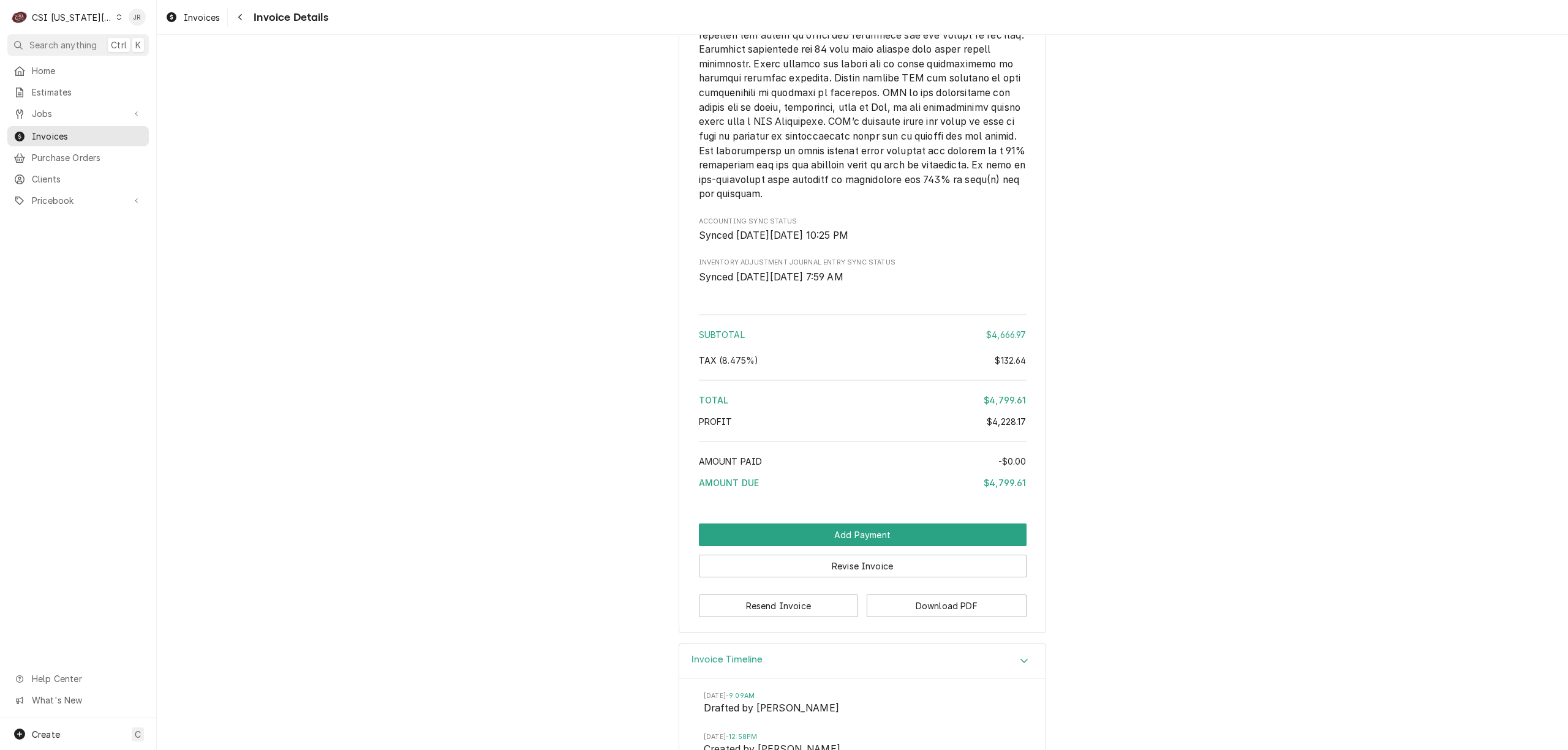
scroll to position [3253, 0]
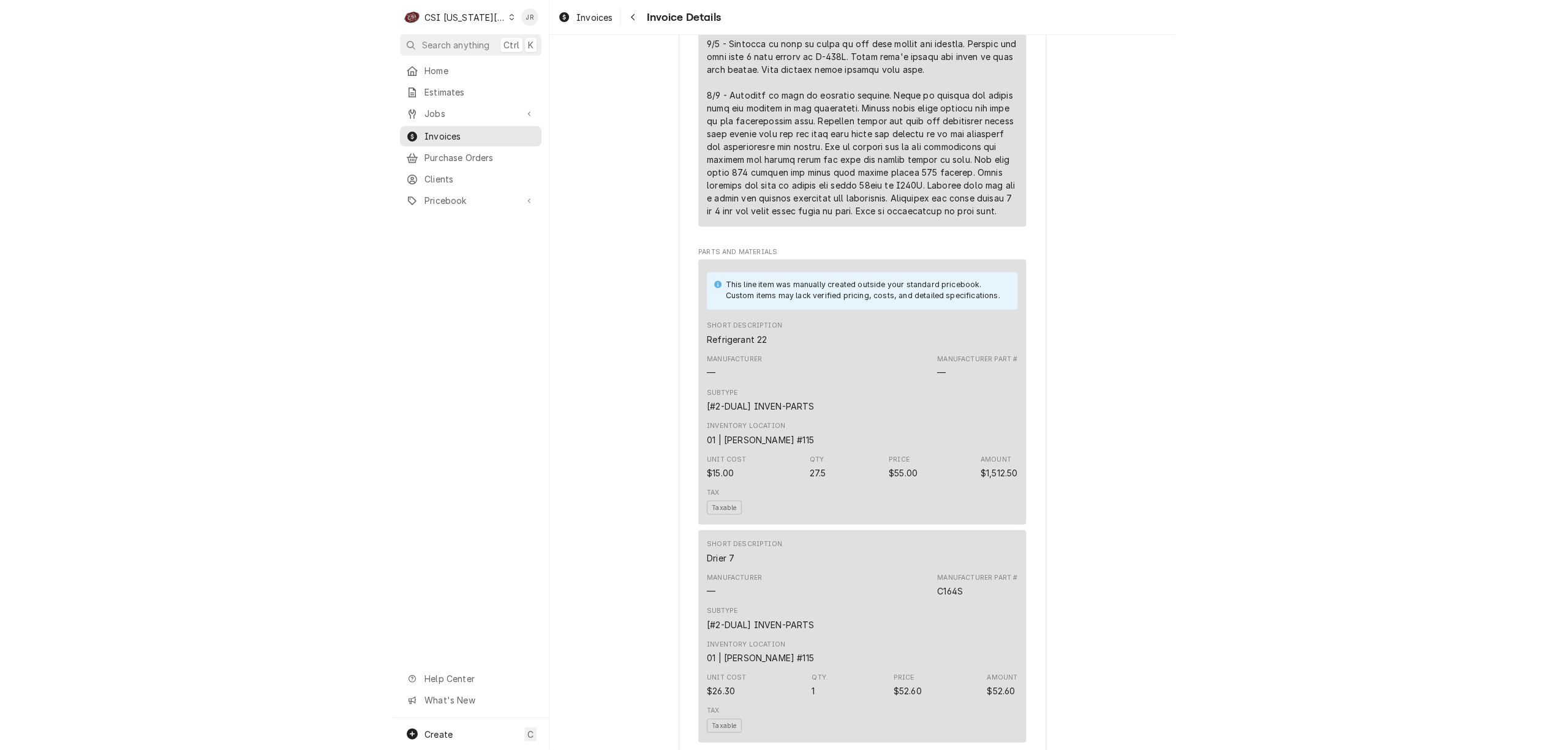
scroll to position [816, 0]
